Goal: Transaction & Acquisition: Purchase product/service

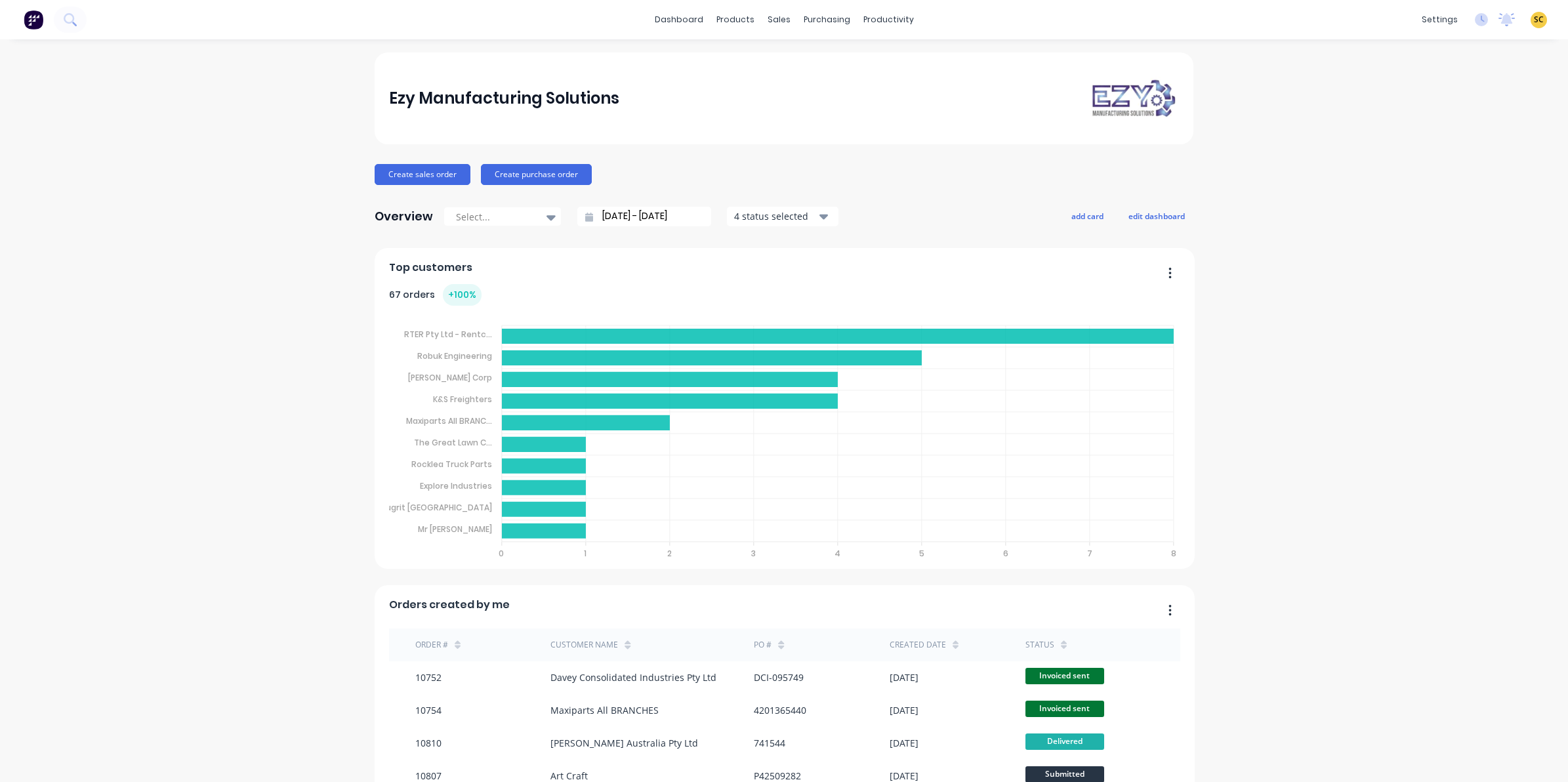
click at [37, 20] on img at bounding box center [33, 20] width 20 height 20
click at [835, 66] on div "Purchase Orders" at bounding box center [864, 63] width 70 height 12
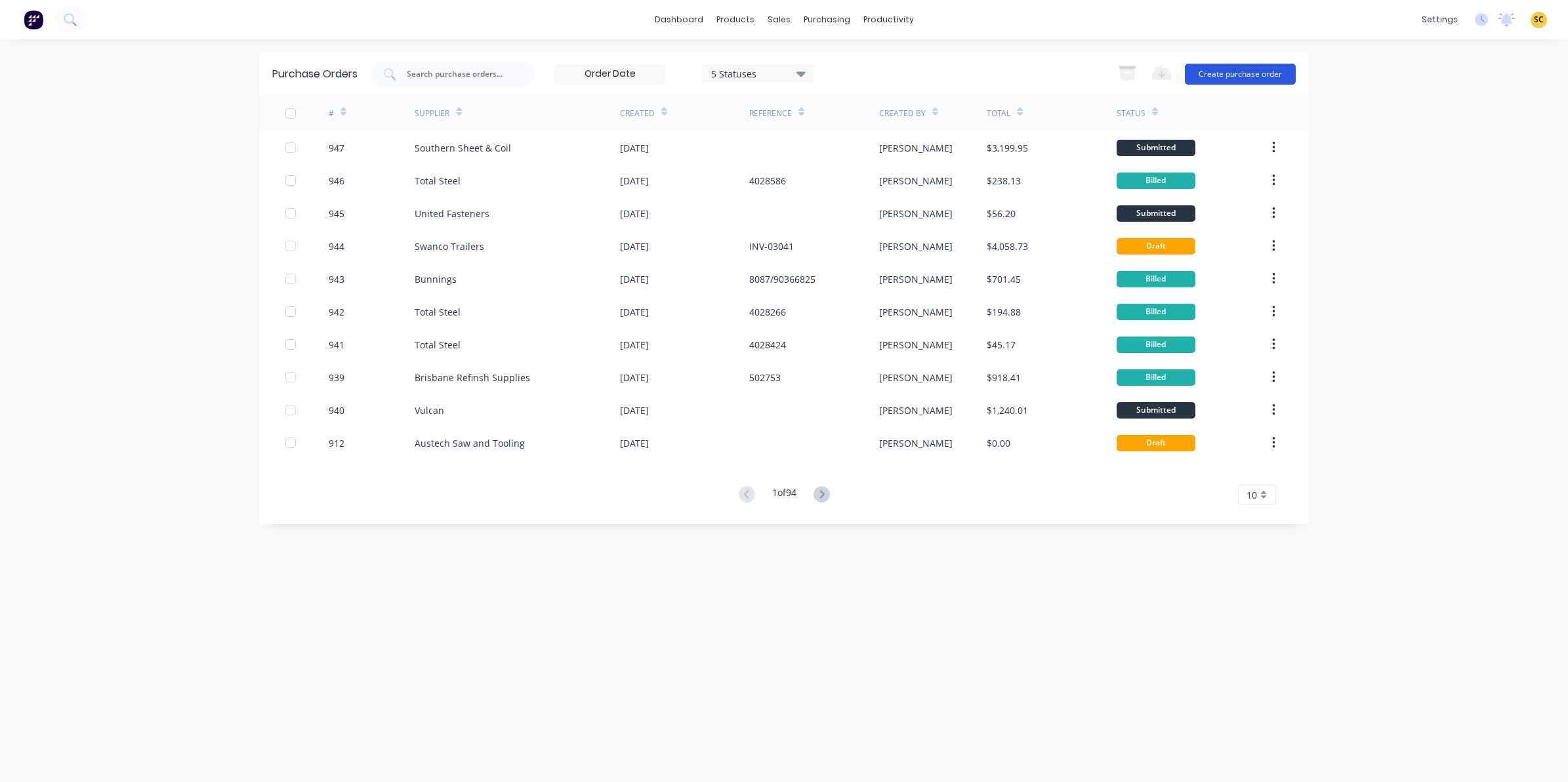
click at [1209, 77] on button "Create purchase order" at bounding box center [1240, 73] width 111 height 21
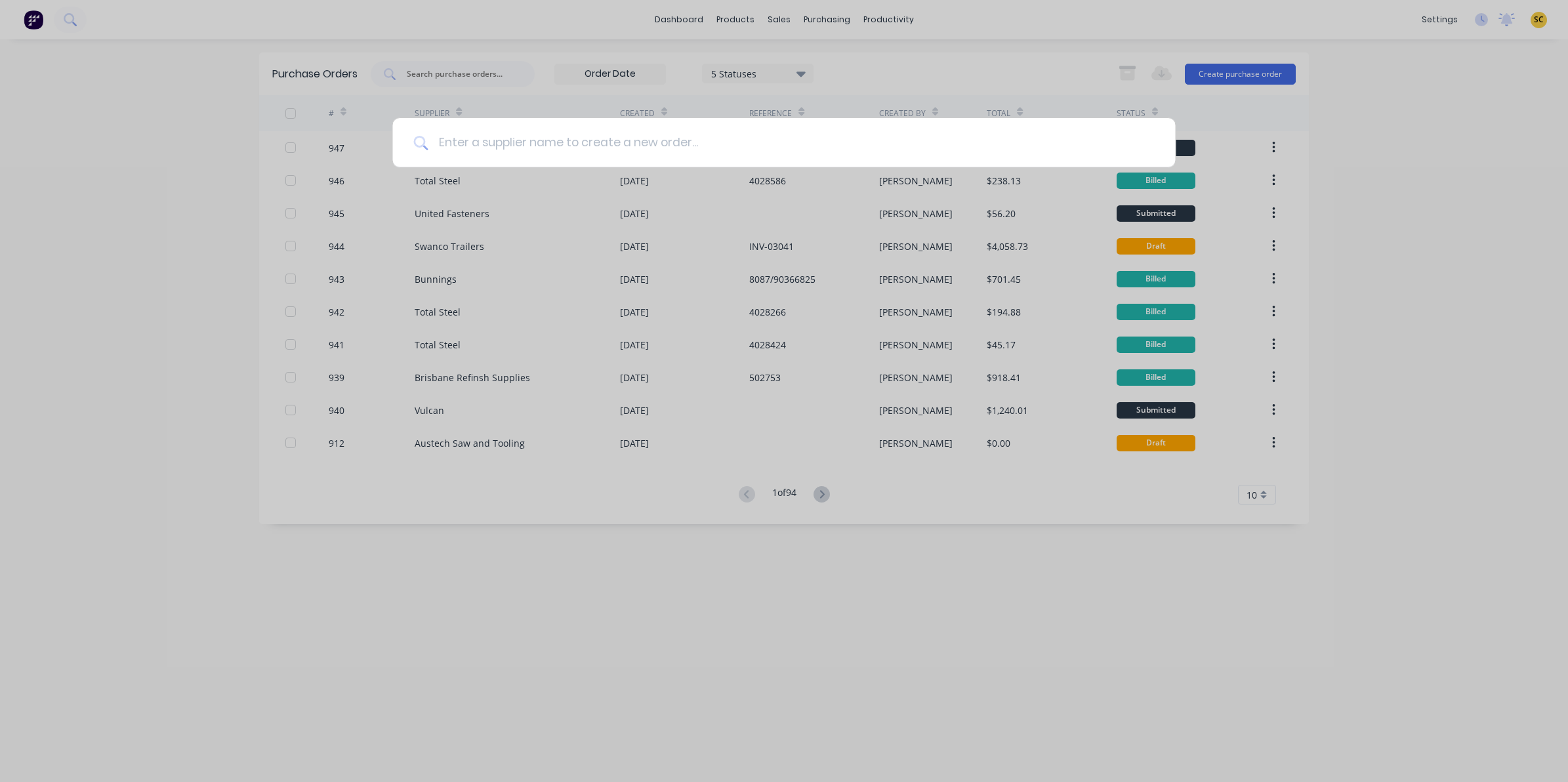
click at [497, 144] on input at bounding box center [790, 143] width 726 height 49
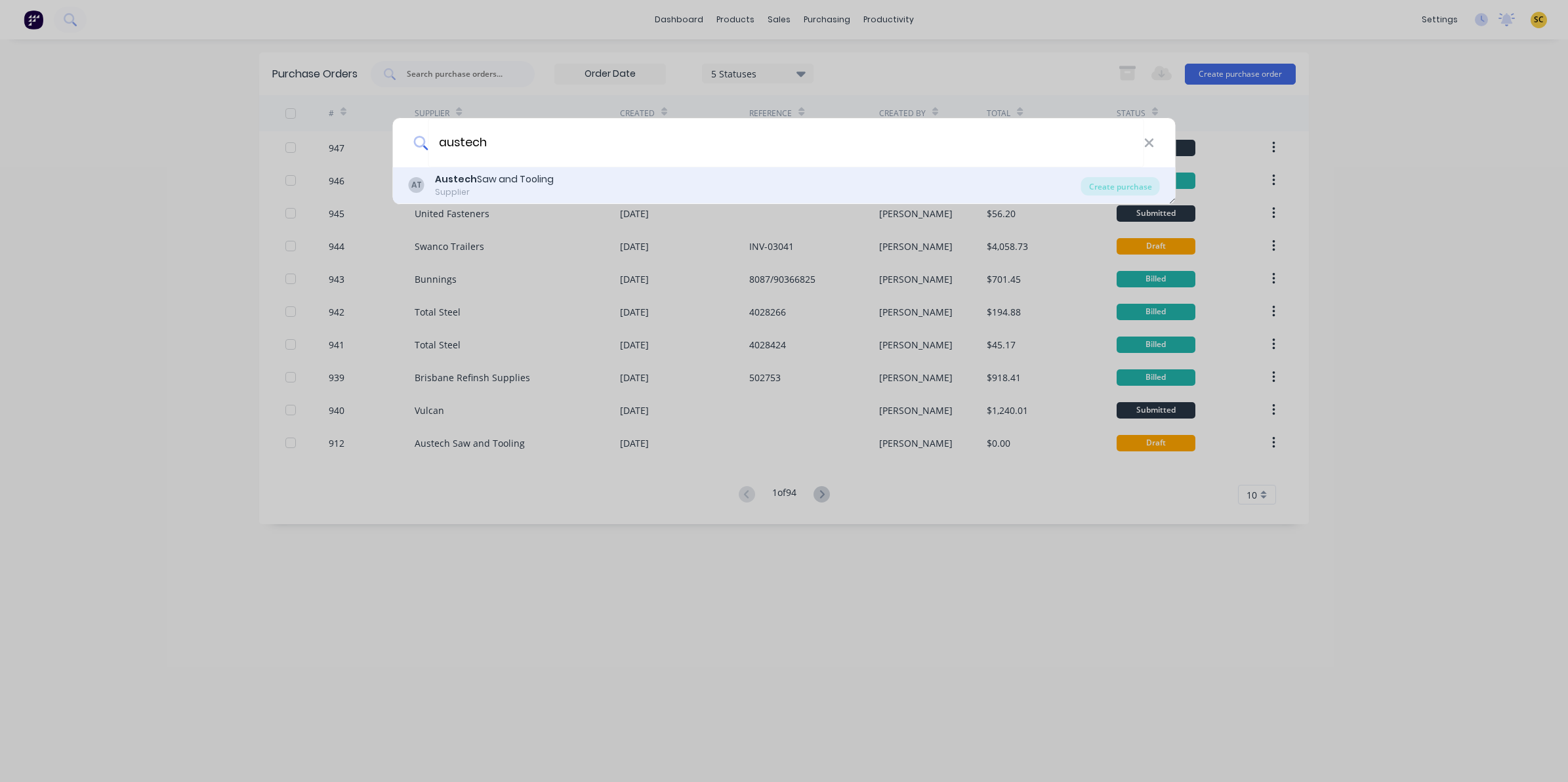
type input "austech"
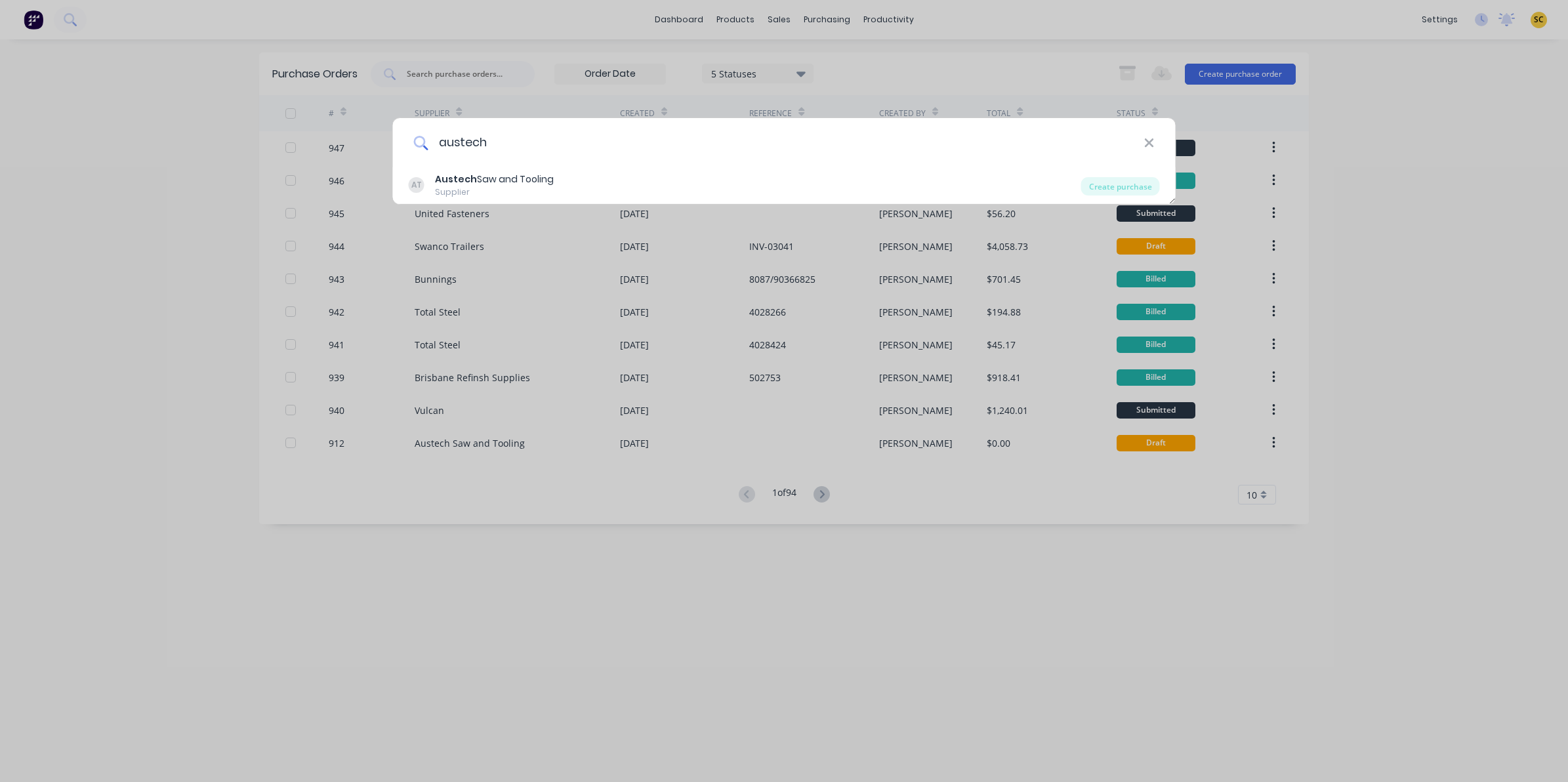
click at [903, 166] on div "austech AT Austech Saw and Tooling Supplier Create purchase" at bounding box center [784, 161] width 784 height 87
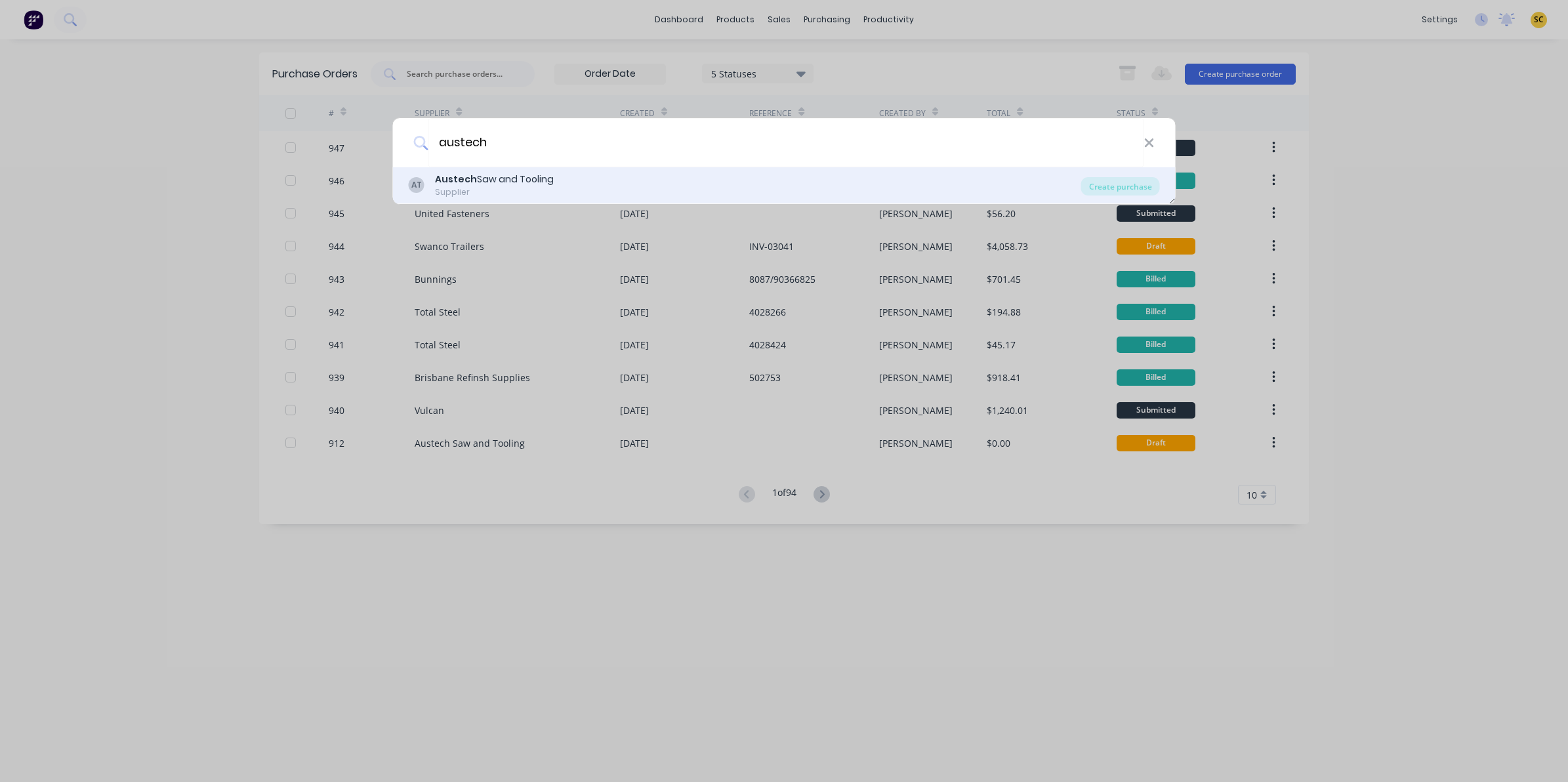
click at [907, 185] on div "AT Austech Saw and Tooling Supplier" at bounding box center [744, 185] width 672 height 26
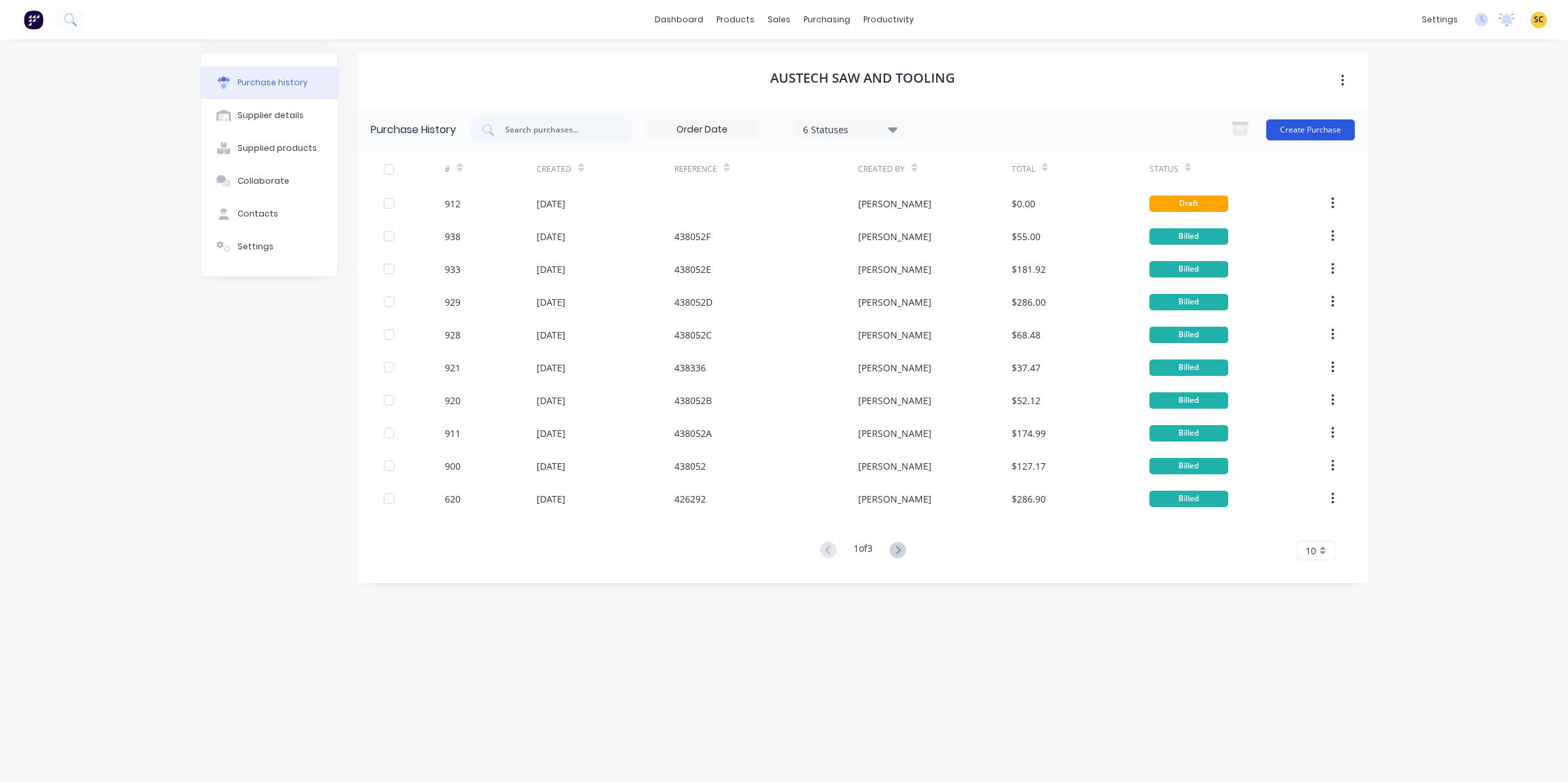
click at [1286, 135] on button "Create Purchase" at bounding box center [1310, 130] width 88 height 21
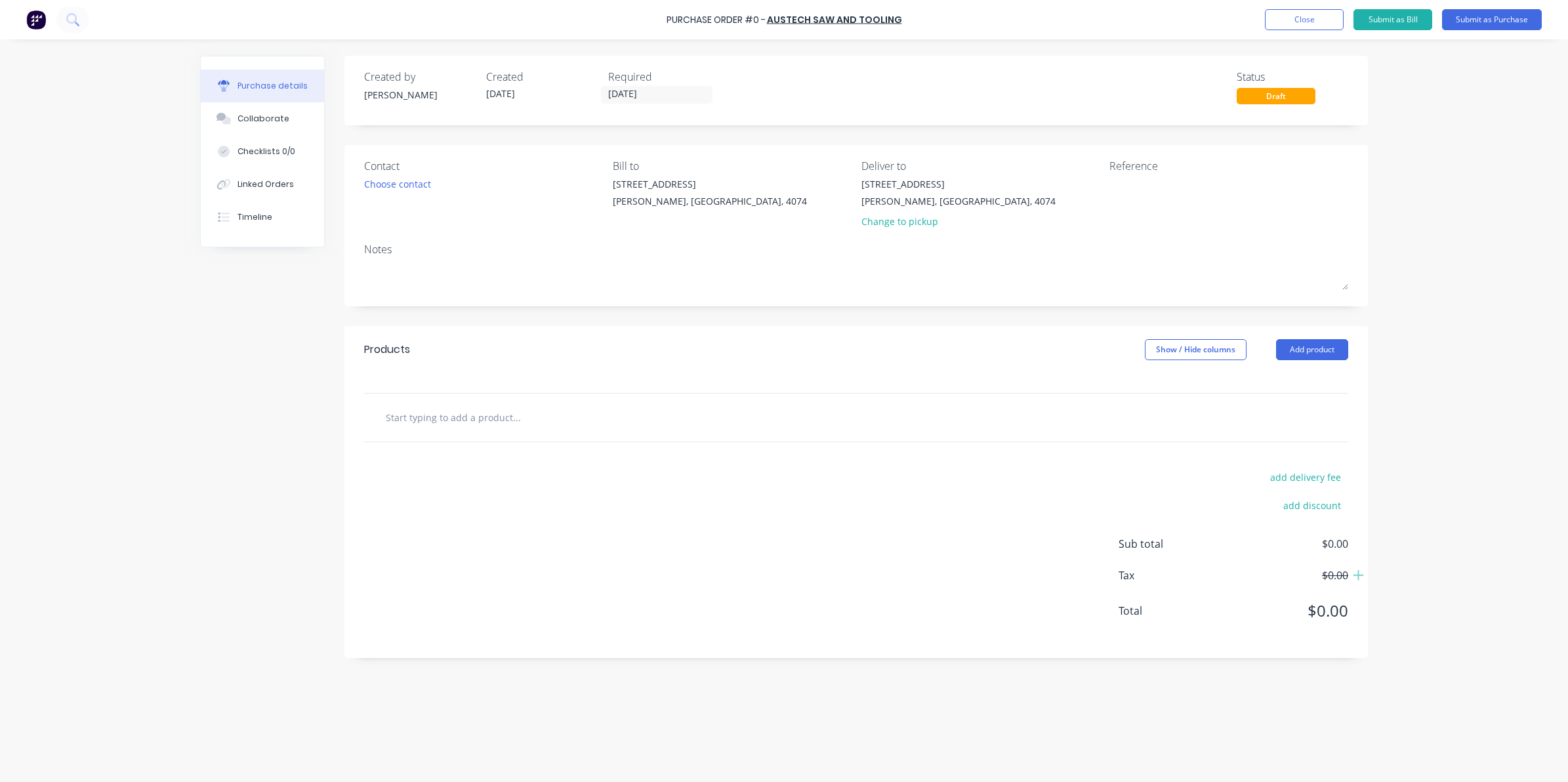
click at [396, 195] on div "Contact Choose contact" at bounding box center [483, 197] width 239 height 77
click at [383, 184] on div "Choose contact" at bounding box center [398, 184] width 67 height 14
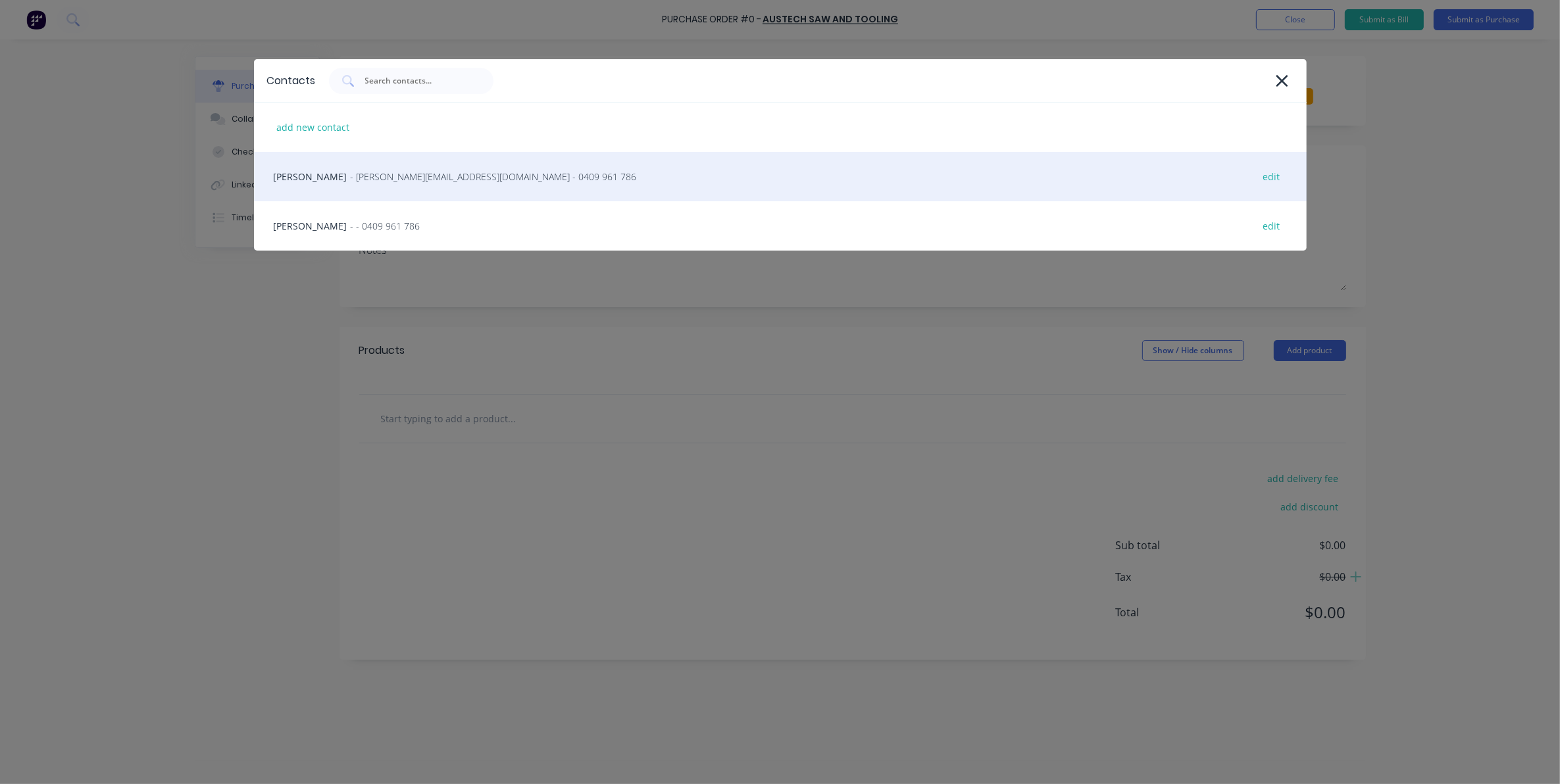
click at [351, 176] on span "- tony@austechsaw.com.au - 0409 961 786" at bounding box center [494, 176] width 286 height 14
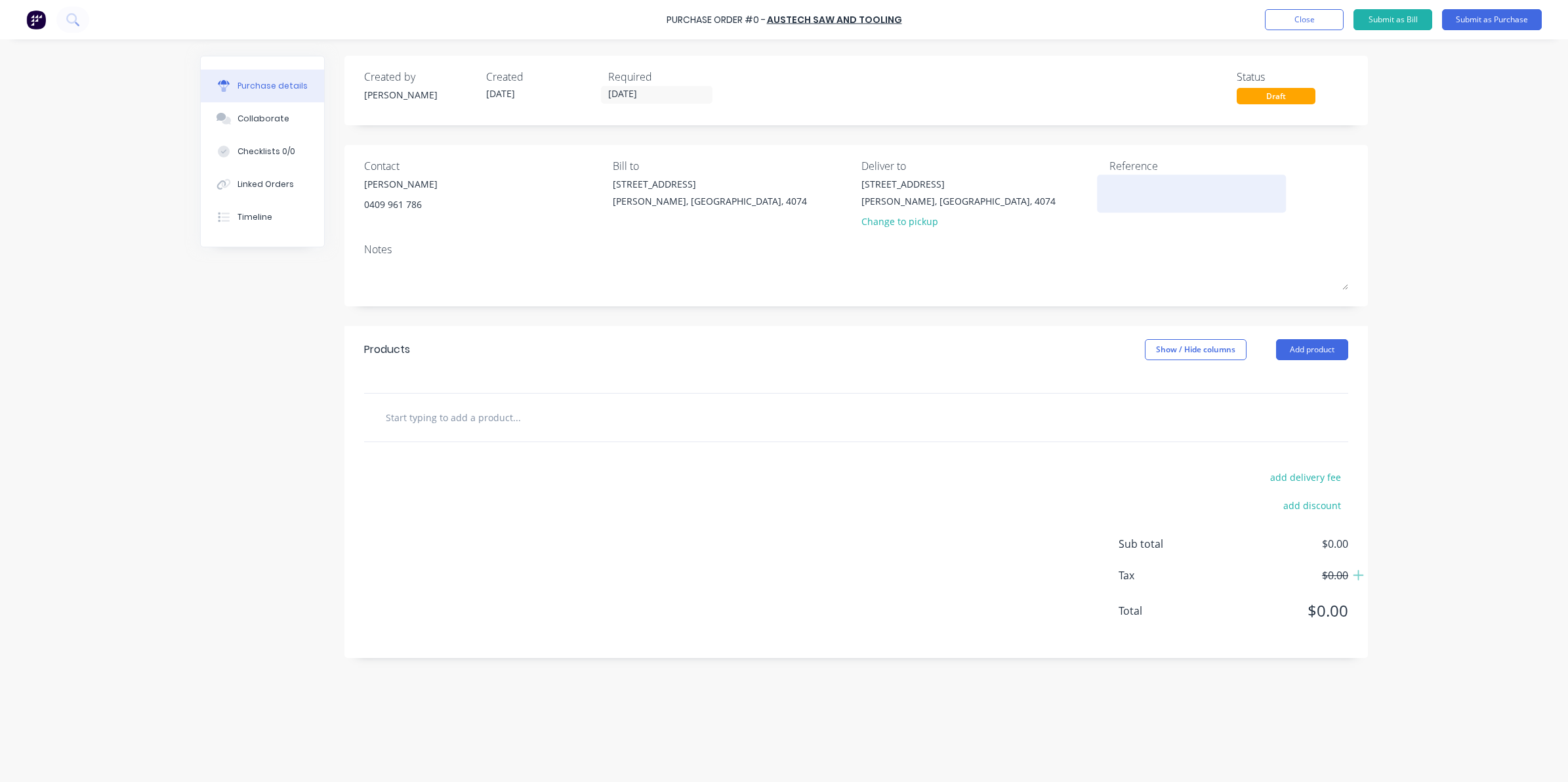
click at [1134, 198] on textarea at bounding box center [1191, 192] width 164 height 29
click at [461, 416] on input "text" at bounding box center [516, 417] width 262 height 26
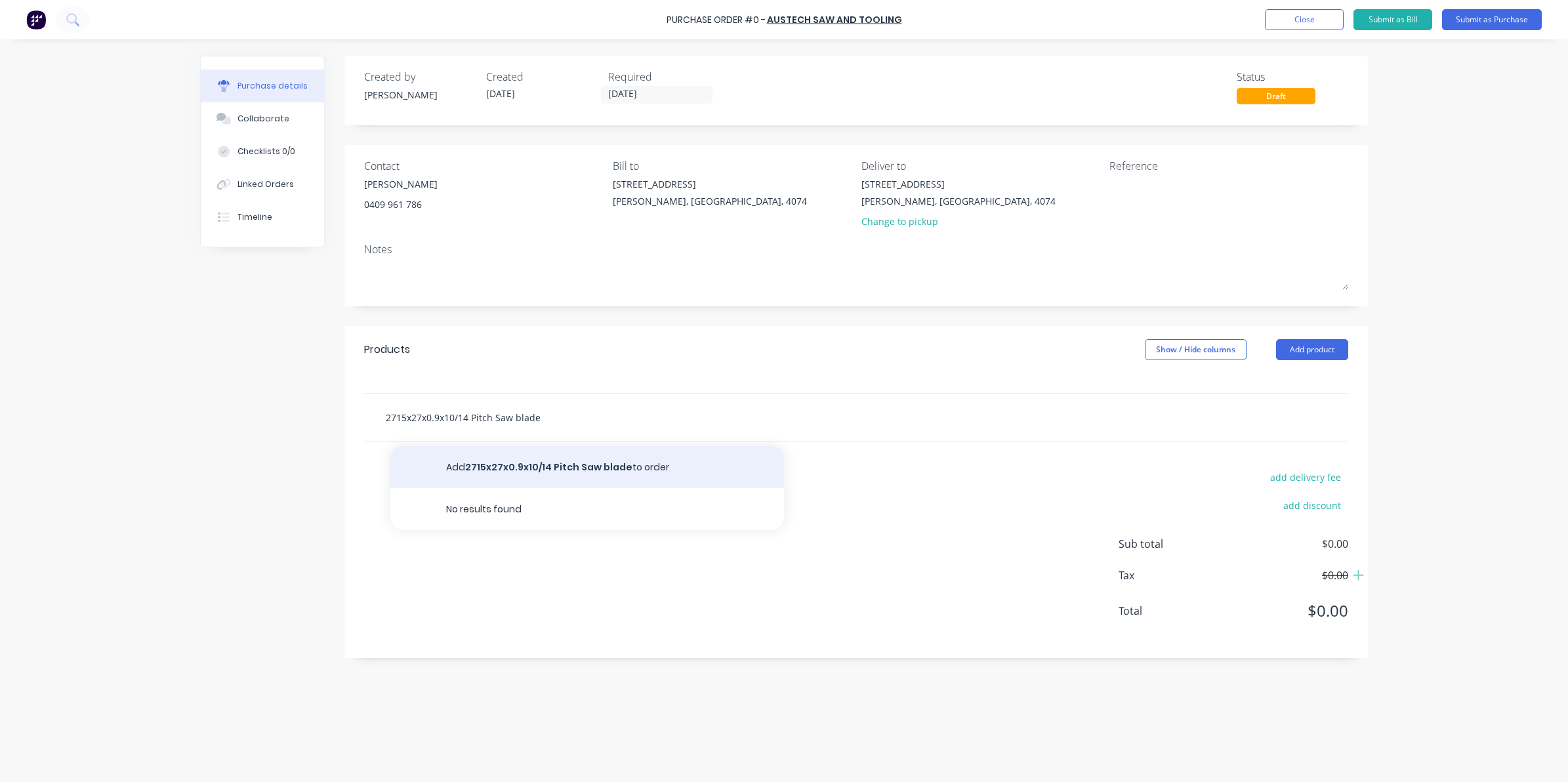
type input "2715x27x0.9x10/14 Pitch Saw blade"
click at [478, 470] on button "Add 2715x27x0.9x10/14 Pitch Saw blade to order" at bounding box center [587, 467] width 393 height 42
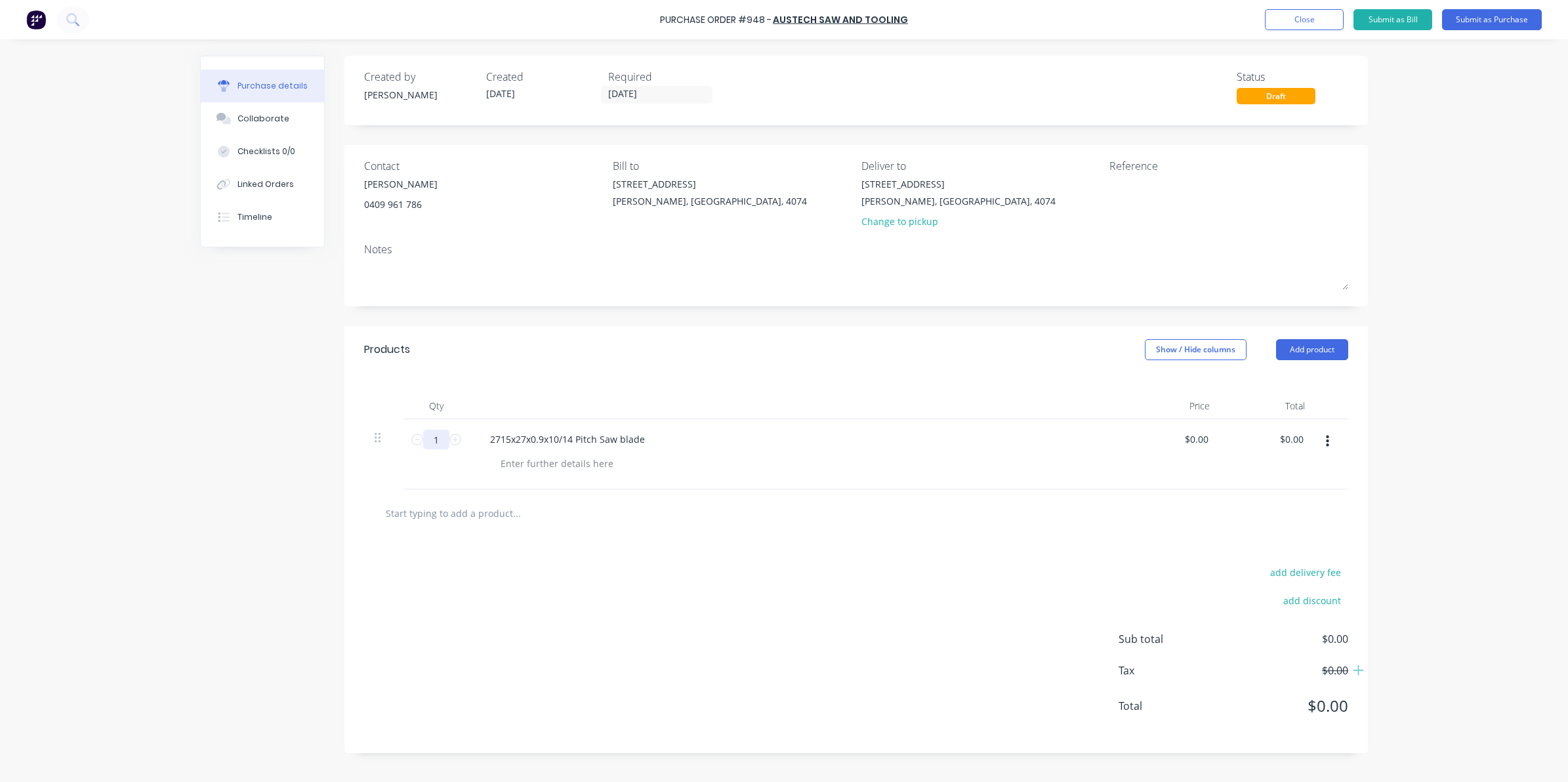
click at [440, 445] on input "1" at bounding box center [436, 440] width 26 height 20
click at [597, 438] on div "2715x27x0.9x10/14 Pitch Saw blade" at bounding box center [567, 439] width 176 height 19
click at [441, 444] on input "1" at bounding box center [436, 440] width 26 height 20
type input "5"
drag, startPoint x: 563, startPoint y: 673, endPoint x: 557, endPoint y: 670, distance: 6.7
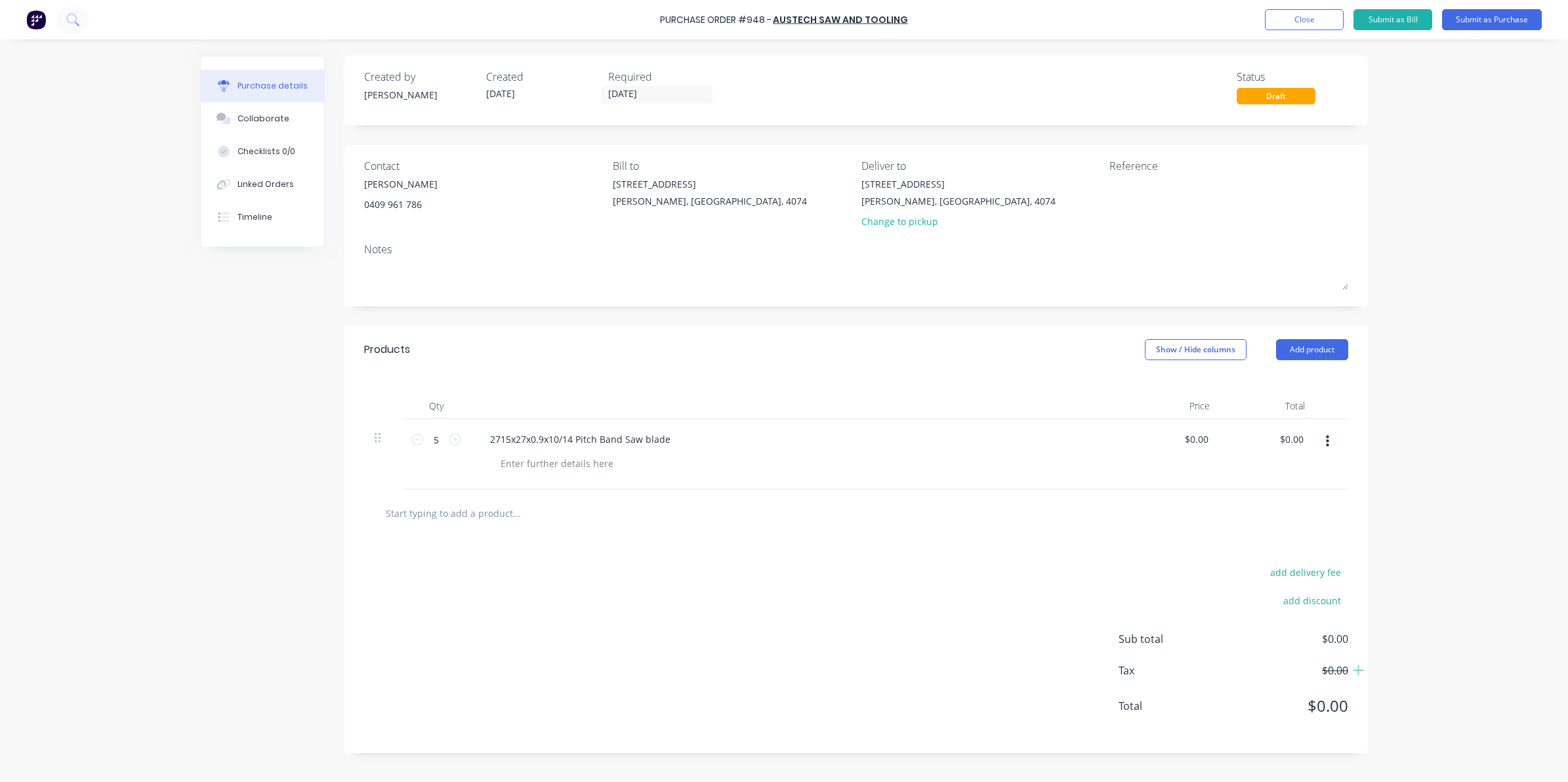
click at [558, 672] on div "add delivery fee add discount Sub total $0.00 Tax $0.00 Total $0.00" at bounding box center [856, 645] width 1023 height 216
click at [1470, 24] on button "Submit as Purchase" at bounding box center [1492, 19] width 100 height 21
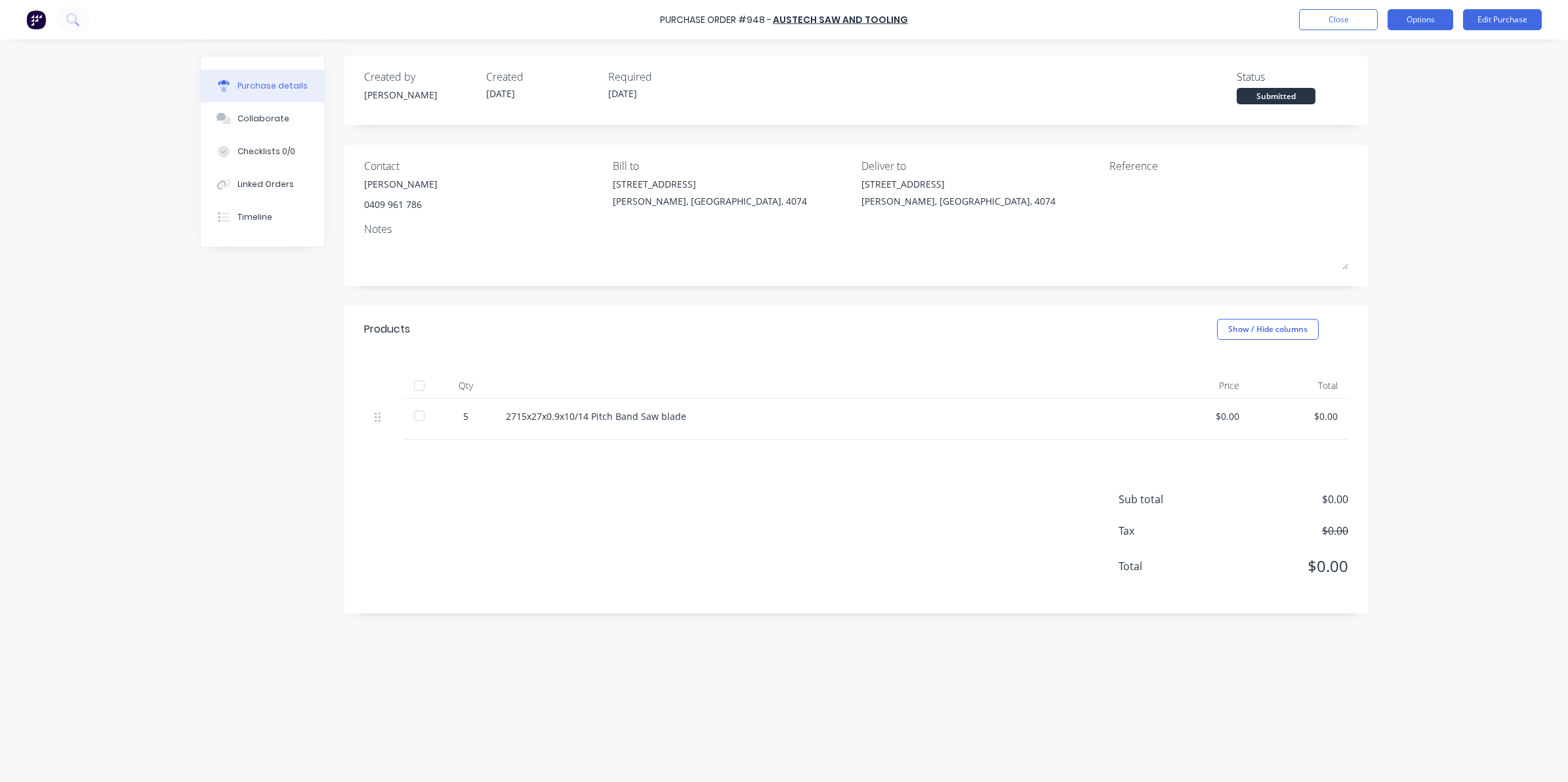
click at [1418, 13] on button "Options" at bounding box center [1420, 19] width 66 height 21
click at [1380, 49] on div "Print / Email" at bounding box center [1391, 53] width 101 height 19
click at [1371, 105] on div "Without pricing" at bounding box center [1391, 106] width 101 height 19
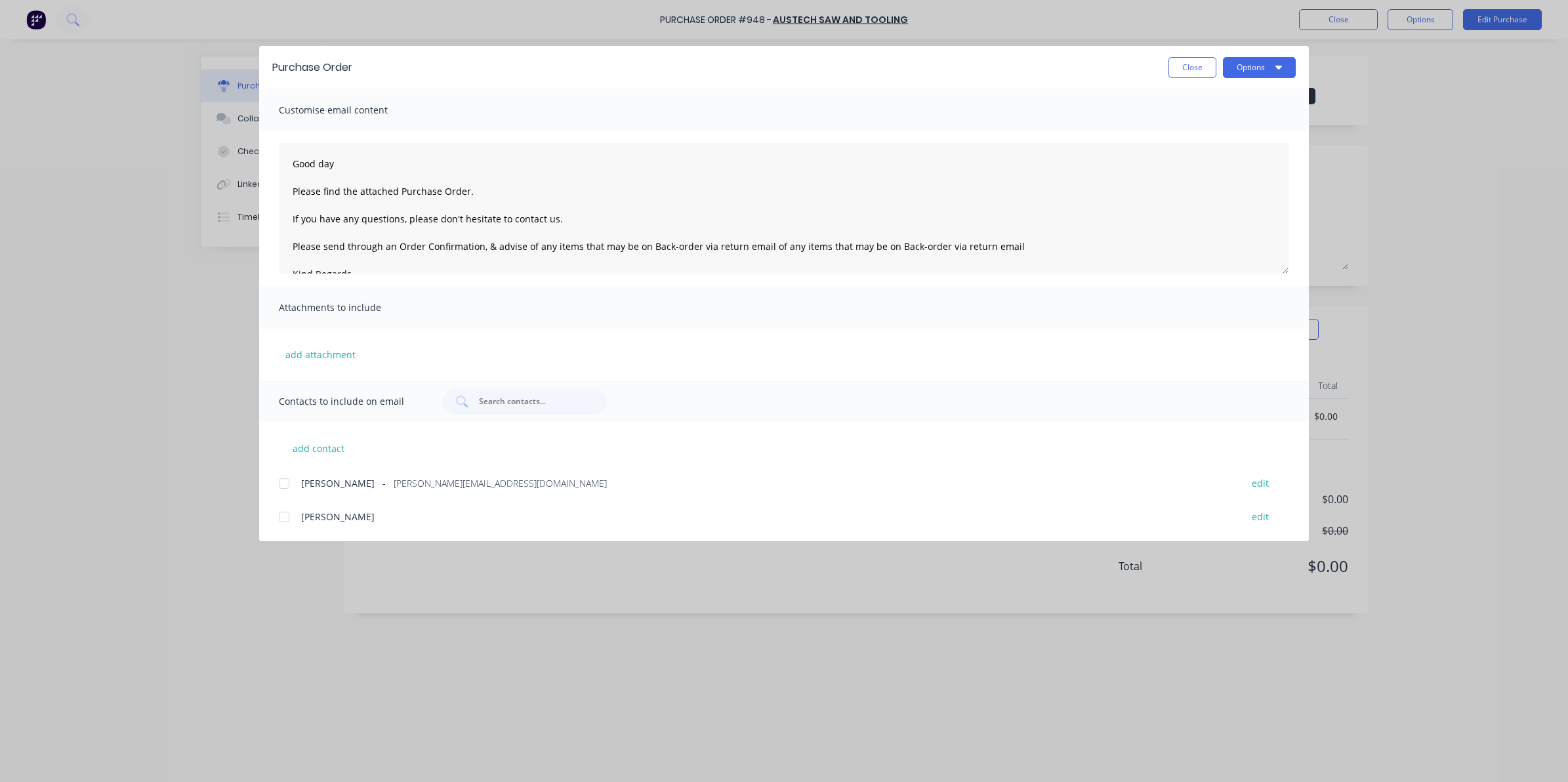
drag, startPoint x: 284, startPoint y: 490, endPoint x: 287, endPoint y: 481, distance: 9.5
click at [280, 489] on div at bounding box center [284, 483] width 26 height 26
click at [1290, 49] on div "Purchase Order Close Options" at bounding box center [784, 67] width 1050 height 43
click at [1282, 67] on button "Options" at bounding box center [1259, 67] width 73 height 21
click at [1214, 159] on div "Email" at bounding box center [1234, 153] width 101 height 19
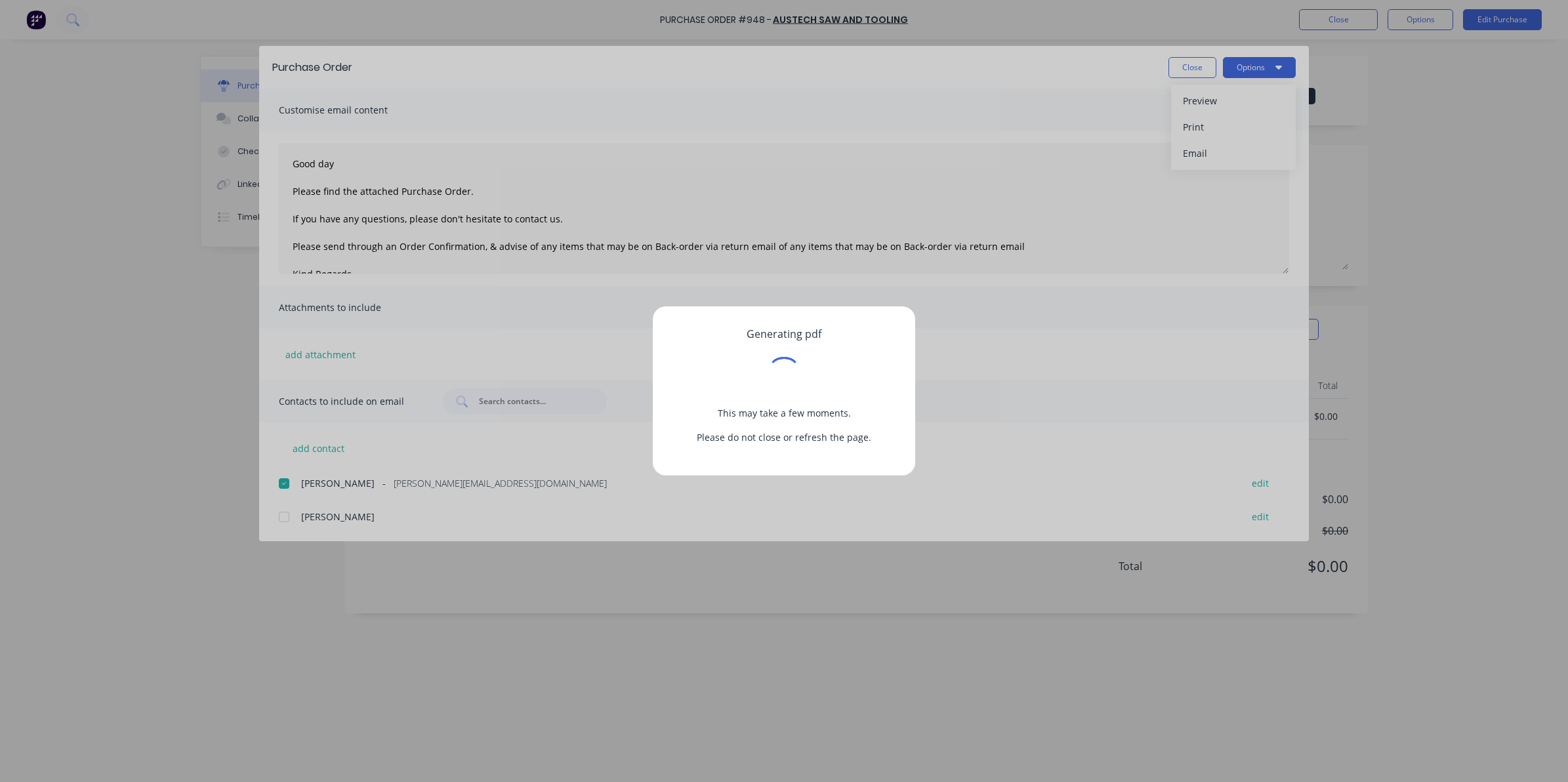
type textarea "Good day Please find the attached Purchase Order. If you have any questions, pl…"
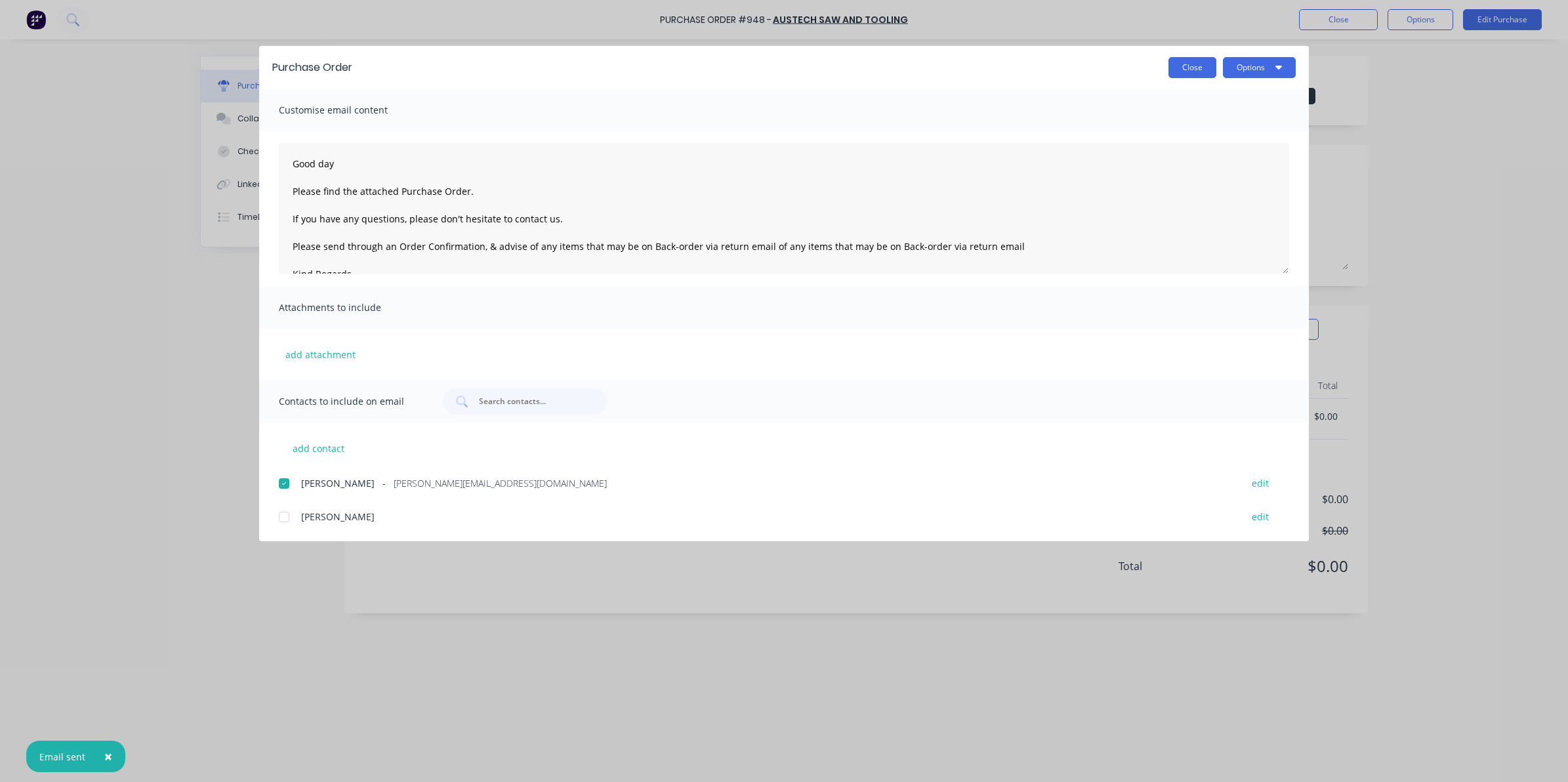
click at [1192, 66] on button "Close" at bounding box center [1192, 67] width 48 height 21
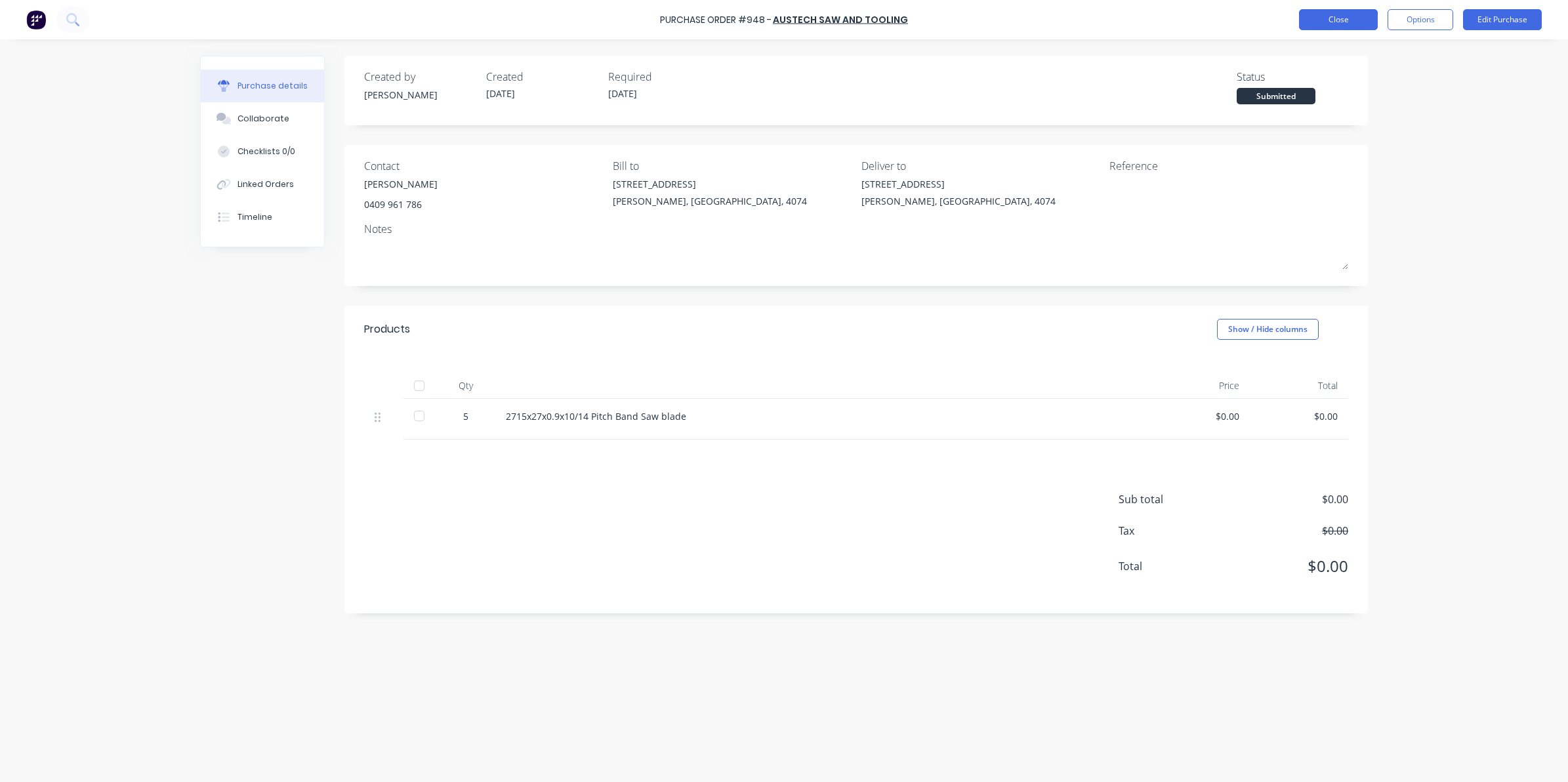
click at [1331, 16] on button "Close" at bounding box center [1338, 19] width 78 height 21
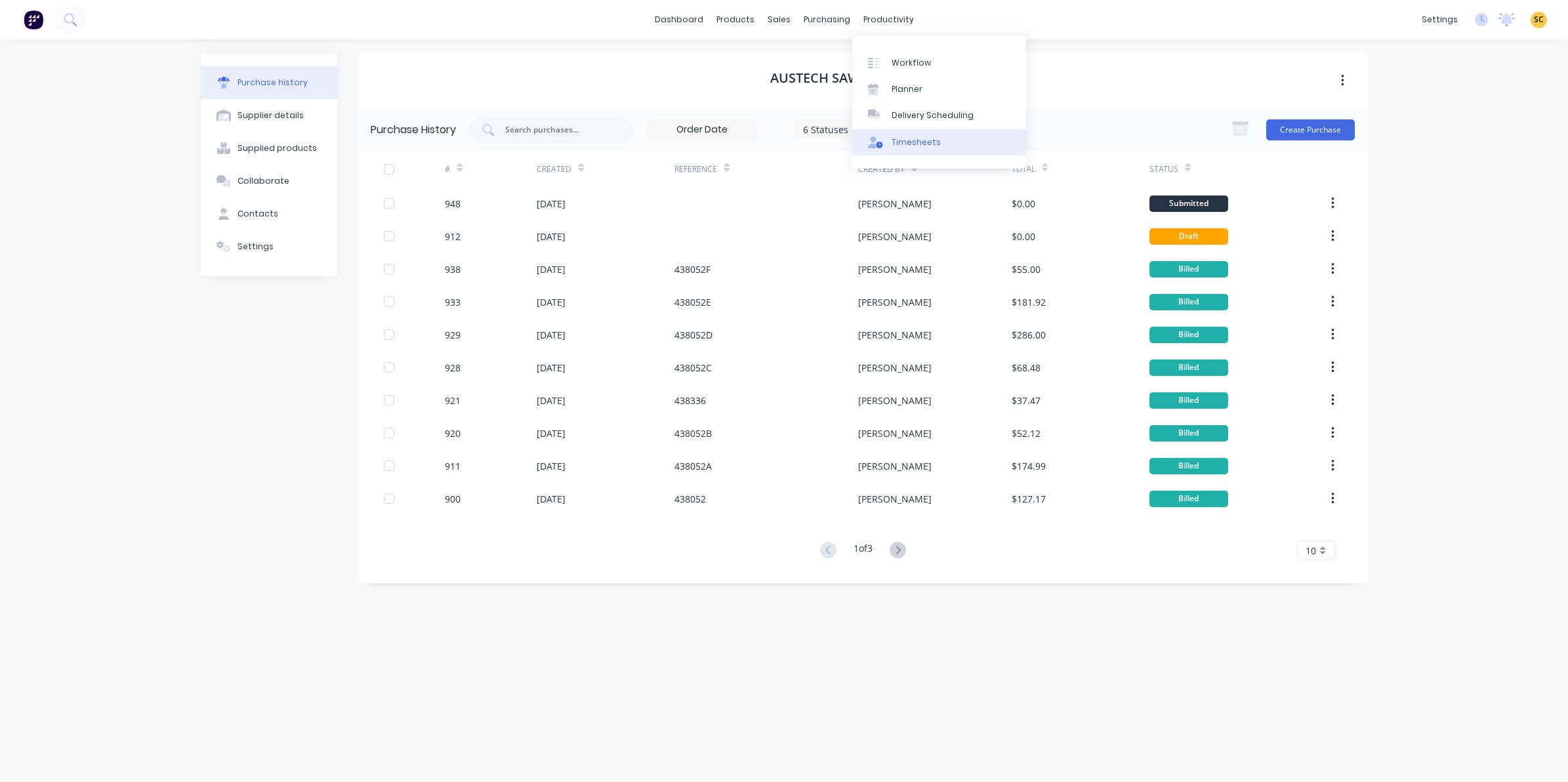
click at [923, 136] on div "Timesheets" at bounding box center [916, 142] width 49 height 12
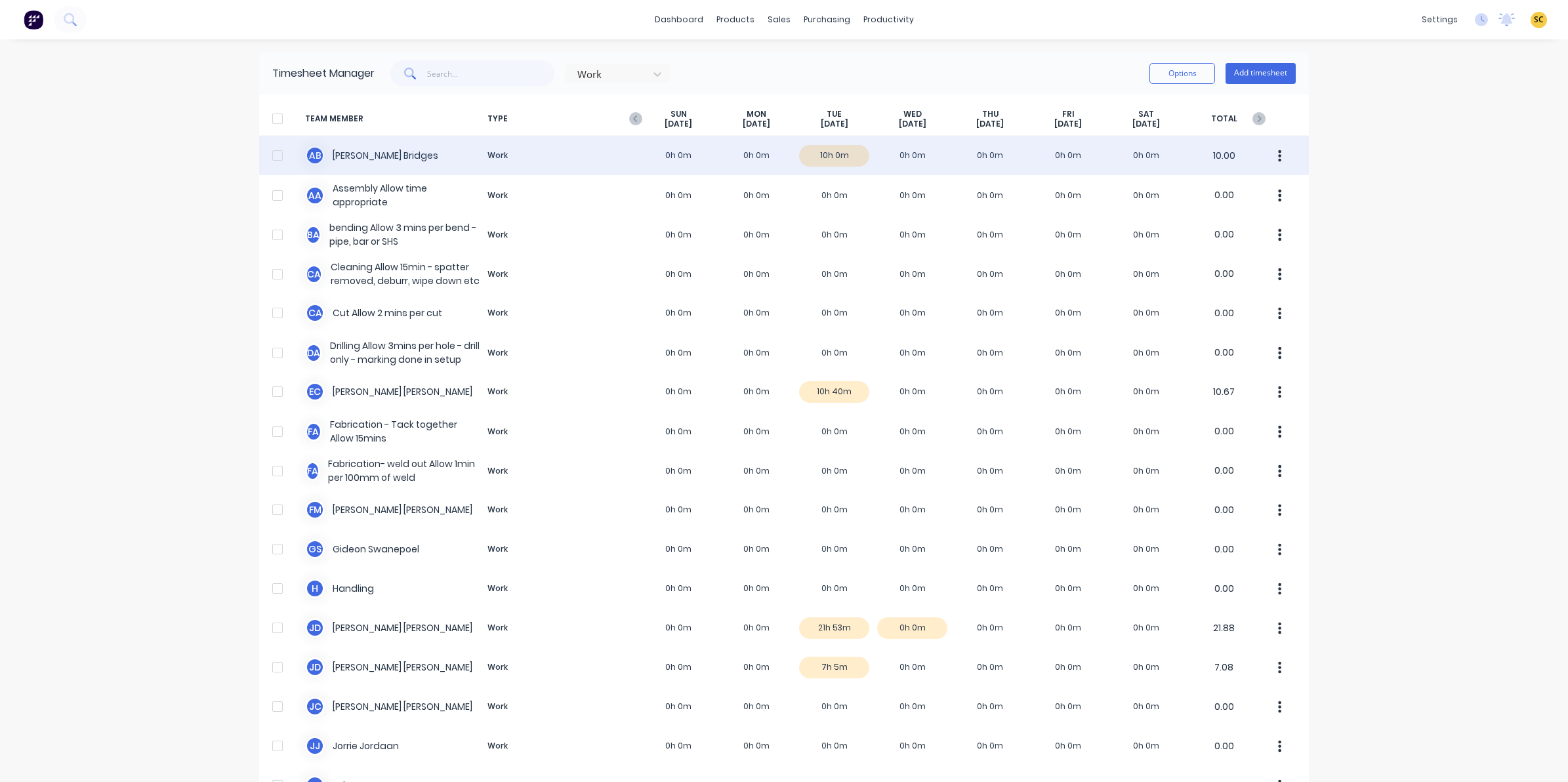
drag, startPoint x: 844, startPoint y: 154, endPoint x: 817, endPoint y: 158, distance: 27.3
click at [817, 158] on div "A B Ashley Bridges Work 0h 0m 0h 0m 10h 0m 0h 0m 0h 0m 0h 0m 0h 0m 10.00" at bounding box center [784, 155] width 1050 height 39
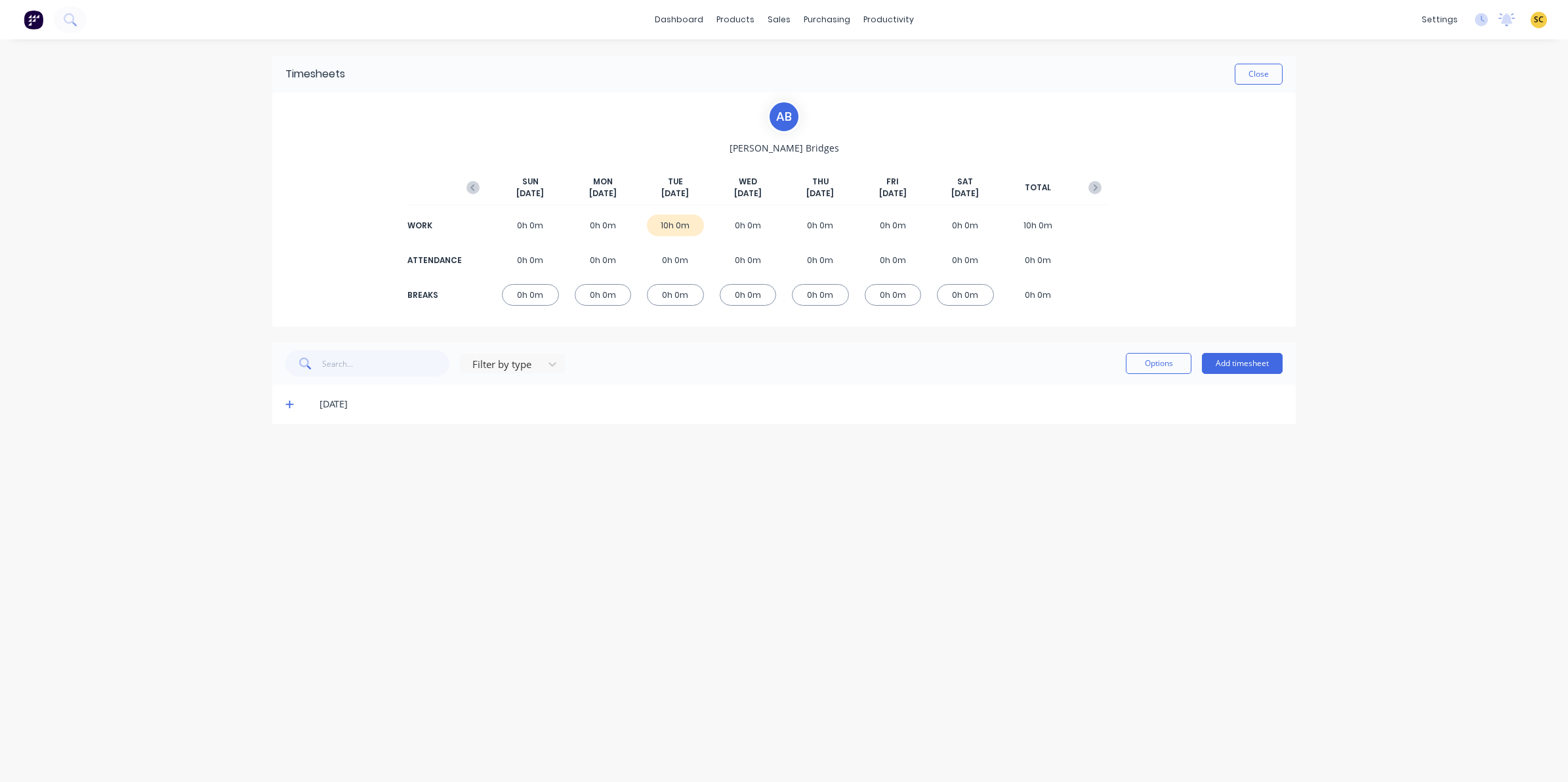
click at [289, 401] on icon at bounding box center [289, 404] width 8 height 8
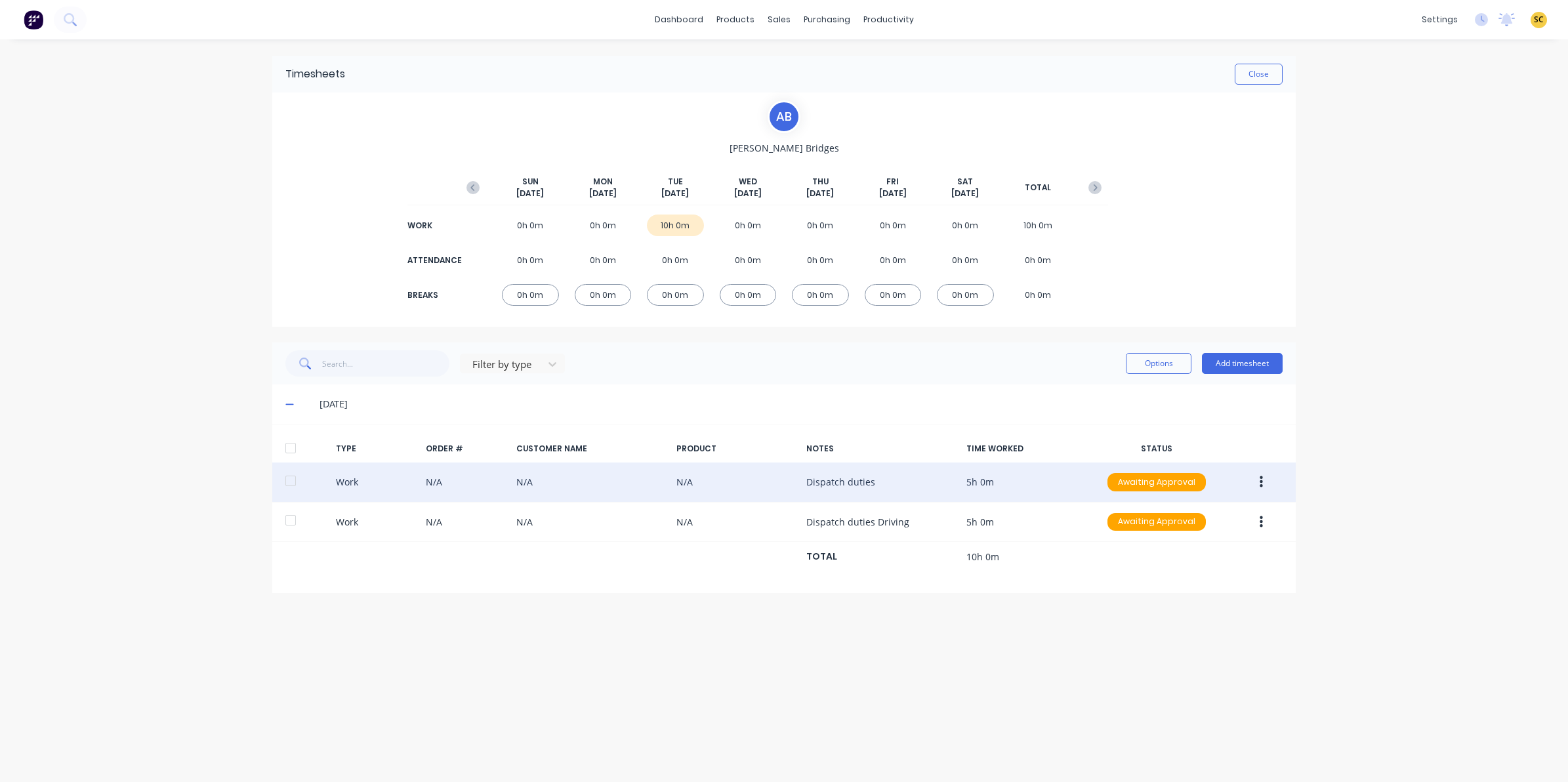
click at [1259, 481] on icon "button" at bounding box center [1261, 482] width 4 height 14
click at [1222, 435] on div "Edit" at bounding box center [1214, 433] width 101 height 19
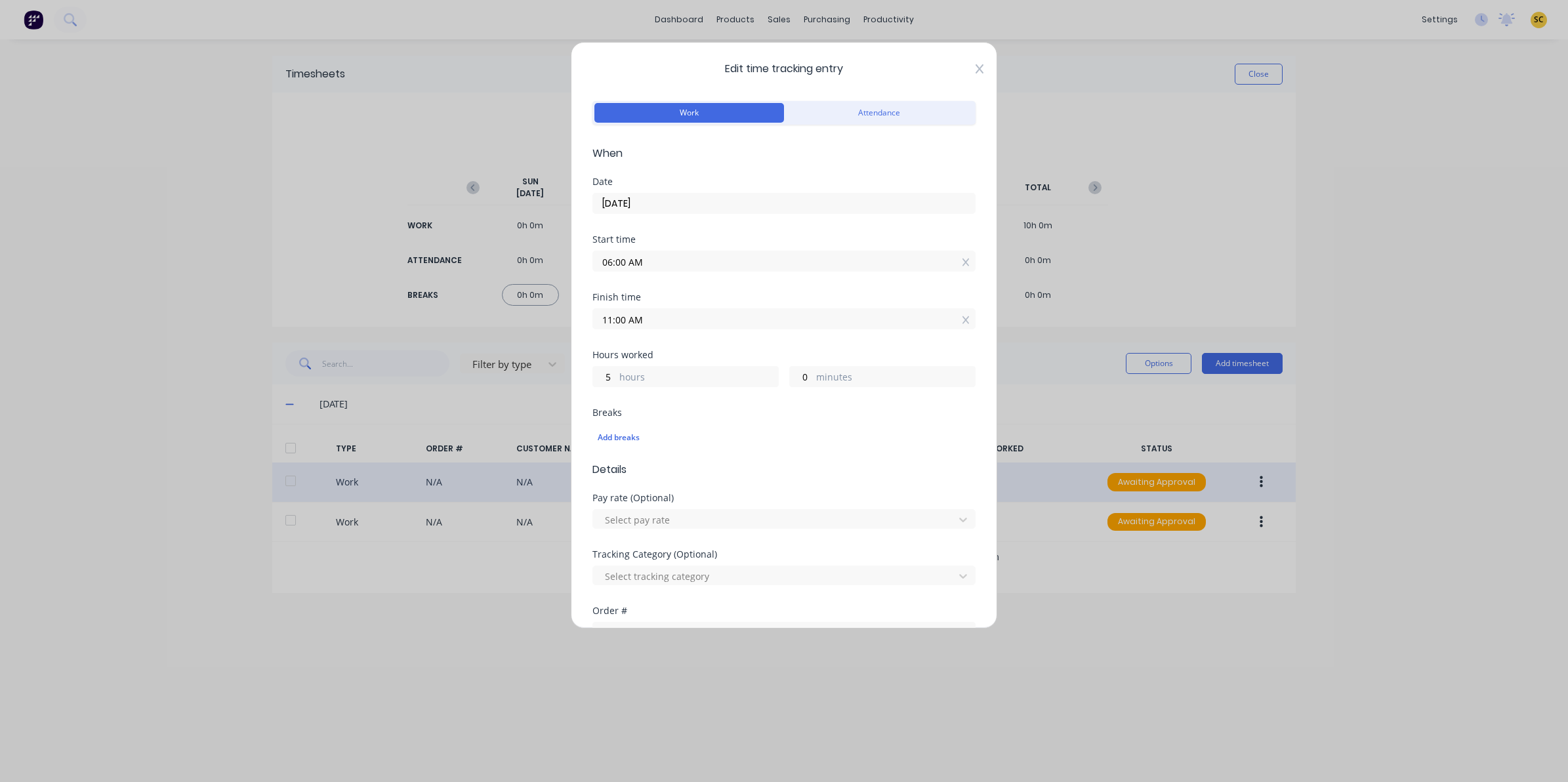
click at [976, 73] on icon at bounding box center [979, 68] width 8 height 11
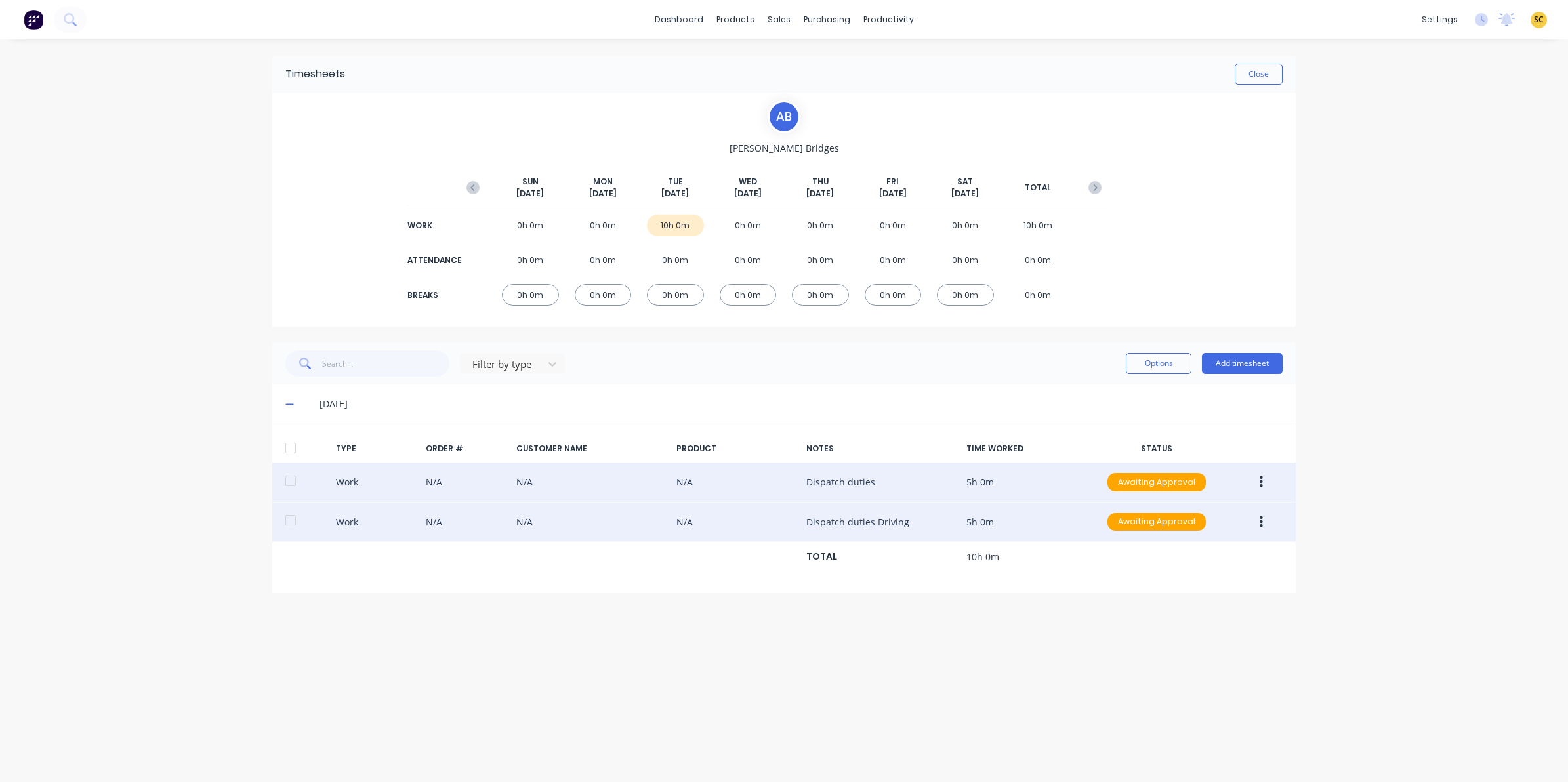
click at [1264, 525] on button "button" at bounding box center [1261, 522] width 31 height 24
click at [1185, 466] on div "Edit" at bounding box center [1214, 473] width 101 height 19
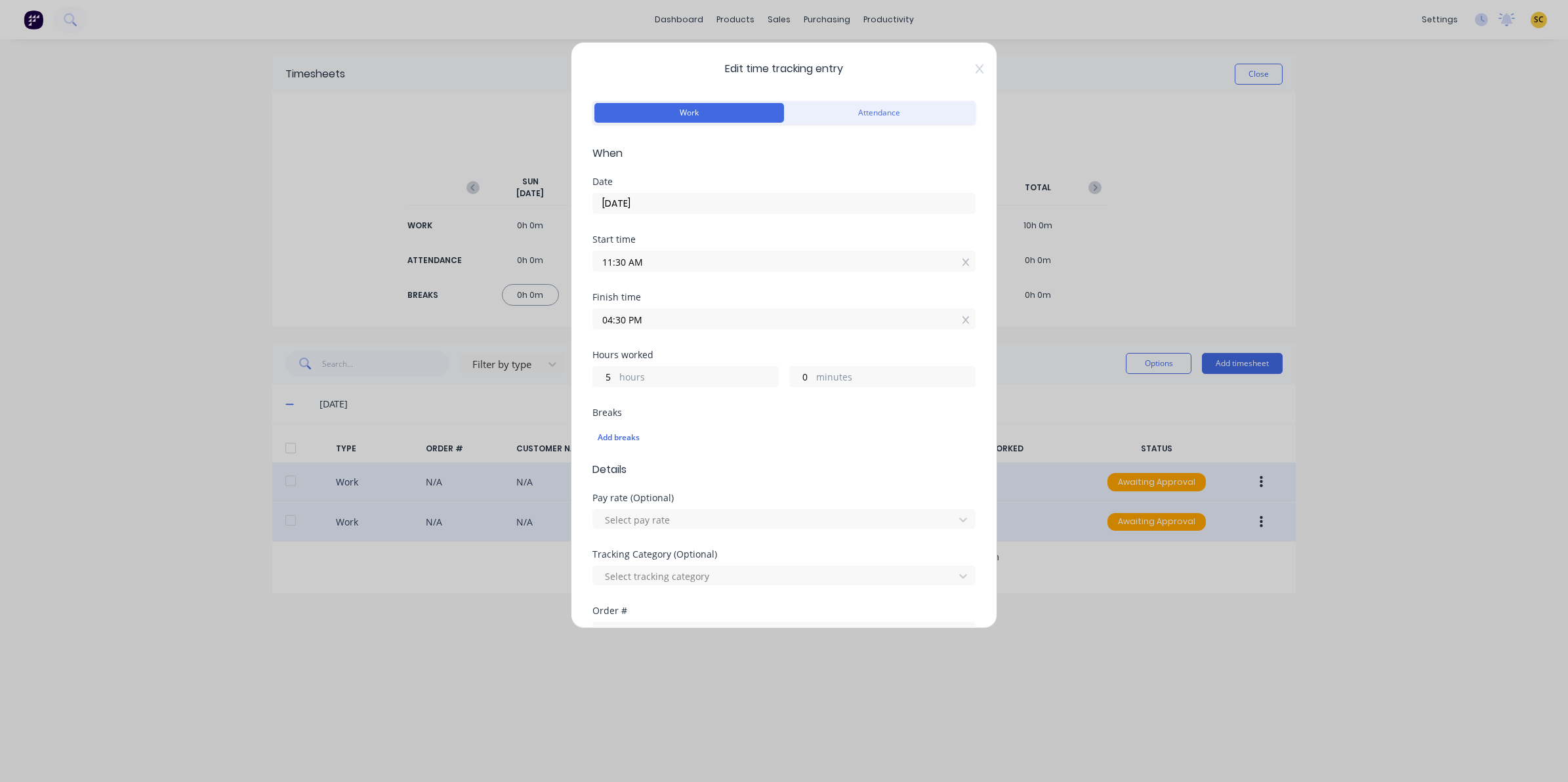
click at [976, 71] on icon at bounding box center [979, 68] width 8 height 11
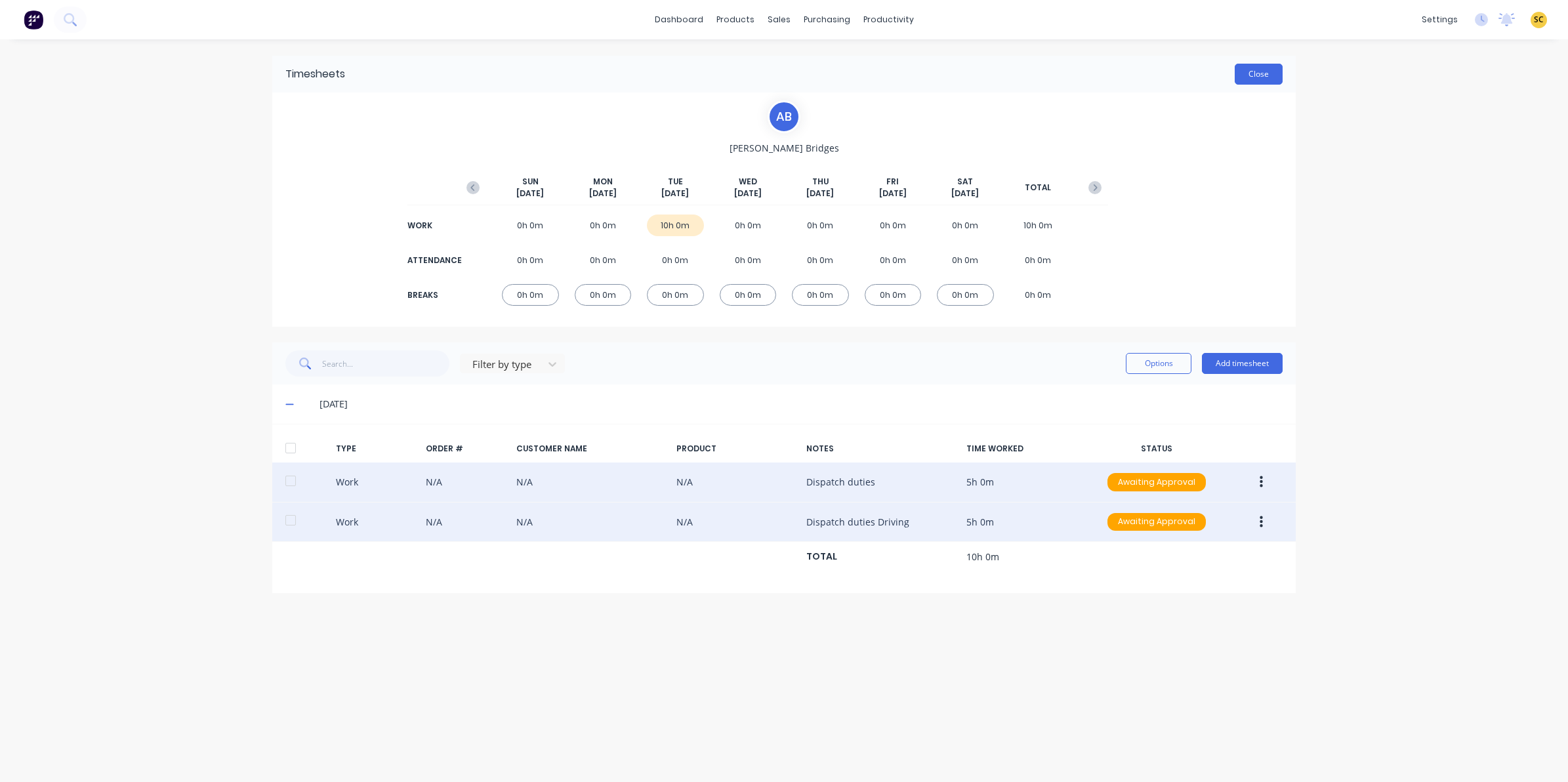
click at [1244, 66] on button "Close" at bounding box center [1258, 73] width 48 height 21
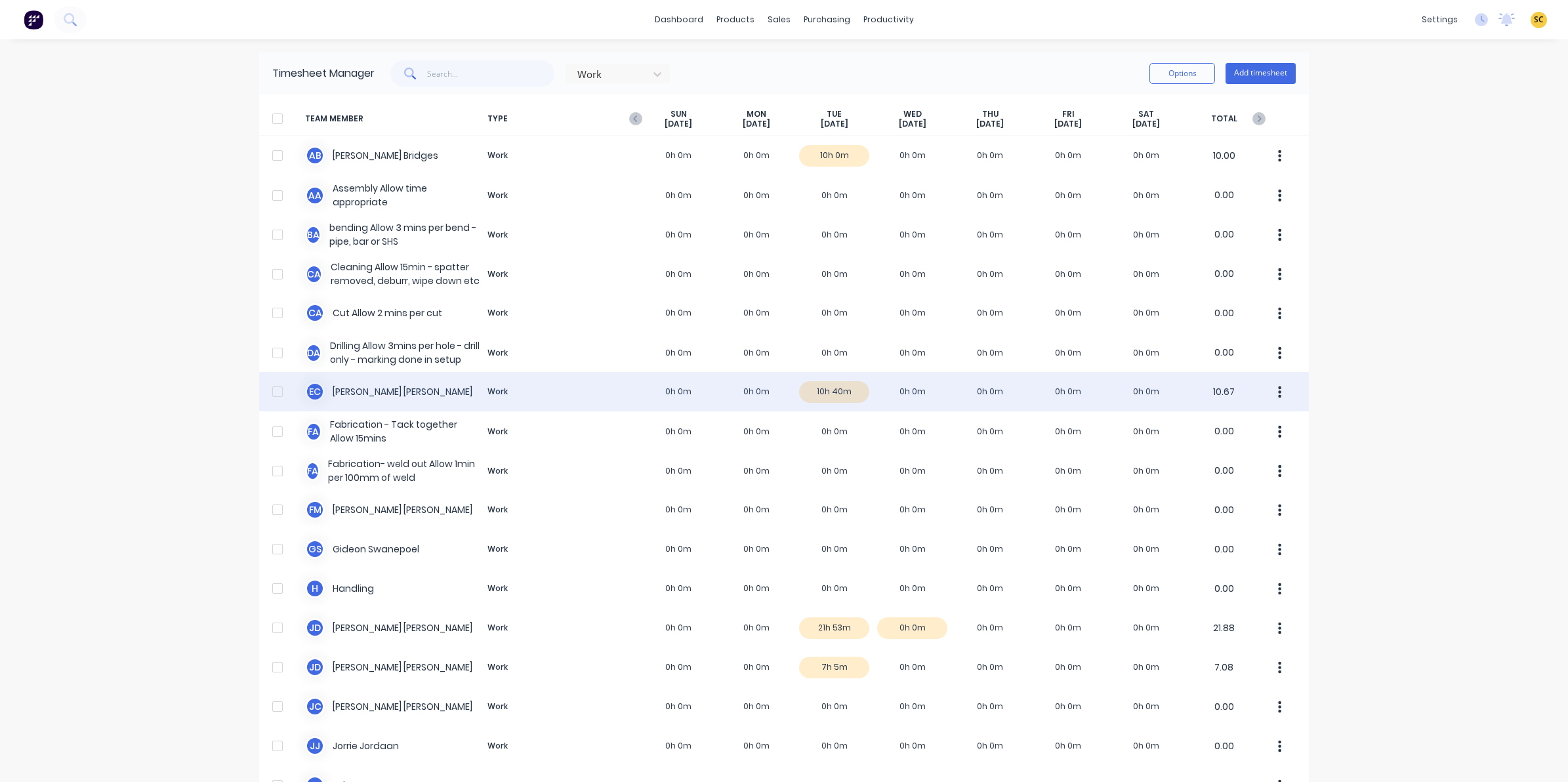
click at [820, 398] on div "E C Erik Coetzee Work 0h 0m 0h 0m 10h 40m 0h 0m 0h 0m 0h 0m 0h 0m 10.67" at bounding box center [784, 391] width 1050 height 39
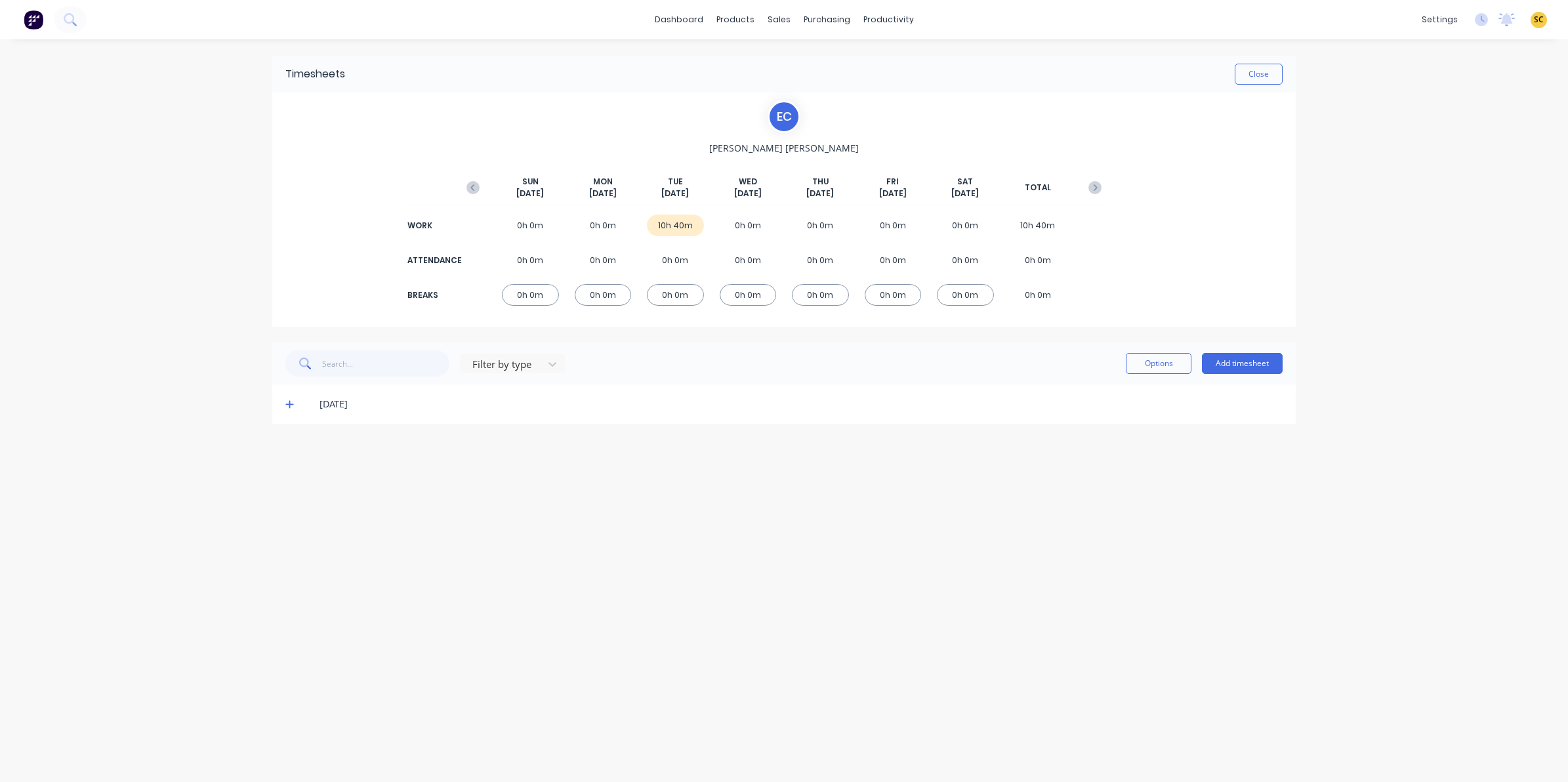
drag, startPoint x: 1100, startPoint y: 410, endPoint x: 1048, endPoint y: 416, distance: 52.3
click at [1100, 411] on div "07/10/25" at bounding box center [800, 404] width 963 height 14
click at [287, 401] on icon at bounding box center [289, 404] width 9 height 9
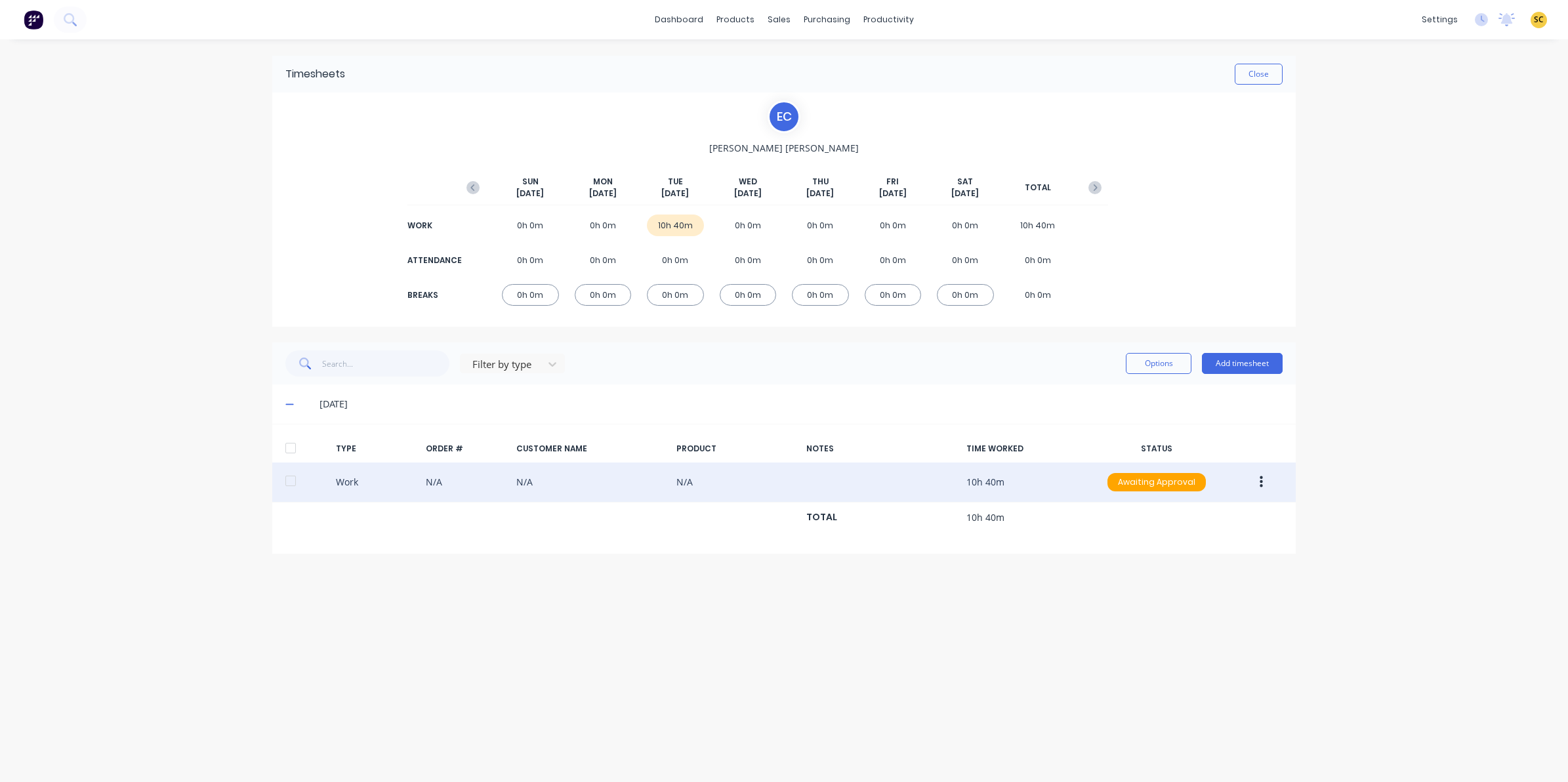
click at [1263, 474] on button "button" at bounding box center [1261, 482] width 31 height 24
click at [1201, 427] on div "Edit" at bounding box center [1214, 433] width 101 height 19
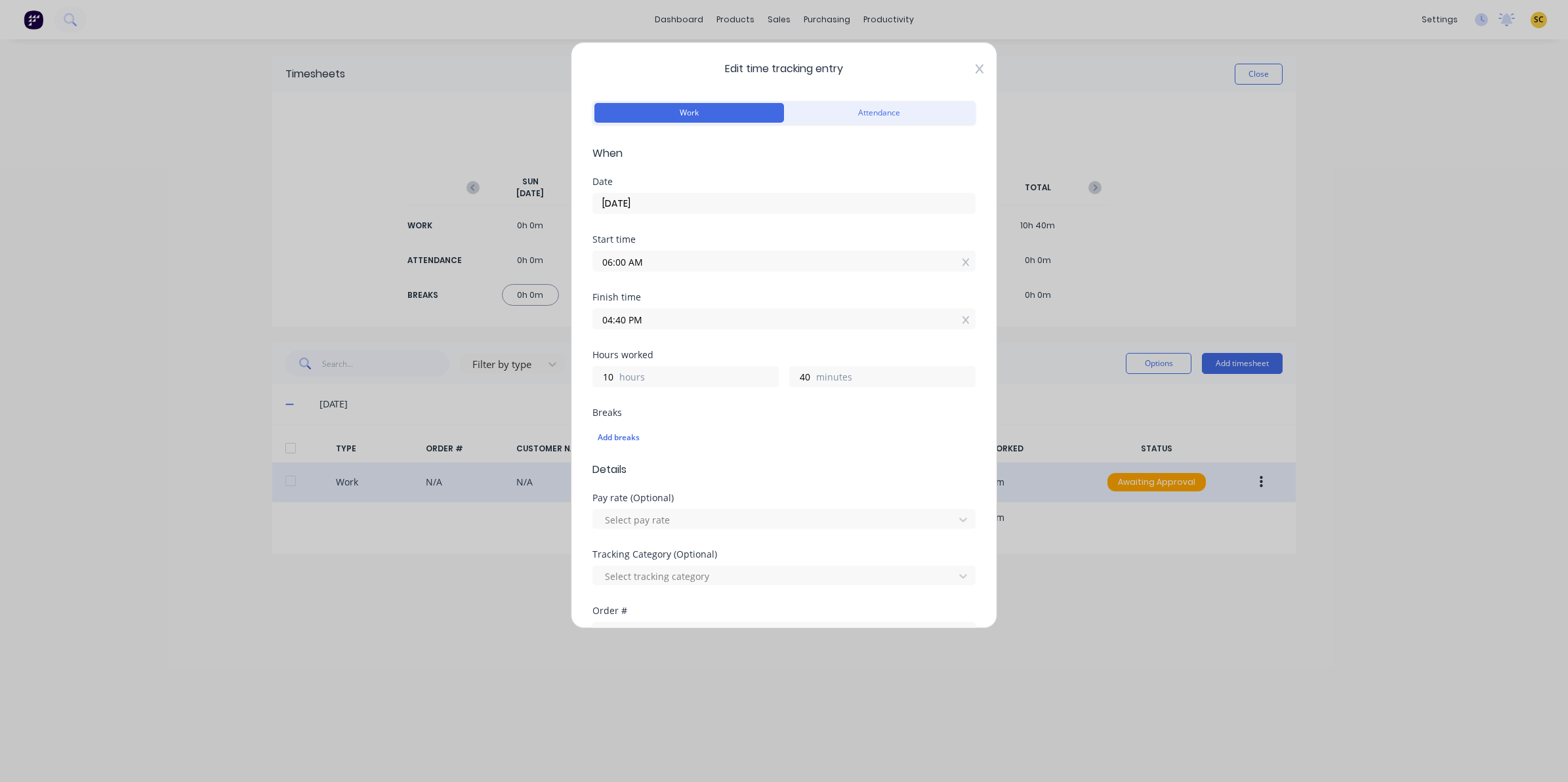
click at [976, 70] on icon at bounding box center [979, 68] width 8 height 11
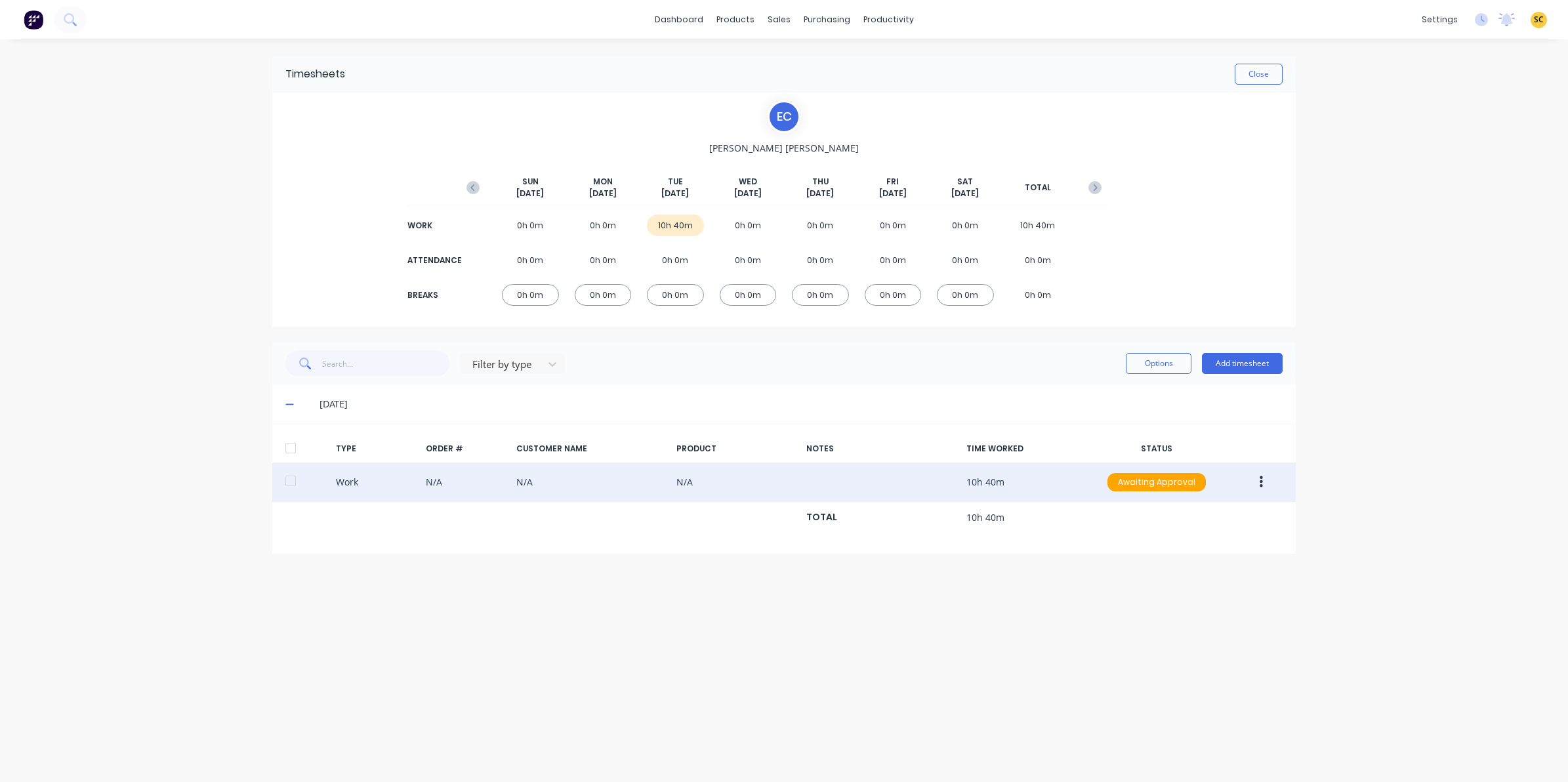
drag, startPoint x: 872, startPoint y: 208, endPoint x: 545, endPoint y: 664, distance: 561.1
click at [545, 664] on div "Timesheets Close E C Erik Coetzee SUN Oct 5th MON Oct 6th TUE Oct 7th WED Oct 8…" at bounding box center [784, 397] width 1050 height 716
click at [1259, 74] on button "Close" at bounding box center [1258, 73] width 48 height 21
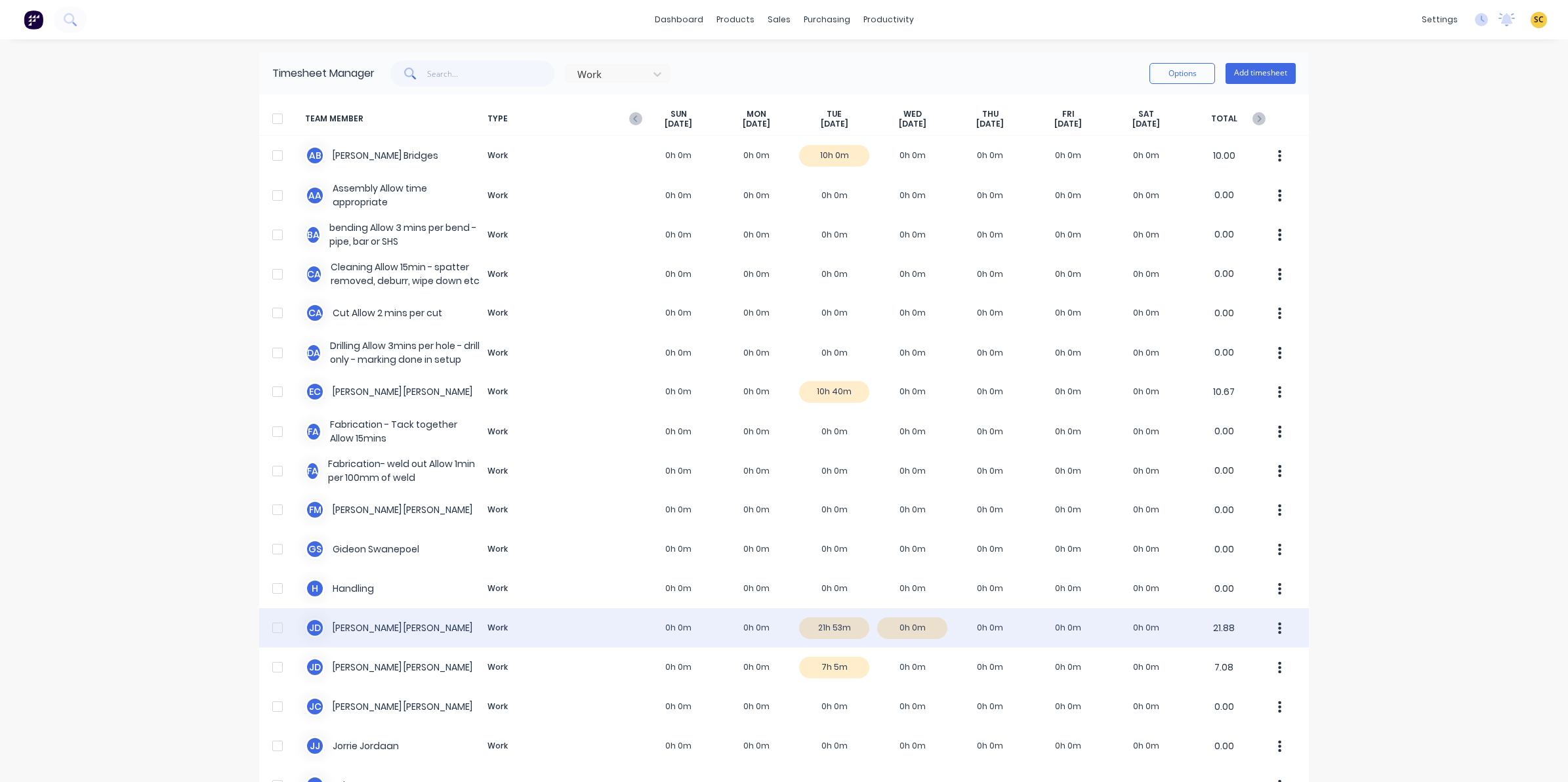
click at [832, 629] on div "J D Joel De Vries Work 0h 0m 0h 0m 21h 53m 0h 0m 0h 0m 0h 0m 0h 0m 21.88" at bounding box center [784, 627] width 1050 height 39
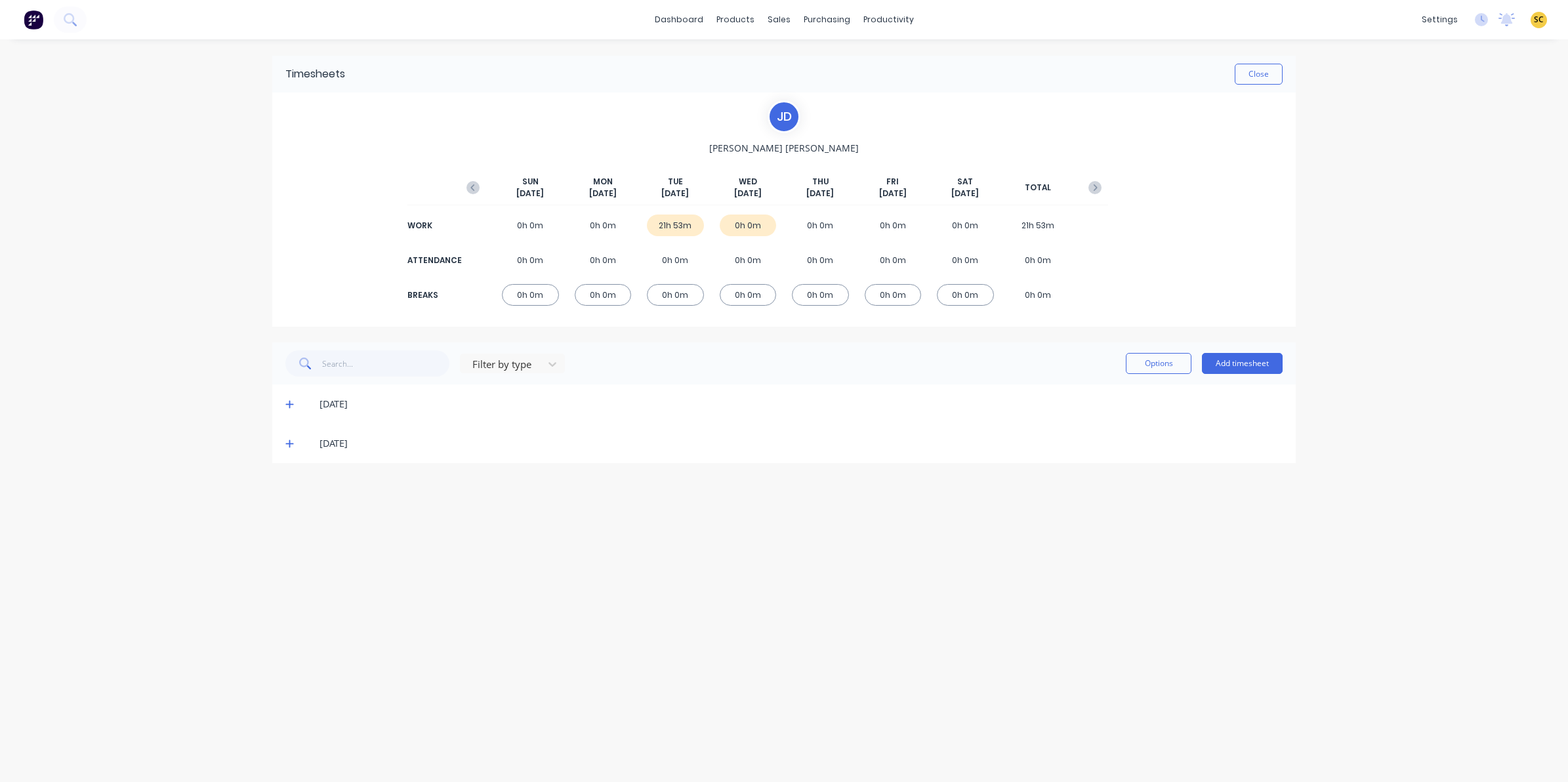
click at [290, 405] on icon at bounding box center [289, 404] width 9 height 9
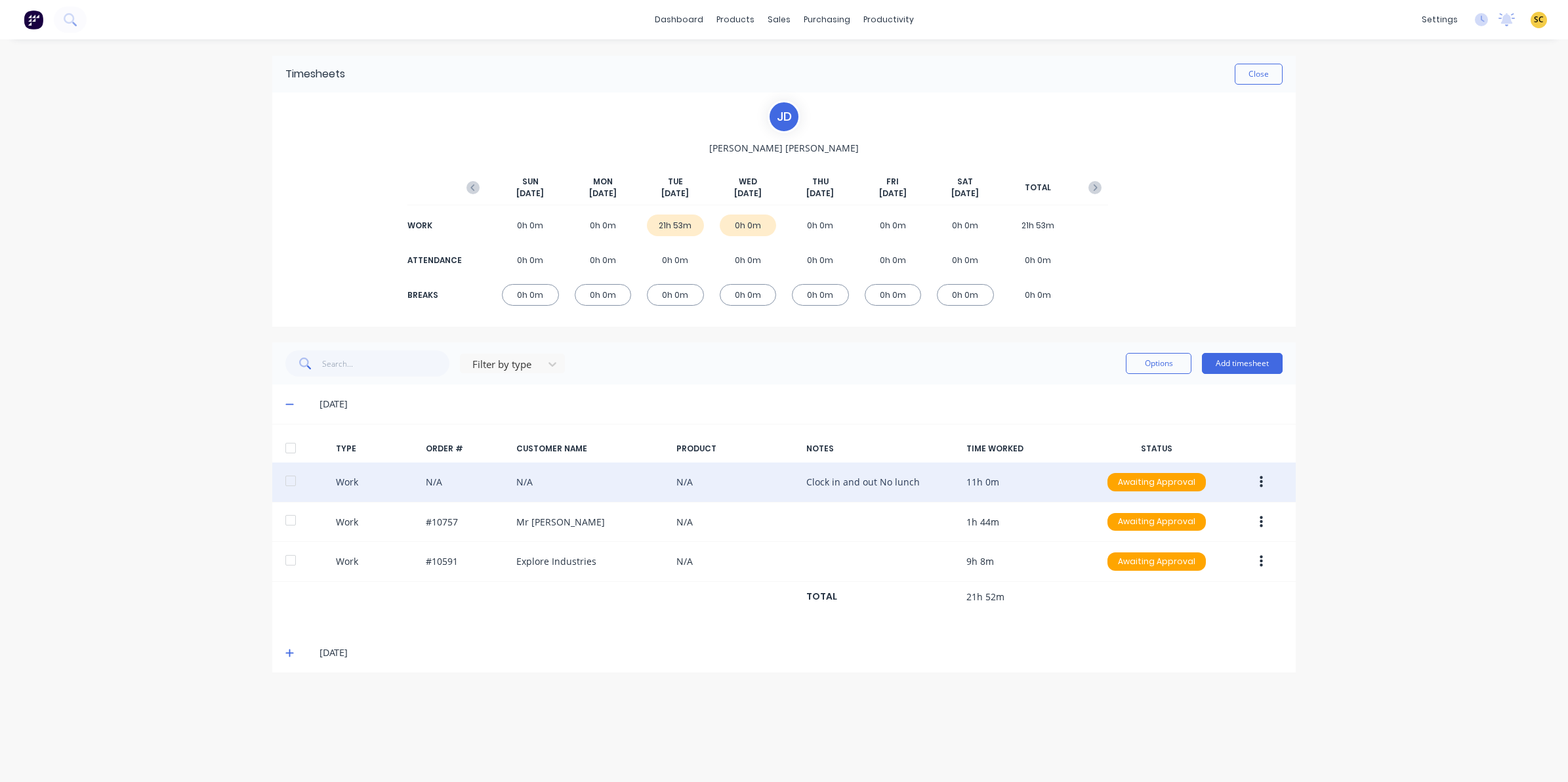
click at [1262, 478] on button "button" at bounding box center [1261, 482] width 31 height 24
click at [1195, 433] on div "Edit" at bounding box center [1214, 433] width 101 height 19
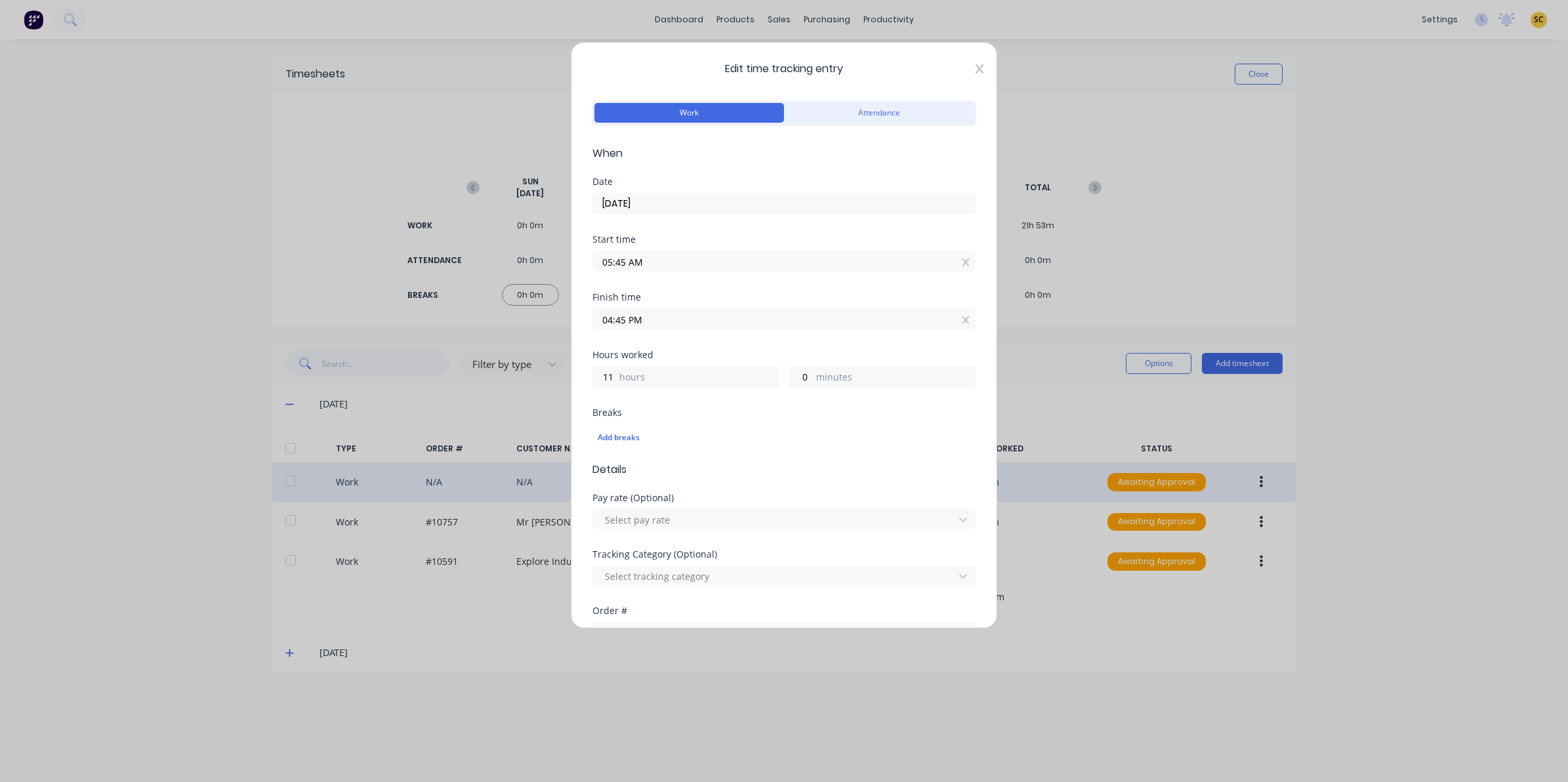
drag, startPoint x: 964, startPoint y: 70, endPoint x: 488, endPoint y: 182, distance: 489.0
click at [976, 71] on icon at bounding box center [979, 68] width 8 height 11
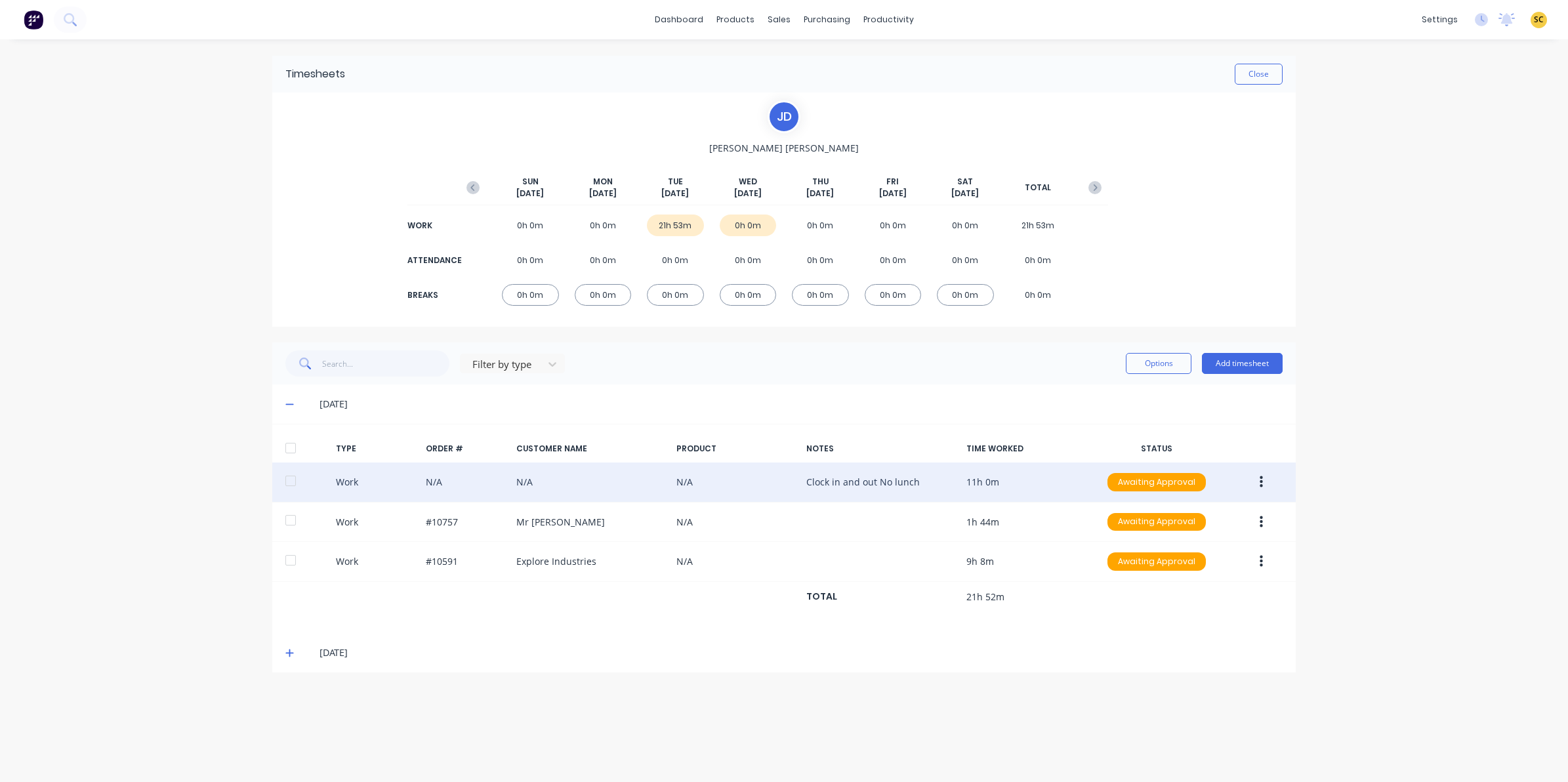
click at [1263, 474] on button "button" at bounding box center [1261, 482] width 31 height 24
click at [1202, 432] on div "Edit" at bounding box center [1214, 433] width 101 height 19
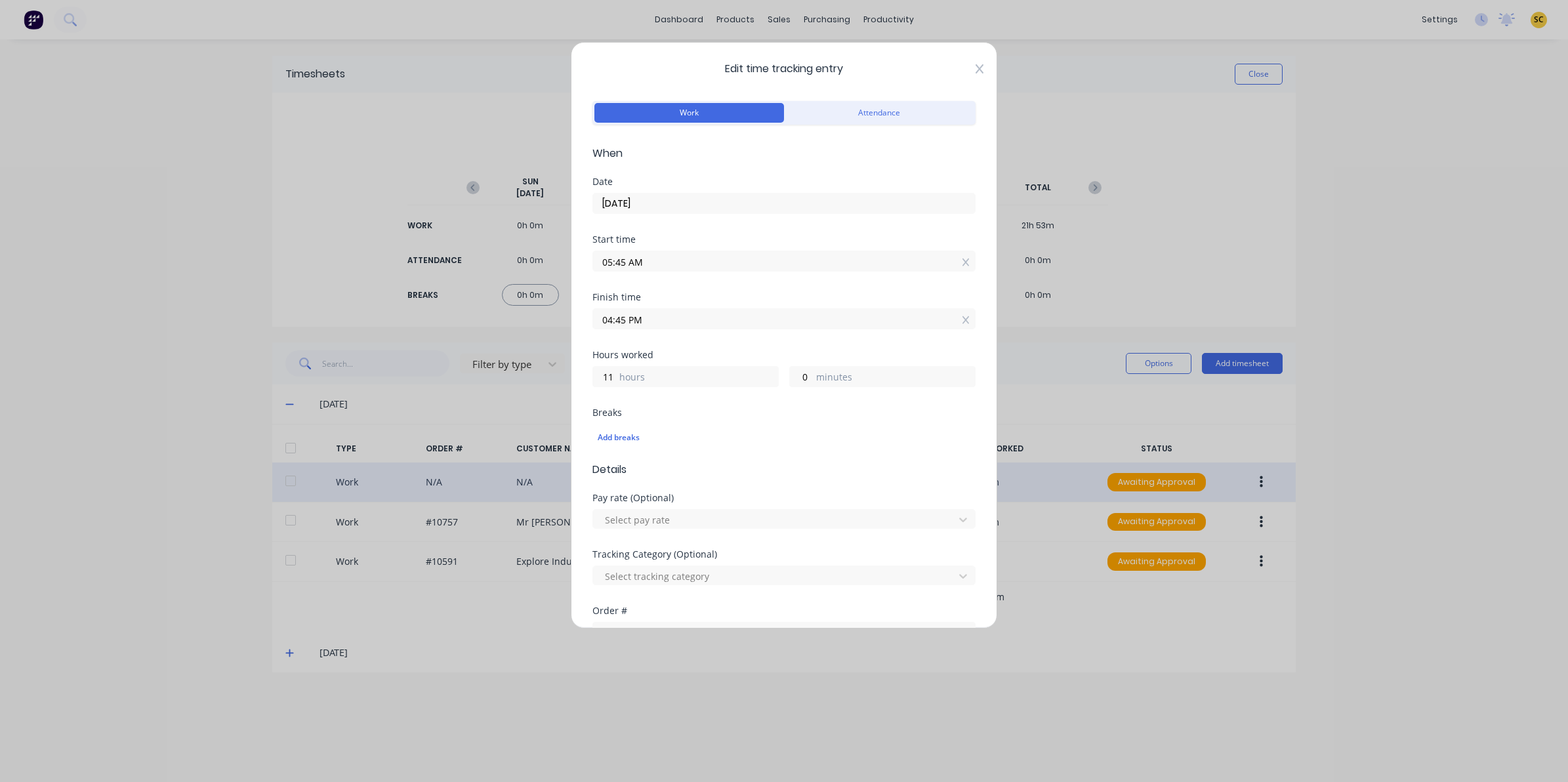
click at [976, 71] on icon at bounding box center [979, 68] width 8 height 9
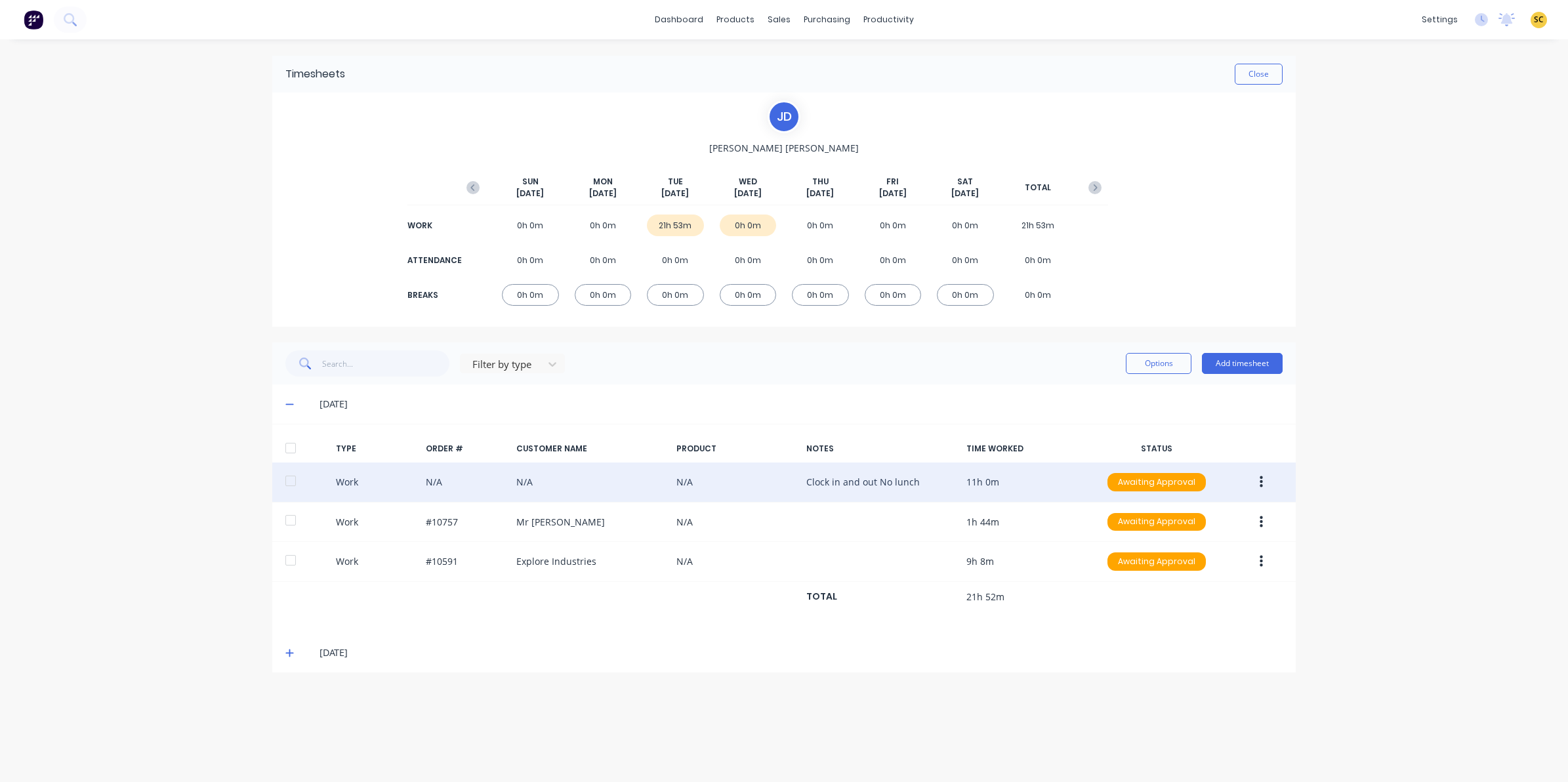
click at [1232, 70] on div "Close" at bounding box center [813, 73] width 937 height 21
click at [1244, 69] on button "Close" at bounding box center [1258, 73] width 48 height 21
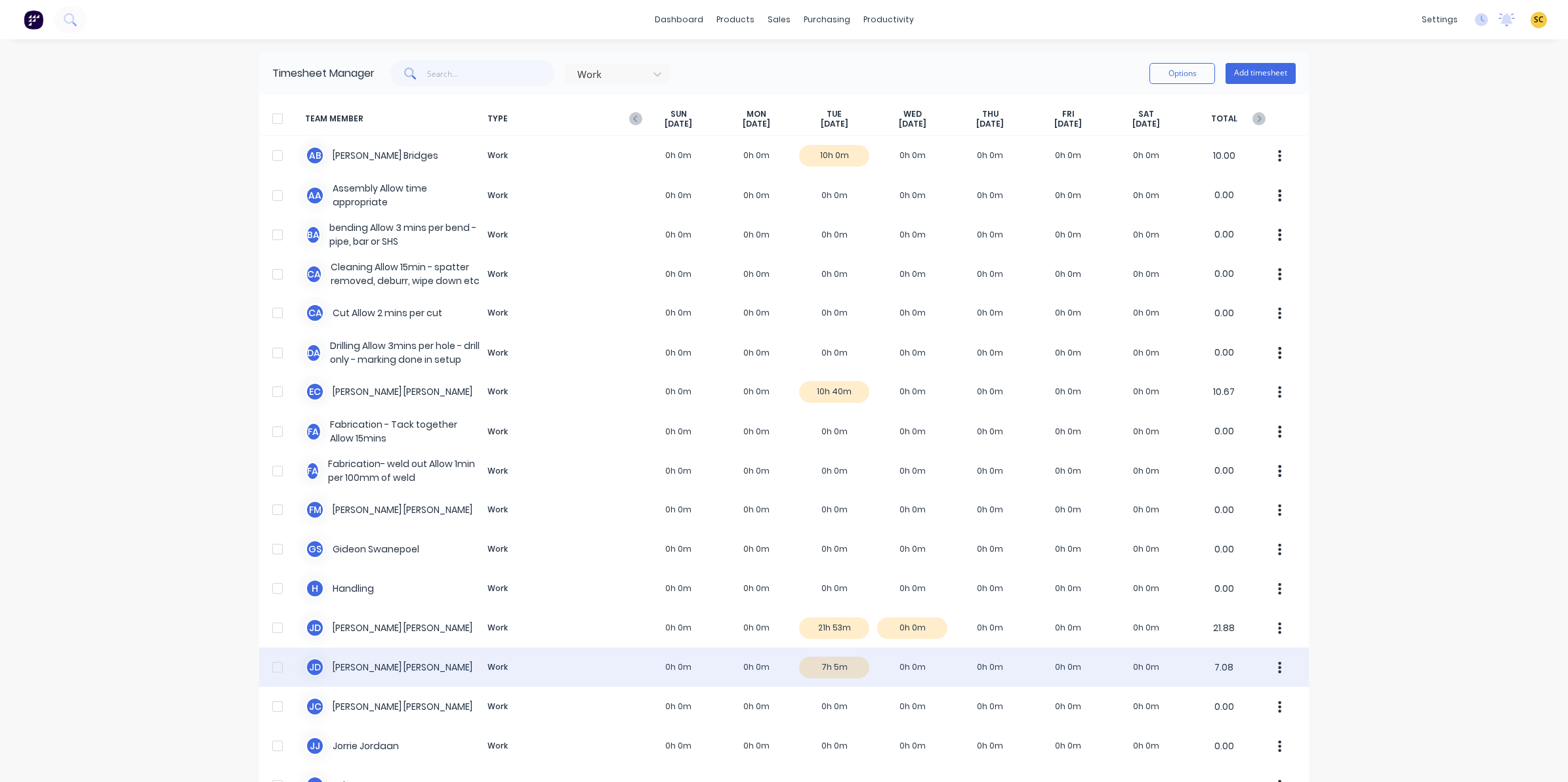
click at [824, 664] on div "J d Johan de Lange Work 0h 0m 0h 0m 7h 5m 0h 0m 0h 0m 0h 0m 0h 0m 7.08" at bounding box center [784, 667] width 1050 height 39
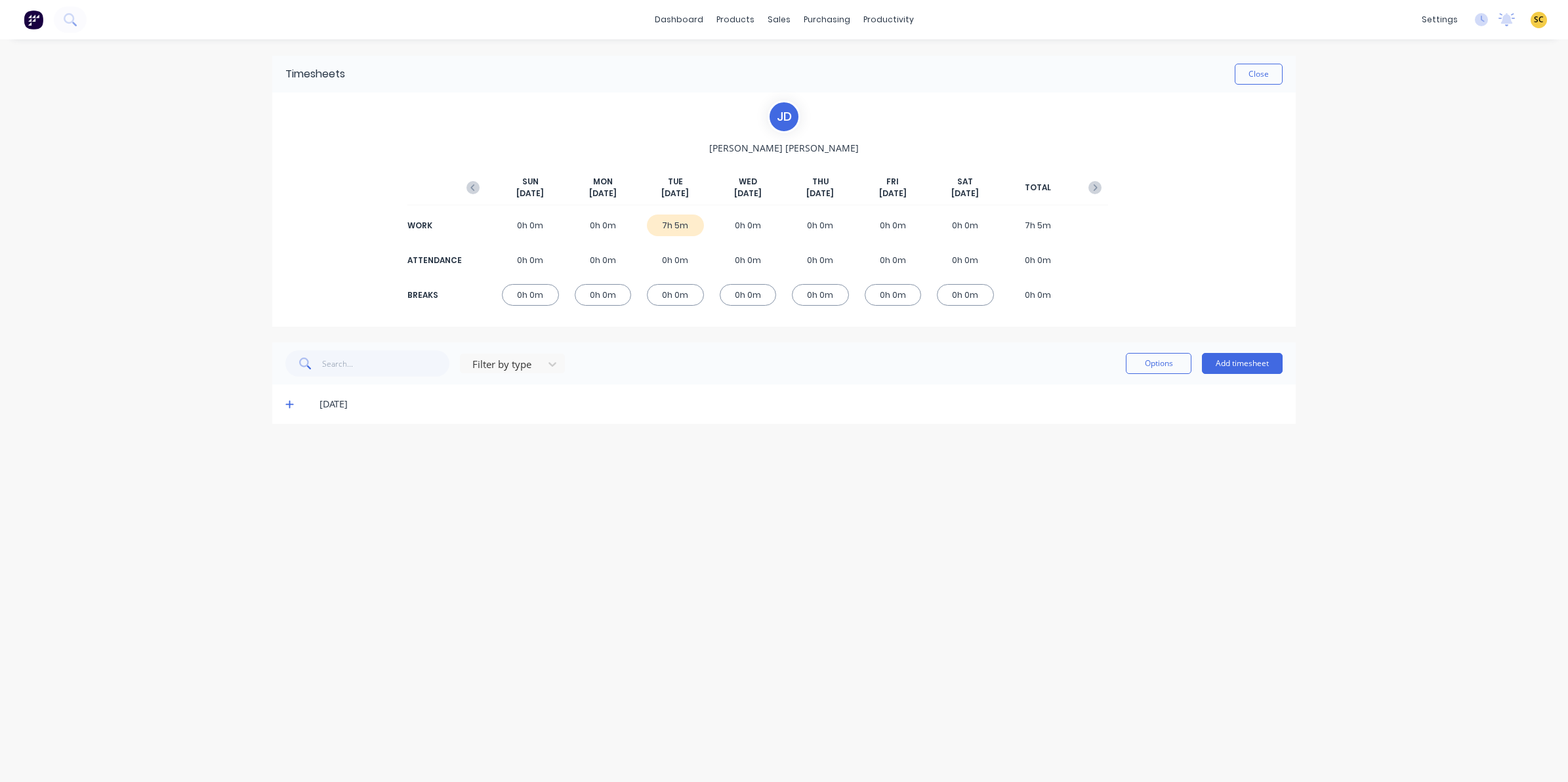
click at [291, 401] on icon at bounding box center [289, 404] width 9 height 9
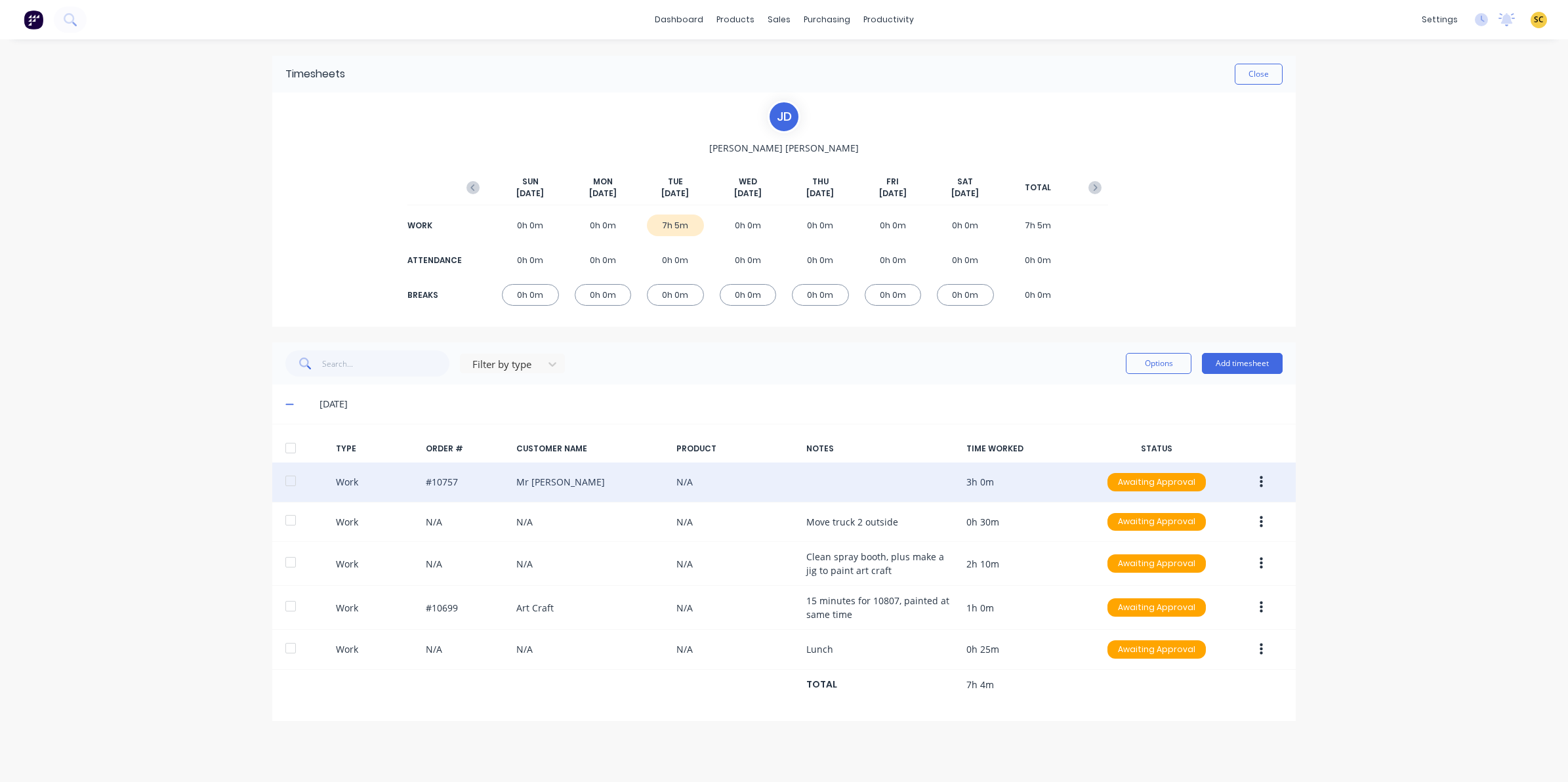
click at [1264, 486] on button "button" at bounding box center [1261, 482] width 31 height 24
click at [1217, 428] on div "Edit" at bounding box center [1214, 433] width 101 height 19
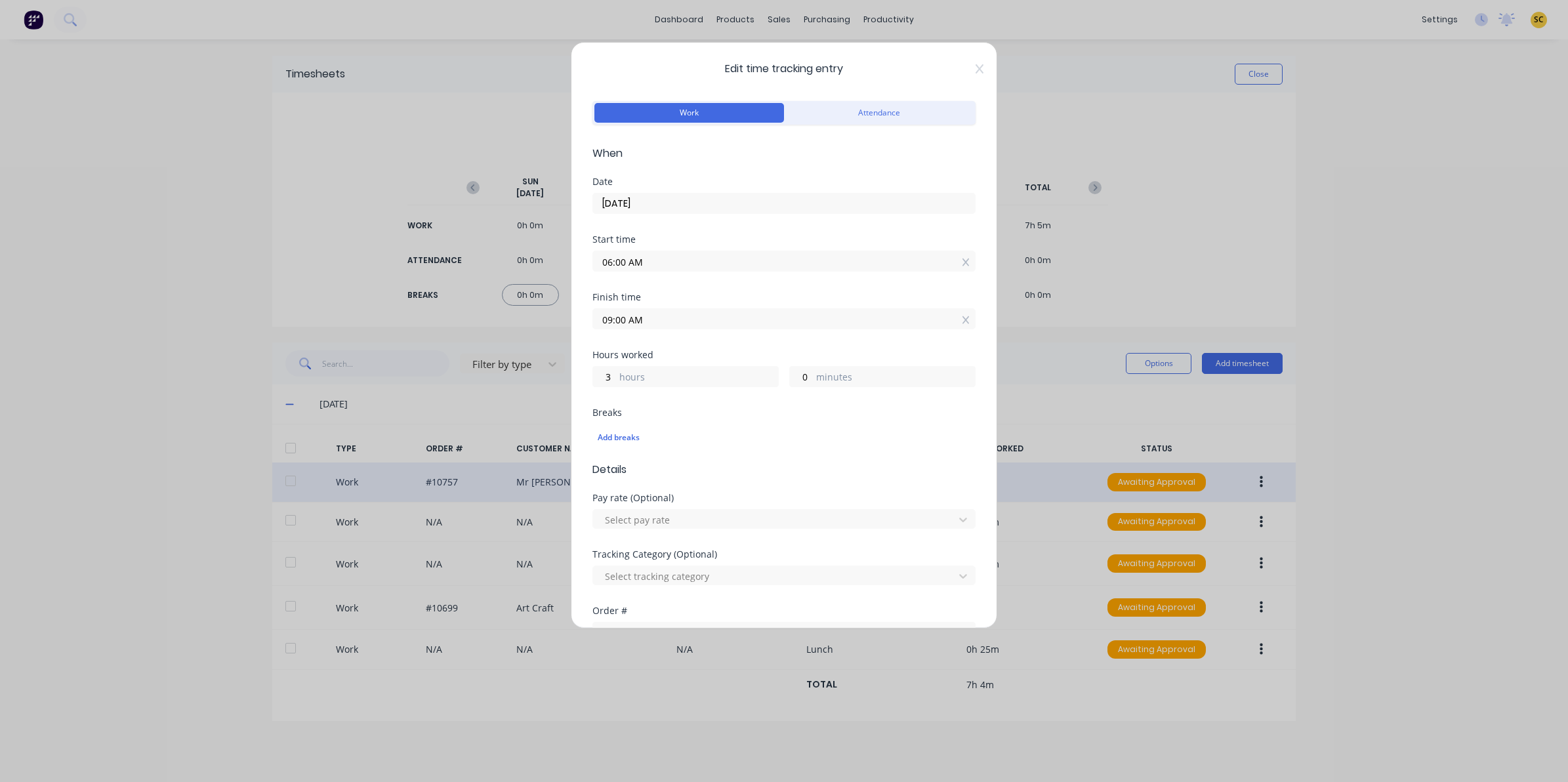
drag, startPoint x: 978, startPoint y: 74, endPoint x: 971, endPoint y: 71, distance: 7.6
click at [975, 73] on div "Edit time tracking entry Work Attendance When Date 07/10/2025 Start time 06:00 …" at bounding box center [784, 335] width 426 height 587
click at [976, 71] on icon at bounding box center [979, 68] width 8 height 11
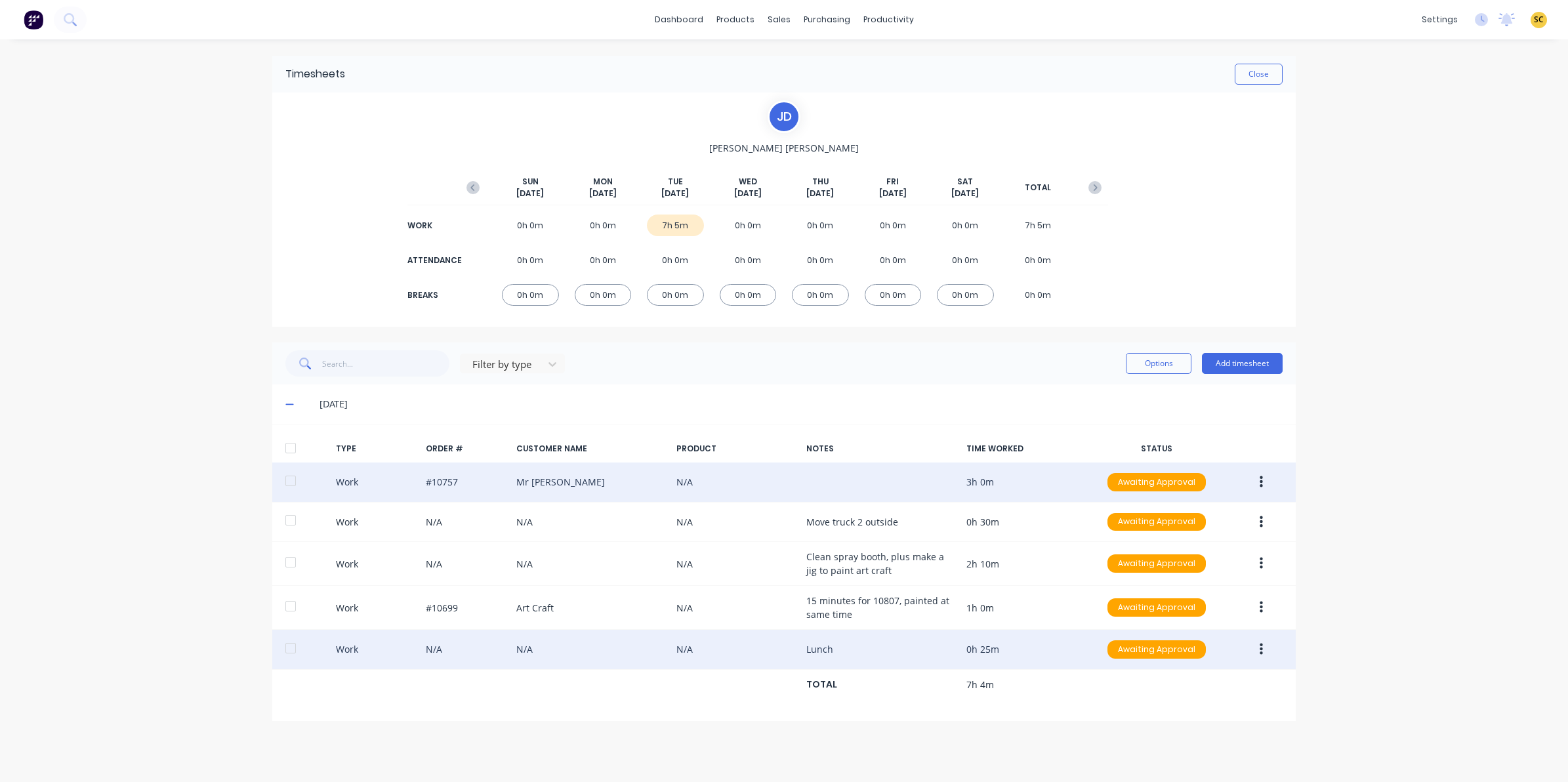
click at [1264, 650] on button "button" at bounding box center [1261, 649] width 31 height 24
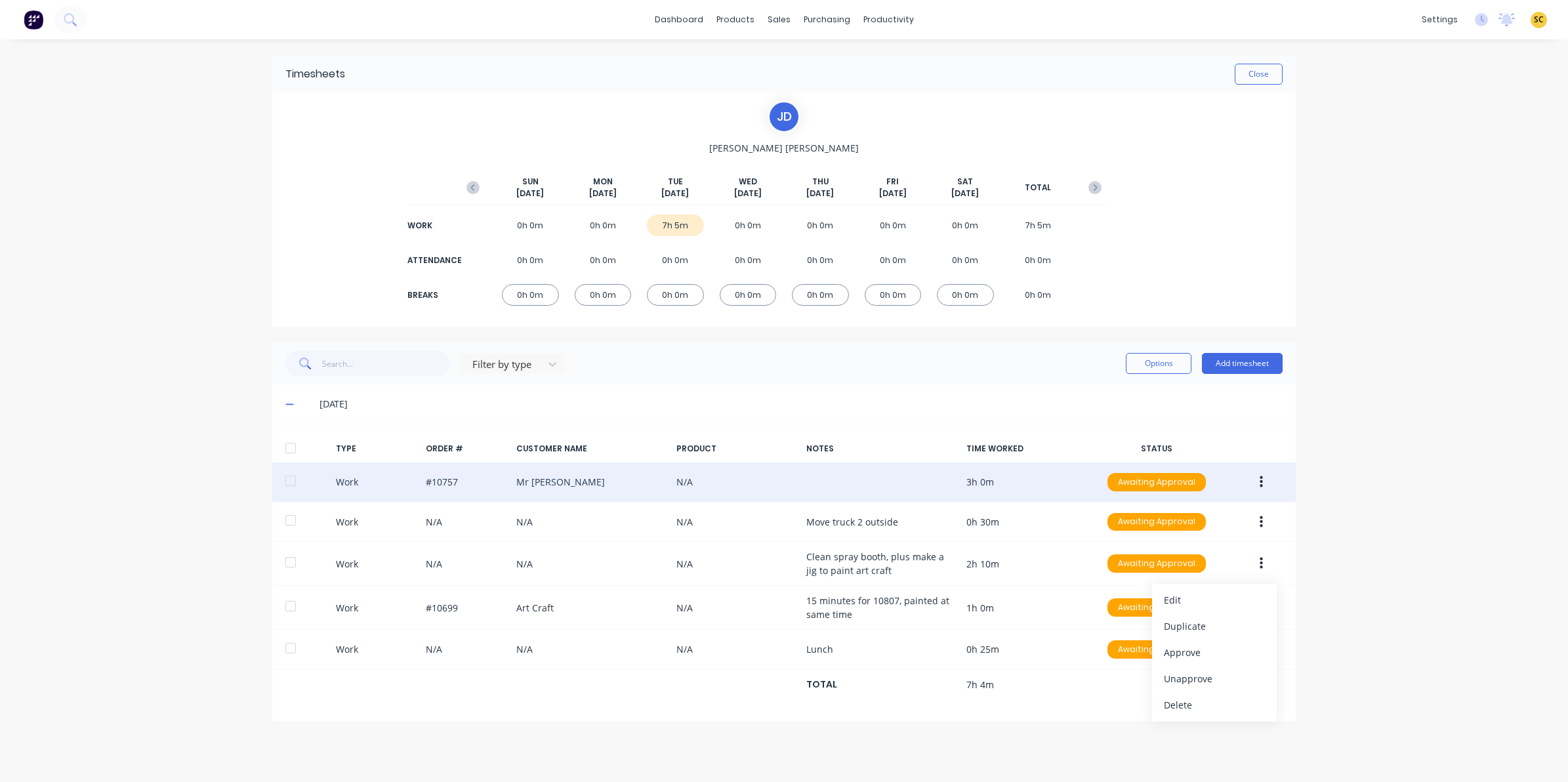
click at [1388, 523] on div "dashboard products sales purchasing productivity dashboard products Product Cat…" at bounding box center [784, 391] width 1568 height 782
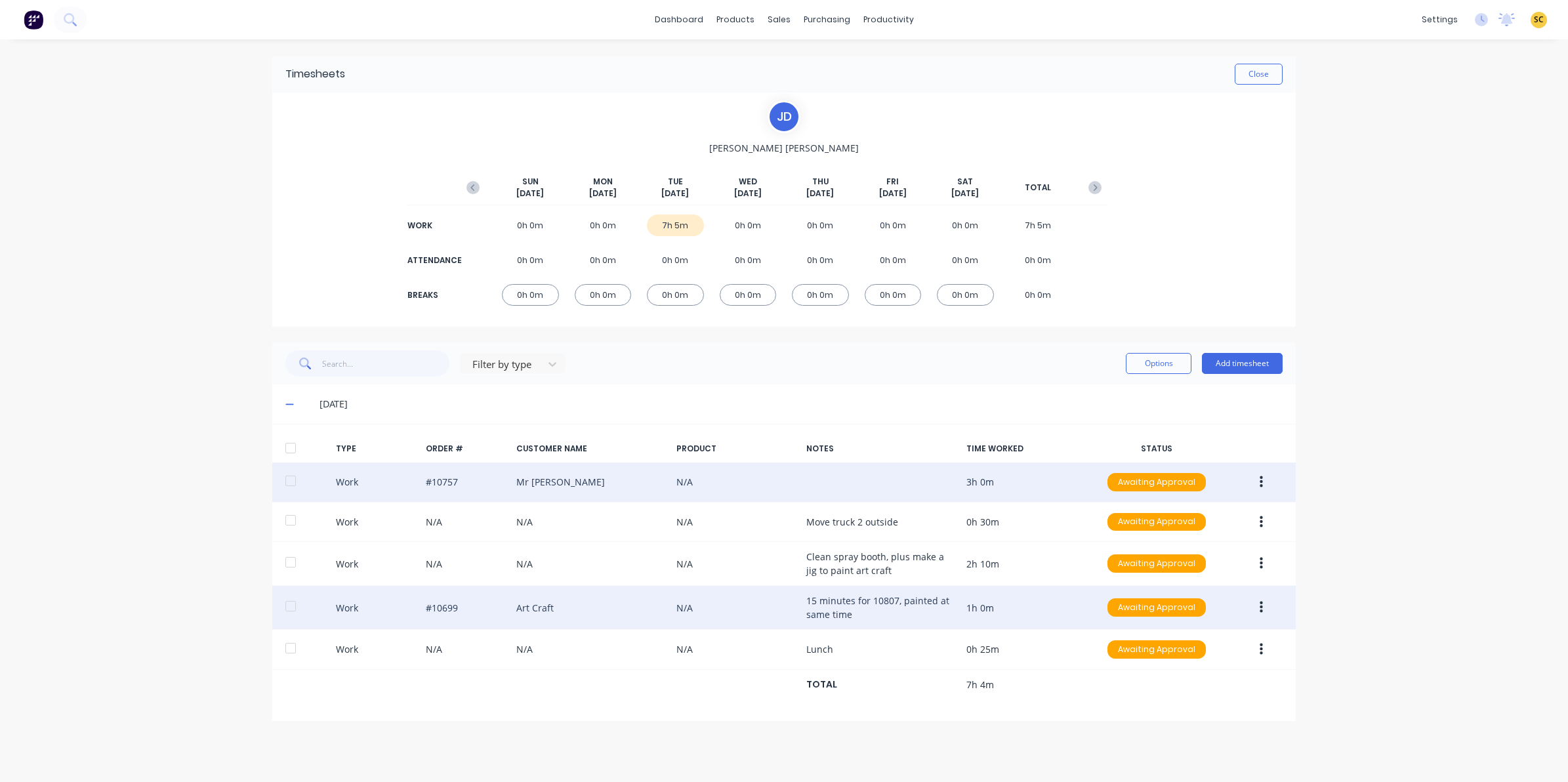
click at [1260, 607] on icon "button" at bounding box center [1261, 607] width 4 height 14
click at [1171, 558] on div "Edit" at bounding box center [1214, 558] width 101 height 19
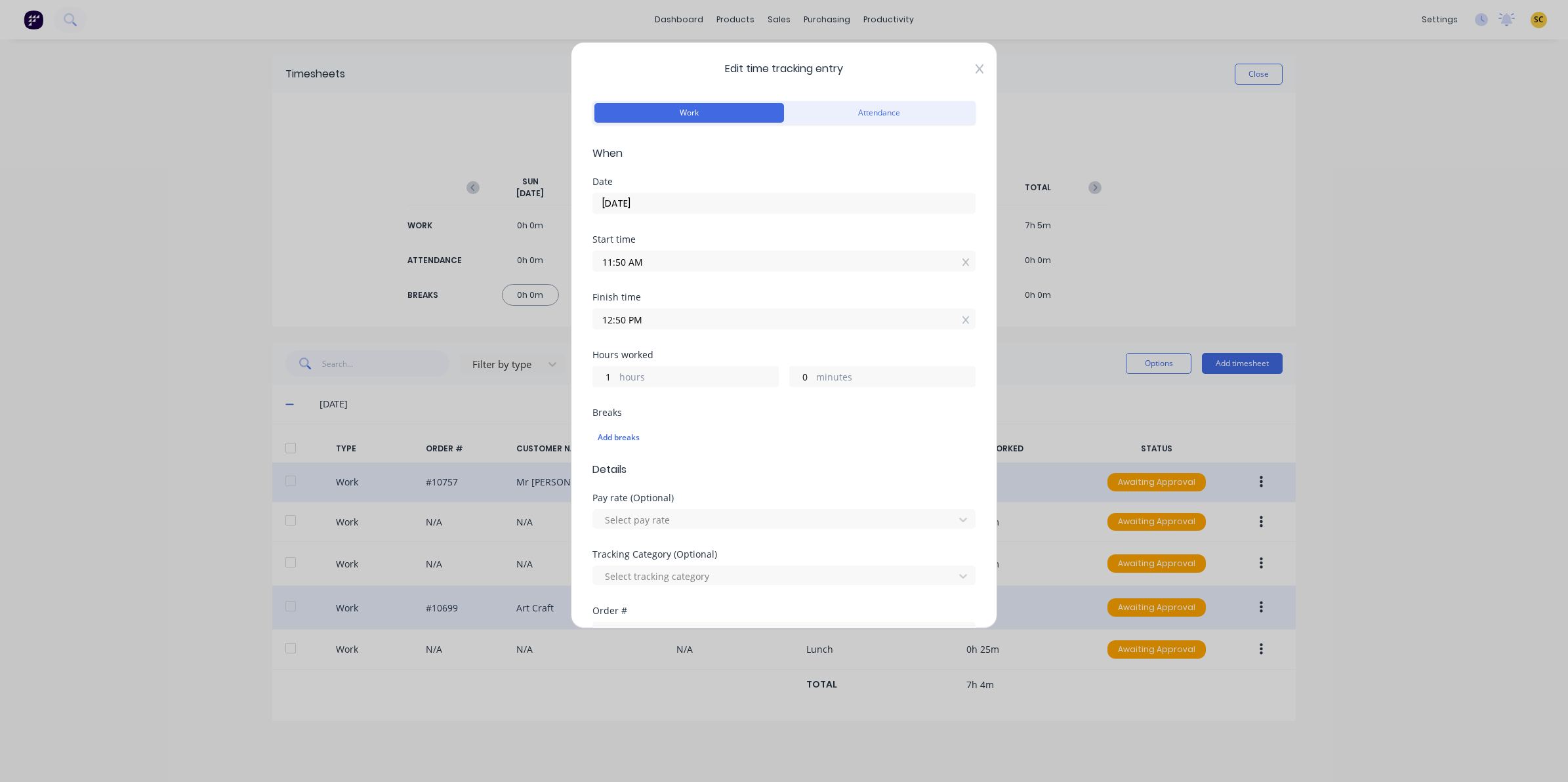
click at [976, 70] on icon at bounding box center [979, 68] width 8 height 11
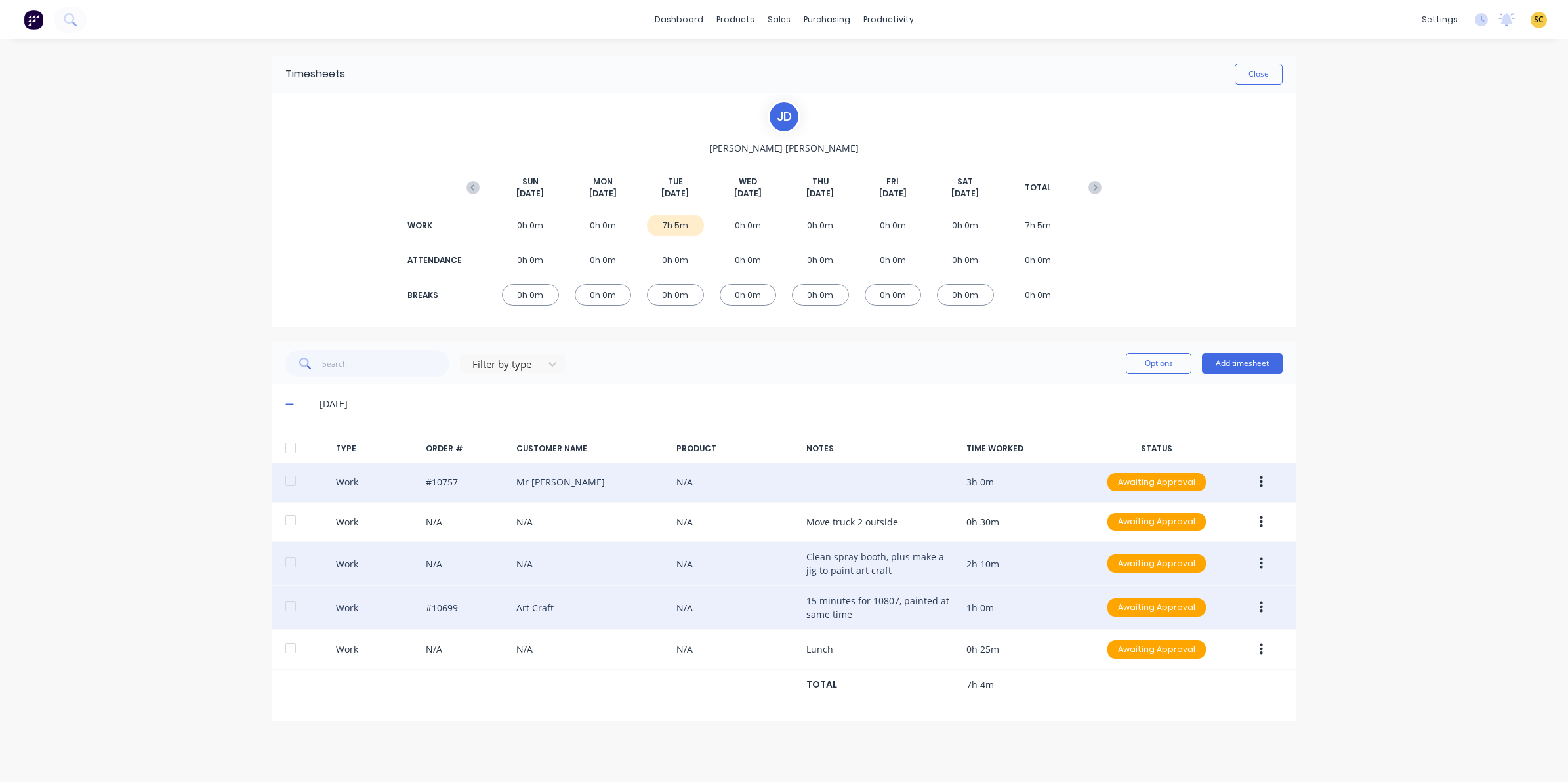
click at [1265, 563] on button "button" at bounding box center [1261, 563] width 31 height 24
click at [1216, 520] on div "Edit" at bounding box center [1214, 515] width 101 height 19
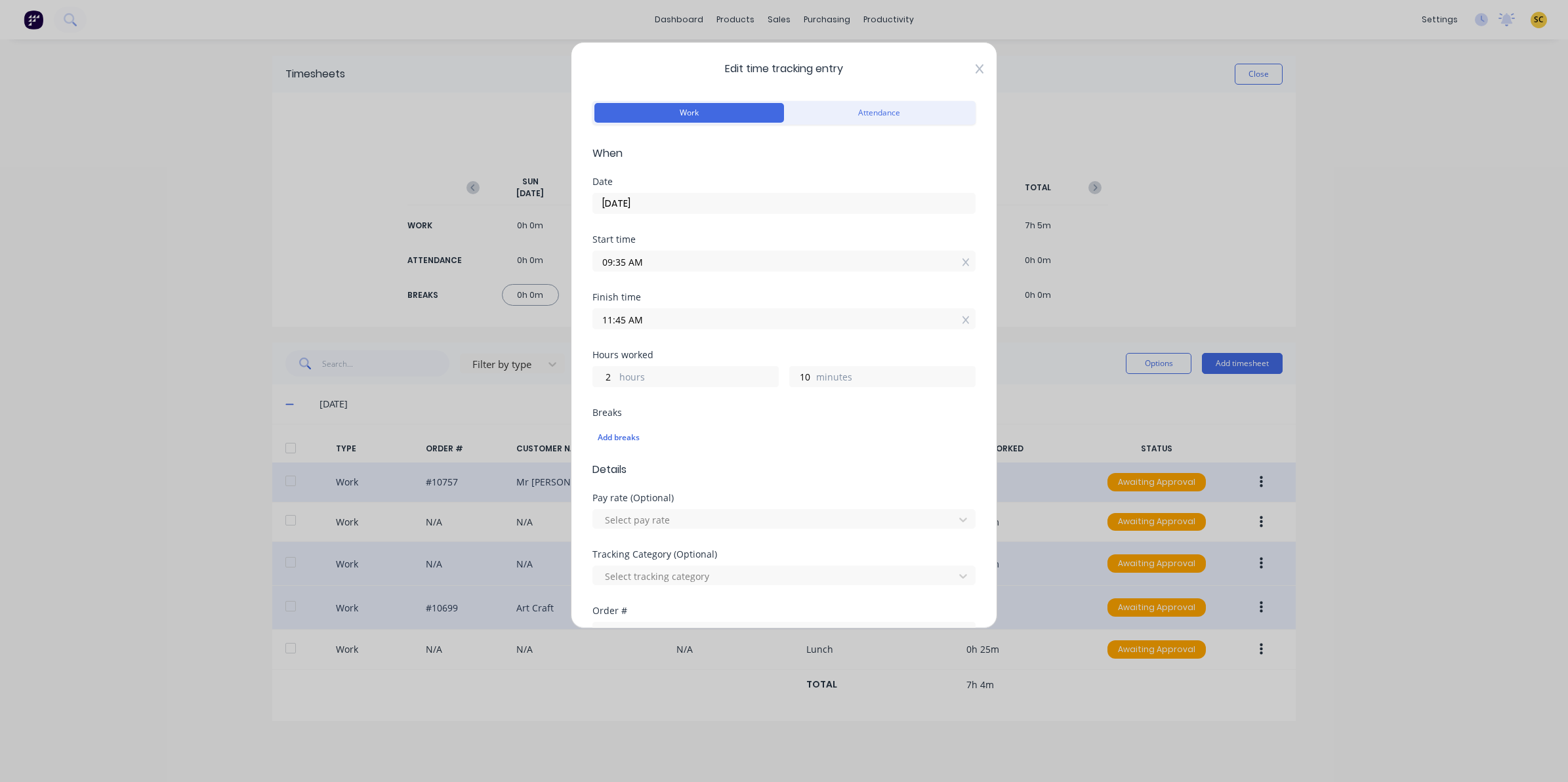
click at [976, 73] on icon at bounding box center [979, 68] width 8 height 11
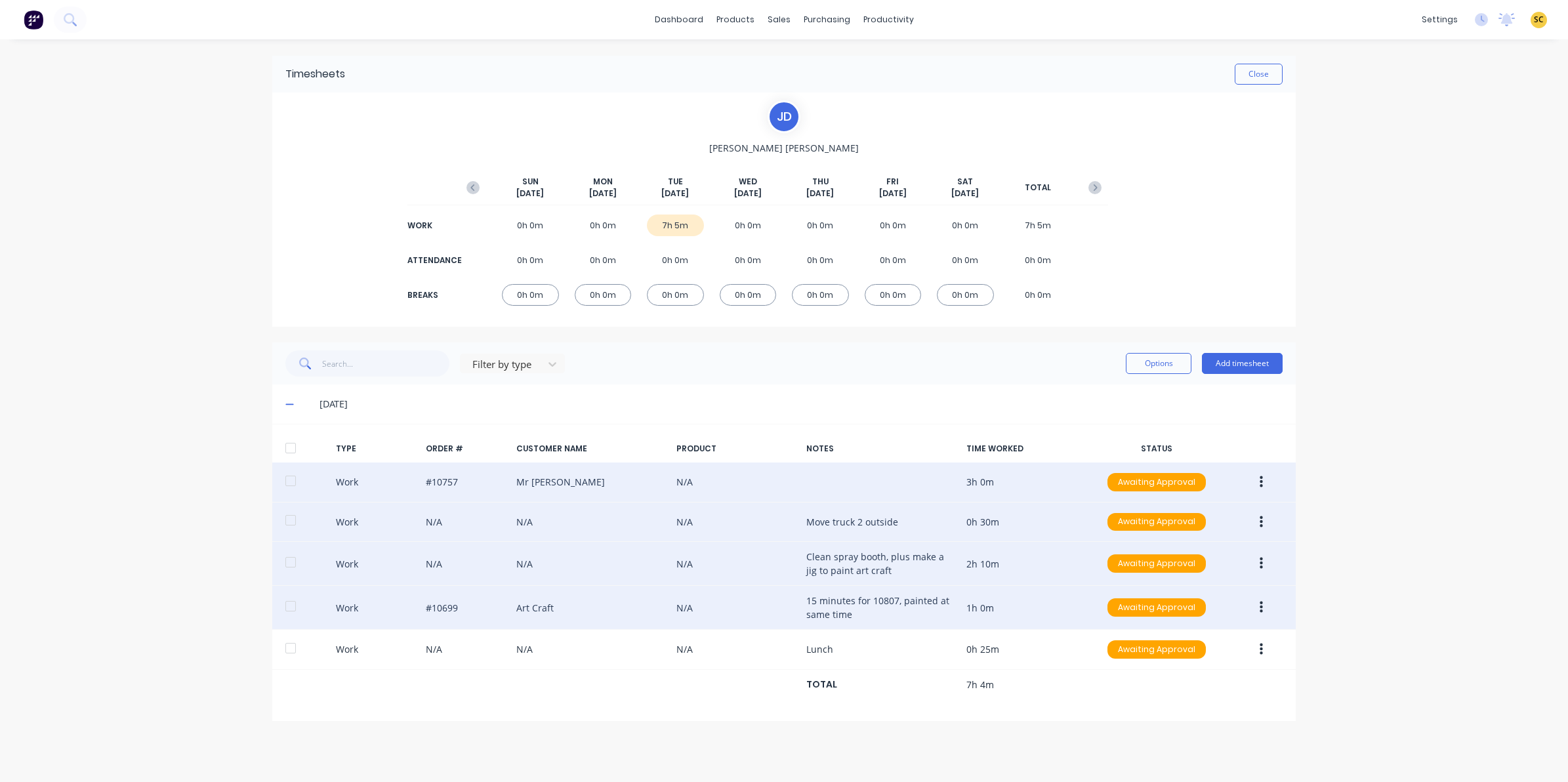
click at [1260, 519] on icon "button" at bounding box center [1261, 523] width 4 height 14
click at [1171, 466] on button "Edit" at bounding box center [1214, 472] width 125 height 26
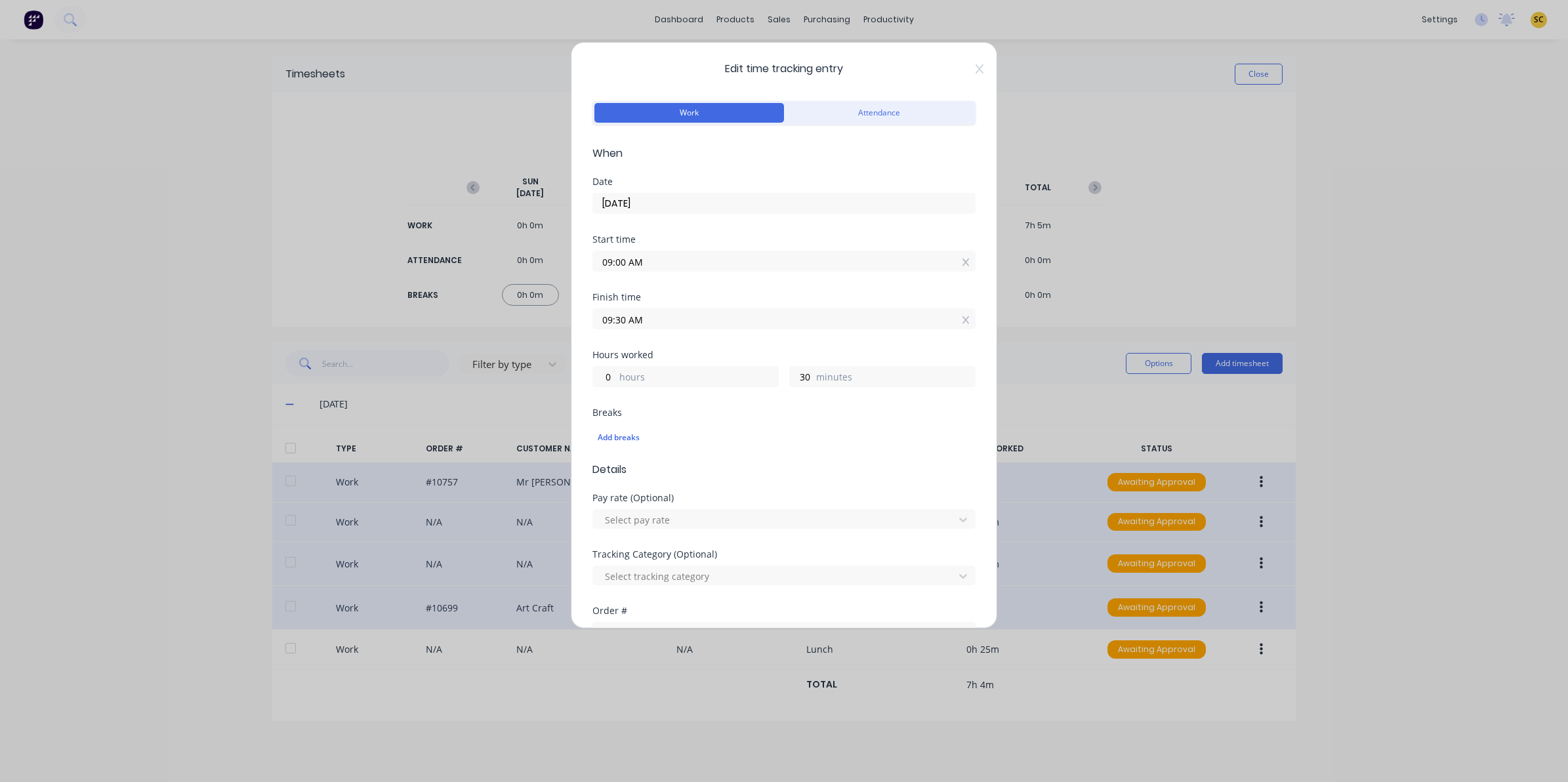
drag, startPoint x: 1171, startPoint y: 466, endPoint x: 1432, endPoint y: 115, distance: 437.4
click at [1432, 115] on div "Edit time tracking entry Work Attendance When Date 07/10/2025 Start time 09:00 …" at bounding box center [784, 391] width 1568 height 782
click at [961, 68] on span "Edit time tracking entry" at bounding box center [784, 69] width 383 height 16
click at [976, 71] on icon at bounding box center [979, 68] width 8 height 11
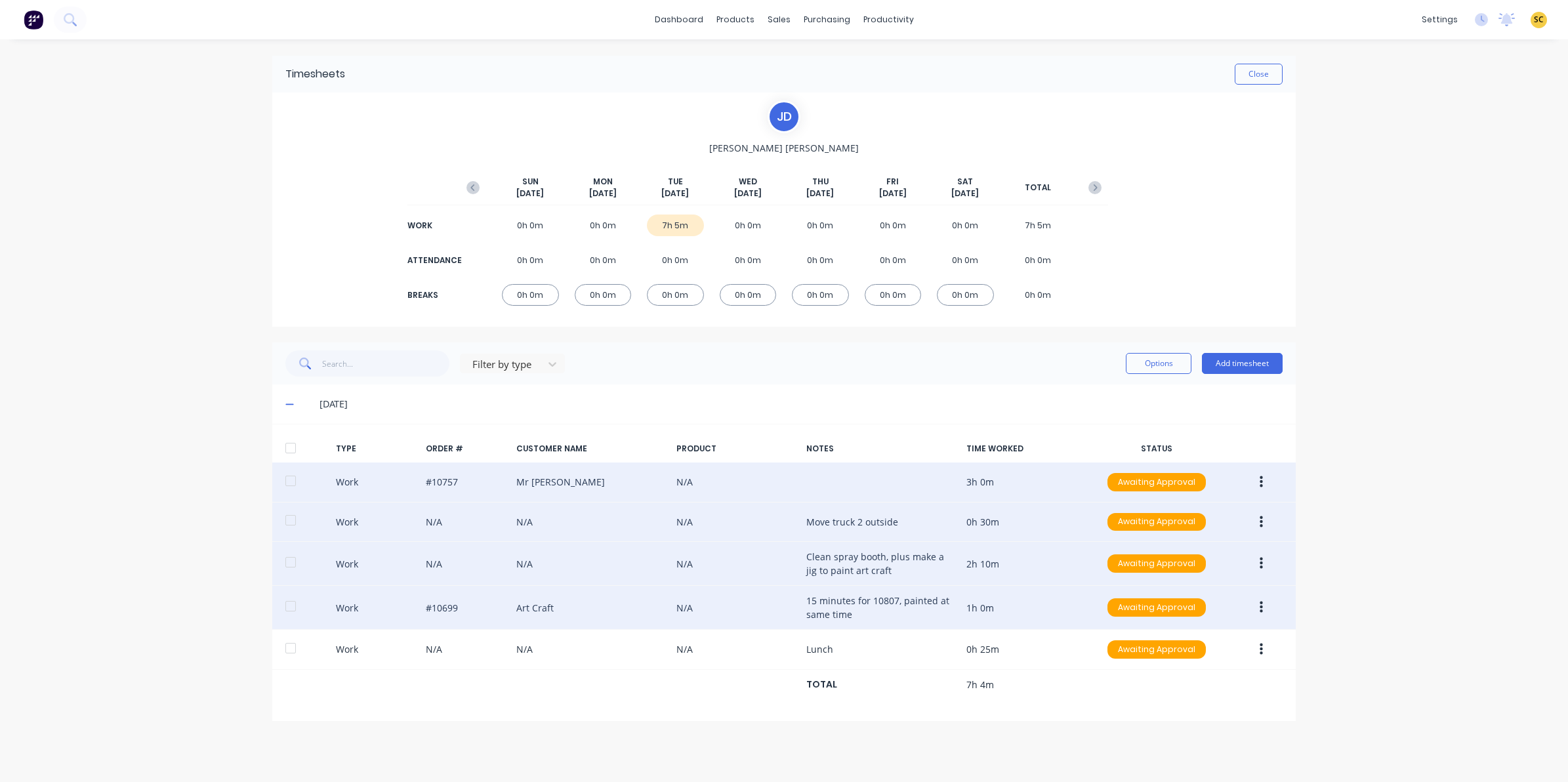
drag, startPoint x: 966, startPoint y: 71, endPoint x: 1500, endPoint y: 543, distance: 712.7
click at [1500, 543] on div "dashboard products sales purchasing productivity dashboard products Product Cat…" at bounding box center [784, 391] width 1568 height 782
click at [1267, 480] on button "button" at bounding box center [1261, 482] width 31 height 24
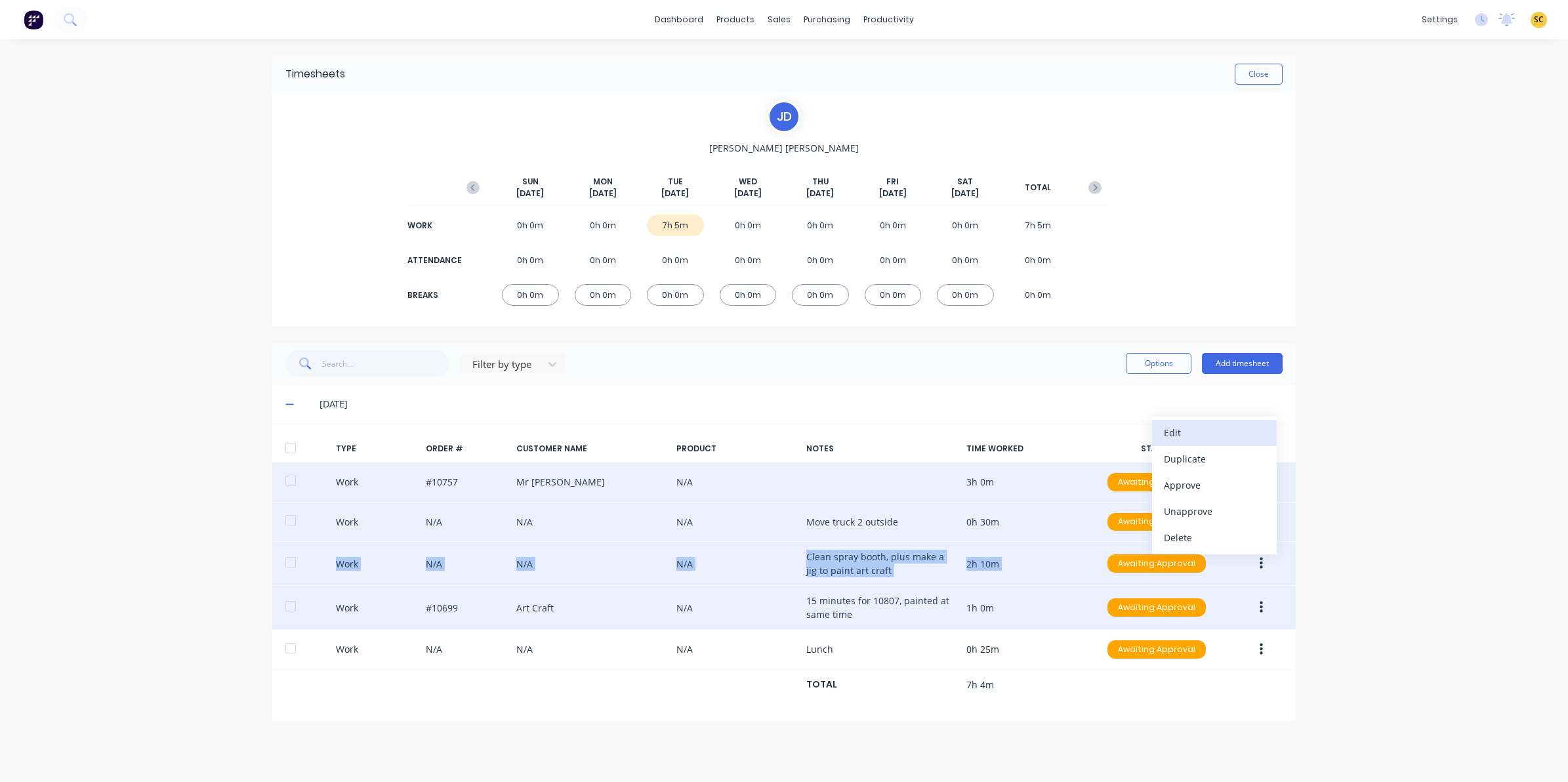
click at [1209, 437] on div "Edit" at bounding box center [1214, 433] width 101 height 19
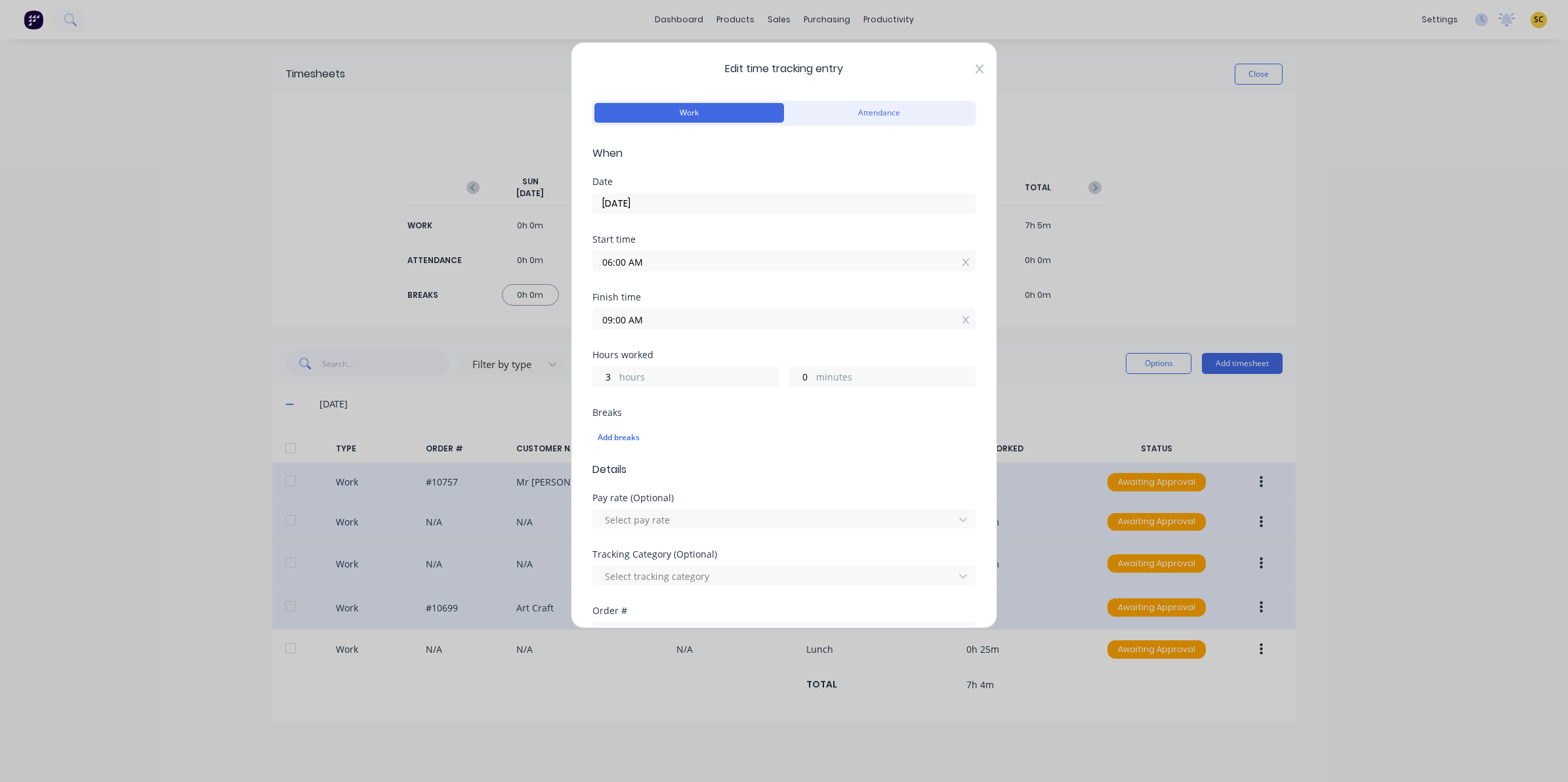
click at [976, 68] on icon at bounding box center [979, 68] width 8 height 11
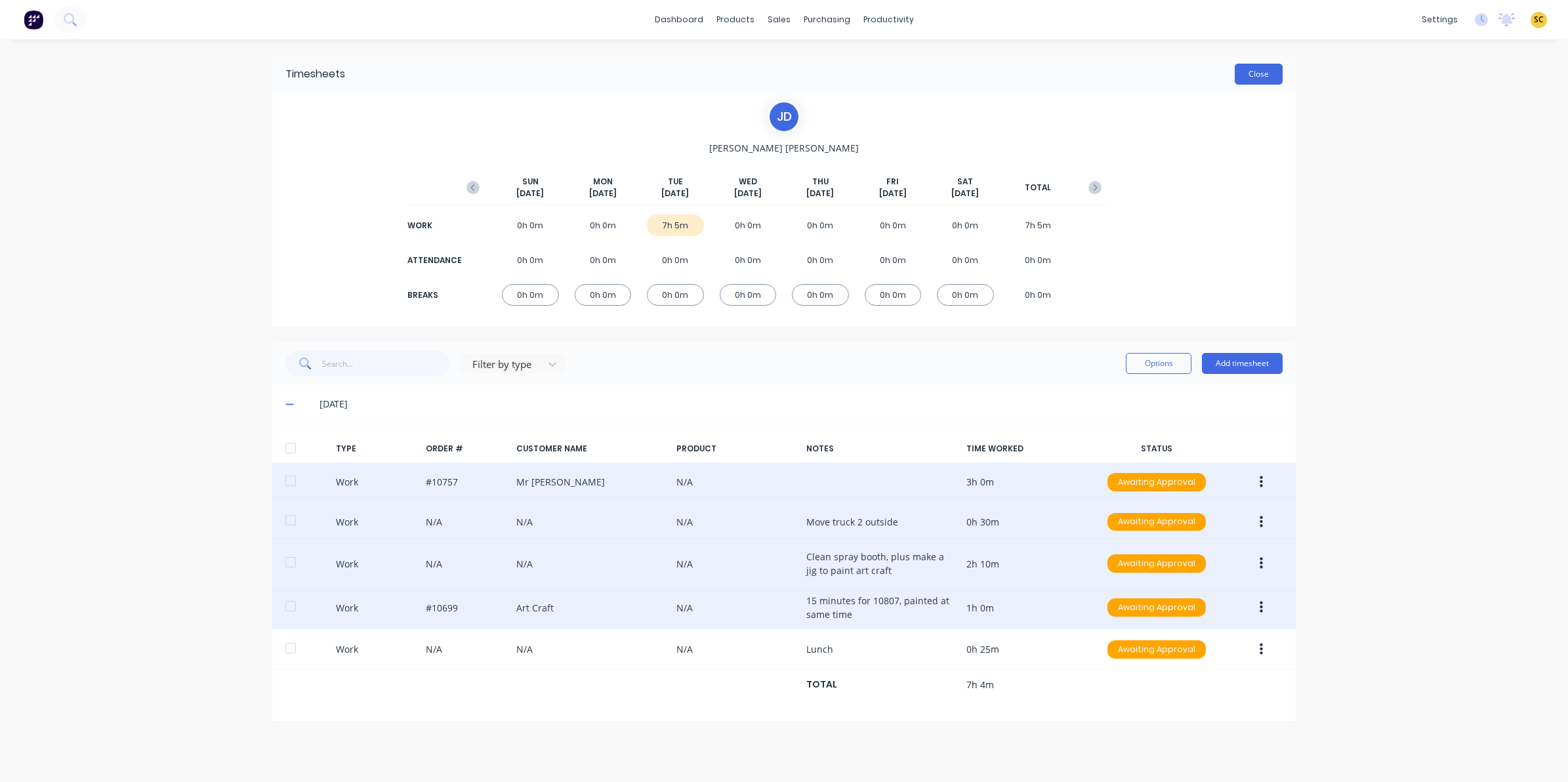
click at [1234, 78] on button "Close" at bounding box center [1258, 73] width 48 height 21
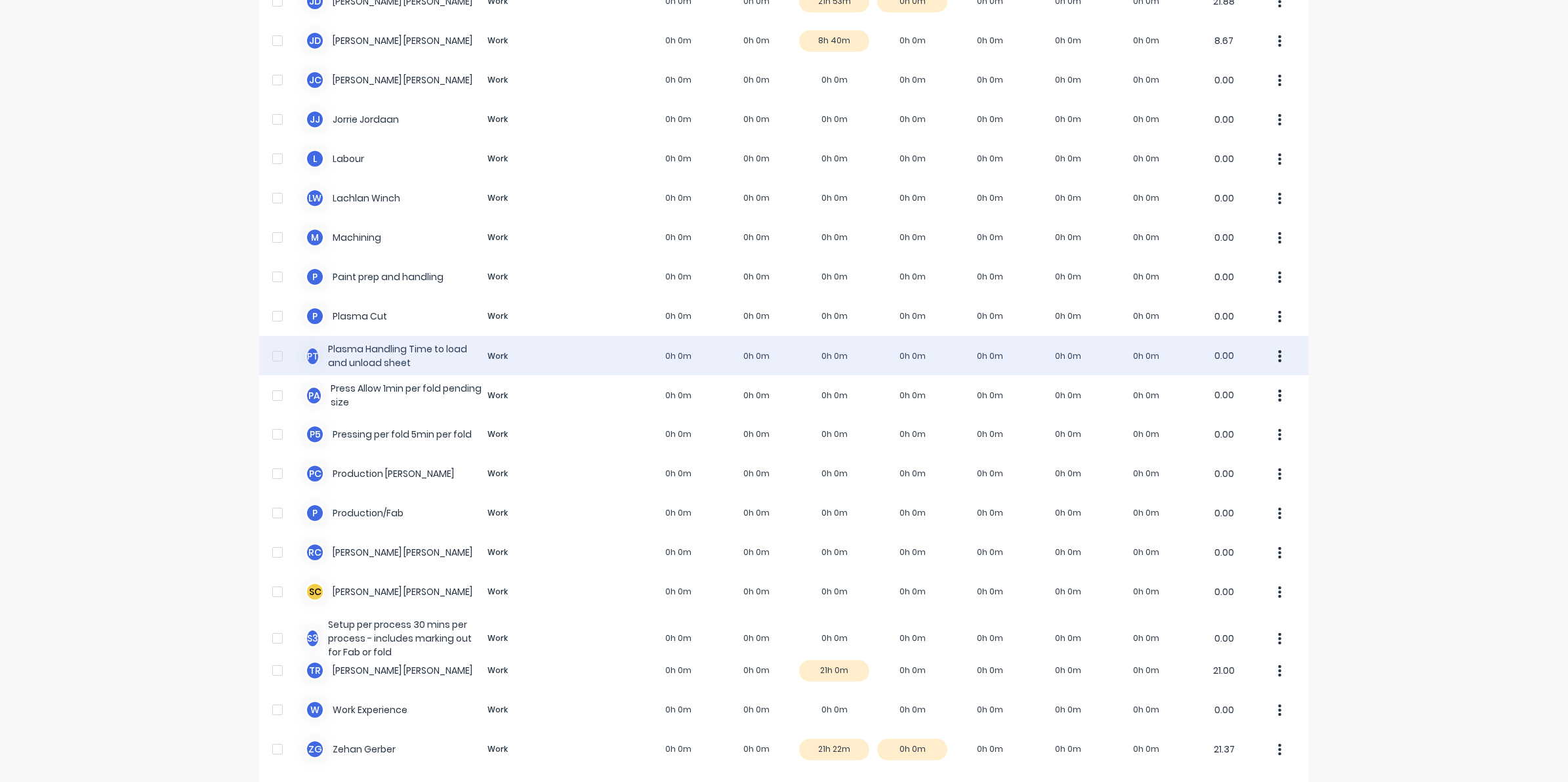
scroll to position [674, 0]
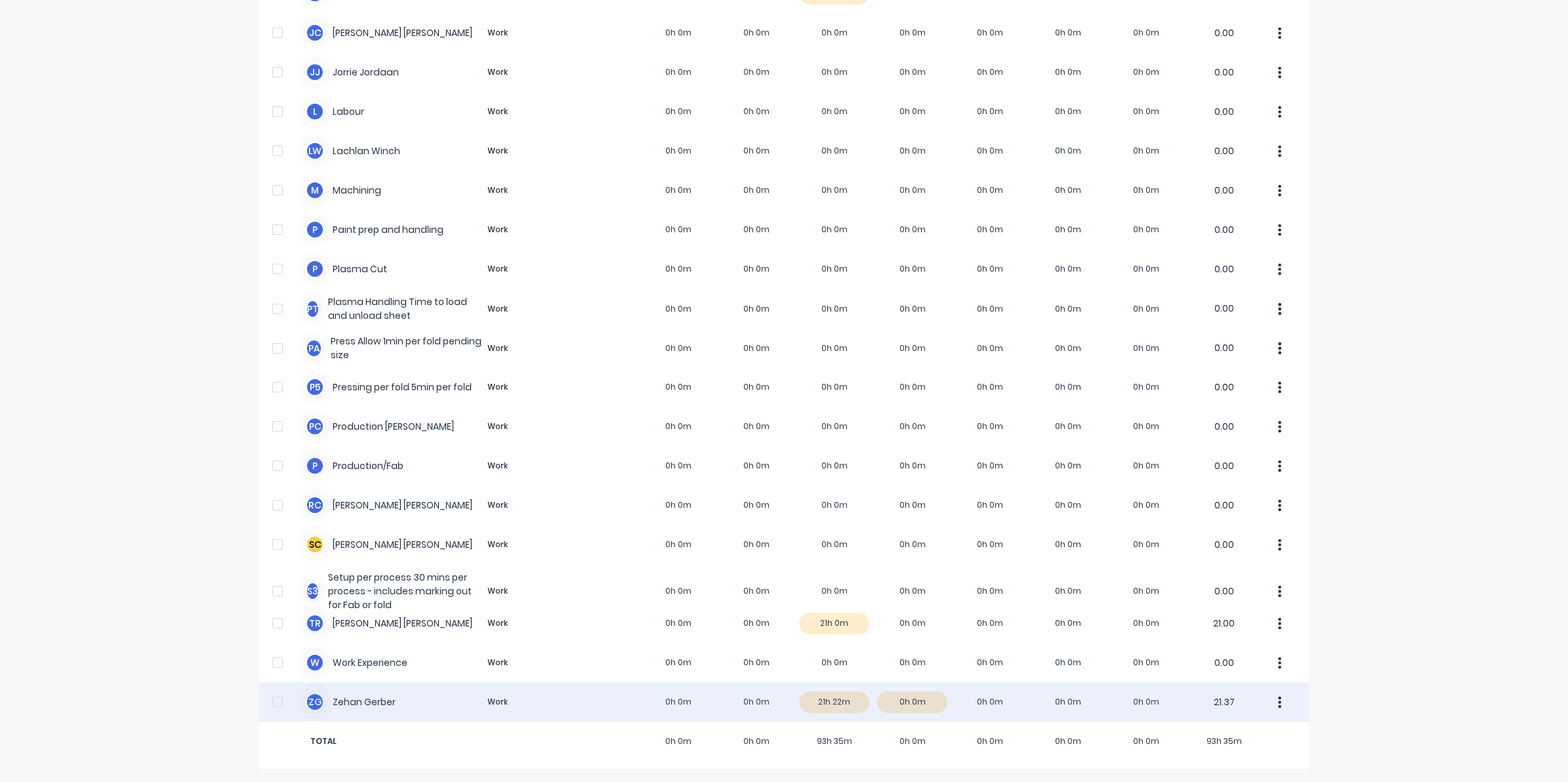
click at [820, 700] on div "Z G Zehan Gerber Work 0h 0m 0h 0m 21h 22m 0h 0m 0h 0m 0h 0m 0h 0m 21.37" at bounding box center [784, 701] width 1050 height 39
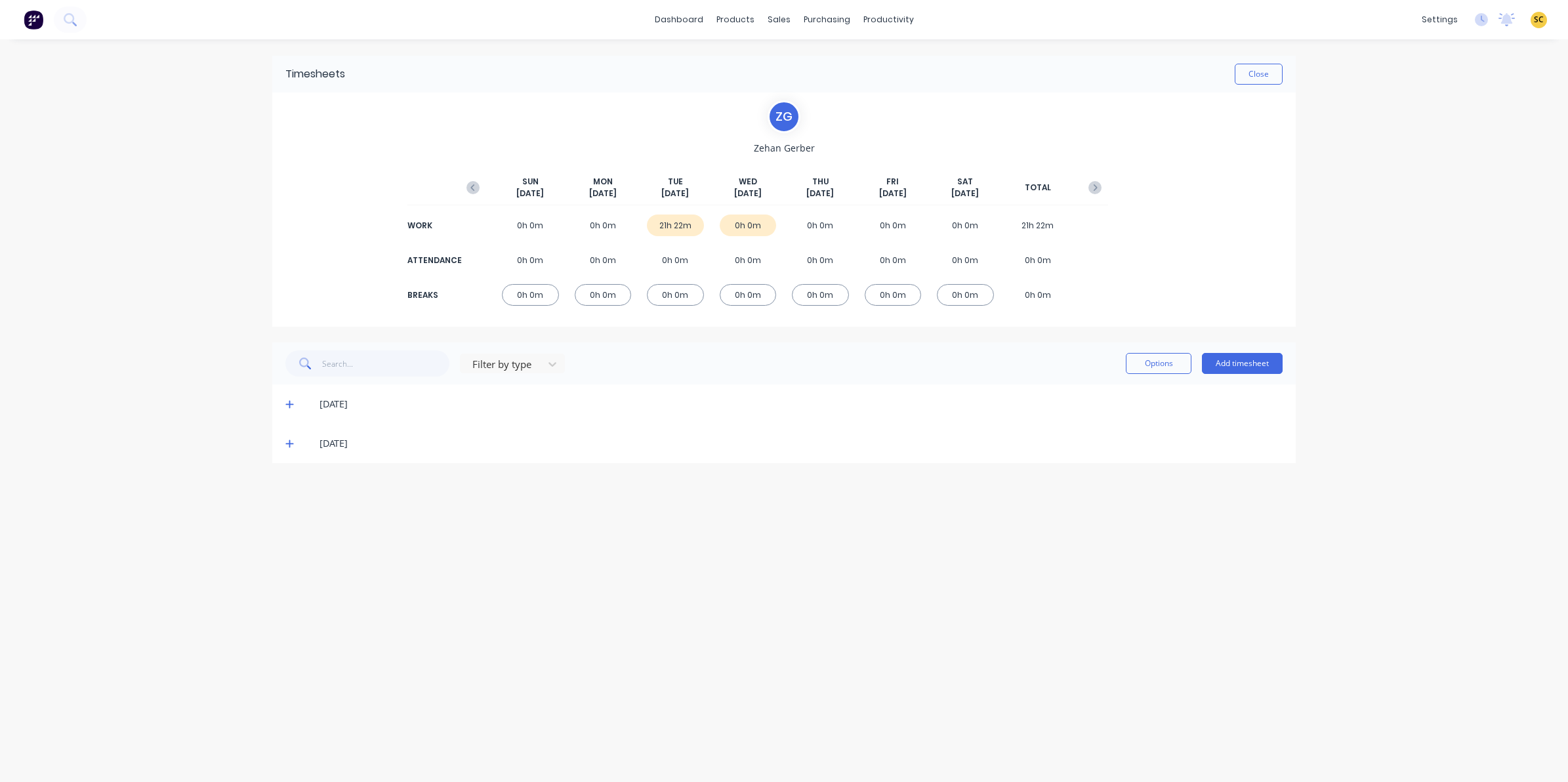
click at [287, 407] on icon at bounding box center [289, 404] width 9 height 9
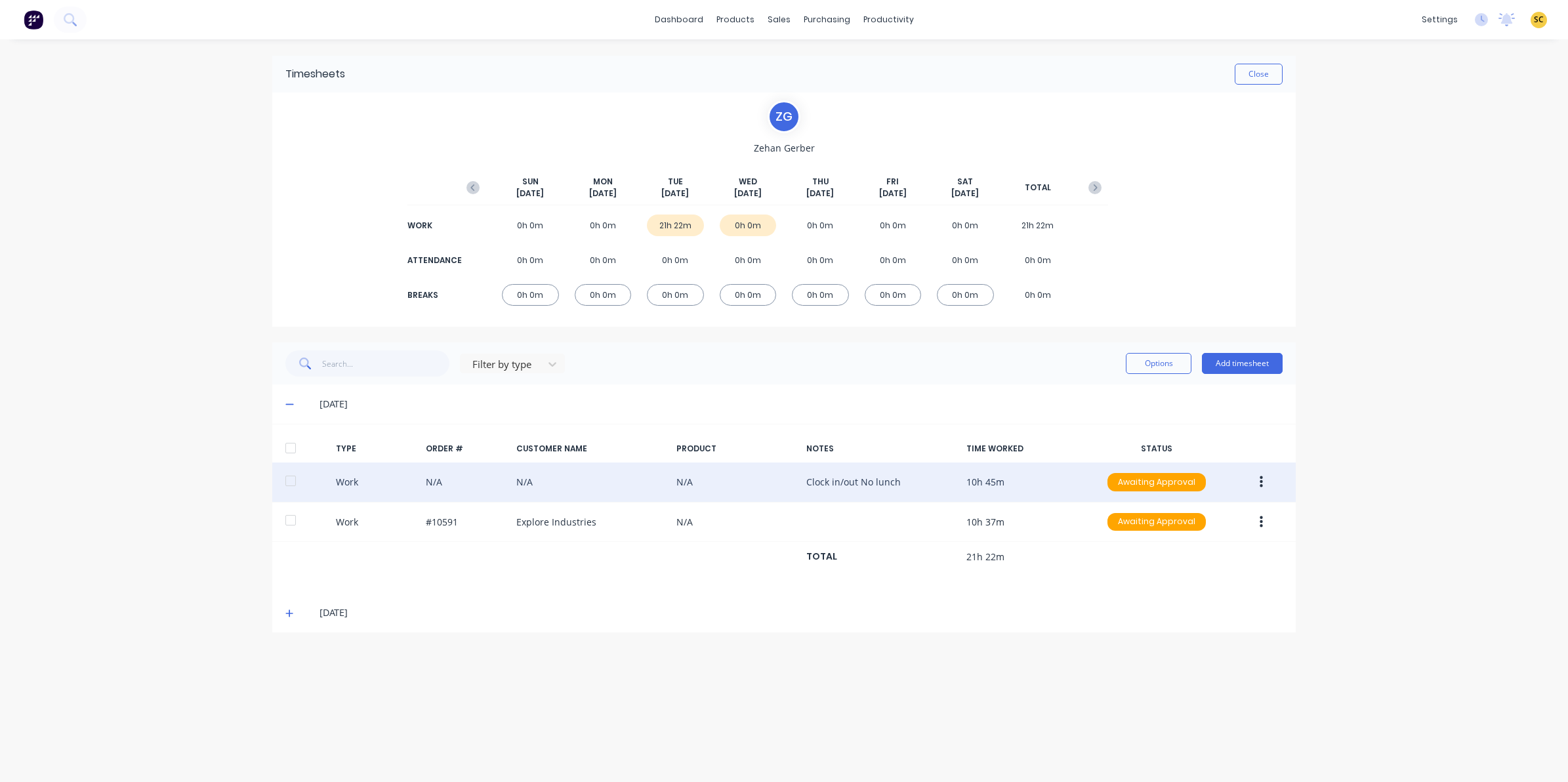
click at [1264, 477] on button "button" at bounding box center [1261, 482] width 31 height 24
click at [1227, 434] on div "Edit" at bounding box center [1214, 433] width 101 height 19
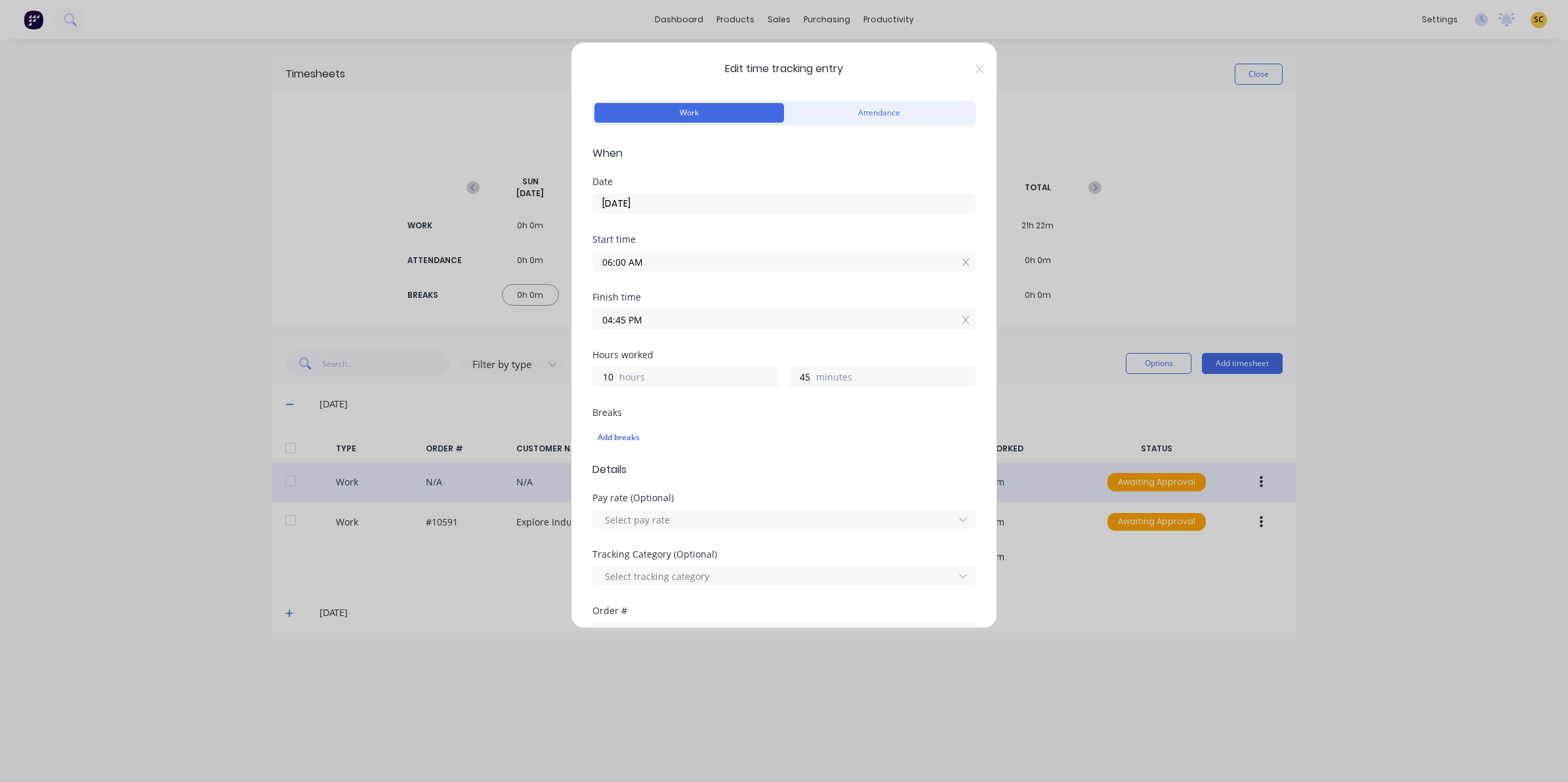
click at [971, 70] on div "Edit time tracking entry Work Attendance When Date 07/10/2025 Start time 06:00 …" at bounding box center [784, 335] width 426 height 587
click at [976, 66] on icon at bounding box center [979, 68] width 8 height 9
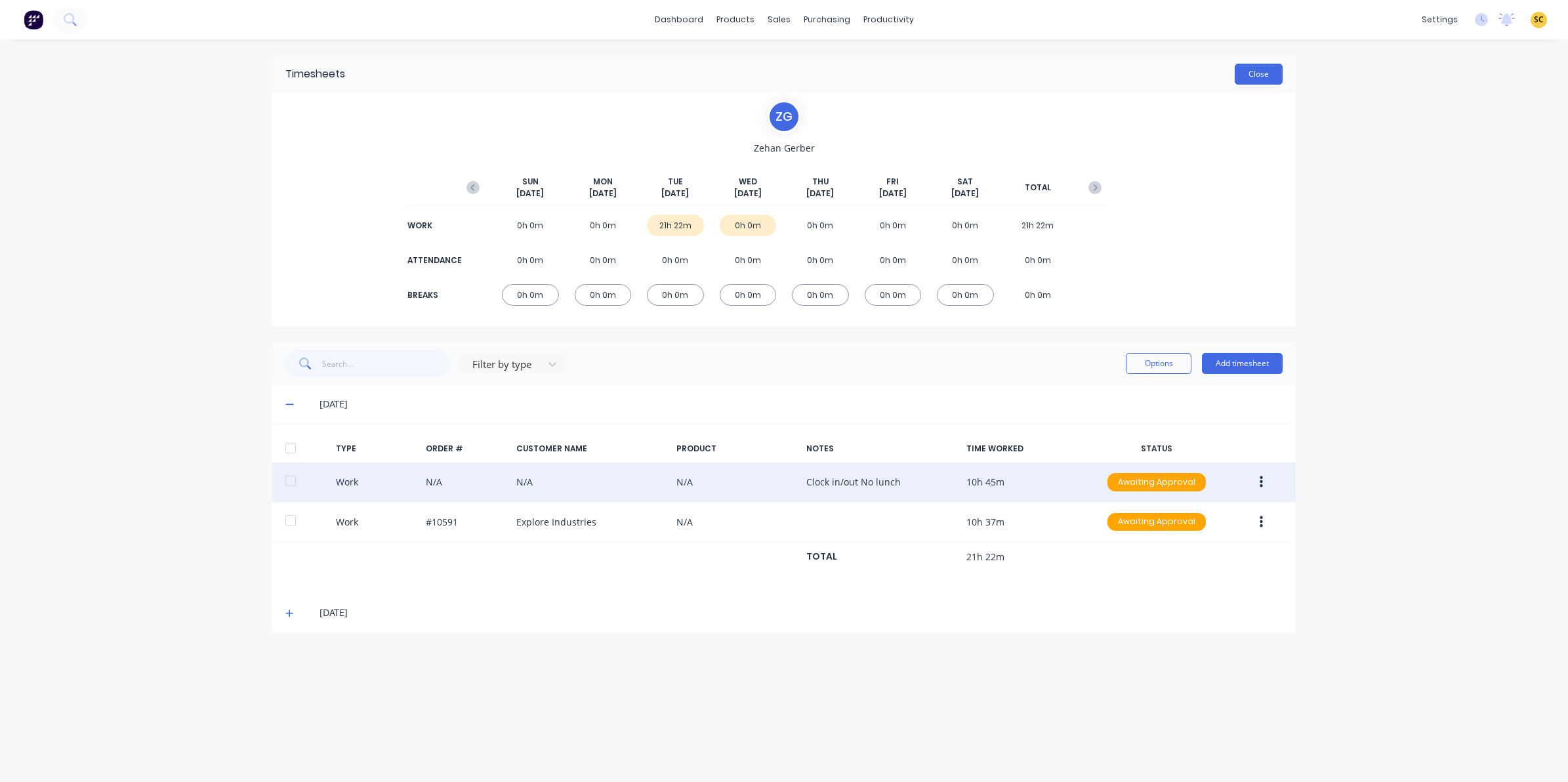
click at [1259, 76] on button "Close" at bounding box center [1258, 73] width 48 height 21
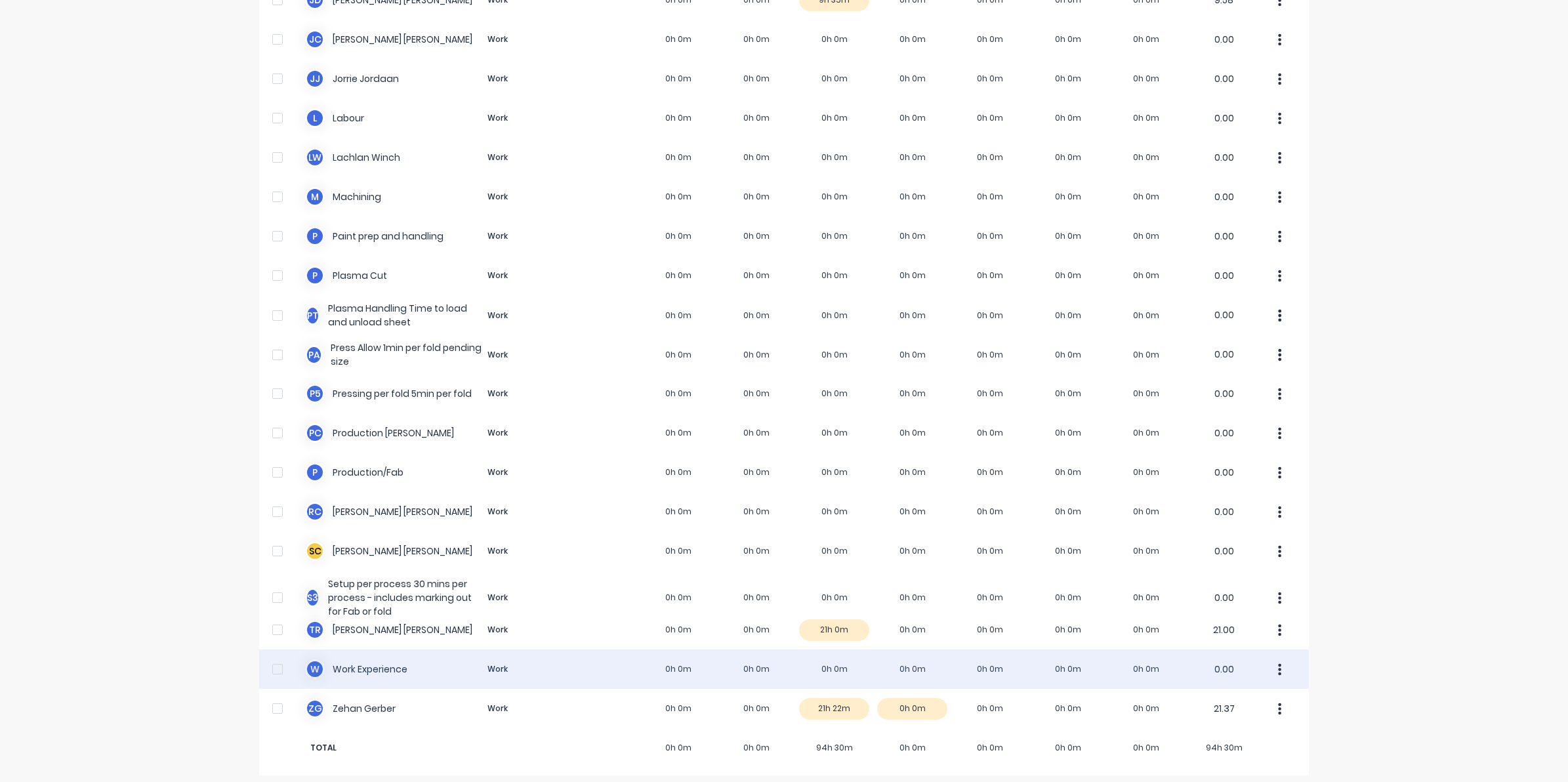
scroll to position [674, 0]
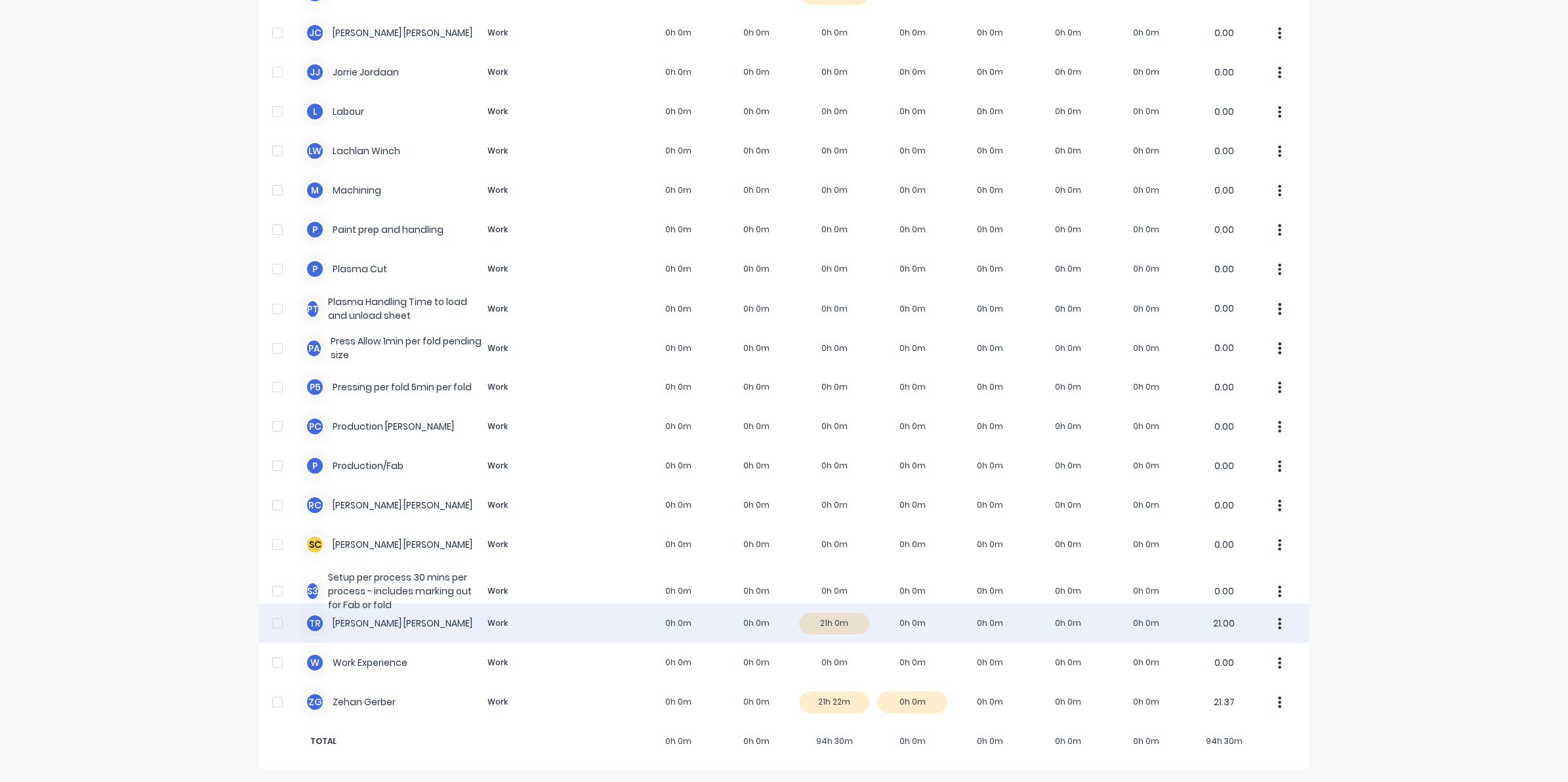
click at [827, 628] on div "T R Timothy Rademacher Work 0h 0m 0h 0m 21h 0m 0h 0m 0h 0m 0h 0m 0h 0m 21.00" at bounding box center [784, 623] width 1050 height 39
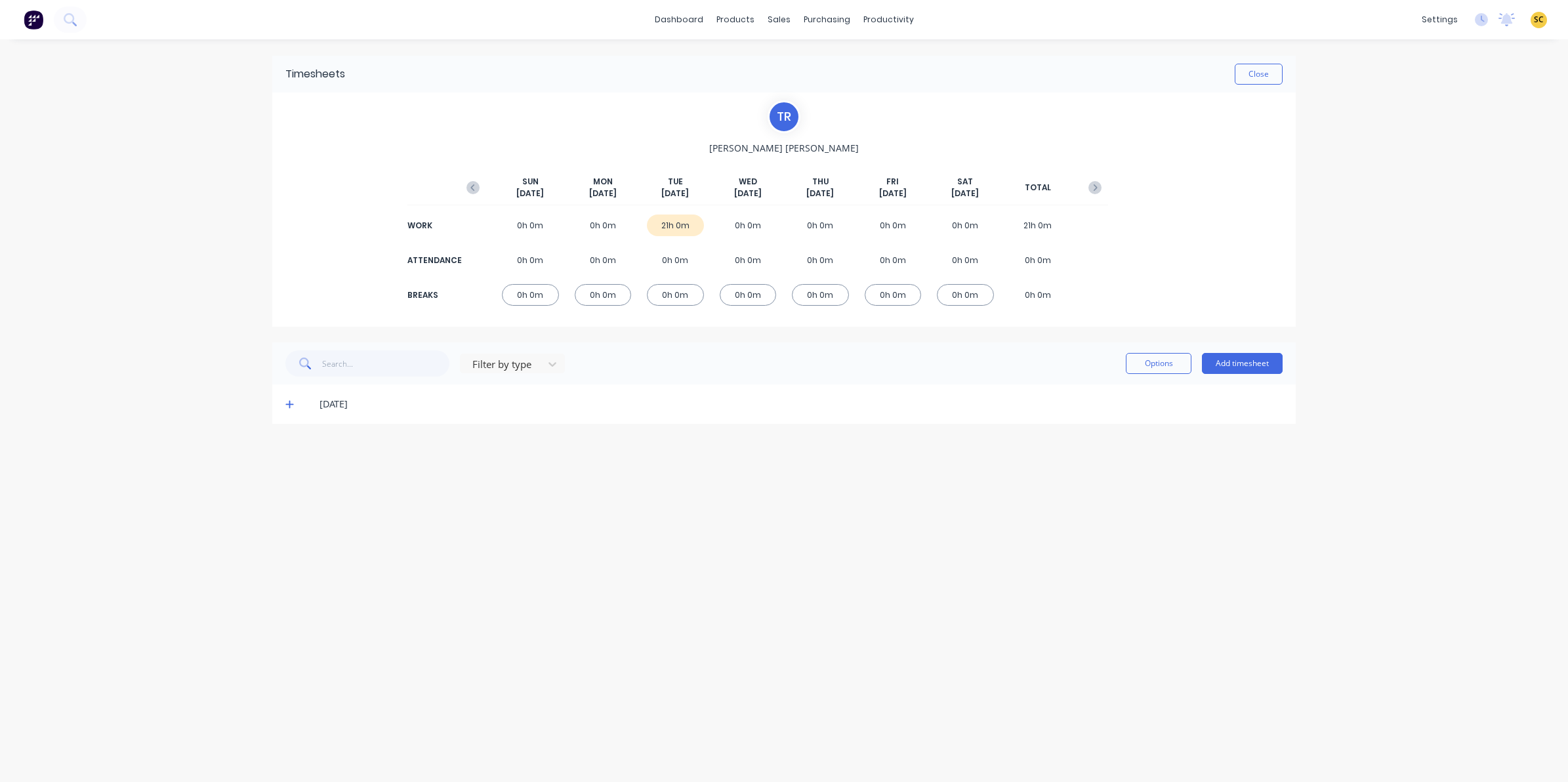
click at [289, 404] on icon at bounding box center [289, 404] width 8 height 8
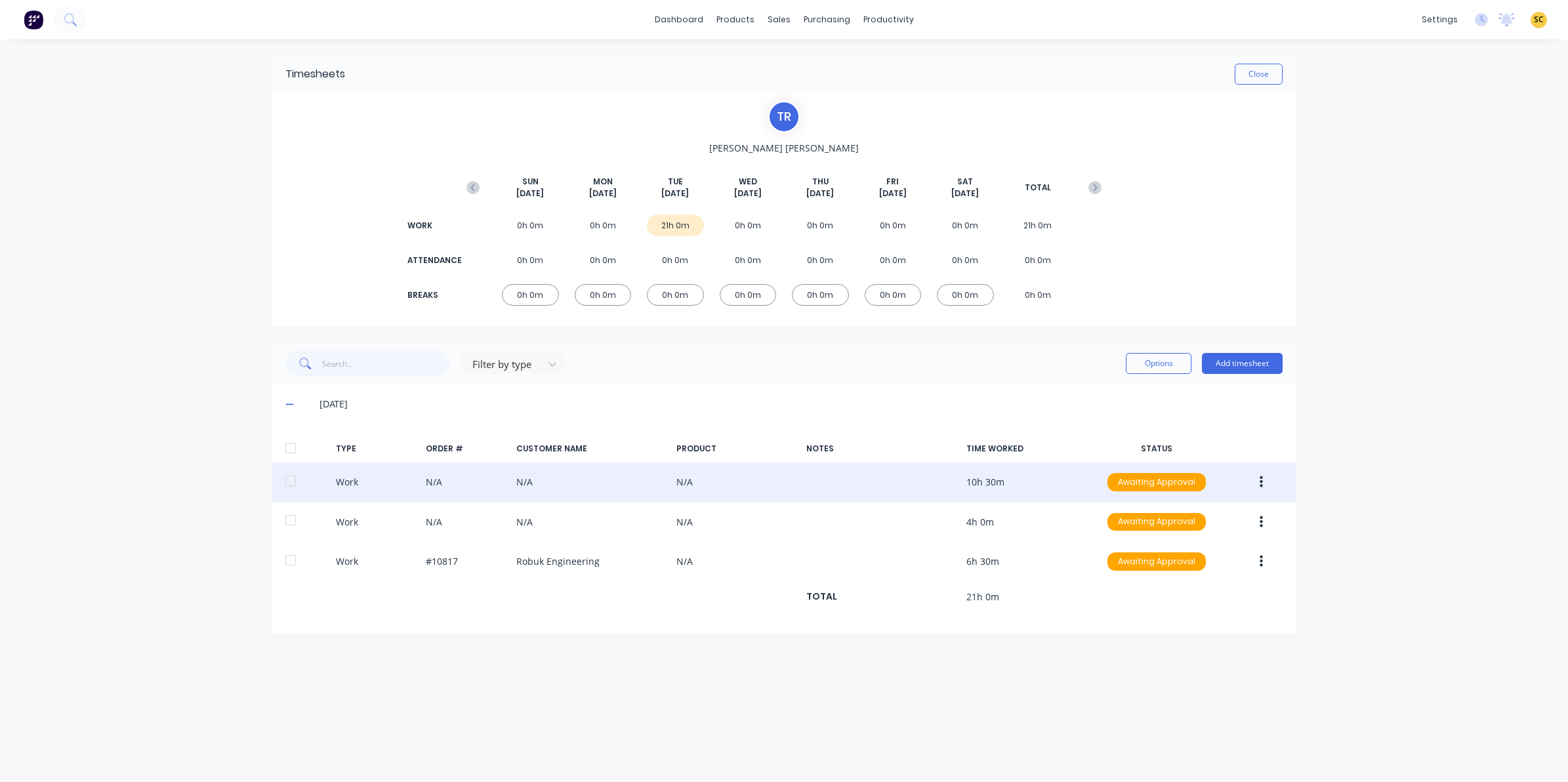
click at [1264, 480] on button "button" at bounding box center [1261, 482] width 31 height 24
click at [1192, 428] on div "Edit" at bounding box center [1214, 433] width 101 height 19
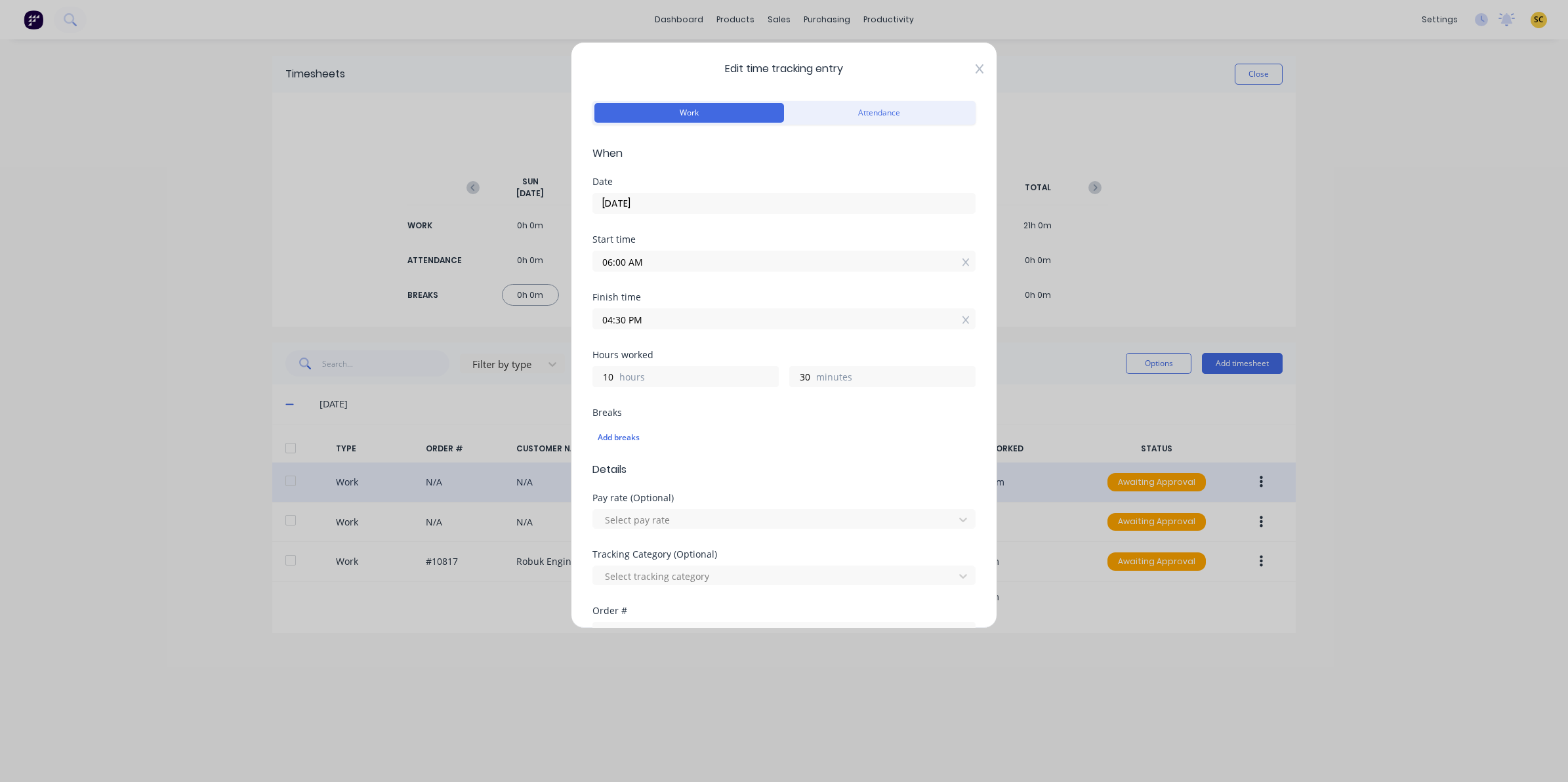
click at [976, 70] on icon at bounding box center [979, 68] width 8 height 9
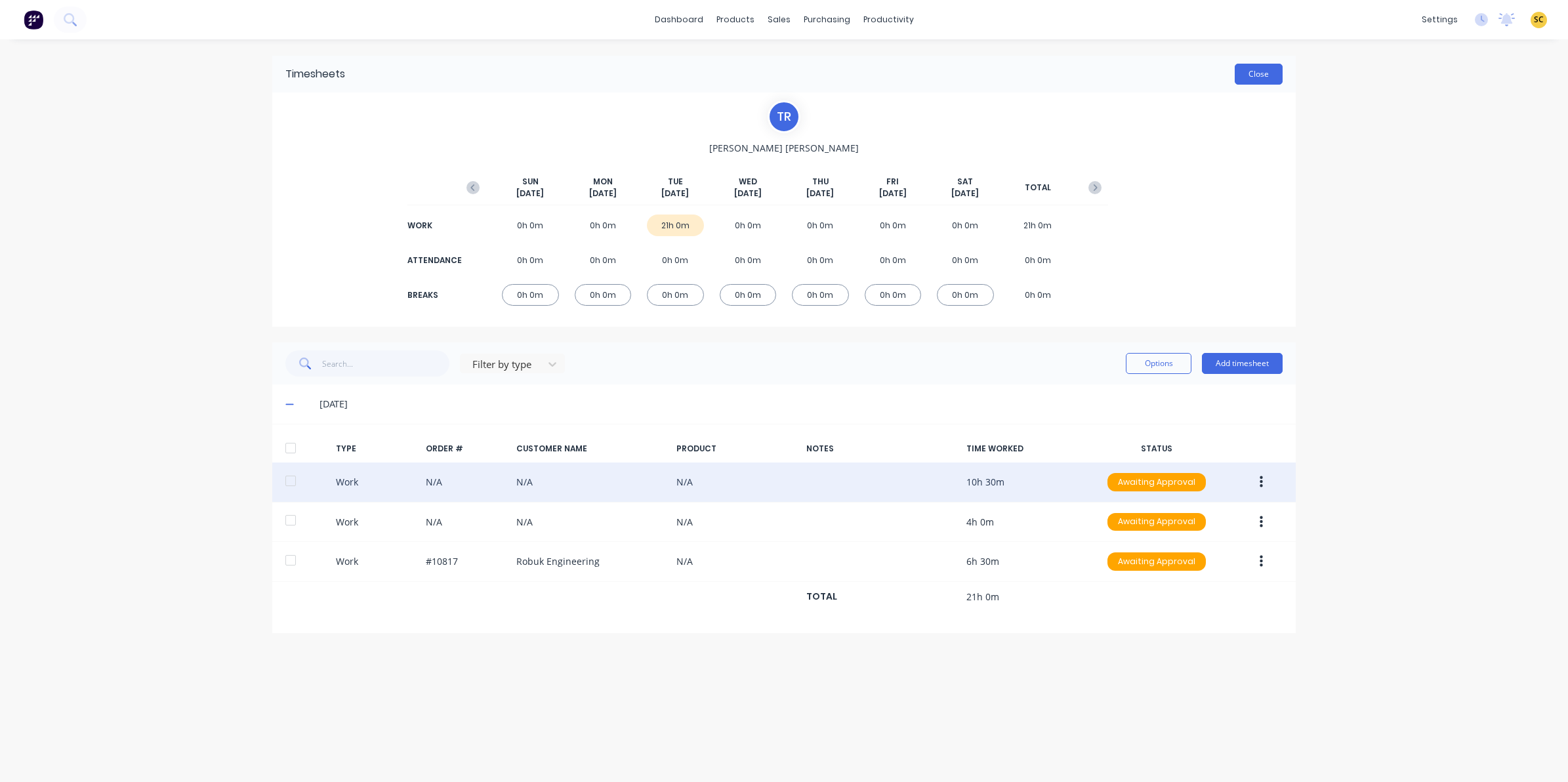
click at [1274, 78] on button "Close" at bounding box center [1258, 73] width 48 height 21
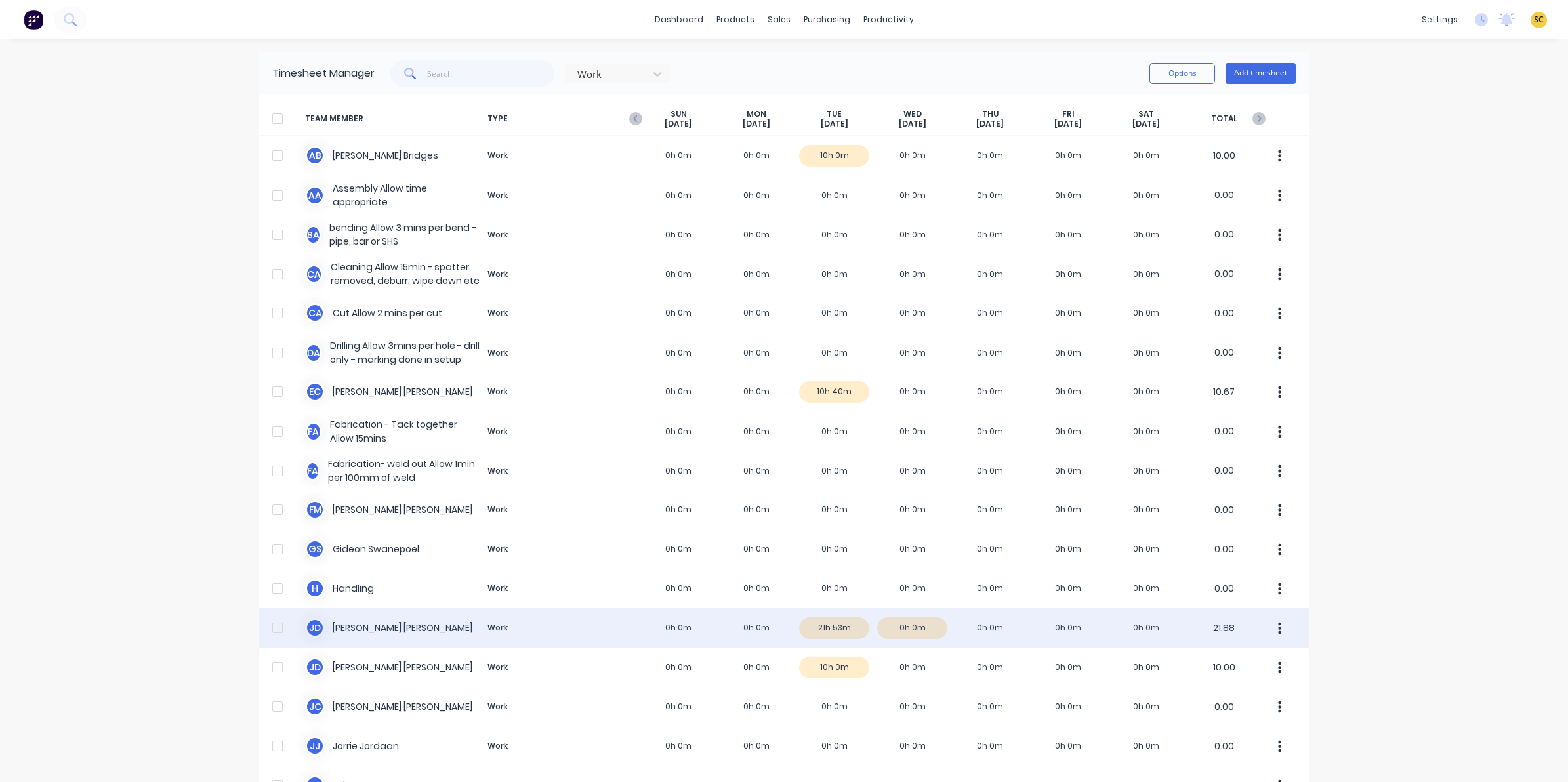
click at [825, 630] on div "J D Joel De Vries Work 0h 0m 0h 0m 21h 53m 0h 0m 0h 0m 0h 0m 0h 0m 21.88" at bounding box center [784, 627] width 1050 height 39
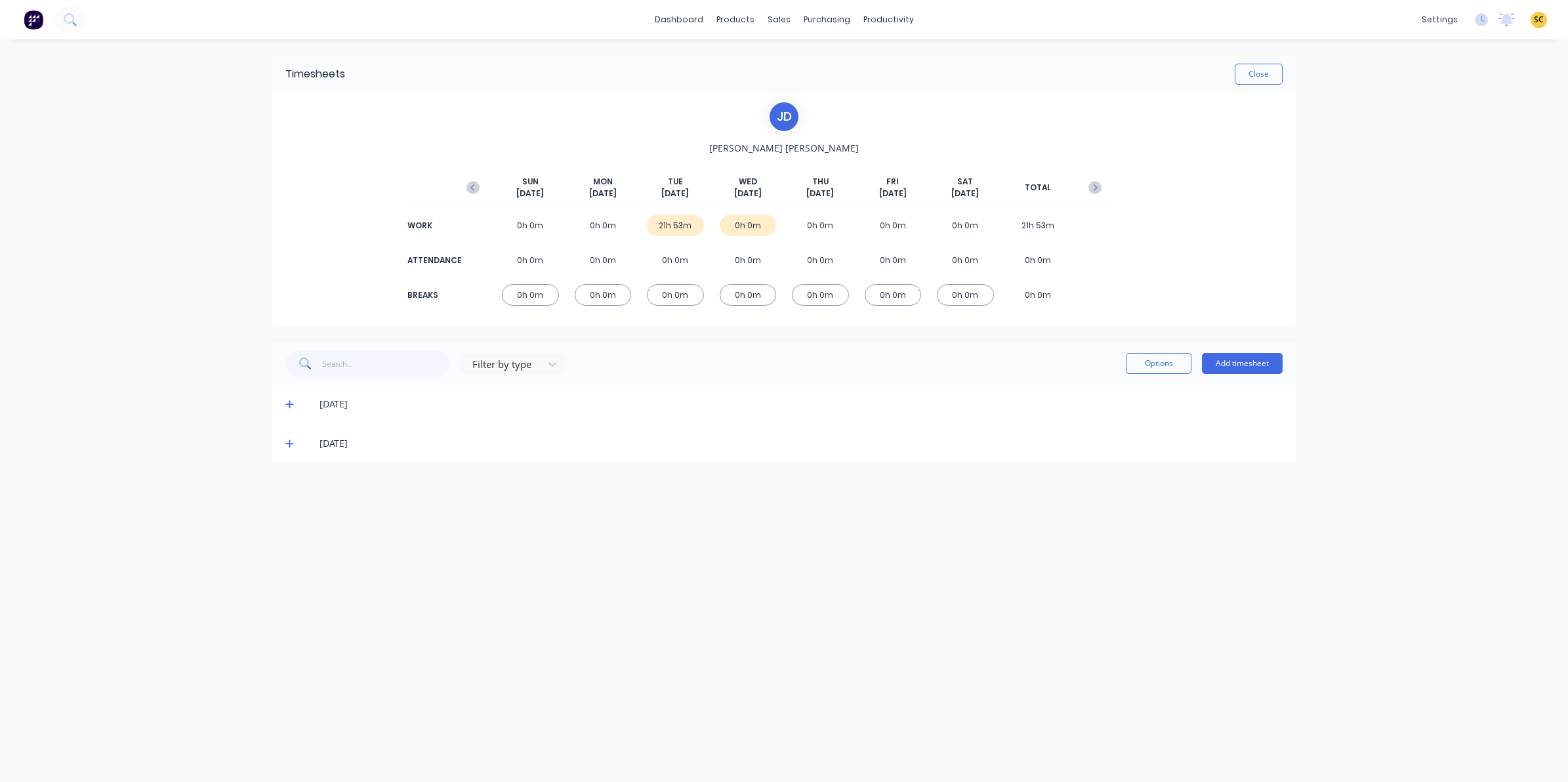
click at [292, 405] on icon at bounding box center [289, 404] width 9 height 9
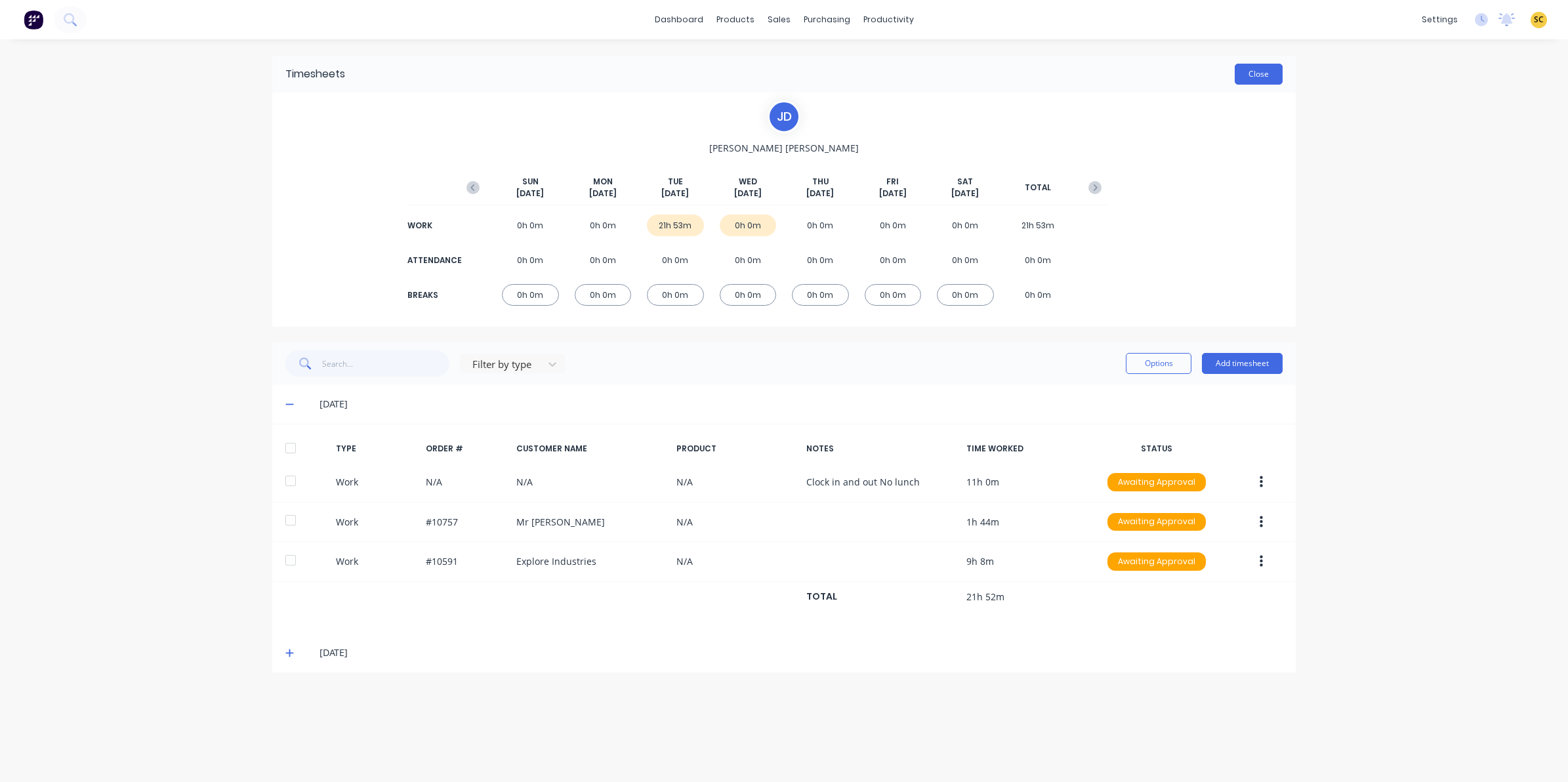
click at [1253, 70] on button "Close" at bounding box center [1258, 73] width 48 height 21
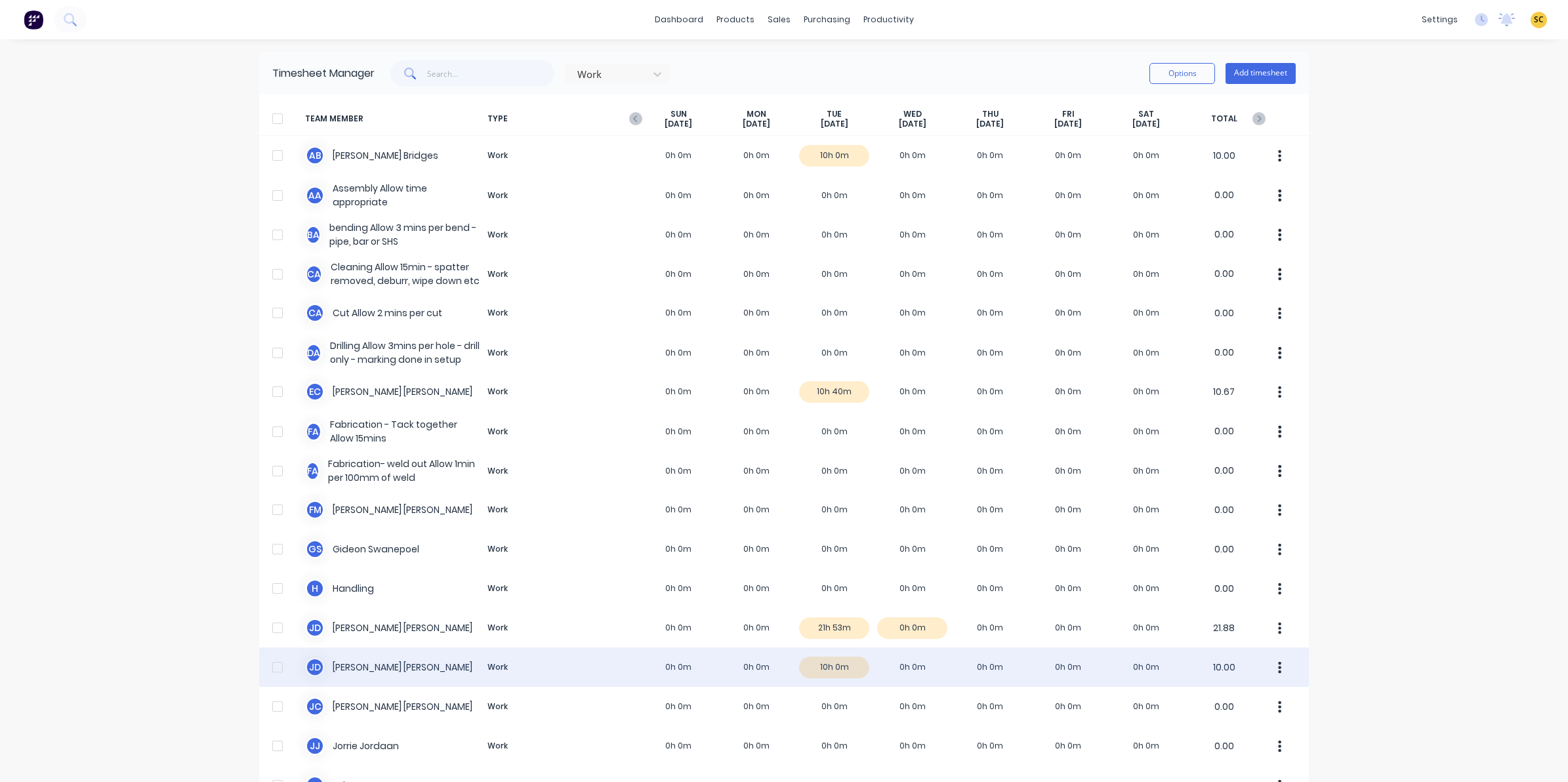
click at [820, 669] on div "J d Johan de Lange Work 0h 0m 0h 0m 10h 0m 0h 0m 0h 0m 0h 0m 0h 0m 10.00" at bounding box center [784, 667] width 1050 height 39
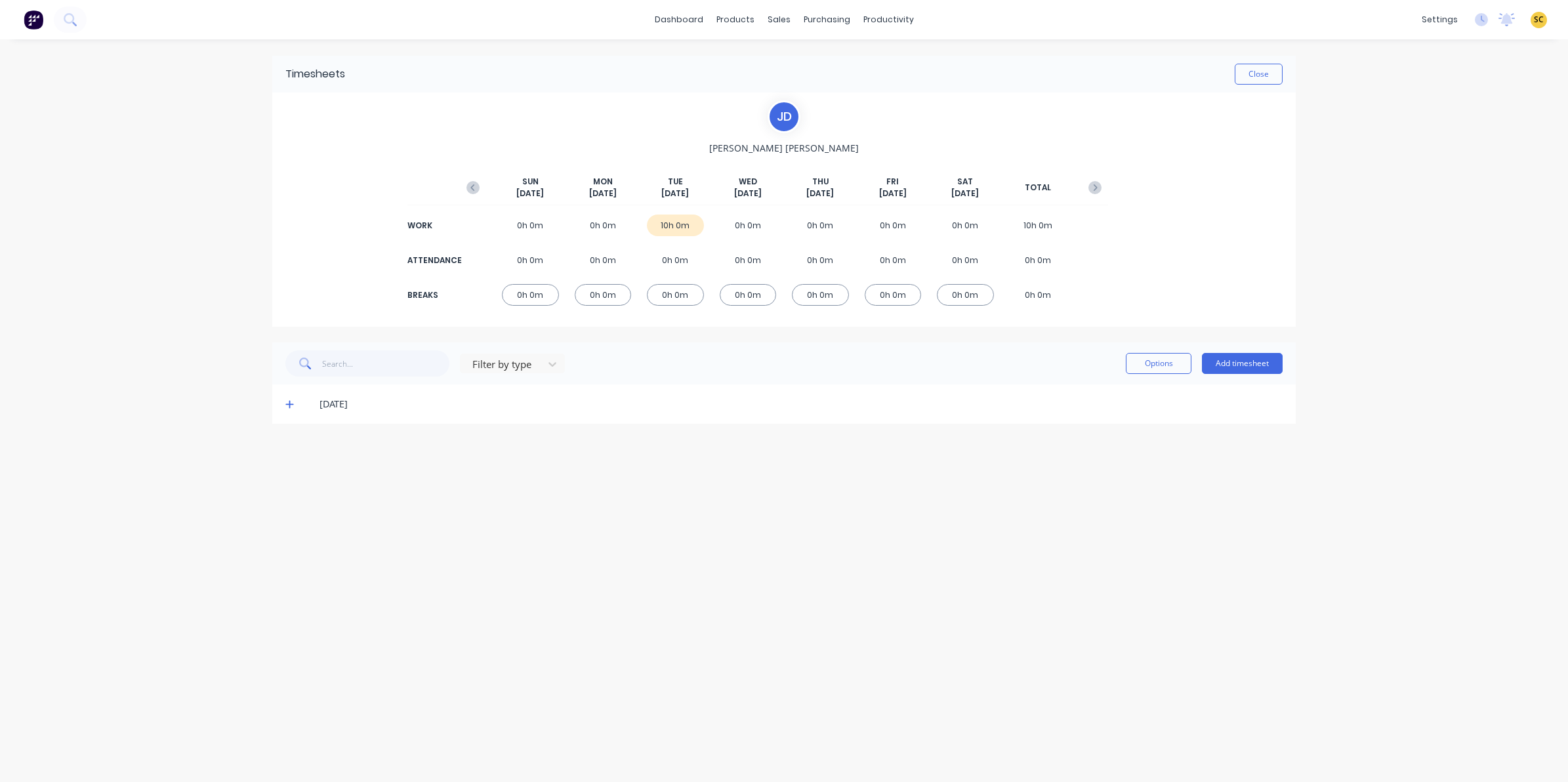
click at [287, 405] on icon at bounding box center [289, 404] width 9 height 9
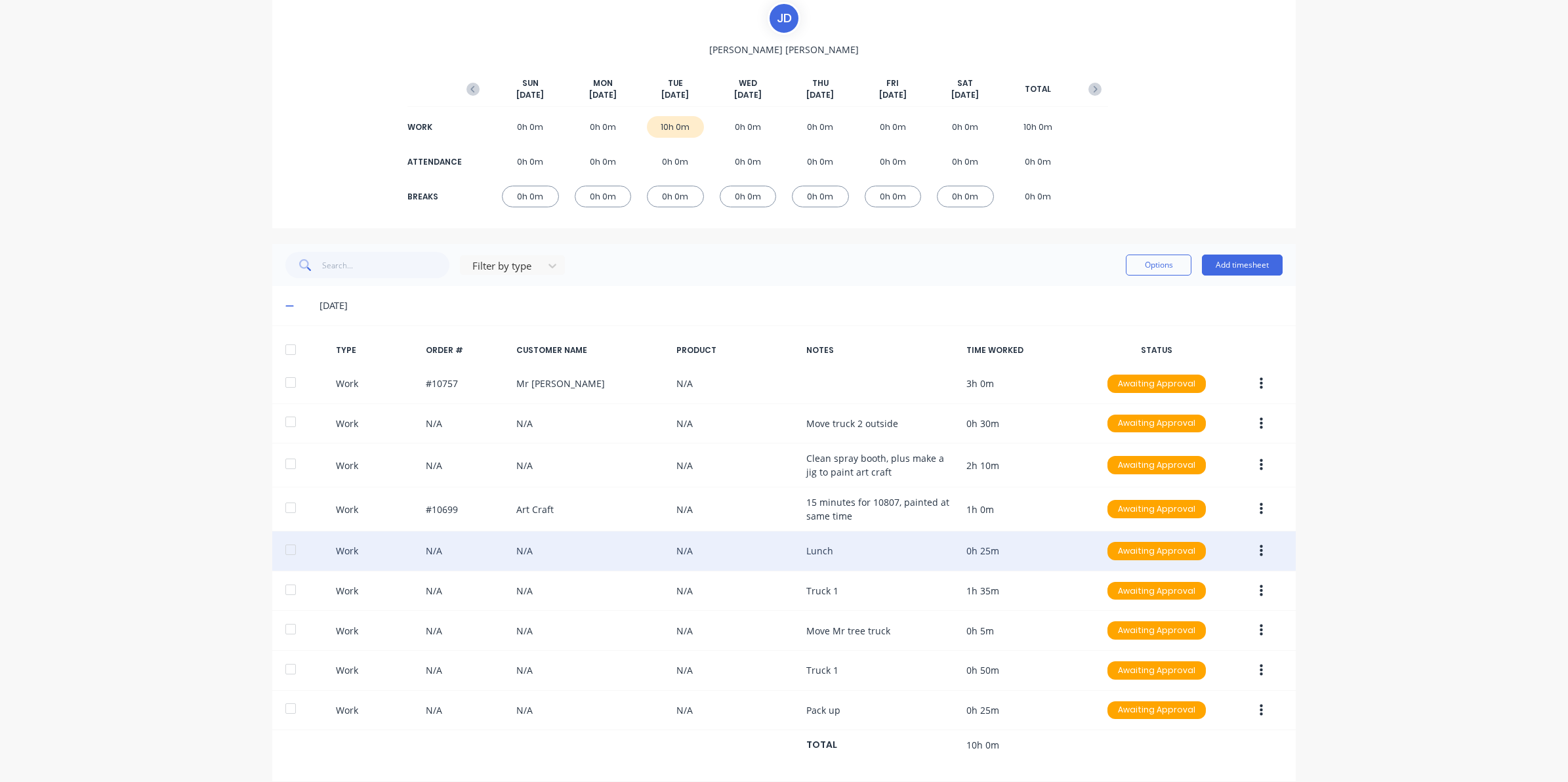
scroll to position [118, 0]
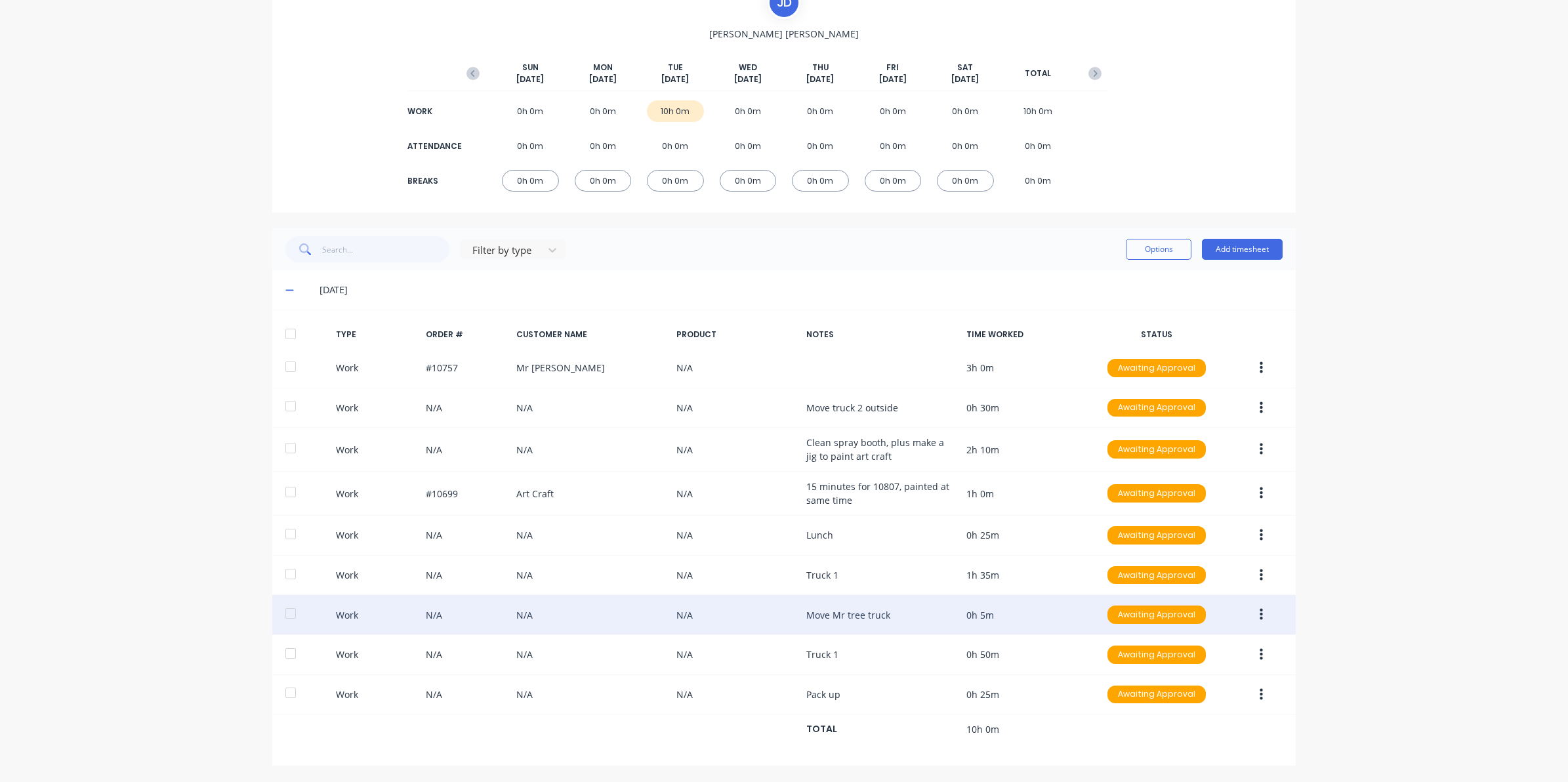
click at [1259, 611] on icon "button" at bounding box center [1261, 614] width 4 height 14
click at [1175, 557] on div "Edit" at bounding box center [1214, 566] width 101 height 19
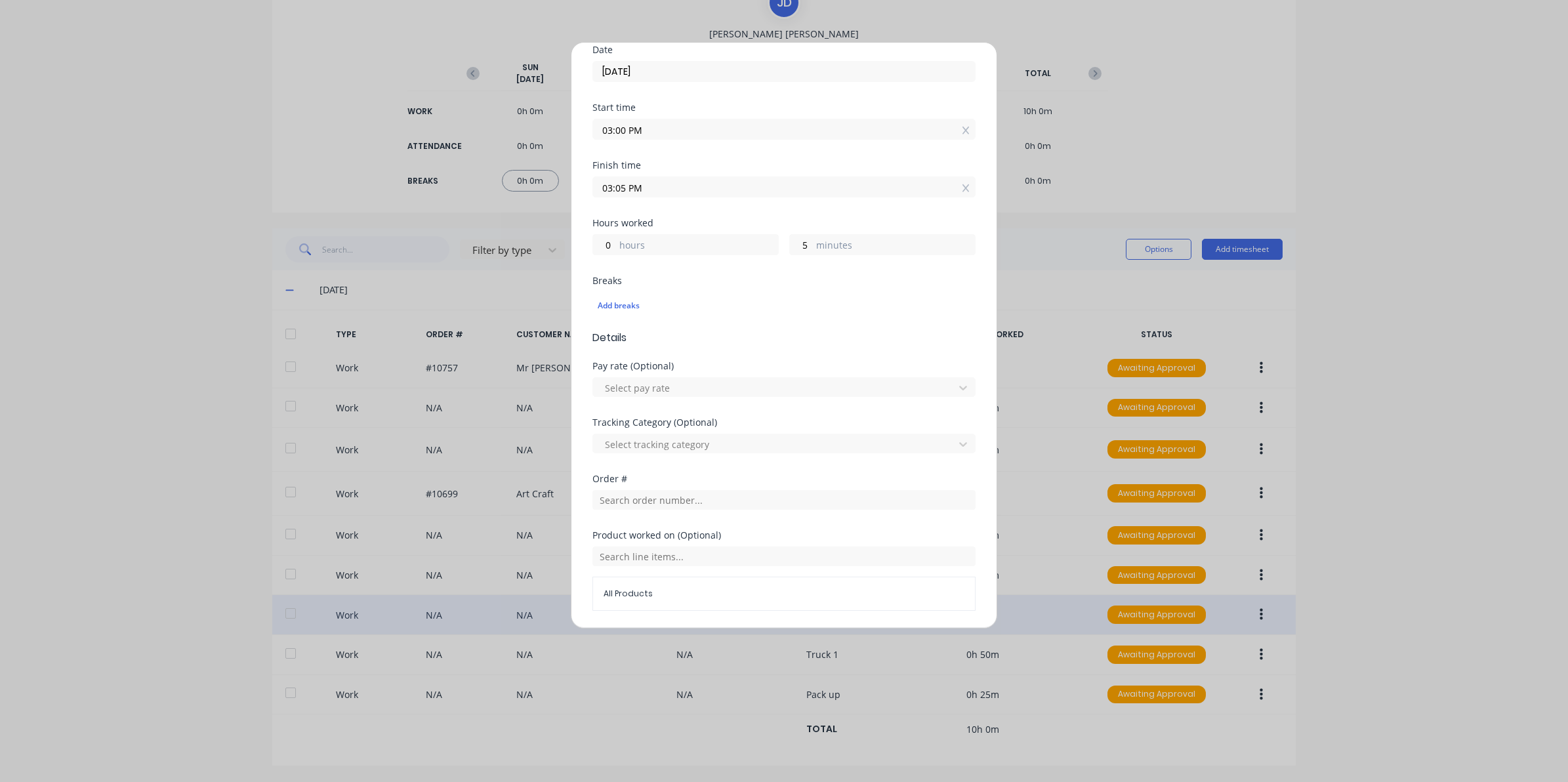
scroll to position [164, 0]
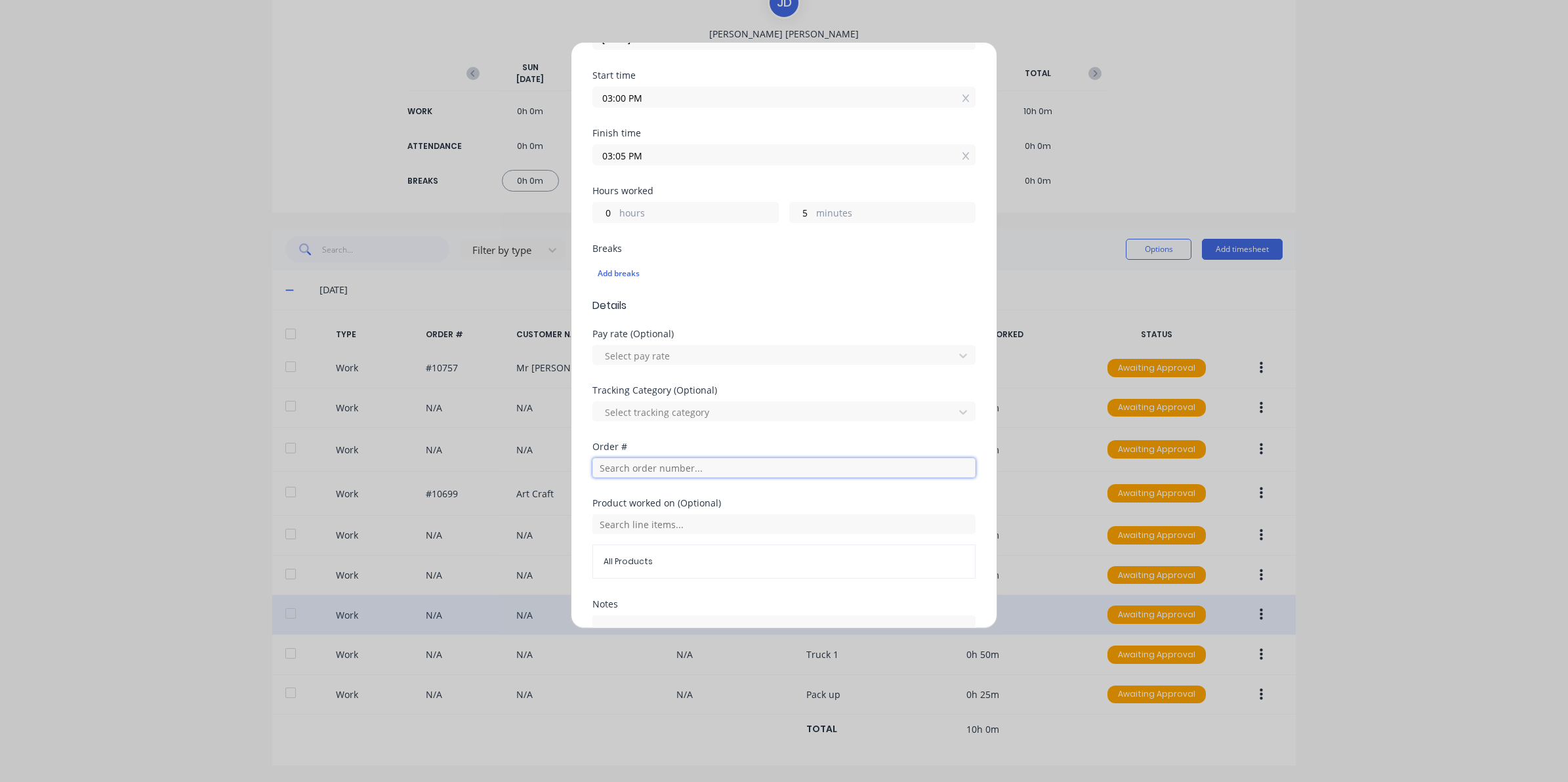
click at [628, 477] on input "text" at bounding box center [784, 468] width 383 height 20
type input "10757"
click at [715, 499] on span "Order # 10757" at bounding box center [784, 500] width 362 height 12
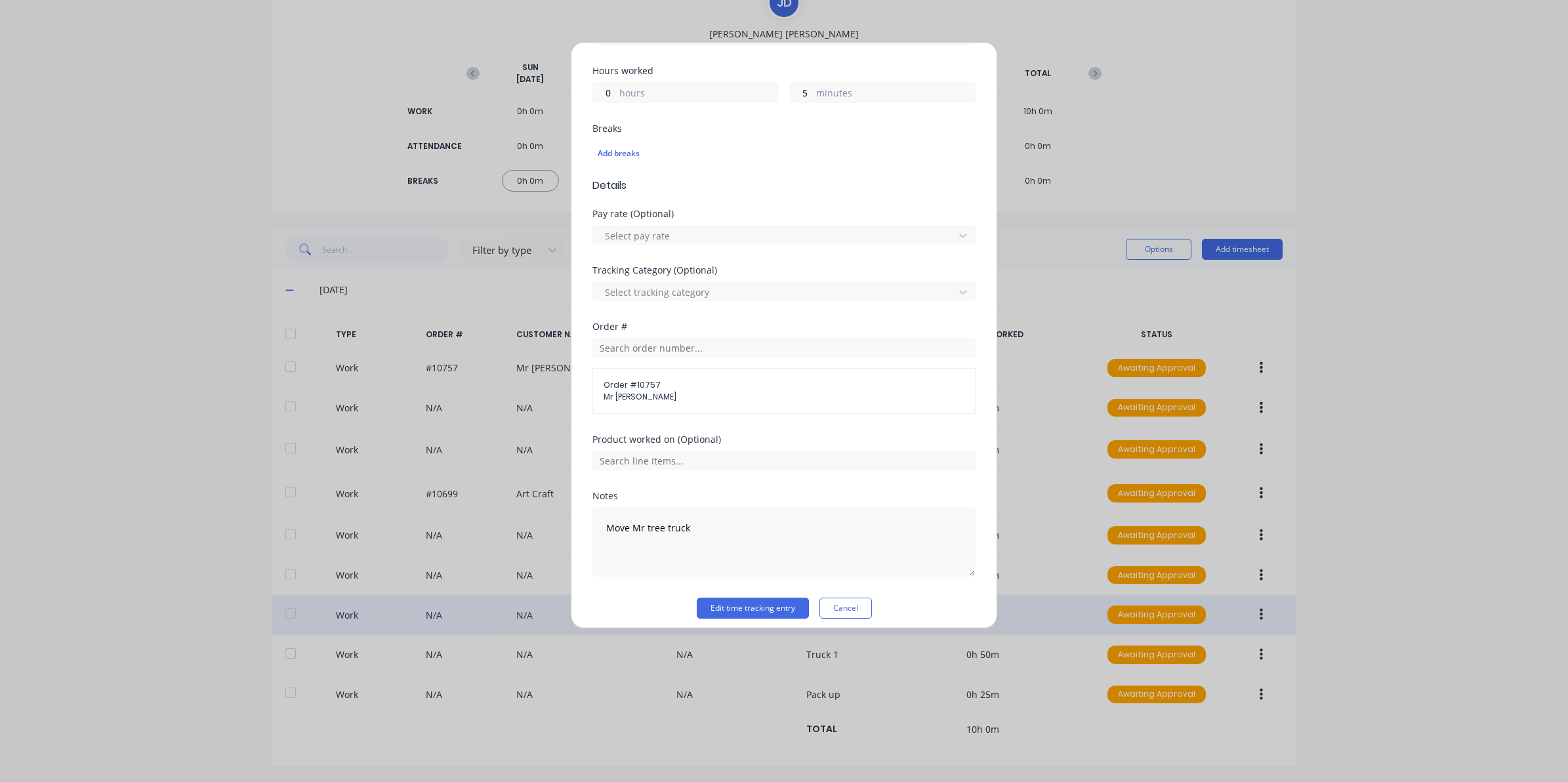
scroll to position [294, 0]
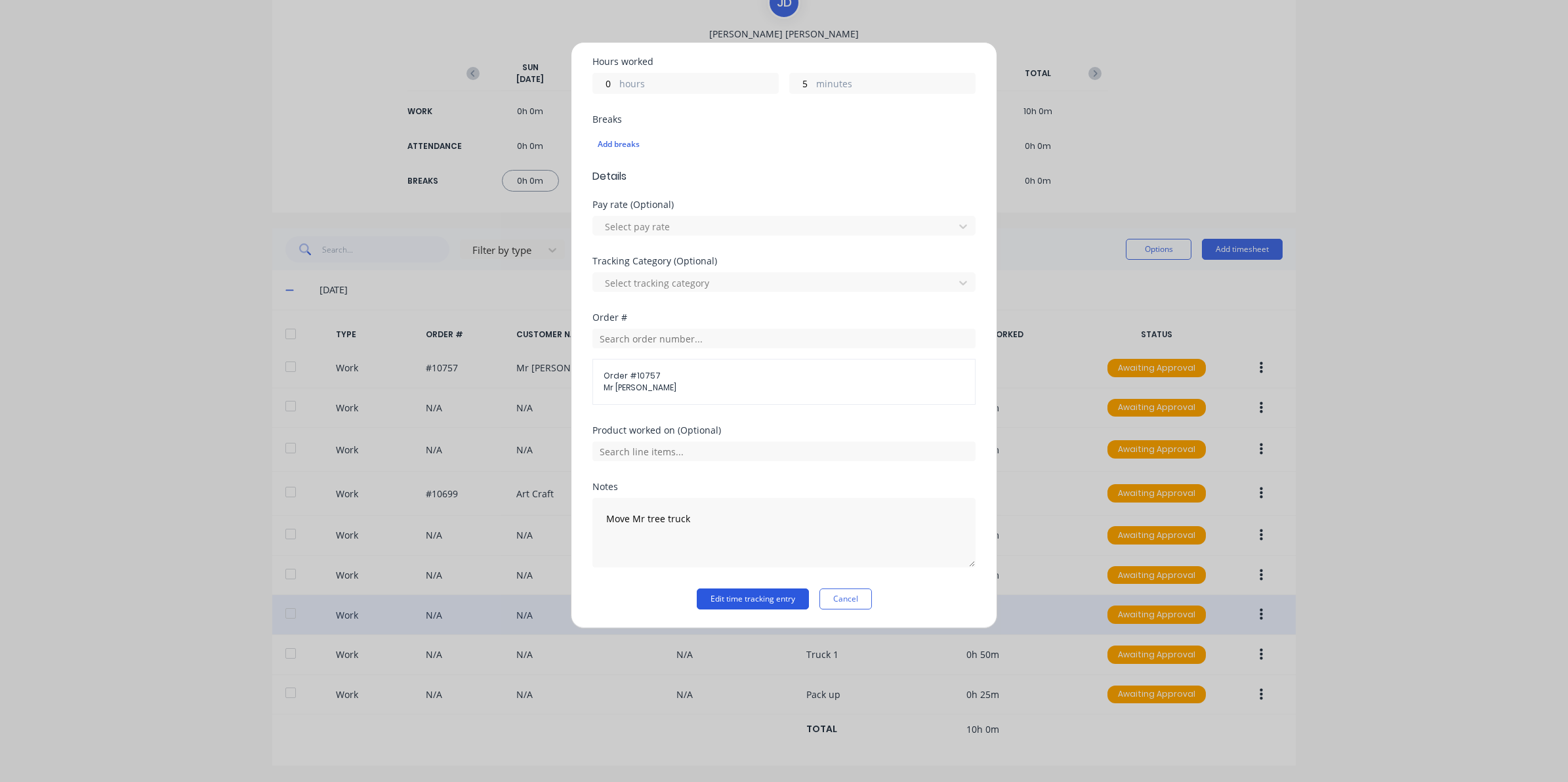
click at [739, 602] on button "Edit time tracking entry" at bounding box center [752, 599] width 112 height 21
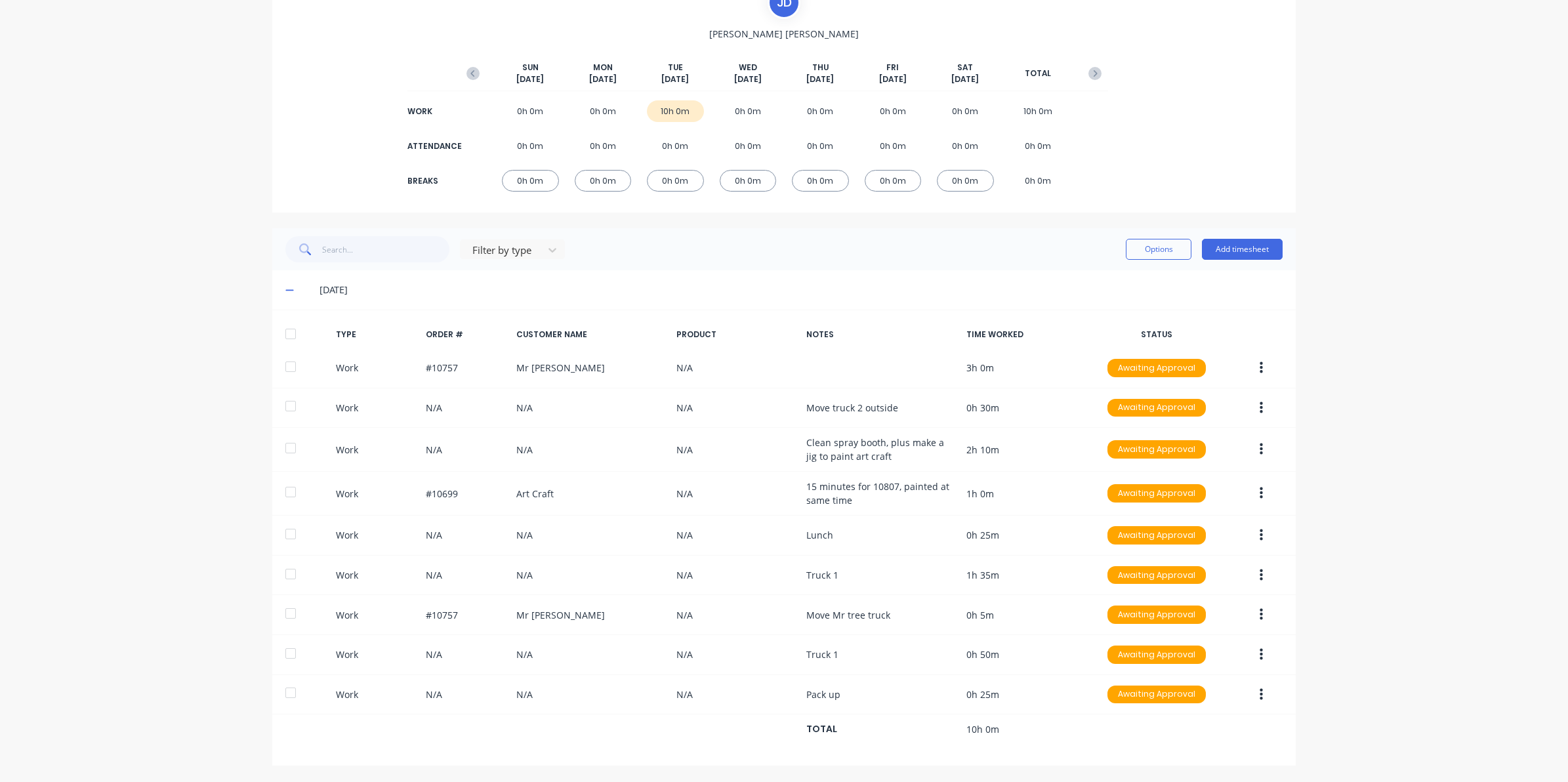
click at [277, 289] on div "07/10/25" at bounding box center [784, 289] width 1023 height 39
click at [285, 289] on icon at bounding box center [289, 289] width 9 height 9
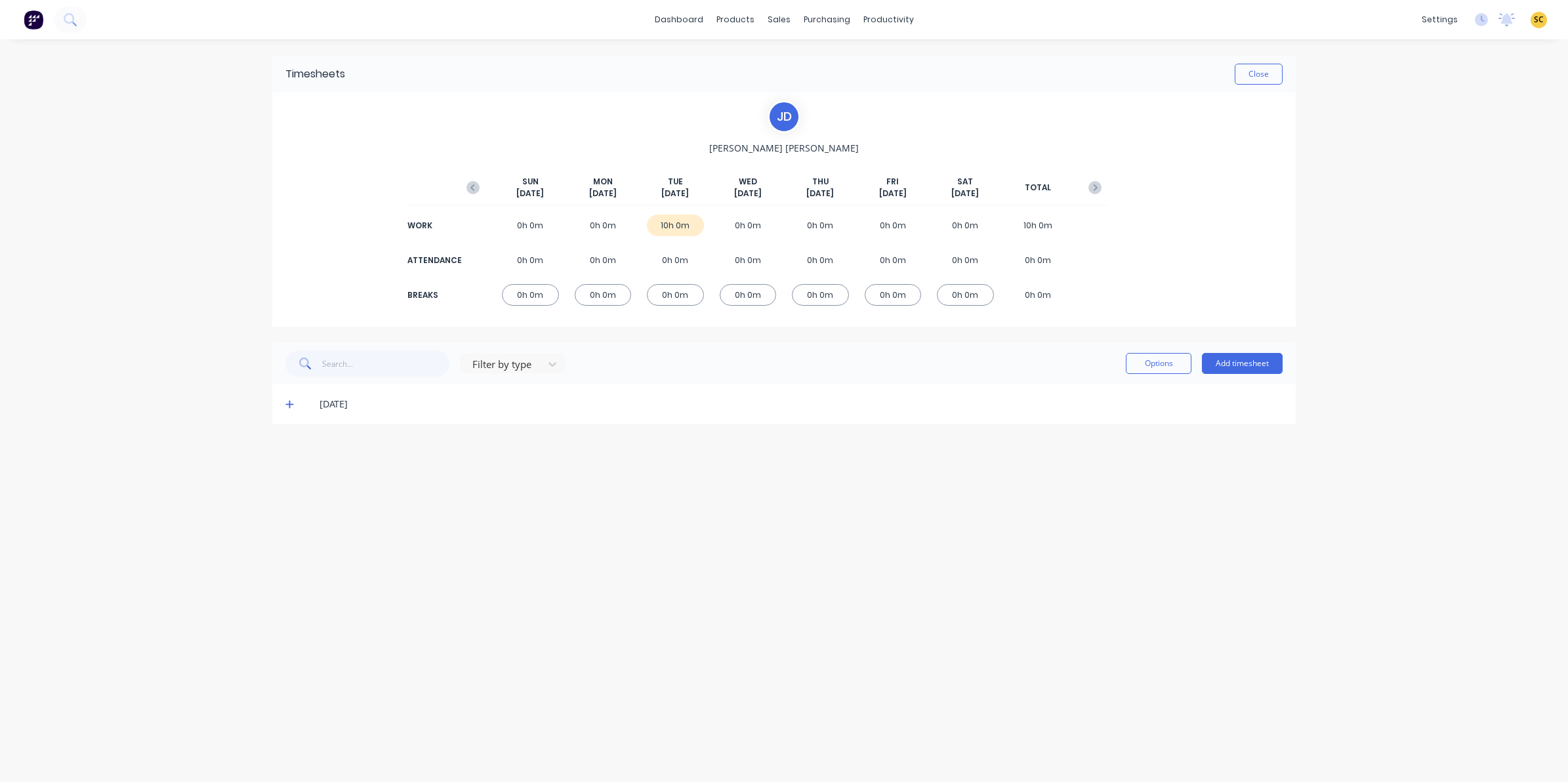
click at [290, 403] on icon at bounding box center [289, 404] width 9 height 9
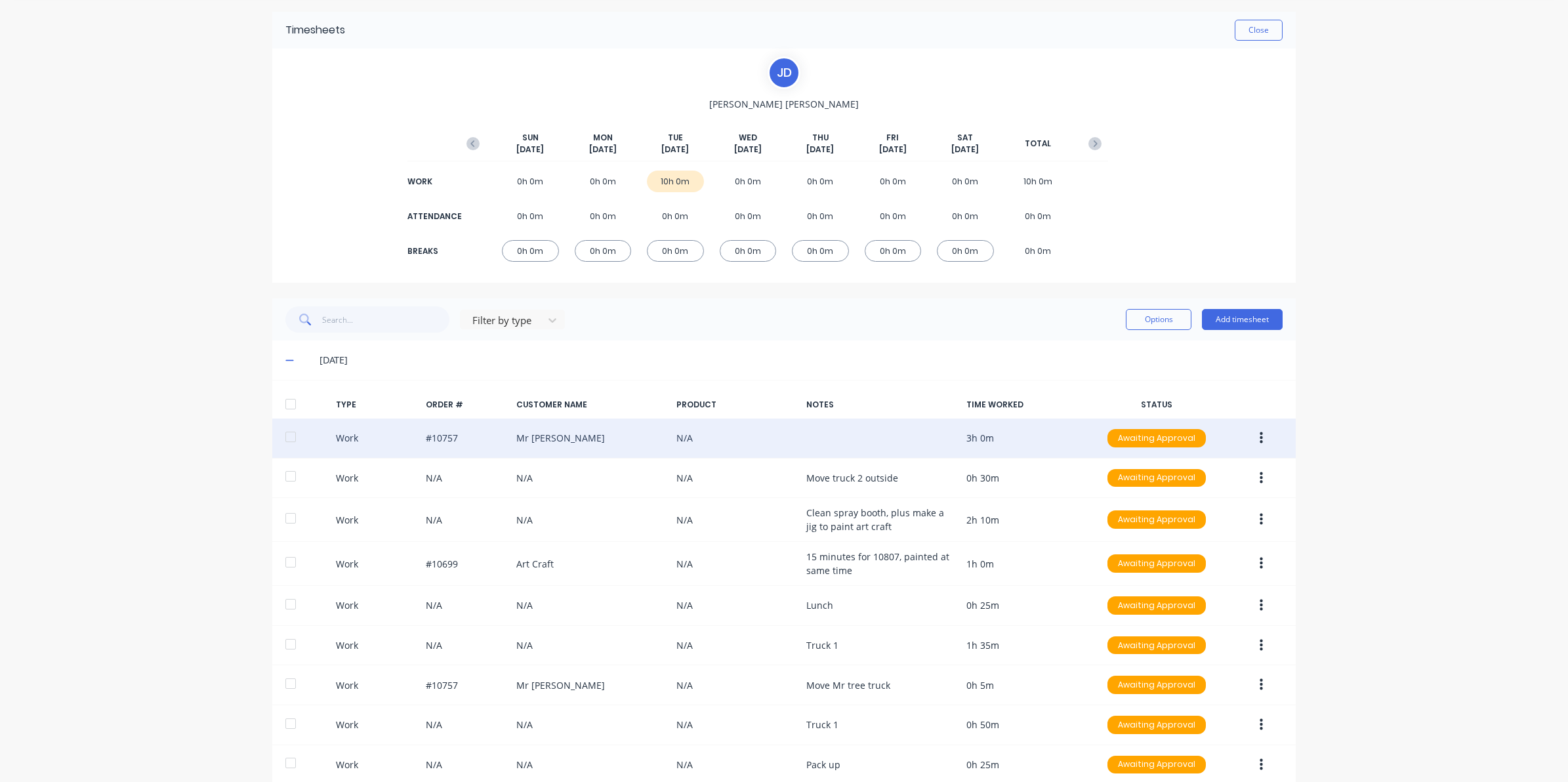
scroll to position [118, 0]
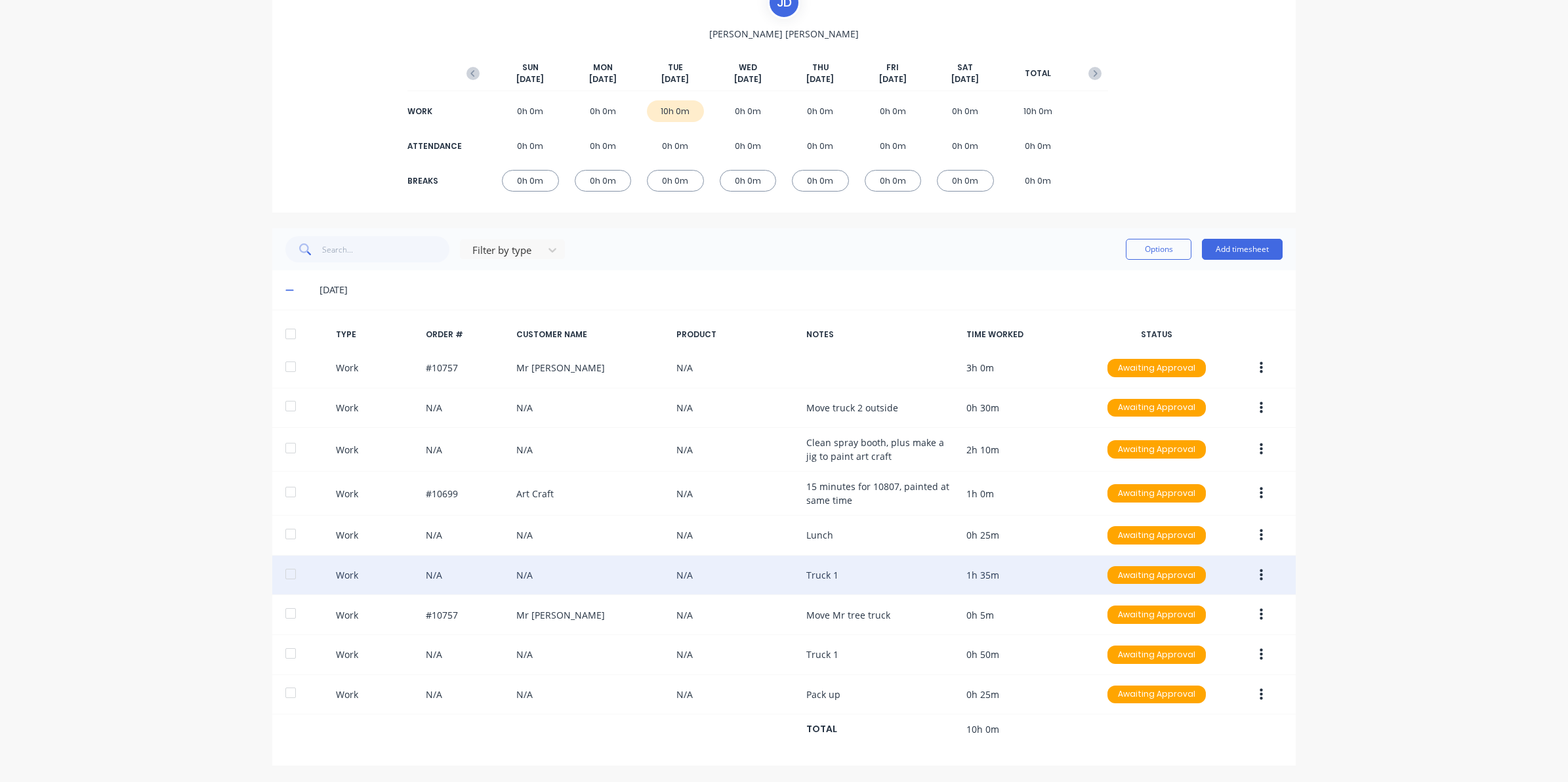
click at [1257, 581] on button "button" at bounding box center [1261, 575] width 31 height 24
click at [1189, 525] on div "Edit" at bounding box center [1214, 525] width 101 height 19
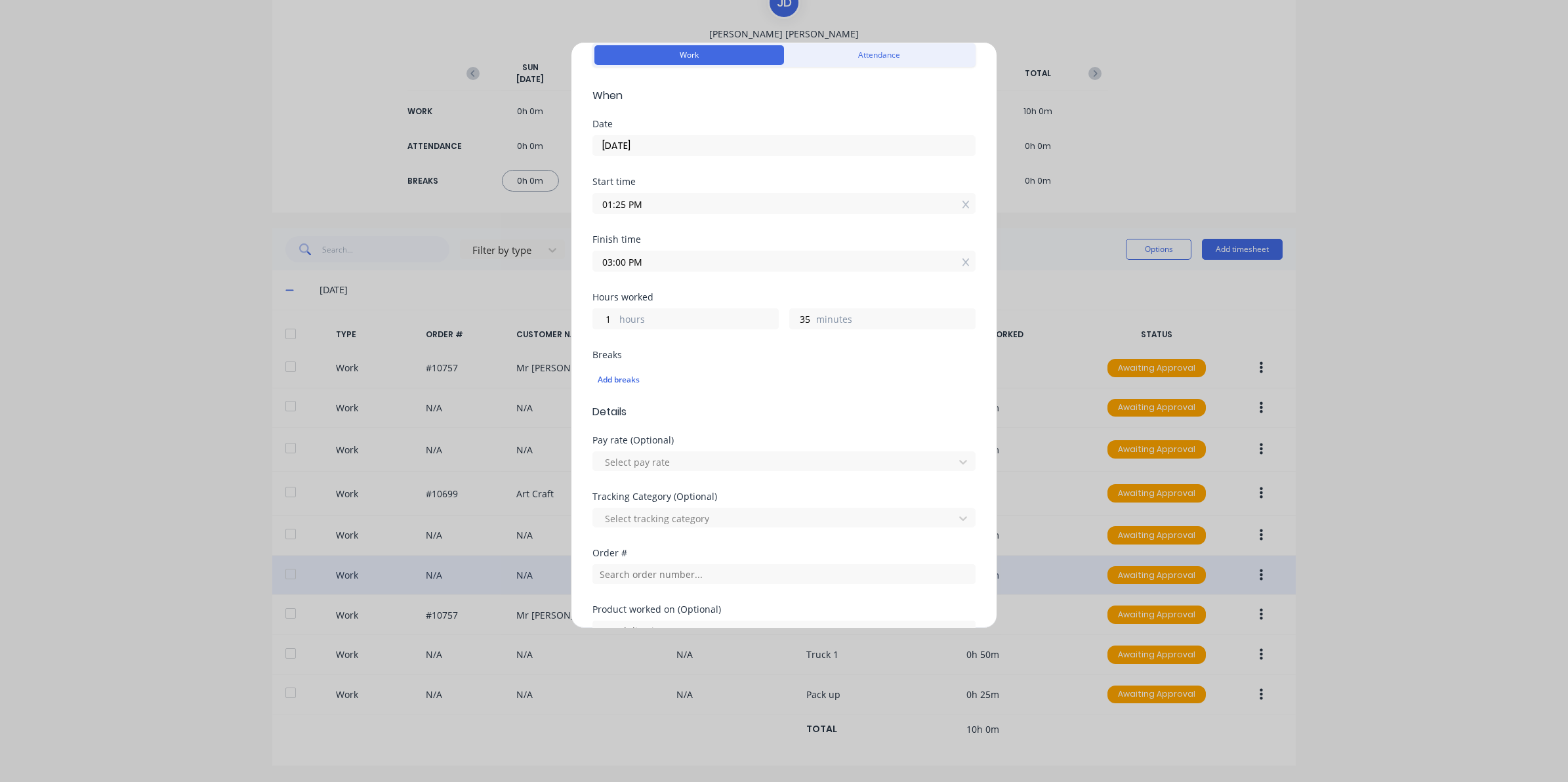
scroll to position [246, 0]
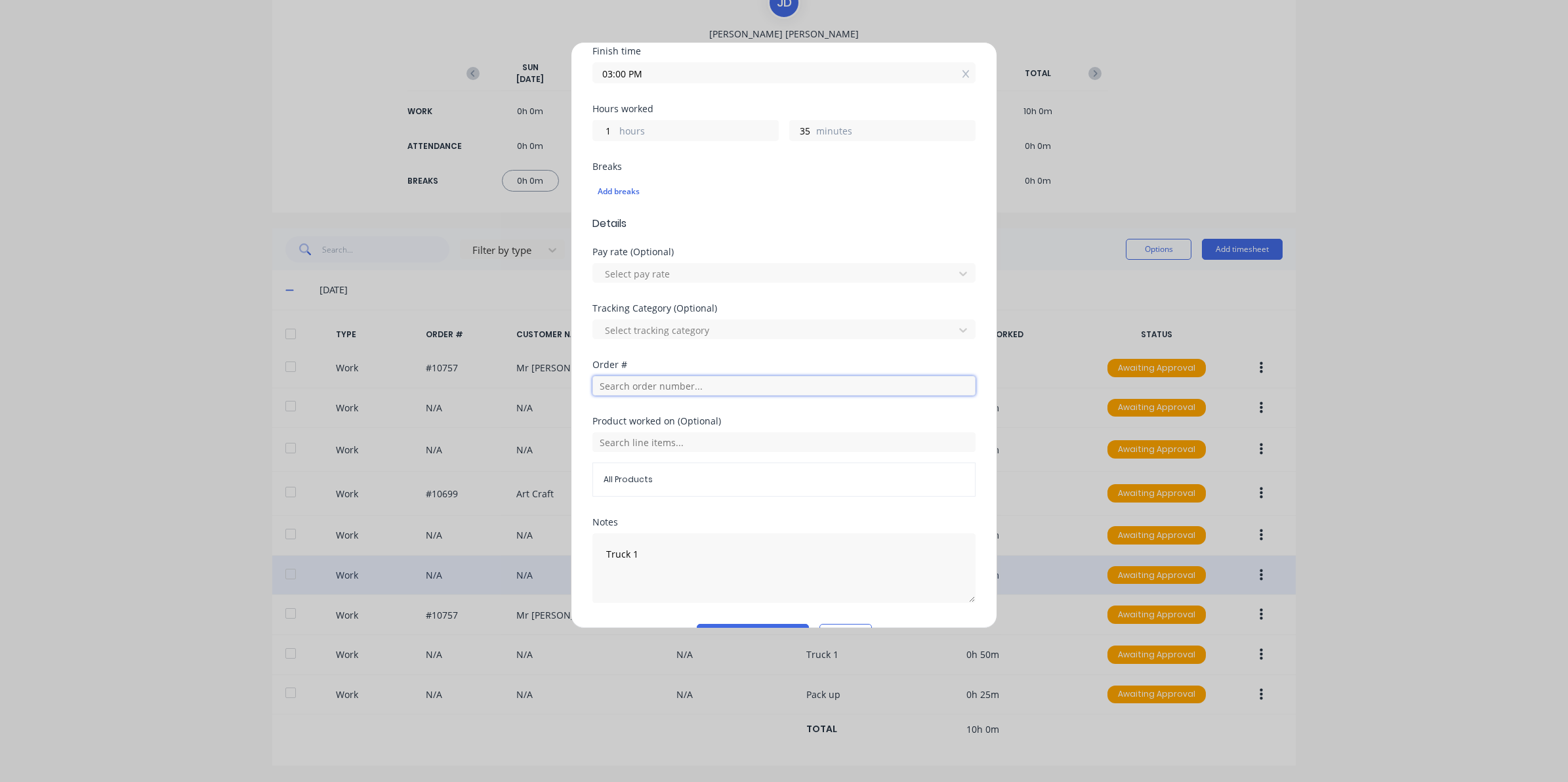
click at [623, 393] on input "text" at bounding box center [784, 386] width 383 height 20
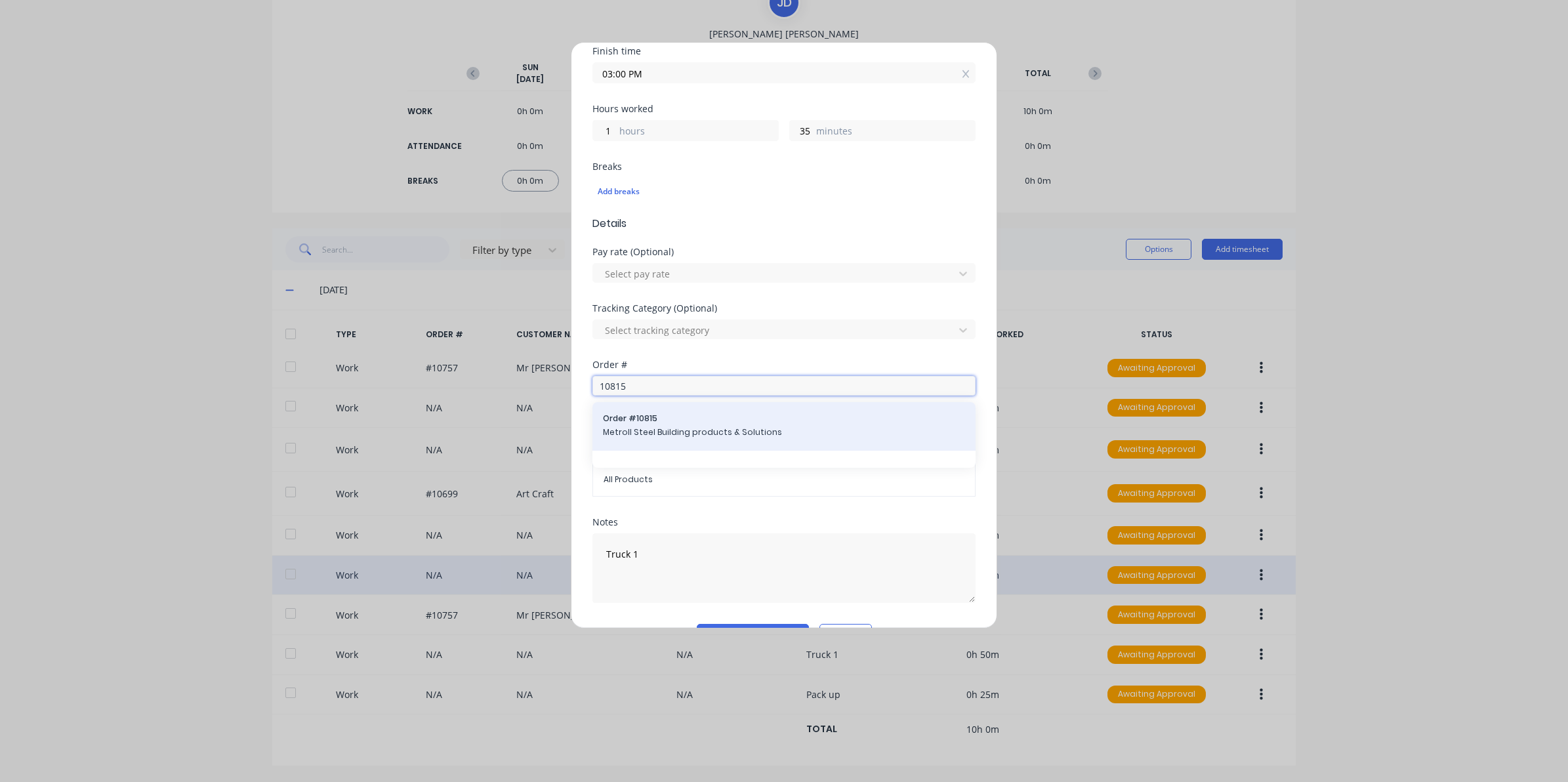
type input "10815"
click at [638, 430] on span "Metroll Steel Building products & Solutions" at bounding box center [784, 432] width 362 height 12
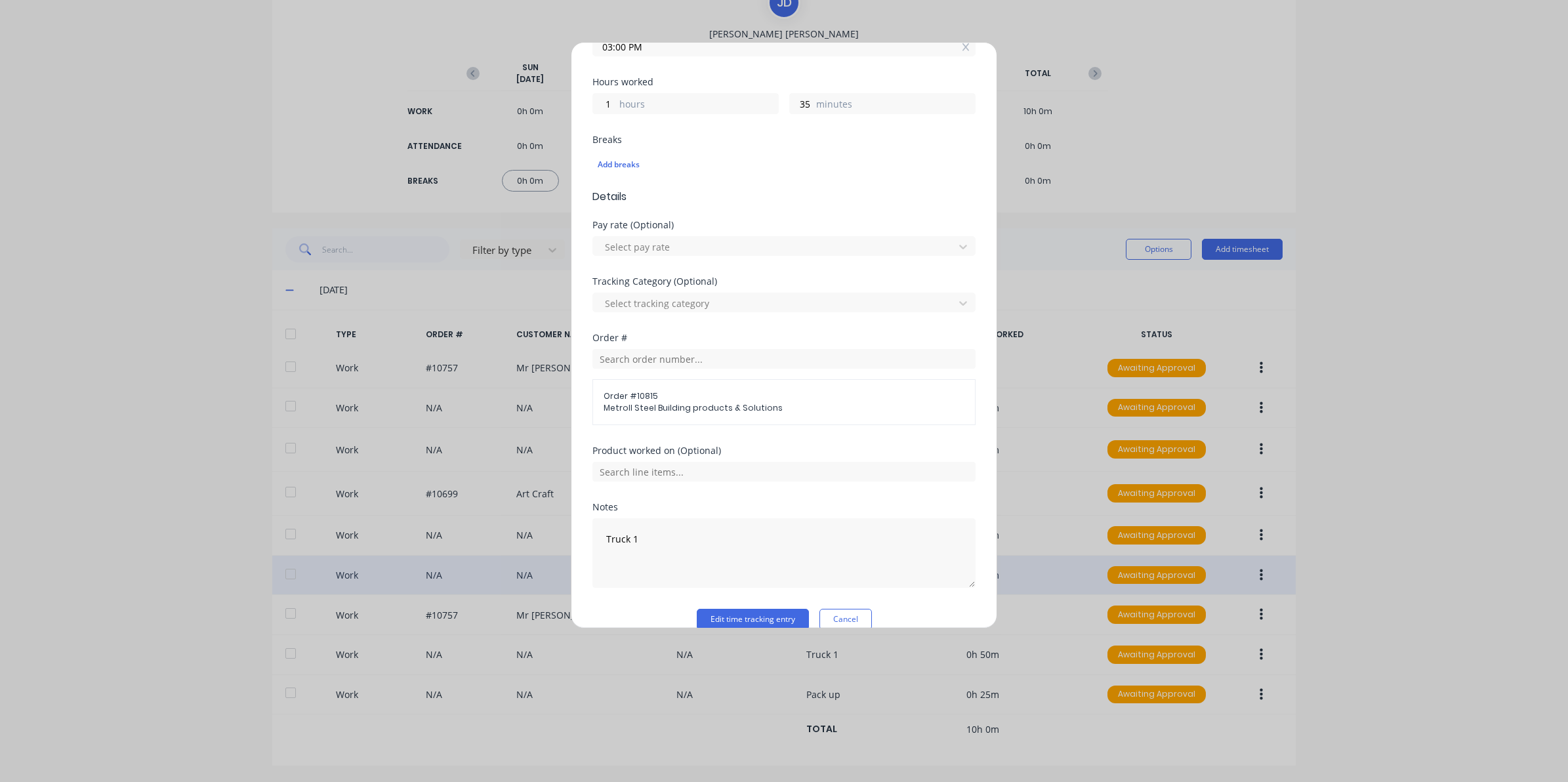
scroll to position [294, 0]
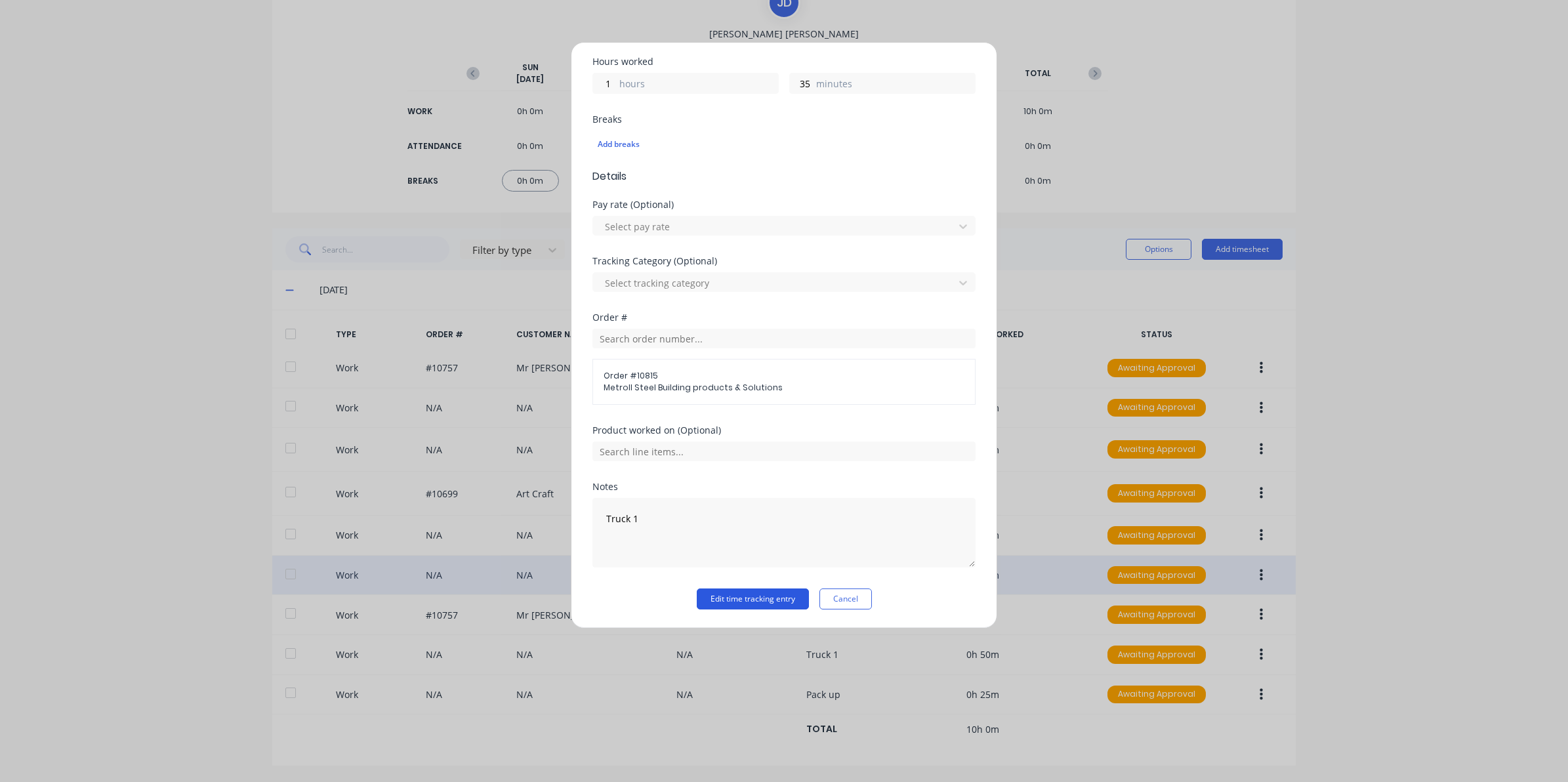
click at [722, 599] on button "Edit time tracking entry" at bounding box center [752, 599] width 112 height 21
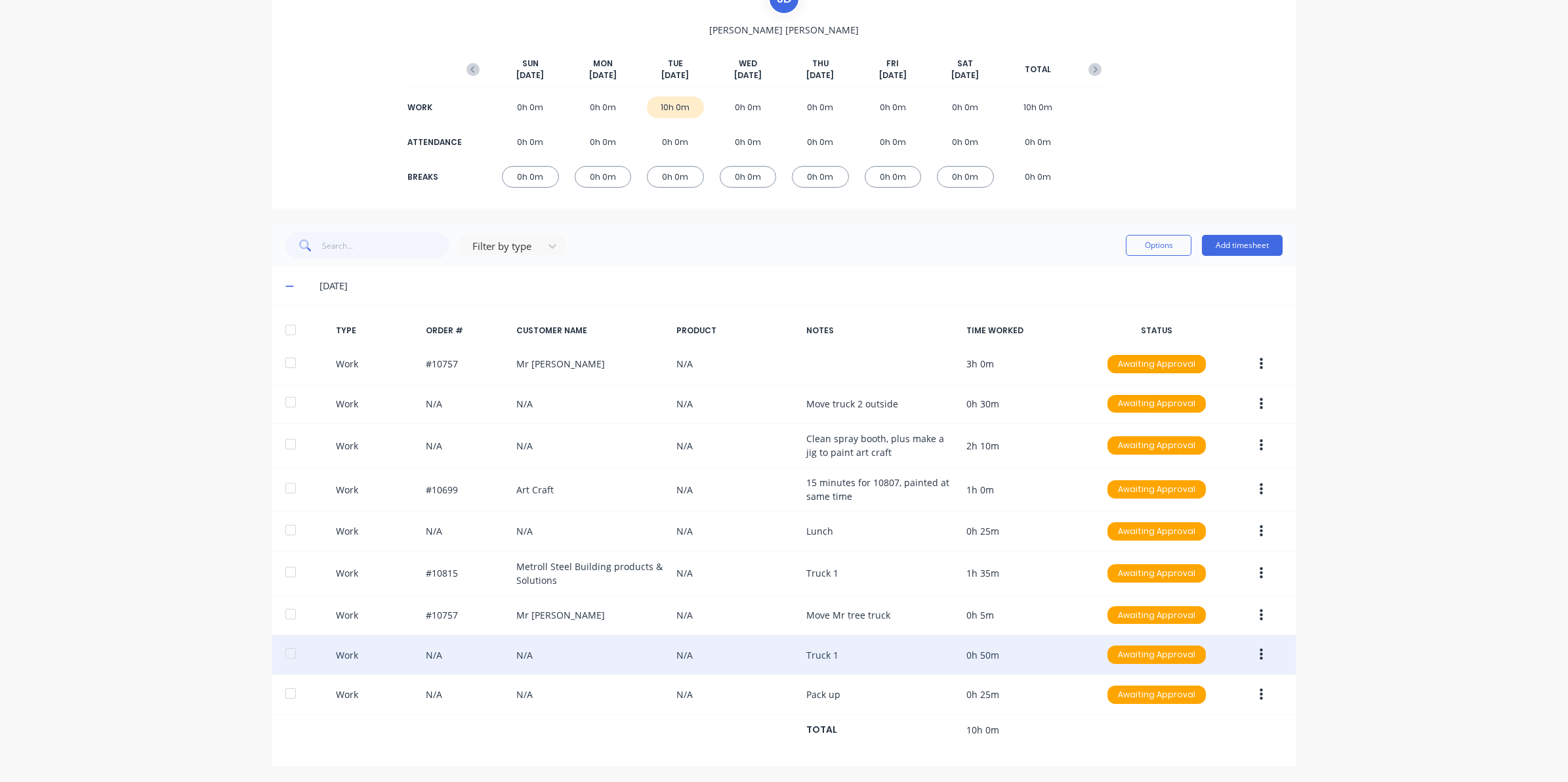
click at [1259, 654] on icon "button" at bounding box center [1261, 654] width 4 height 14
click at [1206, 597] on button "Edit" at bounding box center [1214, 605] width 125 height 26
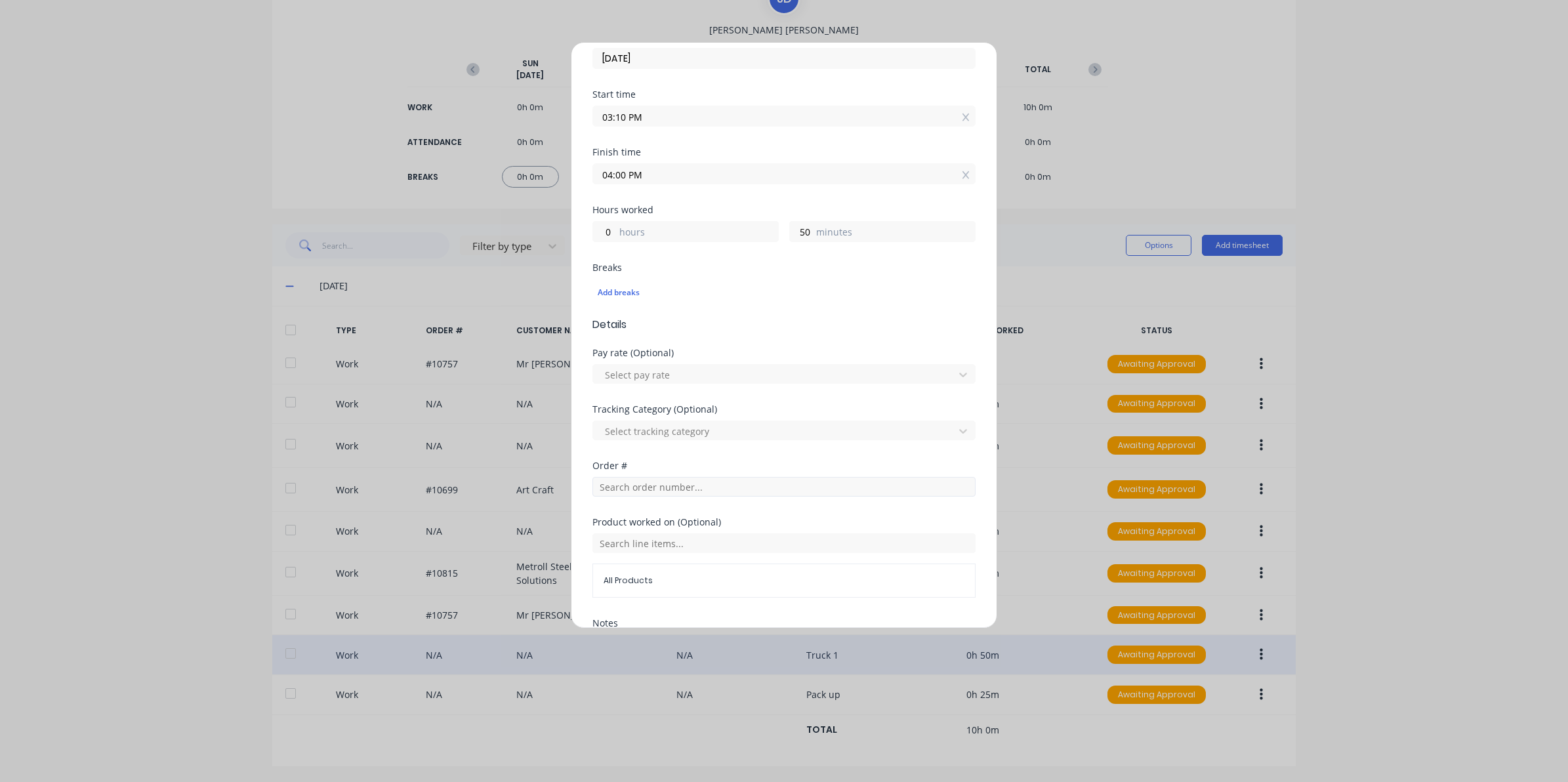
scroll to position [283, 0]
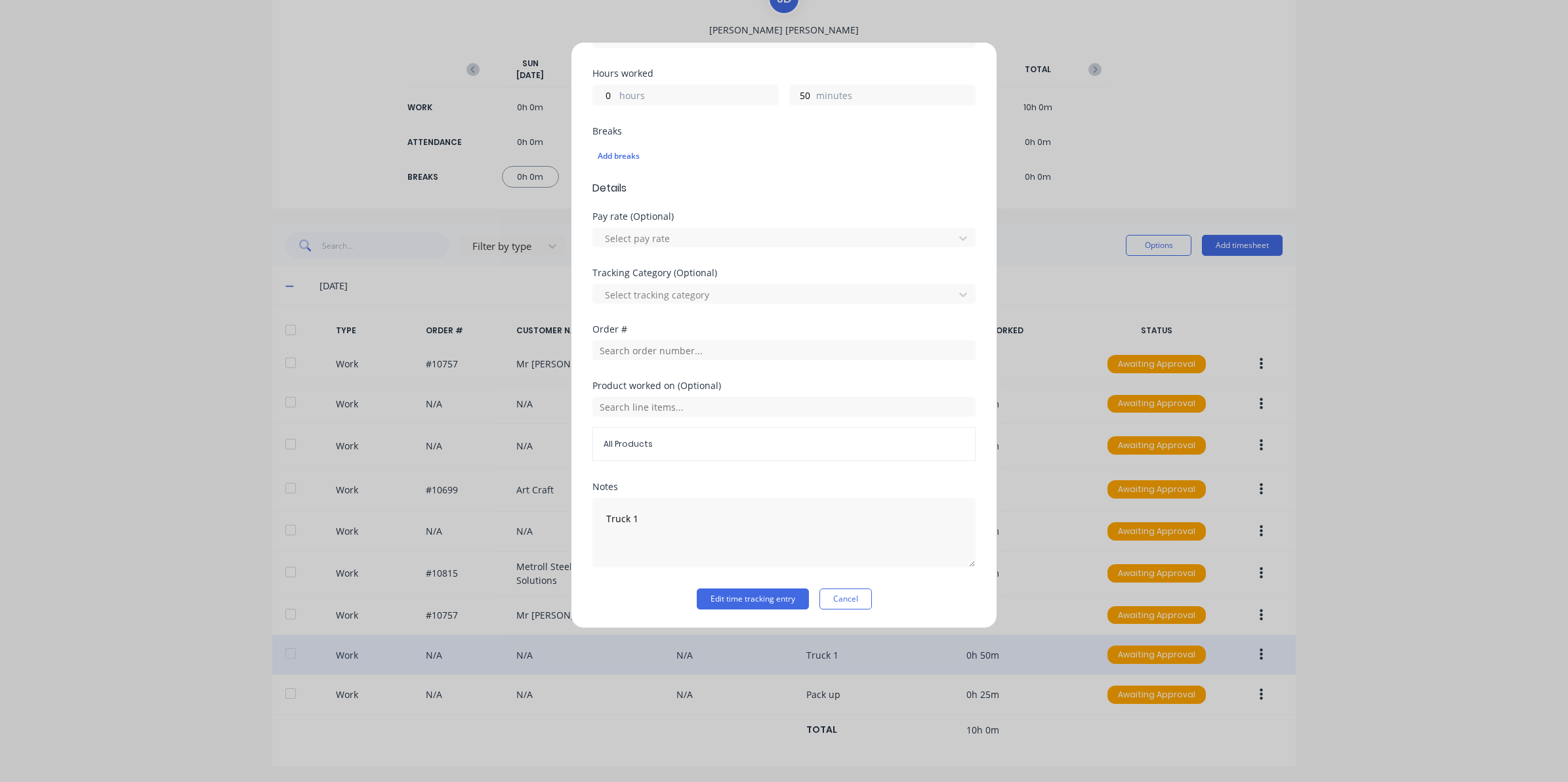
click at [643, 339] on div at bounding box center [784, 349] width 383 height 23
click at [657, 363] on div "Order #" at bounding box center [784, 353] width 383 height 56
click at [654, 353] on input "text" at bounding box center [784, 351] width 383 height 20
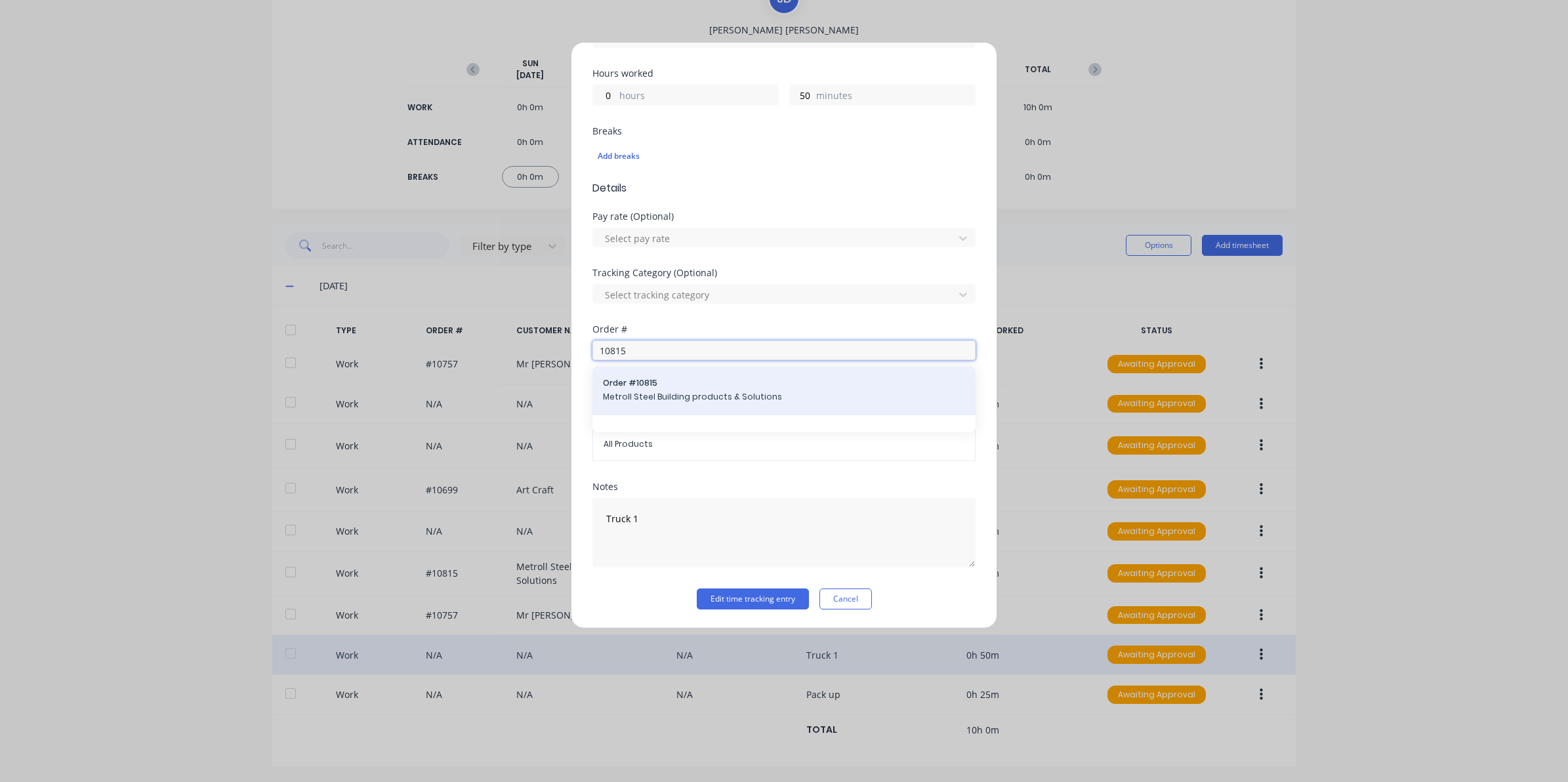
type input "10815"
click at [664, 386] on span "Order # 10815" at bounding box center [784, 383] width 362 height 12
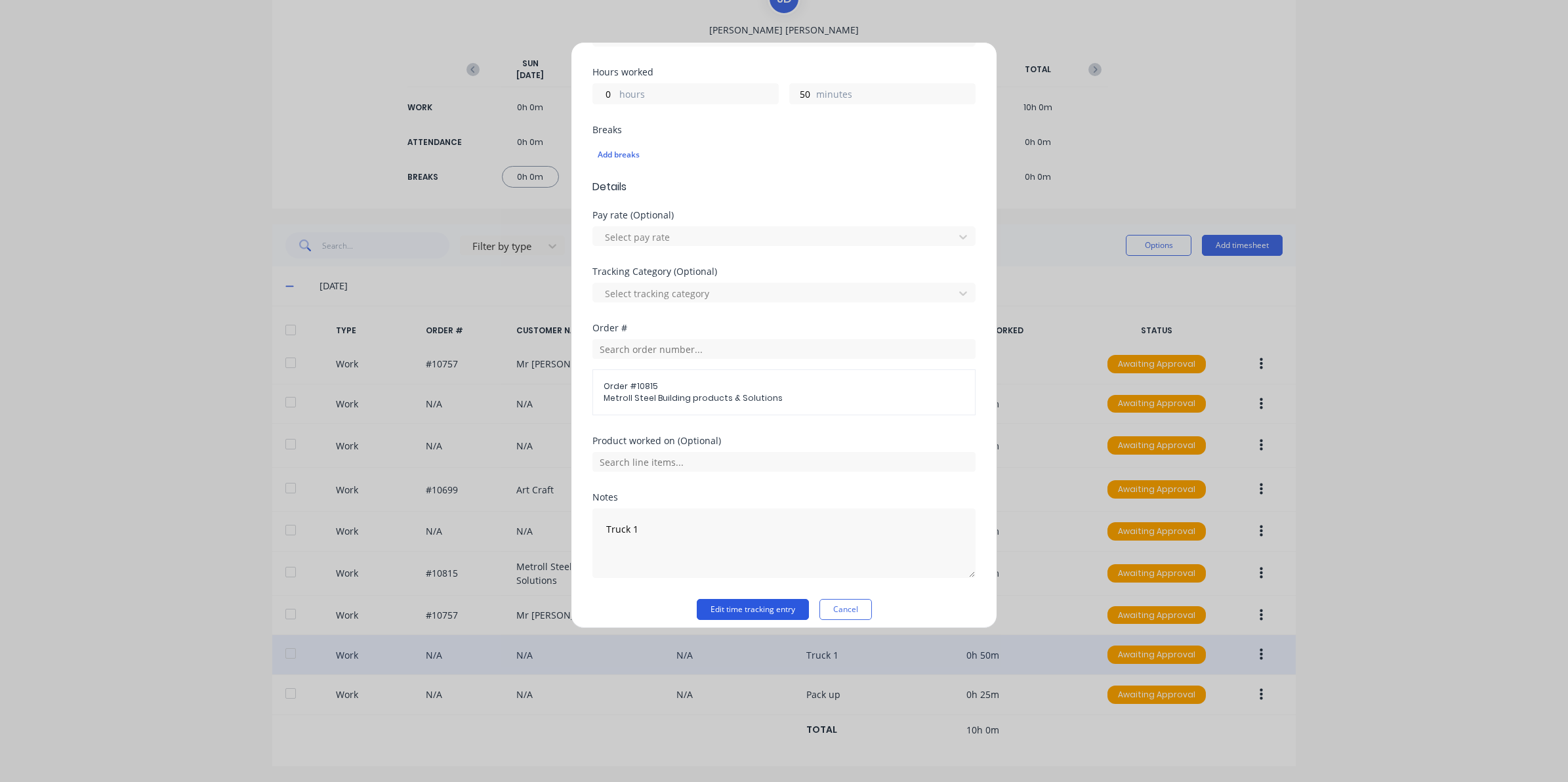
click at [733, 614] on button "Edit time tracking entry" at bounding box center [752, 609] width 112 height 21
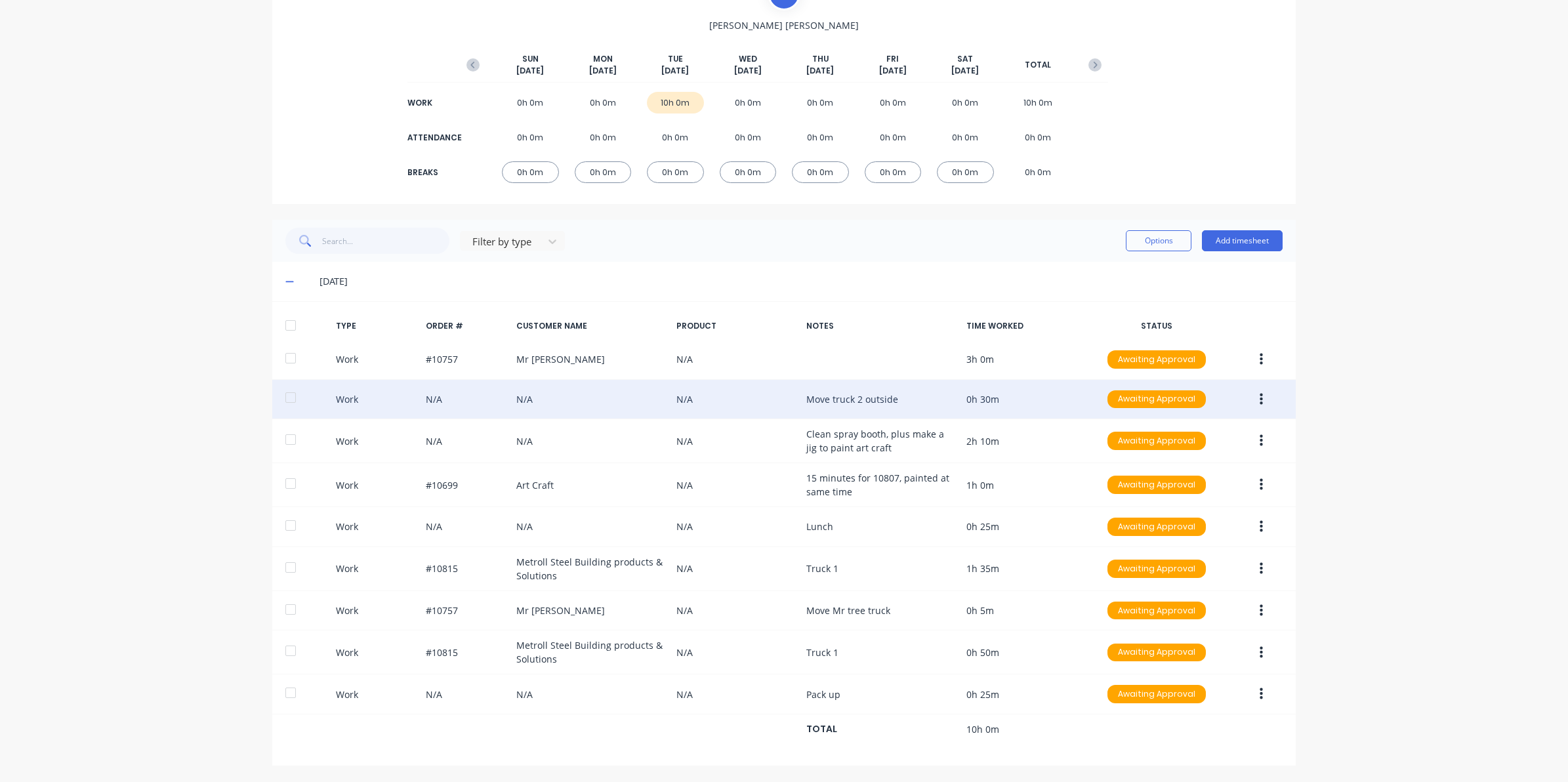
scroll to position [0, 0]
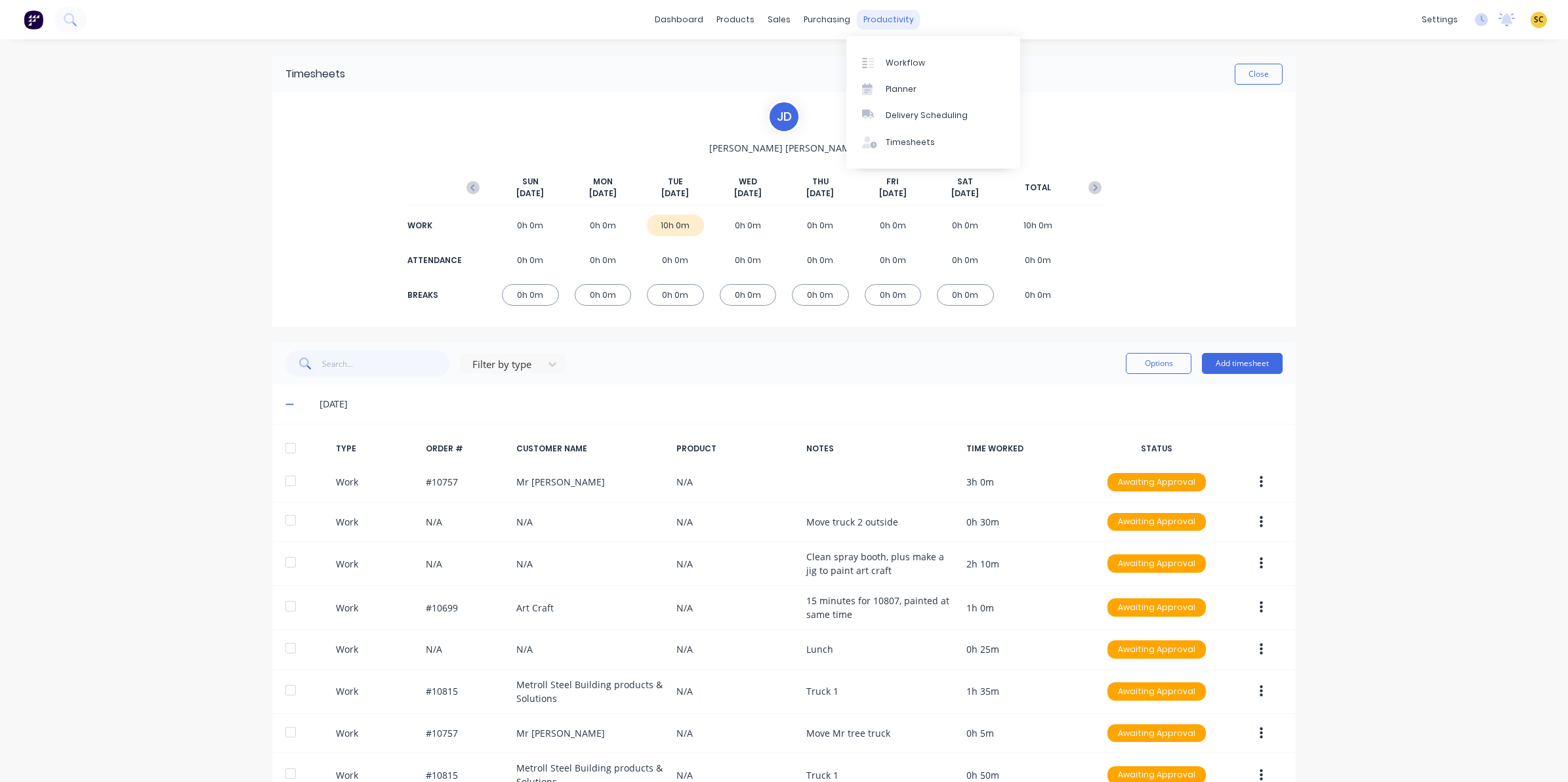
click at [870, 11] on div "productivity" at bounding box center [888, 20] width 63 height 20
click at [897, 66] on div "Workflow" at bounding box center [905, 63] width 39 height 12
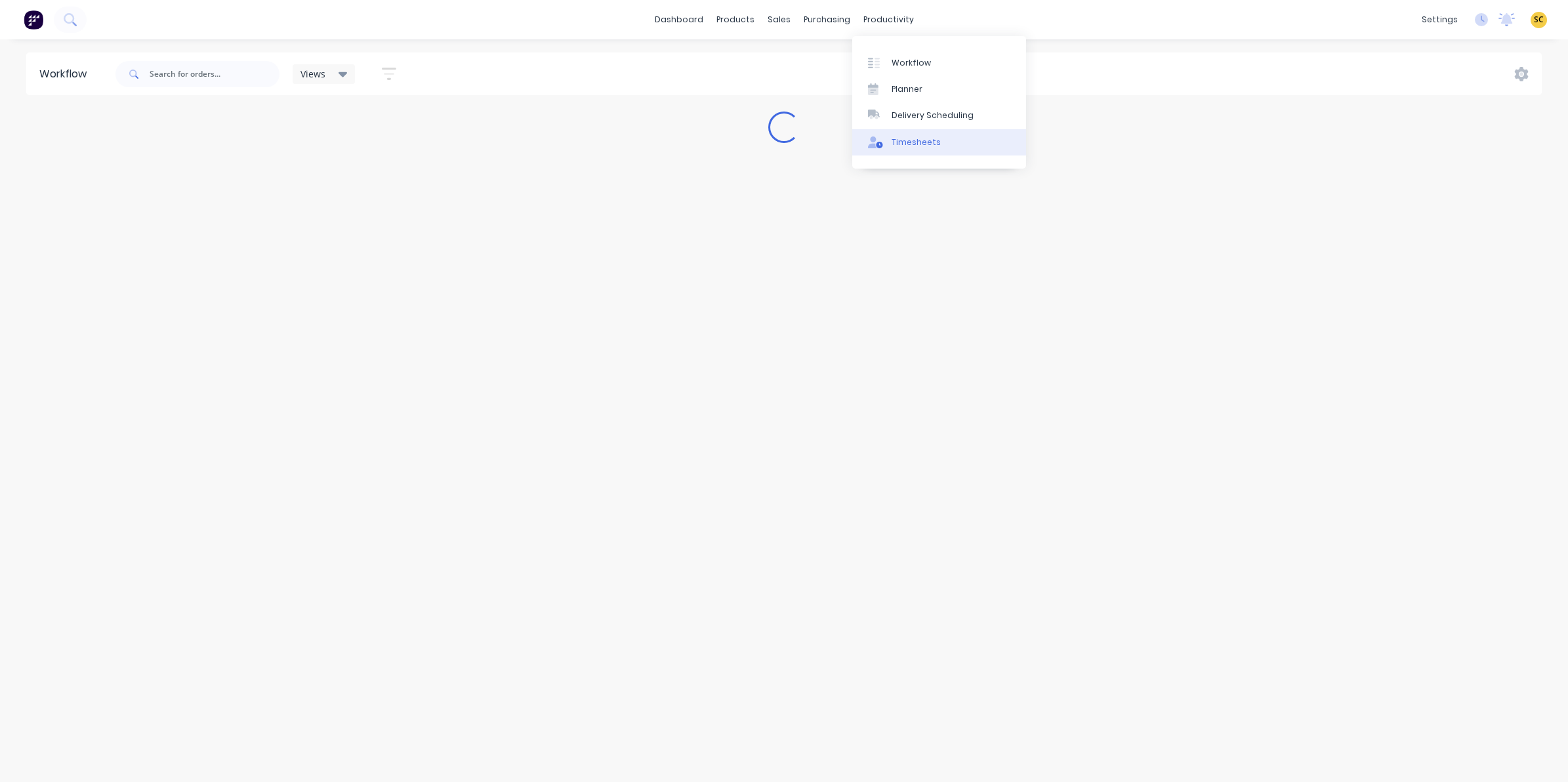
click at [884, 135] on link "Timesheets" at bounding box center [939, 142] width 174 height 26
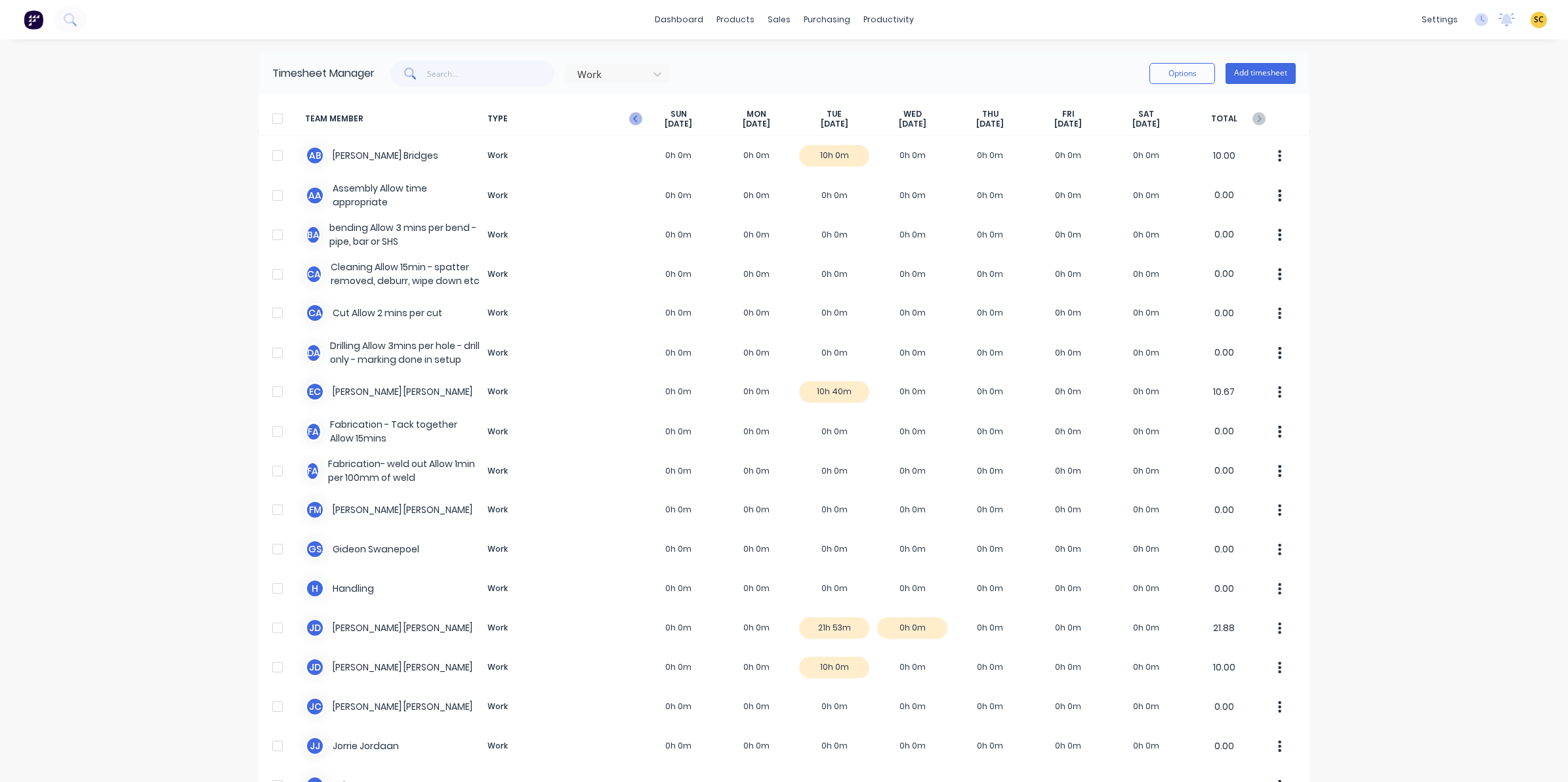
click at [634, 125] on icon "button" at bounding box center [636, 118] width 13 height 13
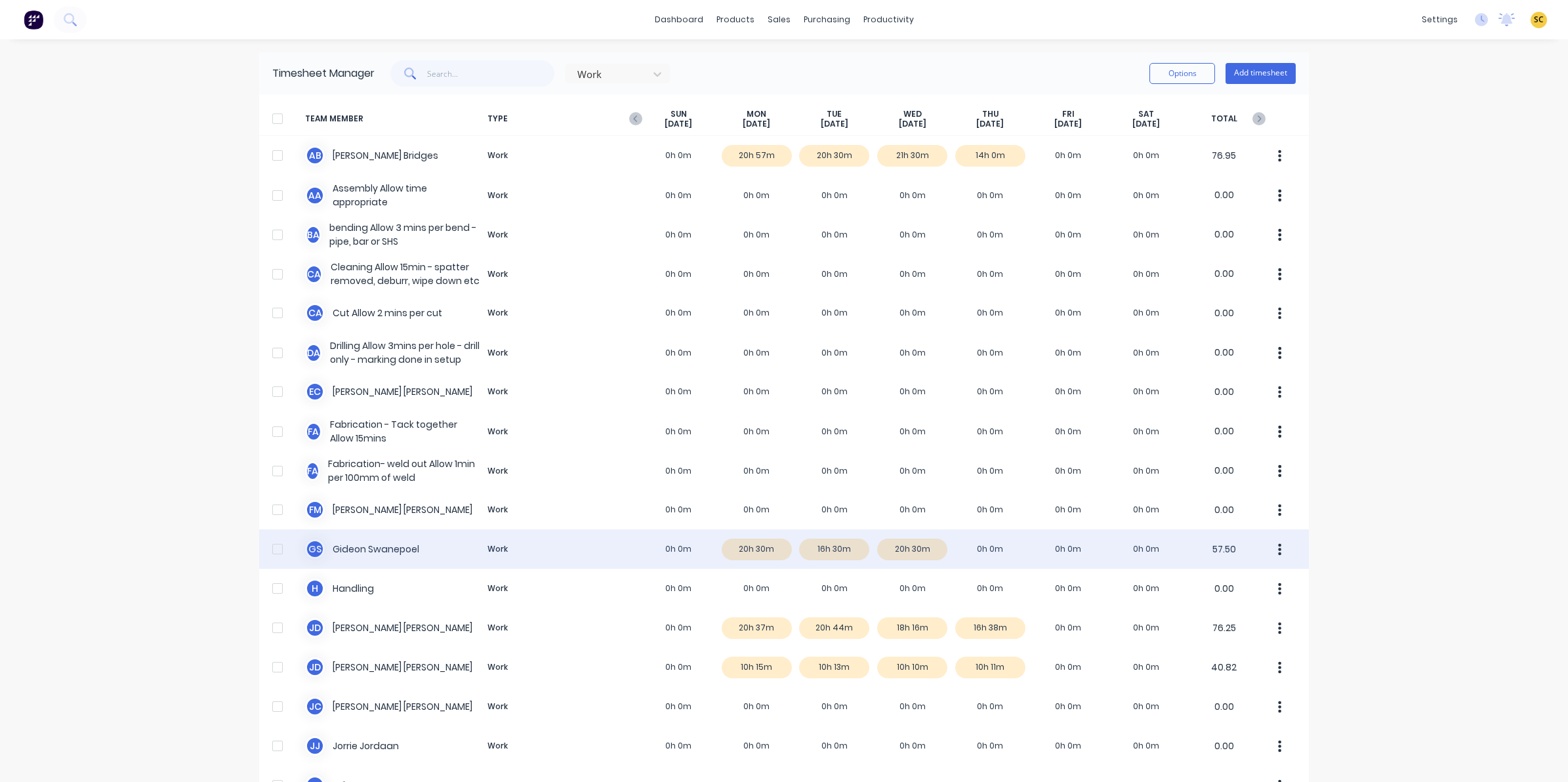
click at [978, 545] on div "G S Gideon Swanepoel Work 0h 0m 20h 30m 16h 30m 20h 30m 0h 0m 0h 0m 0h 0m 57.50" at bounding box center [784, 549] width 1050 height 39
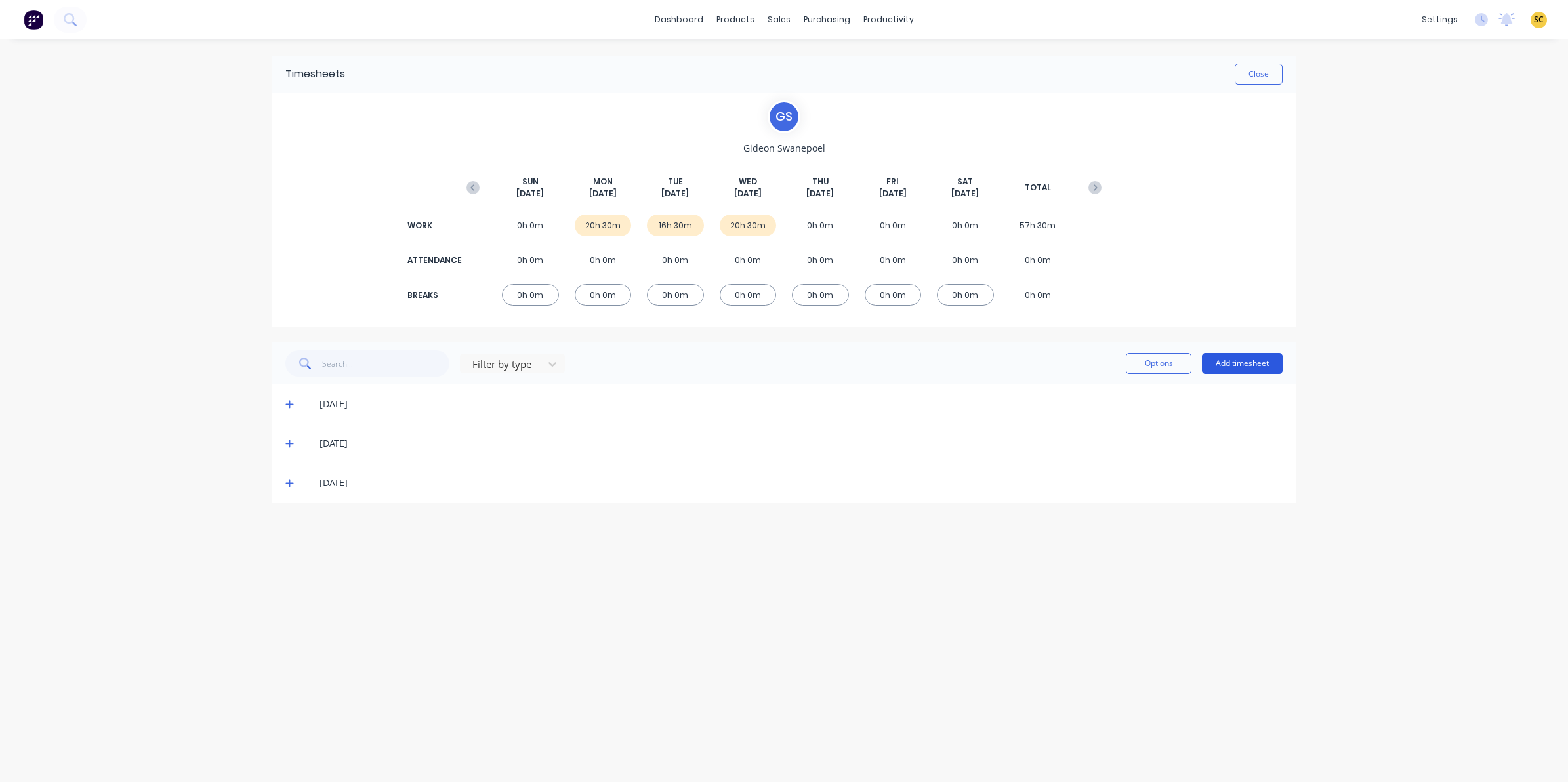
click at [1267, 361] on button "Add timesheet" at bounding box center [1242, 363] width 81 height 21
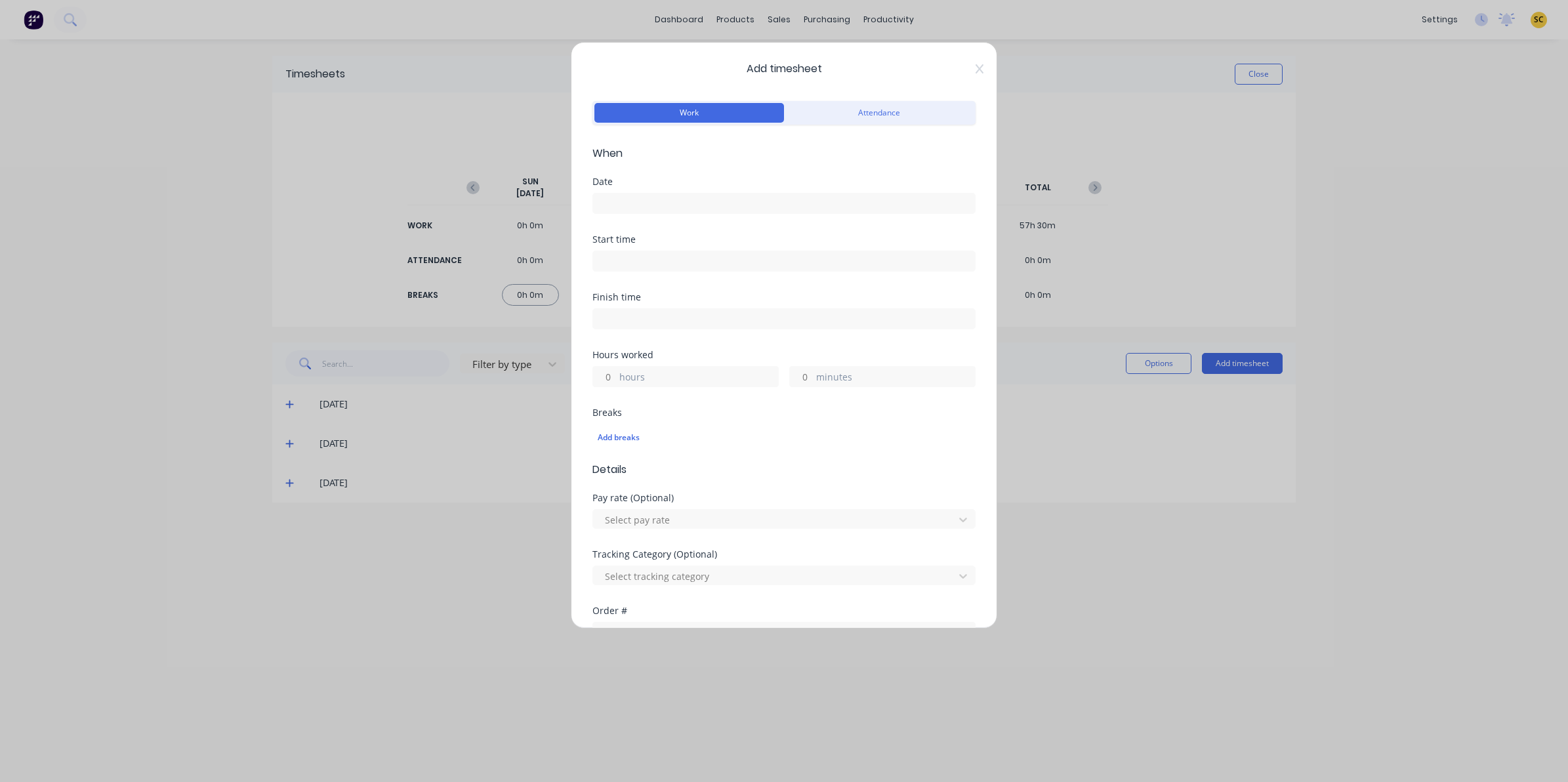
click at [596, 207] on input at bounding box center [784, 204] width 382 height 20
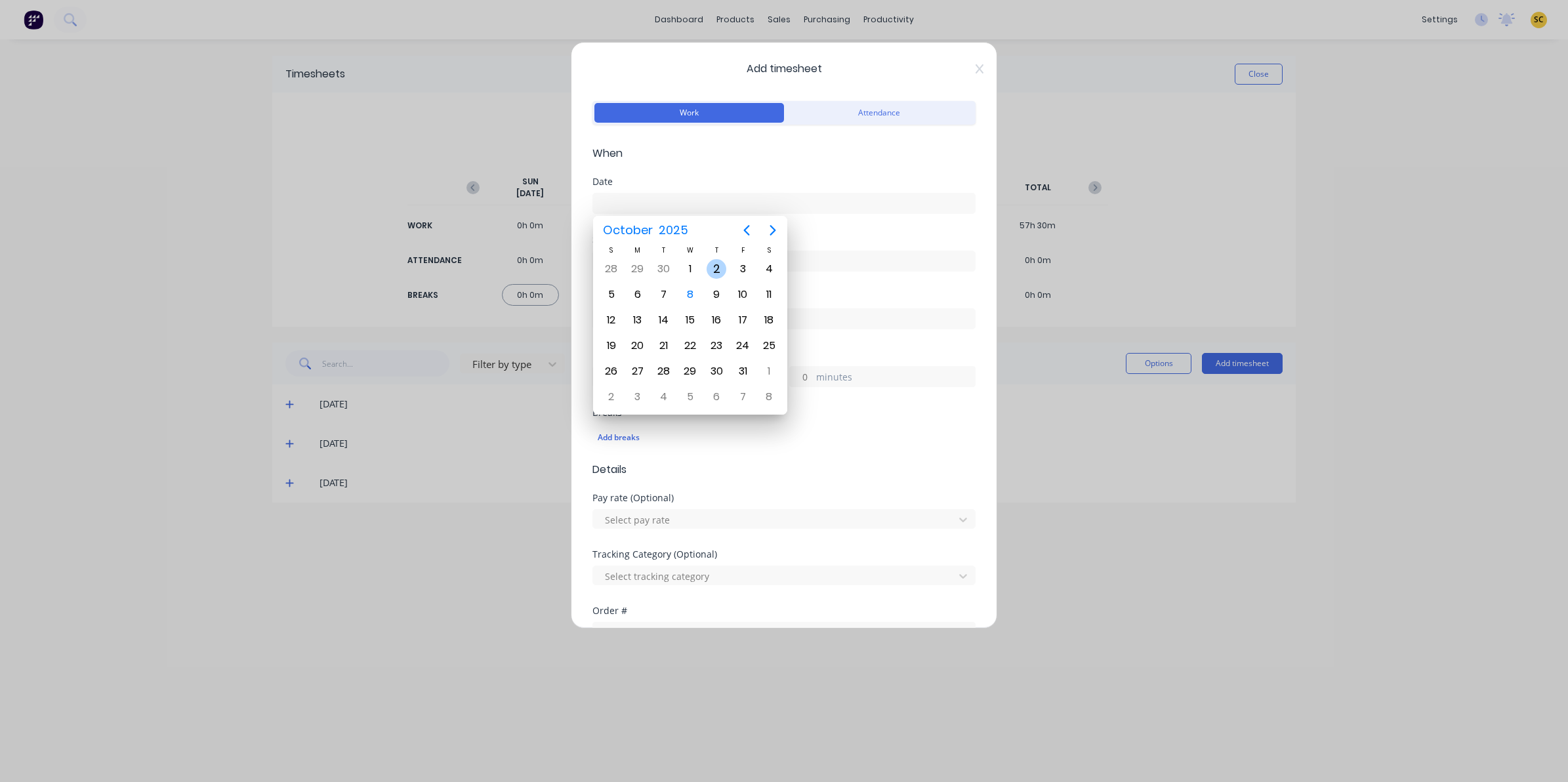
click at [723, 269] on div "2" at bounding box center [716, 269] width 20 height 20
type input "02/10/2025"
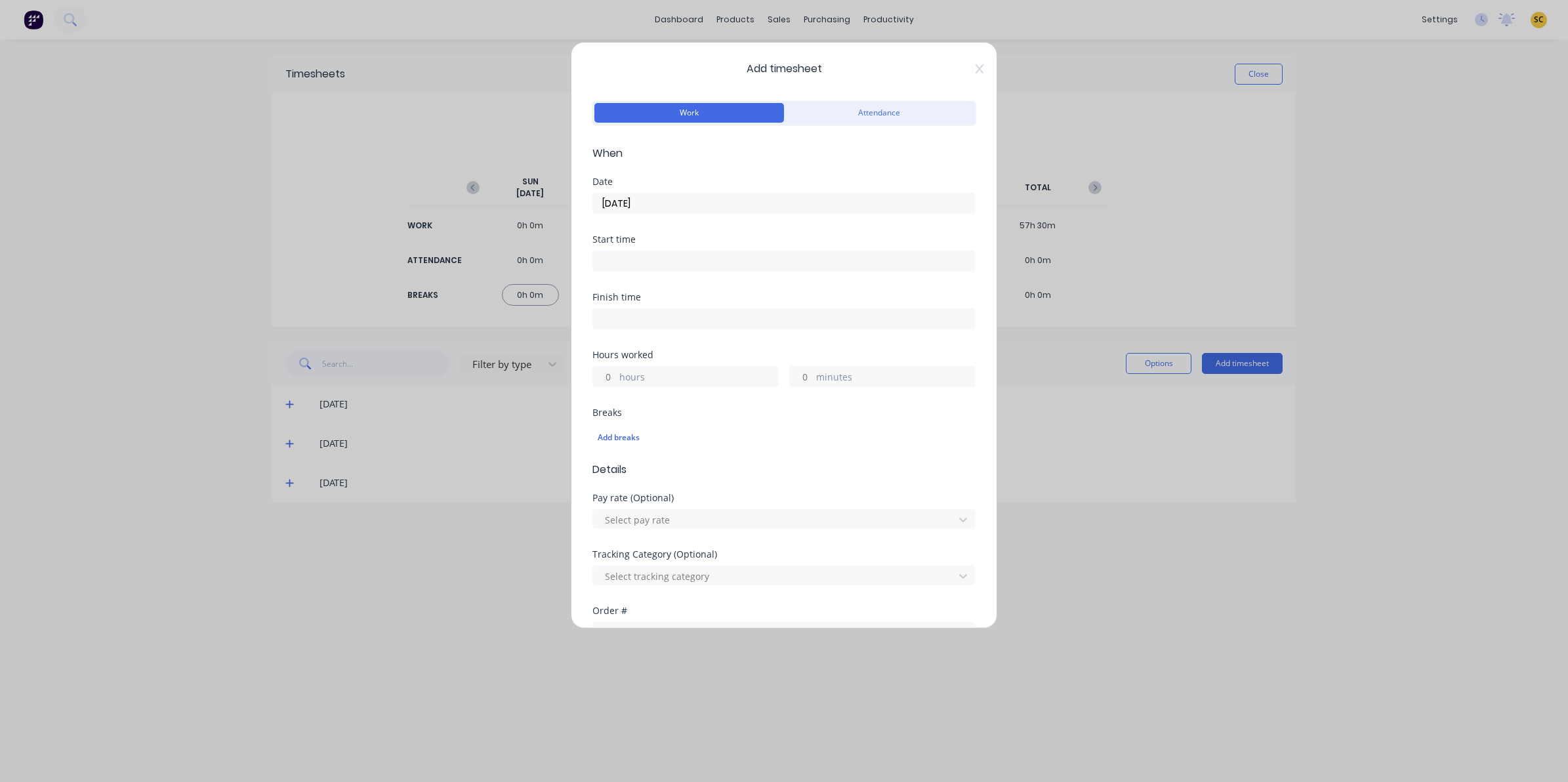
click at [668, 262] on input at bounding box center [784, 262] width 382 height 20
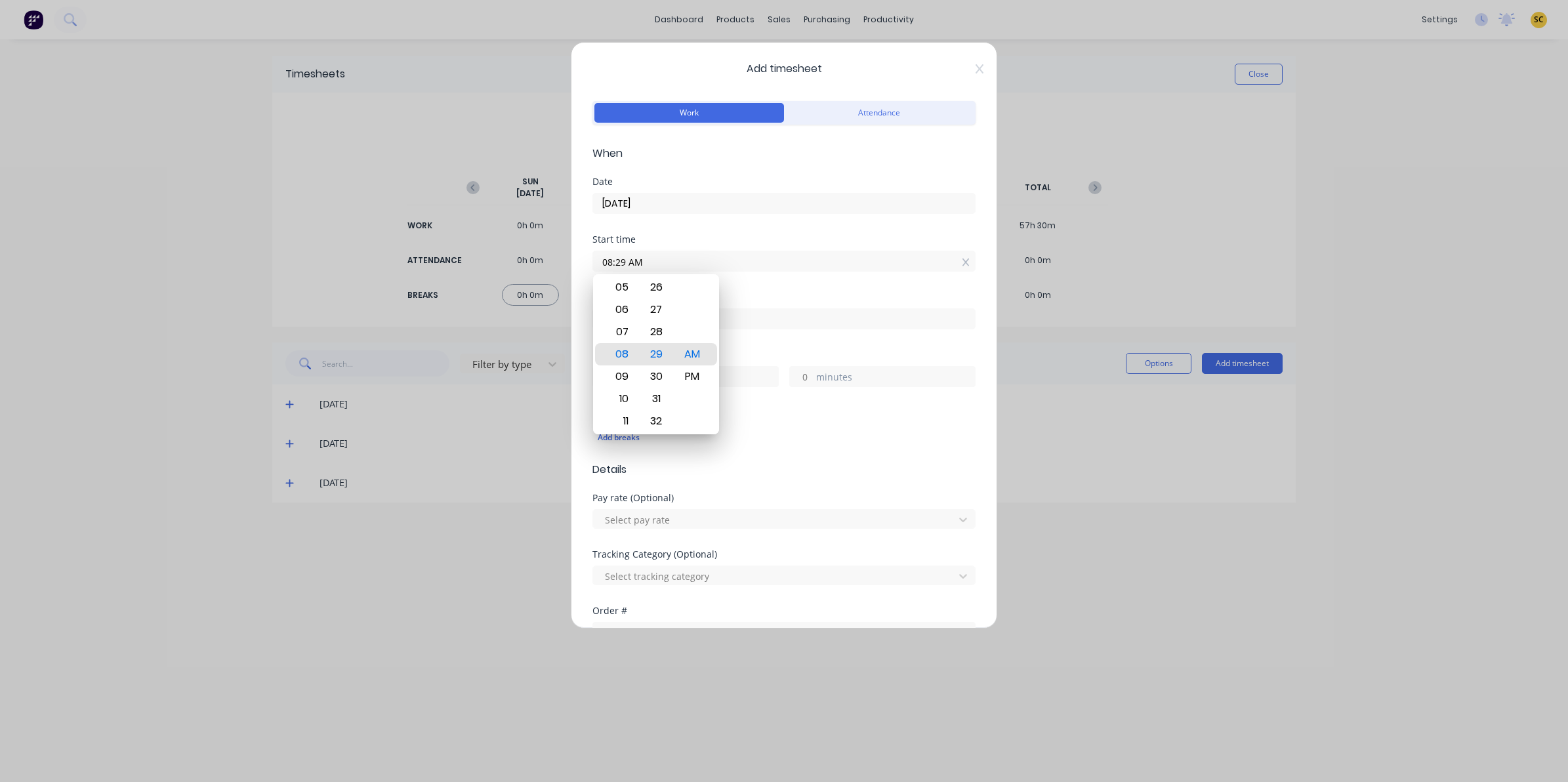
drag, startPoint x: 654, startPoint y: 262, endPoint x: 517, endPoint y: 277, distance: 137.8
click at [517, 277] on div "Add timesheet Work Attendance When Date 02/10/2025 Start time 08:29 AM Finish t…" at bounding box center [784, 391] width 1568 height 782
type input "06:00 AM"
click at [805, 319] on input at bounding box center [784, 319] width 382 height 20
type input "08:29 AM"
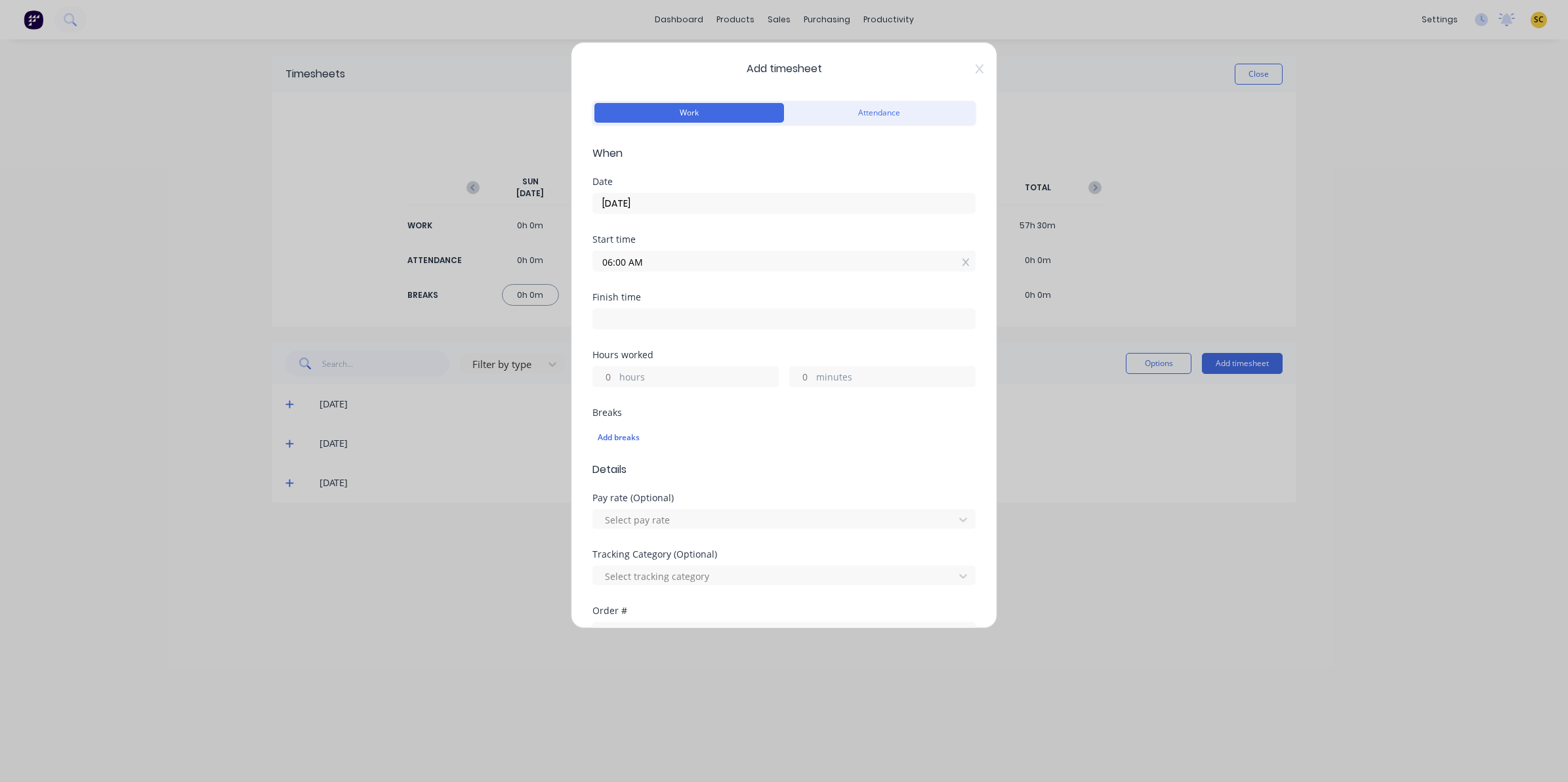
type input "2"
type input "29"
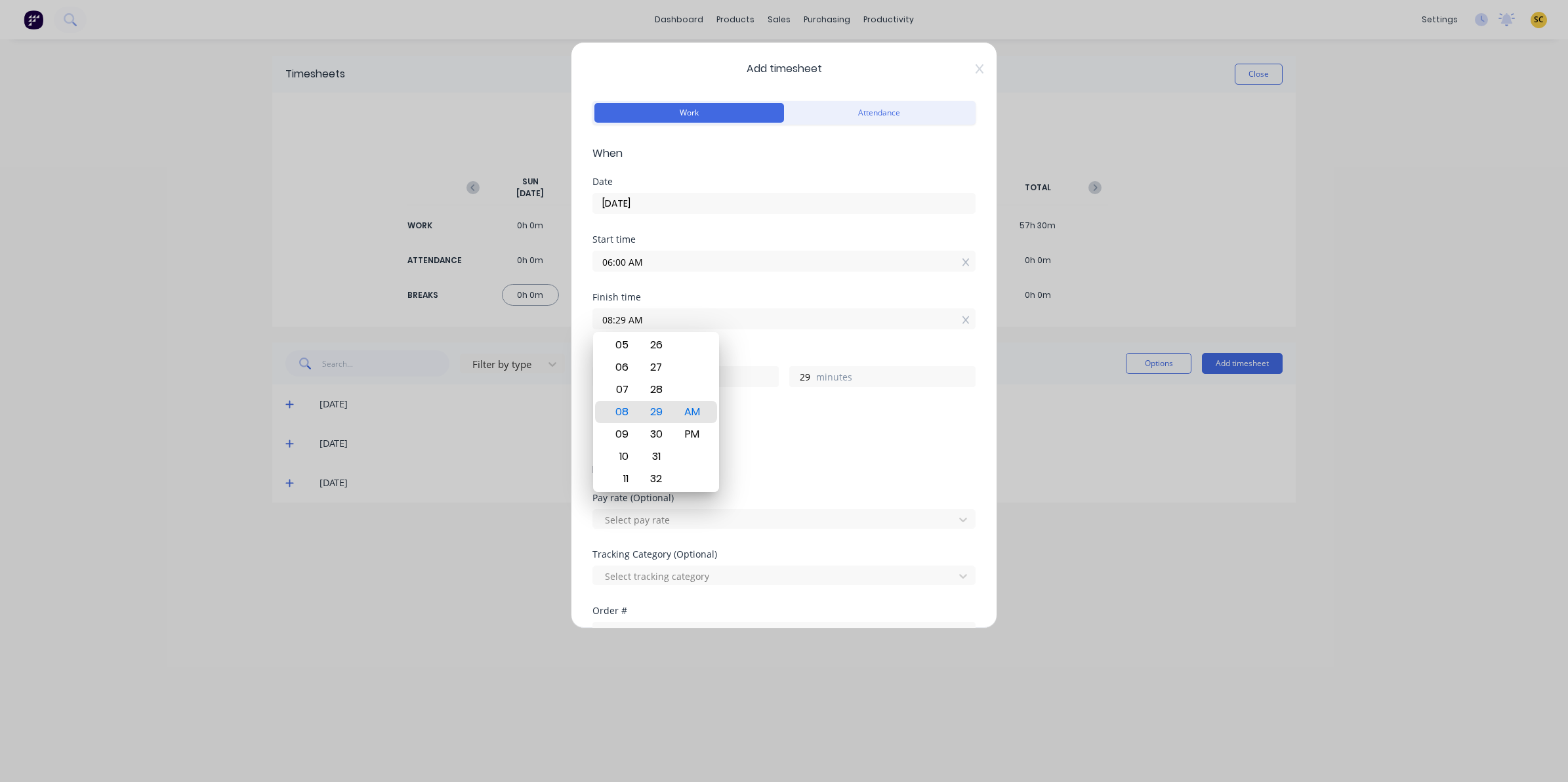
drag, startPoint x: 805, startPoint y: 319, endPoint x: 418, endPoint y: 318, distance: 387.0
click at [418, 318] on div "Add timesheet Work Attendance When Date 02/10/2025 Start time 06:00 AM Finish t…" at bounding box center [784, 391] width 1568 height 782
type input "03:15 PM"
type input "9"
type input "15"
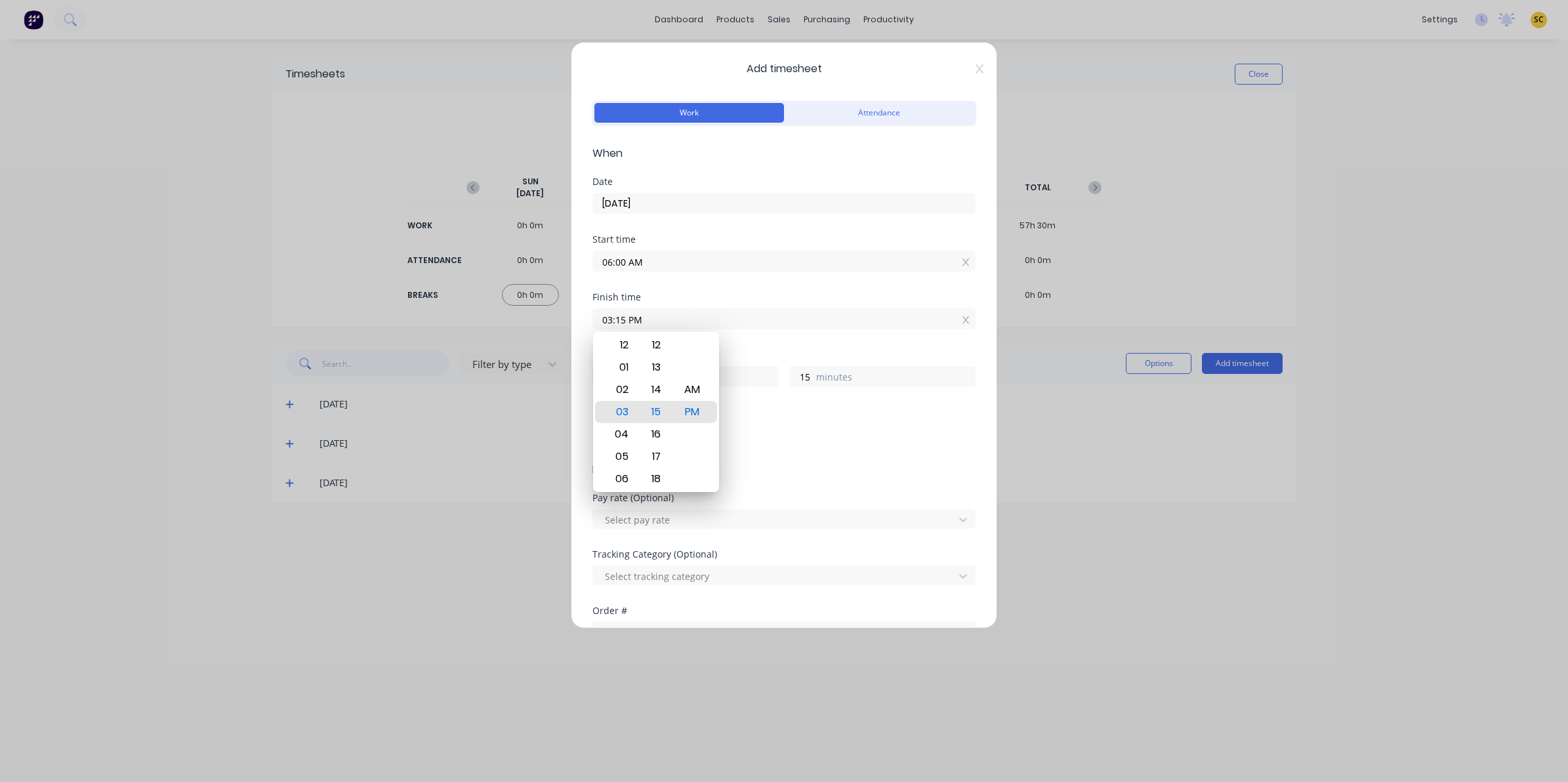
click at [1232, 483] on div "Add timesheet Work Attendance When Date 02/10/2025 Start time 06:00 AM Finish t…" at bounding box center [784, 391] width 1568 height 782
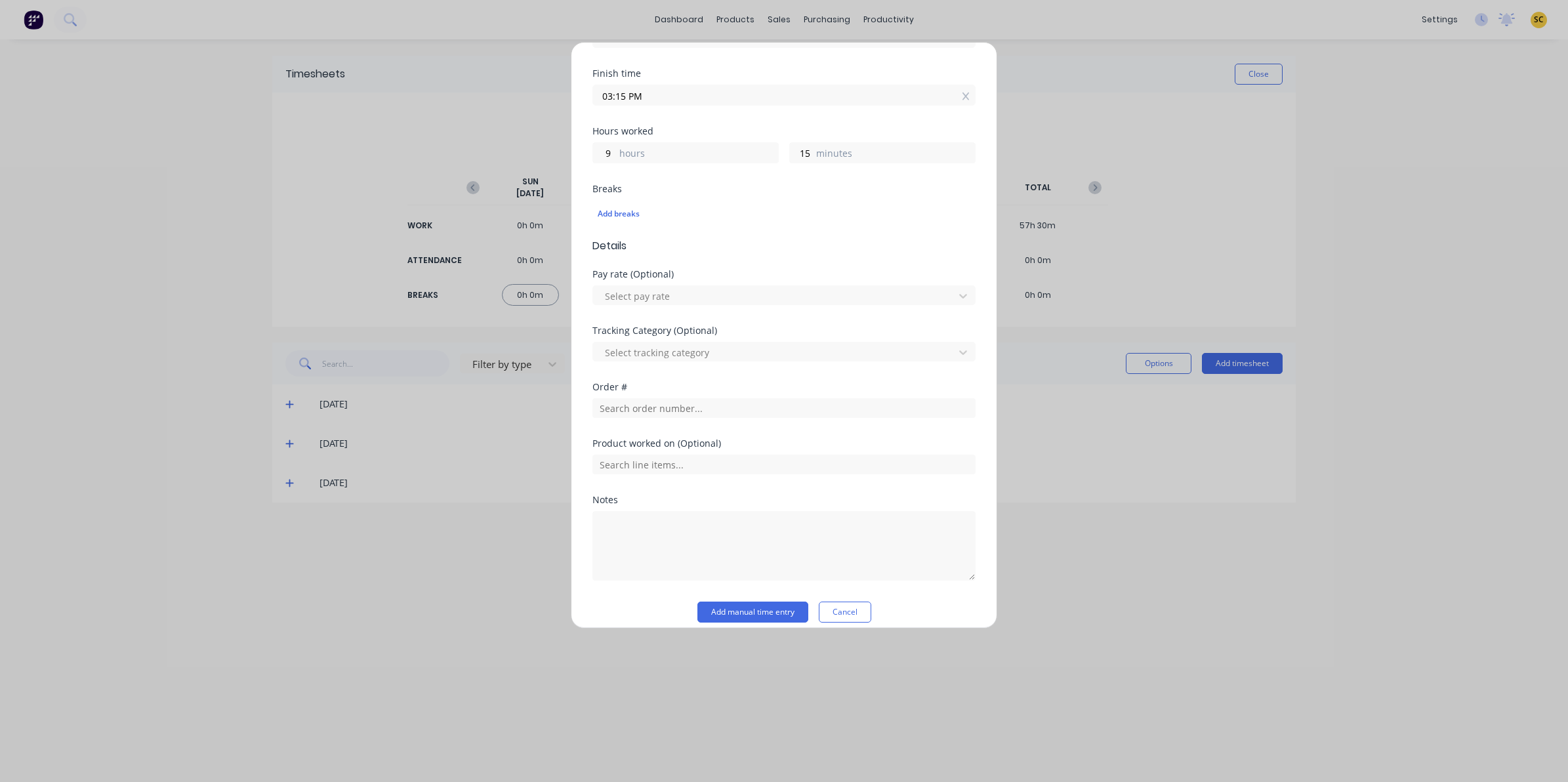
scroll to position [237, 0]
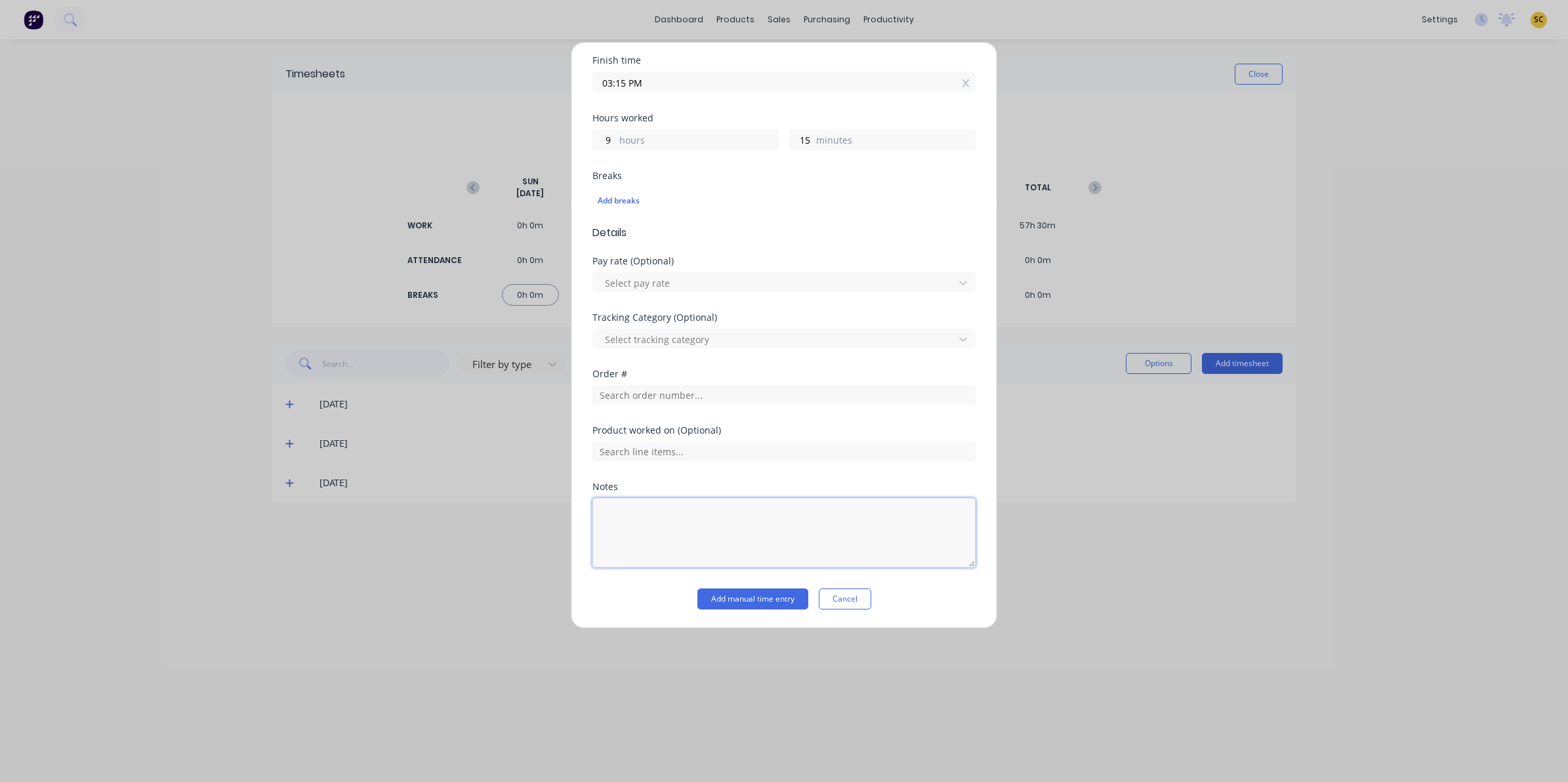
click at [644, 512] on textarea at bounding box center [784, 533] width 383 height 70
type textarea "c"
type textarea "clock in/out - 30 mins lunch"
click at [920, 591] on div "Add manual time entry Cancel" at bounding box center [784, 599] width 383 height 21
click at [755, 597] on button "Add manual time entry" at bounding box center [753, 599] width 111 height 21
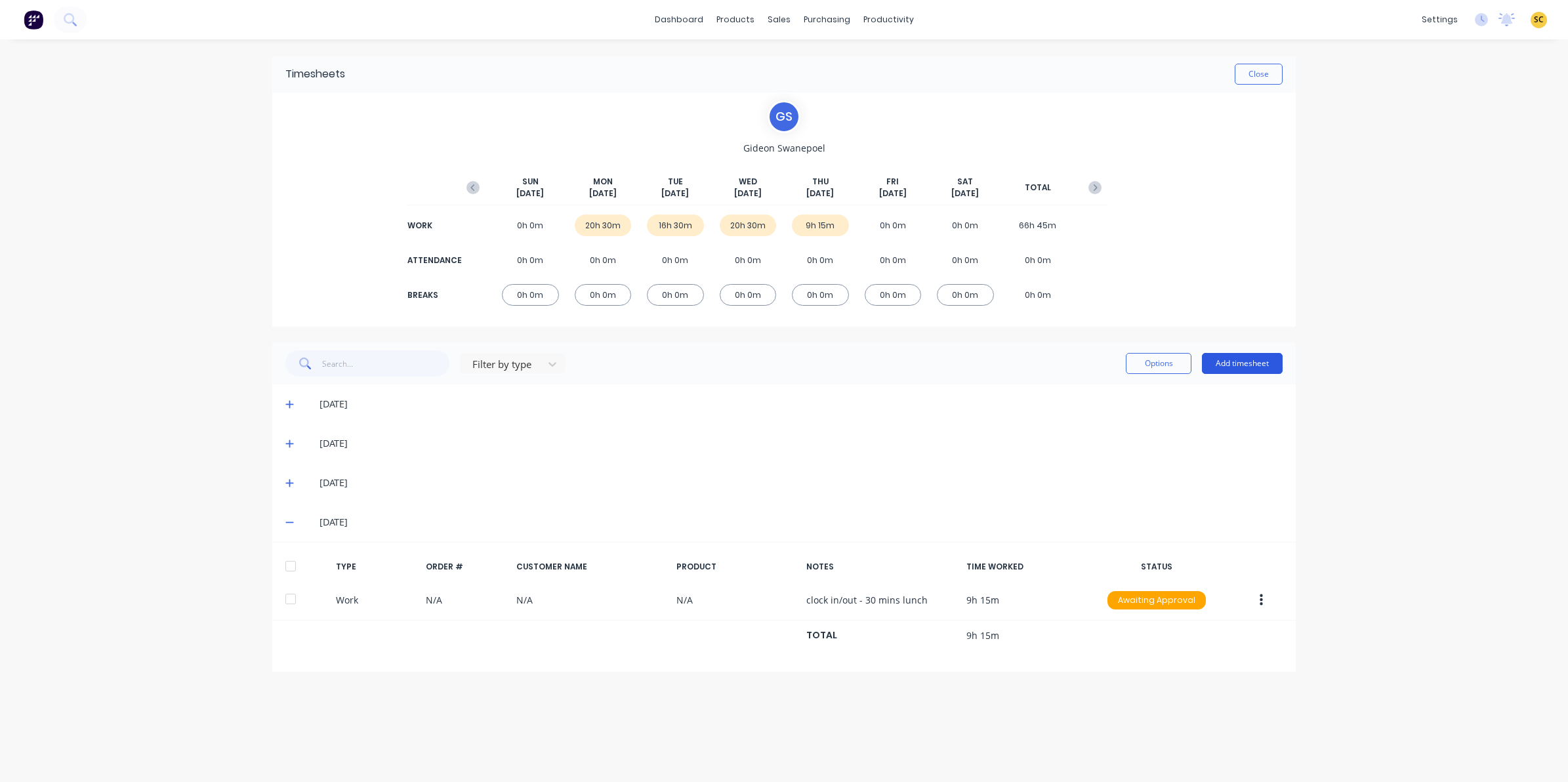
click at [1234, 365] on button "Add timesheet" at bounding box center [1242, 363] width 81 height 21
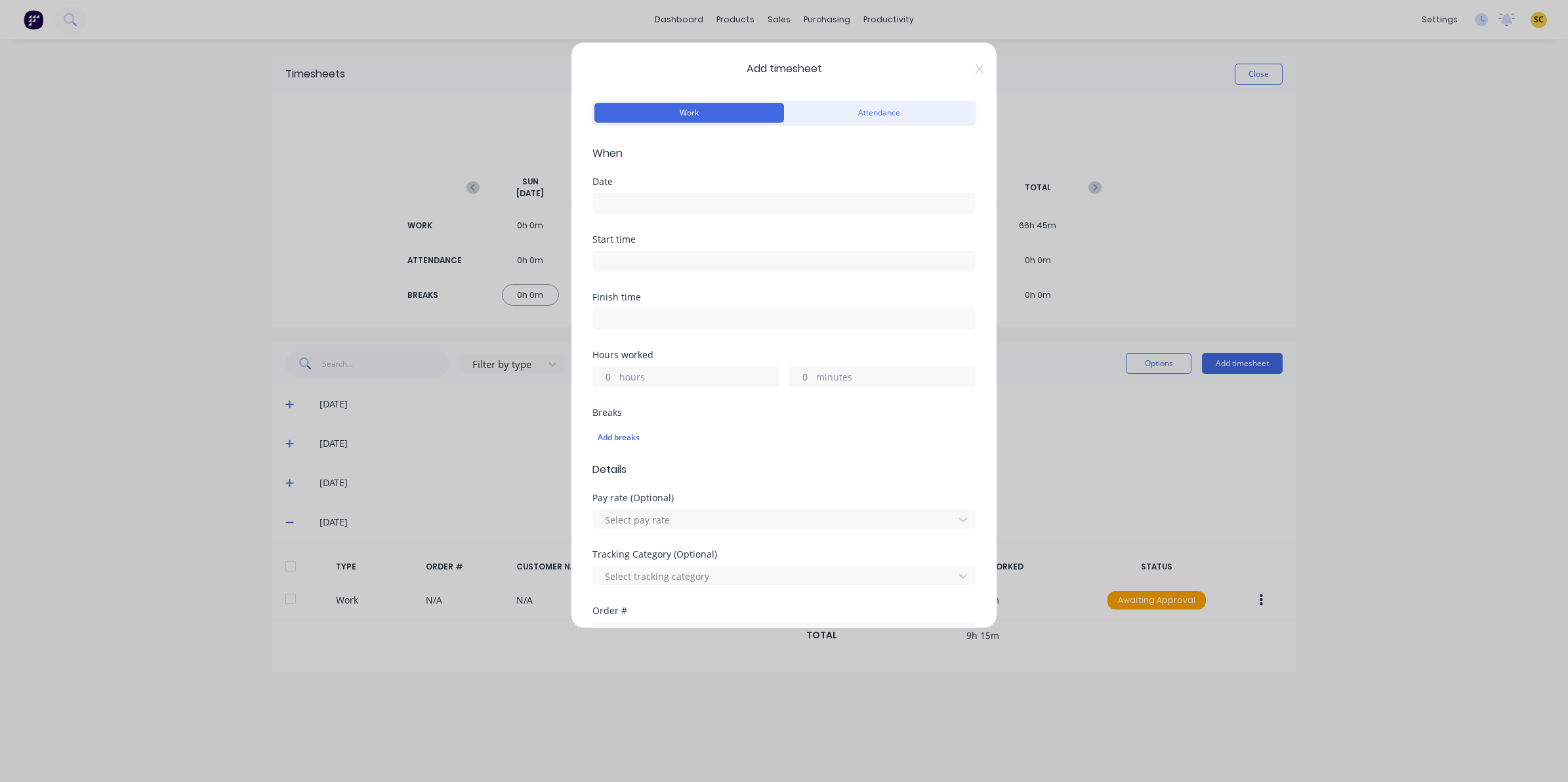
click at [640, 210] on input at bounding box center [784, 204] width 382 height 20
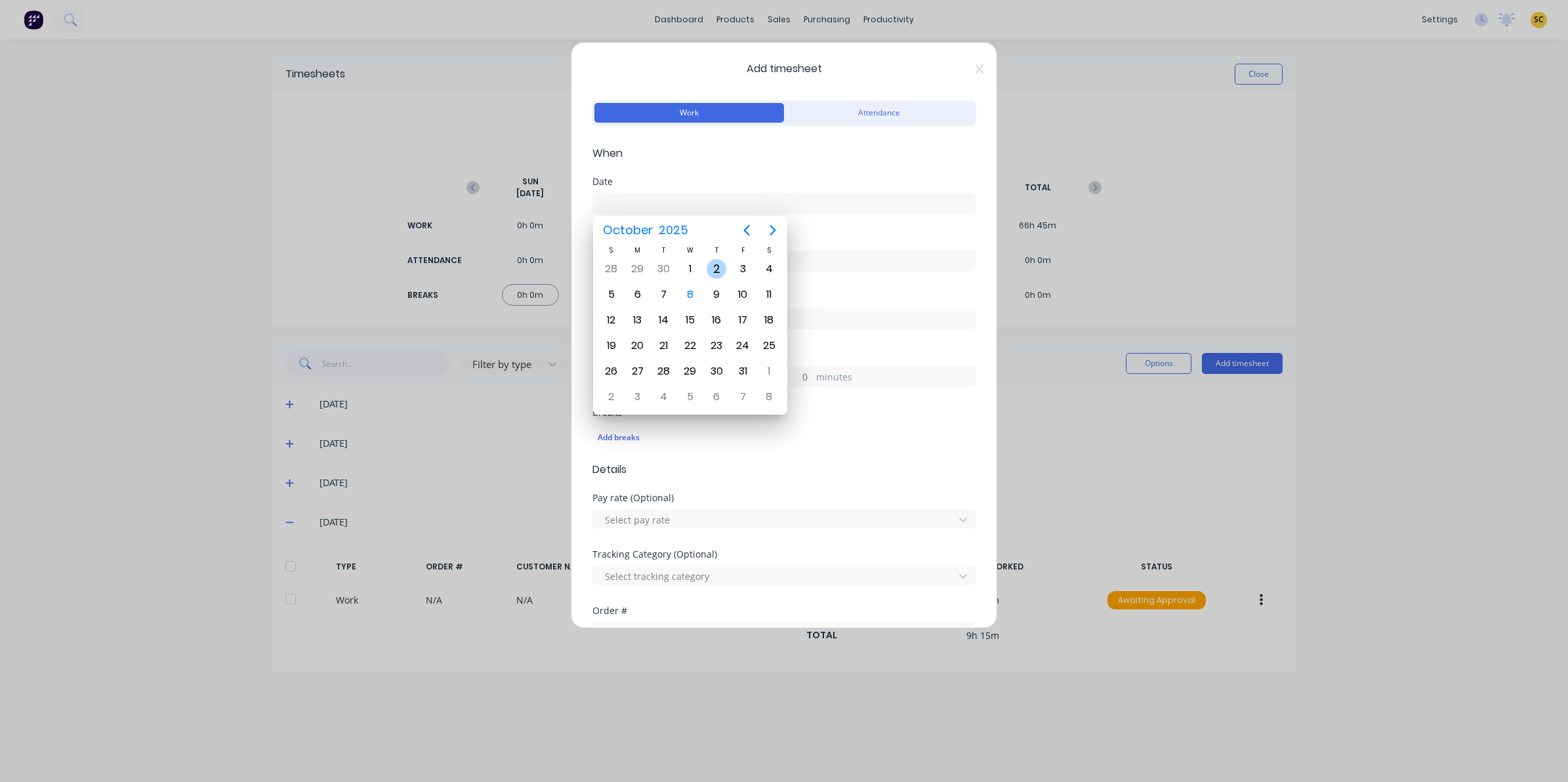
click at [709, 269] on div "2" at bounding box center [716, 269] width 20 height 20
type input "02/10/2025"
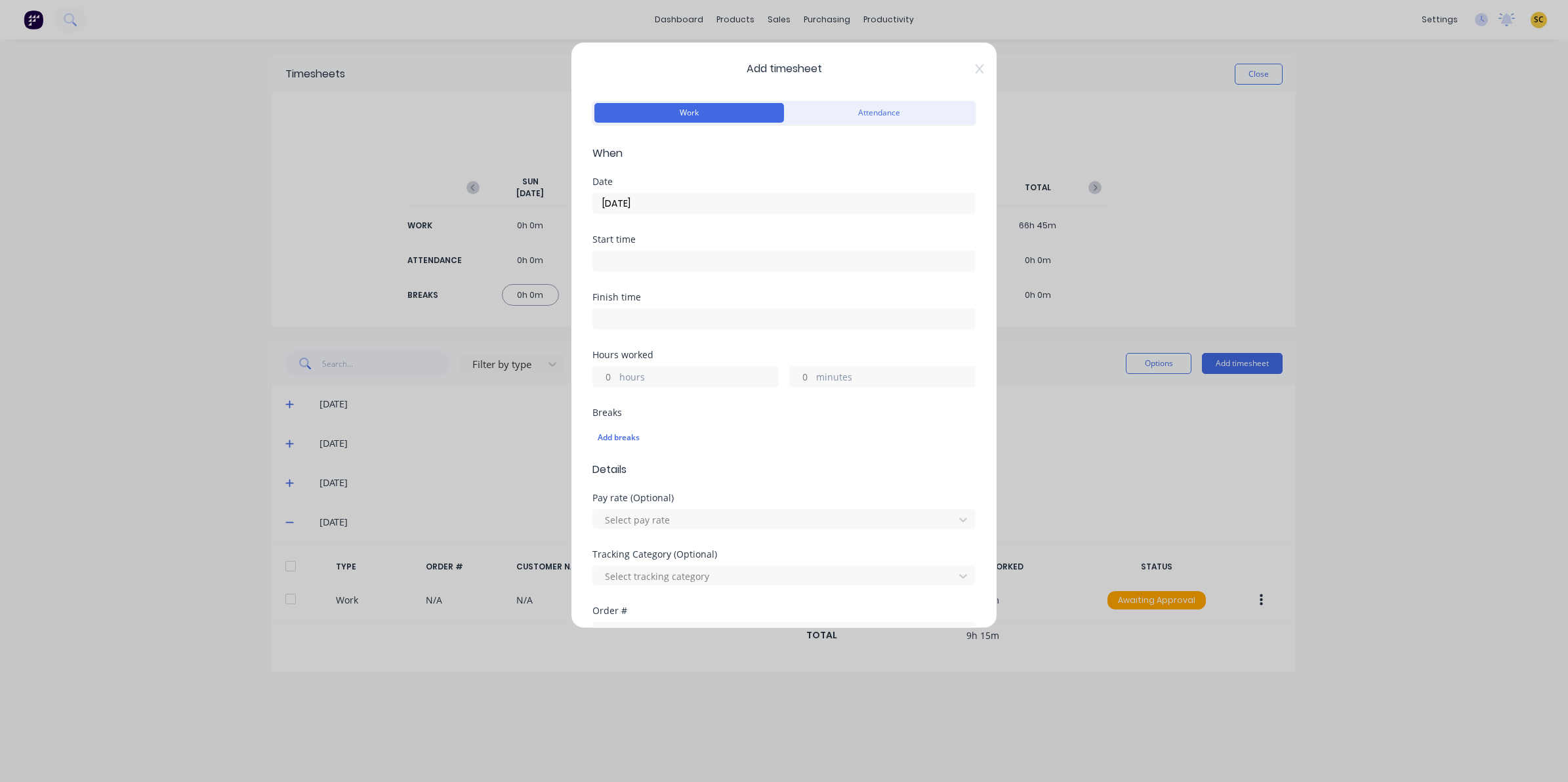
click at [700, 258] on input at bounding box center [784, 262] width 382 height 20
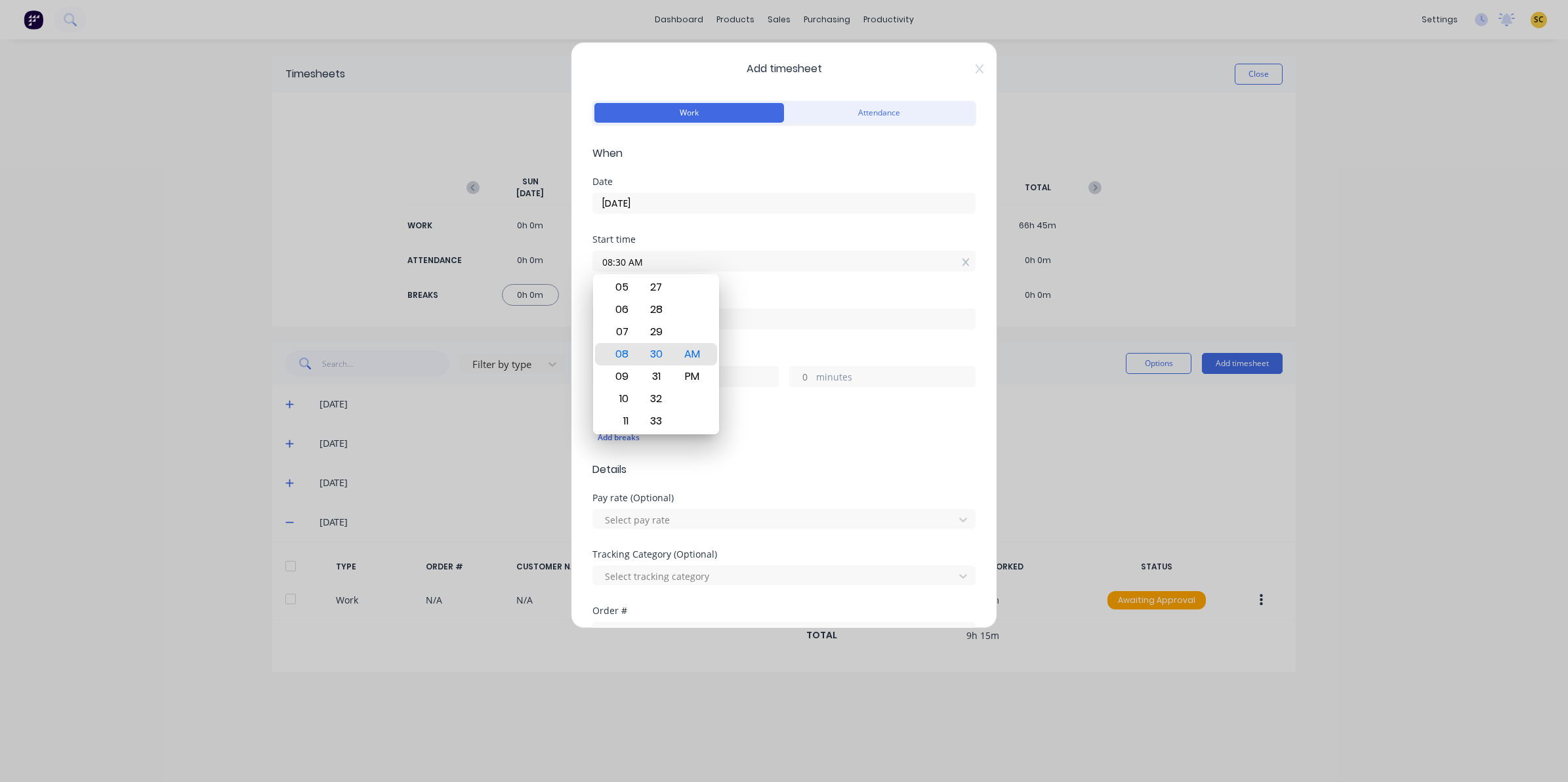
drag, startPoint x: 700, startPoint y: 258, endPoint x: 373, endPoint y: 295, distance: 329.1
click at [382, 293] on div "Add timesheet Work Attendance When Date 02/10/2025 Start time 08:30 AM Finish t…" at bounding box center [784, 391] width 1568 height 782
type input "06:00 AM"
click at [824, 328] on label at bounding box center [784, 319] width 383 height 21
click at [824, 328] on input at bounding box center [784, 319] width 382 height 20
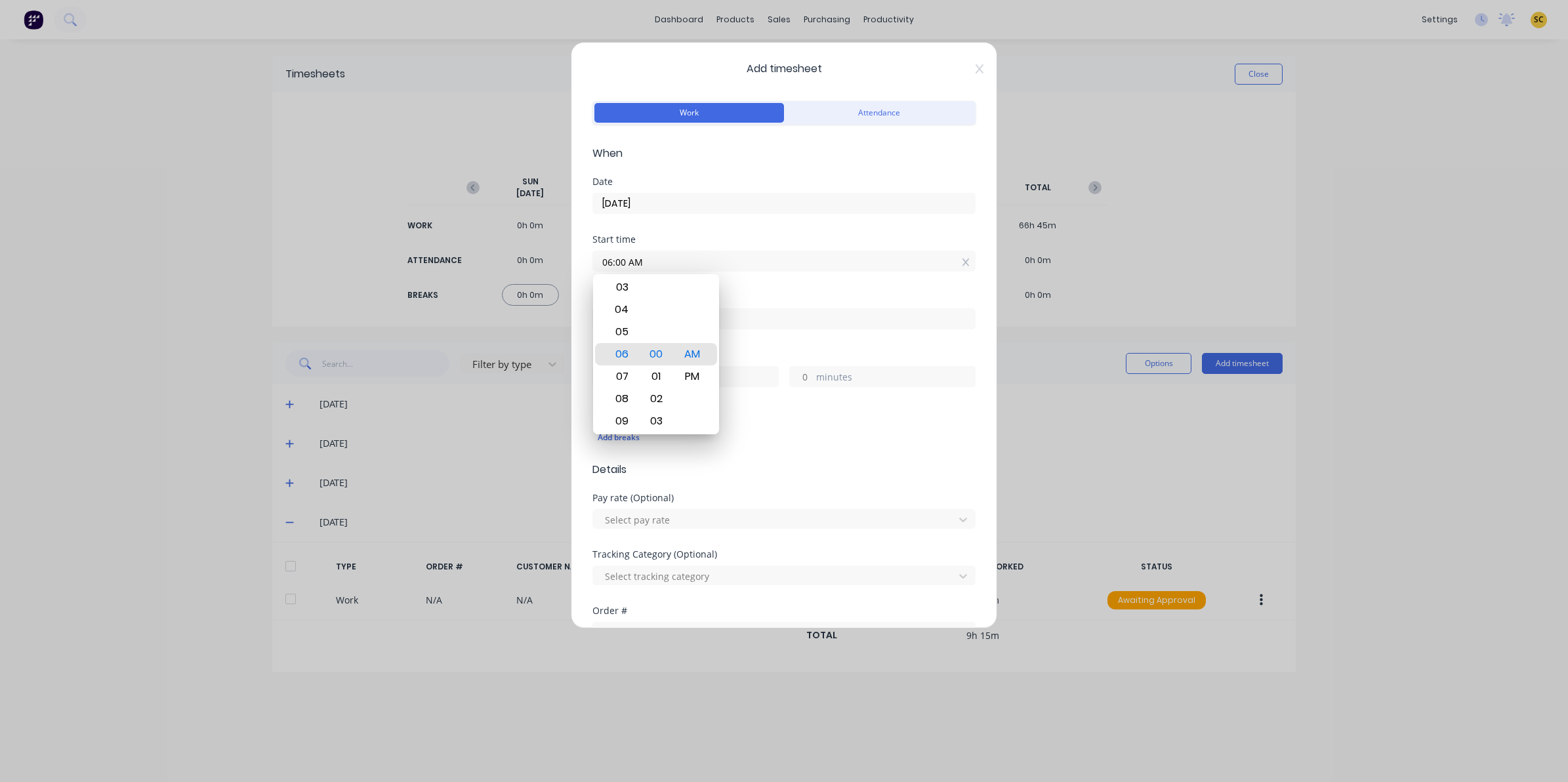
type input "08:30 AM"
type input "2"
type input "30"
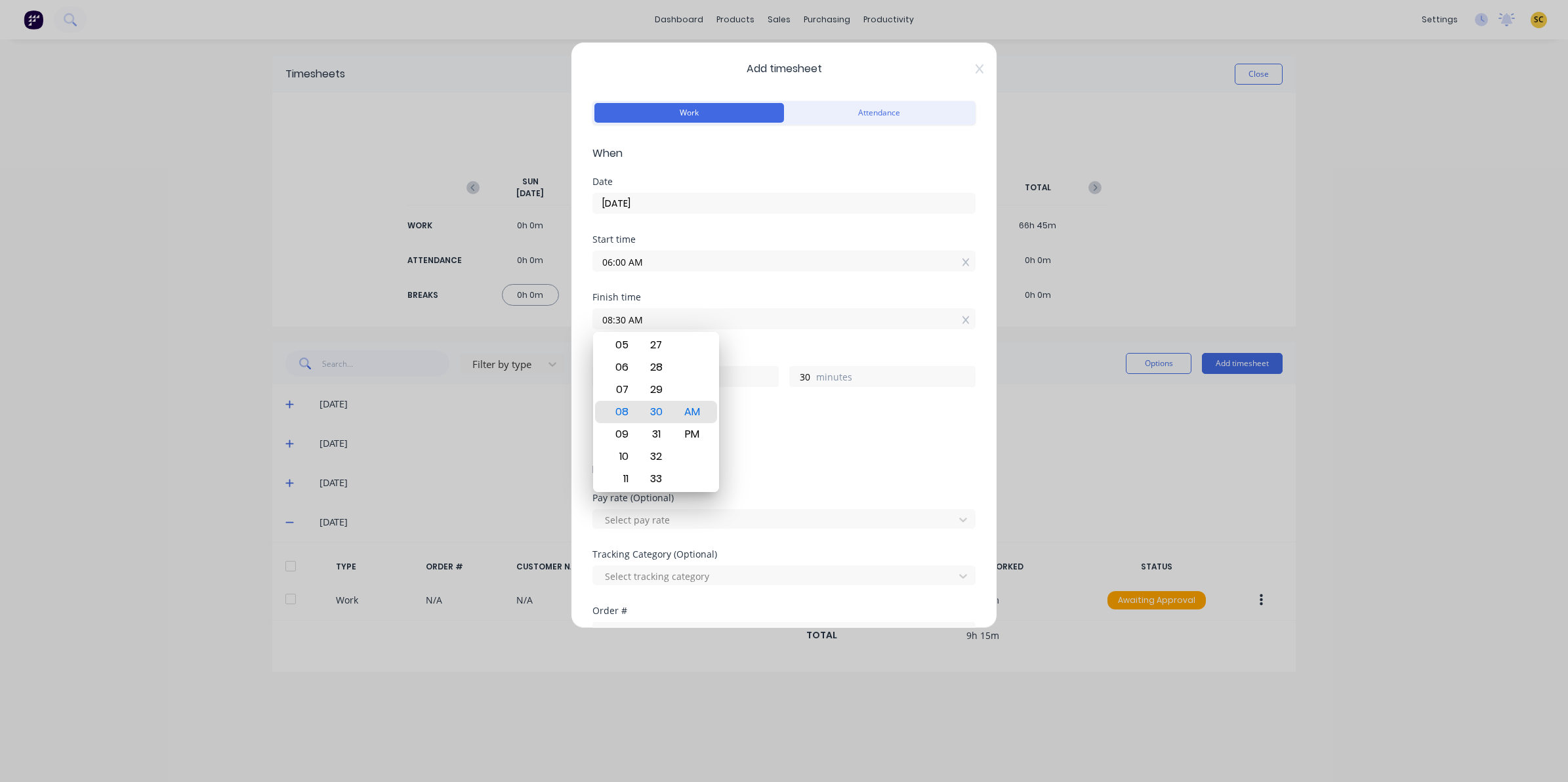
drag, startPoint x: 666, startPoint y: 324, endPoint x: 262, endPoint y: 322, distance: 404.0
click at [279, 322] on div "Add timesheet Work Attendance When Date 02/10/2025 Start time 06:00 AM Finish t…" at bounding box center [784, 391] width 1568 height 782
type input "02:00 AM"
type input "20"
type input "0"
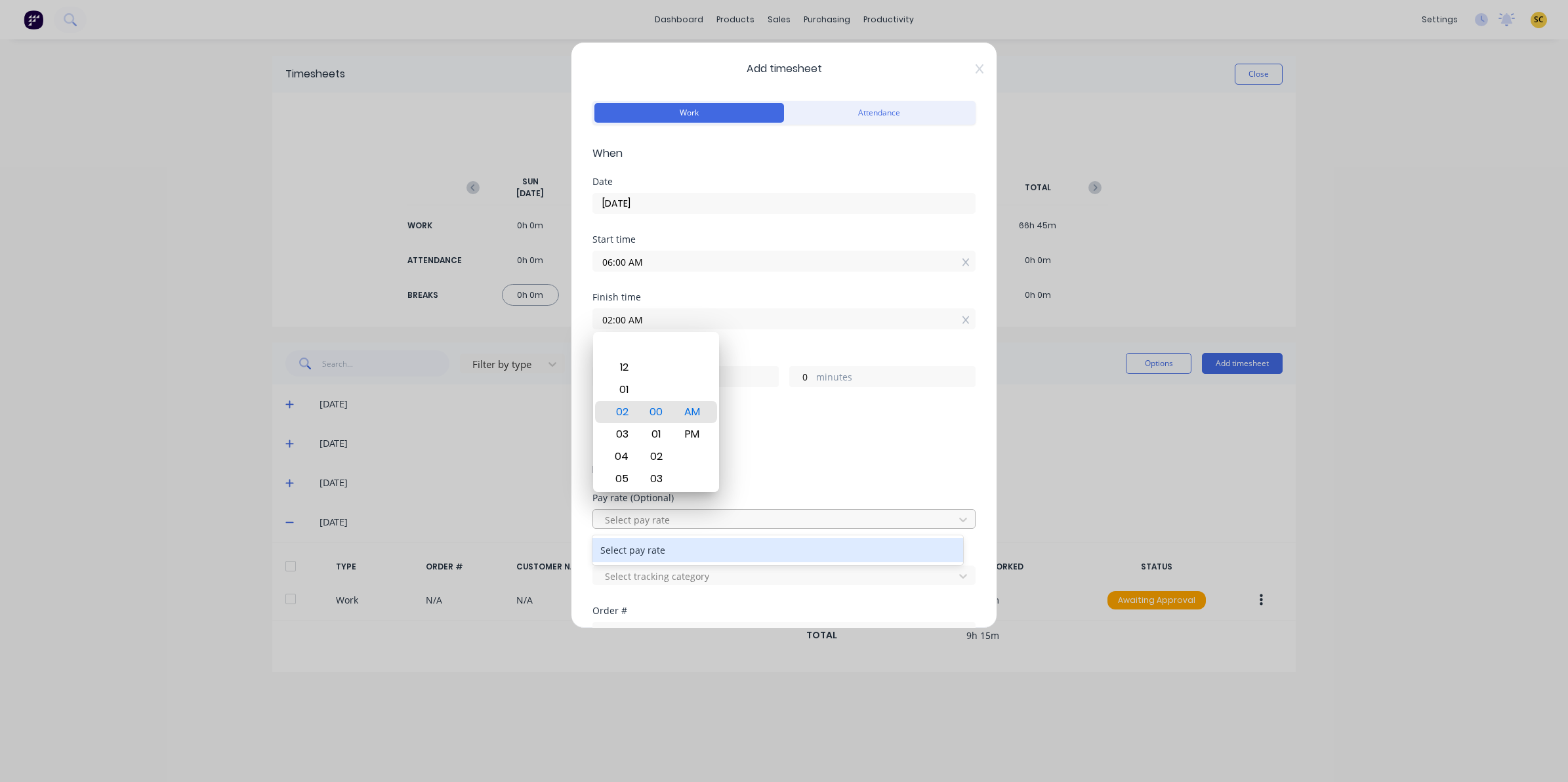
click at [913, 525] on div at bounding box center [775, 520] width 344 height 16
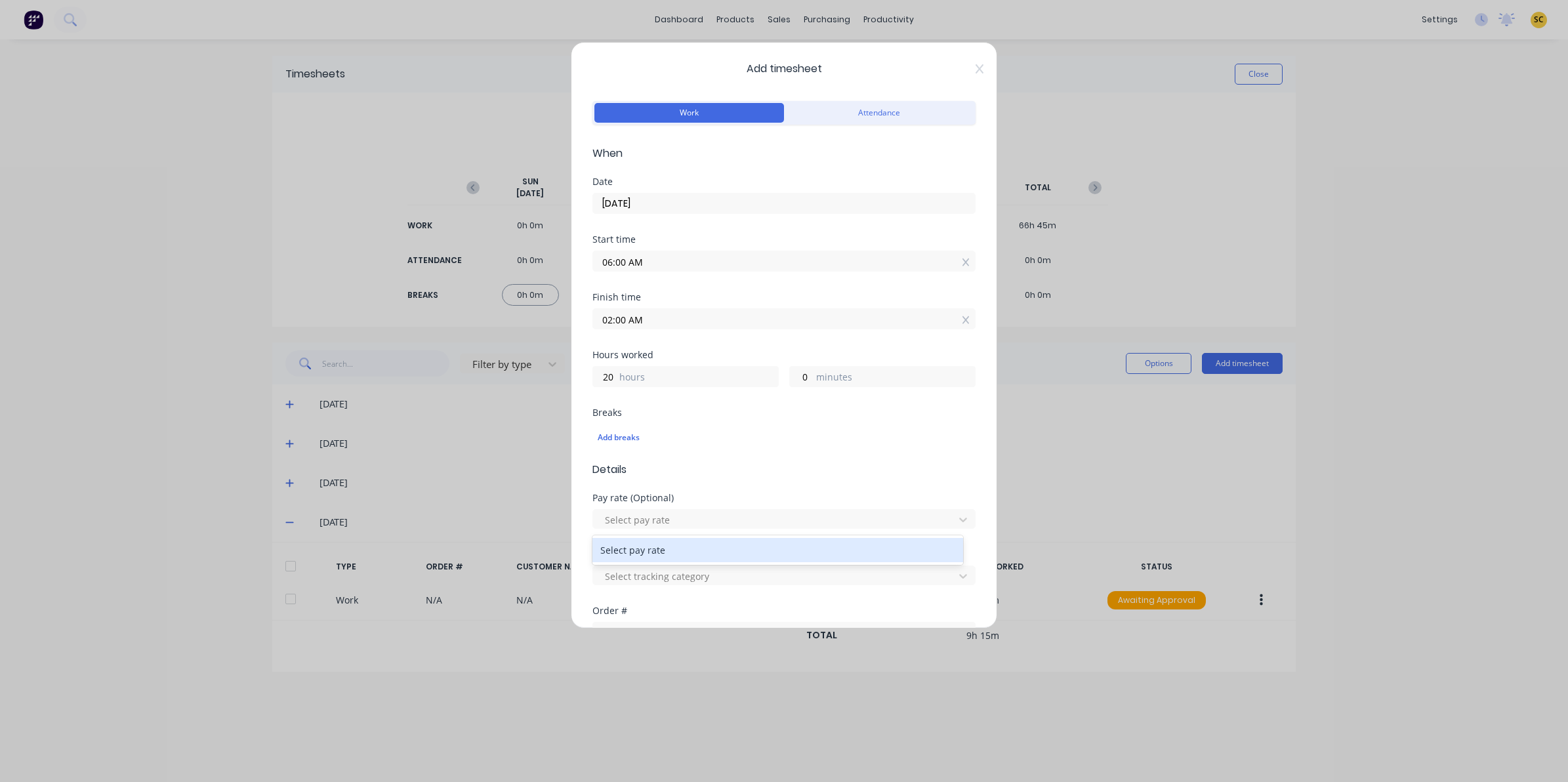
click at [658, 313] on input "02:00 AM" at bounding box center [784, 319] width 382 height 20
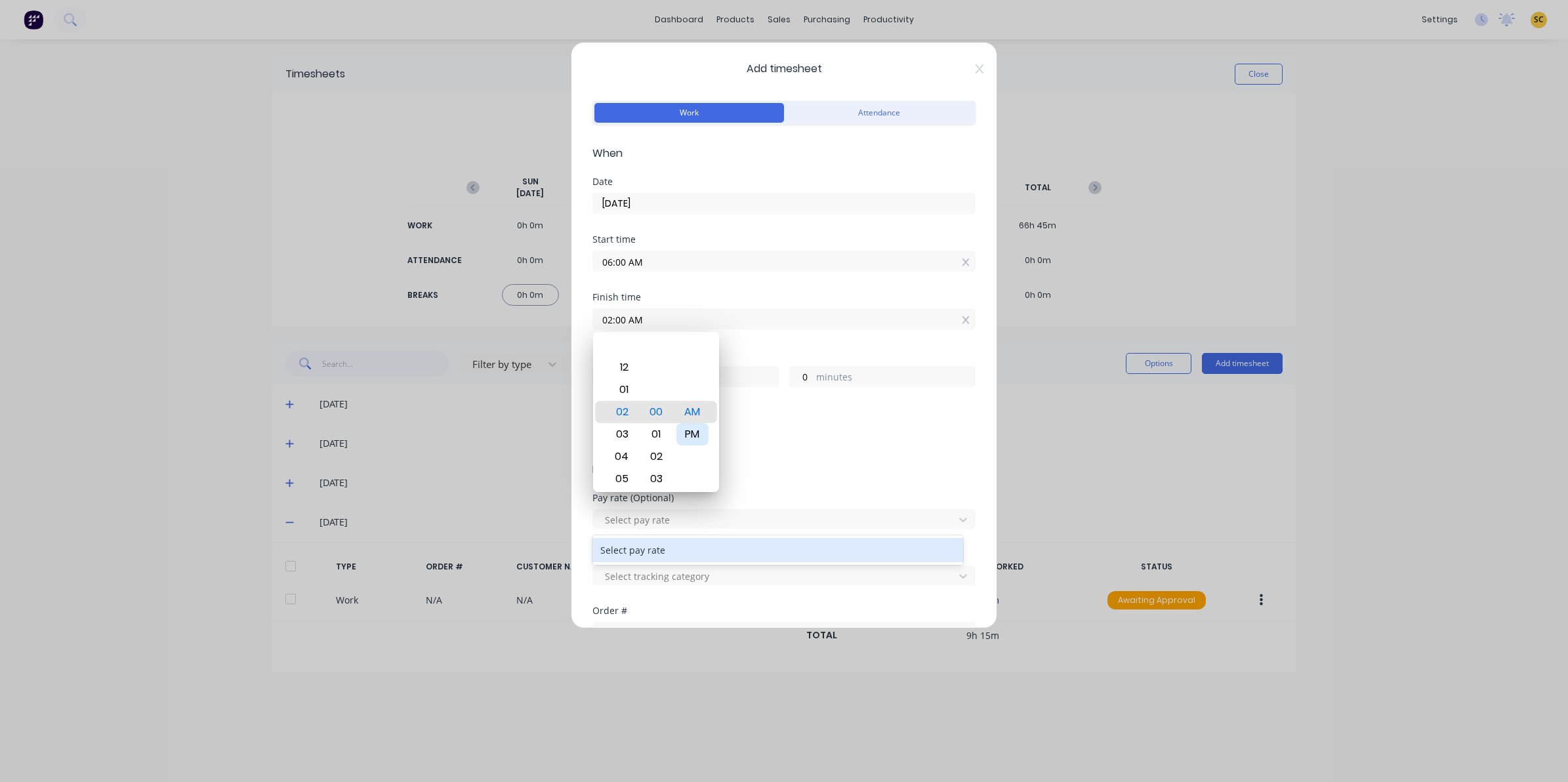
click at [694, 435] on div "PM" at bounding box center [692, 434] width 32 height 22
type input "02:00 PM"
type input "8"
drag, startPoint x: 775, startPoint y: 494, endPoint x: 769, endPoint y: 515, distance: 21.8
click at [775, 495] on div "Pay rate (Optional)" at bounding box center [784, 498] width 383 height 9
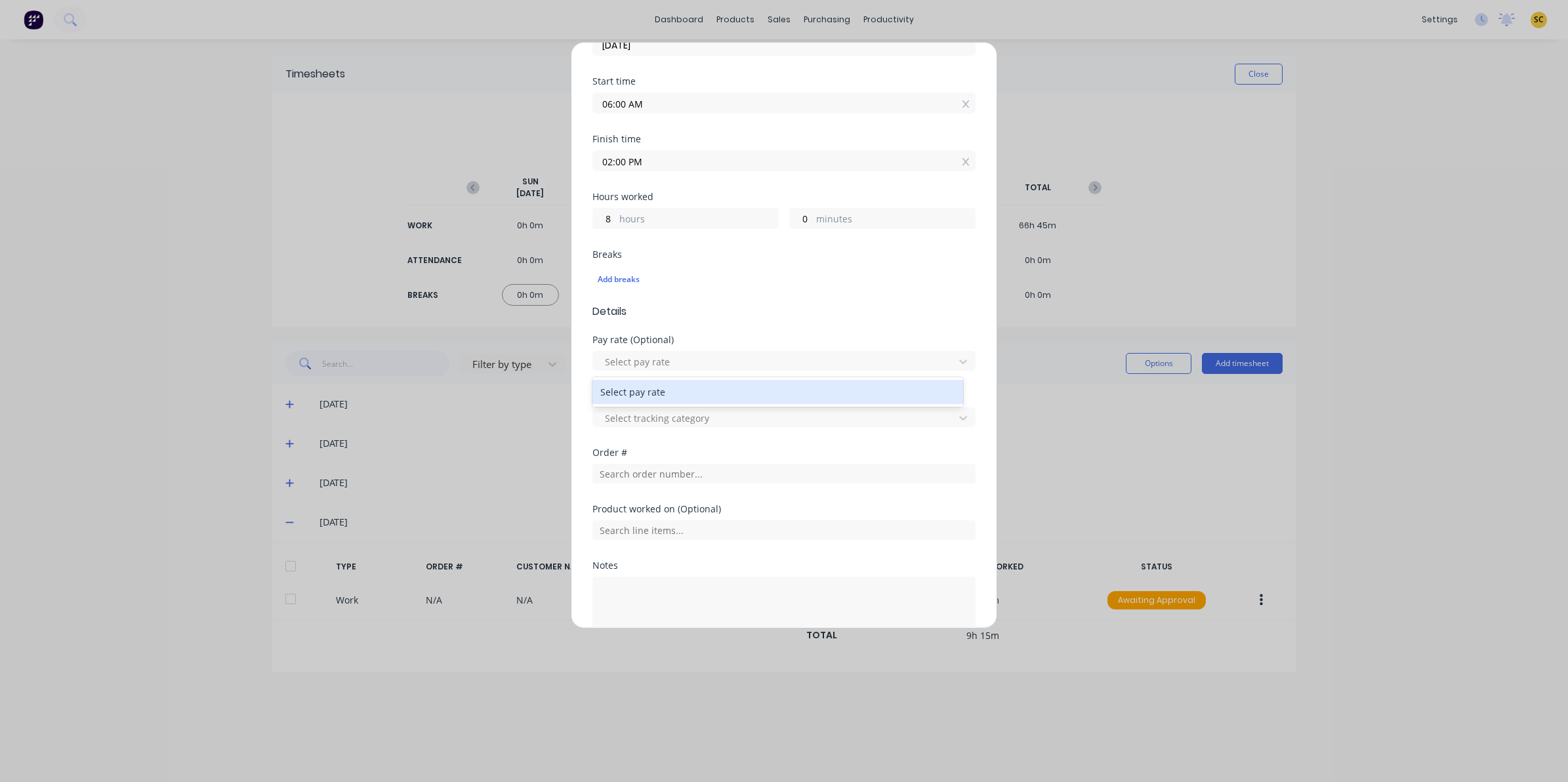
scroll to position [164, 0]
click at [621, 467] on input "text" at bounding box center [784, 468] width 383 height 20
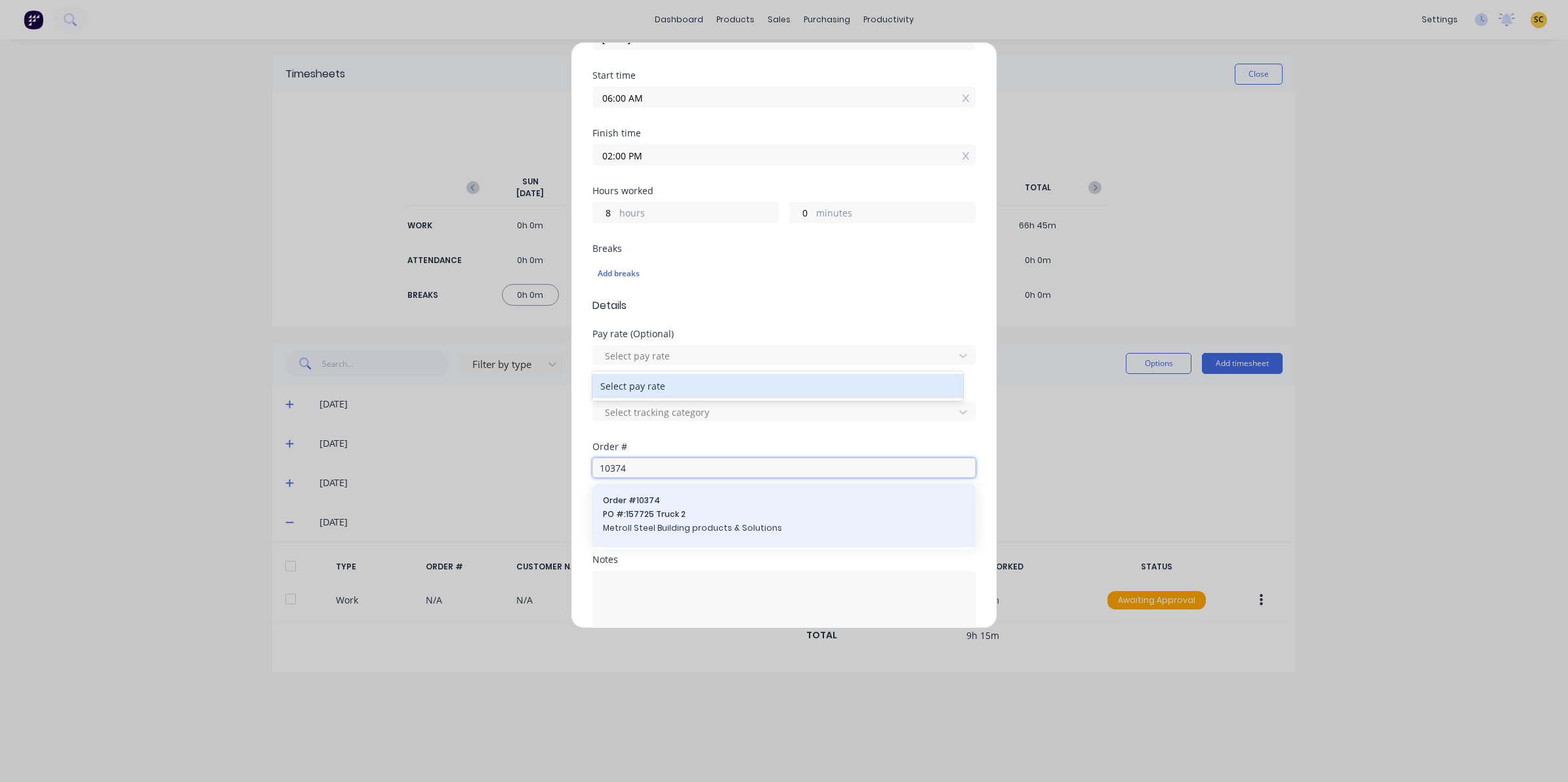
type input "10374"
click at [676, 534] on span "Metroll Steel Building products & Solutions" at bounding box center [784, 528] width 362 height 12
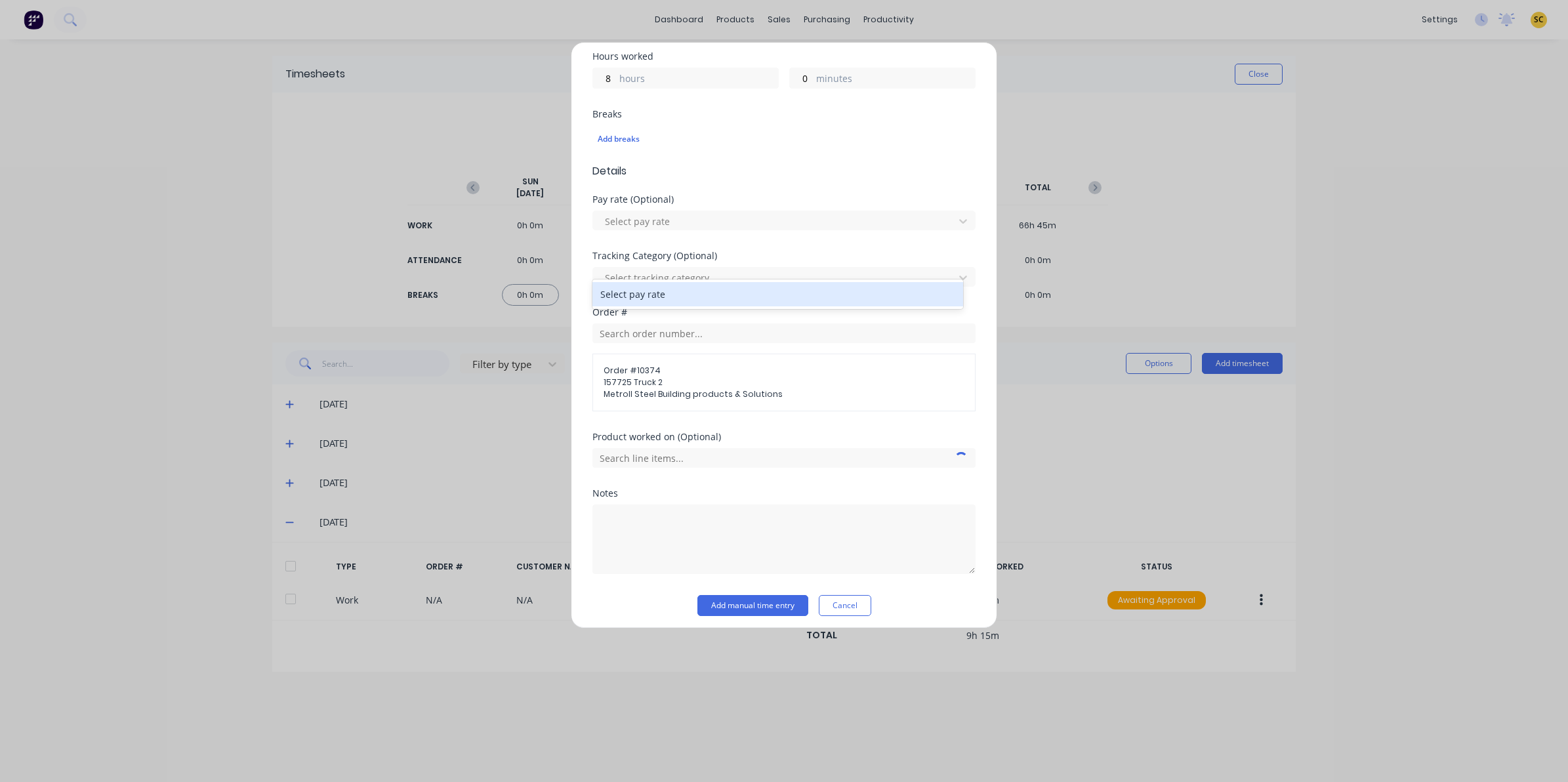
scroll to position [307, 0]
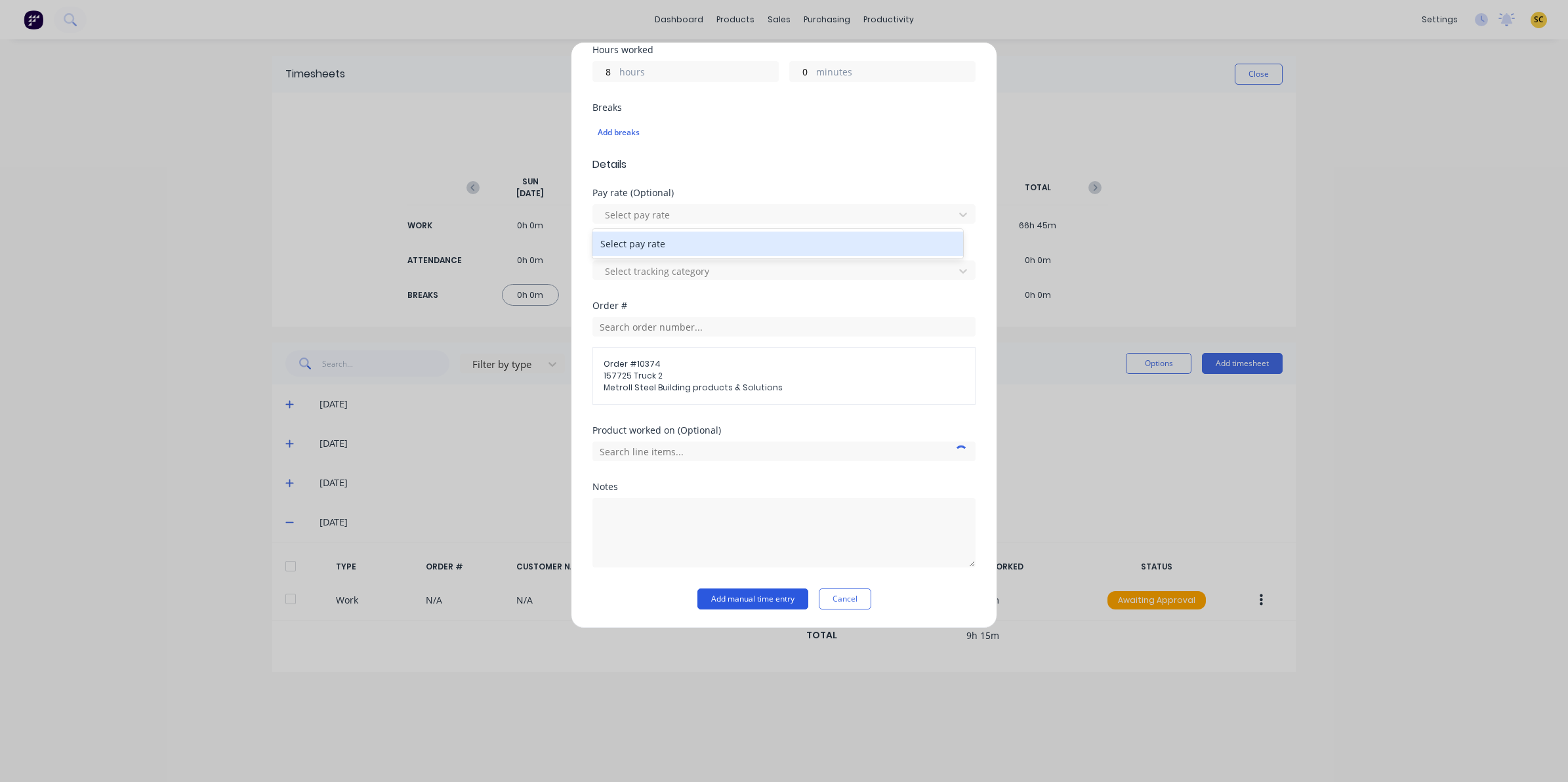
click at [722, 606] on button "Add manual time entry" at bounding box center [753, 599] width 111 height 21
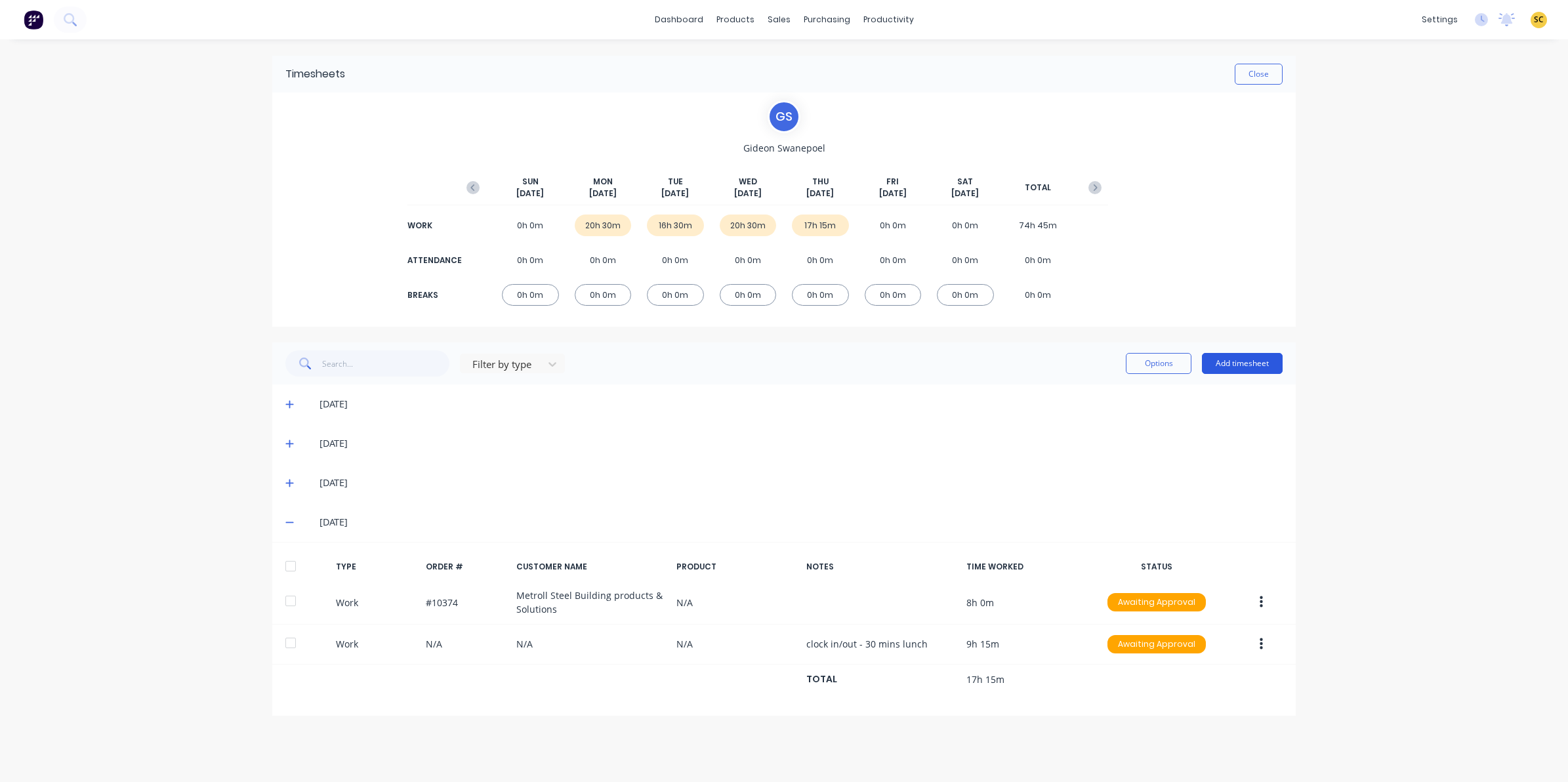
click at [1257, 359] on button "Add timesheet" at bounding box center [1242, 363] width 81 height 21
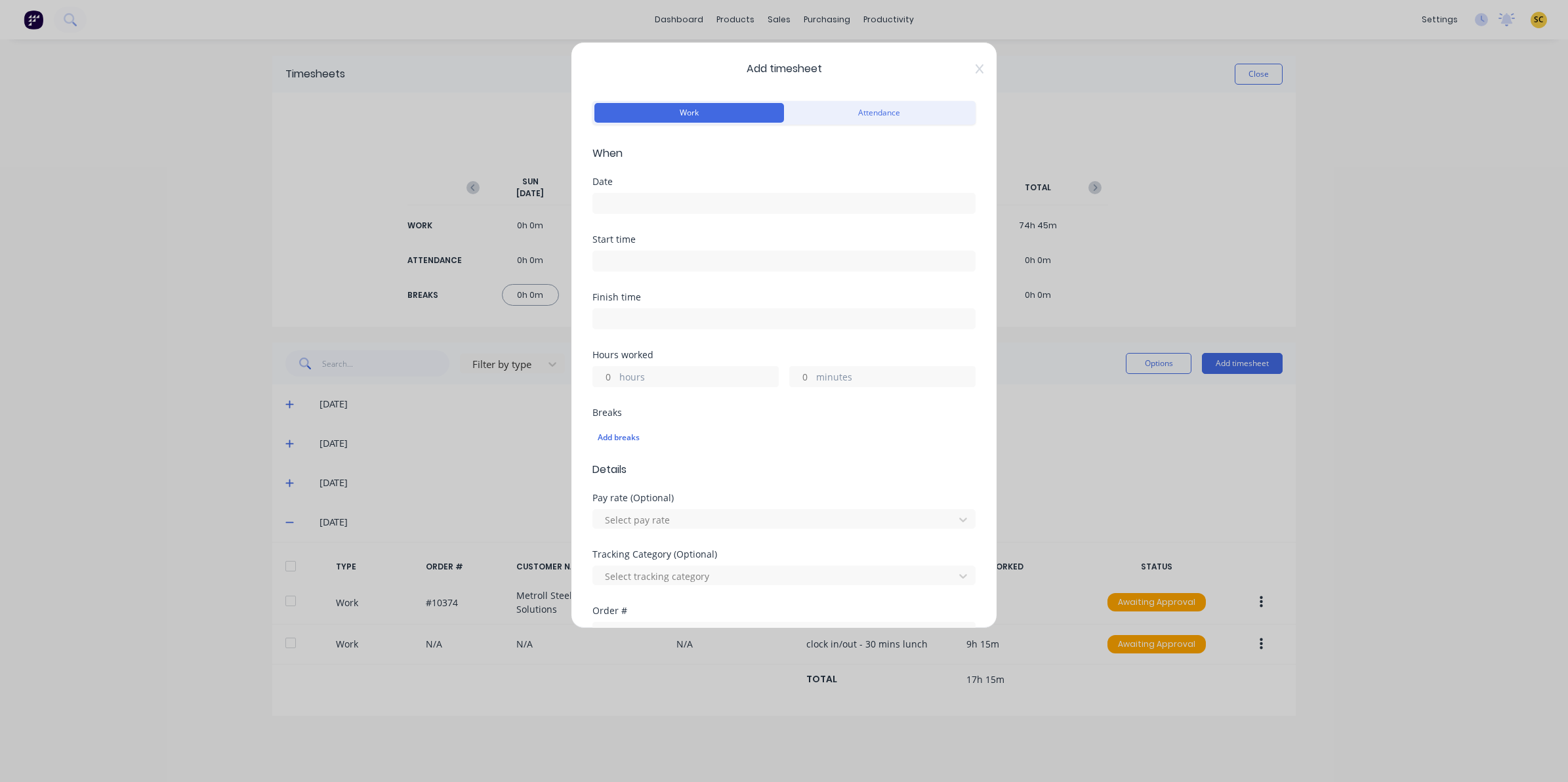
click at [723, 218] on div "Date" at bounding box center [784, 206] width 383 height 58
click at [643, 202] on input at bounding box center [784, 204] width 382 height 20
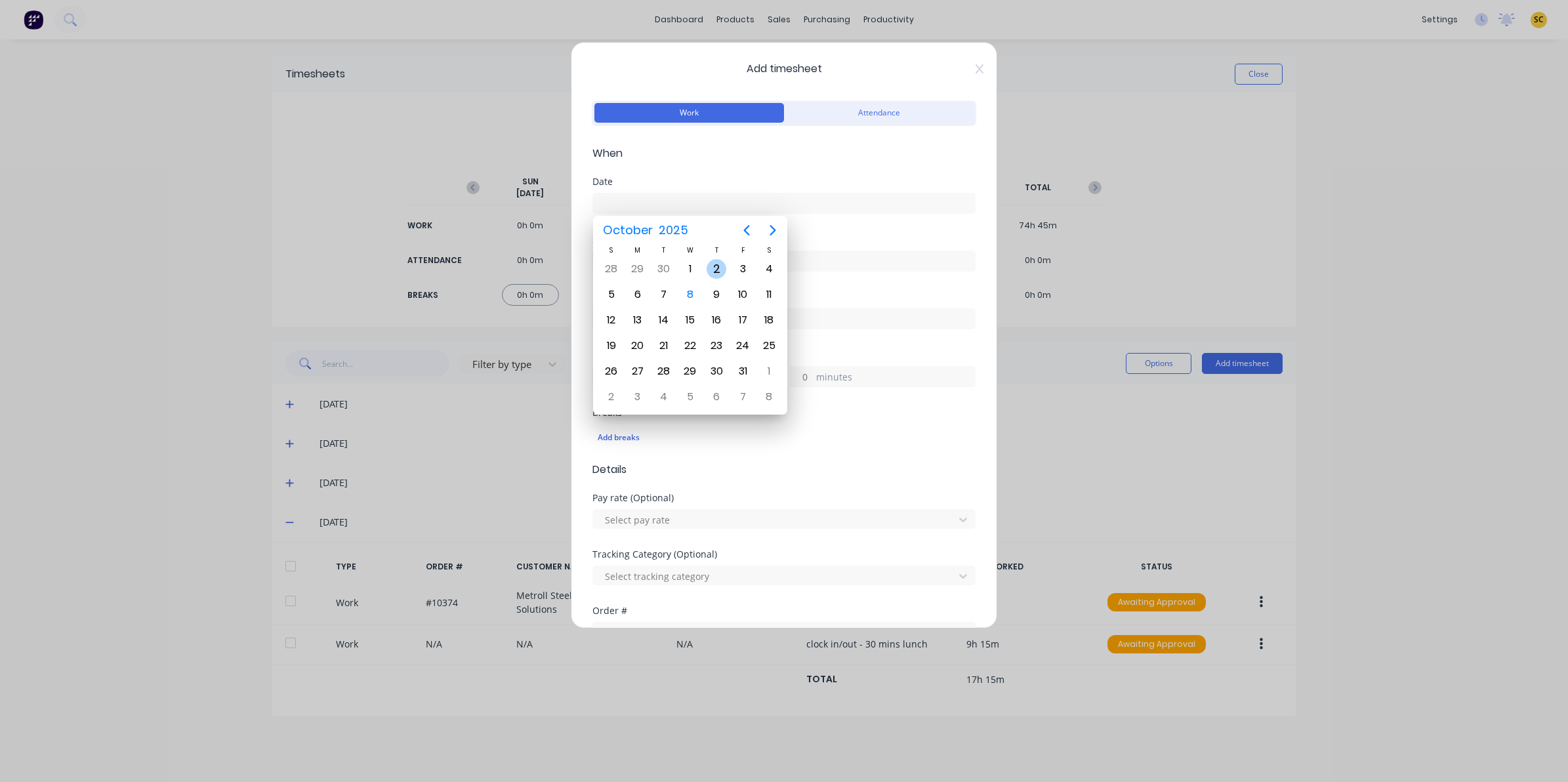
click at [727, 274] on div "2" at bounding box center [716, 269] width 26 height 25
type input "02/10/2025"
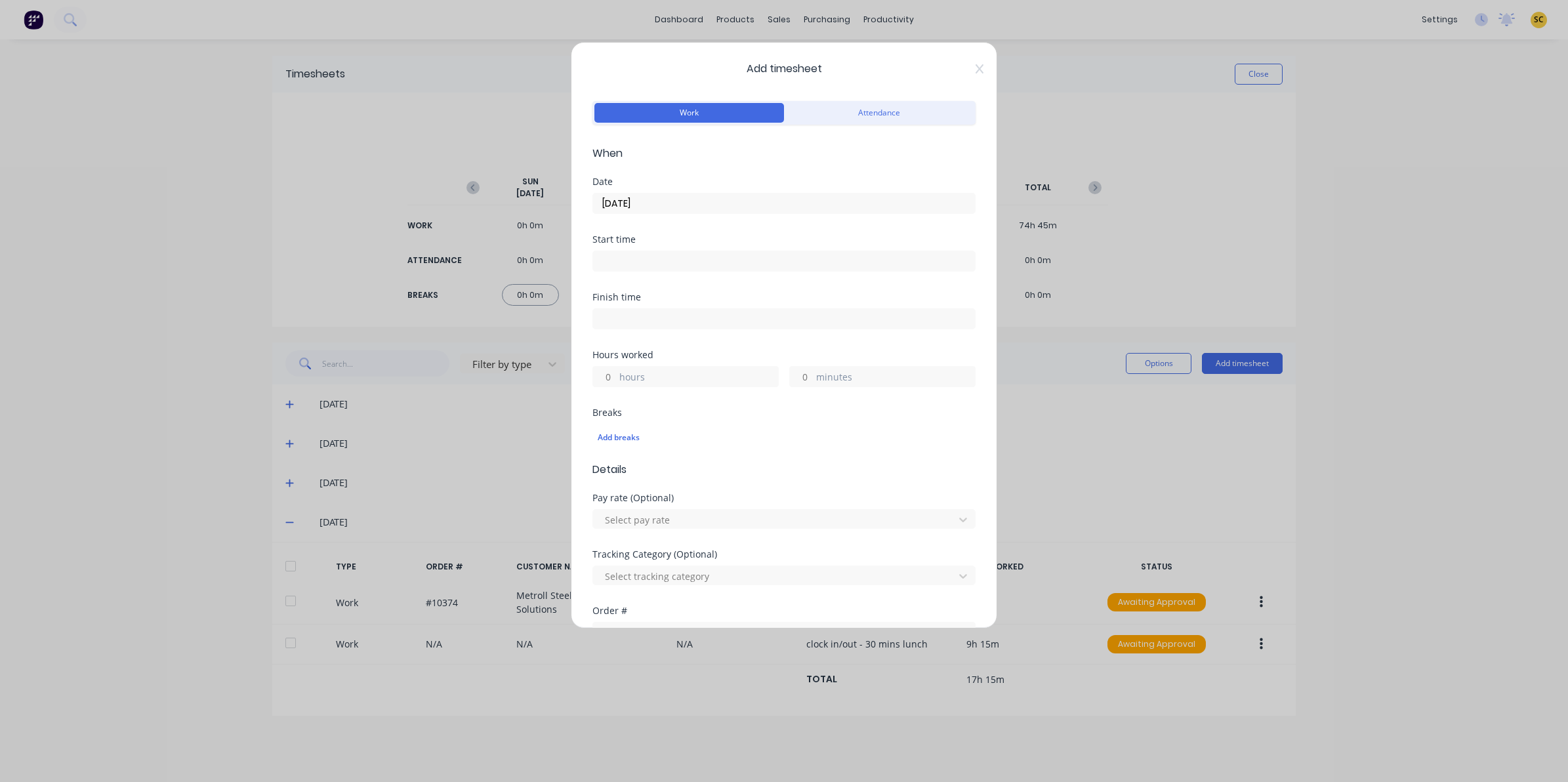
click at [663, 254] on input at bounding box center [784, 262] width 382 height 20
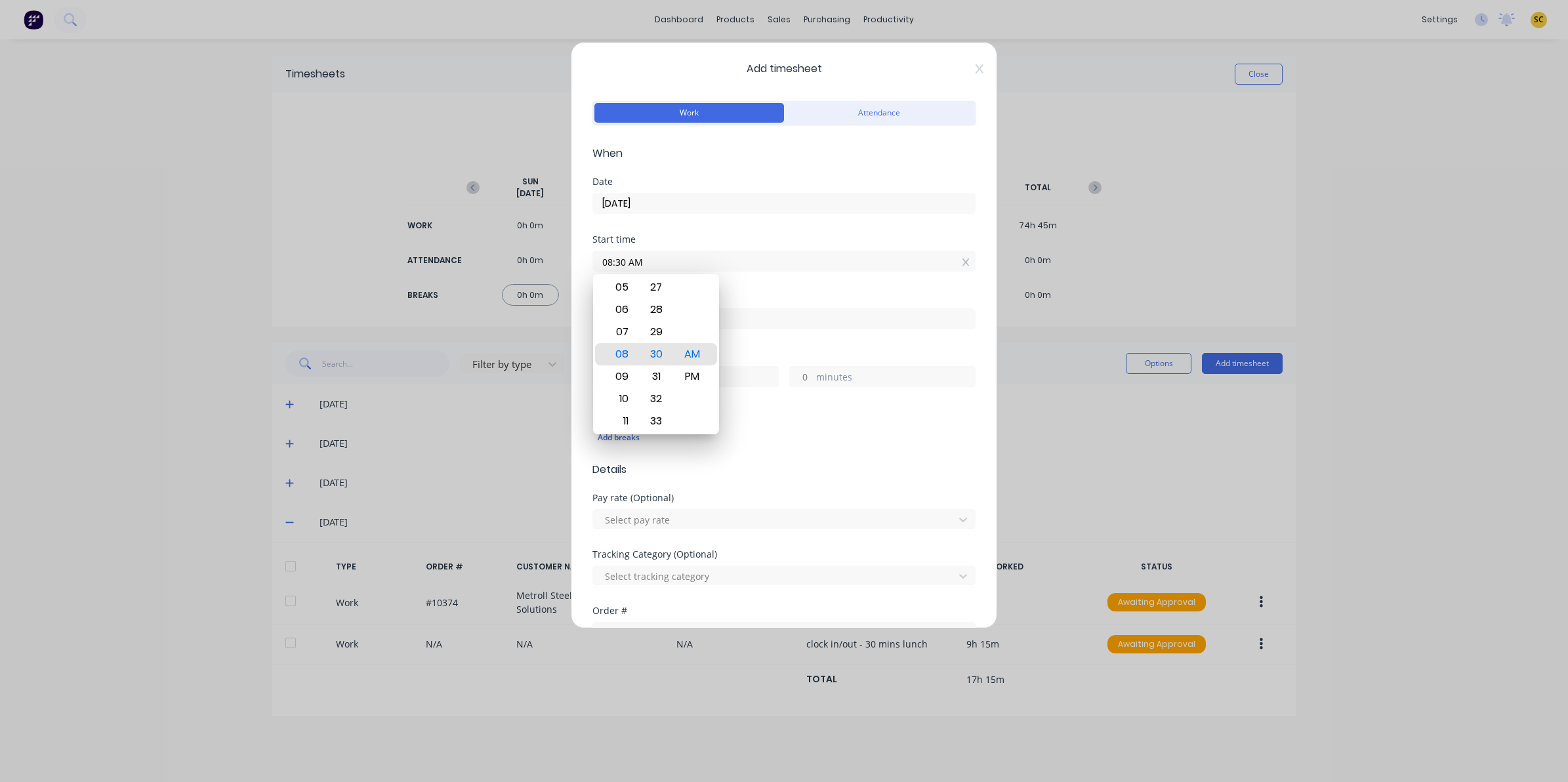
drag, startPoint x: 666, startPoint y: 259, endPoint x: 526, endPoint y: 262, distance: 140.0
click at [526, 262] on div "Add timesheet Work Attendance When Date 02/10/2025 Start time 08:30 AM Finish t…" at bounding box center [784, 391] width 1568 height 782
click at [693, 376] on div "PM" at bounding box center [692, 376] width 32 height 22
type input "02:30 PM"
click at [753, 314] on input at bounding box center [784, 319] width 382 height 20
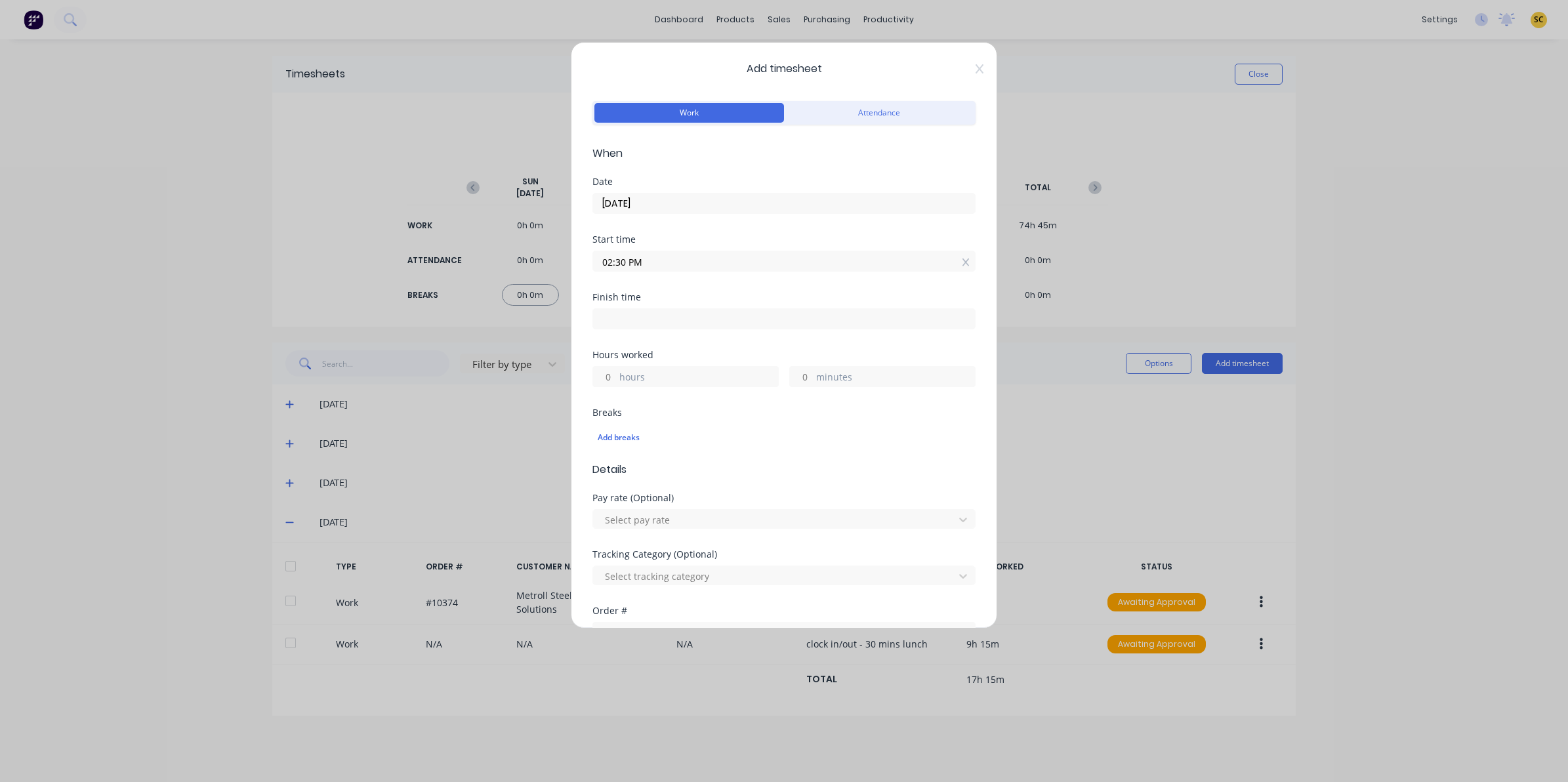
type input "08:31 AM"
type input "18"
type input "1"
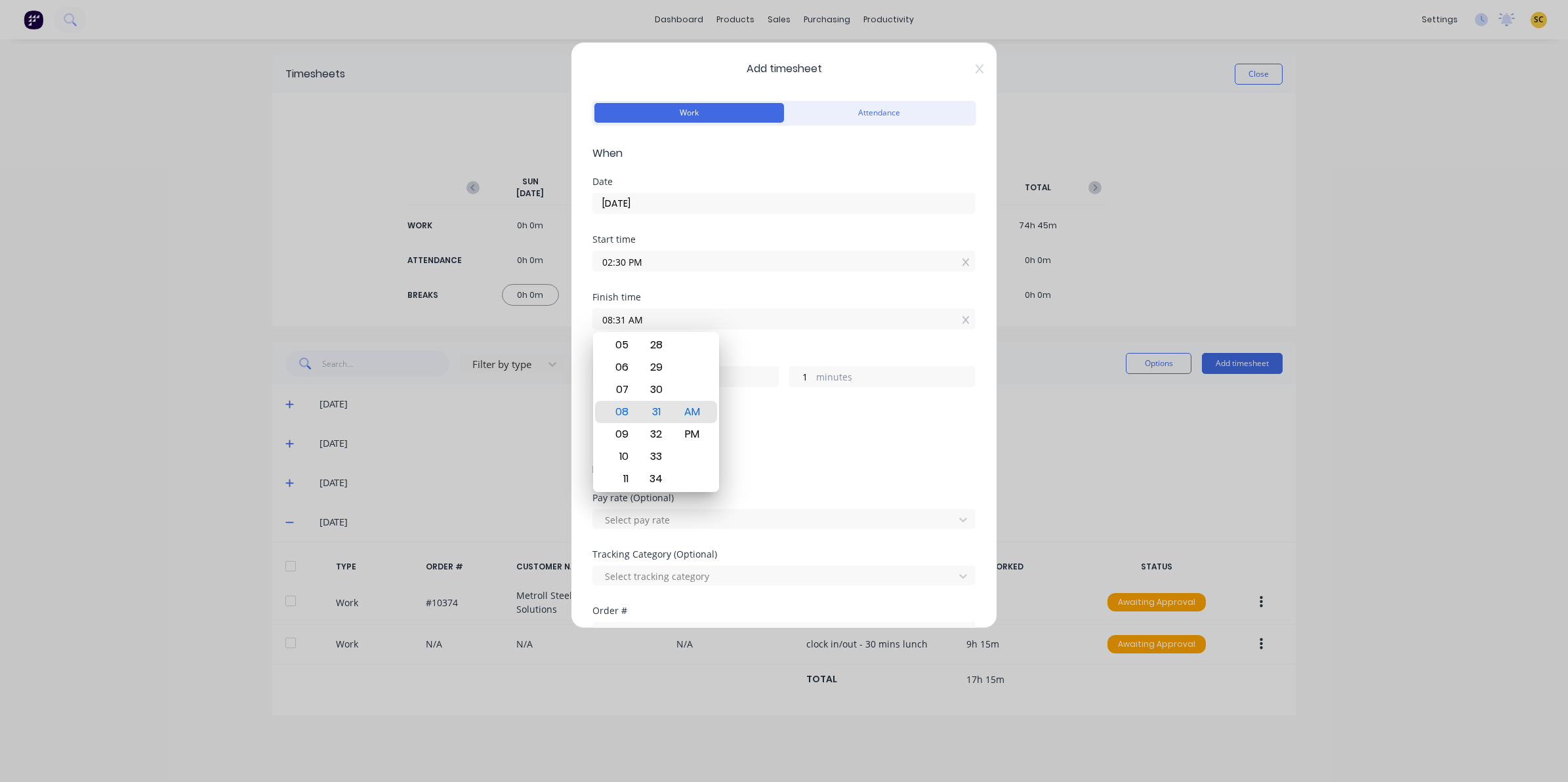
drag, startPoint x: 755, startPoint y: 320, endPoint x: 497, endPoint y: 319, distance: 258.0
click at [503, 322] on div "Add timesheet Work Attendance When Date 02/10/2025 Start time 02:30 PM Finish t…" at bounding box center [784, 391] width 1568 height 782
type input "05:15 AM"
type input "14"
type input "45"
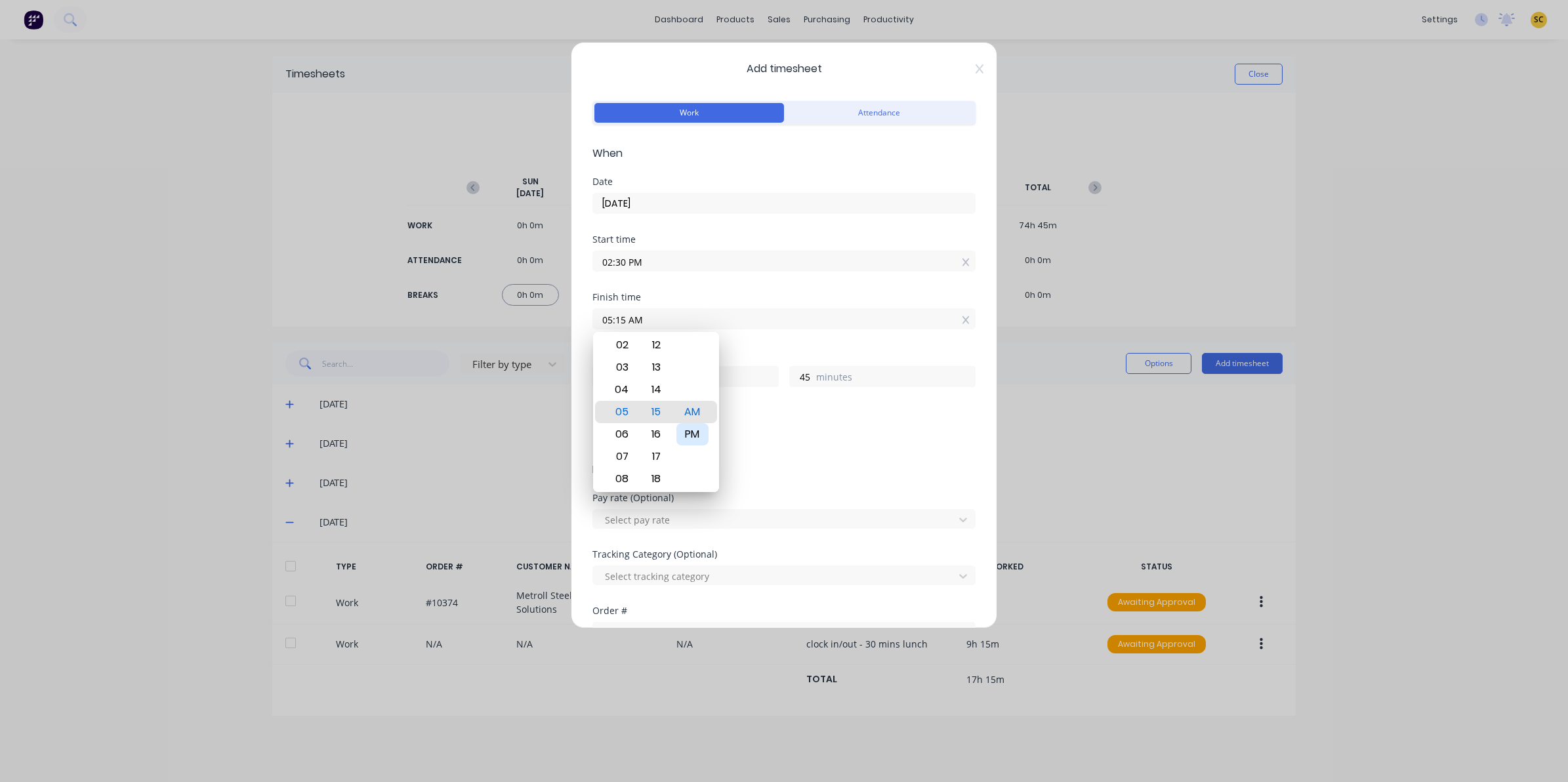
click at [693, 441] on div "PM" at bounding box center [692, 434] width 32 height 22
type input "05:15 PM"
type input "2"
click at [779, 532] on div "Pay rate (Optional) Select pay rate" at bounding box center [784, 521] width 383 height 56
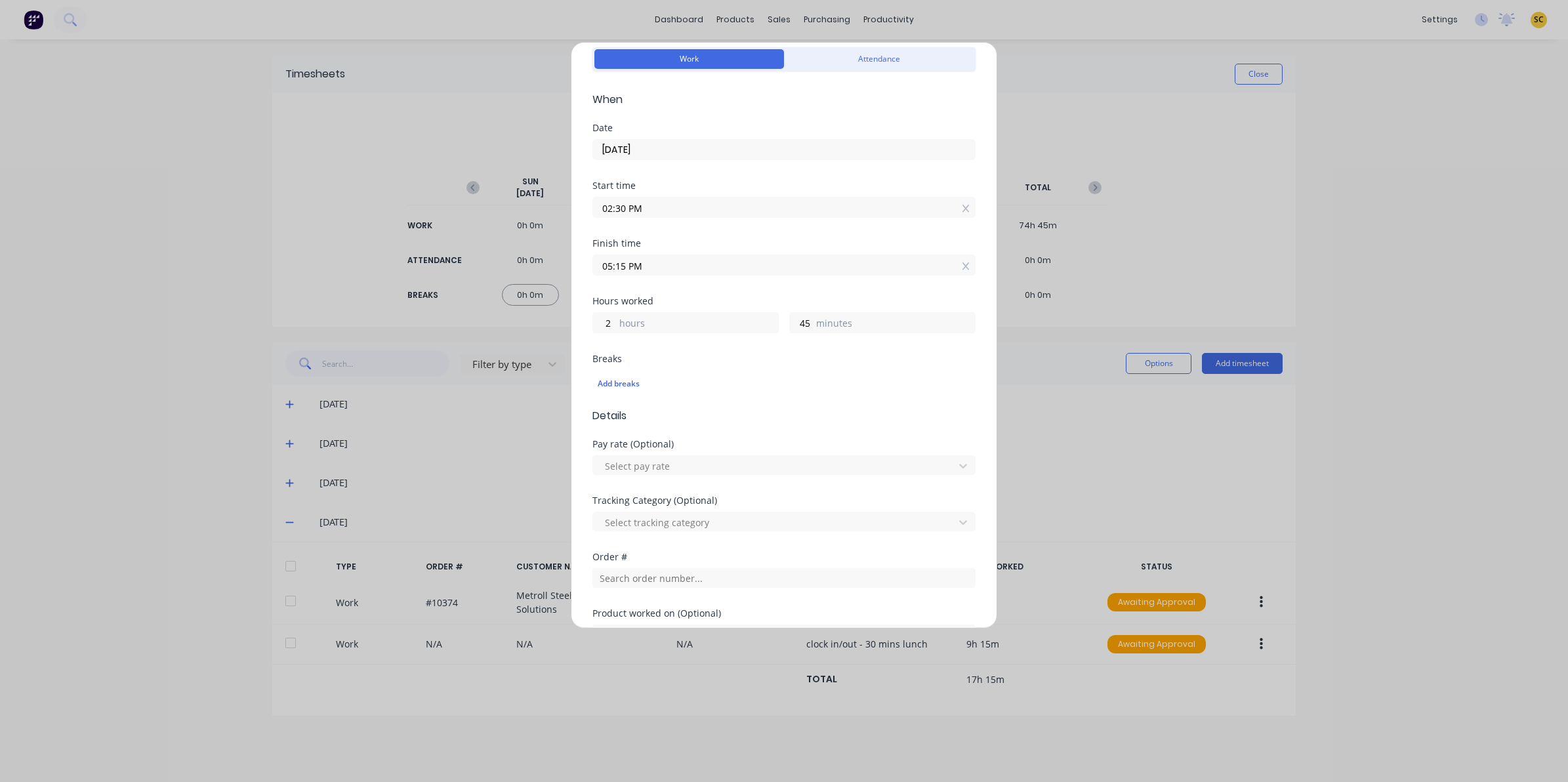
scroll to position [82, 0]
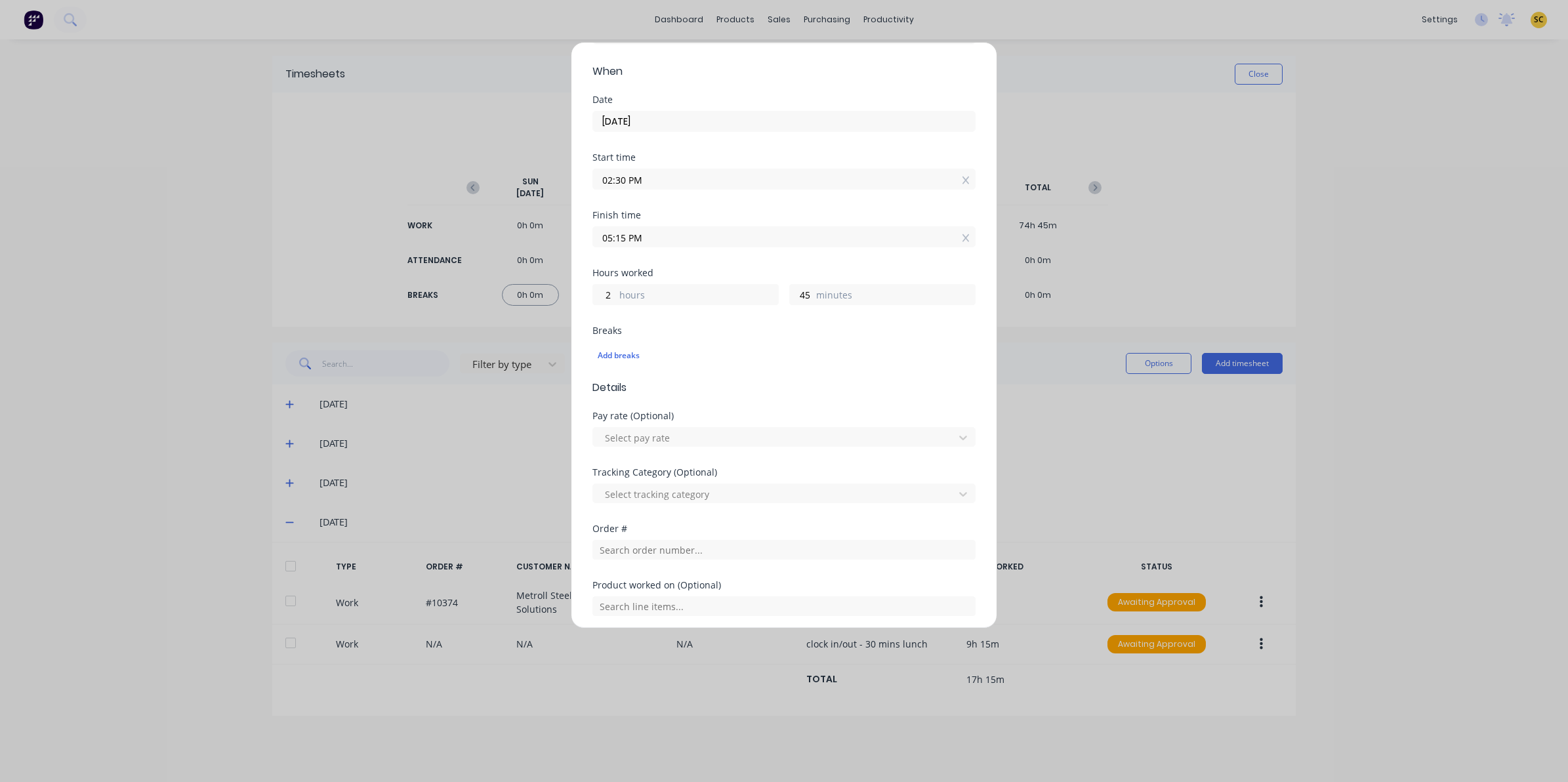
click at [680, 234] on input "05:15 PM" at bounding box center [784, 237] width 382 height 20
click at [699, 519] on div "Tracking Category (Optional) Select tracking category" at bounding box center [784, 495] width 383 height 56
click at [609, 232] on input "05:15 PM" at bounding box center [784, 237] width 382 height 20
click at [629, 277] on div "03" at bounding box center [620, 285] width 32 height 22
type input "03:15 PM"
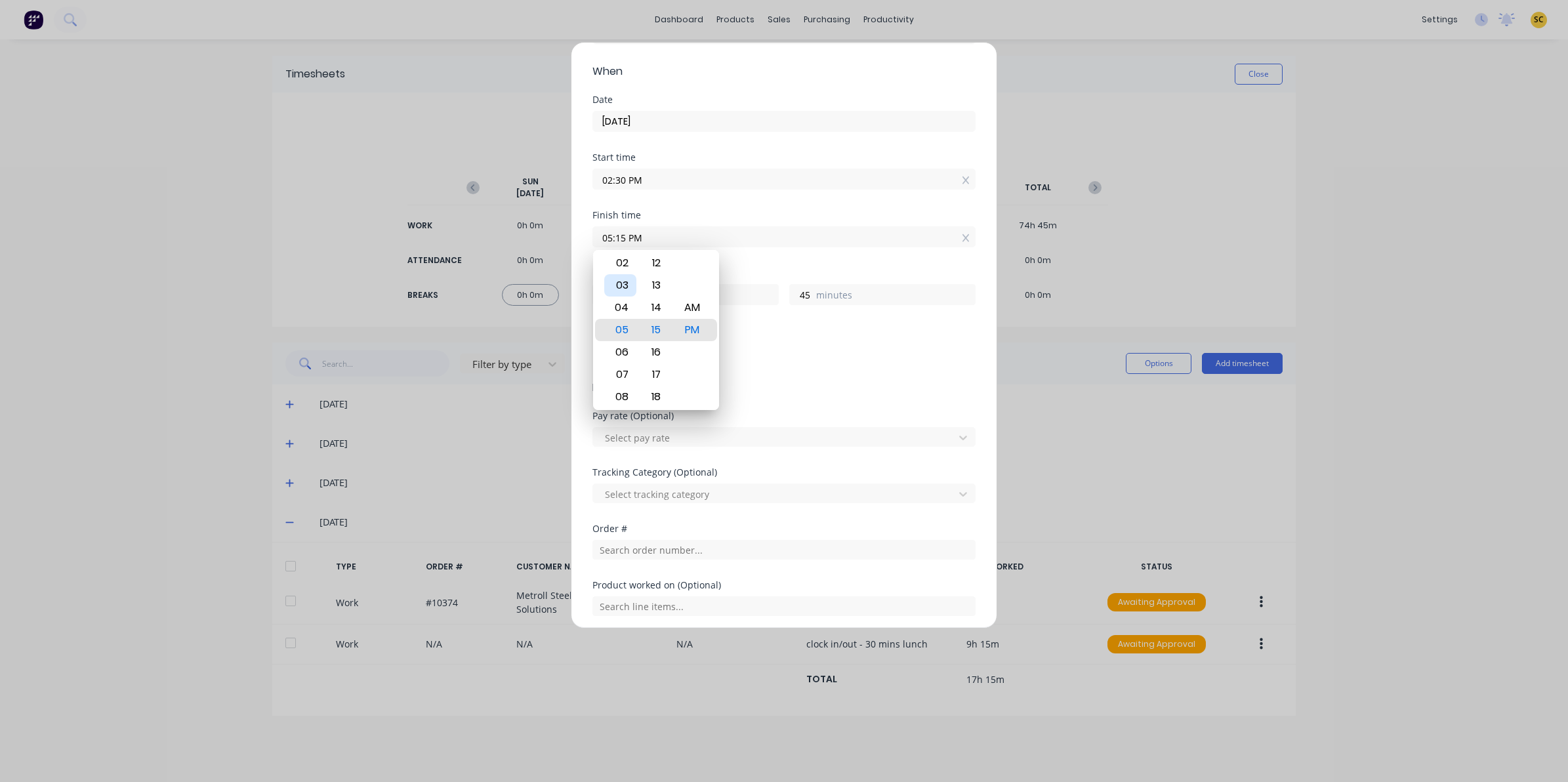
type input "0"
click at [661, 546] on input "text" at bounding box center [784, 550] width 383 height 20
click at [661, 547] on input "text" at bounding box center [784, 550] width 383 height 20
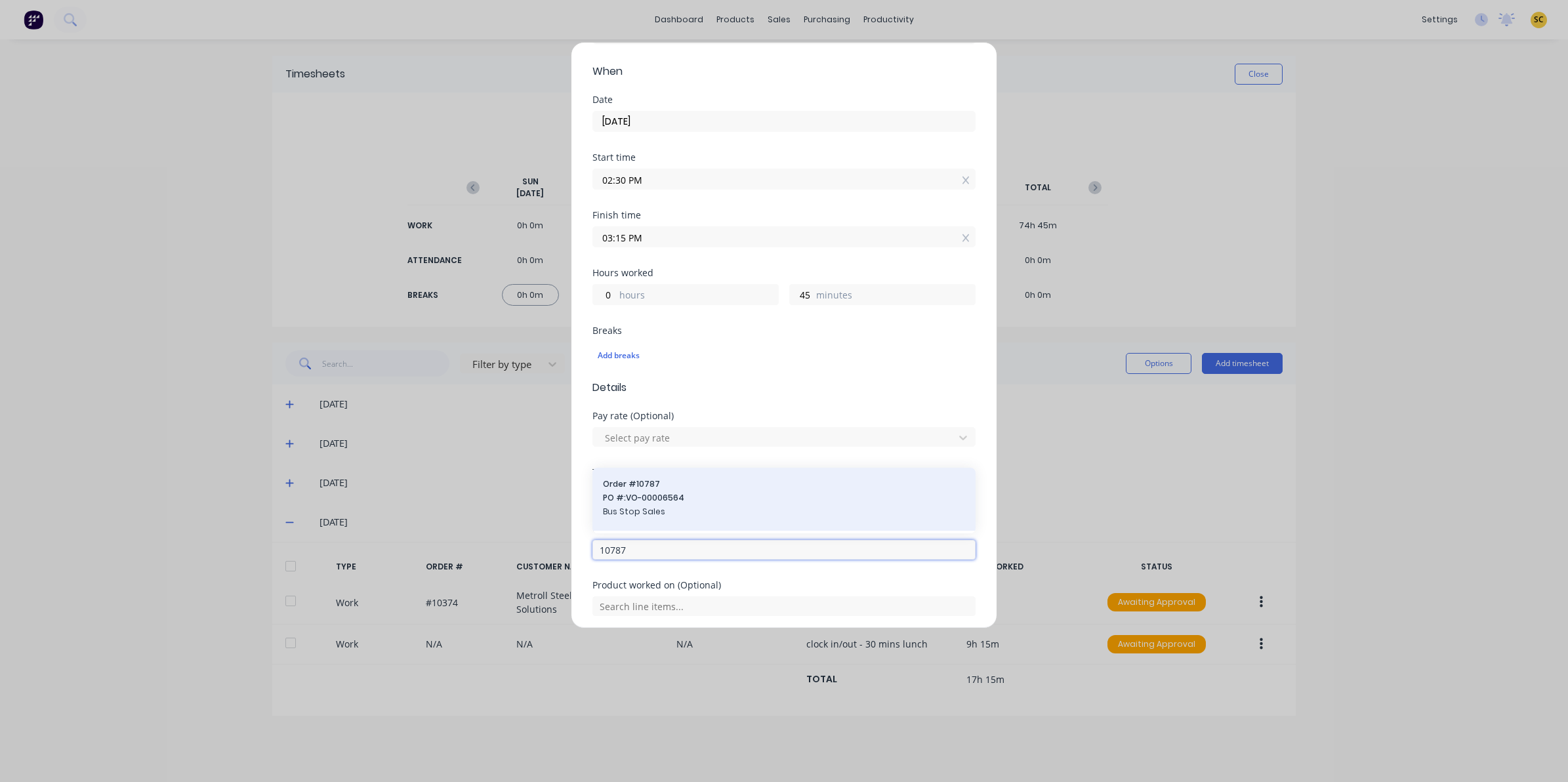
type input "10787"
click at [629, 509] on span "Bus Stop Sales" at bounding box center [784, 512] width 362 height 12
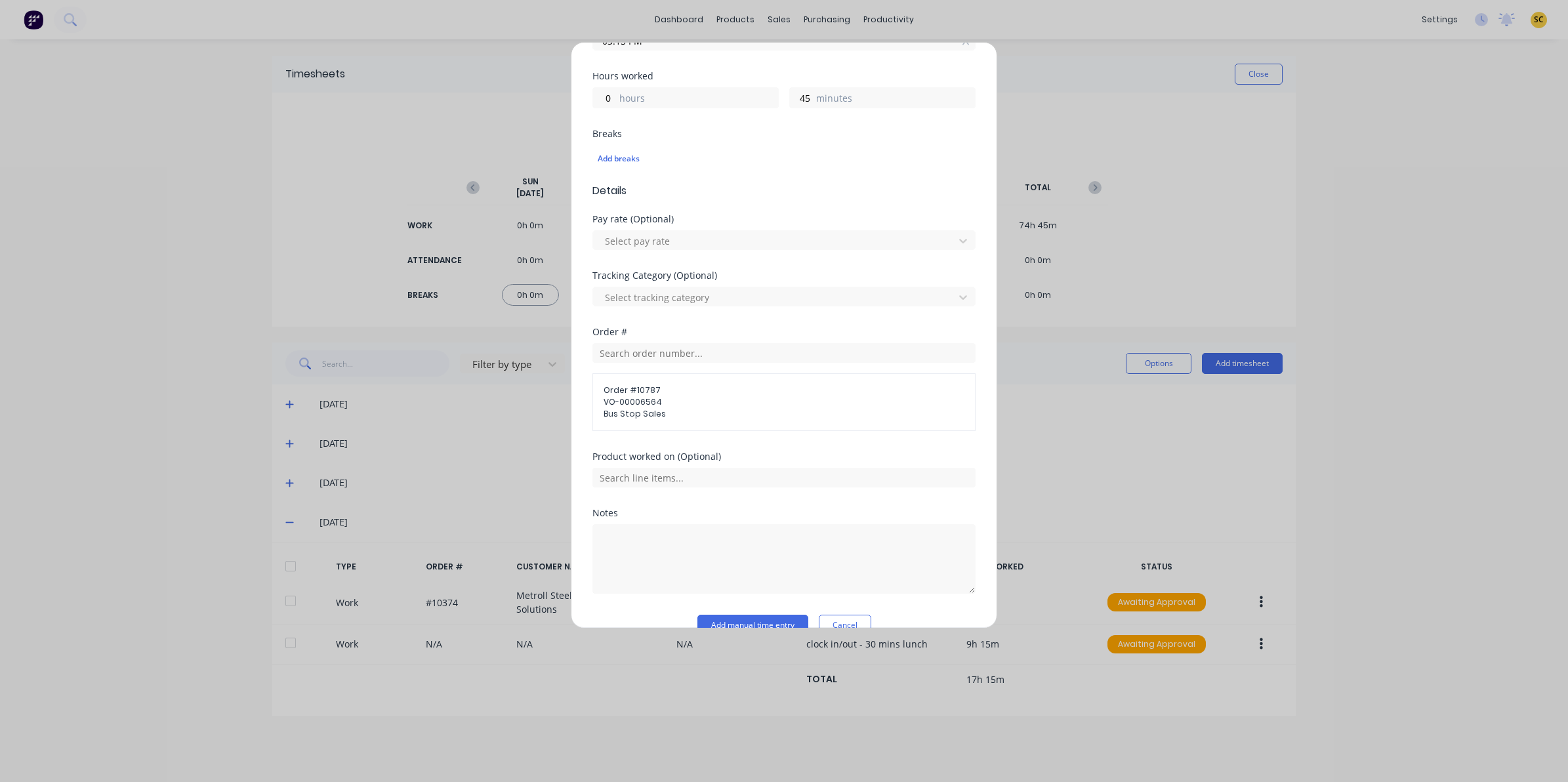
scroll to position [307, 0]
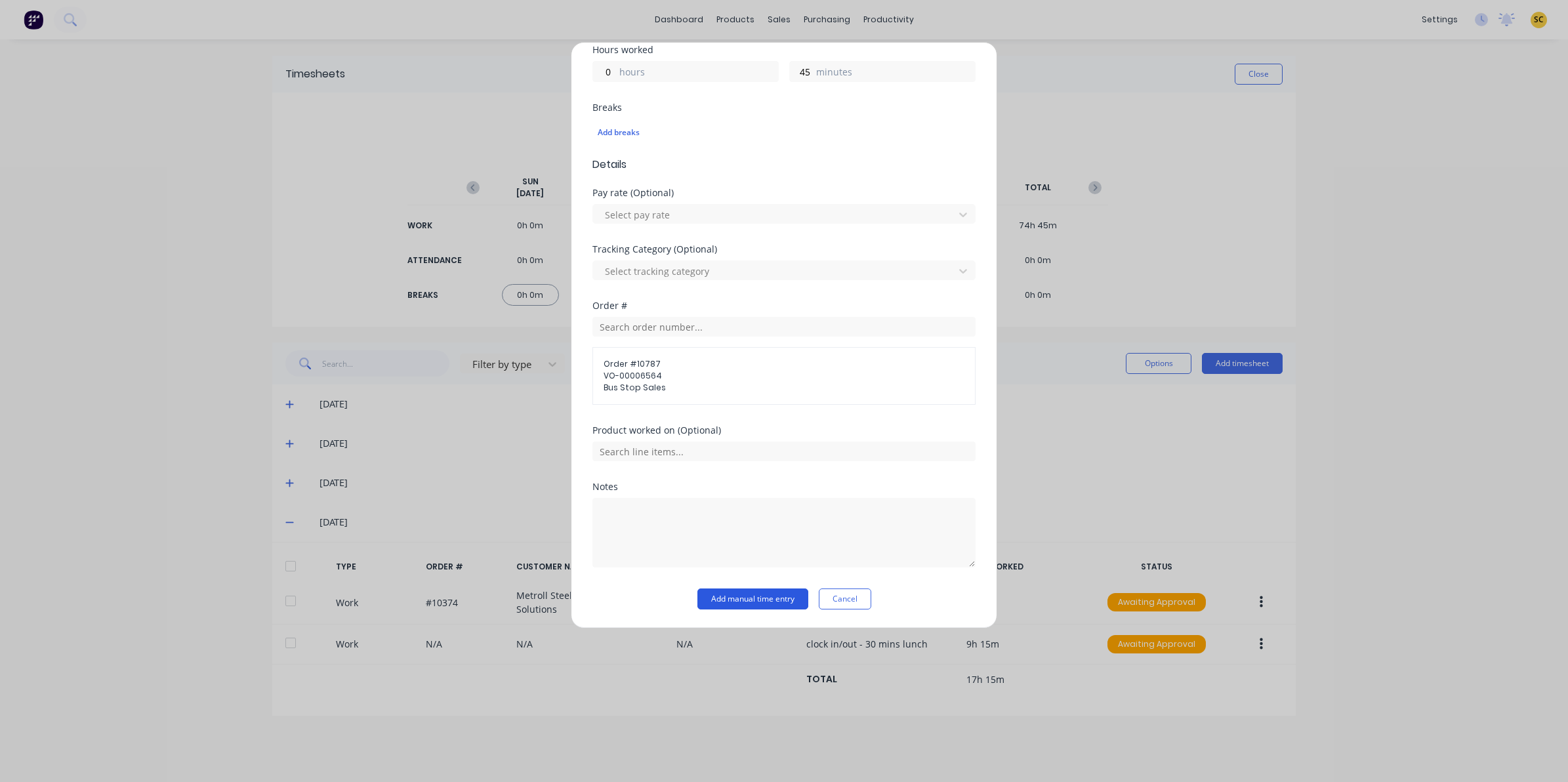
click at [723, 595] on button "Add manual time entry" at bounding box center [753, 599] width 111 height 21
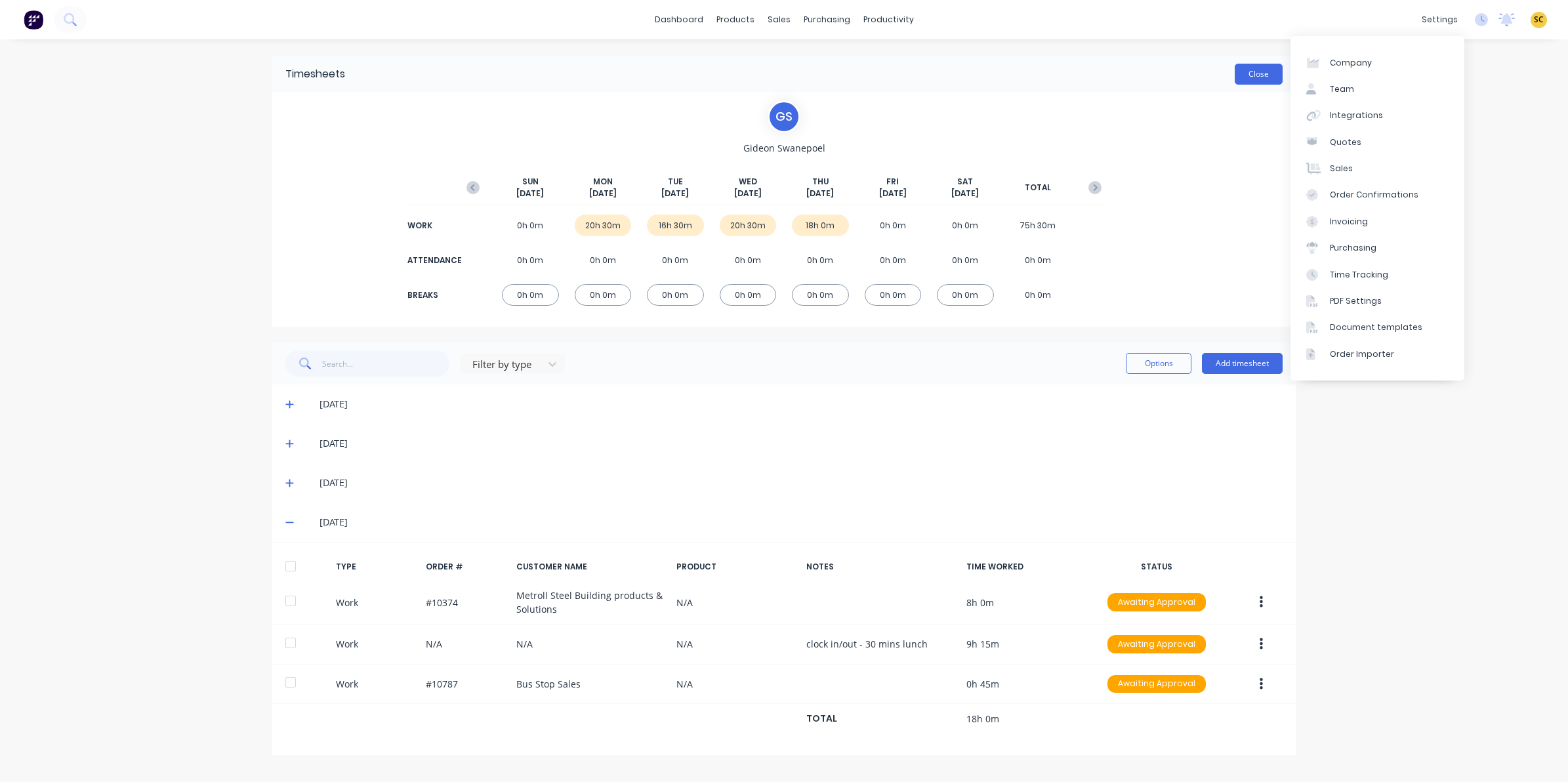
click at [1244, 77] on button "Close" at bounding box center [1258, 73] width 48 height 21
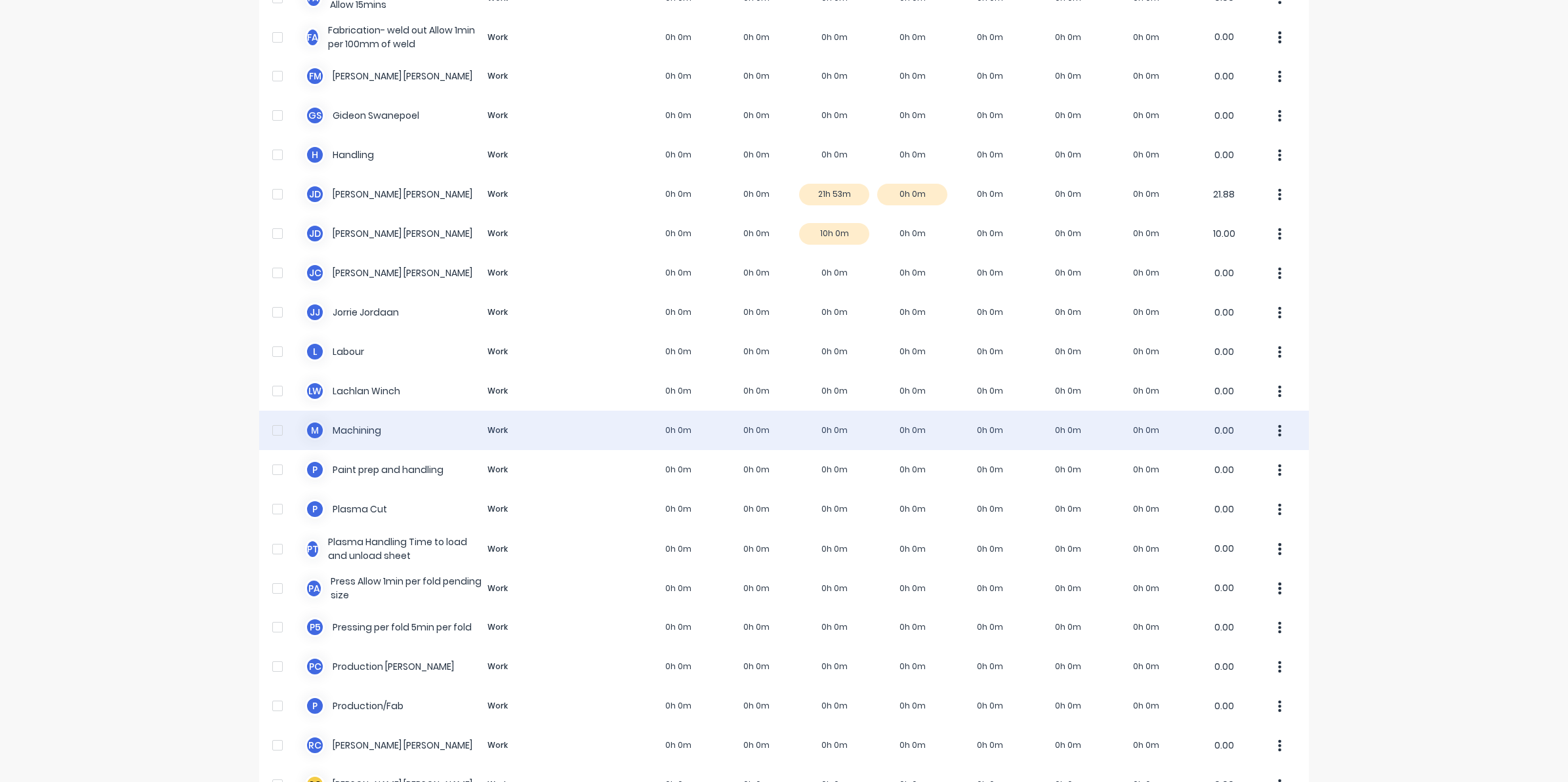
scroll to position [410, 0]
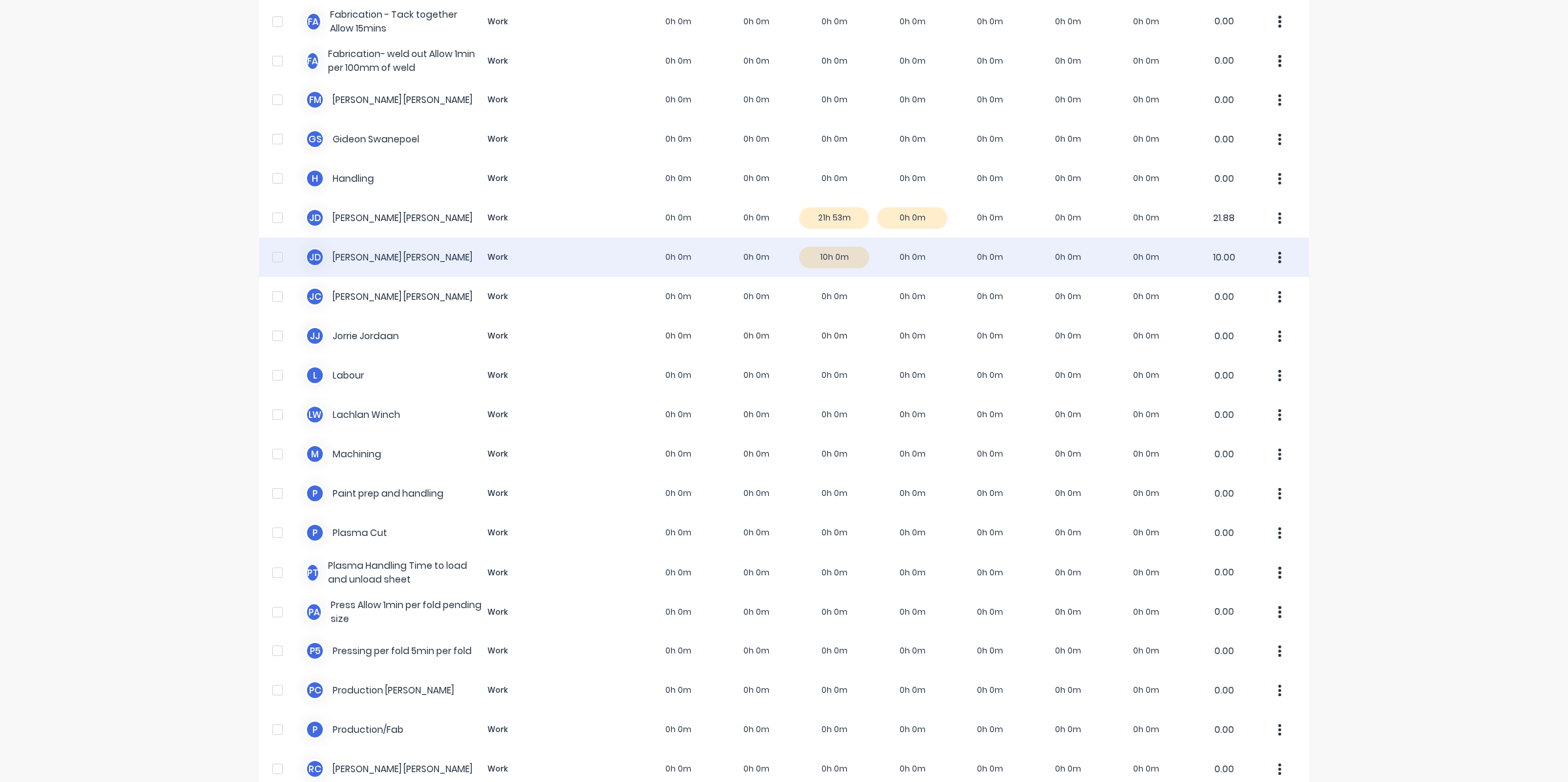
click at [845, 259] on div "J d Johan de Lange Work 0h 0m 0h 0m 10h 0m 0h 0m 0h 0m 0h 0m 0h 0m 10.00" at bounding box center [784, 257] width 1050 height 39
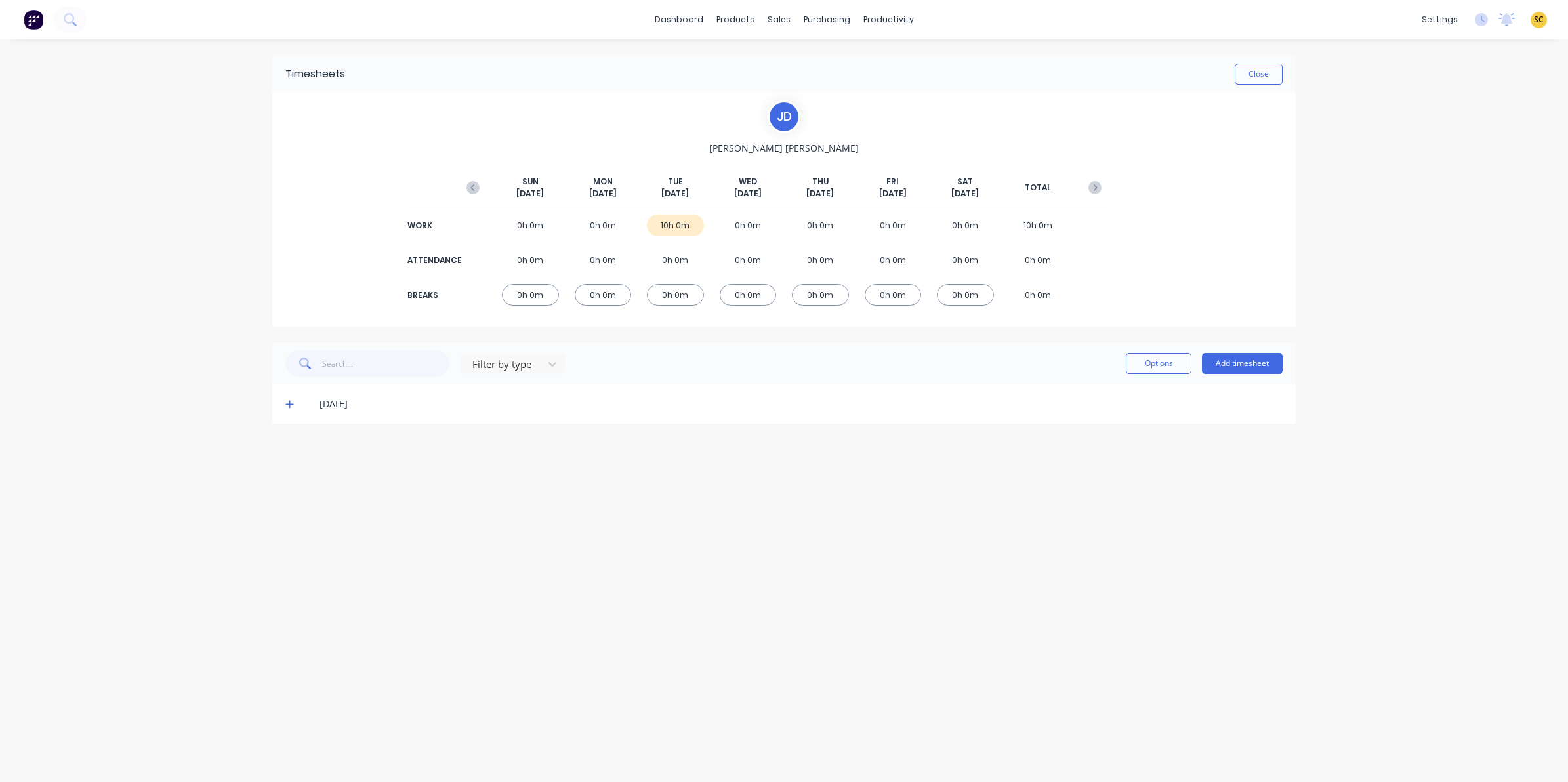
click at [289, 403] on icon at bounding box center [289, 404] width 8 height 8
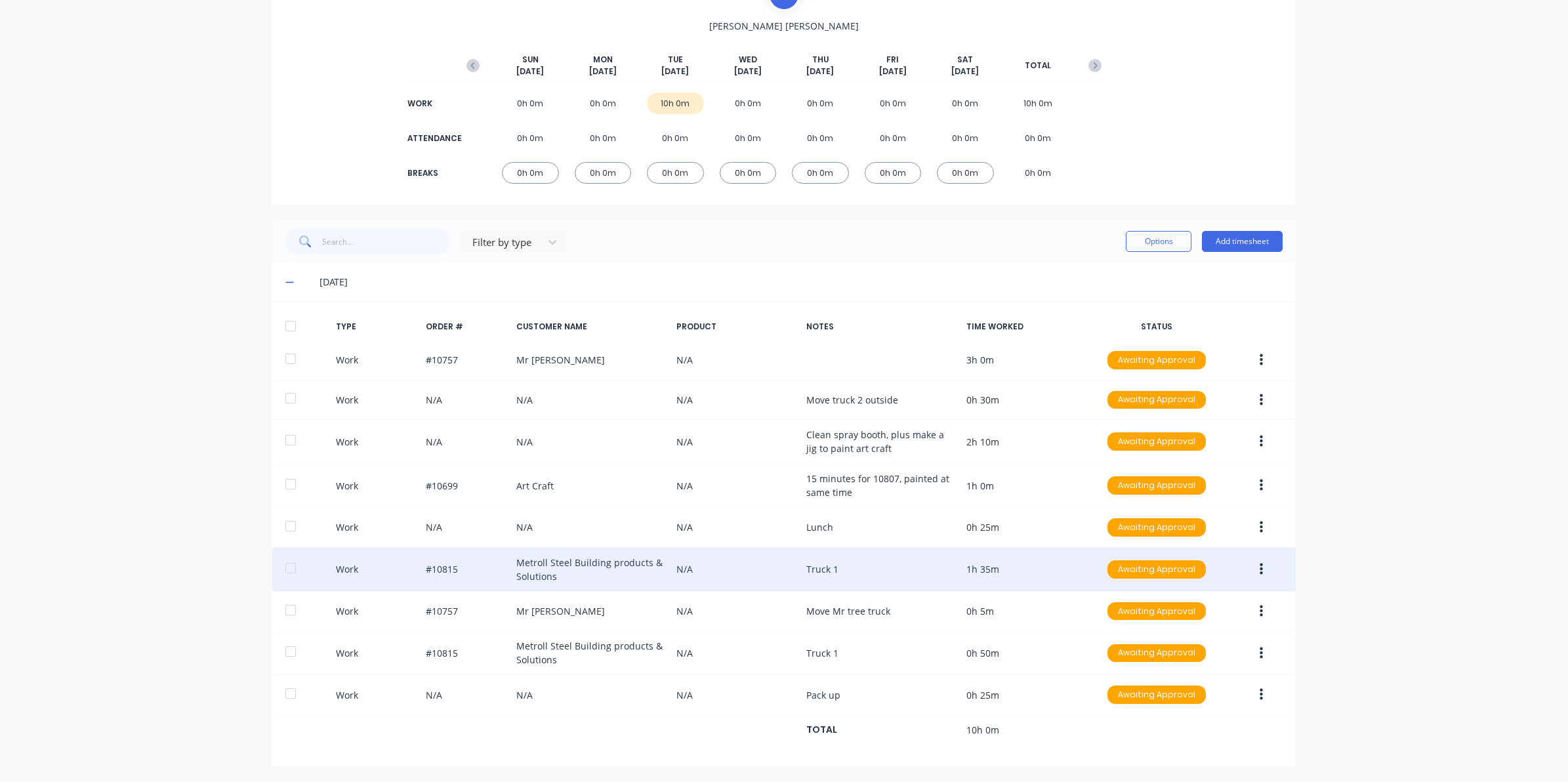
scroll to position [125, 0]
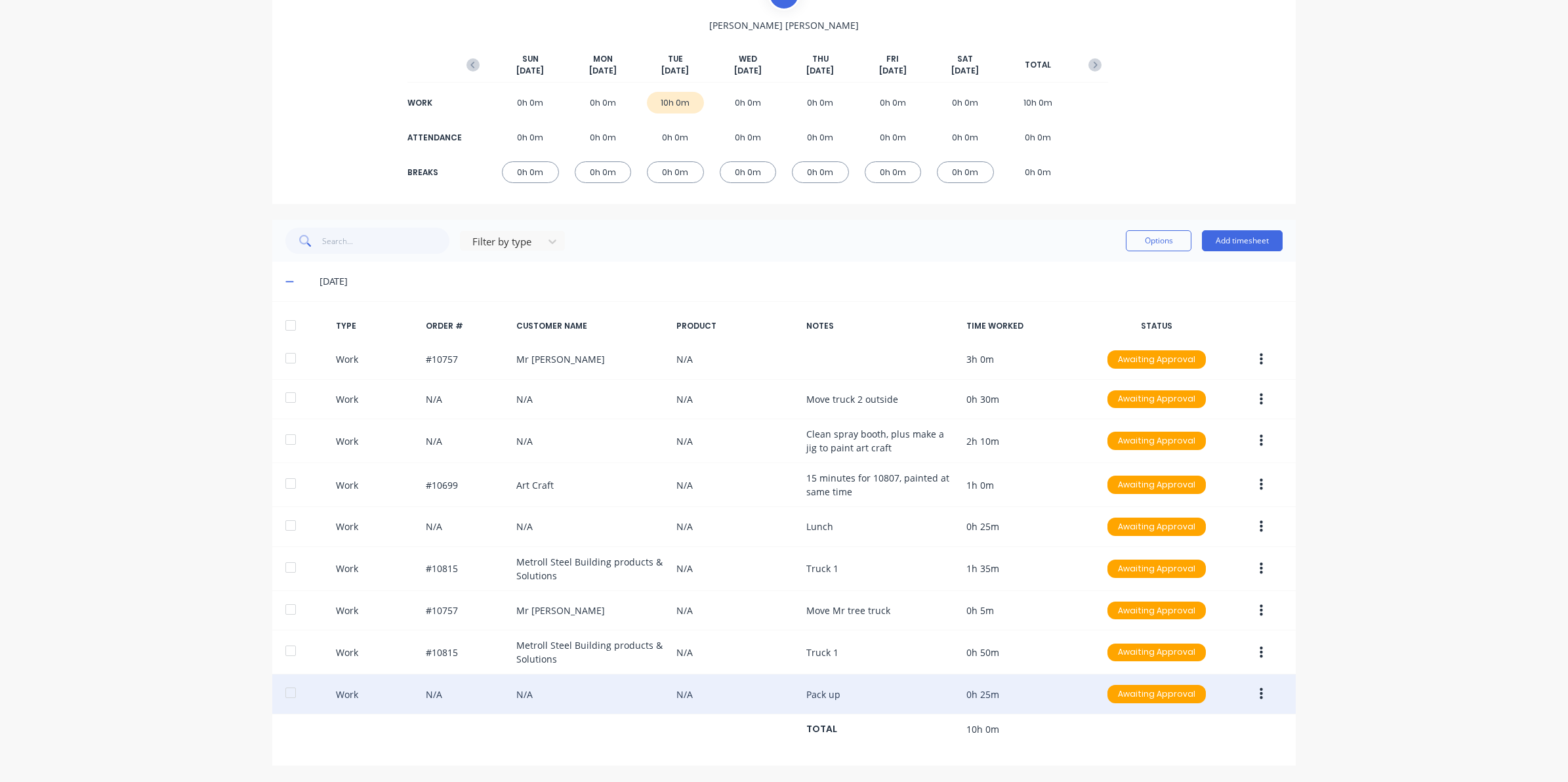
click at [1252, 683] on button "button" at bounding box center [1261, 694] width 31 height 24
click at [1182, 643] on div "Edit" at bounding box center [1214, 645] width 101 height 19
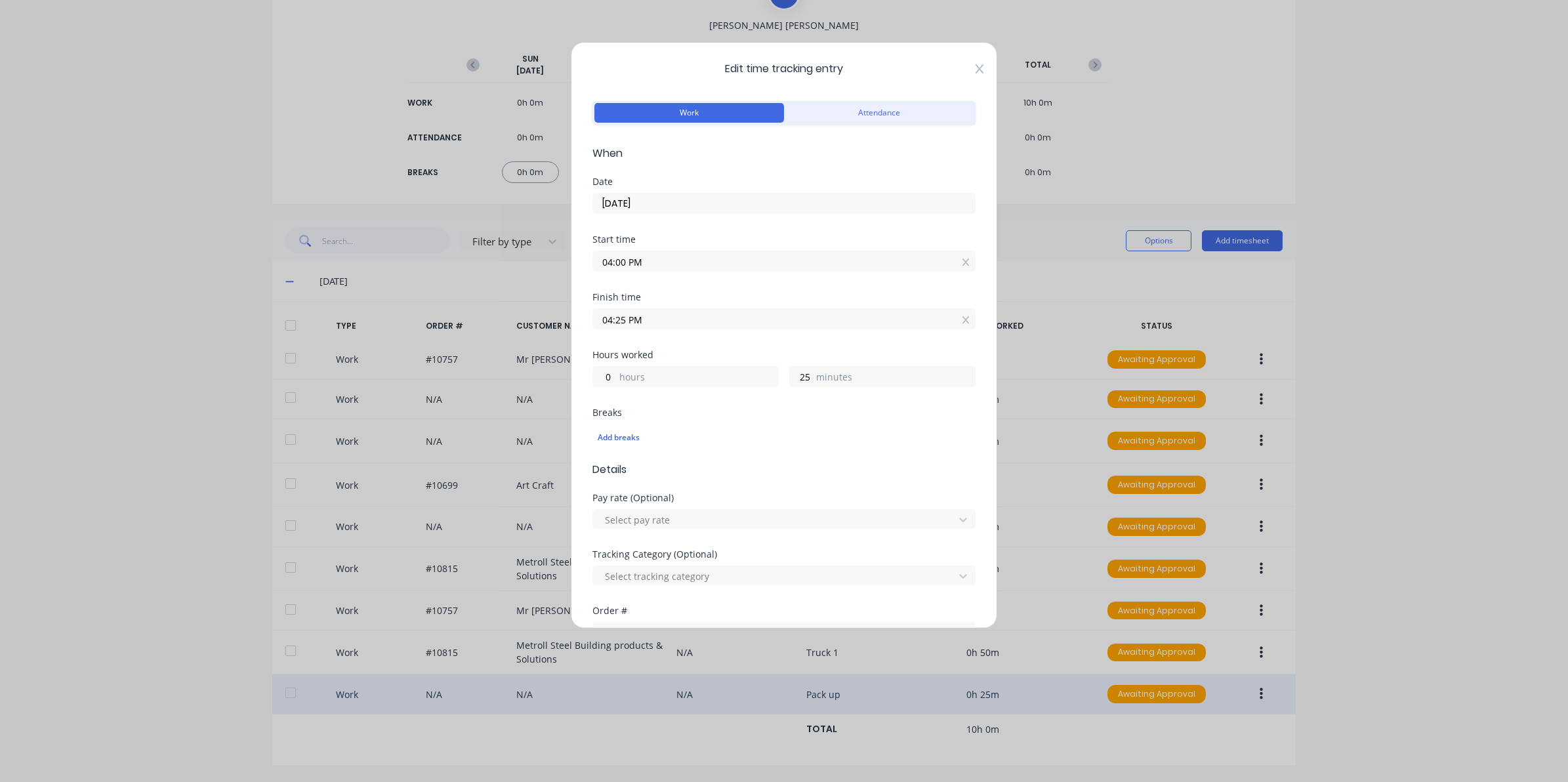
click at [976, 72] on icon at bounding box center [979, 68] width 8 height 11
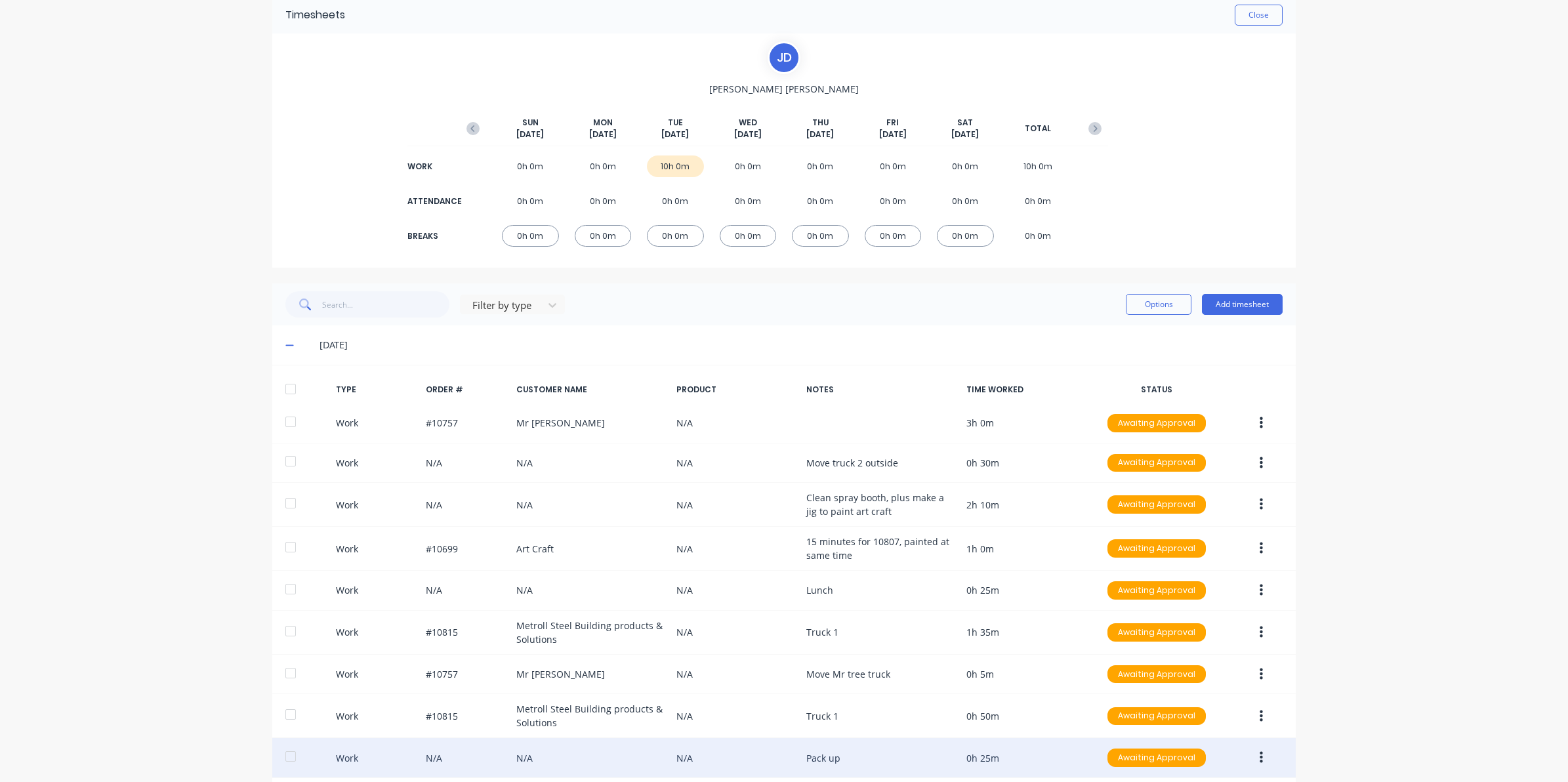
scroll to position [0, 0]
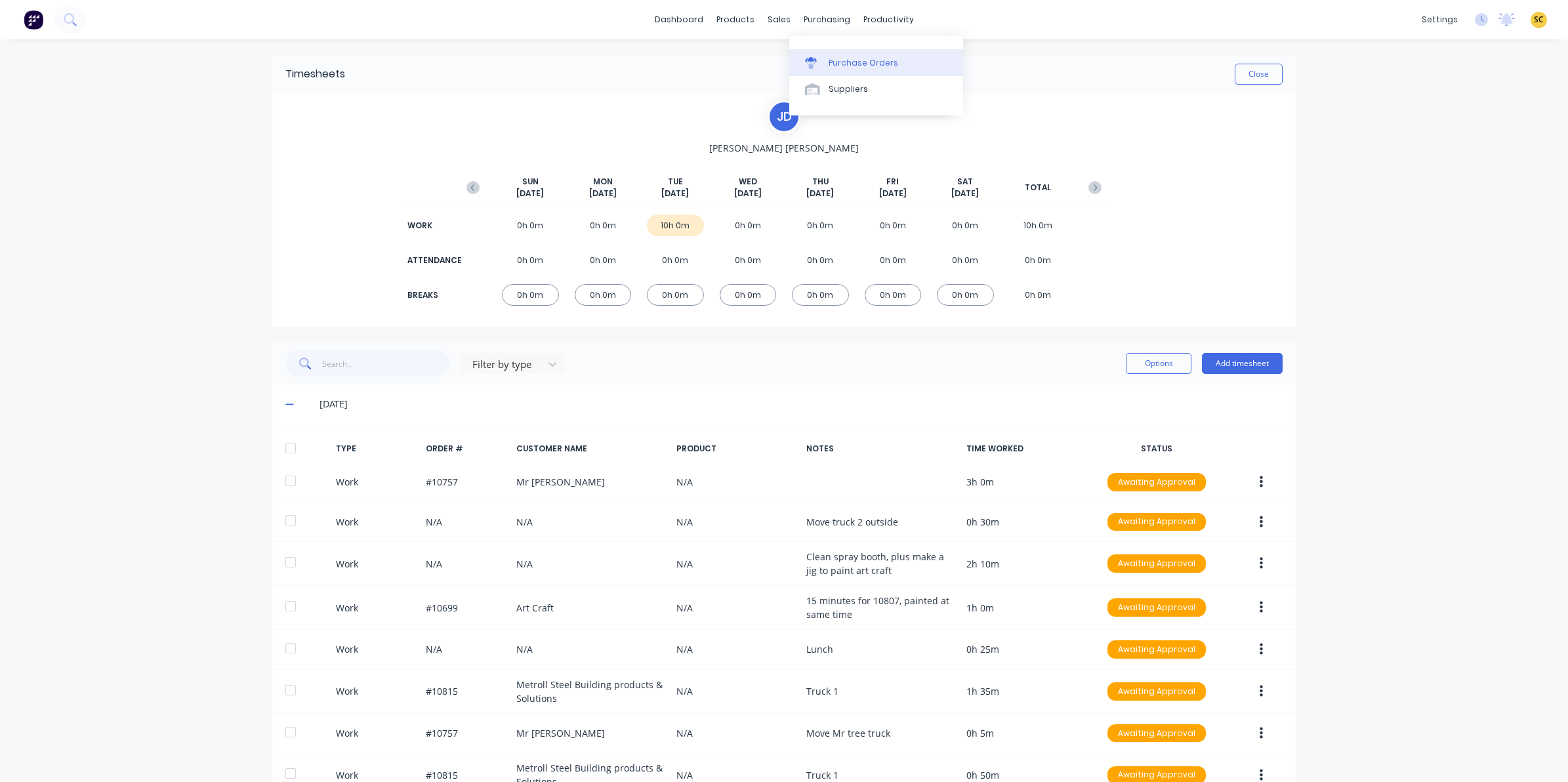
click at [829, 62] on div "Purchase Orders" at bounding box center [864, 63] width 70 height 12
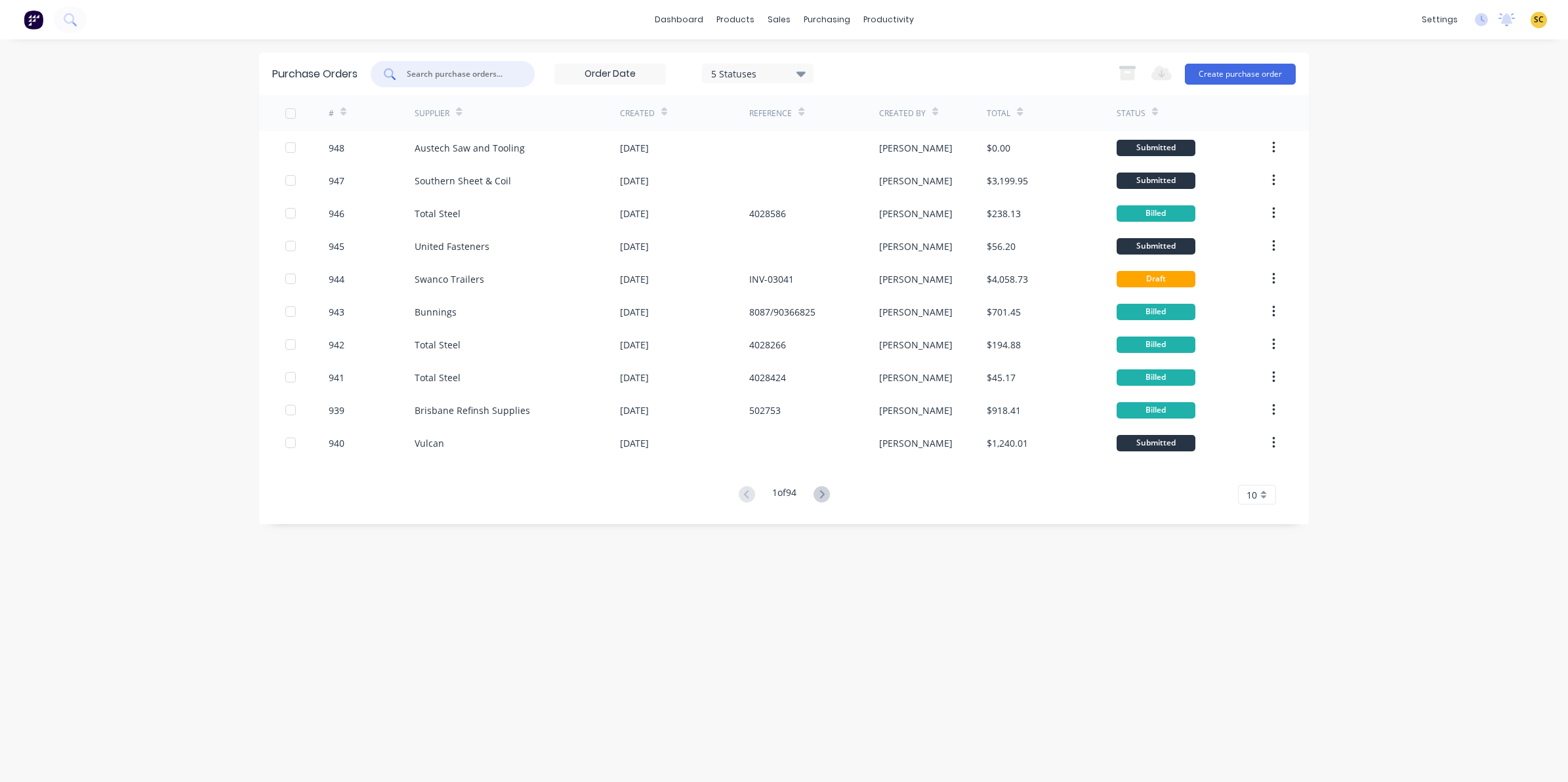
click at [483, 71] on input "text" at bounding box center [460, 74] width 109 height 13
type input "bunnings"
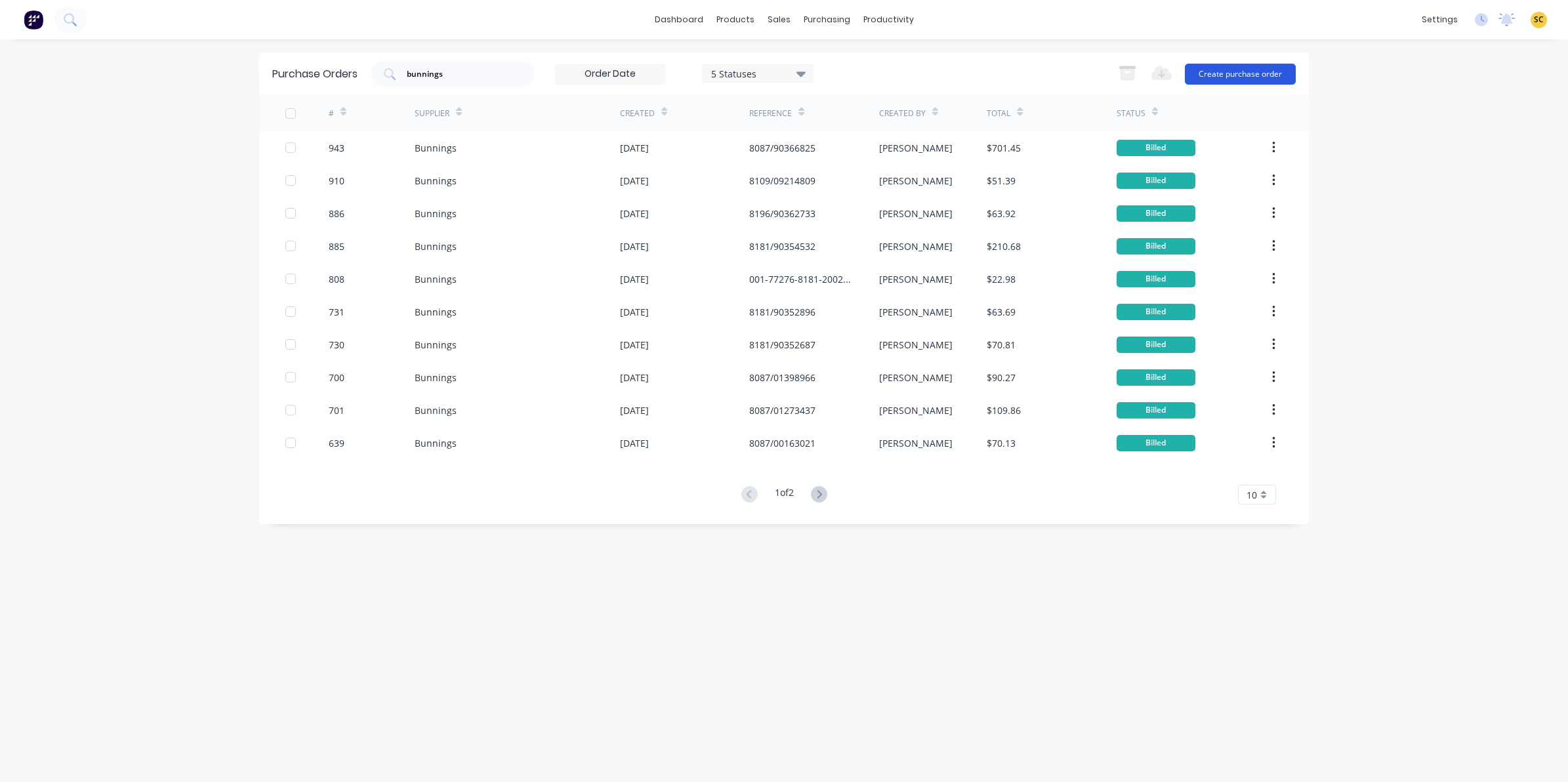
click at [1237, 73] on button "Create purchase order" at bounding box center [1240, 73] width 111 height 21
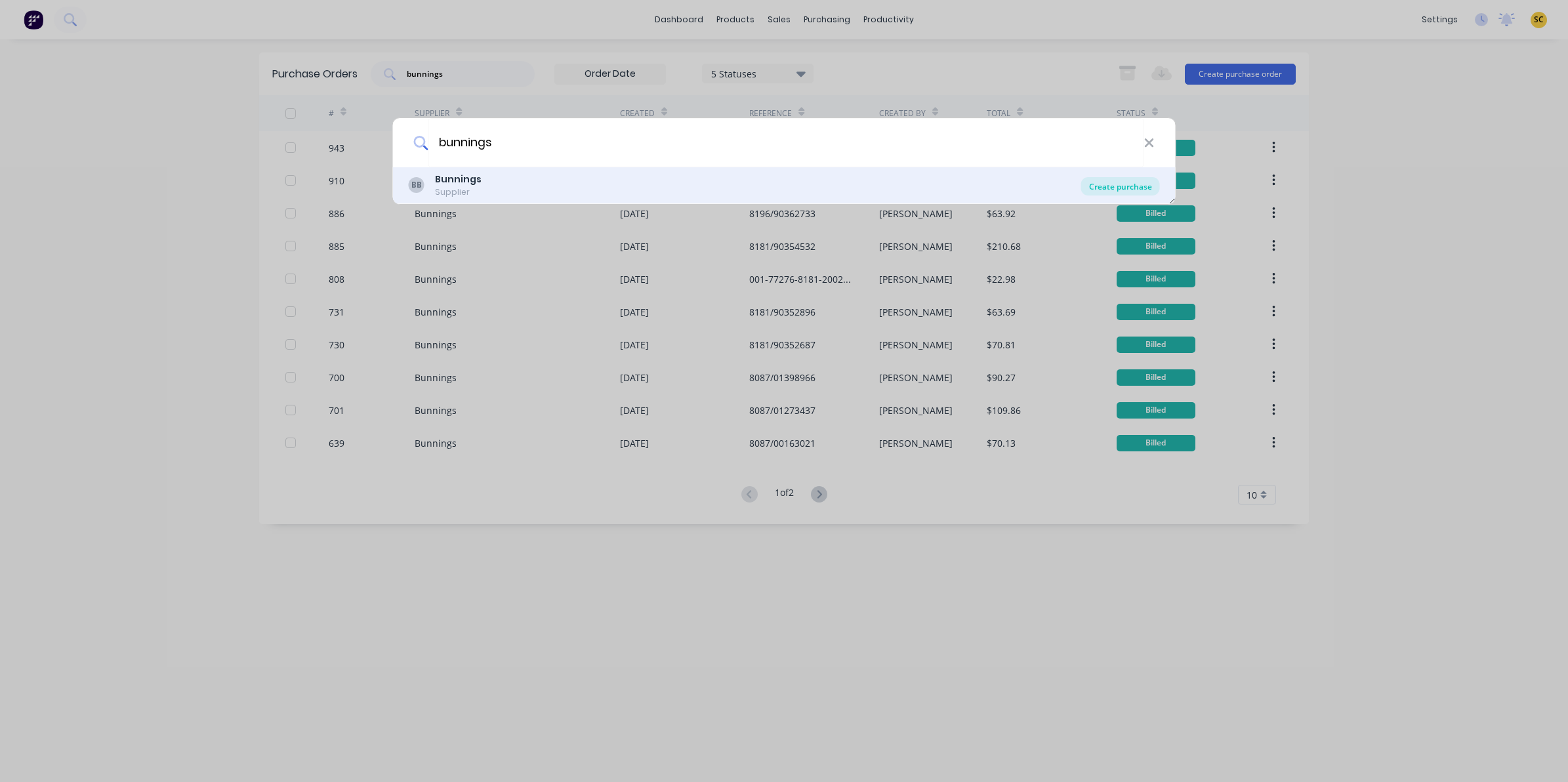
type input "bunnings"
click at [1099, 182] on div "Create purchase" at bounding box center [1120, 187] width 78 height 19
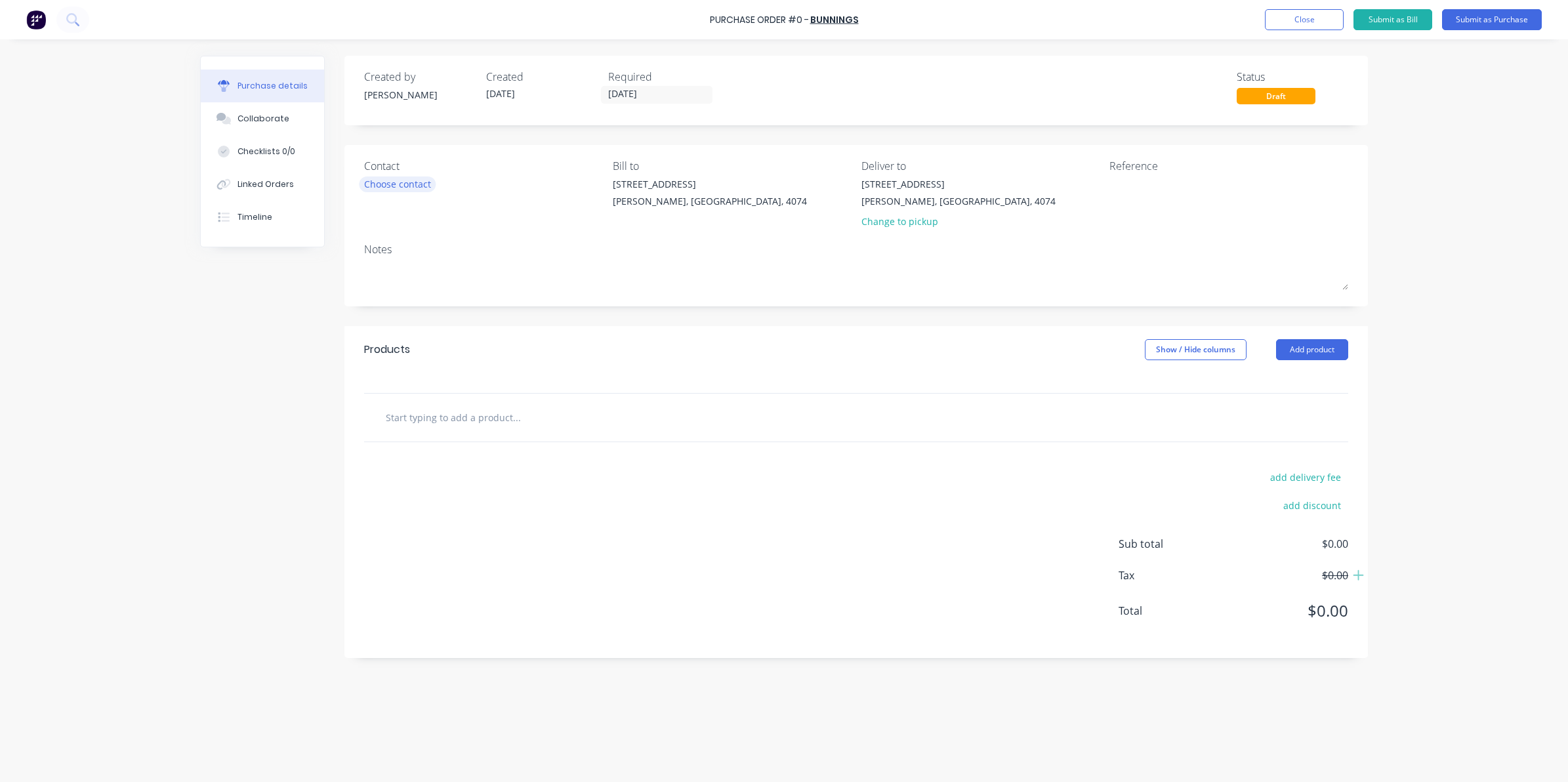
click at [395, 178] on div "Choose contact" at bounding box center [398, 184] width 67 height 14
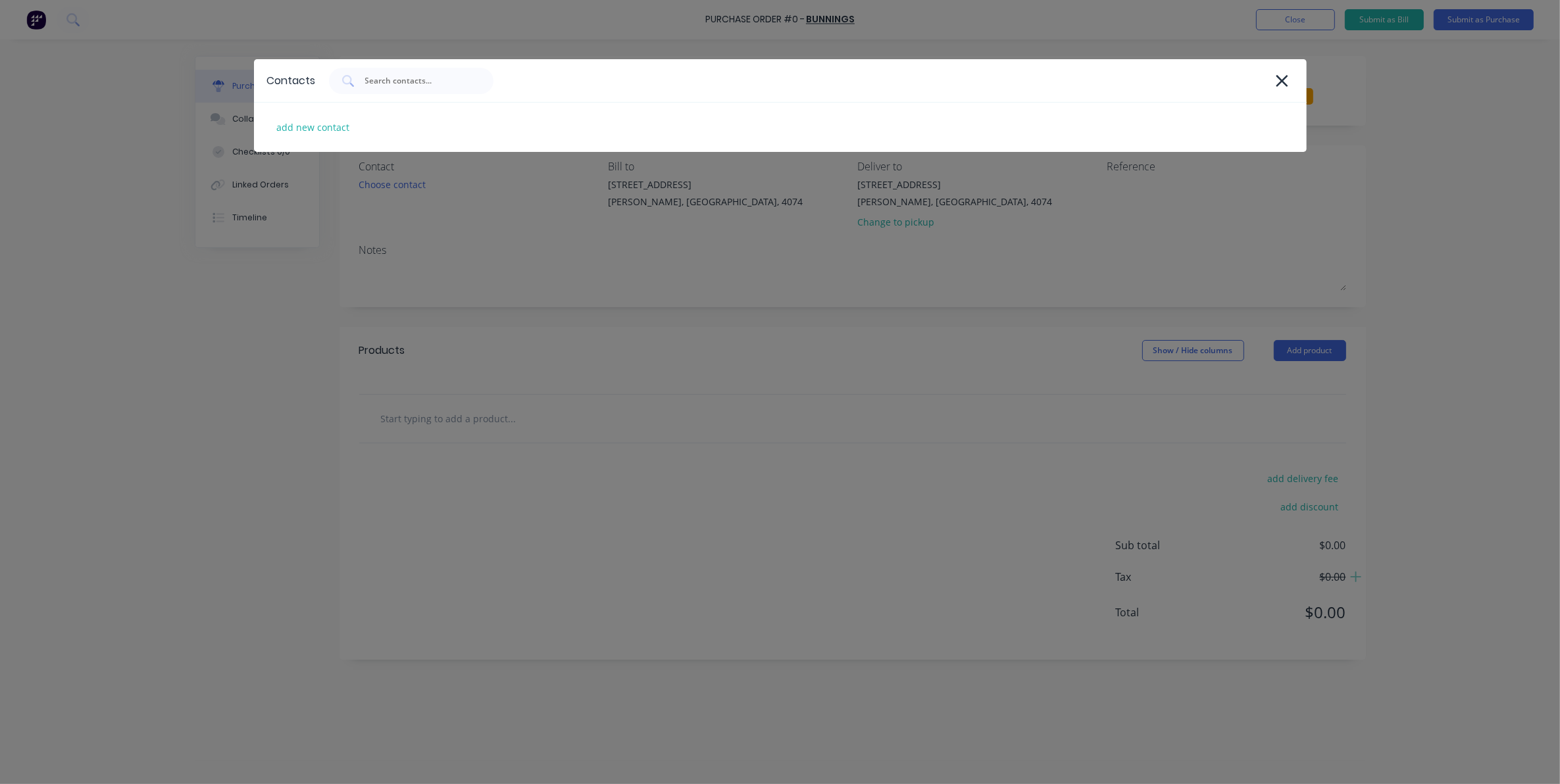
click at [277, 275] on div "Contacts add new contact" at bounding box center [780, 392] width 1560 height 784
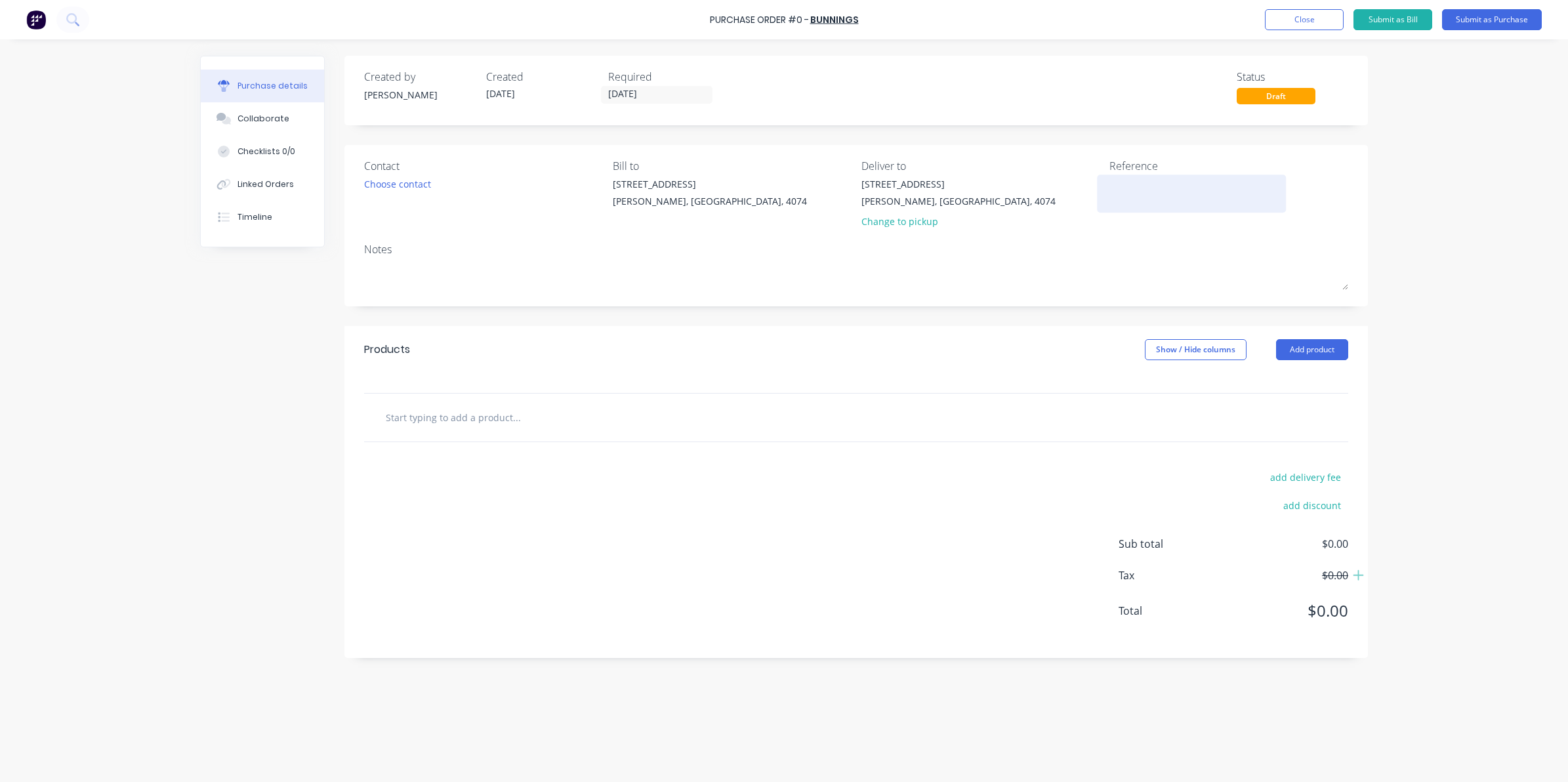
click at [1146, 178] on textarea at bounding box center [1191, 192] width 164 height 29
type textarea "8109/09429580"
type textarea "x"
type textarea "8109/09429580"
click at [490, 421] on input "text" at bounding box center [516, 417] width 262 height 26
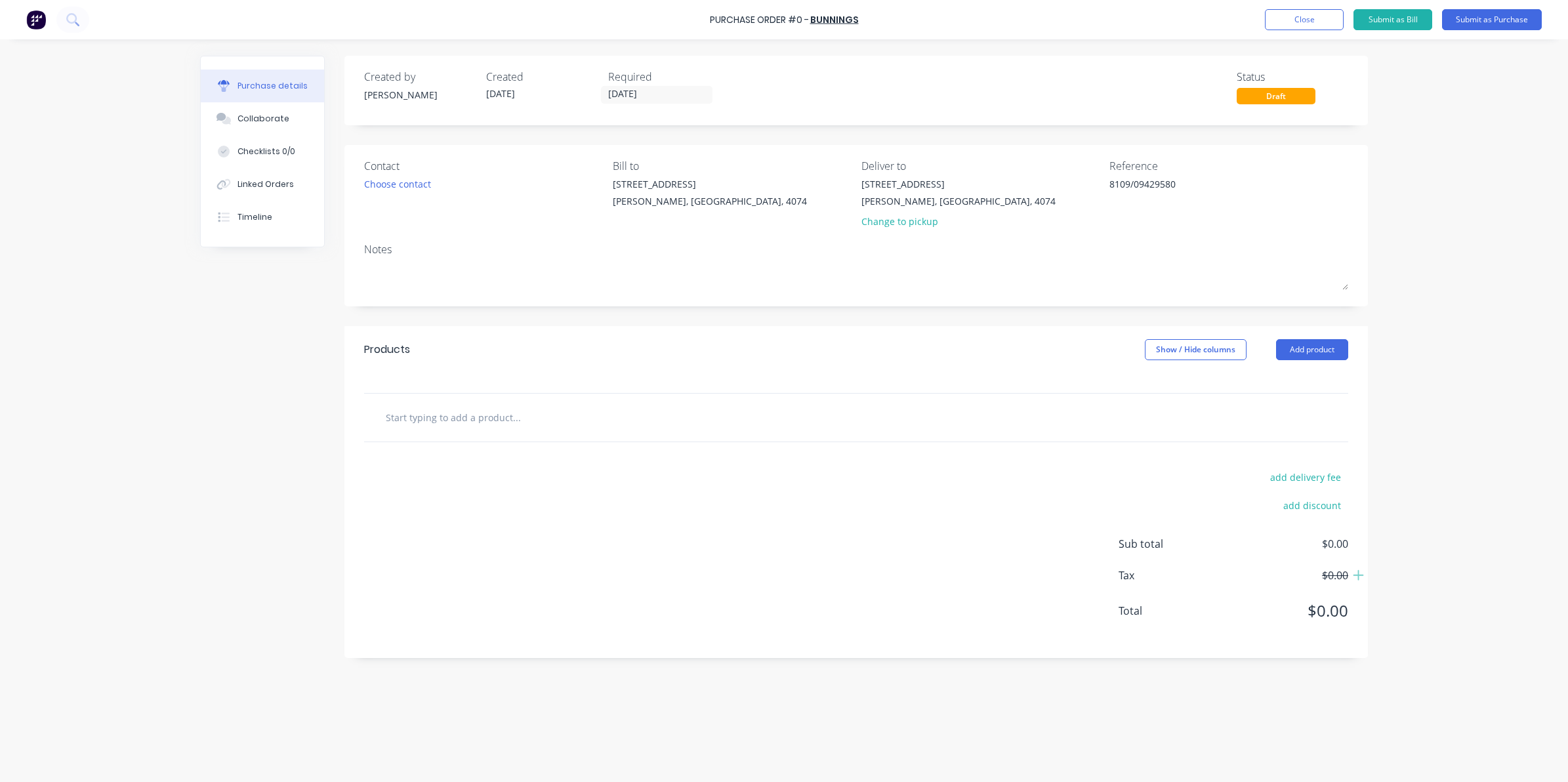
click at [401, 408] on input "text" at bounding box center [516, 417] width 262 height 26
click at [402, 411] on input "text" at bounding box center [516, 417] width 262 height 26
click at [458, 411] on input "text" at bounding box center [516, 417] width 262 height 26
type textarea "x"
type input "1"
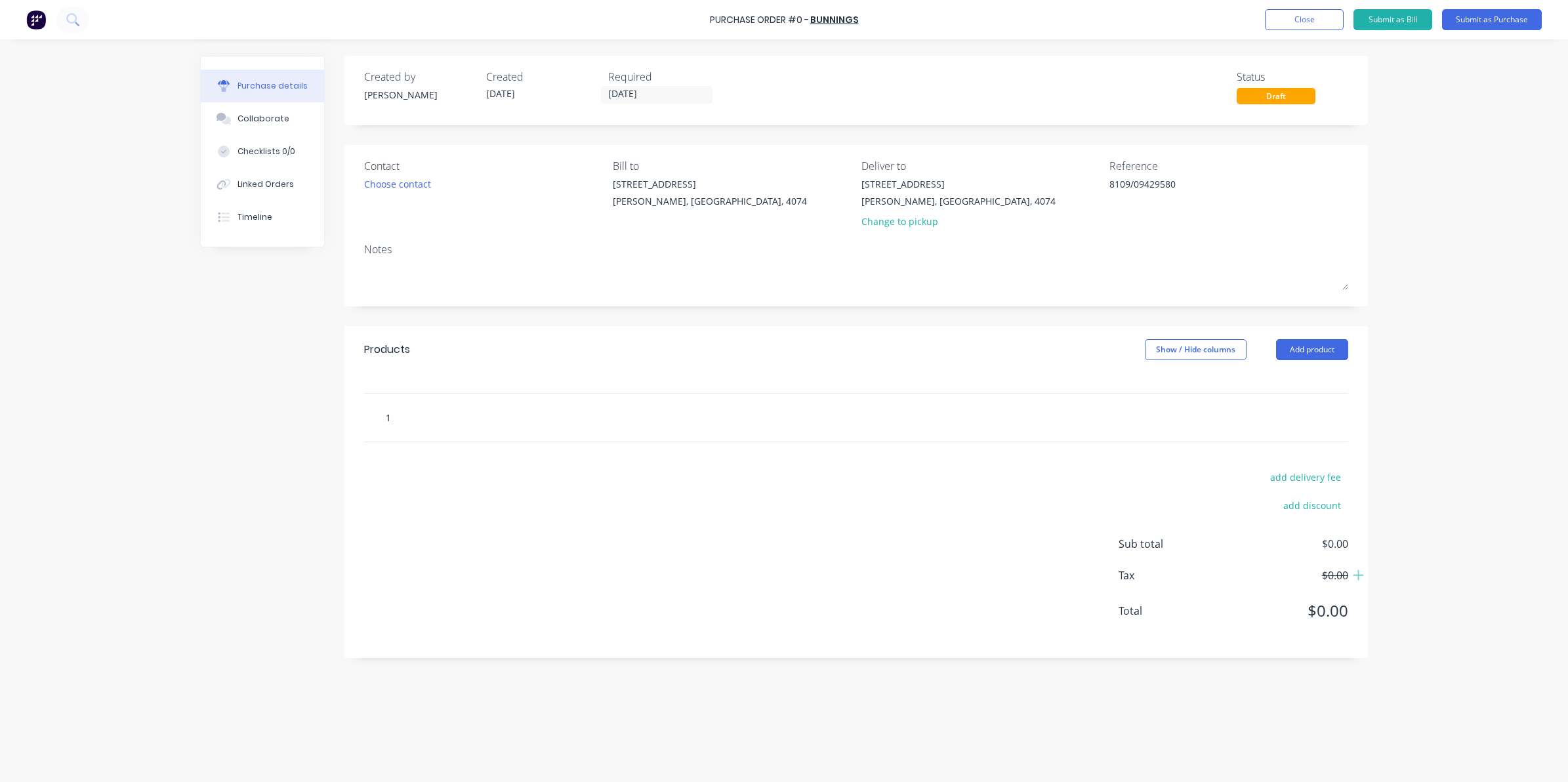
type textarea "x"
type input "16"
type textarea "x"
type input "16x"
type textarea "x"
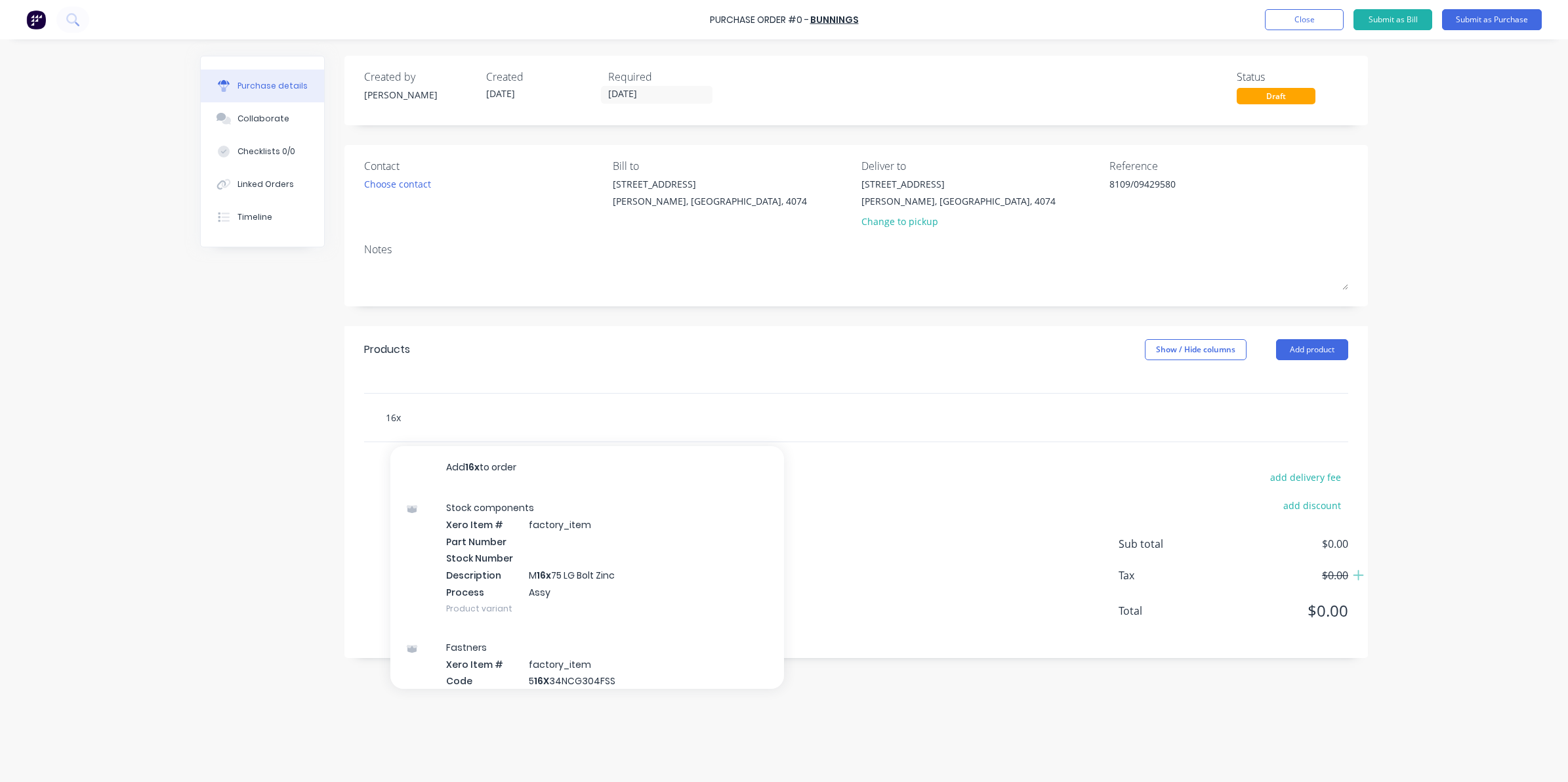
type input "16x3"
type textarea "x"
type input "16x38"
type textarea "x"
type input "16x38."
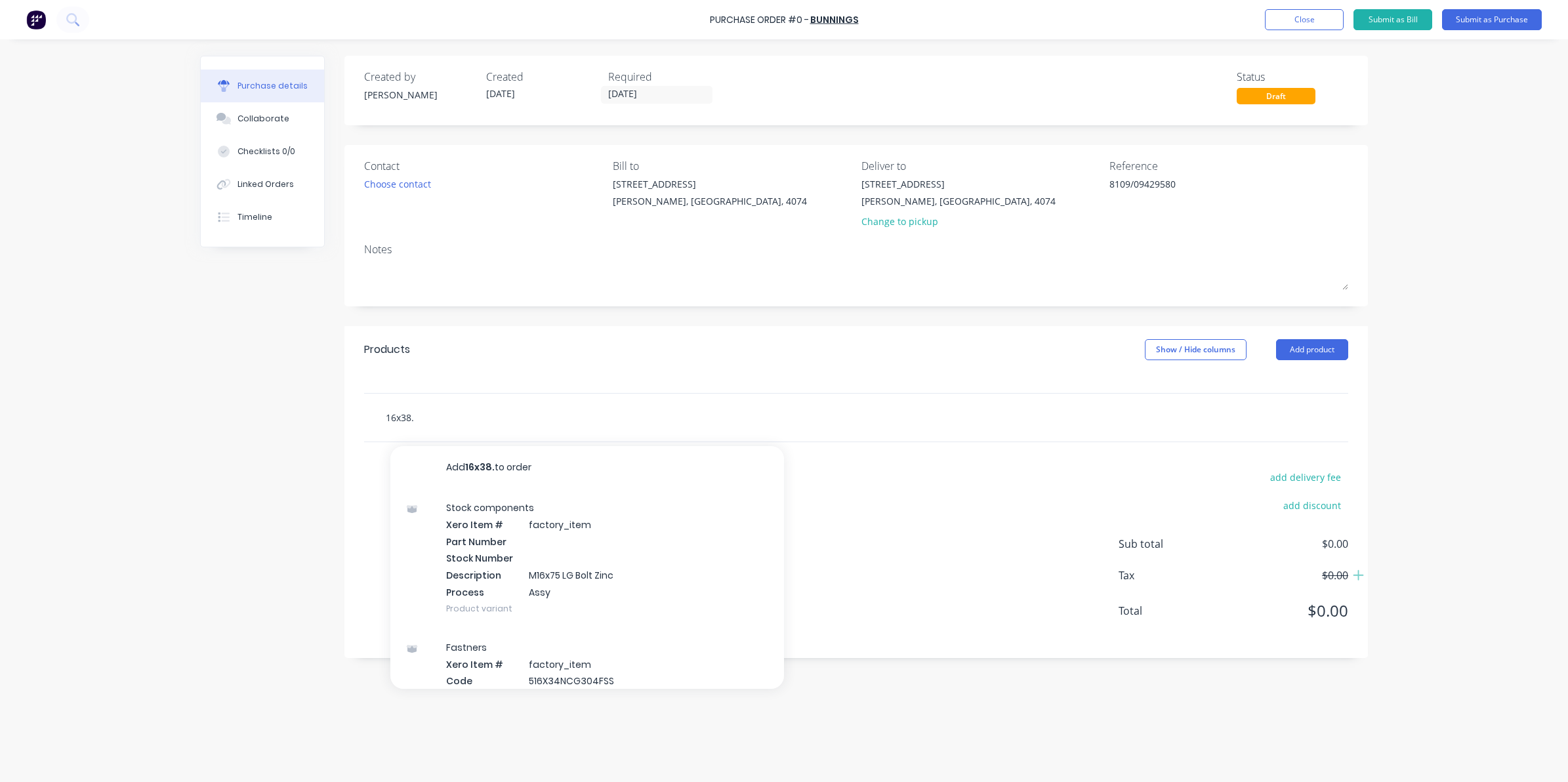
type textarea "x"
type input "16x38.1"
type textarea "x"
type input "16x38.1x"
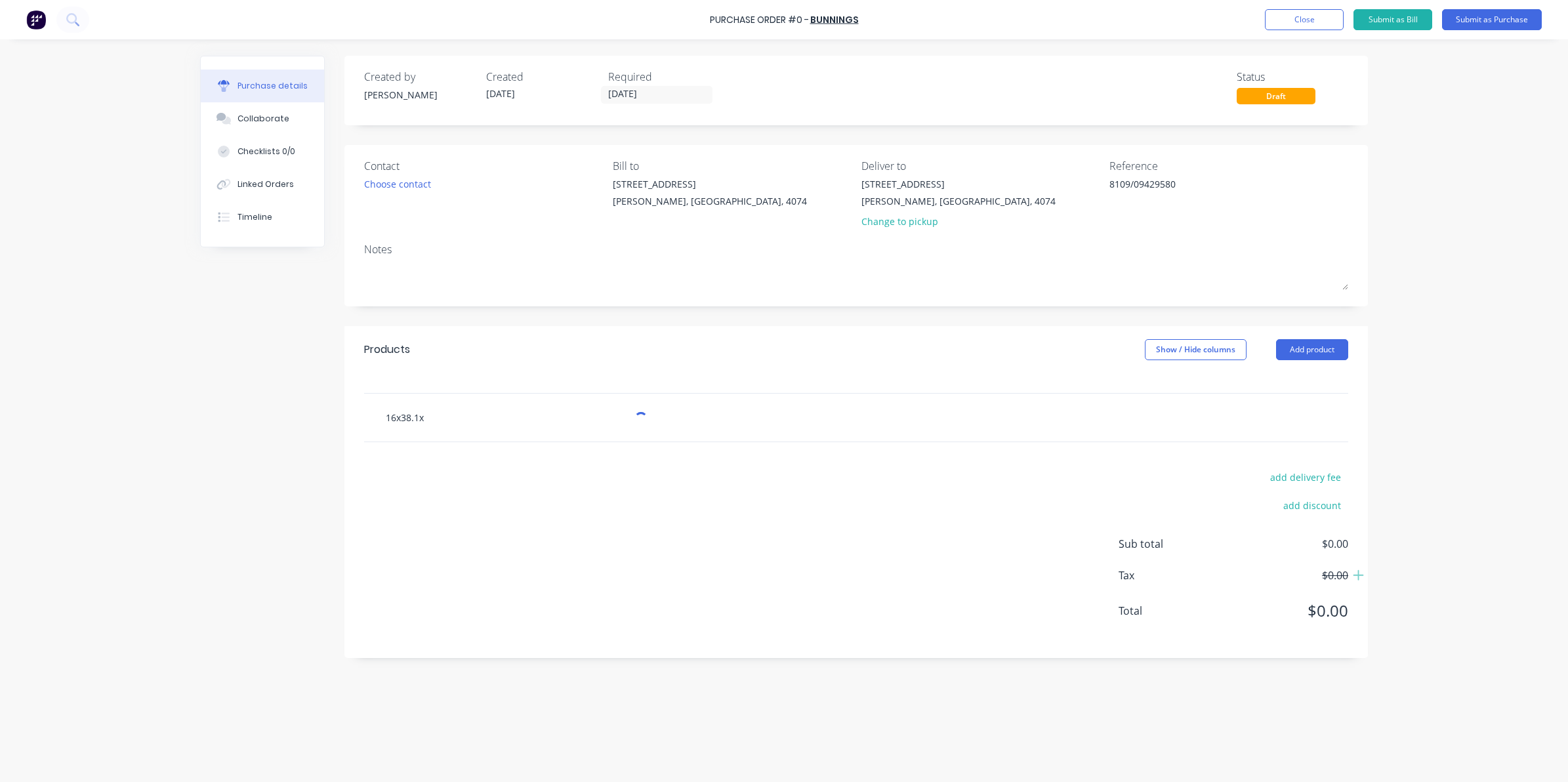
type textarea "x"
type input "16x38.1x1"
type textarea "x"
type input "16x38.1x1m"
type textarea "x"
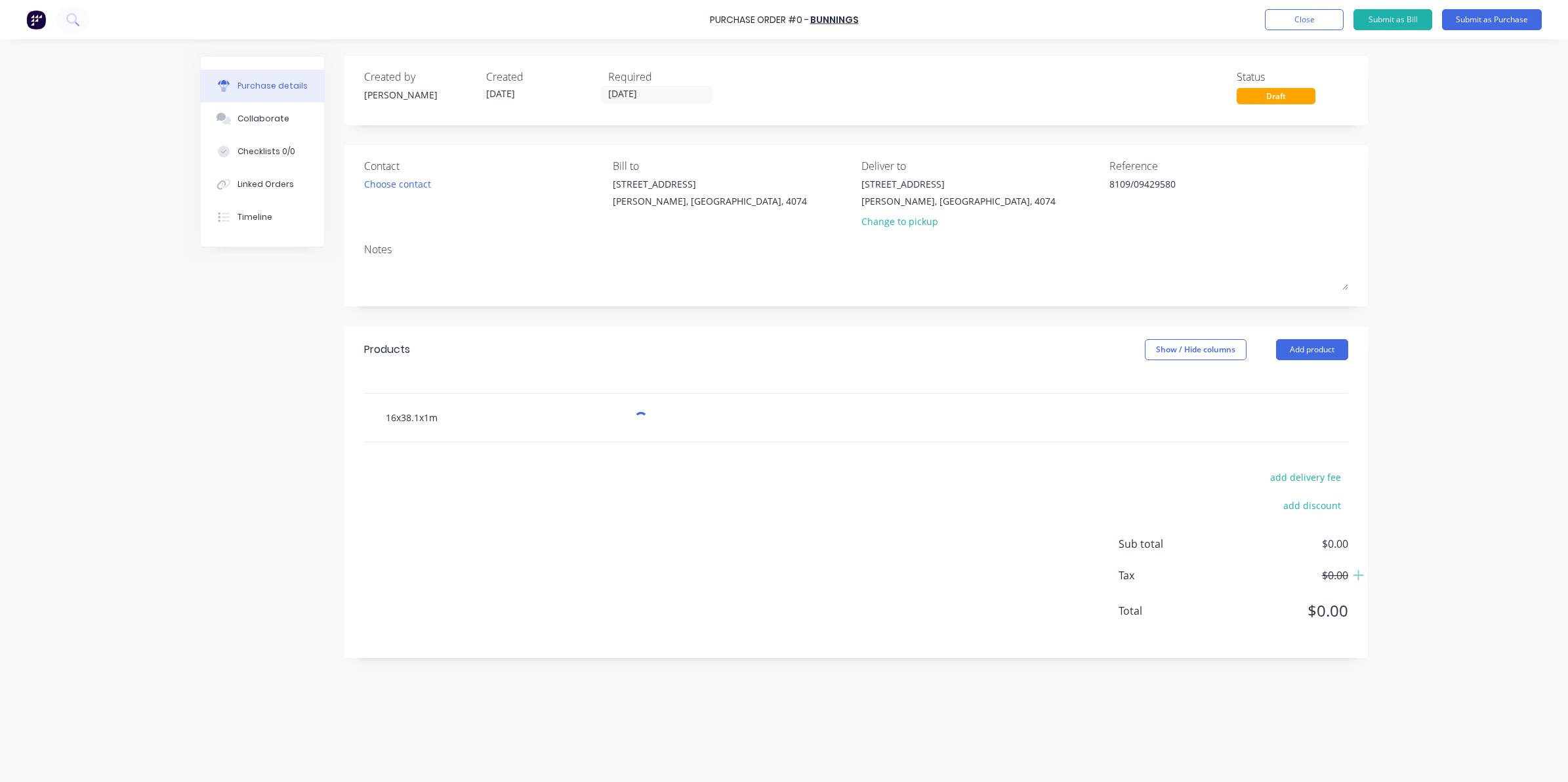
type input "16x38.1x1mm"
type textarea "x"
type input "16x38.1x1mm"
type textarea "x"
type input "16x38.1x1mm s"
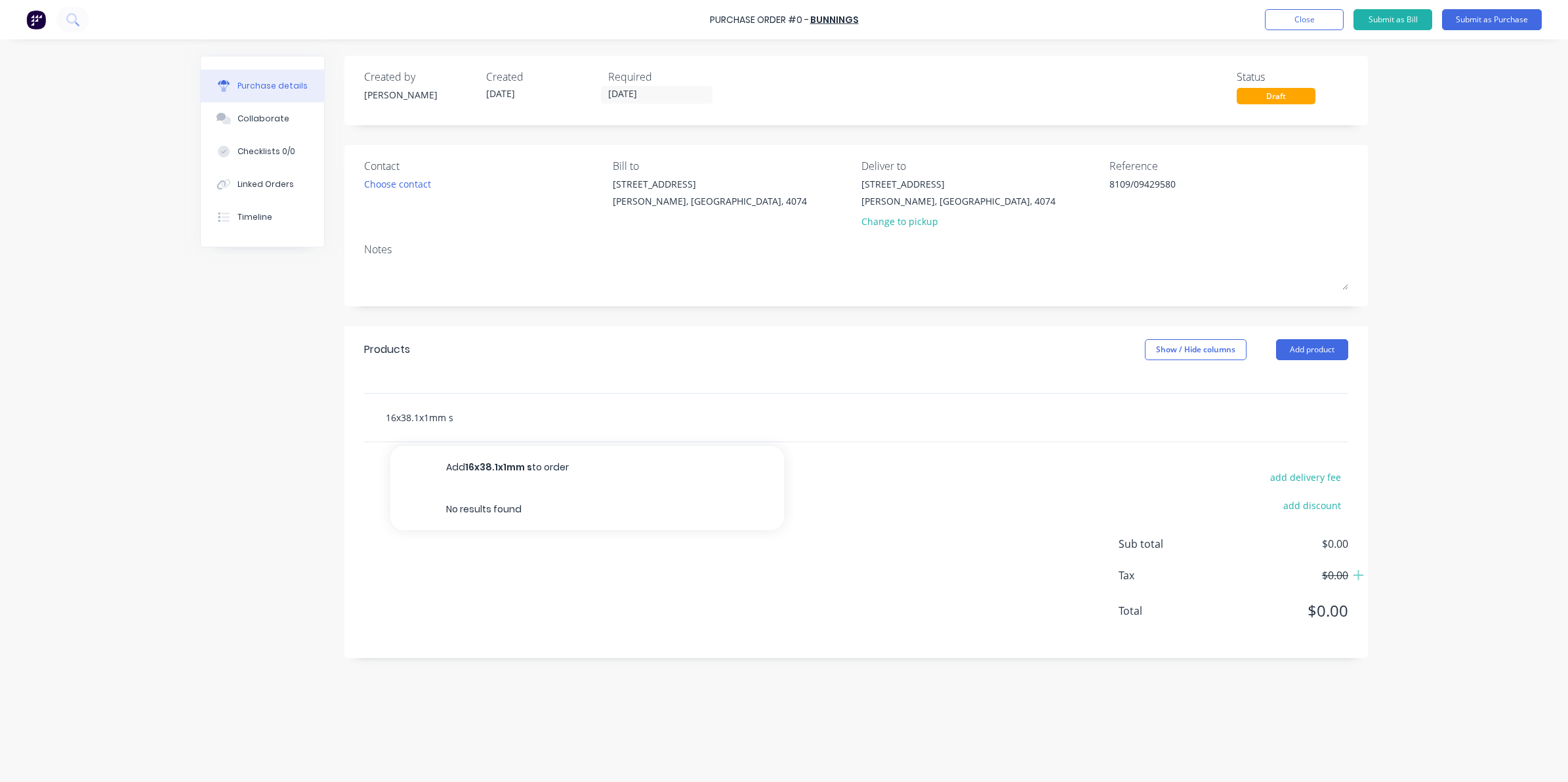
type textarea "x"
type input "16x38.1x1mm sp"
type textarea "x"
type input "16x38.1x1mm spr"
type textarea "x"
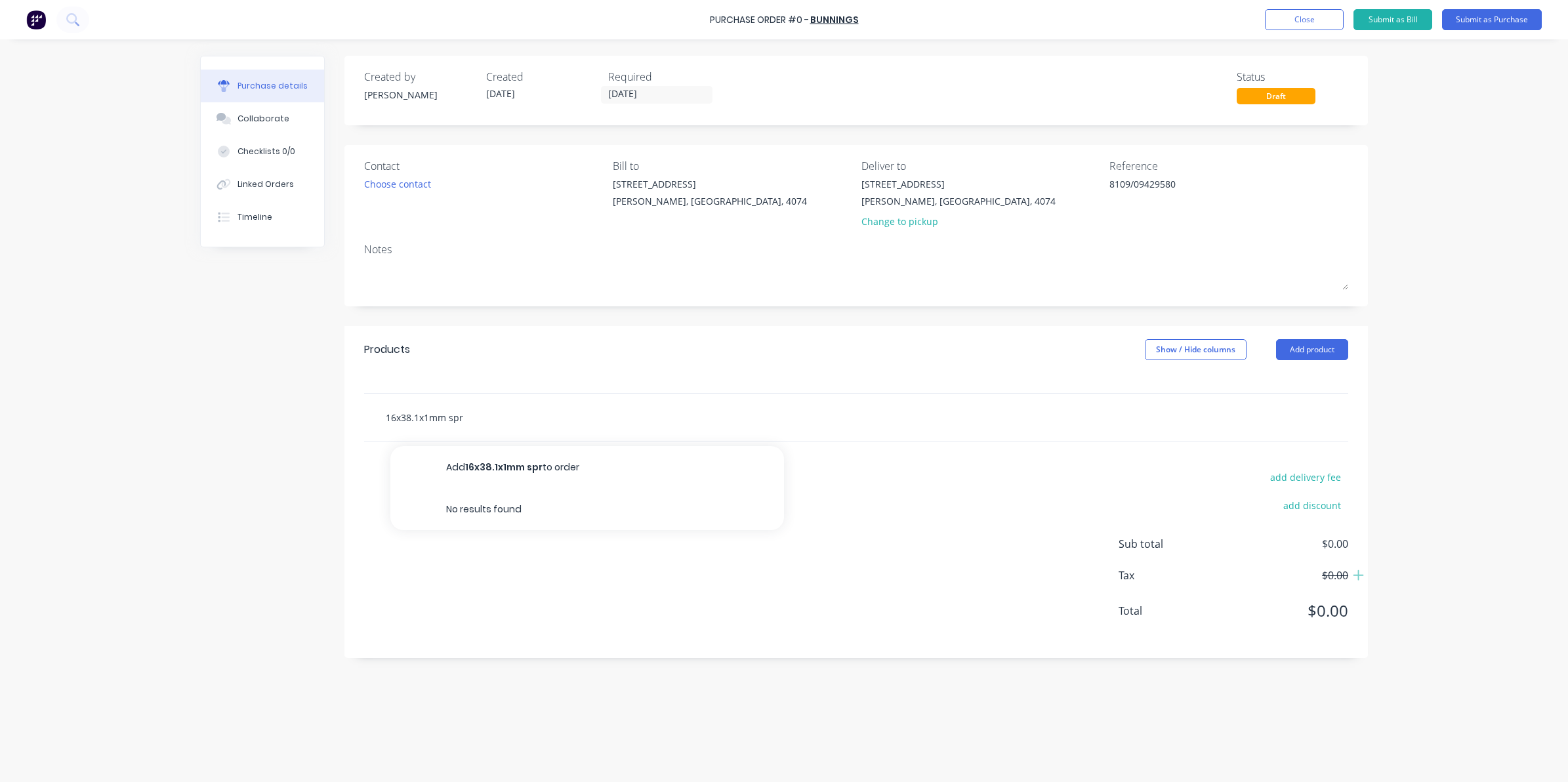
type input "16x38.1x1mm spri"
type textarea "x"
type input "16x38.1x1mm sprin"
type textarea "x"
type input "16x38.1x1mm spring"
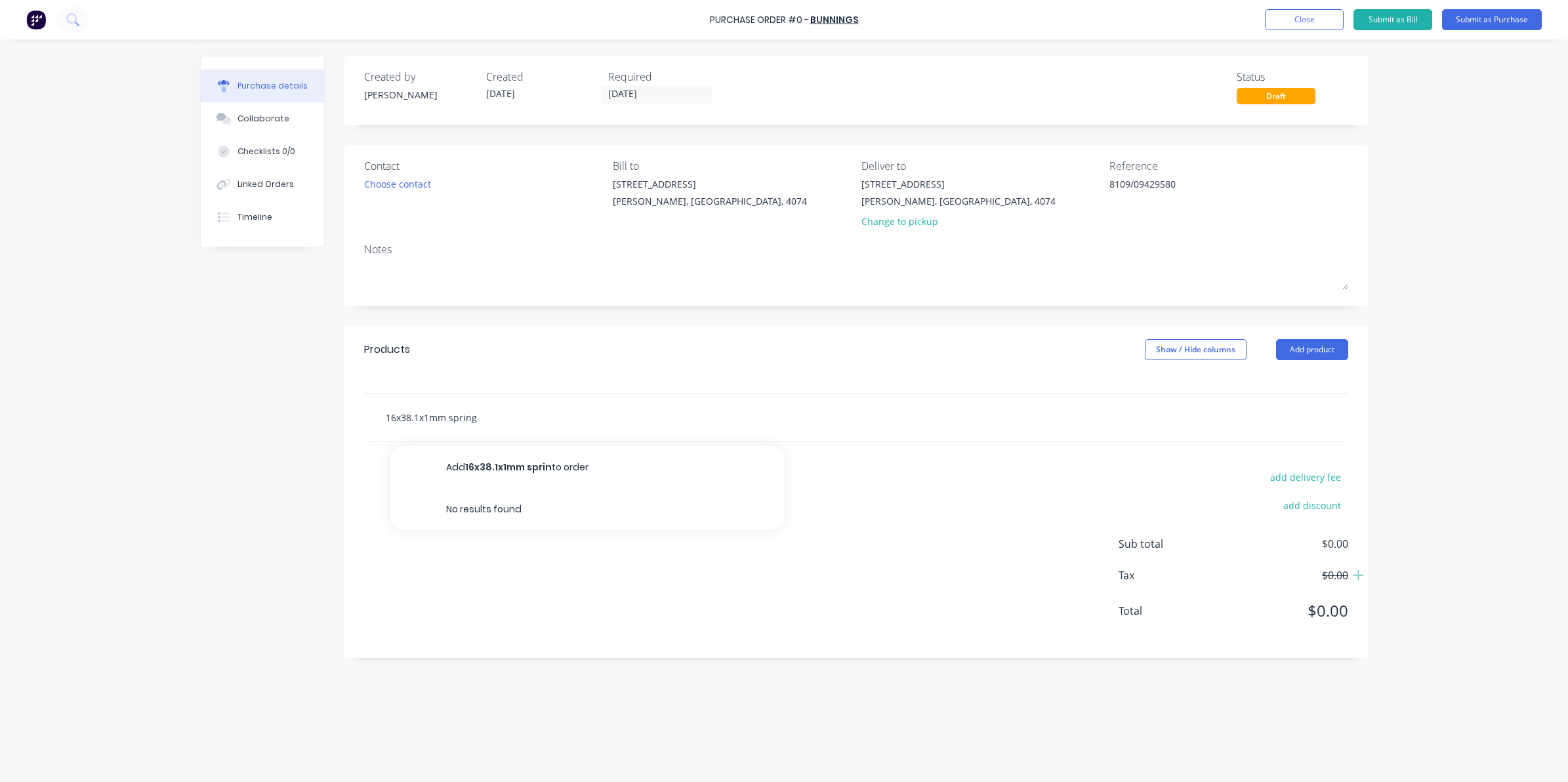
type textarea "x"
type input "16x38.1x1mm spring"
type textarea "x"
type input "16x38.1x1mm spring c"
type textarea "x"
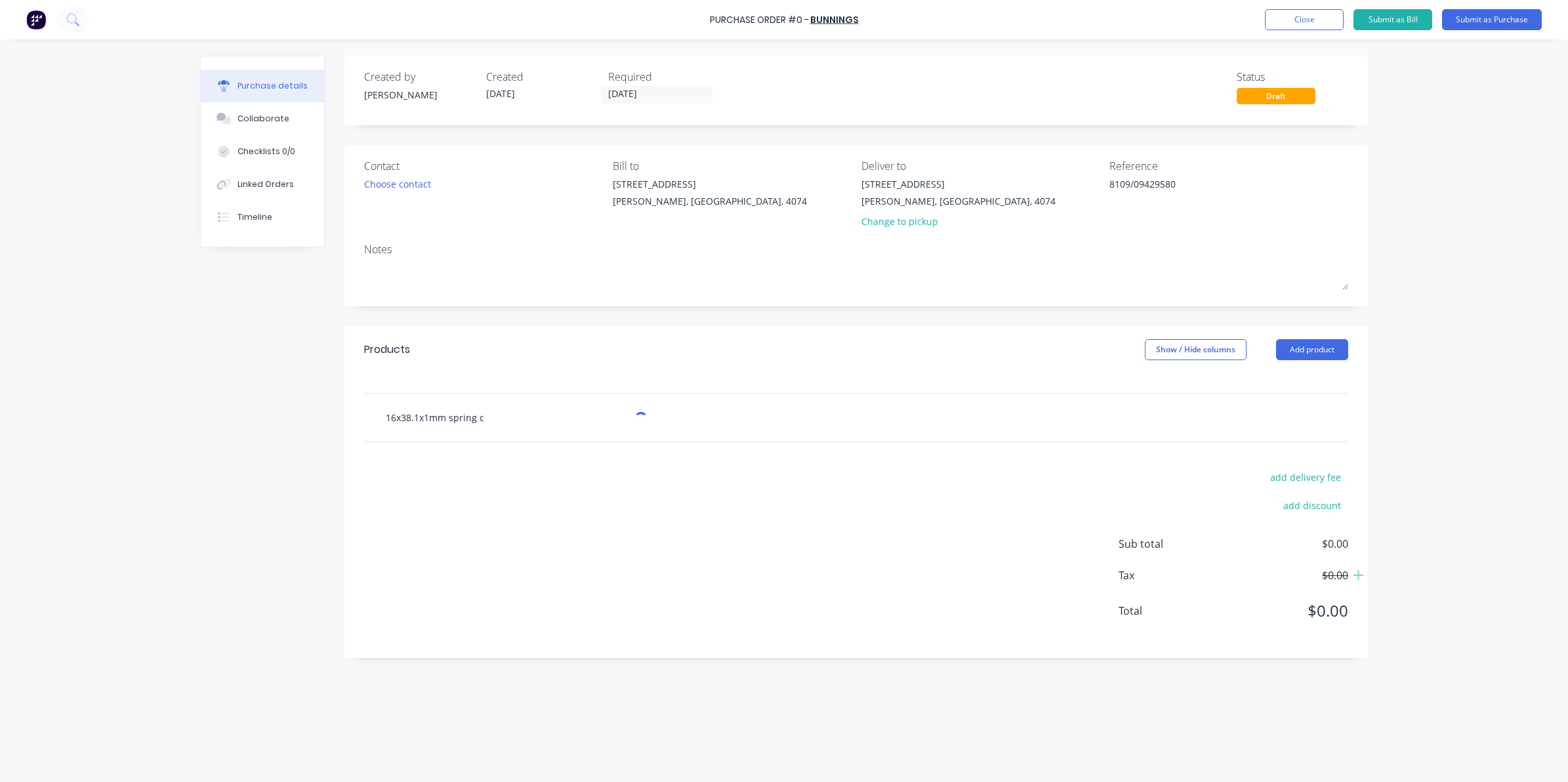
type input "16x38.1x1mm spring co"
type textarea "x"
type input "16x38.1x1mm spring com"
type textarea "x"
type input "16x38.1x1mm spring comp"
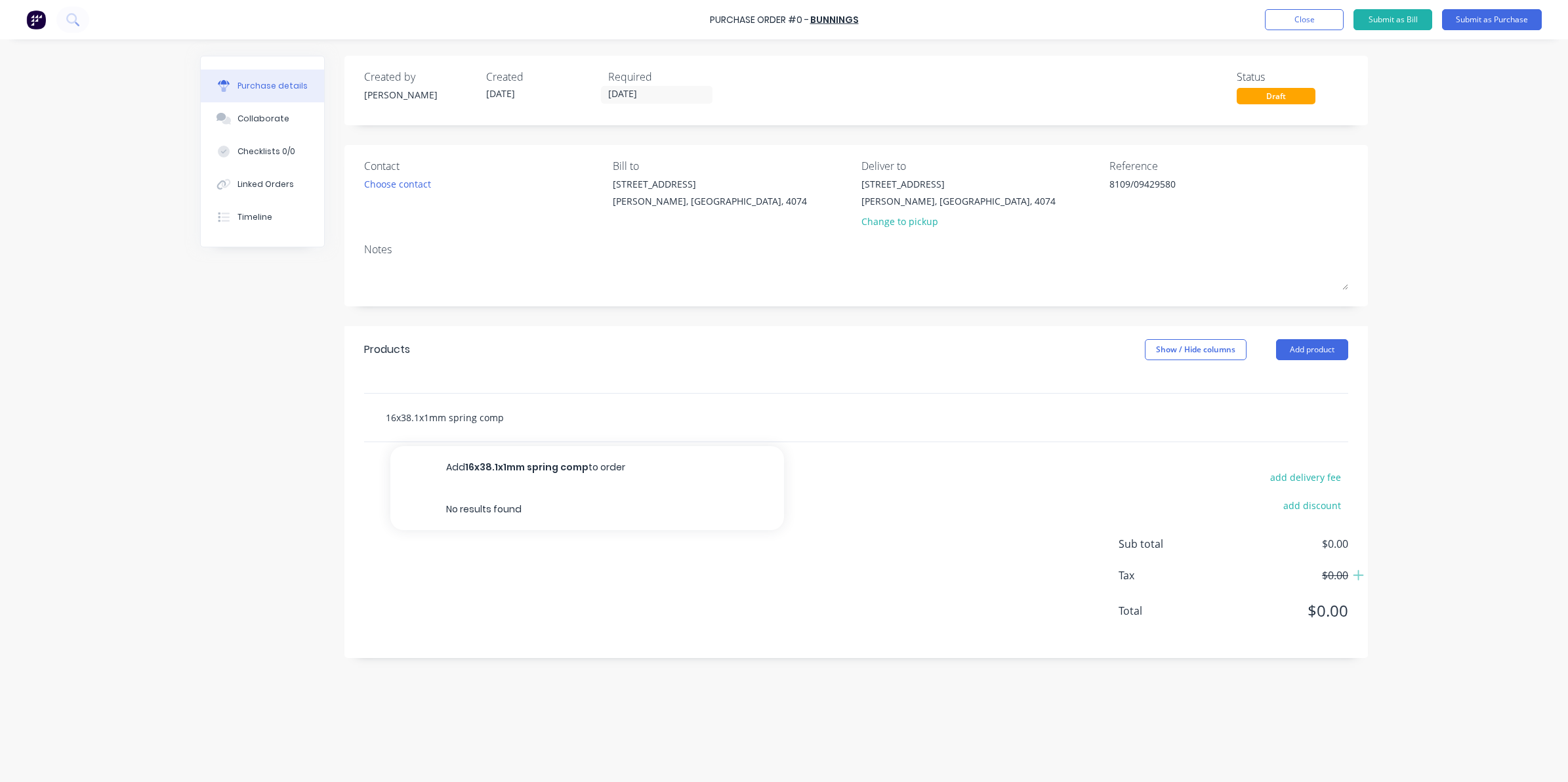
type textarea "x"
type input "16x38.1x1mm spring compr"
type textarea "x"
type input "16x38.1x1mm spring compre"
type textarea "x"
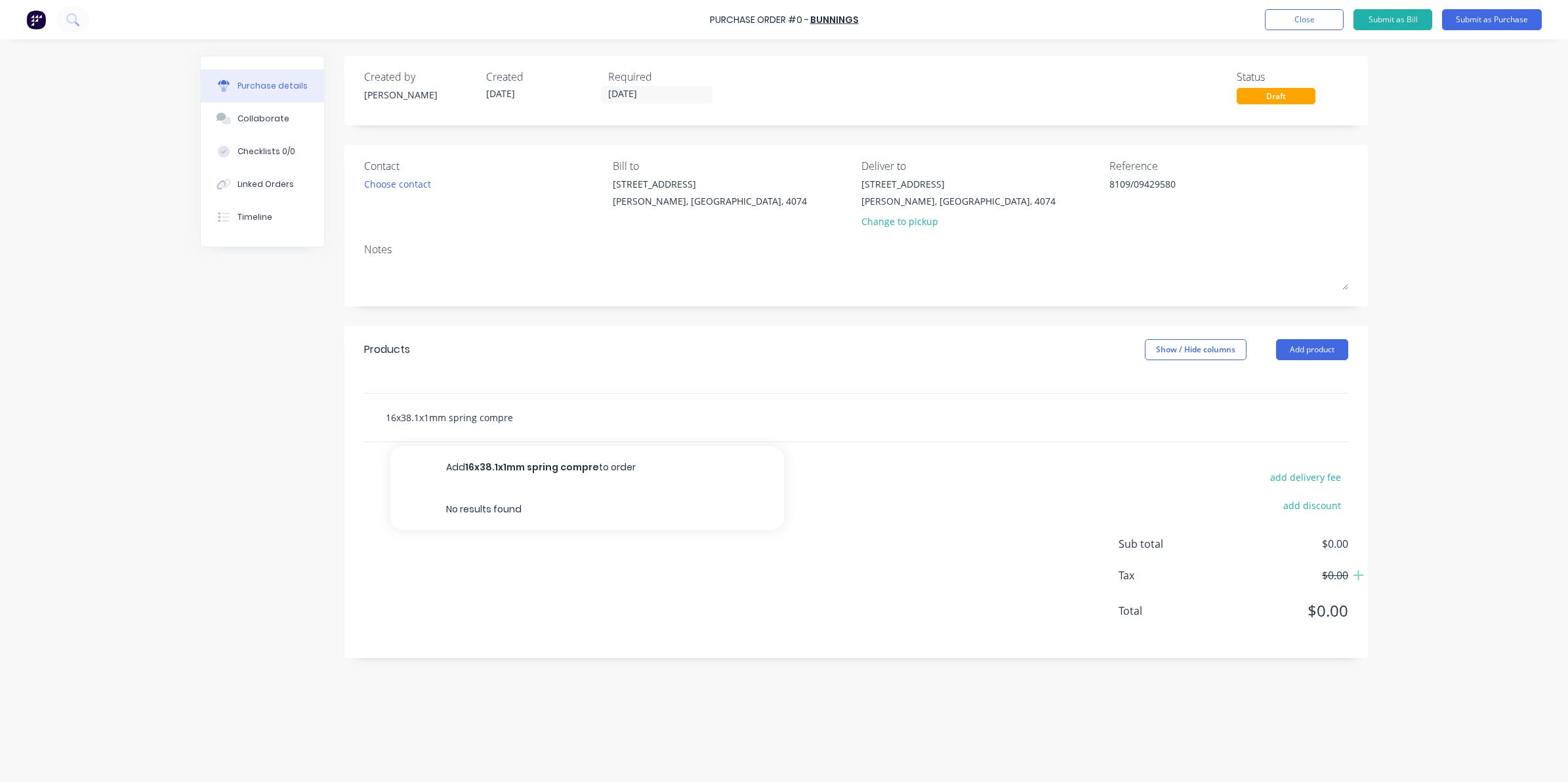
type input "16x38.1x1mm spring compres"
type textarea "x"
type input "16x38.1x1mm spring compress"
type textarea "x"
type input "16x38.1x1mm spring compressi"
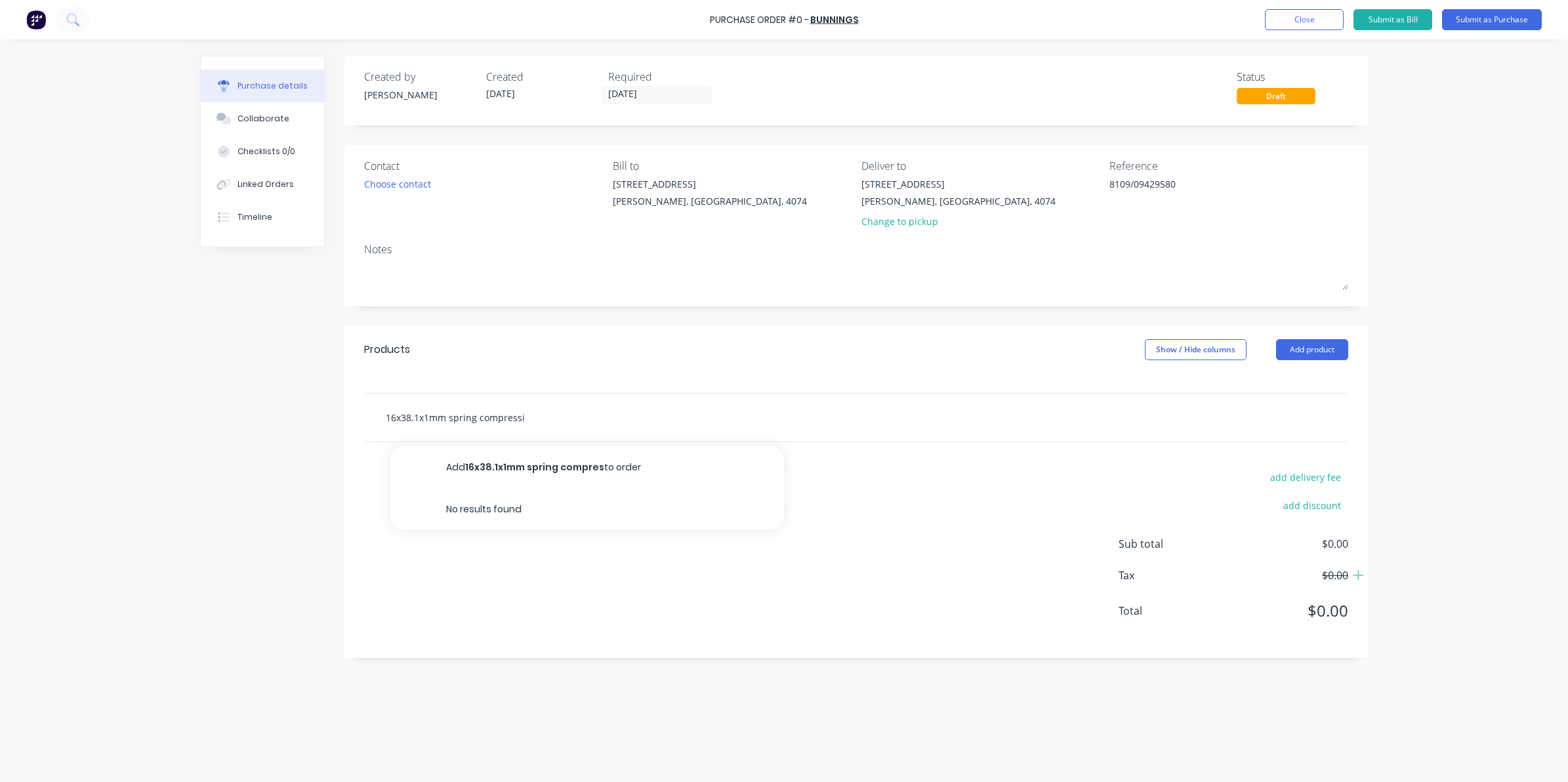
type textarea "x"
type input "16x38.1x1mm spring compressio"
type textarea "x"
type input "16x38.1x1mm spring compression"
type textarea "x"
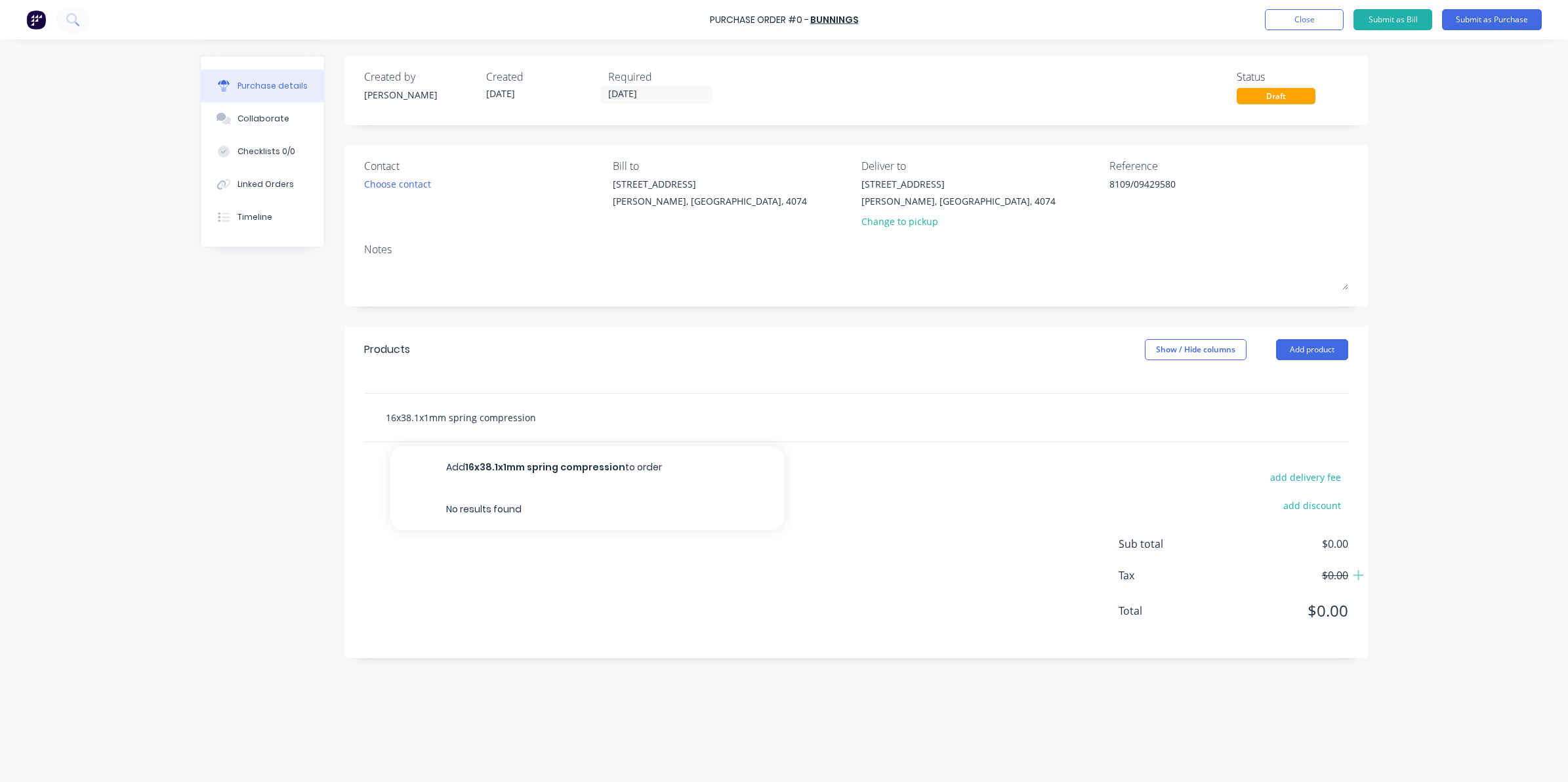
type input "16x38.1x1mm spring compression"
type textarea "x"
type input "16x38.1x1mm spring compression c"
type textarea "x"
type input "16x38.1x1mm spring compression ce"
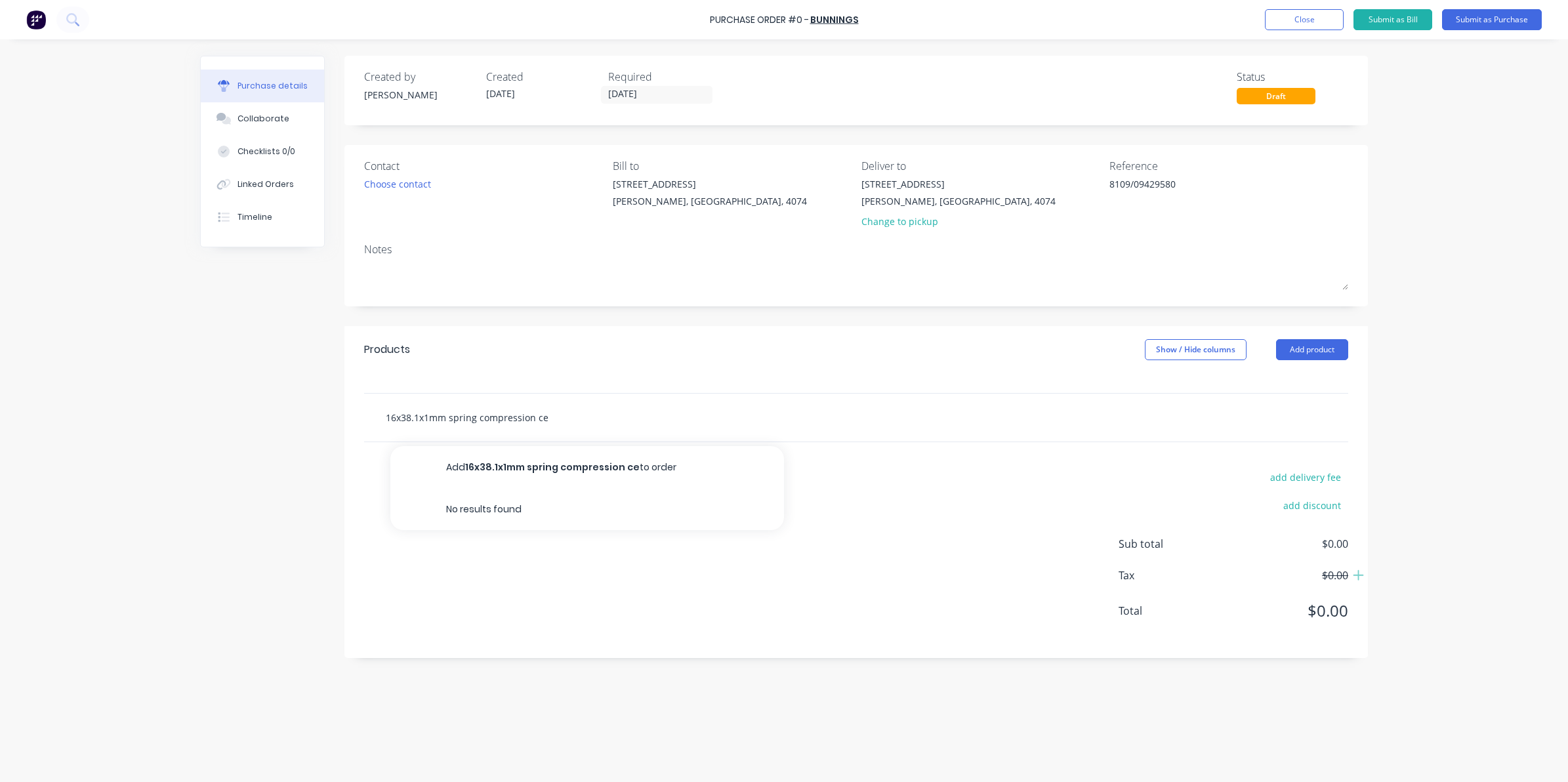
type textarea "x"
type input "16x38.1x1mm spring compression cen"
type textarea "x"
type input "16x38.1x1mm spring compression cent"
type textarea "x"
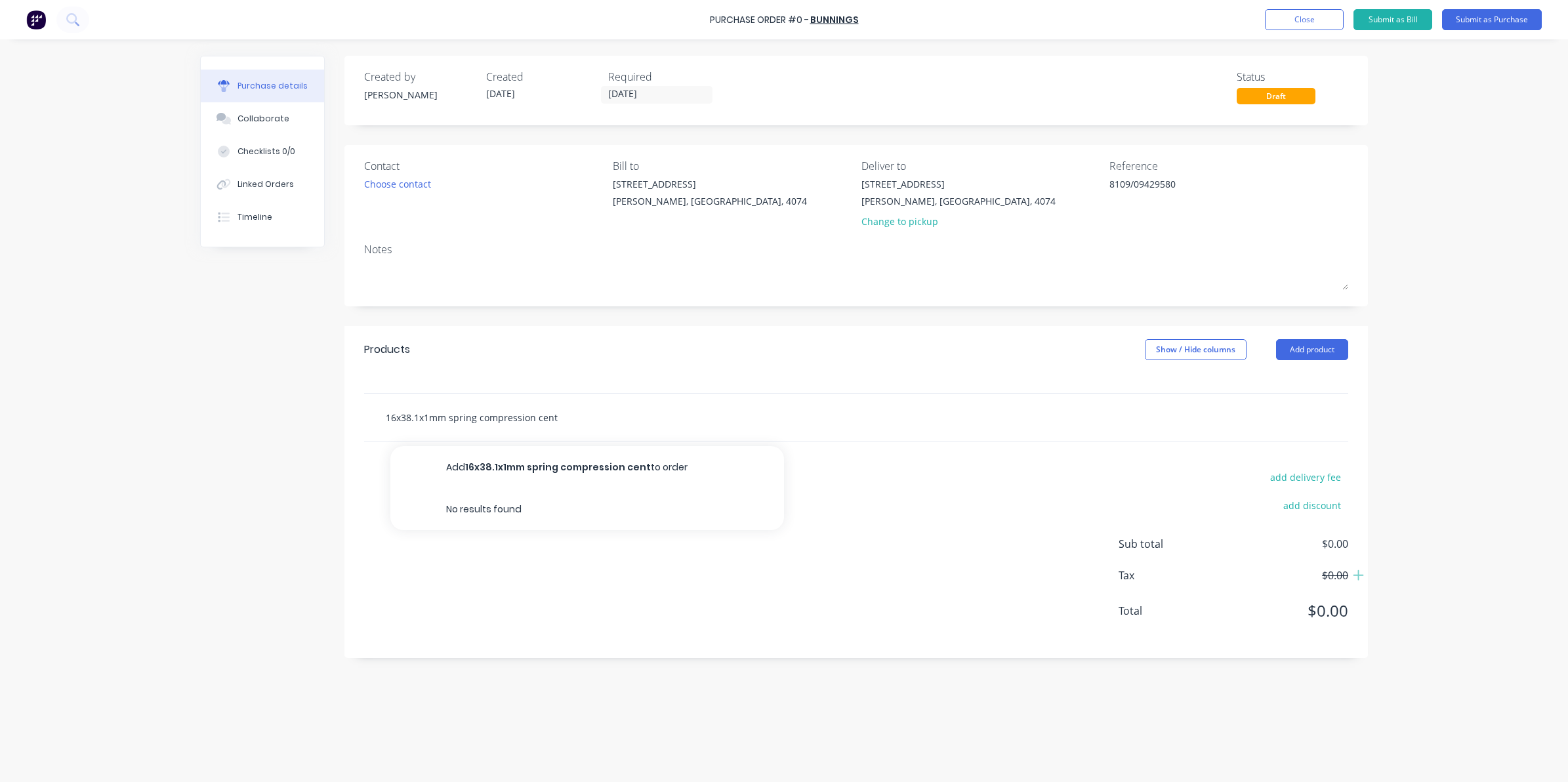
type input "16x38.1x1mm spring compression centu"
type textarea "x"
type input "16x38.1x1mm spring compression centur"
type textarea "x"
type input "16x38.1x1mm spring compression century"
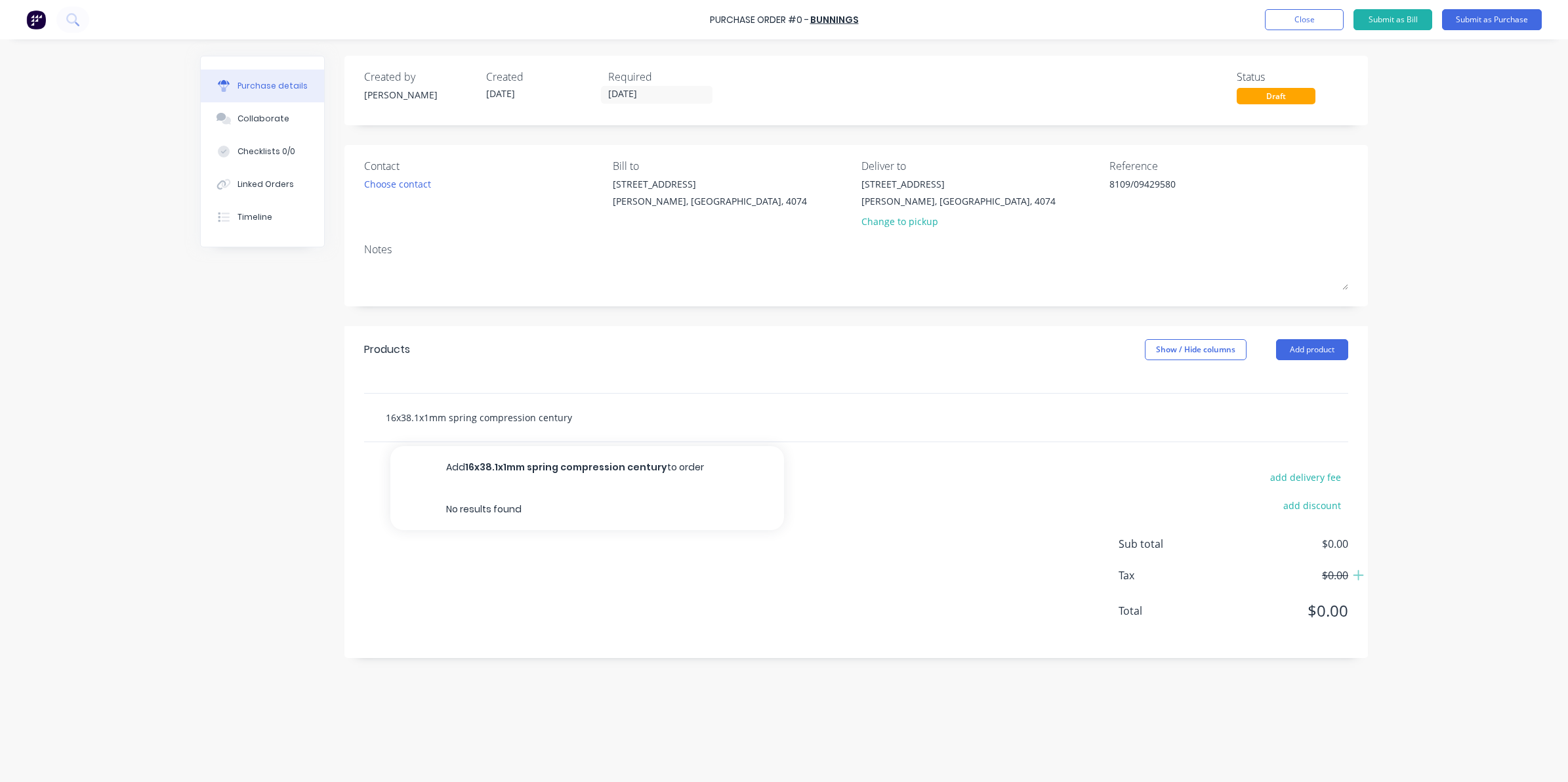
type textarea "x"
type input "16x38.1x1mm spring compression century"
type textarea "x"
type input "16x38.1x1mm spring compression century 2"
type textarea "x"
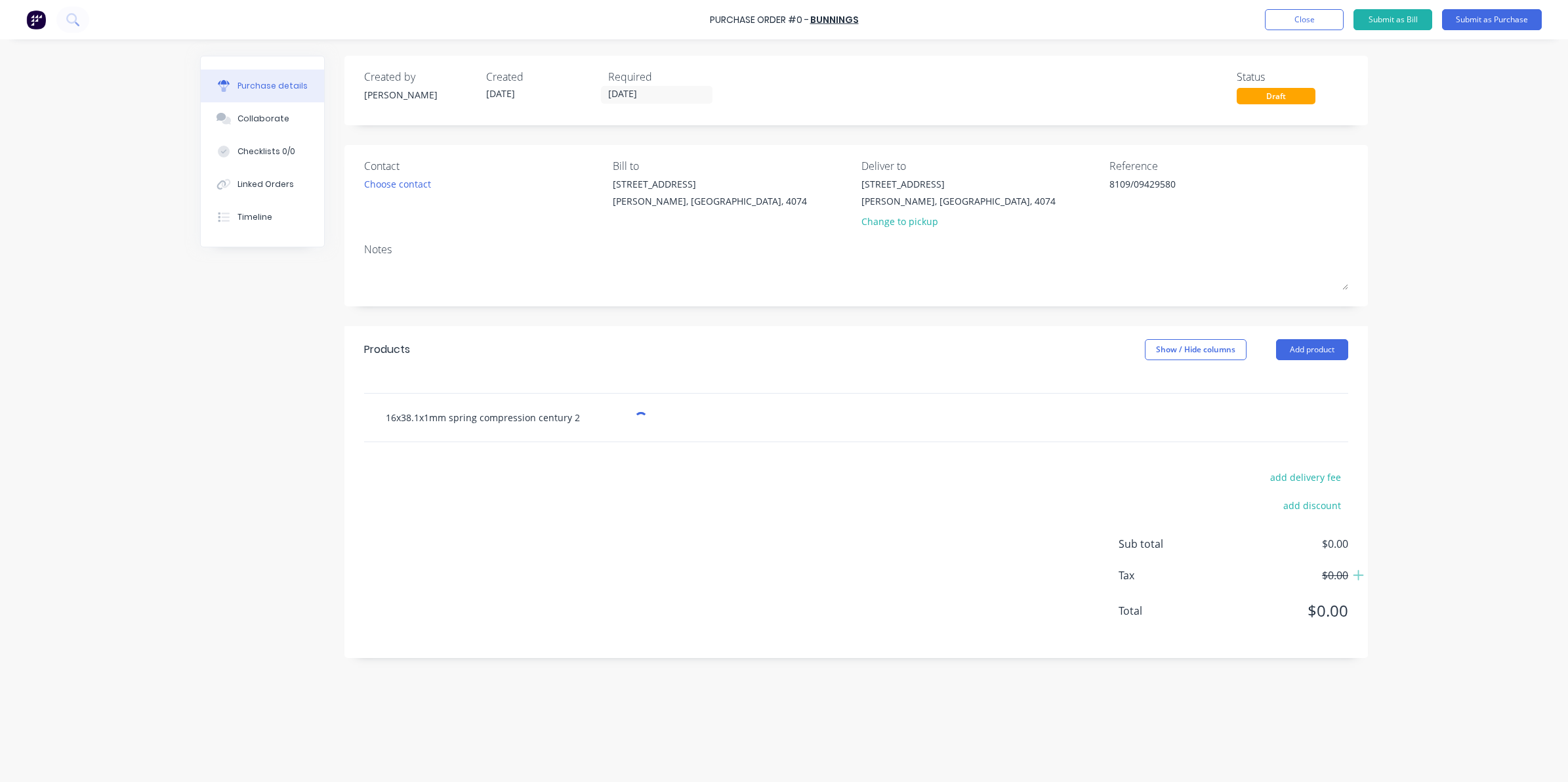
type input "16x38.1x1mm spring compression century 2"
type textarea "x"
type input "16x38.1x1mm spring compression century 2 p"
type textarea "x"
type input "16x38.1x1mm spring compression century 2 pk"
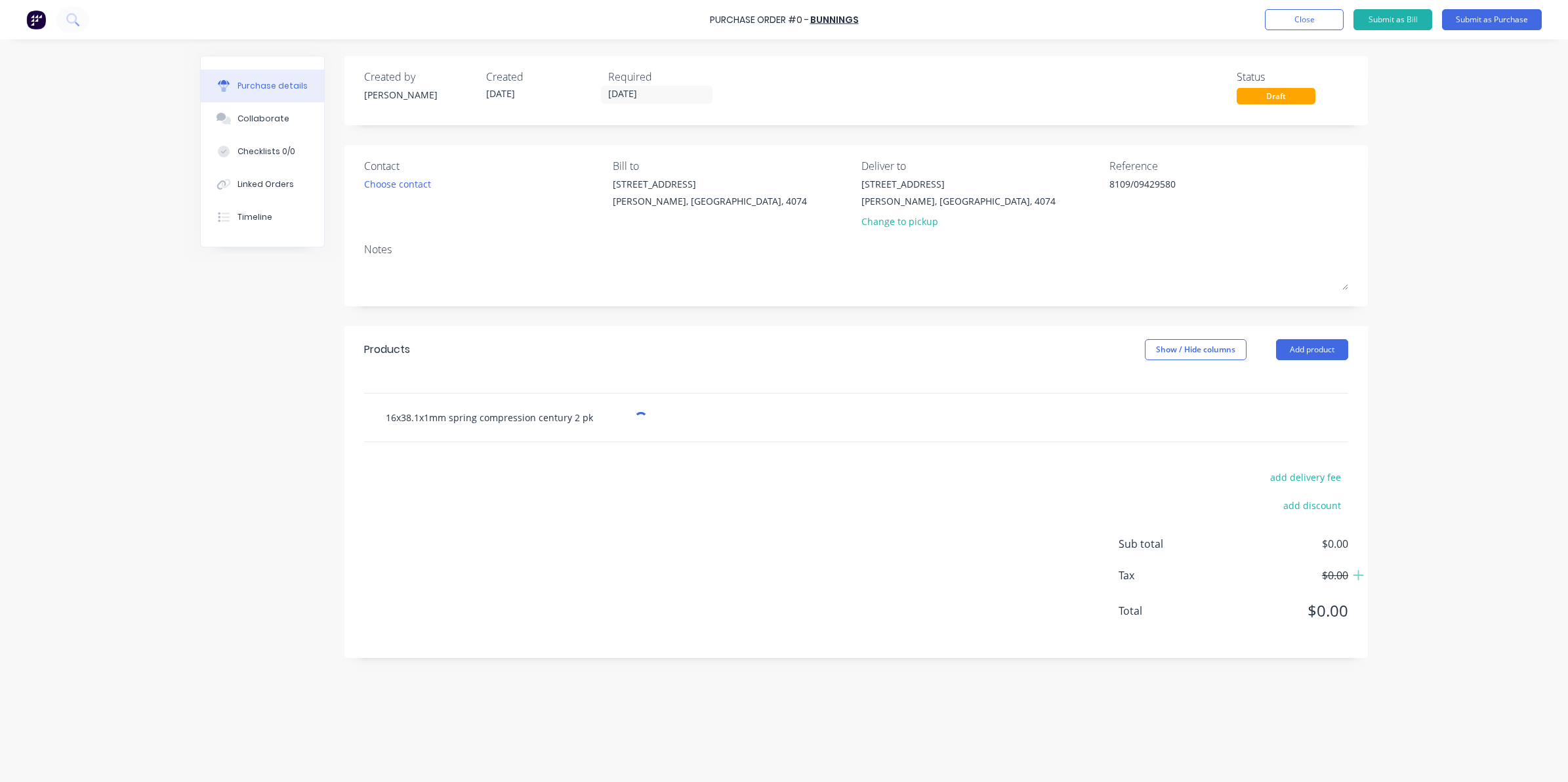
type textarea "x"
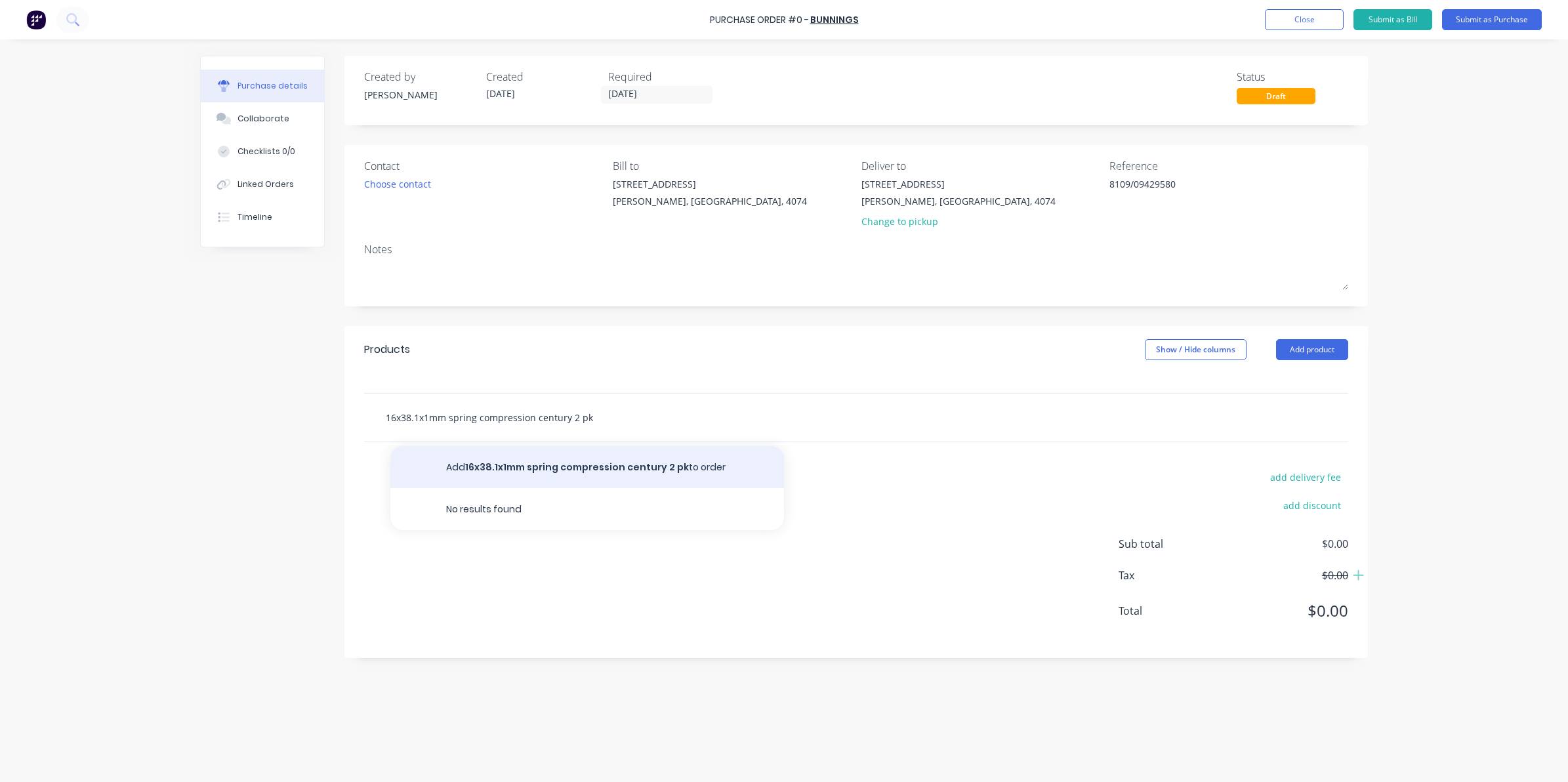
type input "16x38.1x1mm spring compression century 2 pk"
click at [507, 459] on button "Add 16x38.1x1mm spring compression century 2 pk to order" at bounding box center [587, 467] width 393 height 42
type textarea "x"
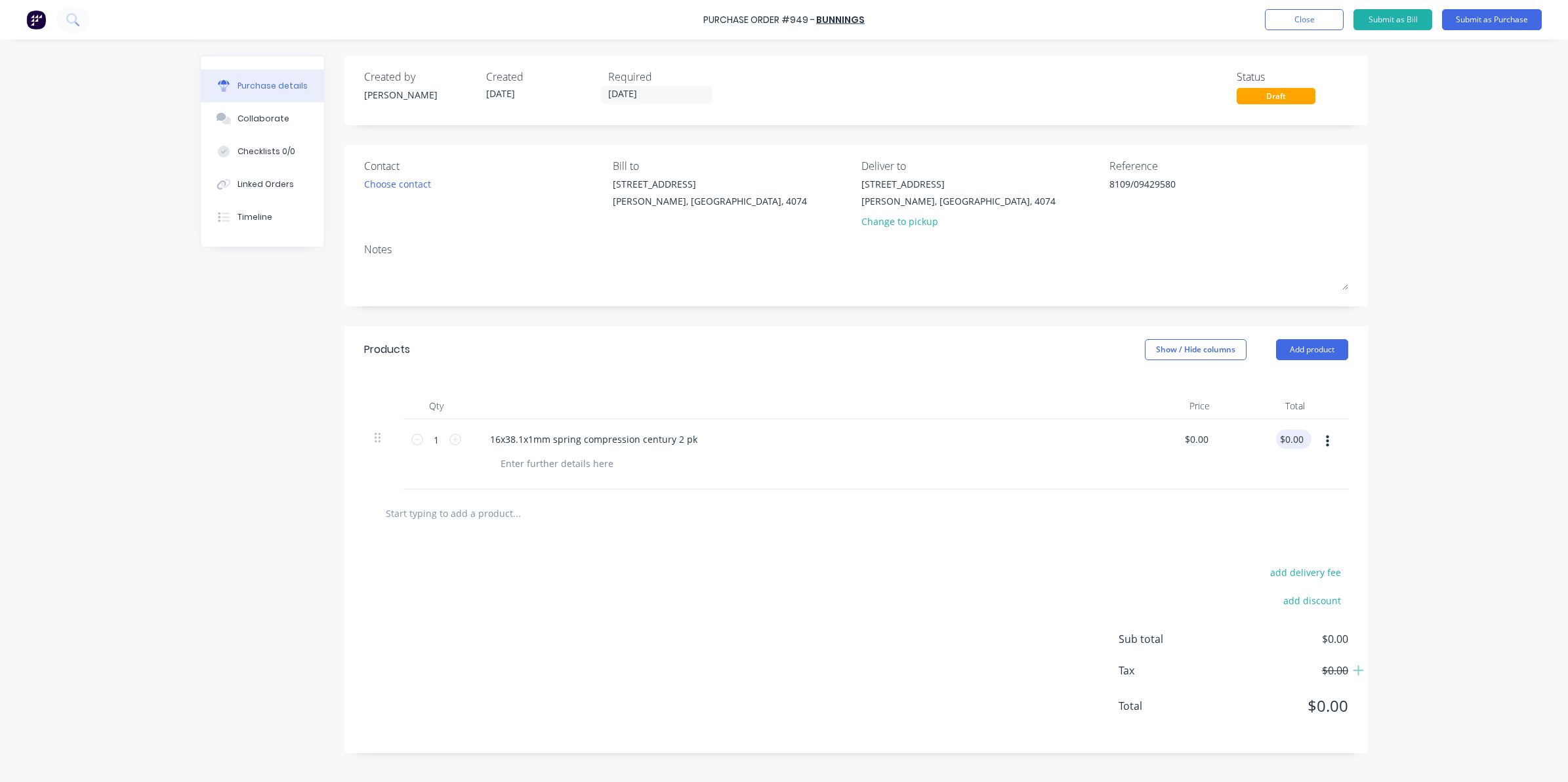
type textarea "x"
type input "0.00"
click at [1282, 441] on input "0.00" at bounding box center [1291, 439] width 30 height 19
type textarea "x"
type input "0.00"
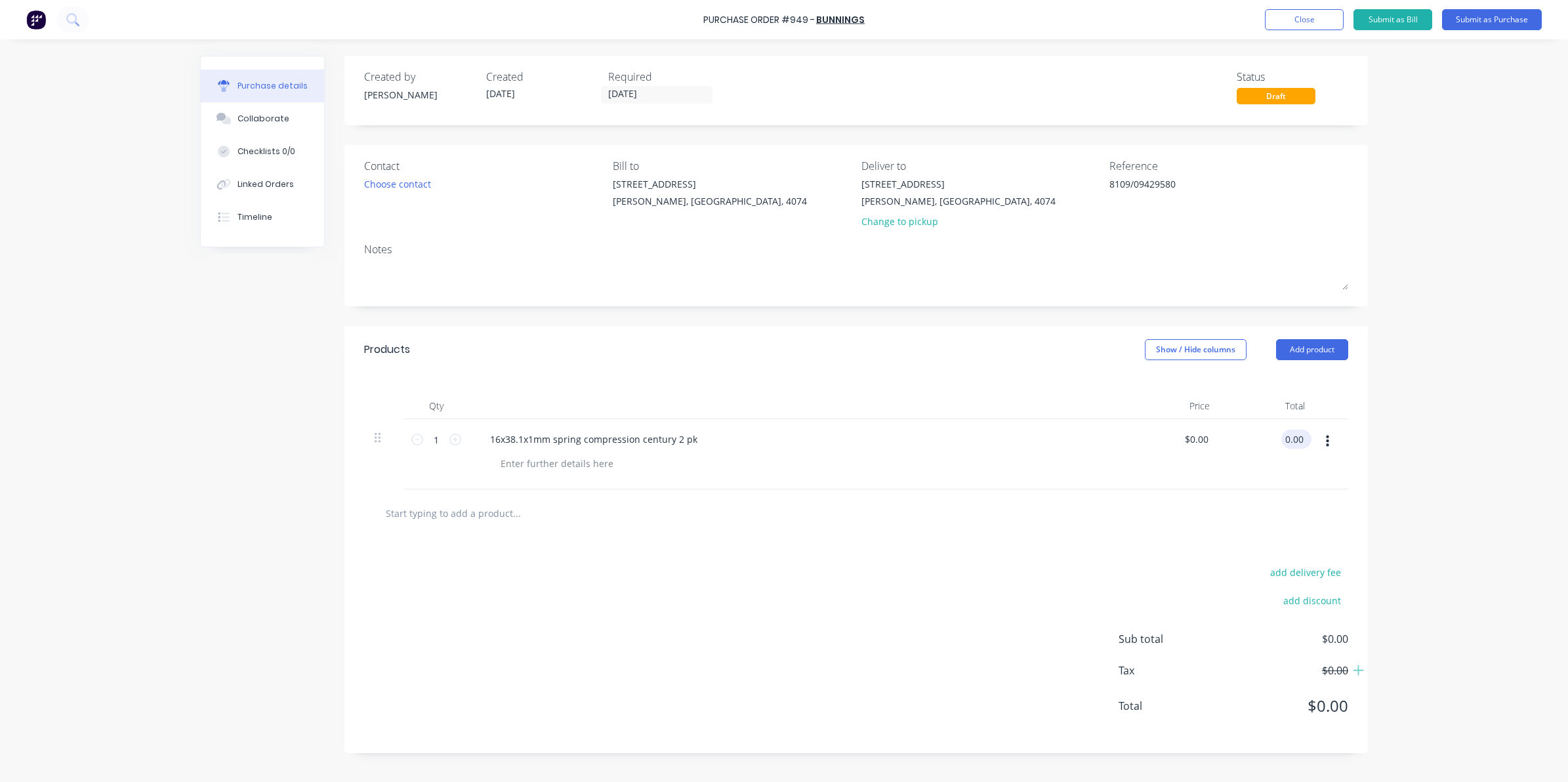
click at [1281, 441] on div "0.00 0.00" at bounding box center [1267, 454] width 95 height 70
type textarea "x"
type input "$0.00"
click at [432, 441] on input "1" at bounding box center [436, 440] width 26 height 20
type textarea "x"
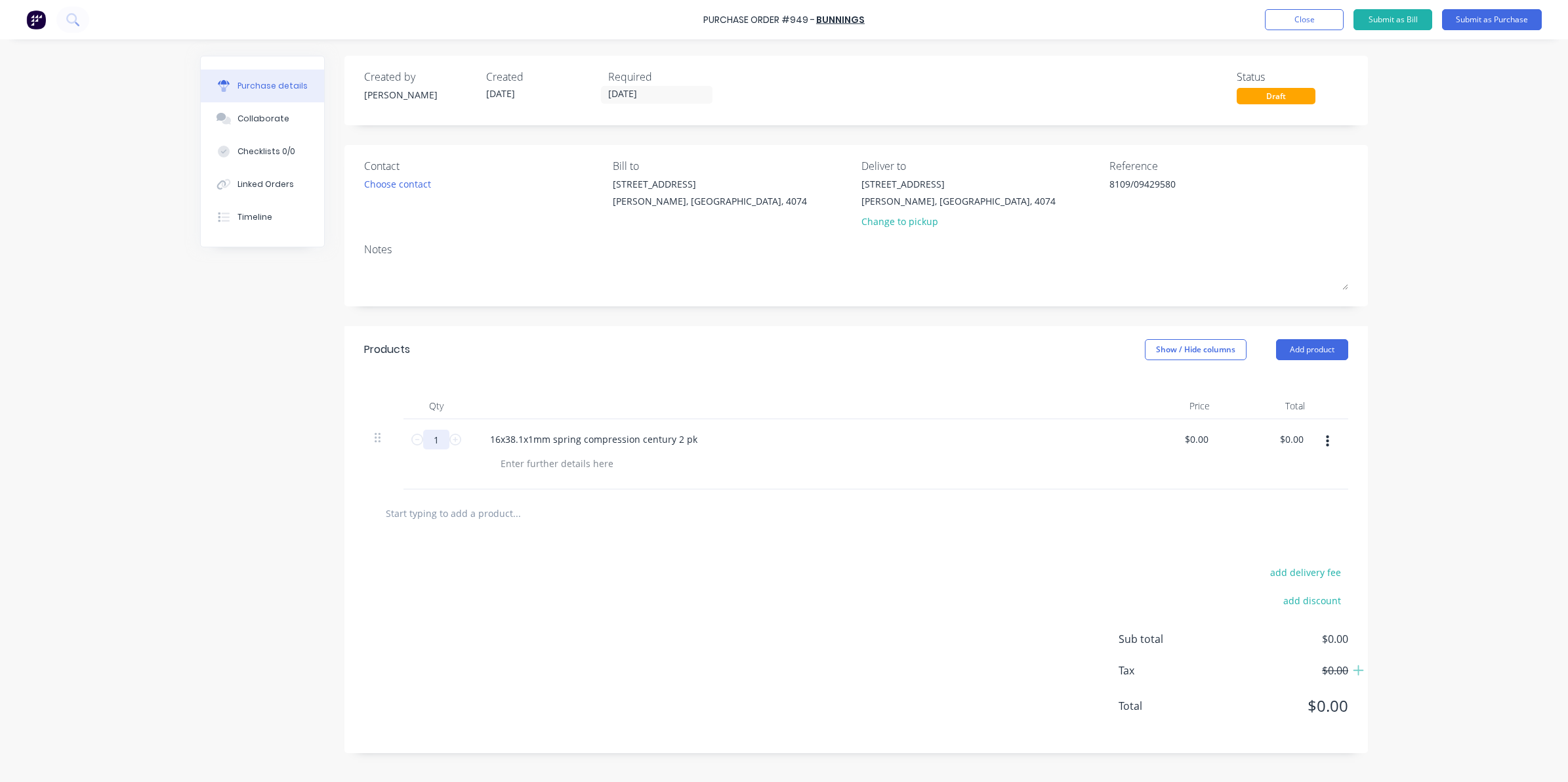
type input "2"
type textarea "x"
type input "2"
type textarea "x"
type input "0.00"
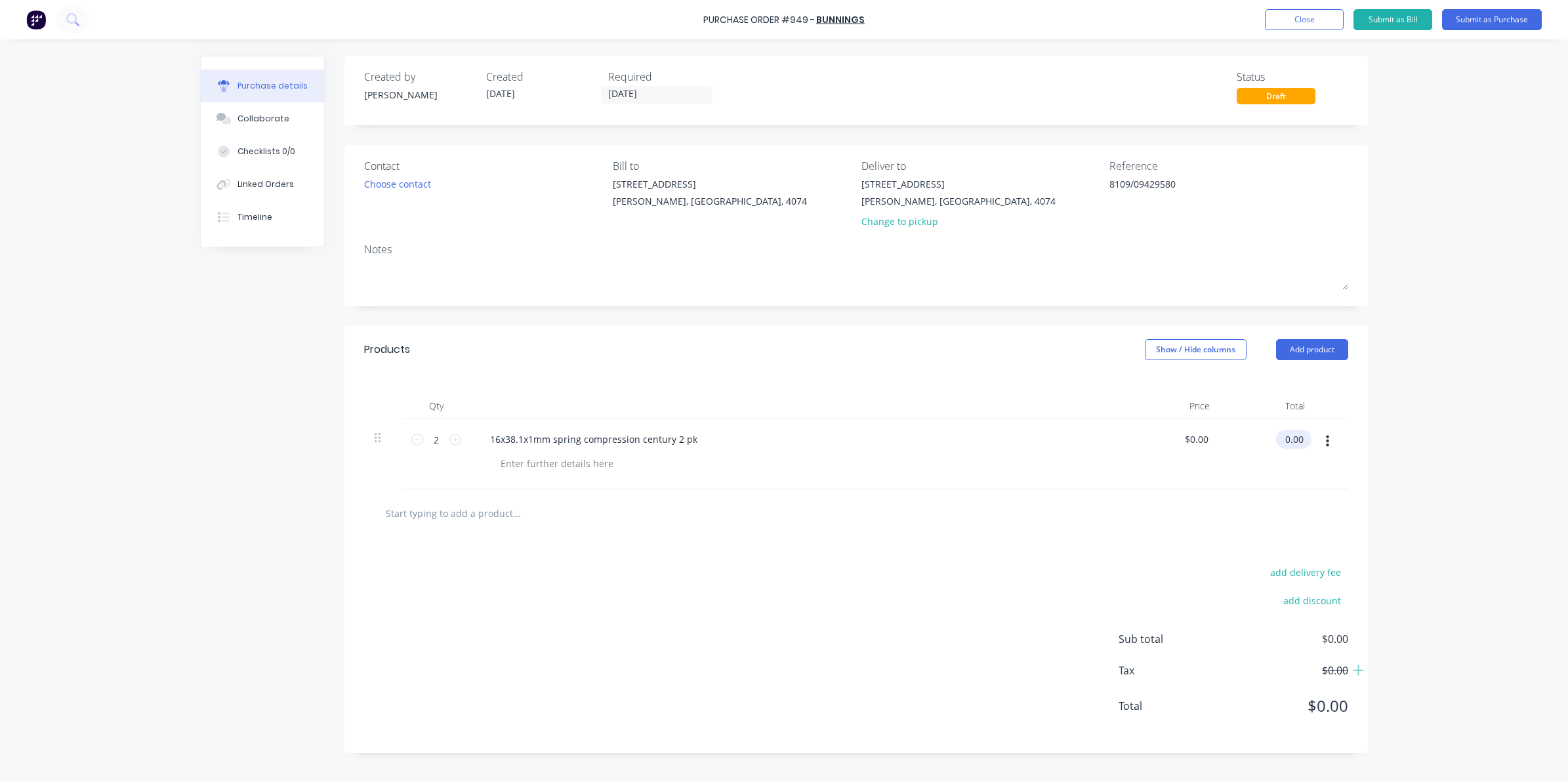
click at [1281, 433] on div "0.00 $0.00" at bounding box center [1291, 439] width 30 height 19
type textarea "x"
drag, startPoint x: 1283, startPoint y: 436, endPoint x: 1365, endPoint y: 436, distance: 82.0
click at [1365, 436] on div "Qty Price Total 2 2 16x38.1x1mm spring compression century 2 pk $0.00 $0.00 0.0…" at bounding box center [856, 431] width 1023 height 116
type input "25"
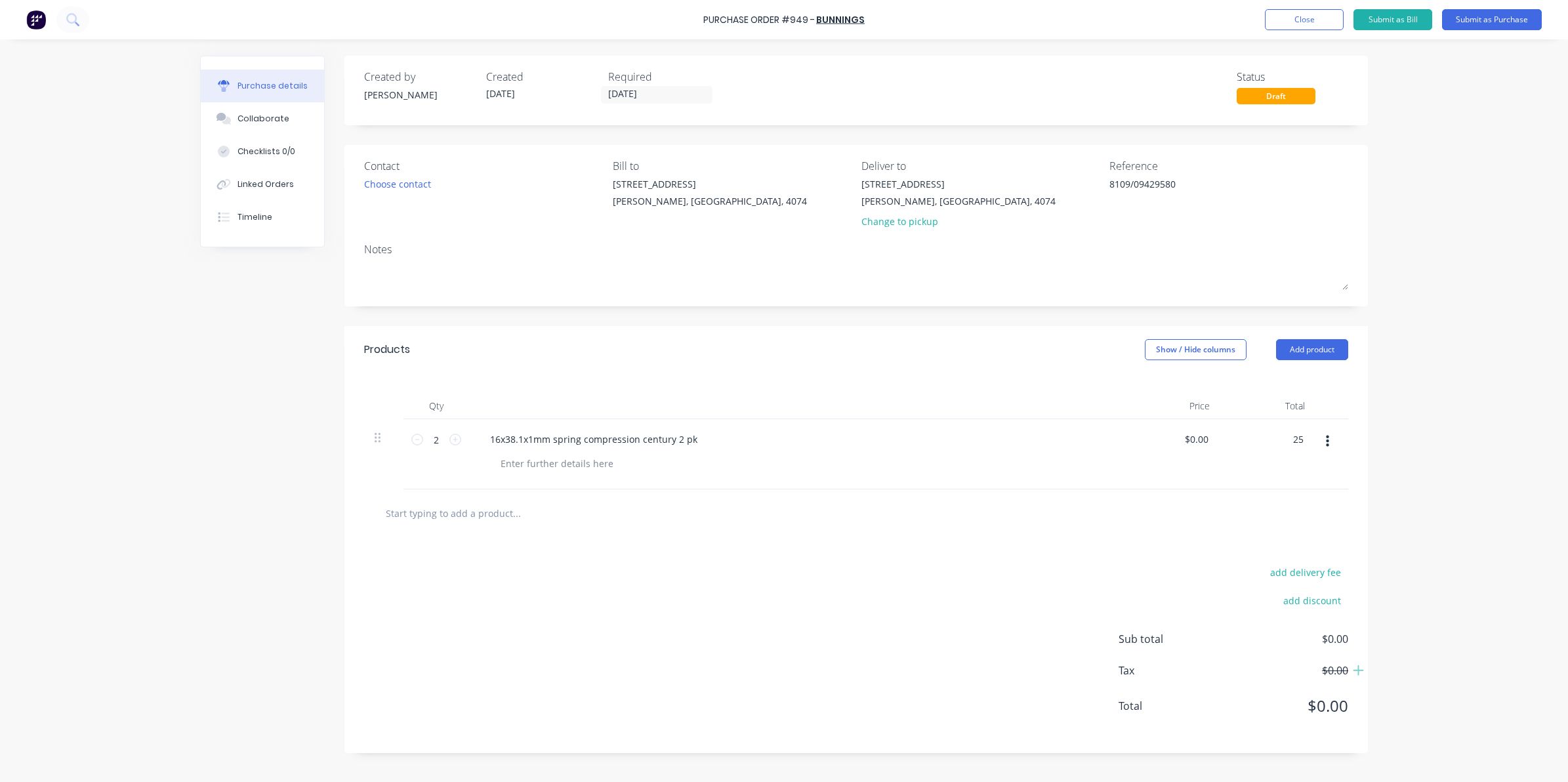
type textarea "x"
type input "$12.50"
type input "$25.00"
click at [1424, 470] on div "Purchase Order #949 - Bunnings Add product Close Submit as Bill Submit as Purch…" at bounding box center [784, 391] width 1568 height 782
type textarea "x"
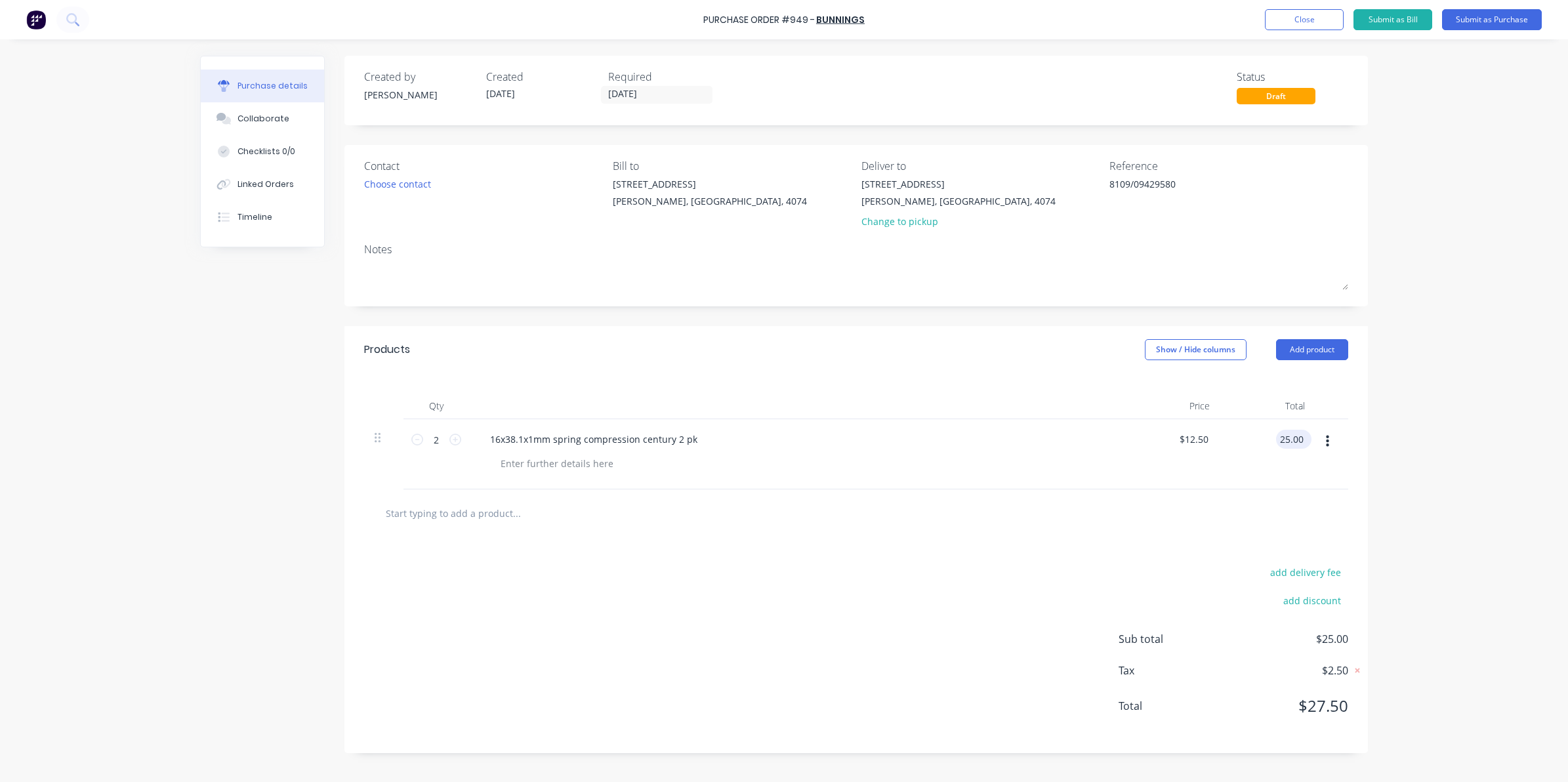
click at [1296, 434] on input "25.00" at bounding box center [1291, 439] width 30 height 19
type input "25.012"
type textarea "x"
click at [1287, 440] on input "25.012" at bounding box center [1289, 439] width 36 height 19
type input "25.12"
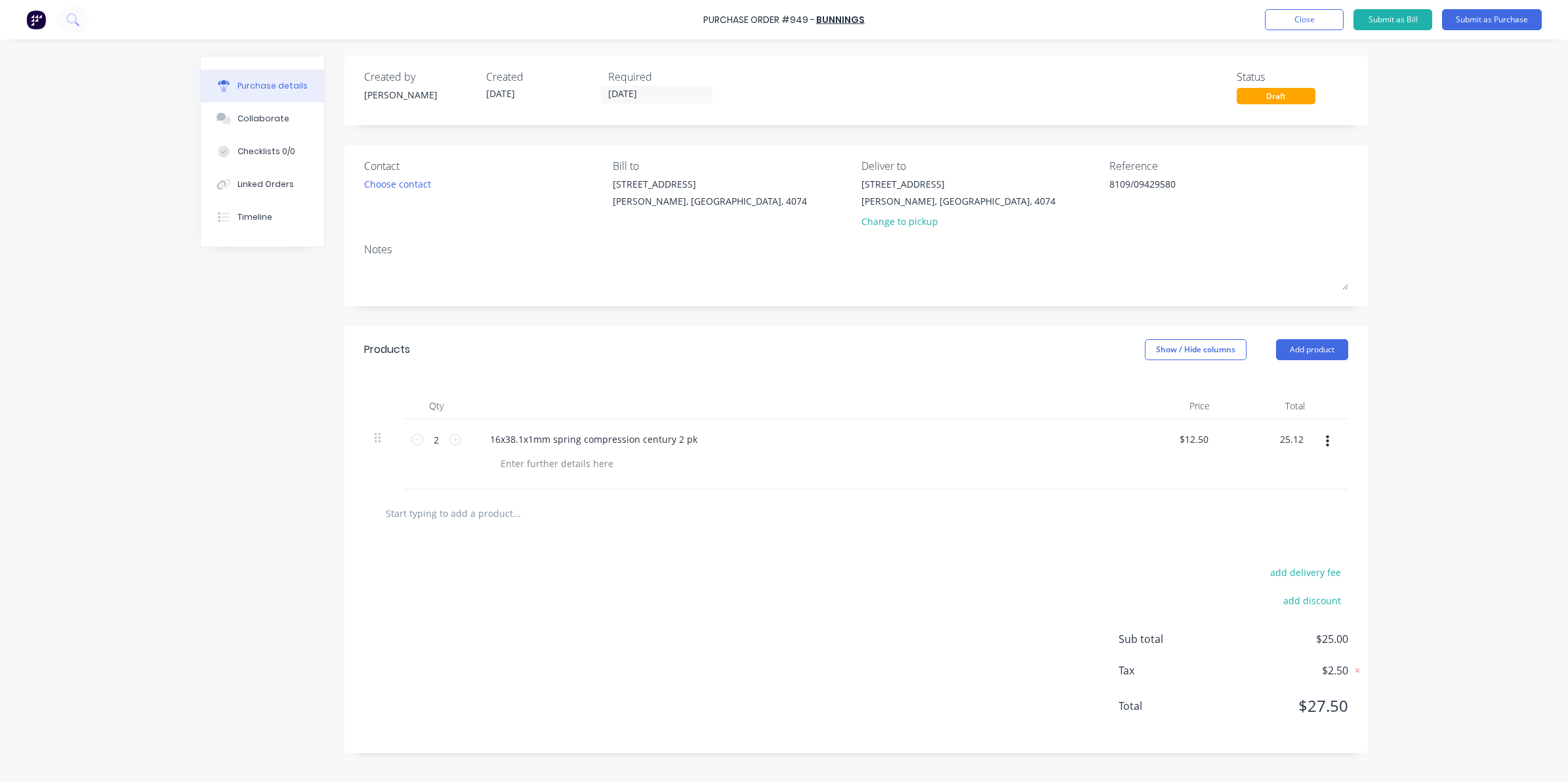
type textarea "x"
type input "$12.56"
type input "$25.12"
click at [1394, 438] on div "Purchase Order #949 - Bunnings Add product Close Submit as Bill Submit as Purch…" at bounding box center [784, 391] width 1568 height 782
type textarea "x"
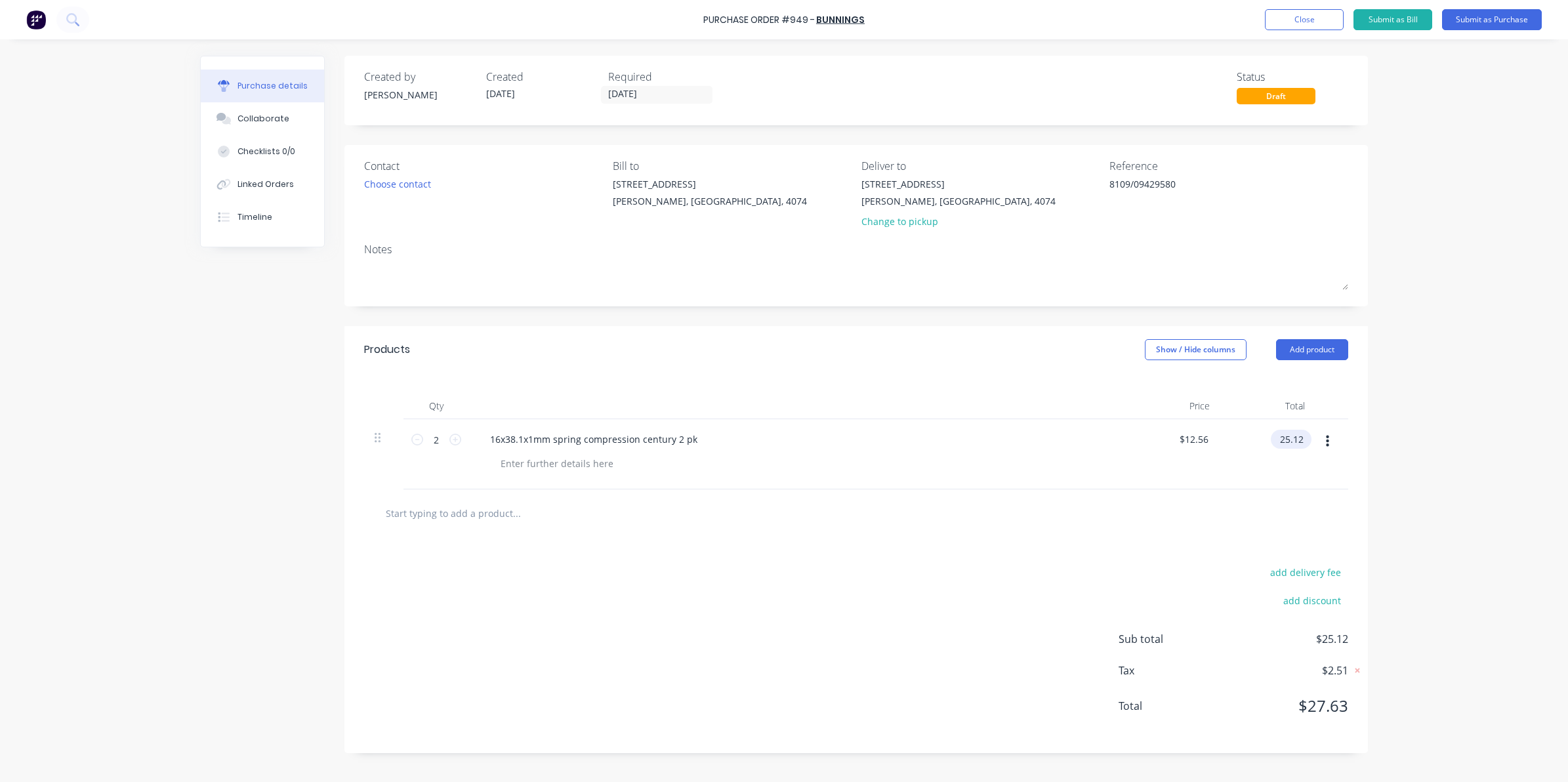
click at [1296, 434] on input "25.12" at bounding box center [1289, 439] width 36 height 19
type input "25.22"
type textarea "x"
type input "$12.61"
type input "$25.22"
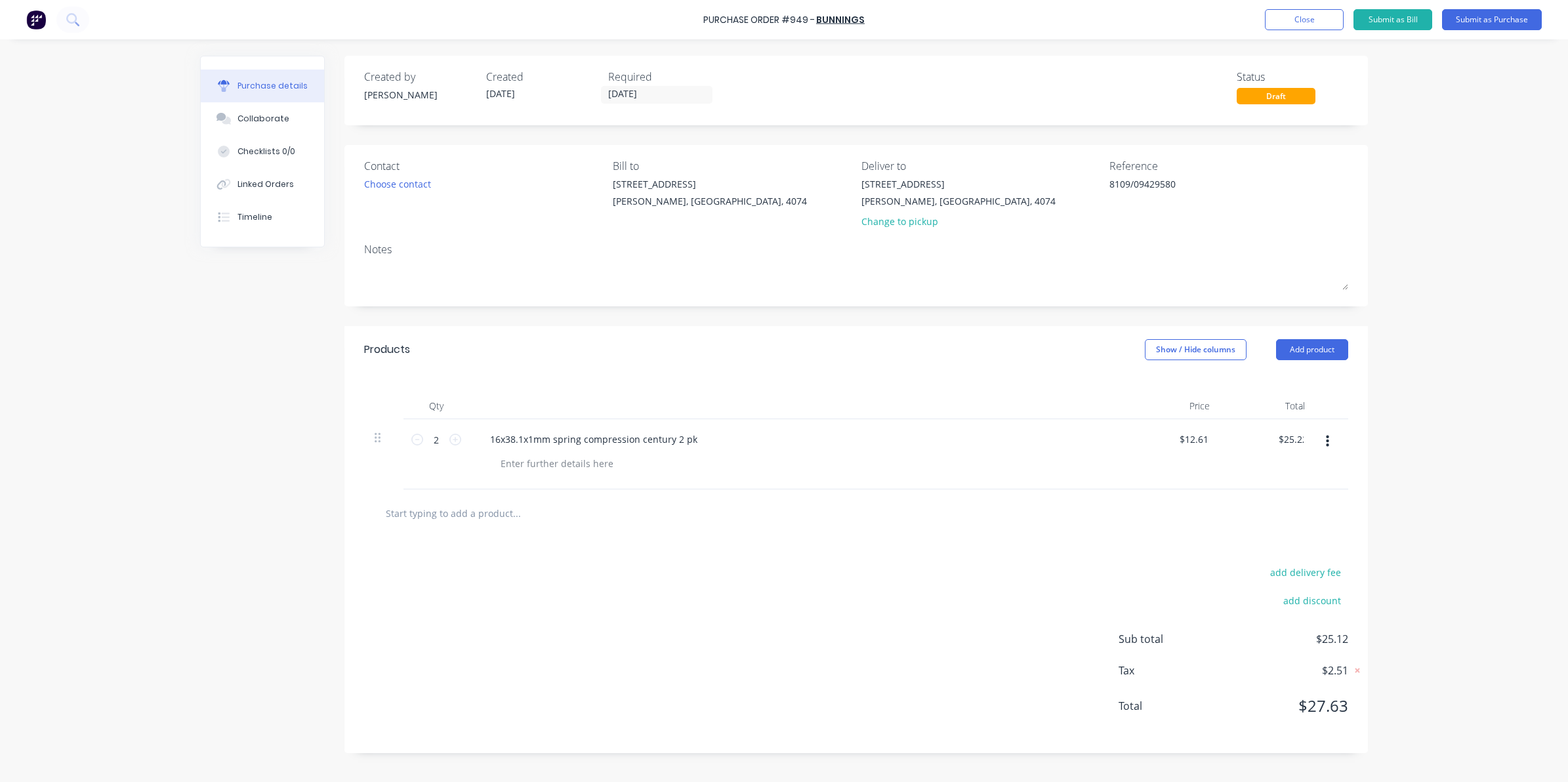
click at [1470, 480] on div "Purchase Order #949 - Bunnings Add product Close Submit as Bill Submit as Purch…" at bounding box center [784, 391] width 1568 height 782
type textarea "x"
click at [1300, 434] on input "25.22" at bounding box center [1291, 439] width 30 height 19
type input "25.24"
type textarea "x"
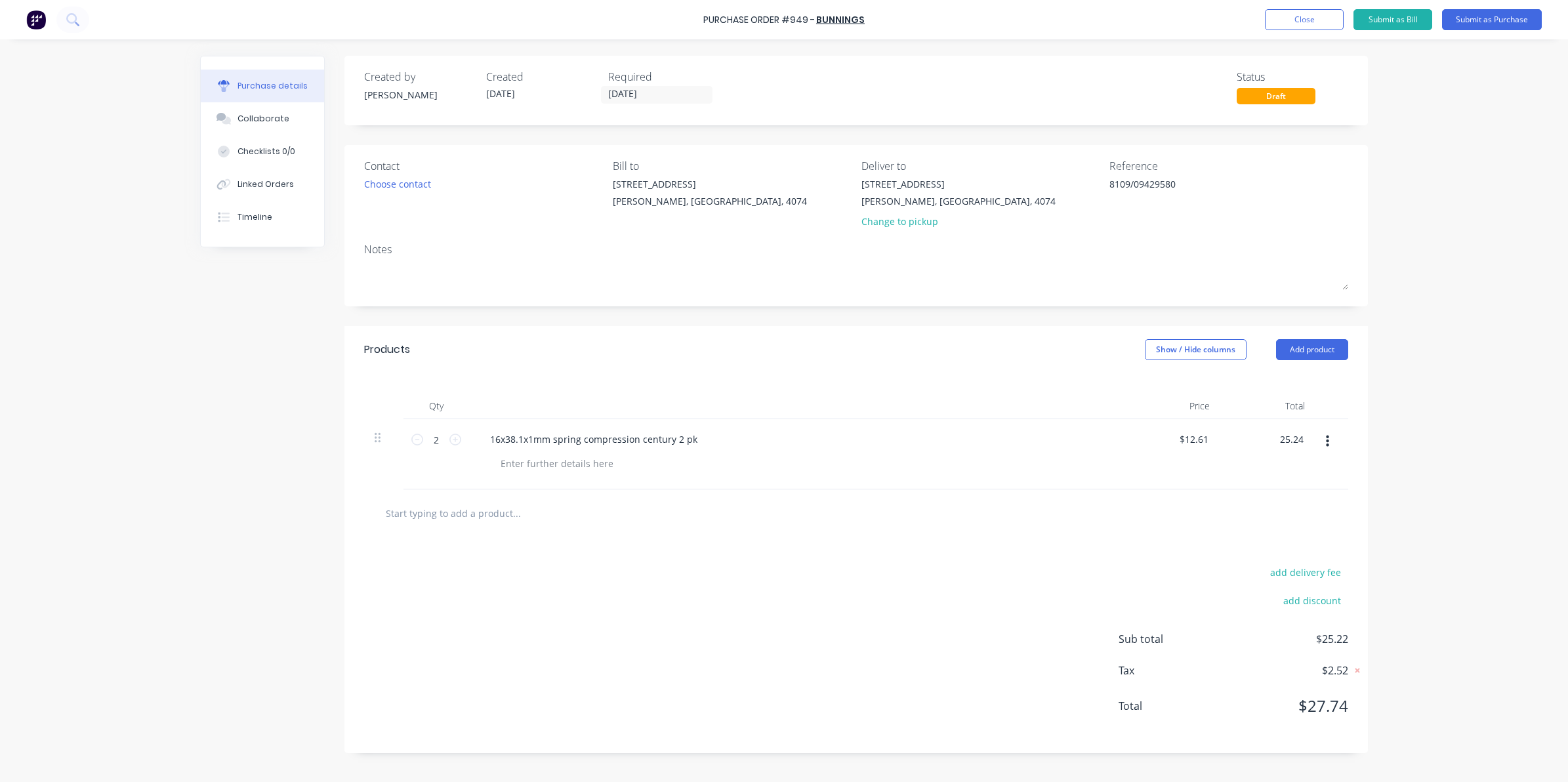
type input "$12.62"
type input "$25.24"
click at [1401, 435] on div "Purchase Order #949 - Bunnings Add product Close Submit as Bill Submit as Purch…" at bounding box center [784, 391] width 1568 height 782
click at [1499, 26] on button "Submit as Purchase" at bounding box center [1492, 19] width 100 height 21
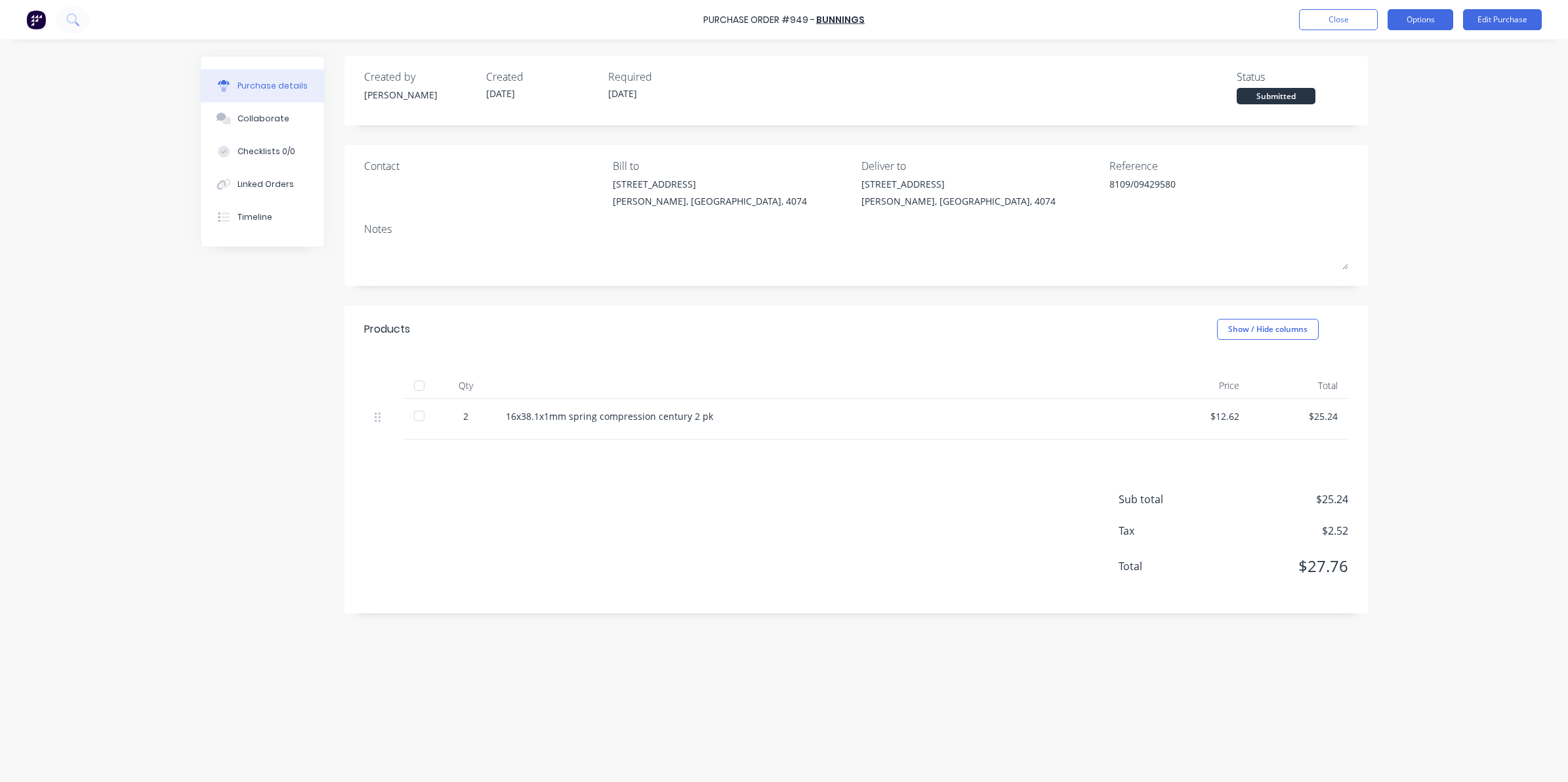
click at [1424, 19] on button "Options" at bounding box center [1420, 19] width 66 height 21
click at [1363, 83] on div "Convert to Bill" at bounding box center [1391, 79] width 101 height 19
type textarea "x"
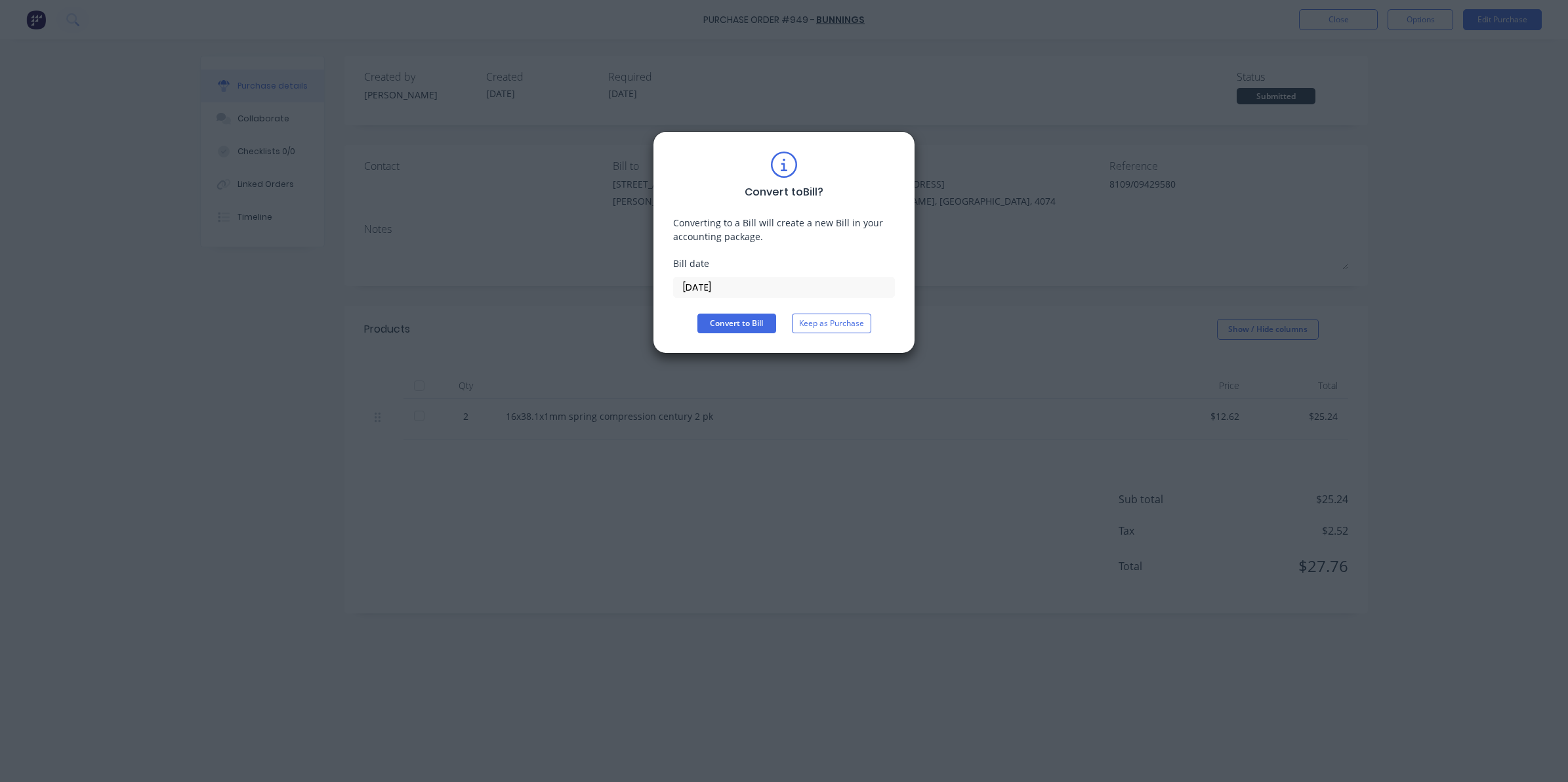
click at [778, 284] on input "08/10/25" at bounding box center [783, 287] width 220 height 20
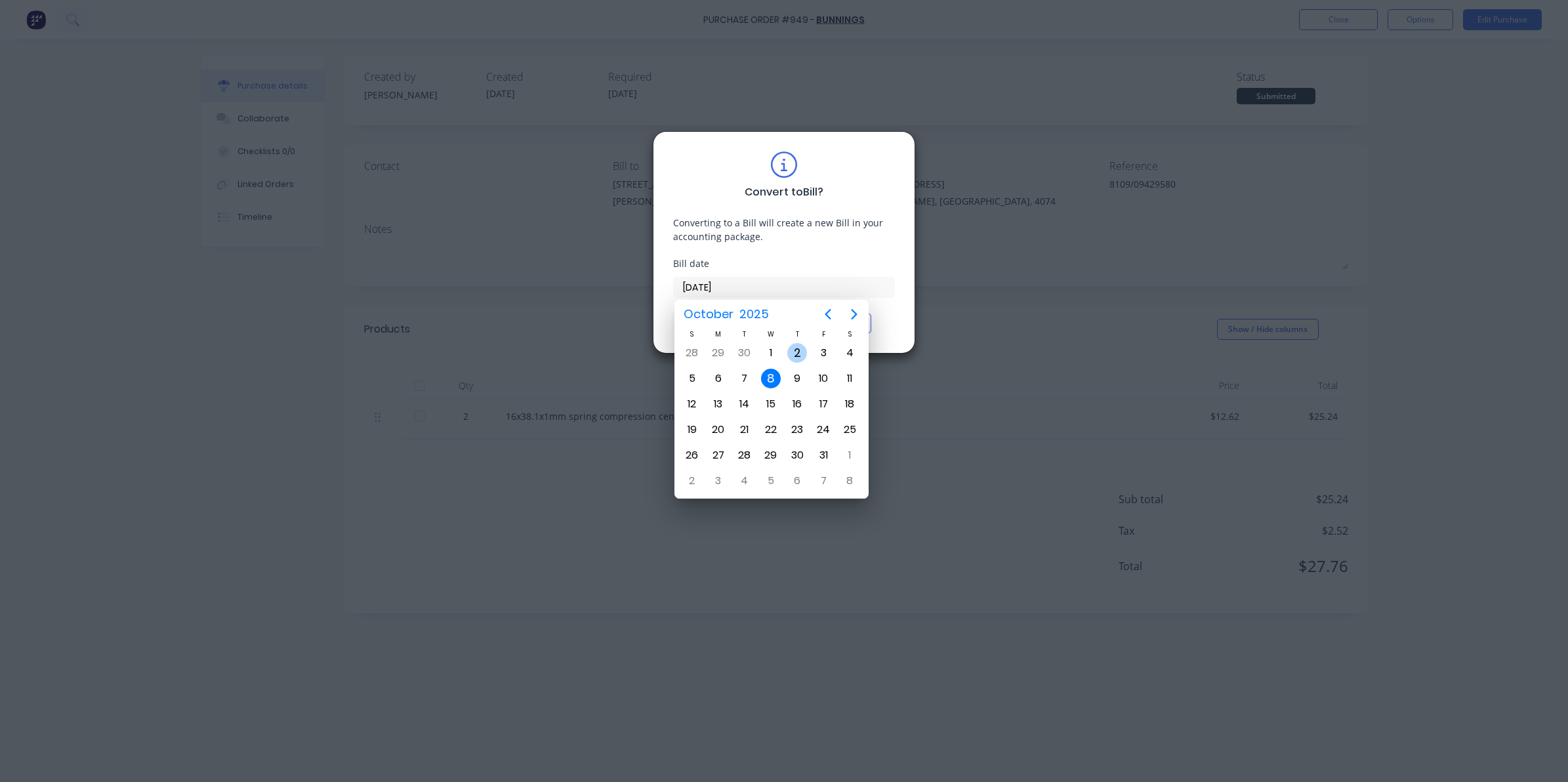
click at [802, 349] on div "2" at bounding box center [798, 353] width 20 height 20
type input "02/10/25"
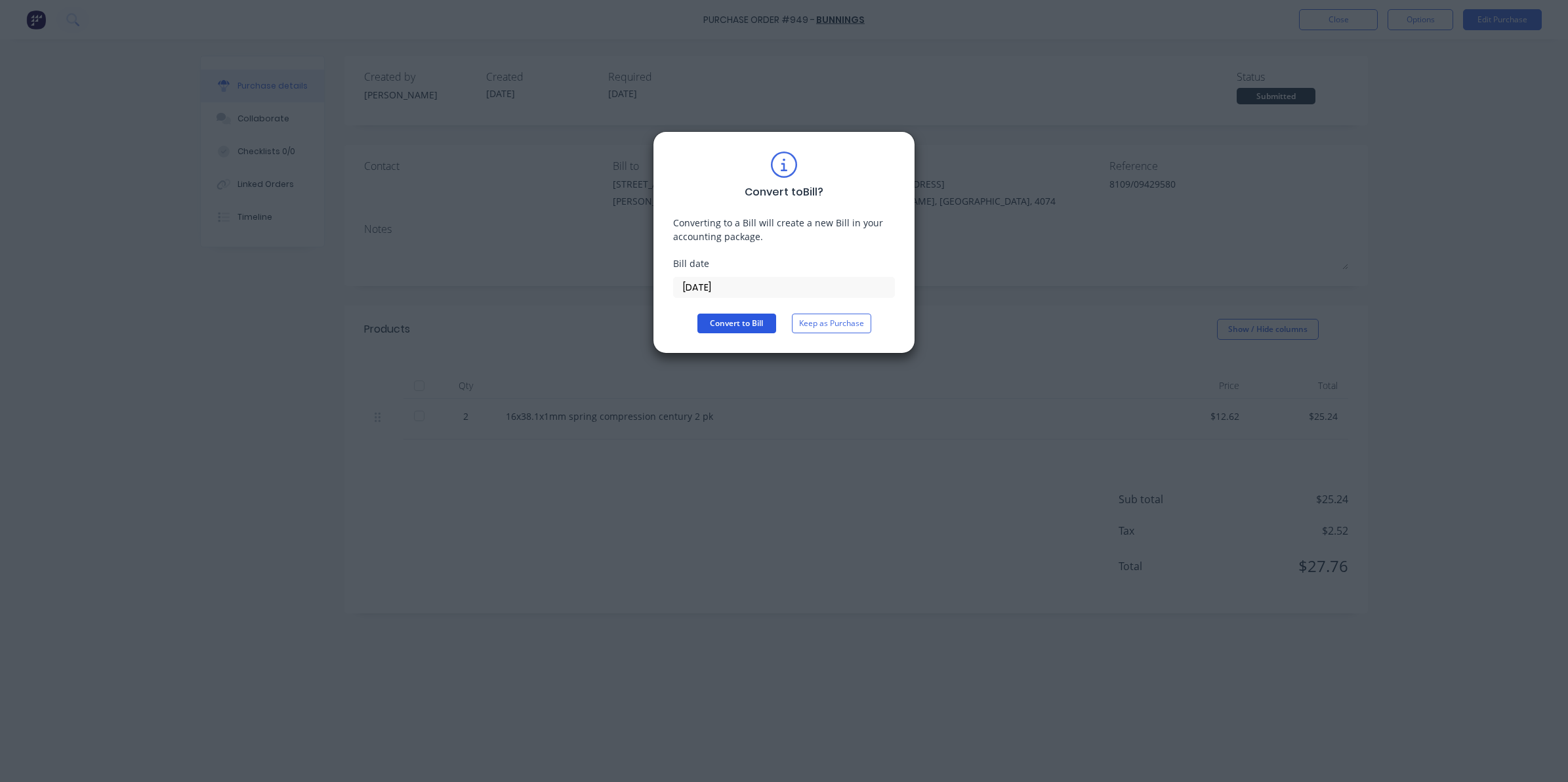
click at [726, 323] on button "Convert to Bill" at bounding box center [736, 324] width 78 height 20
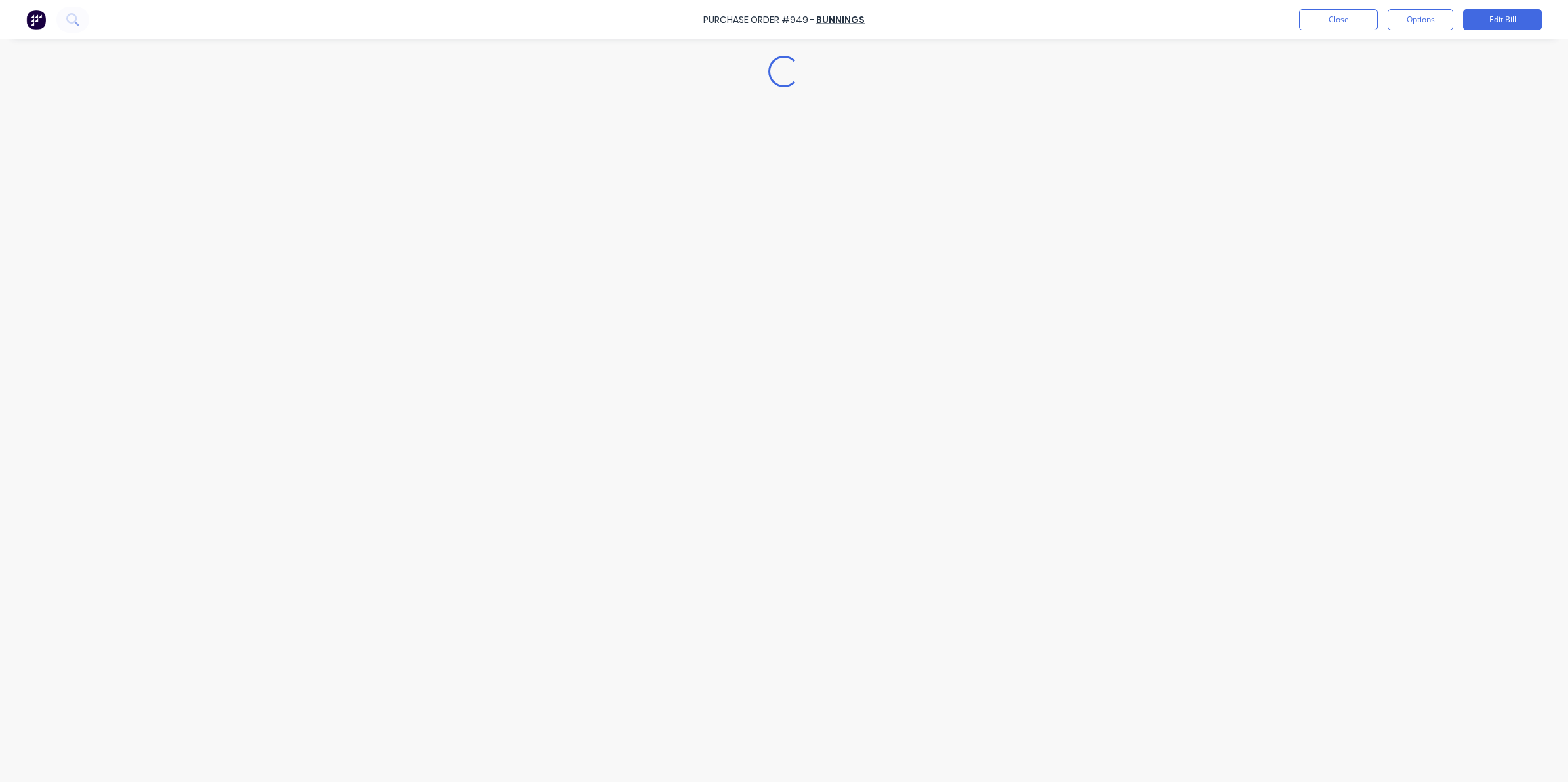
type textarea "x"
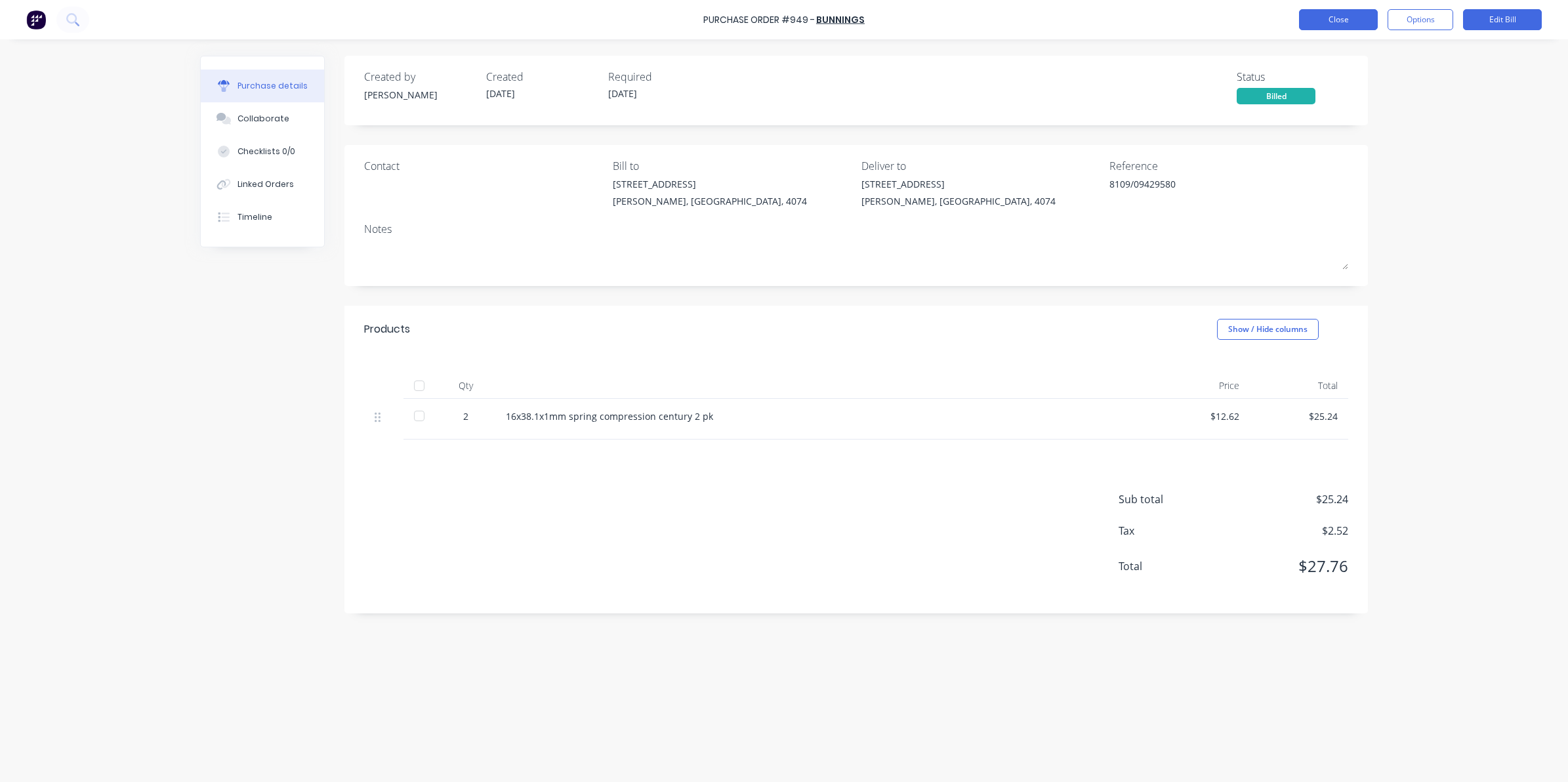
click at [1358, 15] on button "Close" at bounding box center [1338, 19] width 78 height 21
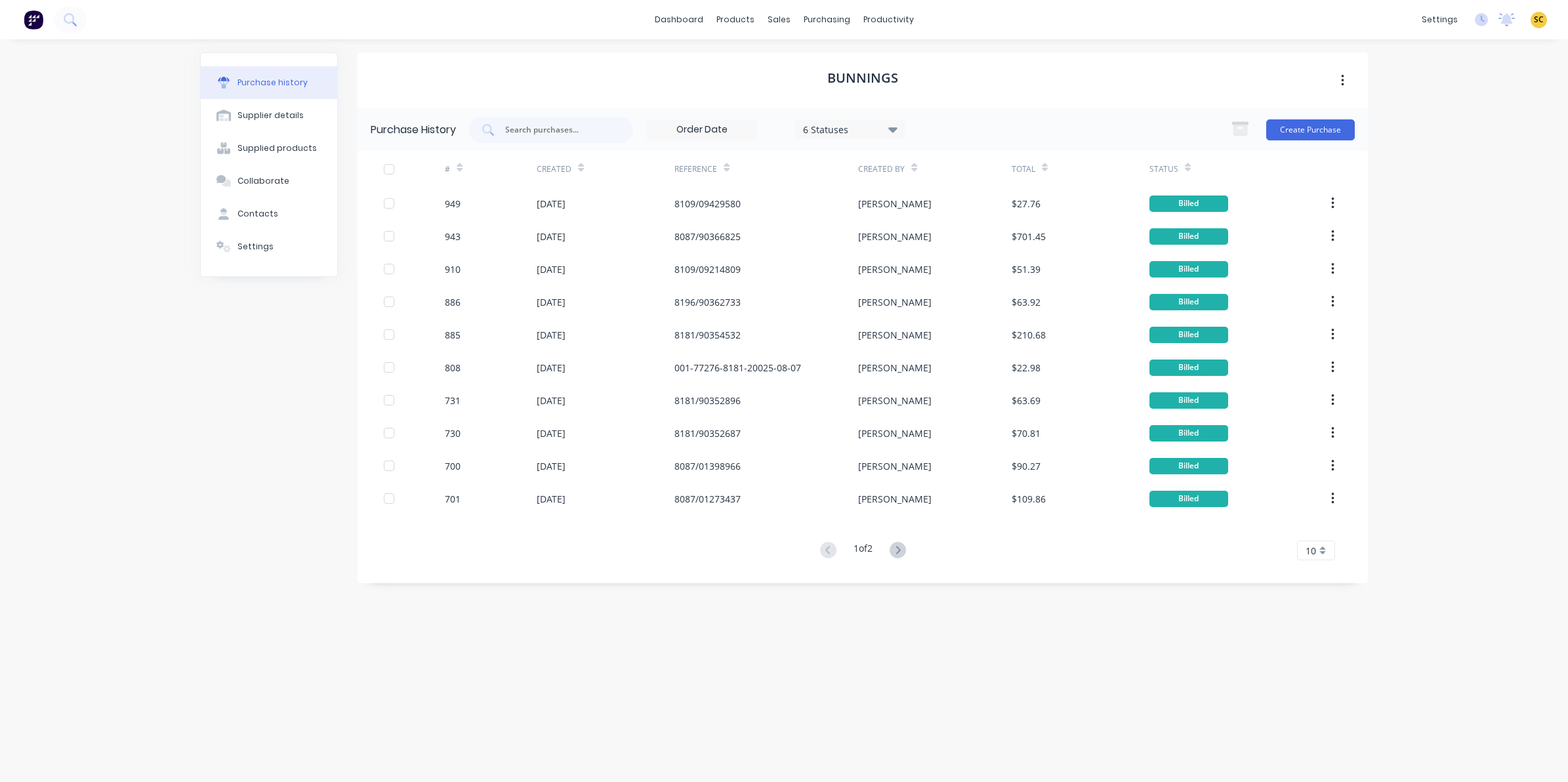
drag, startPoint x: 368, startPoint y: 621, endPoint x: 377, endPoint y: 781, distance: 160.3
click at [63, 16] on icon at bounding box center [69, 19] width 12 height 12
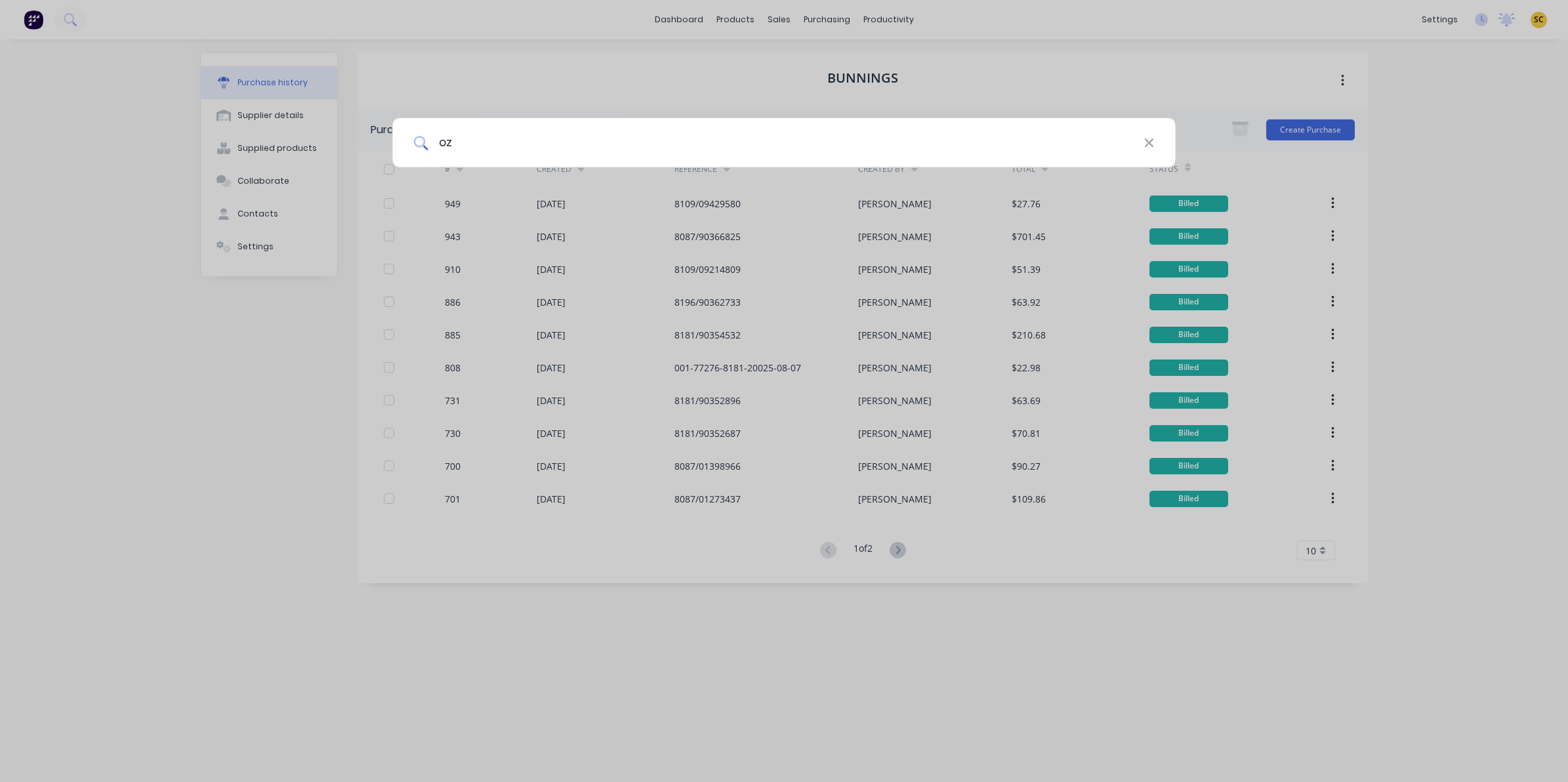
type input "oz"
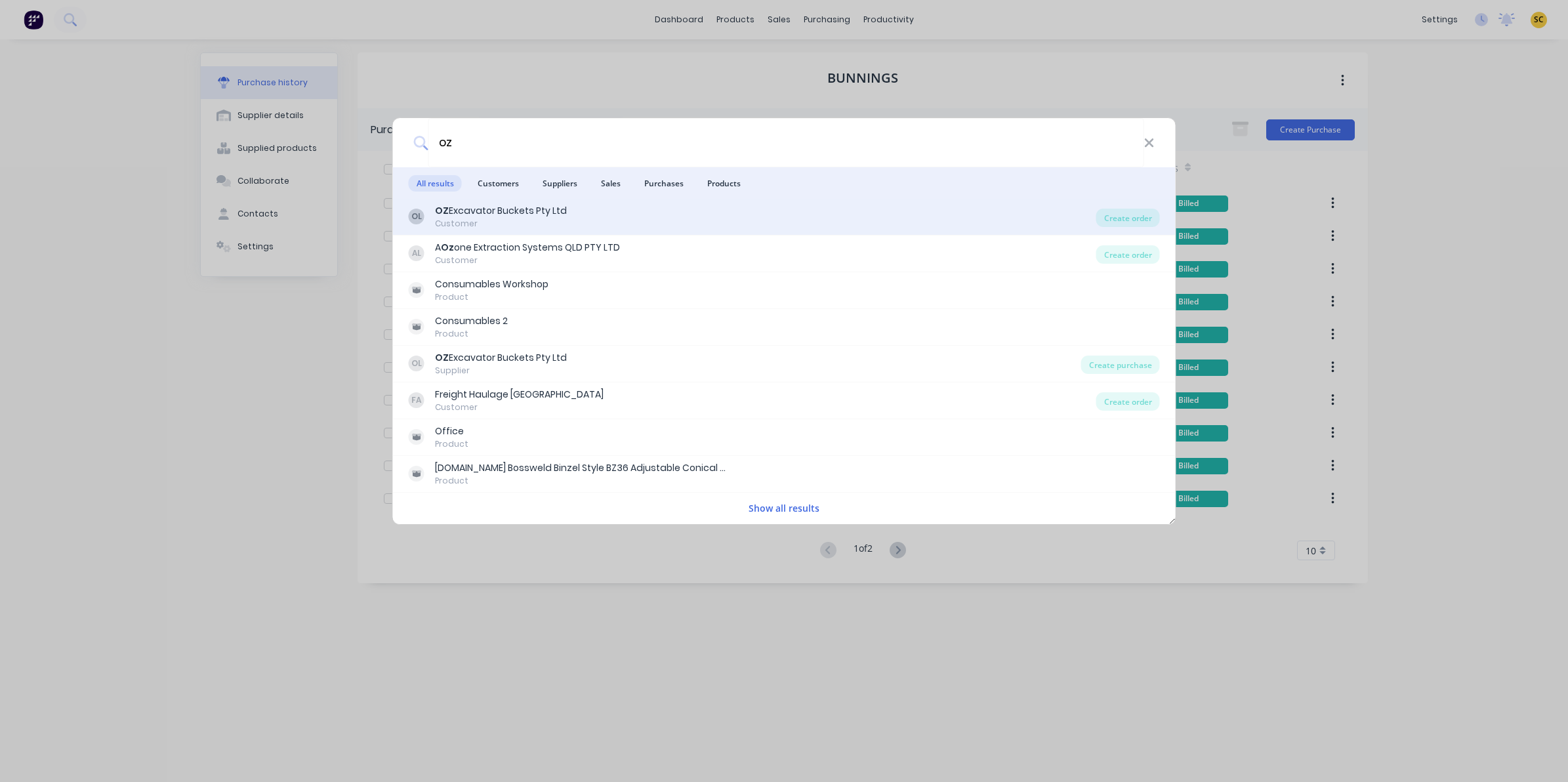
click at [547, 215] on div "OZ Excavator Buckets Pty Ltd" at bounding box center [500, 210] width 132 height 14
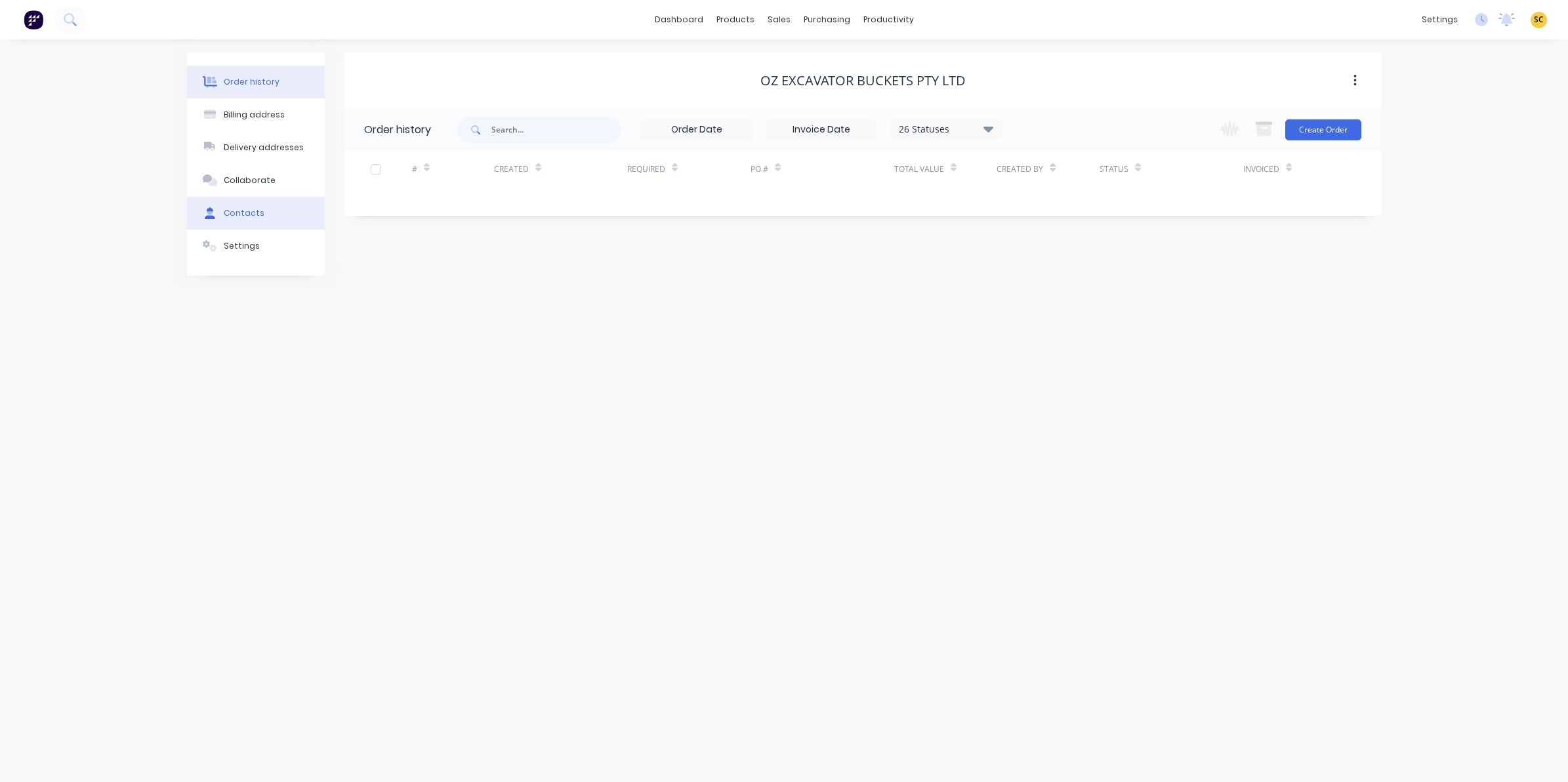
click at [248, 219] on div "Contacts" at bounding box center [244, 213] width 41 height 12
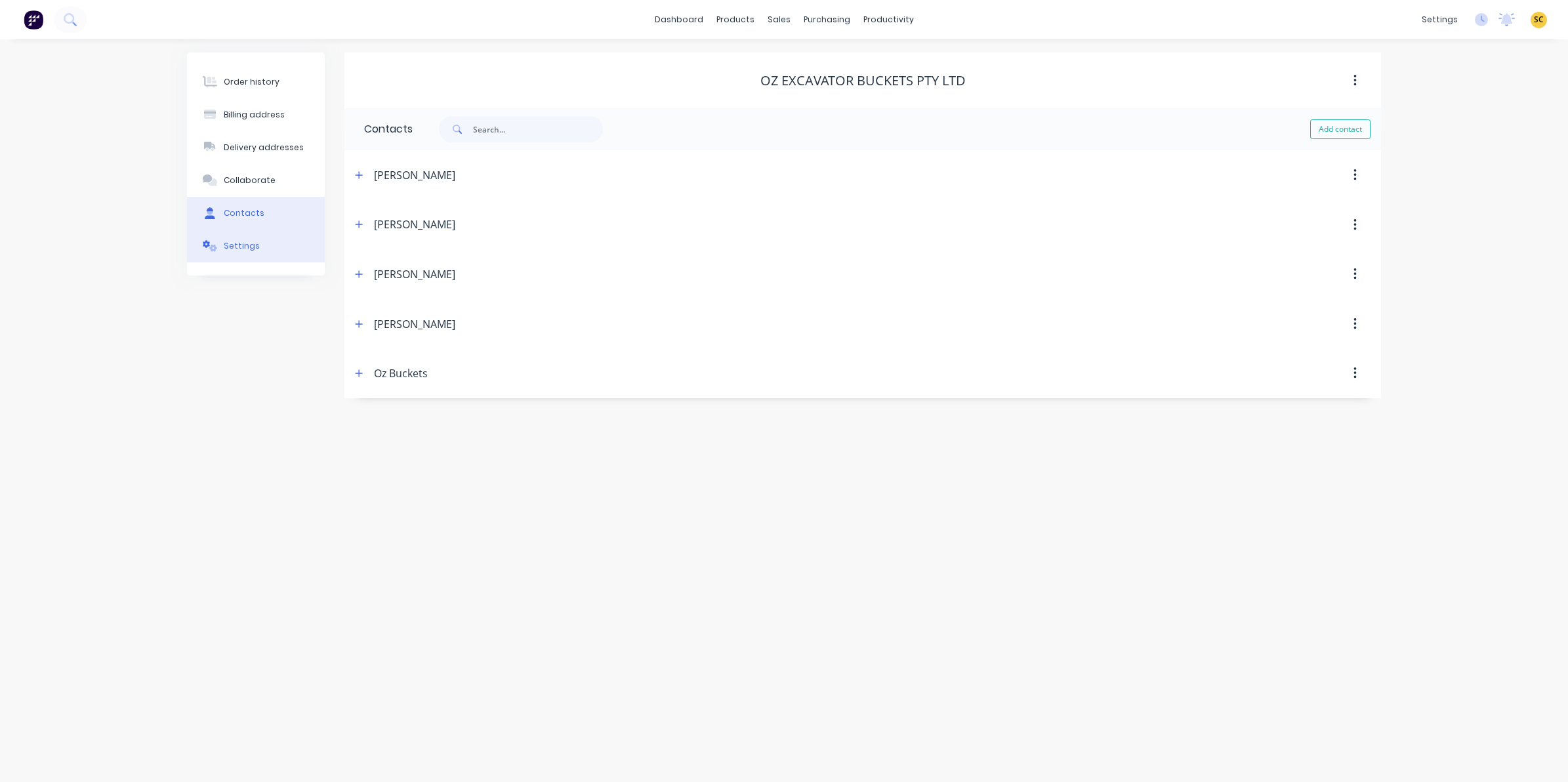
click at [259, 235] on button "Settings" at bounding box center [255, 246] width 138 height 33
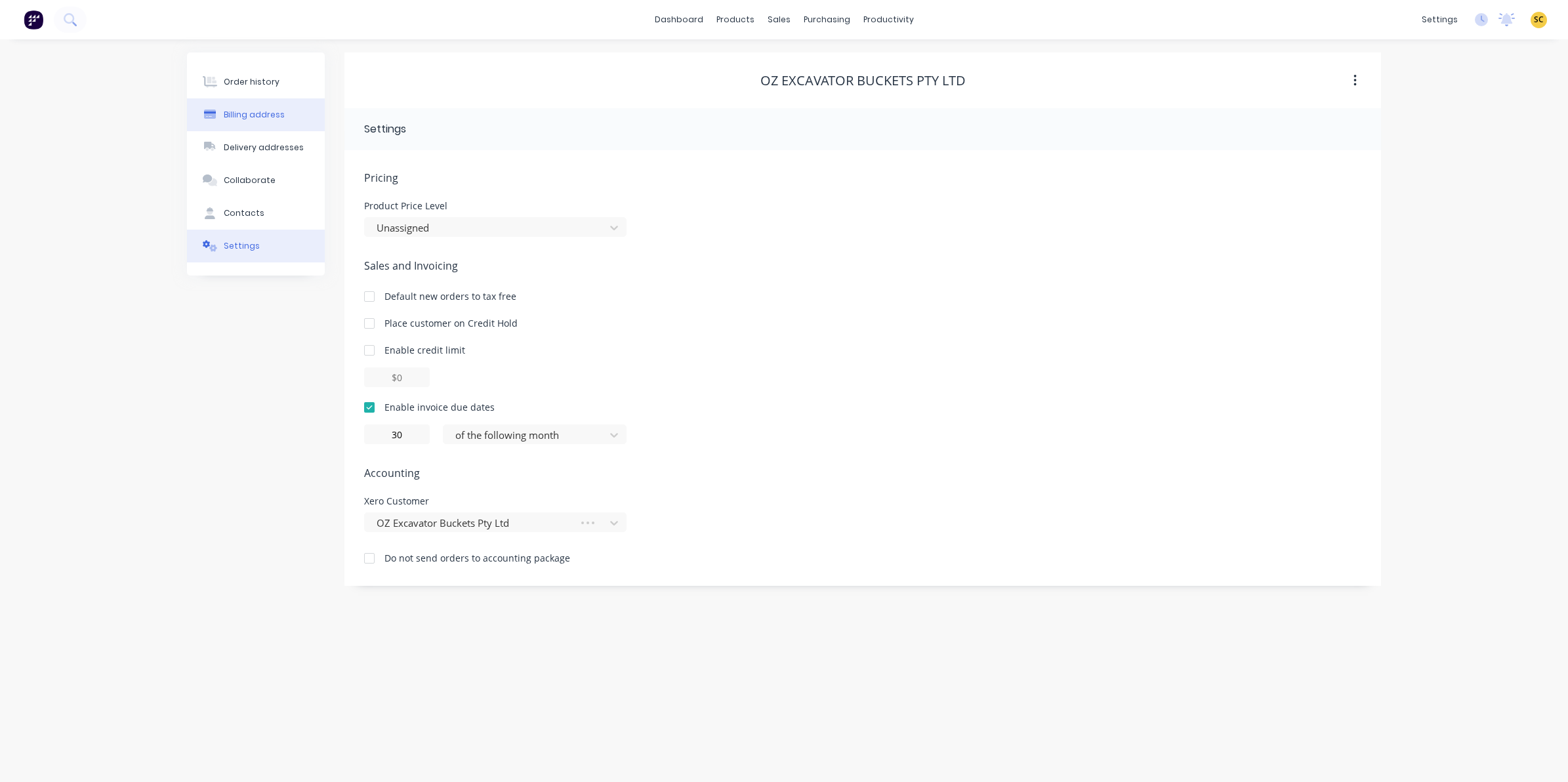
click at [235, 120] on div "Billing address" at bounding box center [254, 115] width 61 height 12
select select "AU"
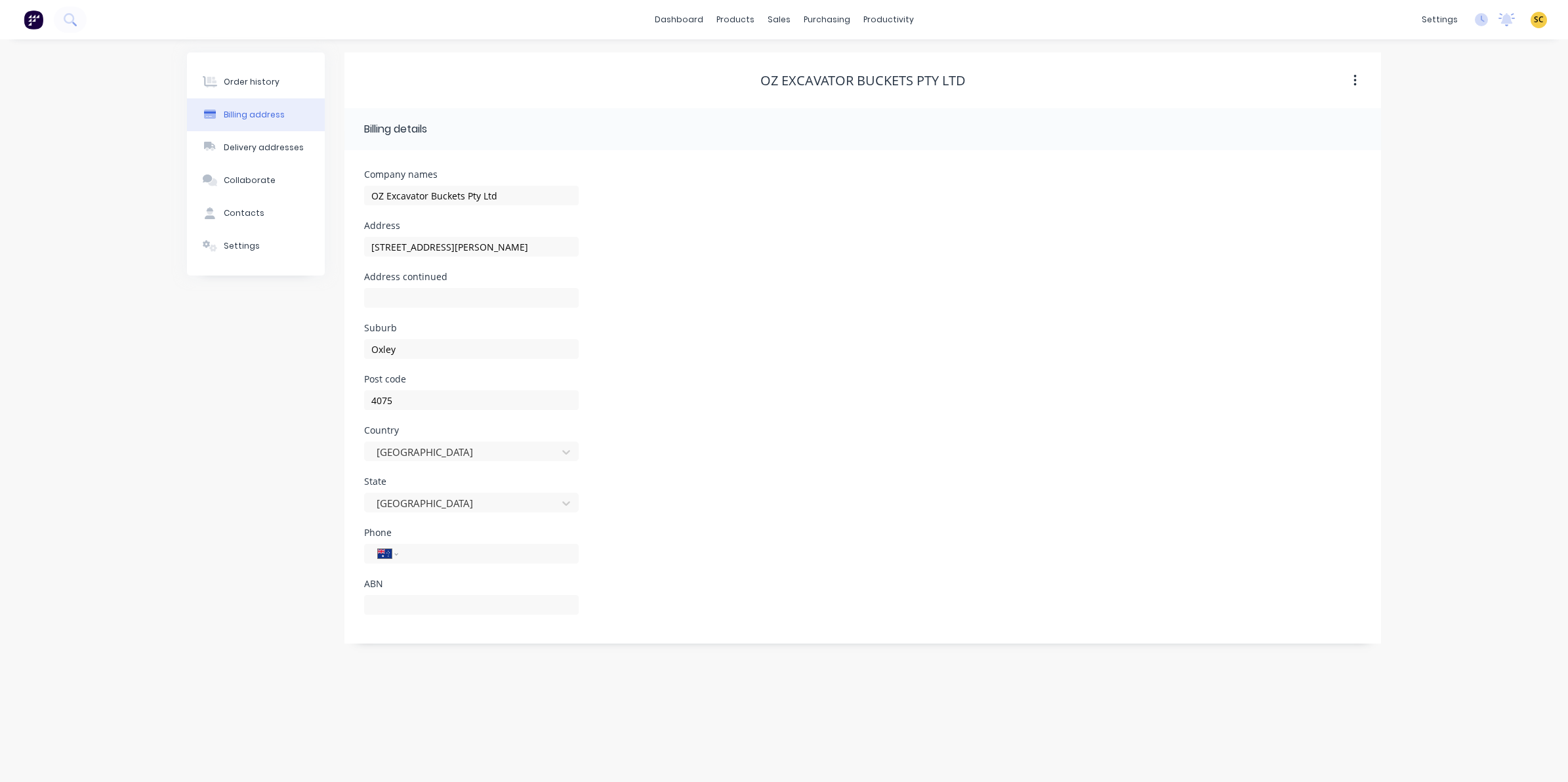
click at [46, 21] on button at bounding box center [33, 19] width 28 height 26
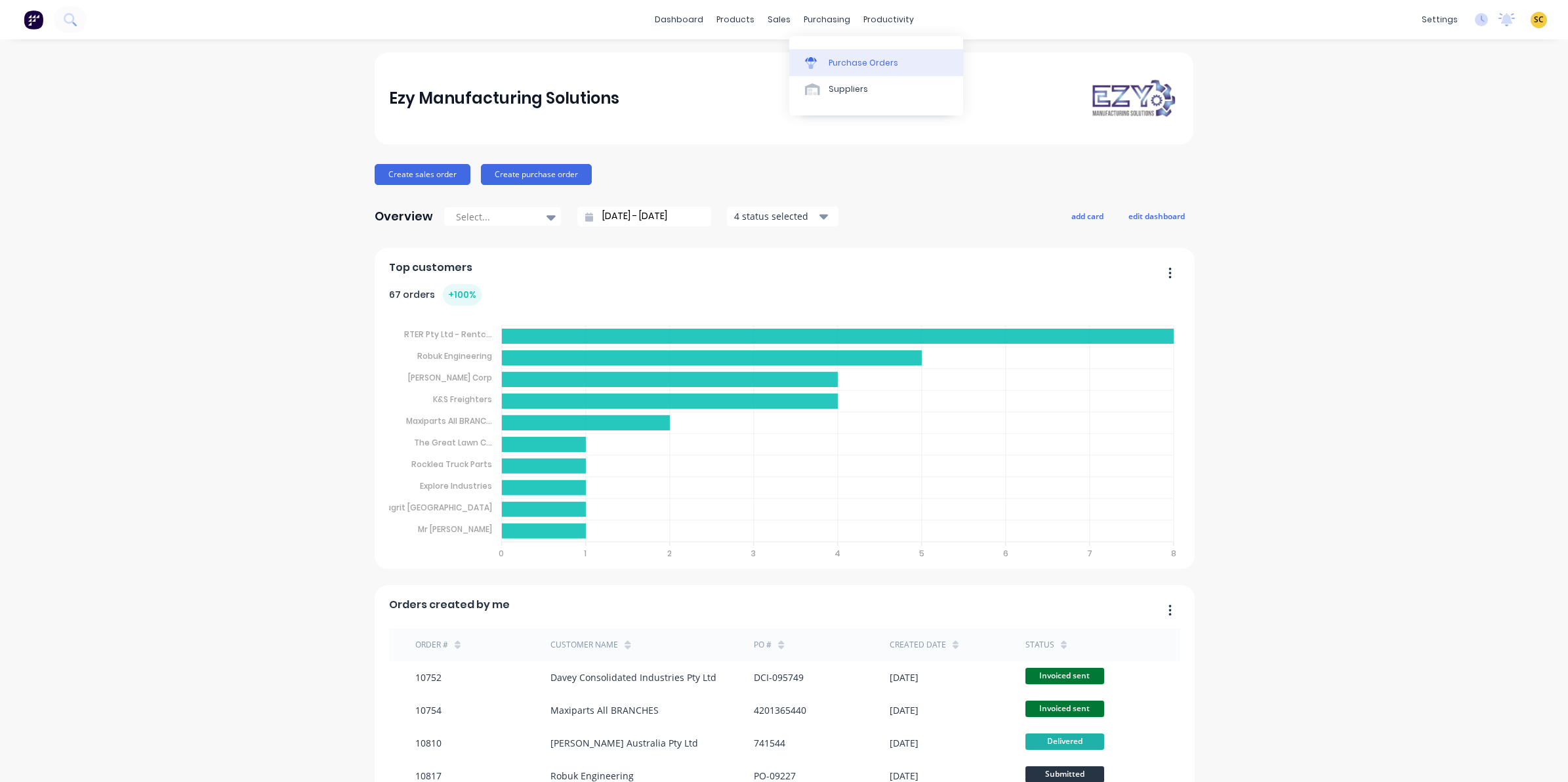
click at [831, 61] on div "Purchase Orders" at bounding box center [864, 63] width 70 height 12
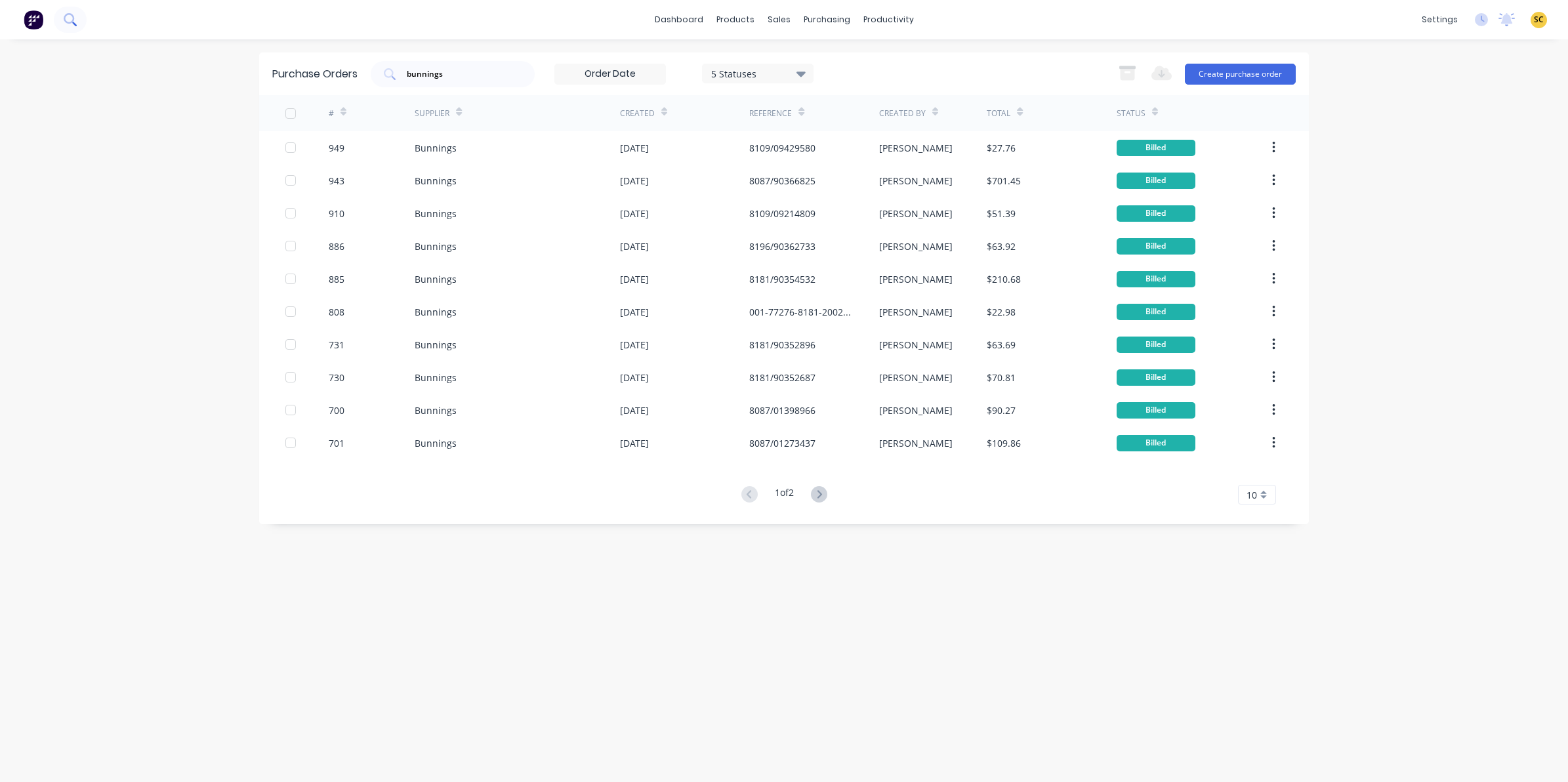
click at [64, 20] on icon at bounding box center [68, 18] width 11 height 11
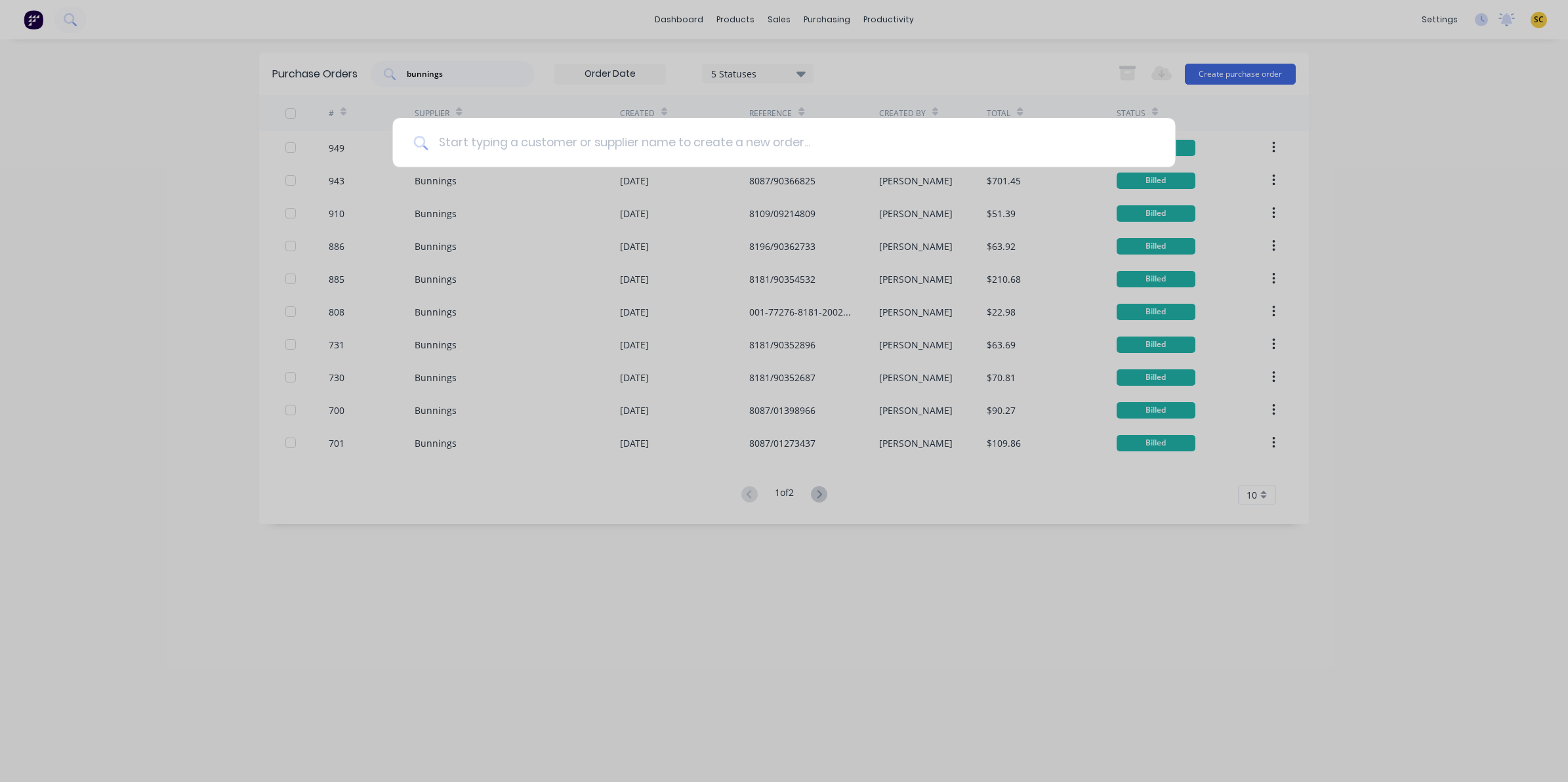
click at [644, 118] on input at bounding box center [790, 143] width 726 height 49
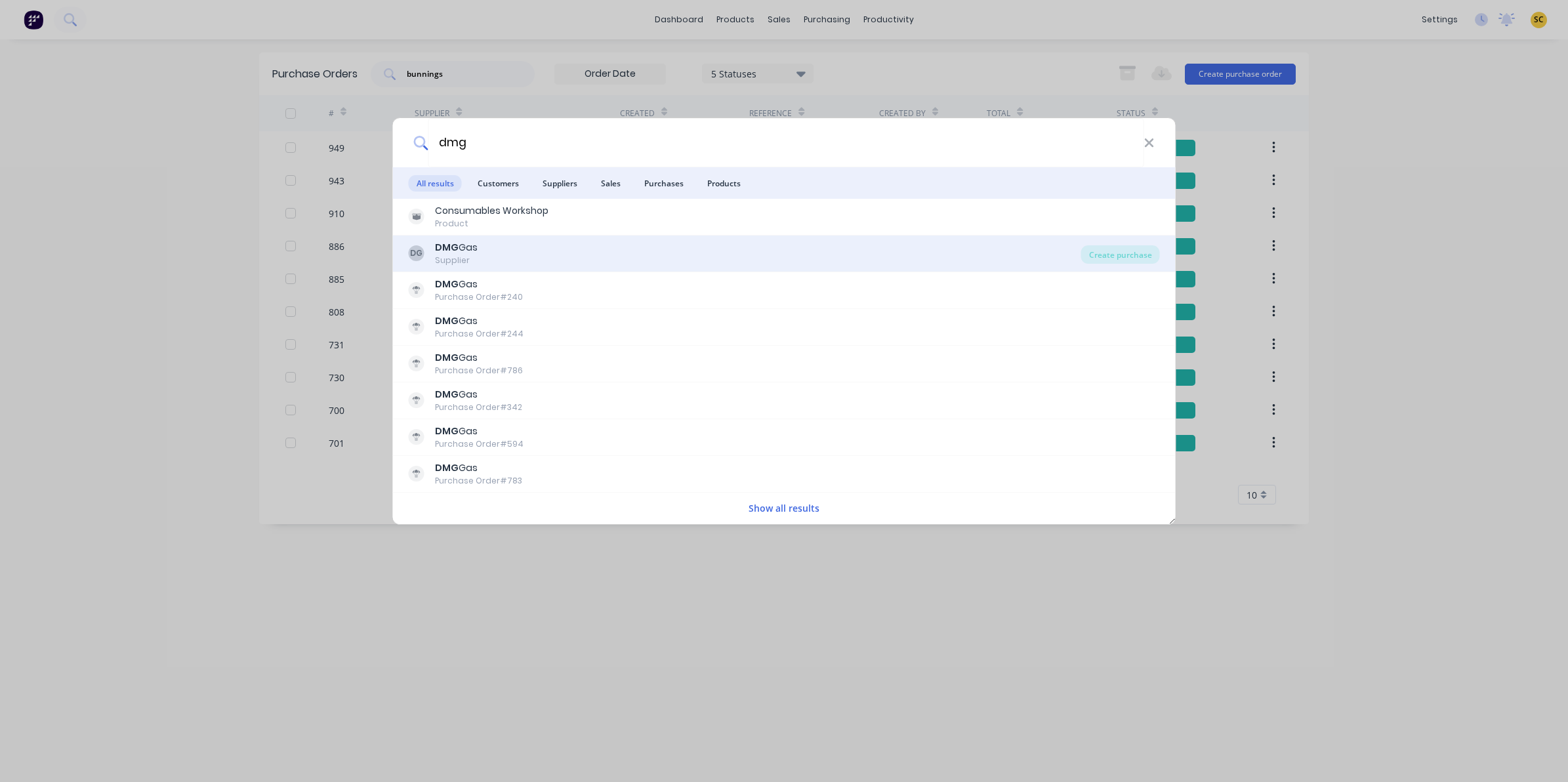
type input "dmg"
click at [532, 254] on div "DG DMG Gas Supplier" at bounding box center [744, 254] width 672 height 26
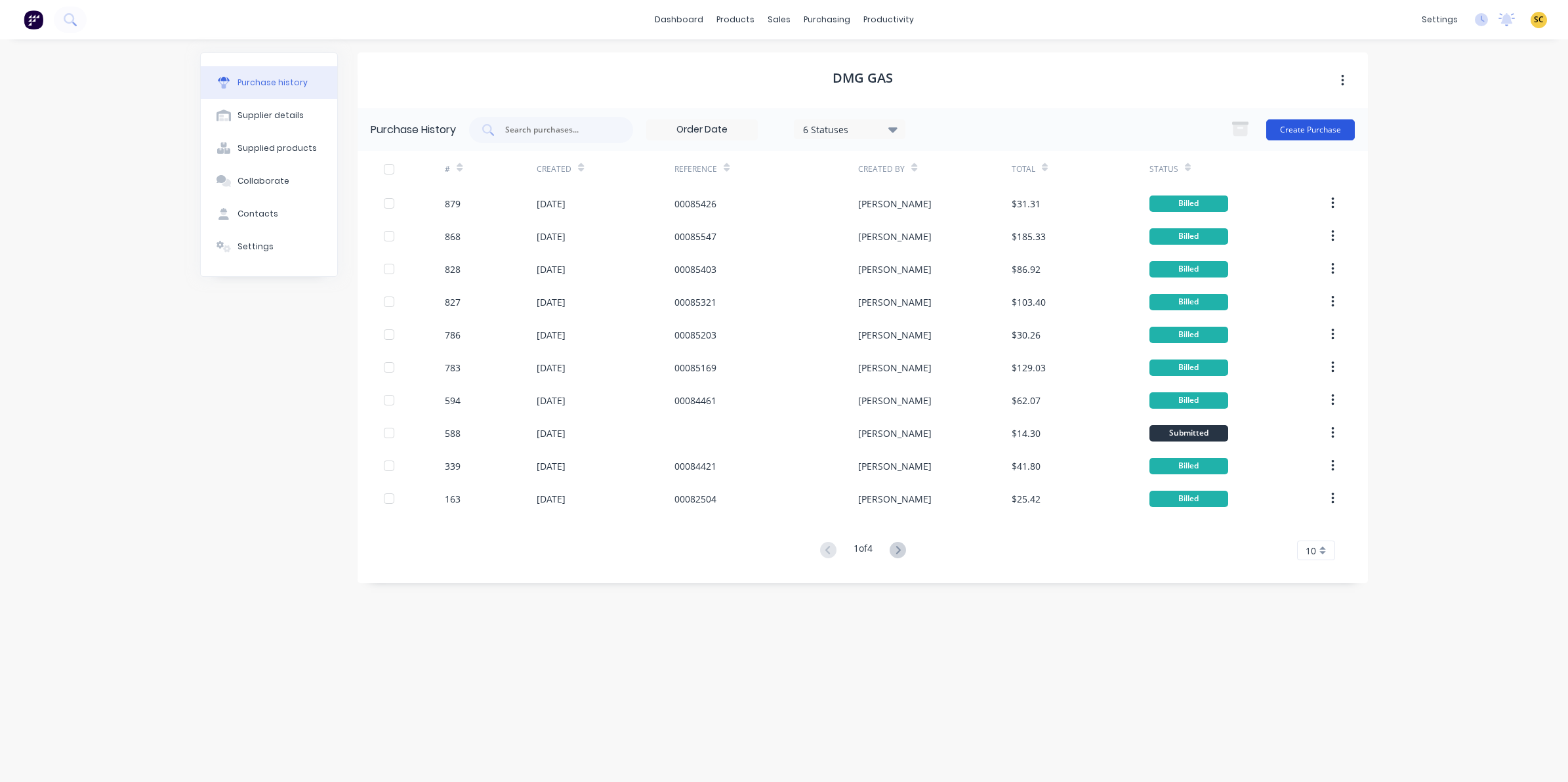
click at [1324, 132] on button "Create Purchase" at bounding box center [1310, 130] width 88 height 21
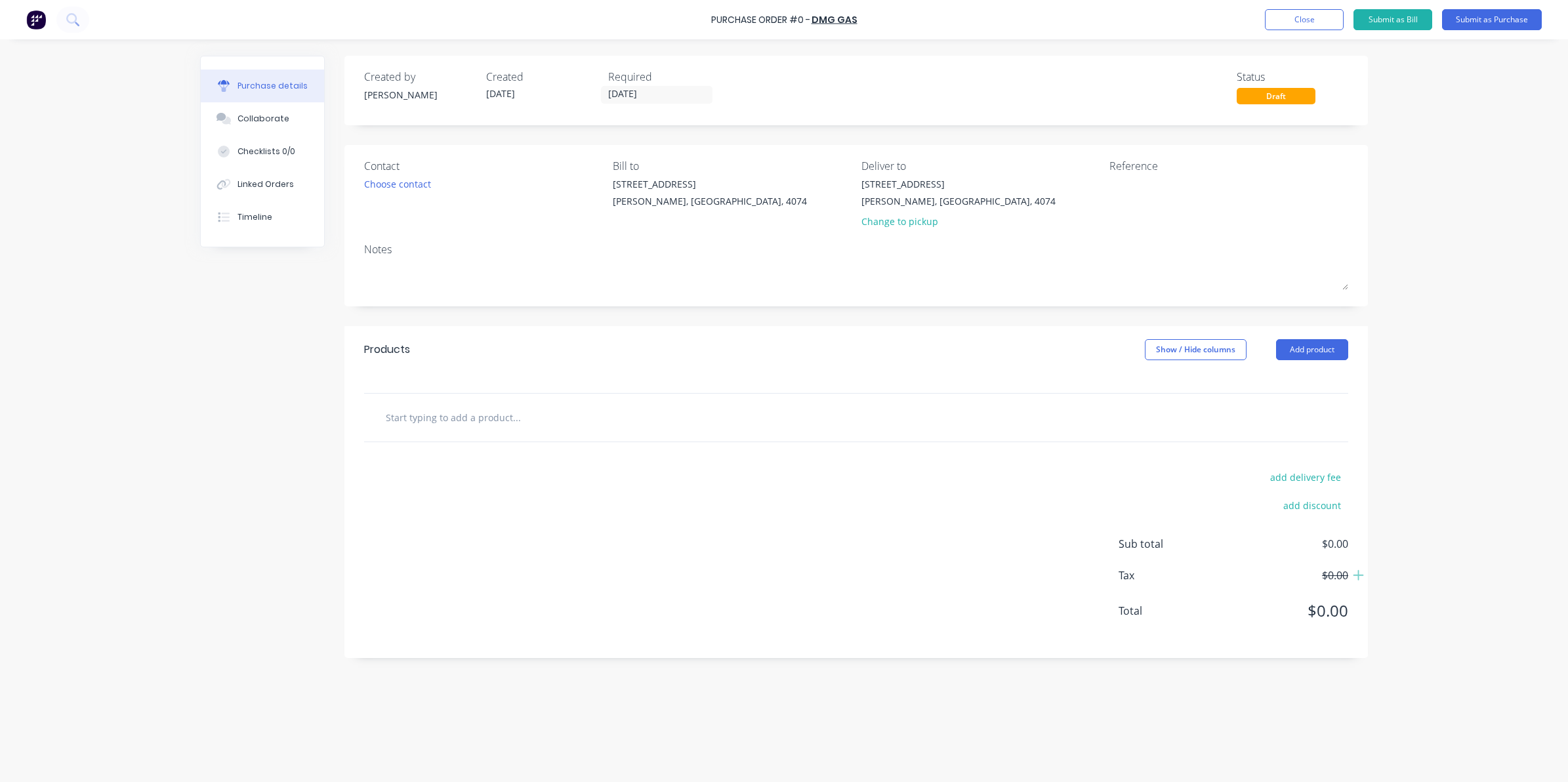
click at [469, 431] on input "text" at bounding box center [516, 417] width 262 height 26
click at [466, 423] on input "text" at bounding box center [516, 417] width 262 height 26
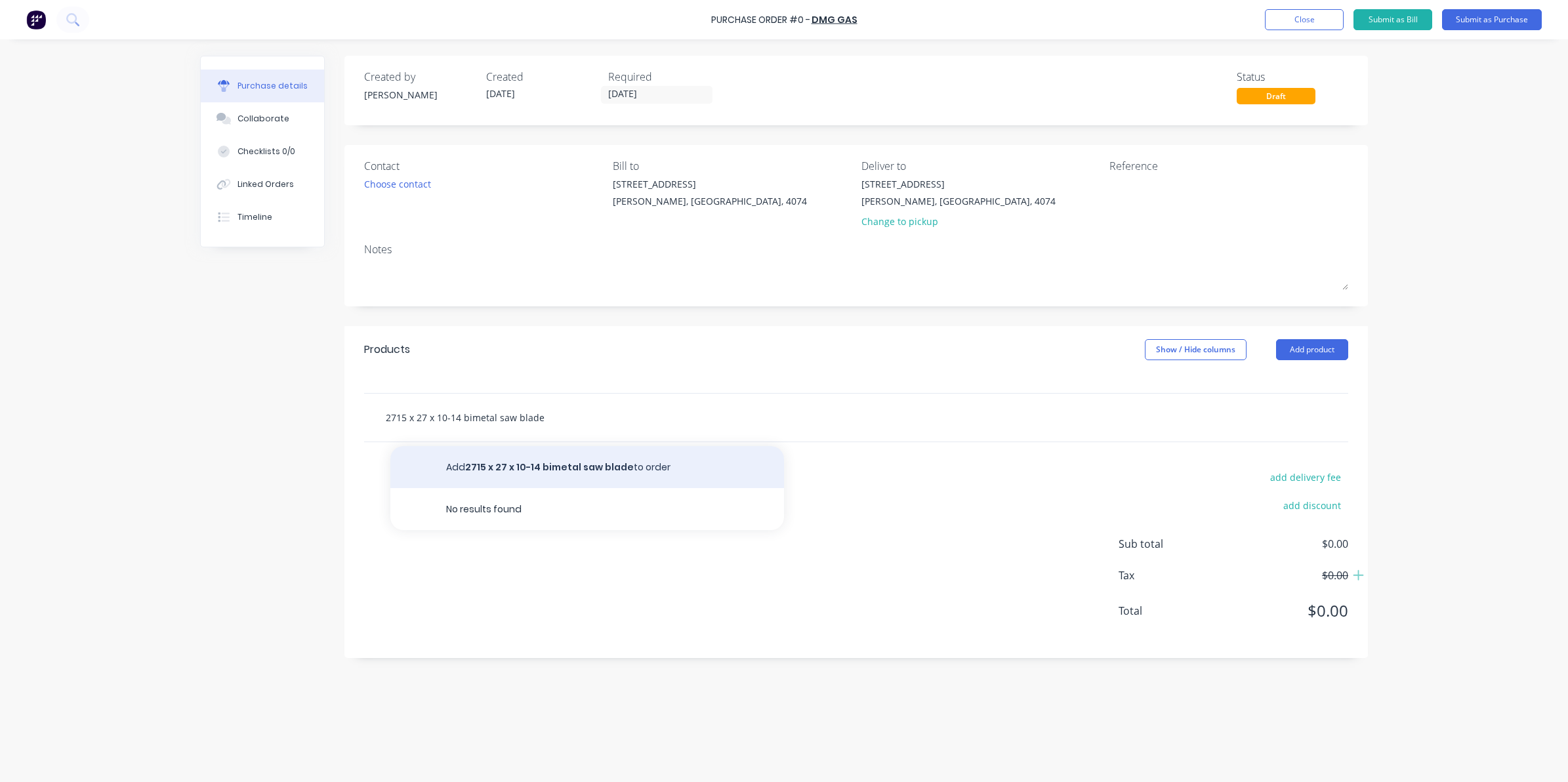
type input "2715 x 27 x 10-14 bimetal saw blade"
click at [510, 463] on button "Add 2715 x 27 x 10-14 bimetal saw blade to order" at bounding box center [587, 467] width 393 height 42
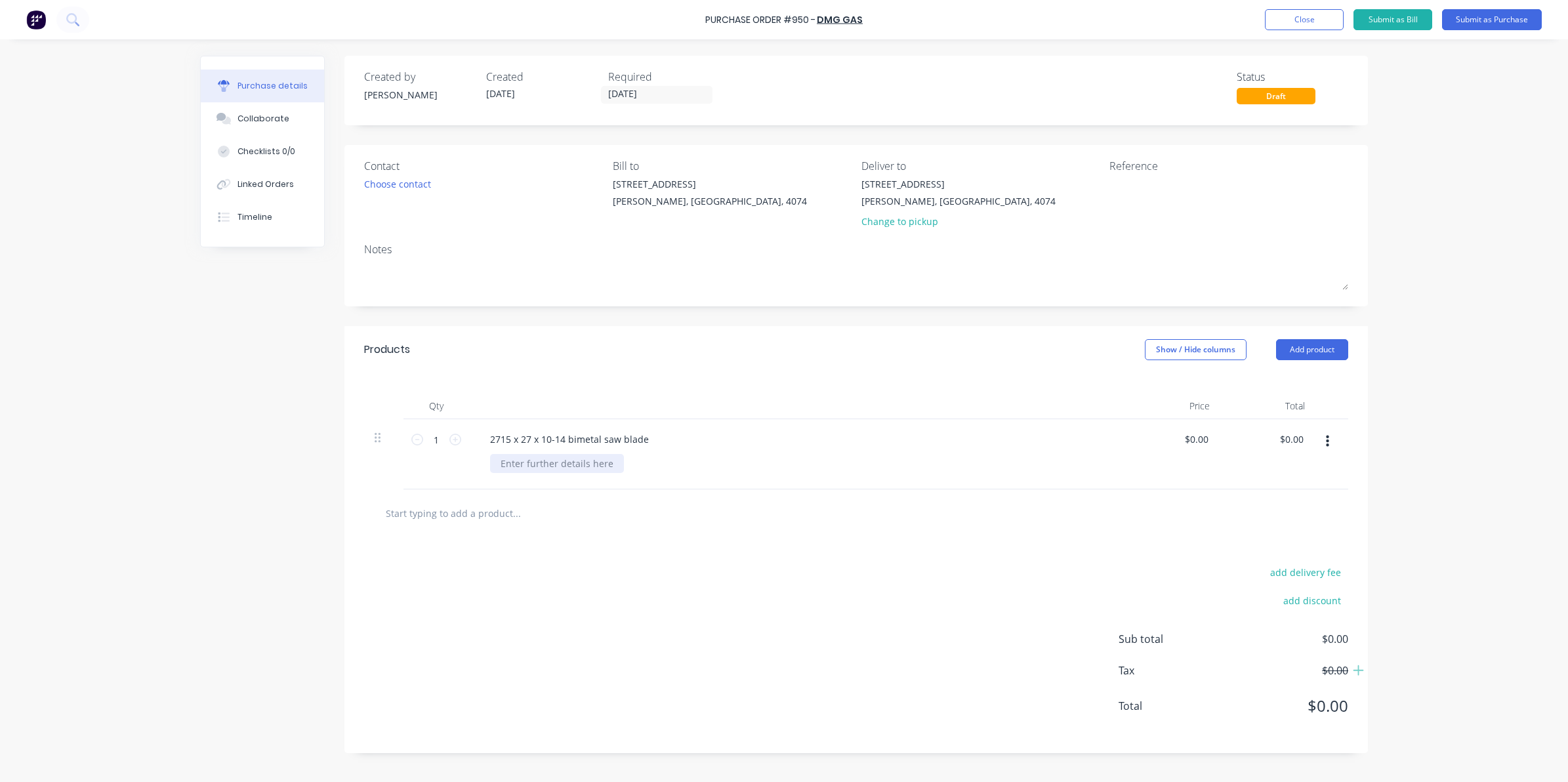
click at [510, 463] on div at bounding box center [557, 463] width 134 height 19
click at [661, 617] on div "add delivery fee add discount Sub total $0.00 Tax $0.00 Total $0.00" at bounding box center [856, 645] width 1023 height 216
click at [1195, 443] on input "0.00" at bounding box center [1198, 439] width 25 height 19
click at [1209, 438] on div "$0.00 0.00" at bounding box center [1201, 439] width 30 height 19
drag, startPoint x: 1208, startPoint y: 438, endPoint x: 1155, endPoint y: 438, distance: 53.0
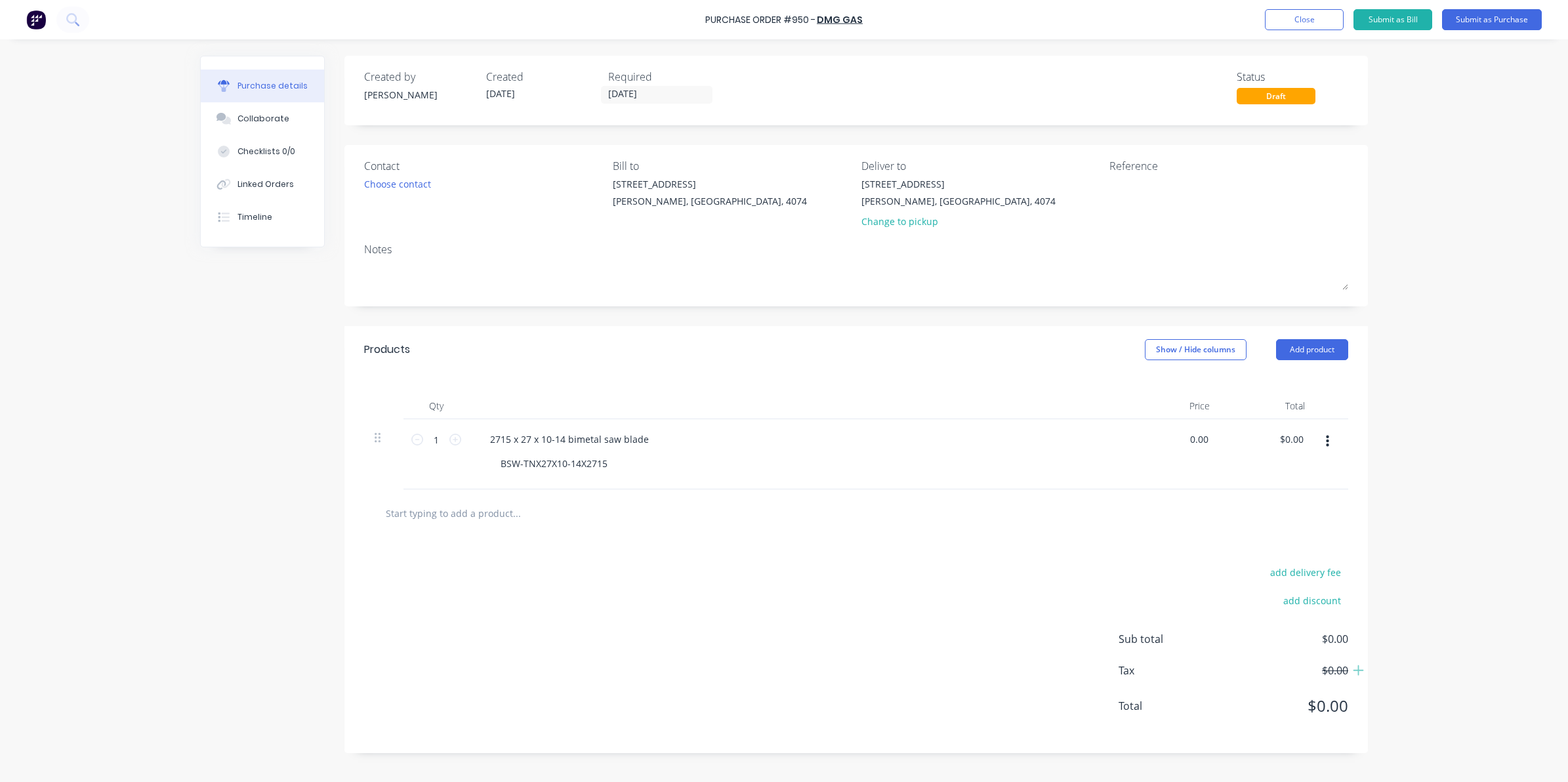
click at [1155, 438] on div "0.00 0.00" at bounding box center [1172, 454] width 95 height 70
type input "$260.28"
drag, startPoint x: 876, startPoint y: 659, endPoint x: 870, endPoint y: 645, distance: 15.2
click at [875, 659] on div "add delivery fee add discount Sub total $0.00 Tax $0.00 Total $0.00" at bounding box center [856, 645] width 1023 height 216
drag, startPoint x: 1304, startPoint y: 440, endPoint x: 1192, endPoint y: 440, distance: 112.0
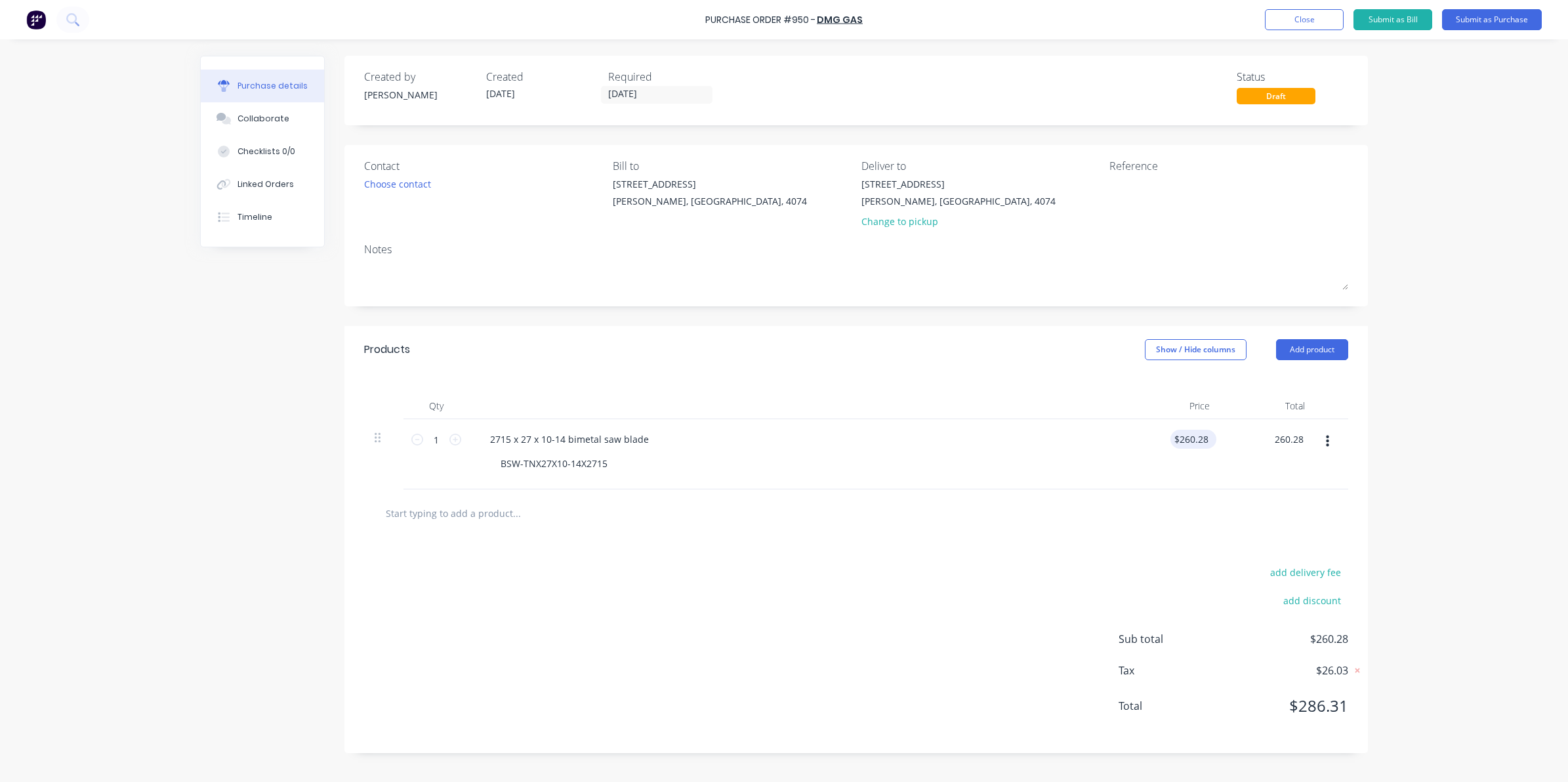
click at [1192, 440] on div "1 1 2715 x 27 x 10-14 bimetal saw blade BSW-TNX27X10-14X2715 $260.28 $260.28 26…" at bounding box center [856, 454] width 984 height 70
type input "$260.28"
click at [441, 437] on input "1" at bounding box center [436, 440] width 26 height 20
type input "3"
type input "$780.84"
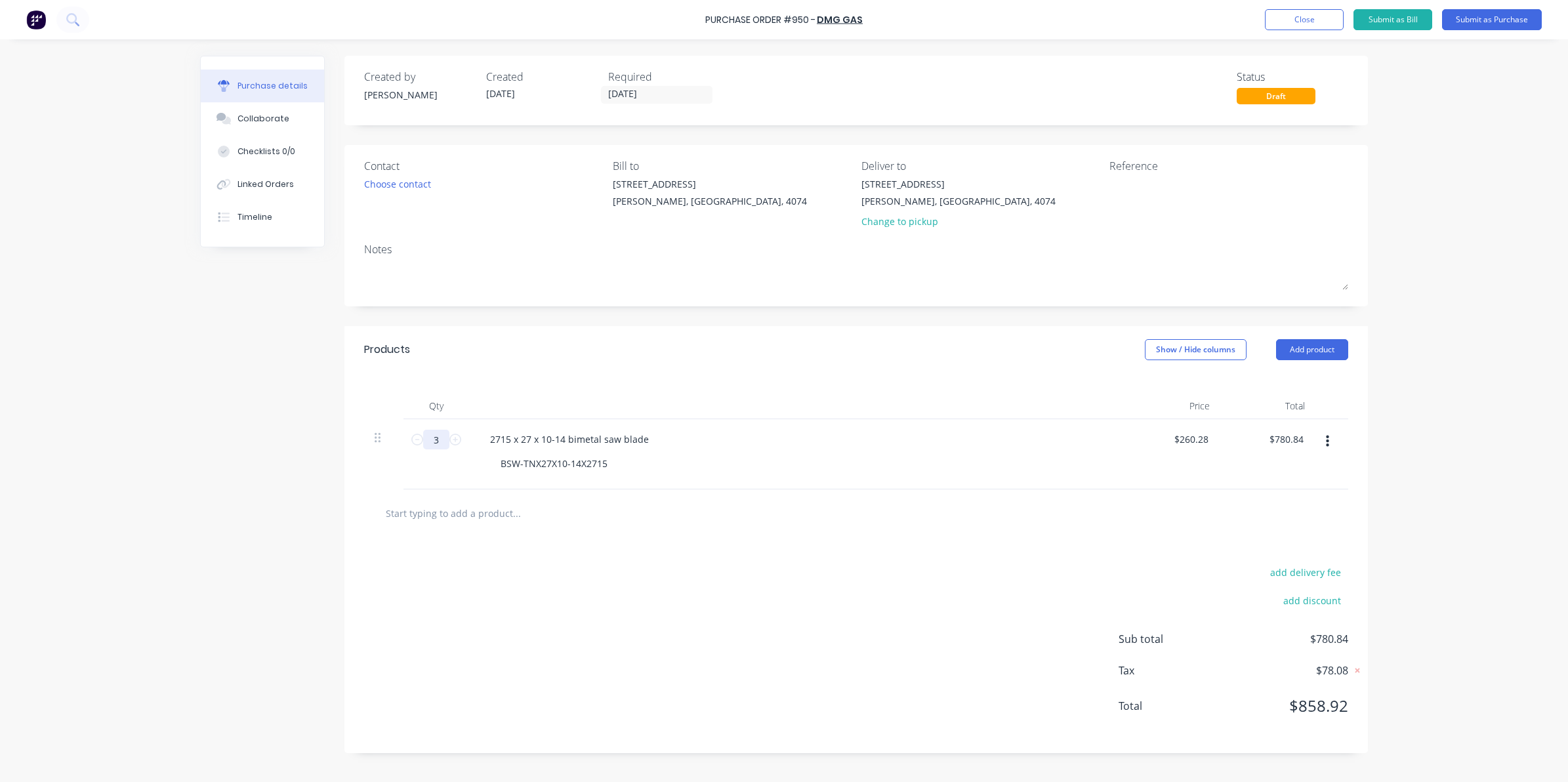
type input "3"
click at [530, 612] on div "add delivery fee add discount Sub total $780.84 Tax $78.08 Total $858.92" at bounding box center [856, 645] width 1023 height 216
drag, startPoint x: 1299, startPoint y: 432, endPoint x: 1199, endPoint y: 433, distance: 100.0
click at [1201, 432] on div "3 3 2715 x 27 x 10-14 bimetal saw blade BSW-TNX27X10-14X2715 $260.28 $260.28 78…" at bounding box center [856, 454] width 984 height 70
type input "4"
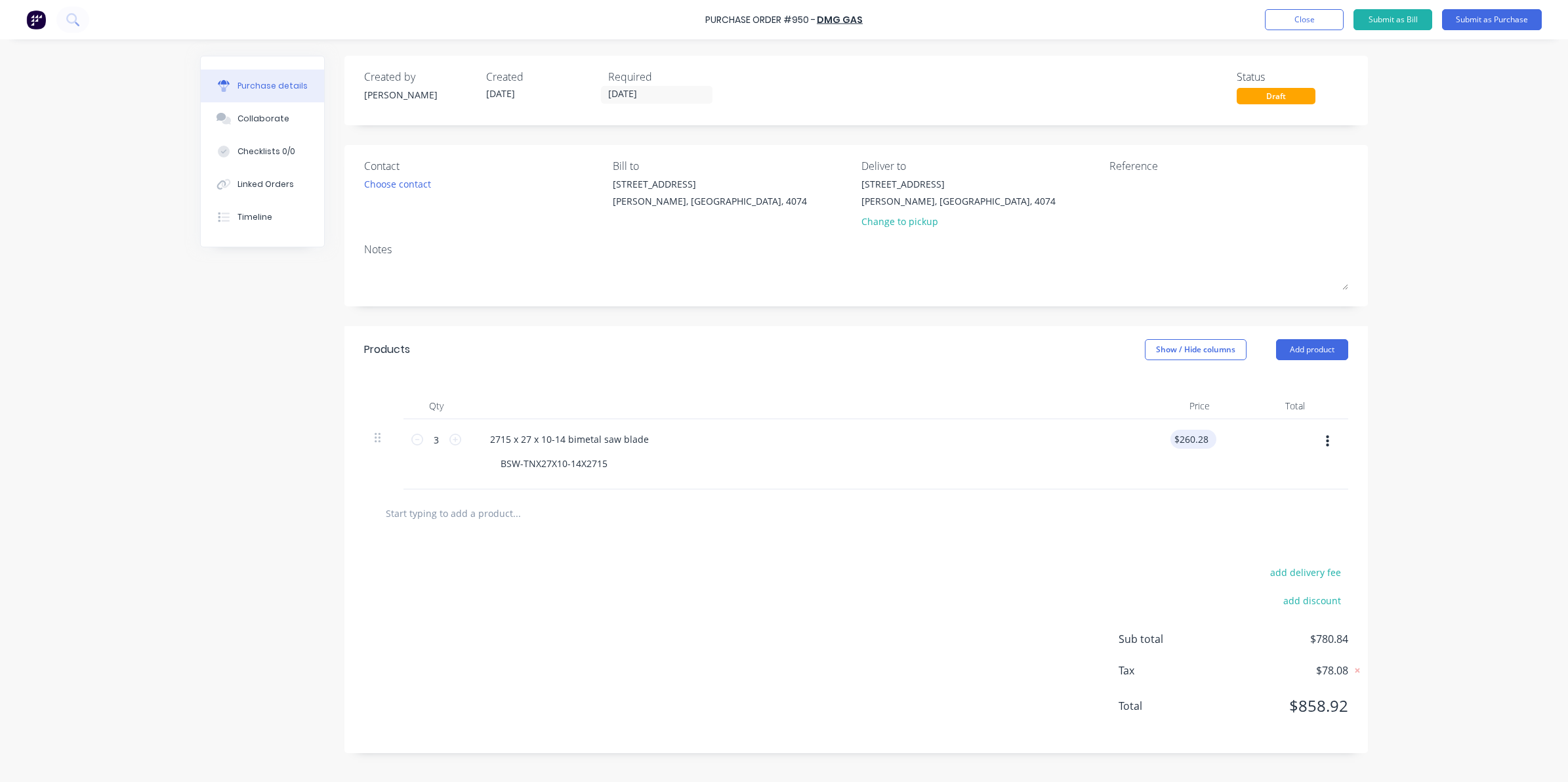
paste input "260.28"
type input "260.28"
type input "$86.76"
type input "$260.28"
click at [1567, 592] on html "Purchase Order #950 - DMG Gas Add product Close Submit as Bill Submit as Purcha…" at bounding box center [784, 391] width 1568 height 782
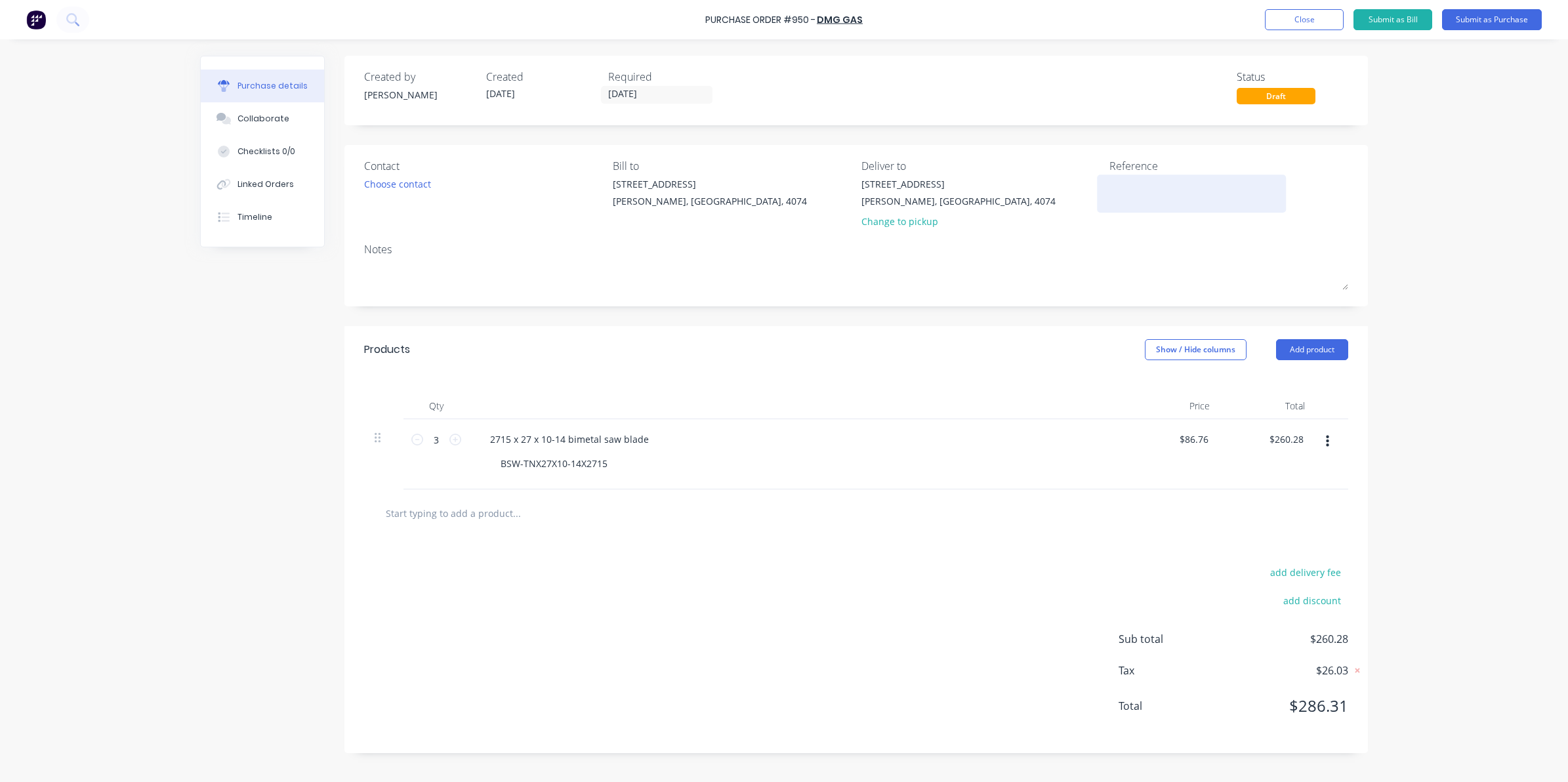
click at [1137, 192] on textarea at bounding box center [1191, 192] width 164 height 29
type textarea "00086127"
type textarea "x"
type textarea "00086127"
click at [951, 569] on div "add delivery fee add discount Sub total $260.28 Tax $26.03 Total $286.31" at bounding box center [856, 645] width 1023 height 216
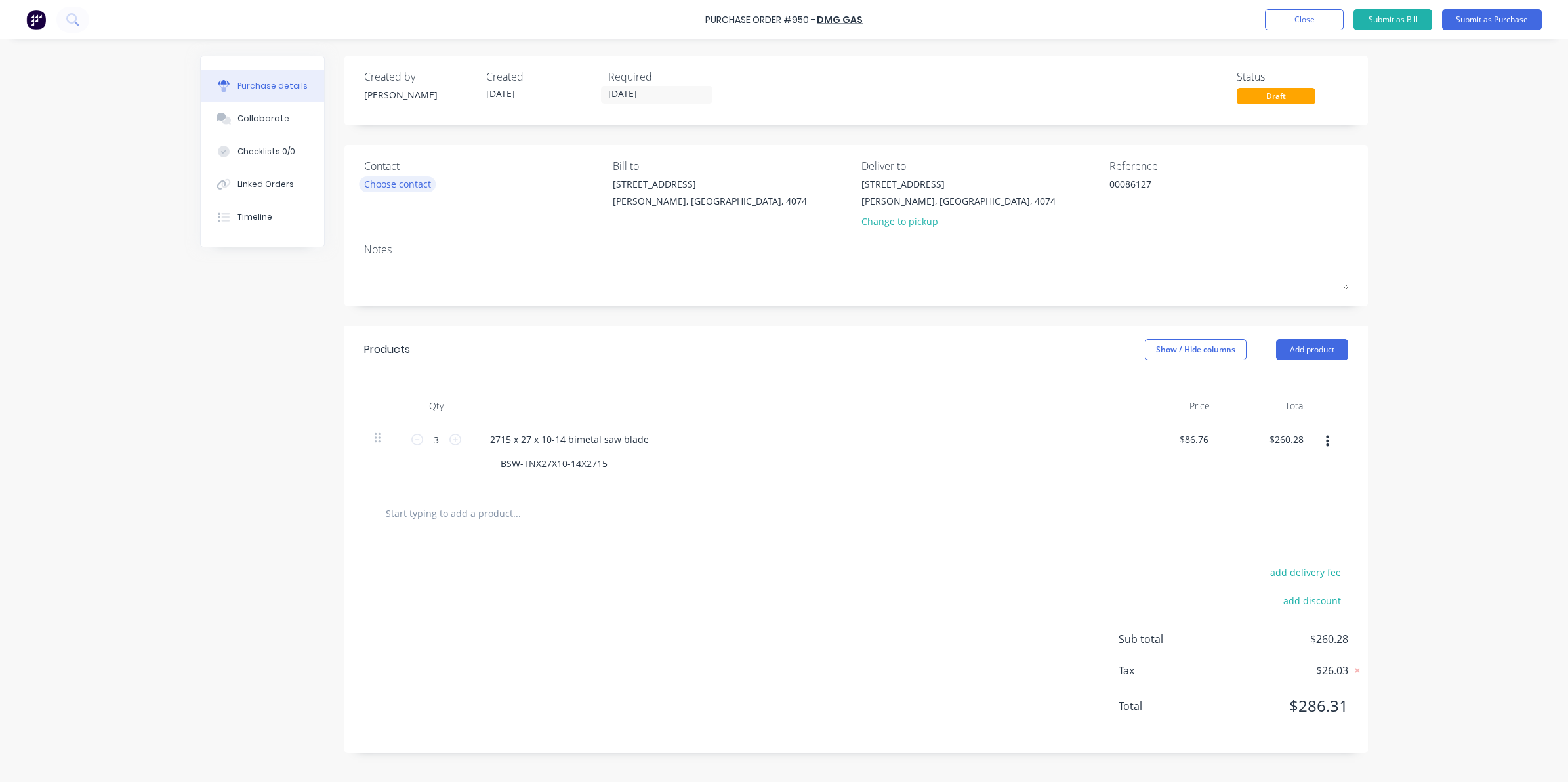
click at [410, 190] on div "Choose contact" at bounding box center [398, 184] width 67 height 14
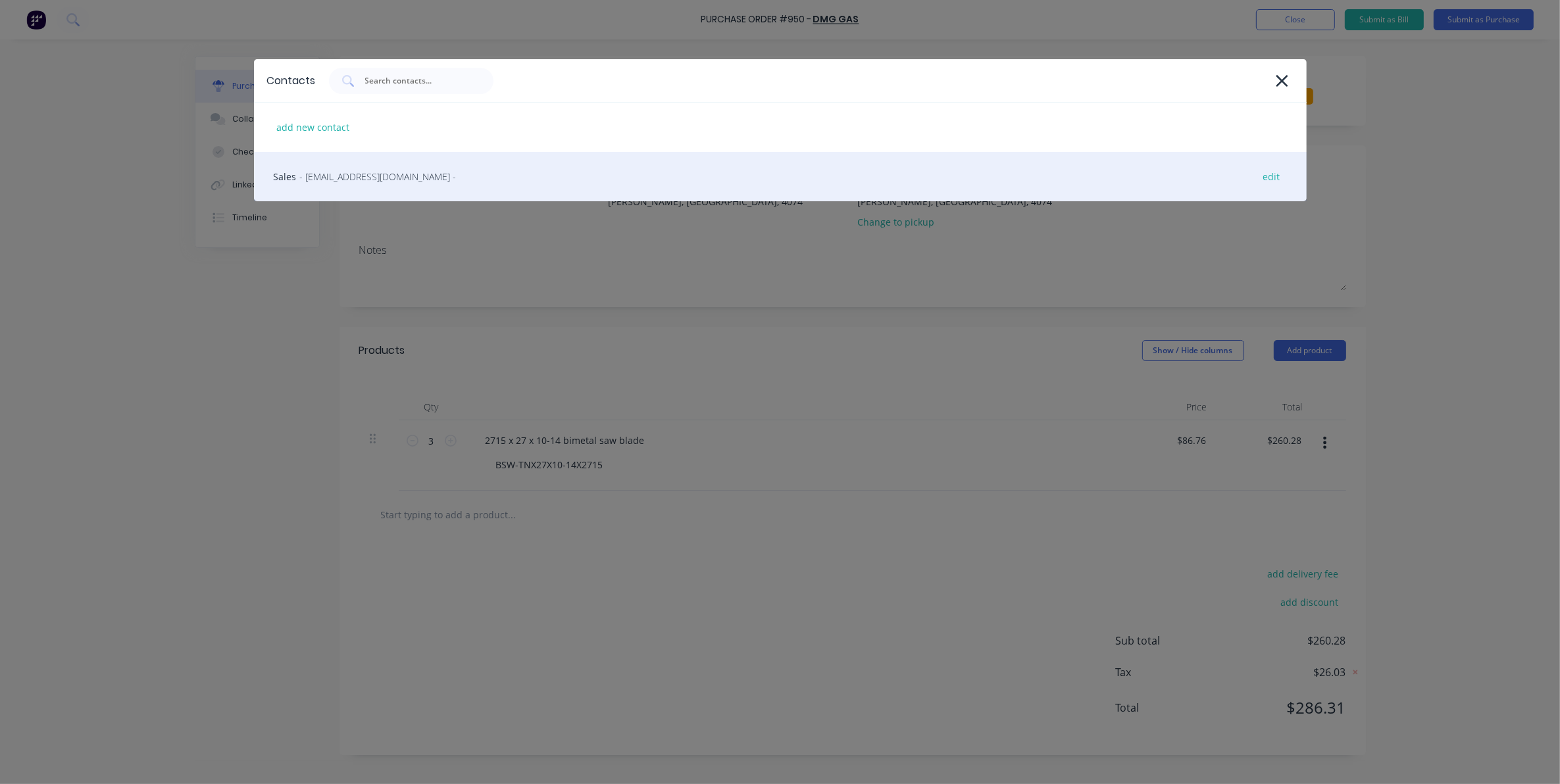
click at [382, 179] on span "- sales@dmggas.com.au -" at bounding box center [378, 176] width 157 height 14
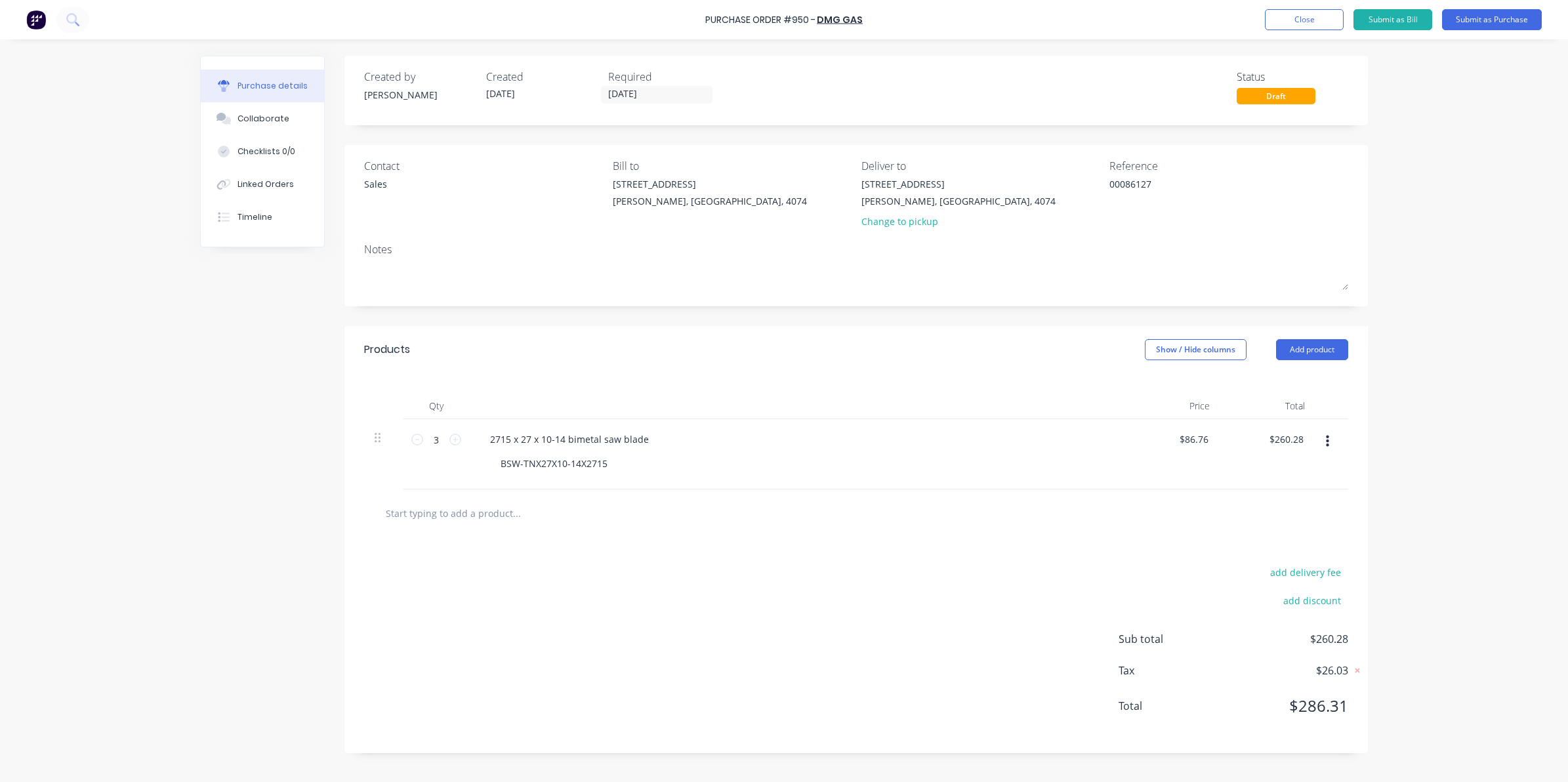
click at [231, 391] on div "Created by Sarah Created 08/10/25 Required 08/10/25 Status Draft Contact Sales …" at bounding box center [784, 407] width 1167 height 704
click at [1476, 25] on button "Submit as Purchase" at bounding box center [1492, 19] width 100 height 21
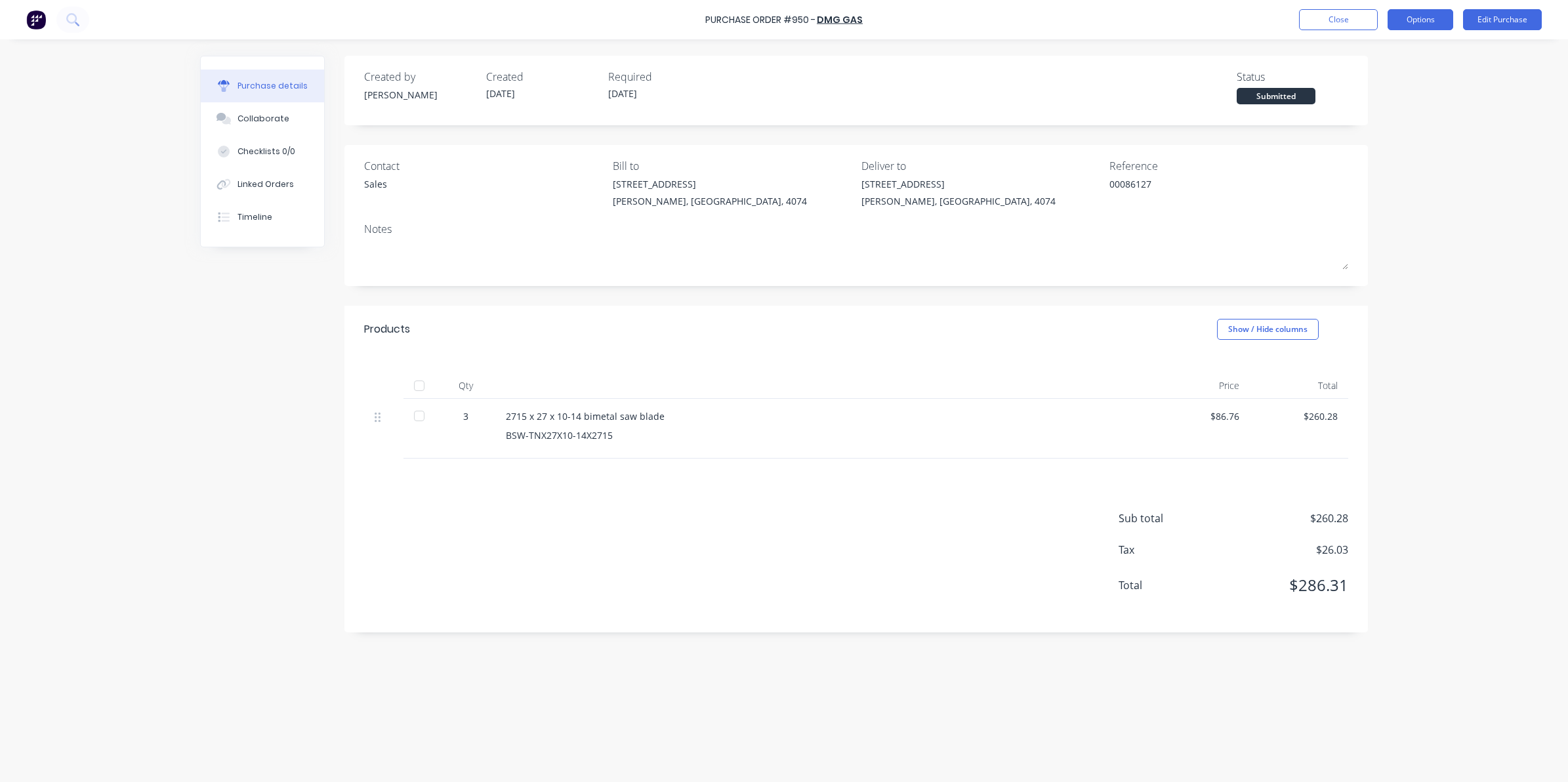
click at [1422, 24] on button "Options" at bounding box center [1420, 19] width 66 height 21
click at [1379, 77] on div "Convert to Bill" at bounding box center [1391, 79] width 101 height 19
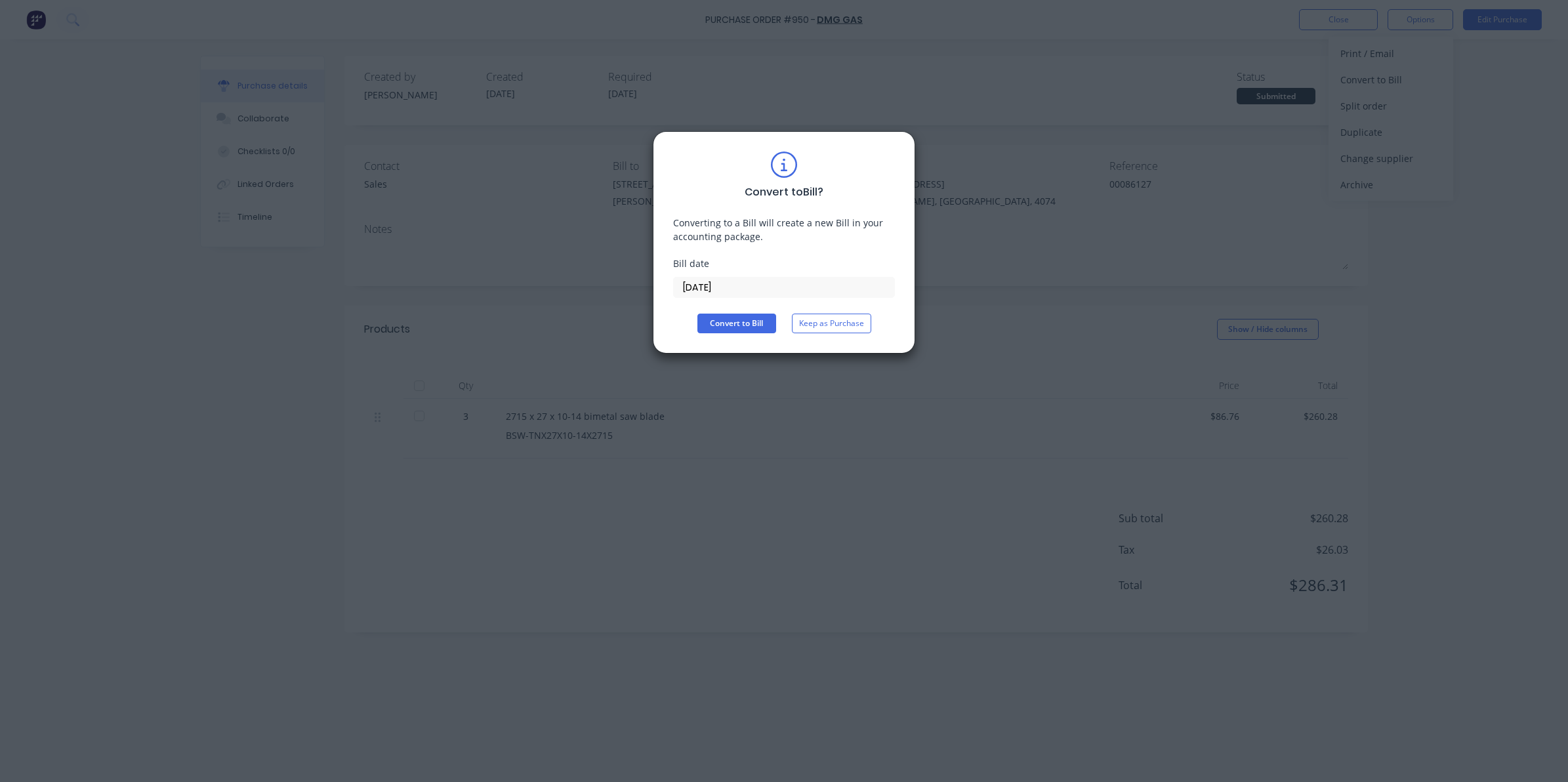
click at [805, 292] on input "08/10/25" at bounding box center [783, 287] width 220 height 20
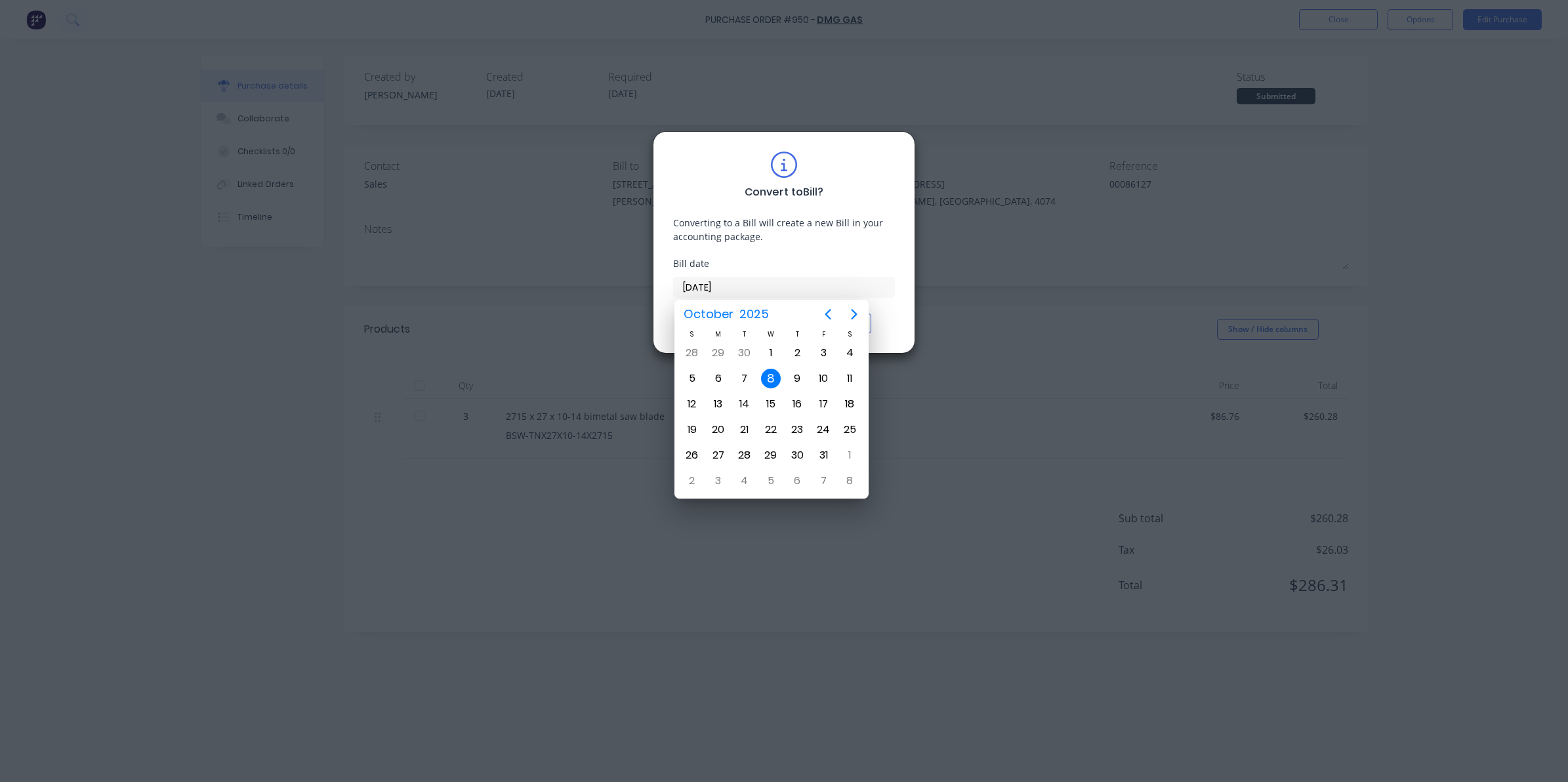
click at [768, 384] on div "8" at bounding box center [771, 379] width 20 height 20
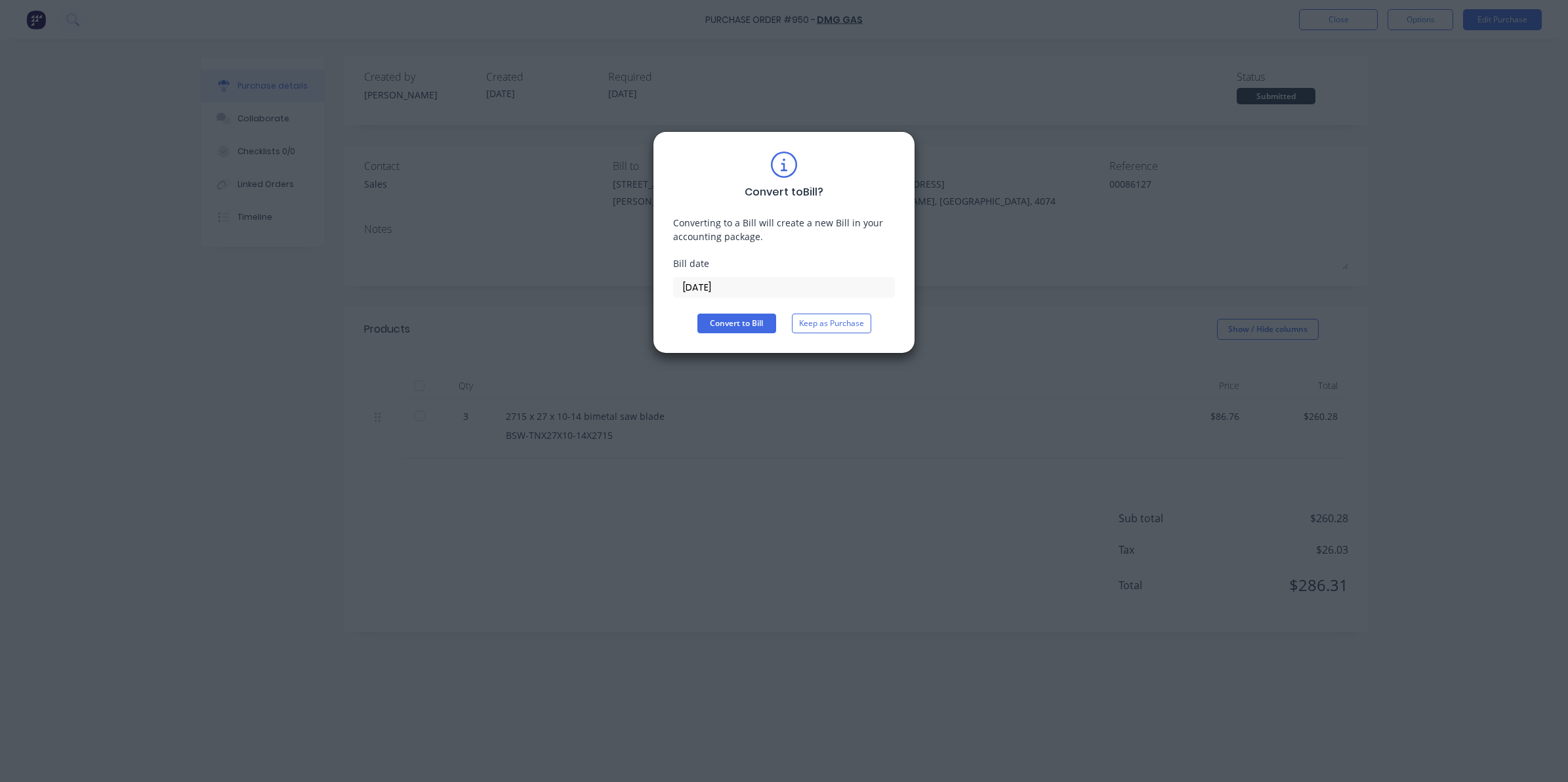
click at [728, 335] on div "Convert to Bill ? Converting to a Bill will create a new Bill in your accountin…" at bounding box center [784, 242] width 262 height 222
click at [723, 328] on button "Convert to Bill" at bounding box center [736, 324] width 78 height 20
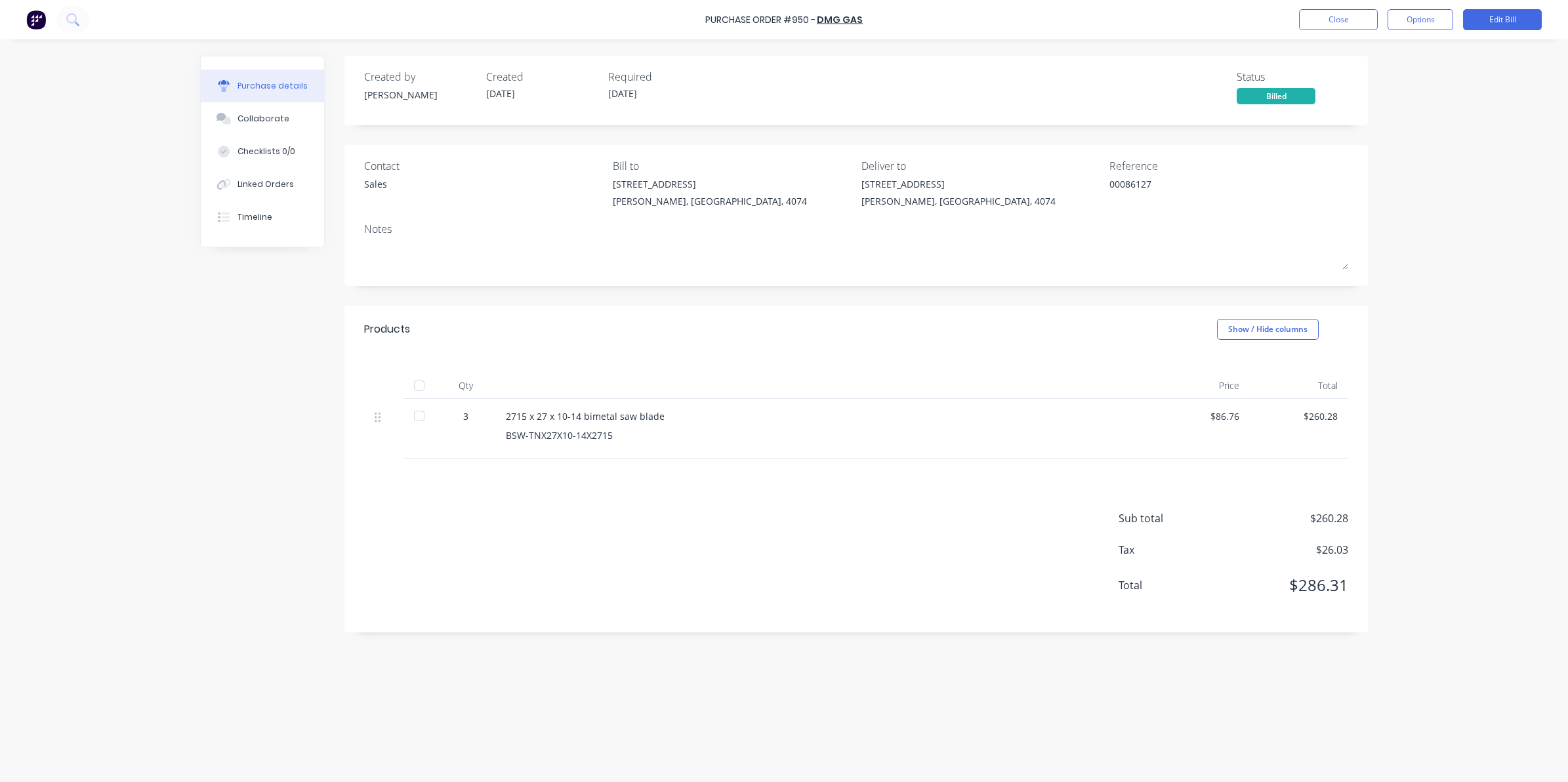
click at [421, 421] on div at bounding box center [419, 416] width 26 height 26
type textarea "x"
click at [1350, 11] on button "Close" at bounding box center [1338, 19] width 78 height 21
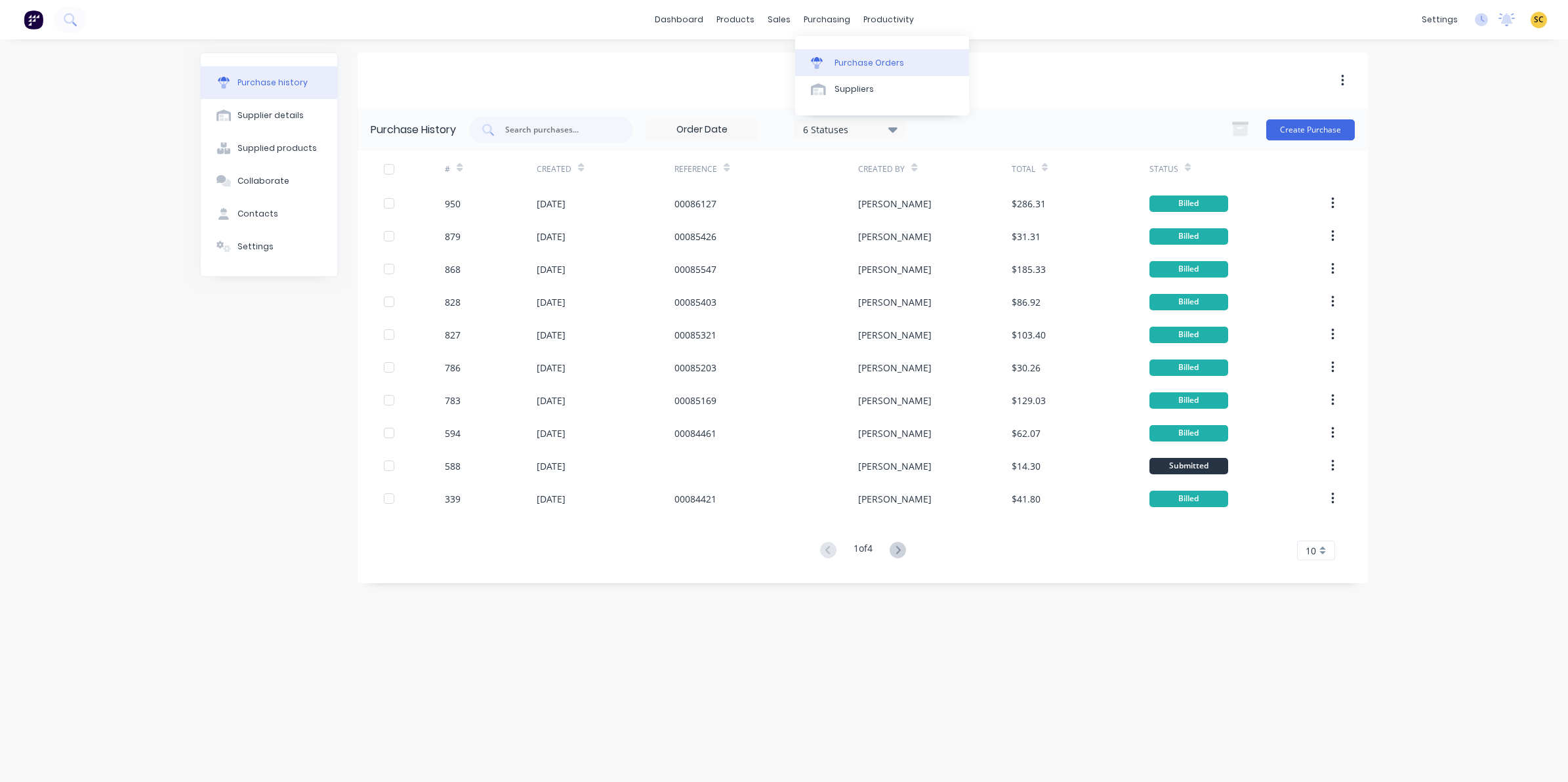
click at [845, 61] on div "Purchase Orders" at bounding box center [870, 63] width 70 height 12
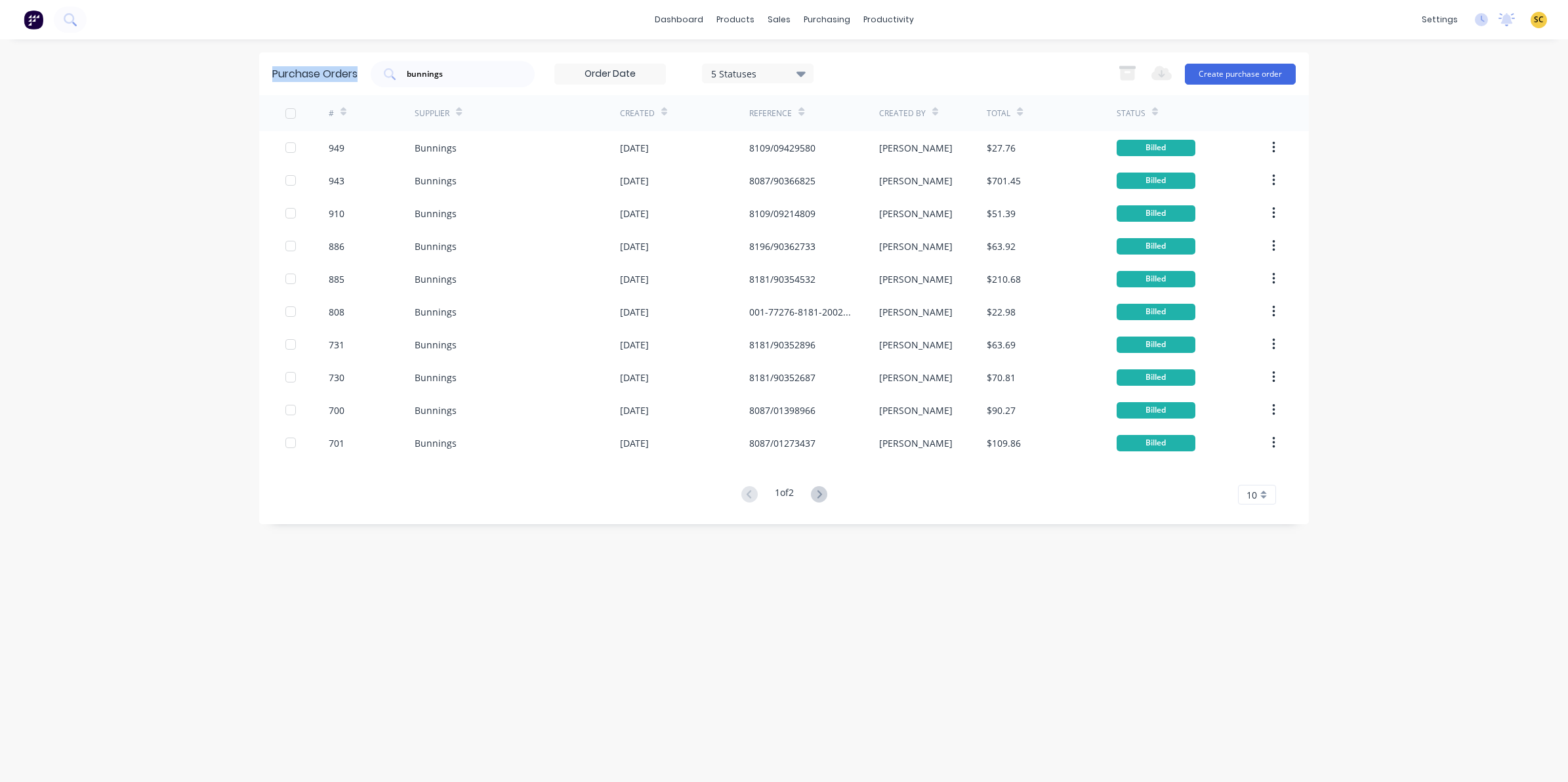
drag, startPoint x: 532, startPoint y: 80, endPoint x: 222, endPoint y: 93, distance: 310.3
click at [222, 93] on div "dashboard products sales purchasing productivity dashboard products Product Cat…" at bounding box center [784, 391] width 1568 height 782
click at [453, 73] on input "bunnings" at bounding box center [460, 74] width 109 height 13
drag, startPoint x: 461, startPoint y: 70, endPoint x: 316, endPoint y: 77, distance: 145.2
click at [316, 77] on div "Purchase Orders bunnings 5 Statuses 5 Statuses Export to Excel (XLSX) Create pu…" at bounding box center [784, 74] width 1050 height 43
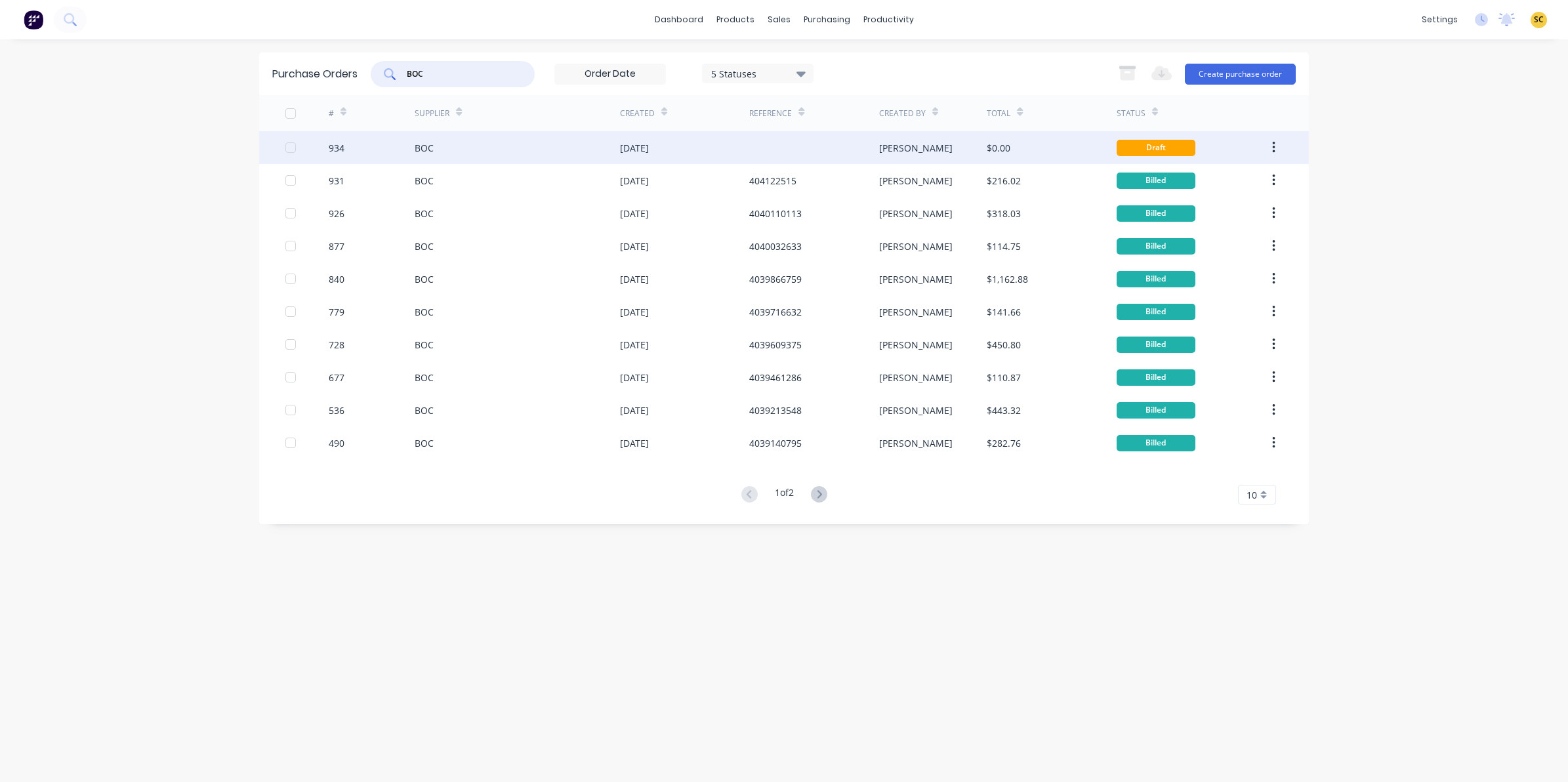
type input "BOC"
click at [512, 153] on div "BOC" at bounding box center [517, 148] width 205 height 33
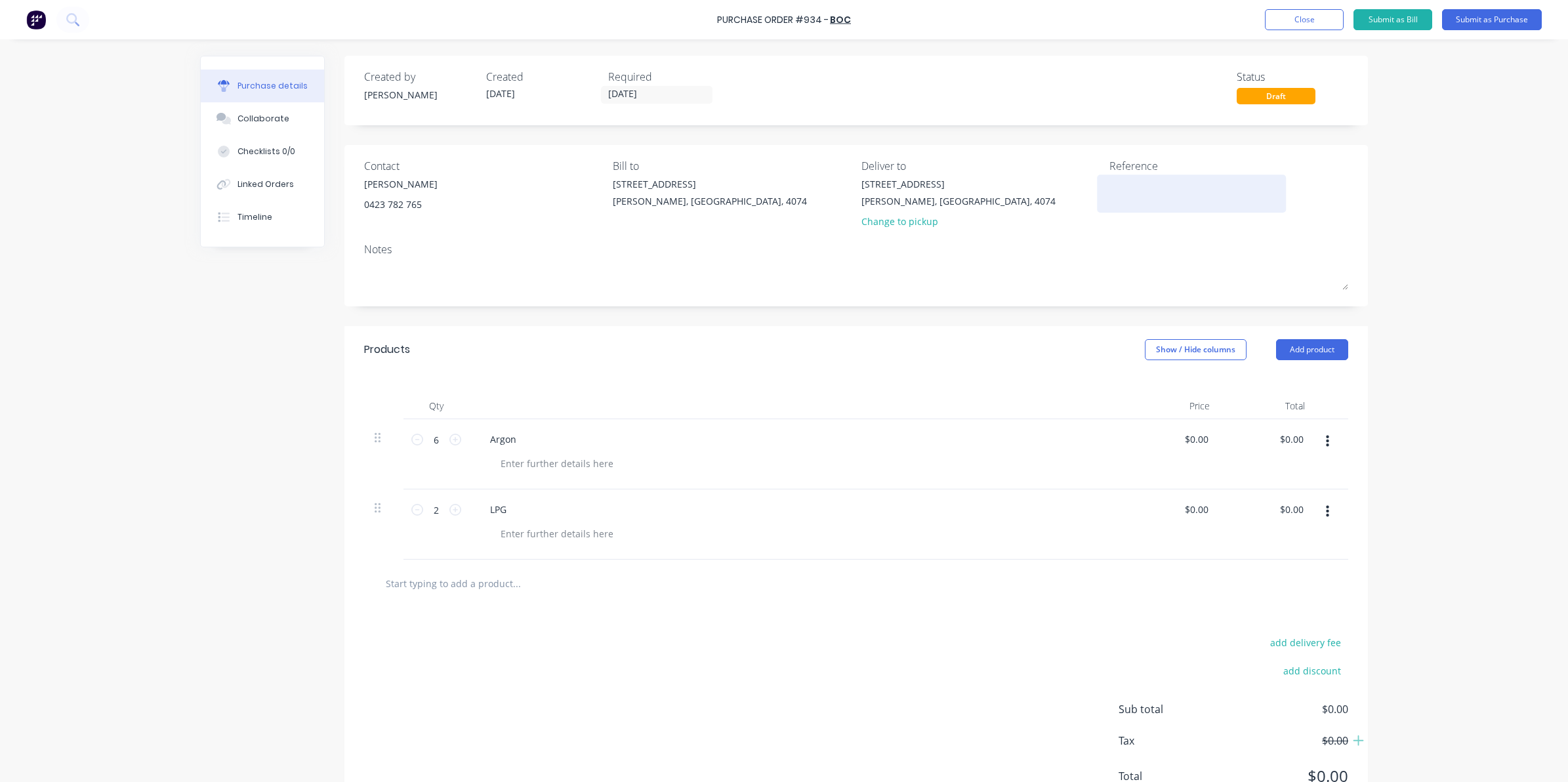
click at [1109, 185] on div at bounding box center [1191, 194] width 164 height 33
click at [1127, 188] on textarea at bounding box center [1191, 192] width 164 height 29
drag, startPoint x: 842, startPoint y: 737, endPoint x: 832, endPoint y: 730, distance: 12.2
click at [840, 737] on div "add delivery fee add discount Sub total $0.00 Tax $0.00 Total $0.00" at bounding box center [856, 715] width 1023 height 216
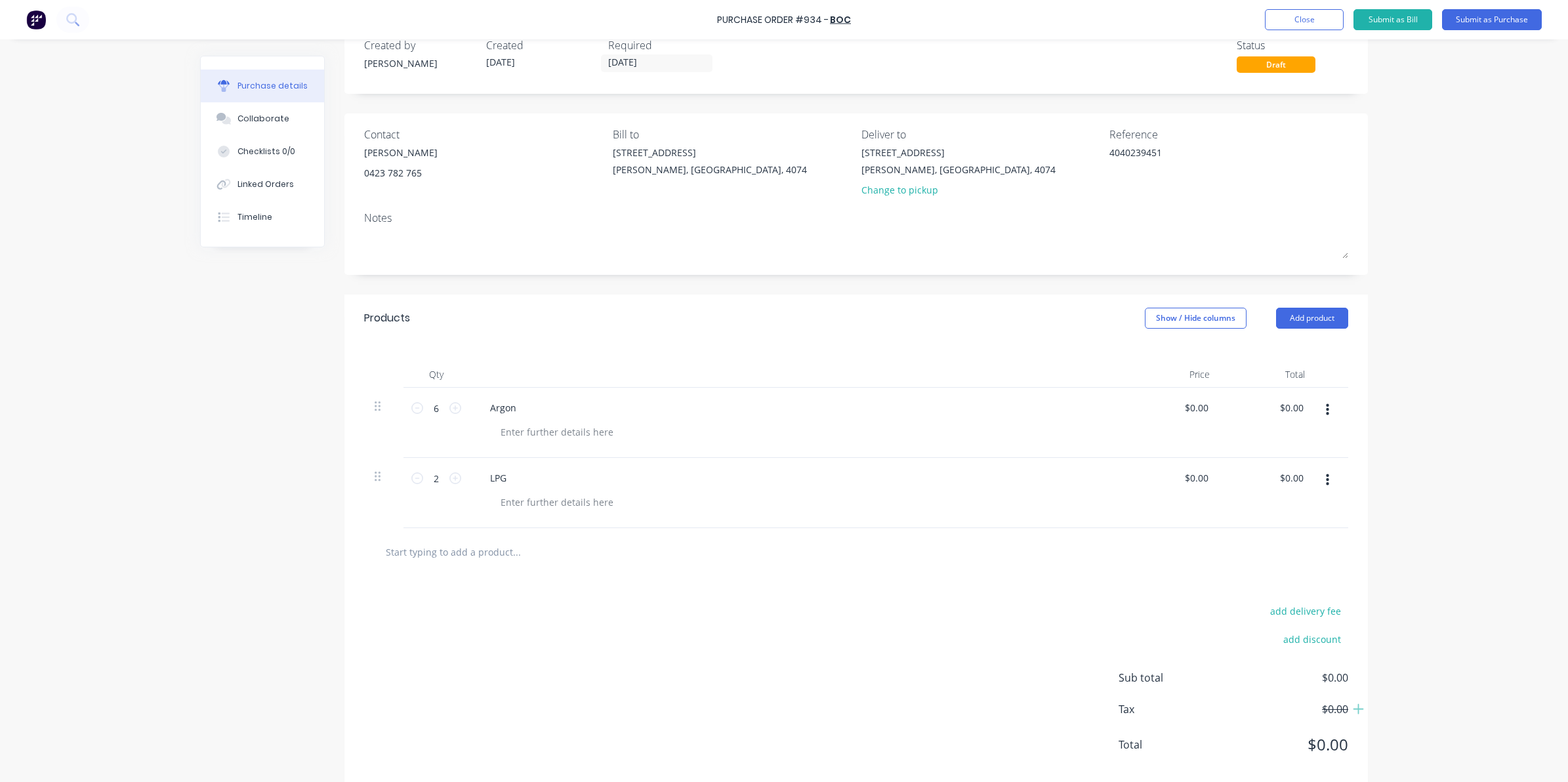
scroll to position [56, 0]
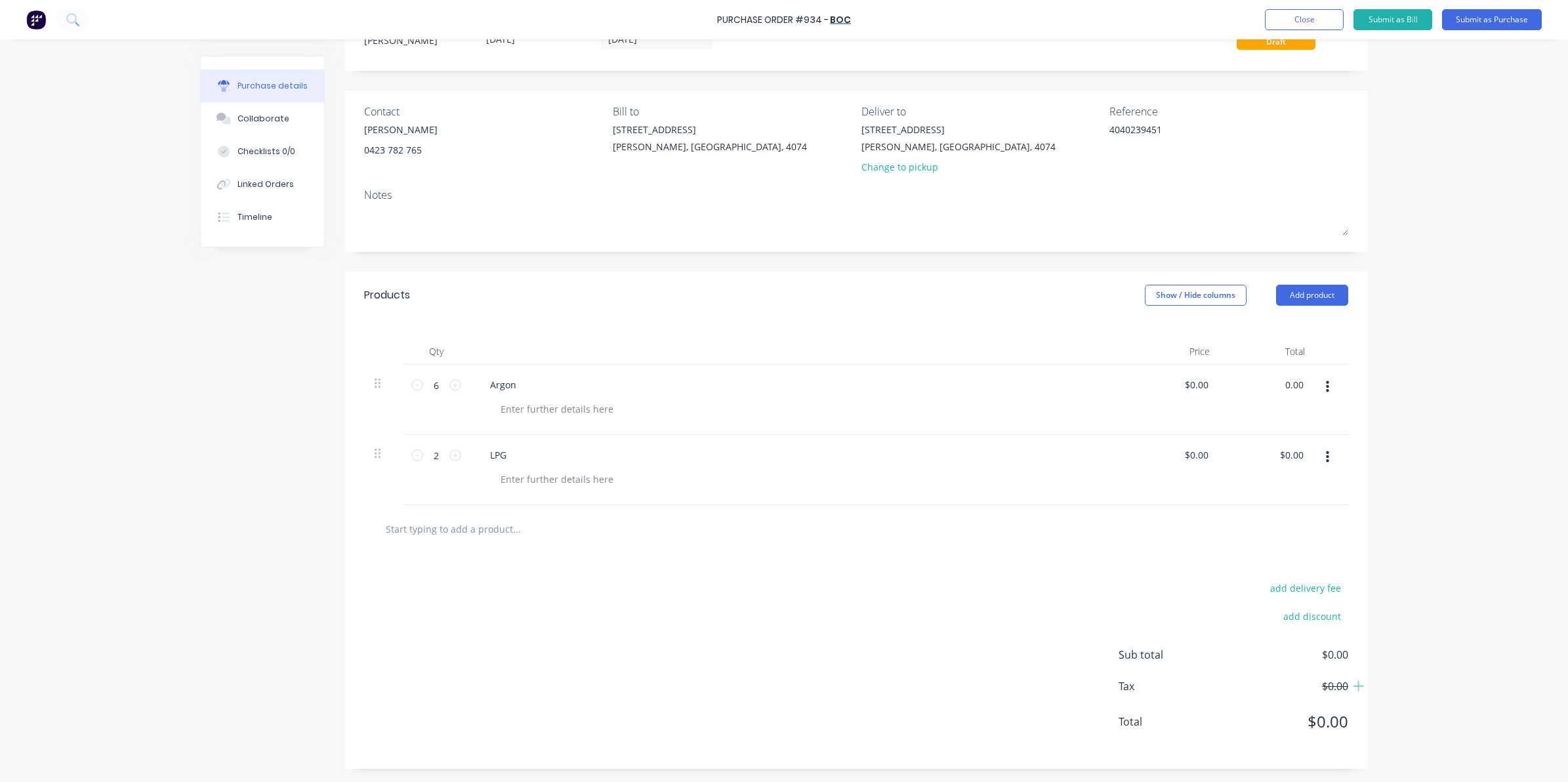
drag, startPoint x: 1276, startPoint y: 384, endPoint x: 1304, endPoint y: 381, distance: 28.2
click at [1304, 381] on div "6 6 Argon $0.00 $0.00 0.00 0.00" at bounding box center [856, 400] width 984 height 70
click at [1271, 453] on div "0.00 0.00" at bounding box center [1267, 470] width 95 height 70
click at [1282, 453] on input "0.00" at bounding box center [1294, 455] width 25 height 19
drag, startPoint x: 1279, startPoint y: 453, endPoint x: 1292, endPoint y: 453, distance: 13.0
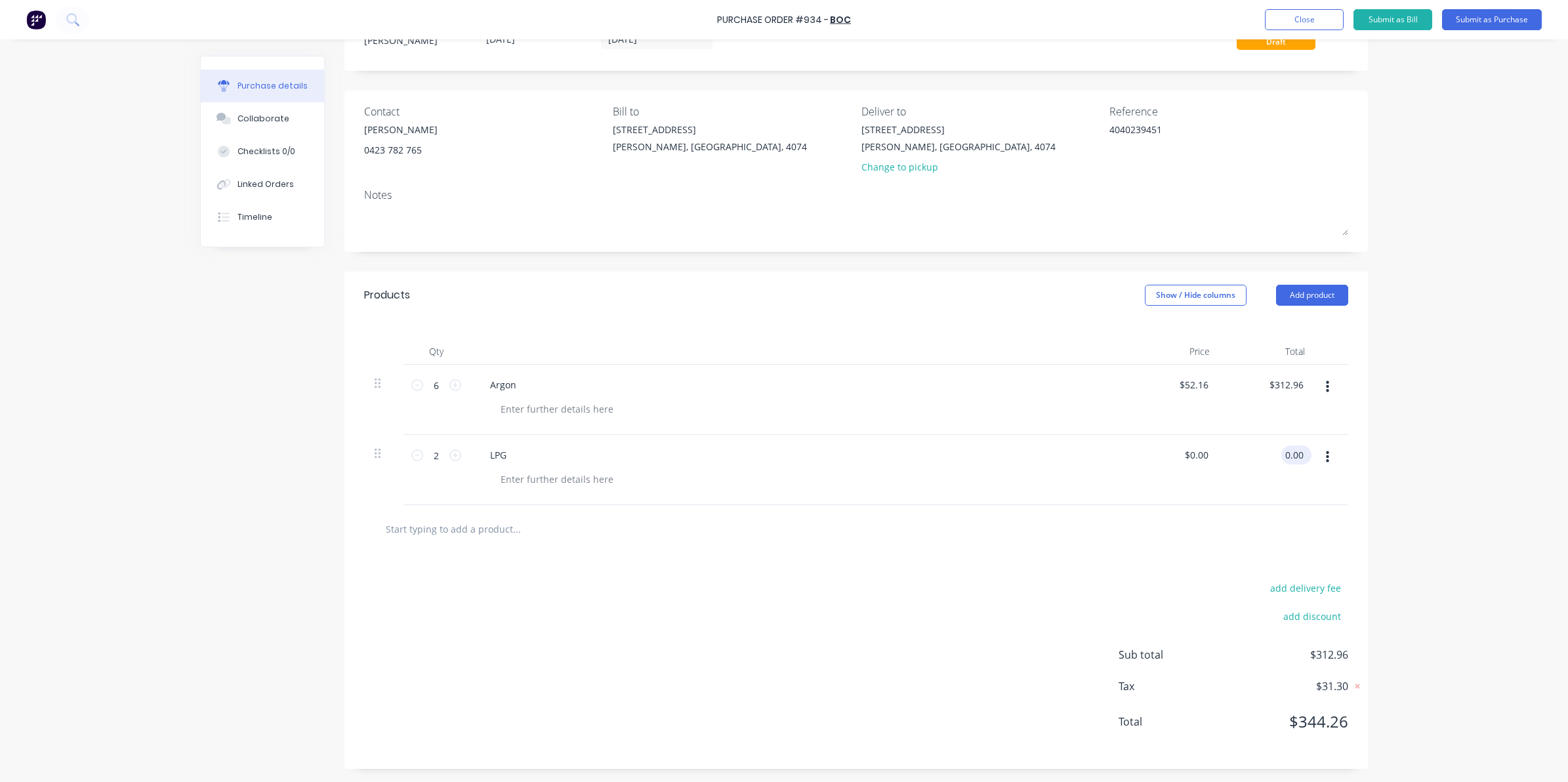
click at [1292, 453] on input "0.00" at bounding box center [1294, 455] width 25 height 19
click at [1004, 604] on div "add delivery fee add discount Sub total $312.96 Tax $31.30 Total $344.26" at bounding box center [856, 661] width 1023 height 216
click at [1490, 17] on button "Submit as Purchase" at bounding box center [1492, 19] width 100 height 21
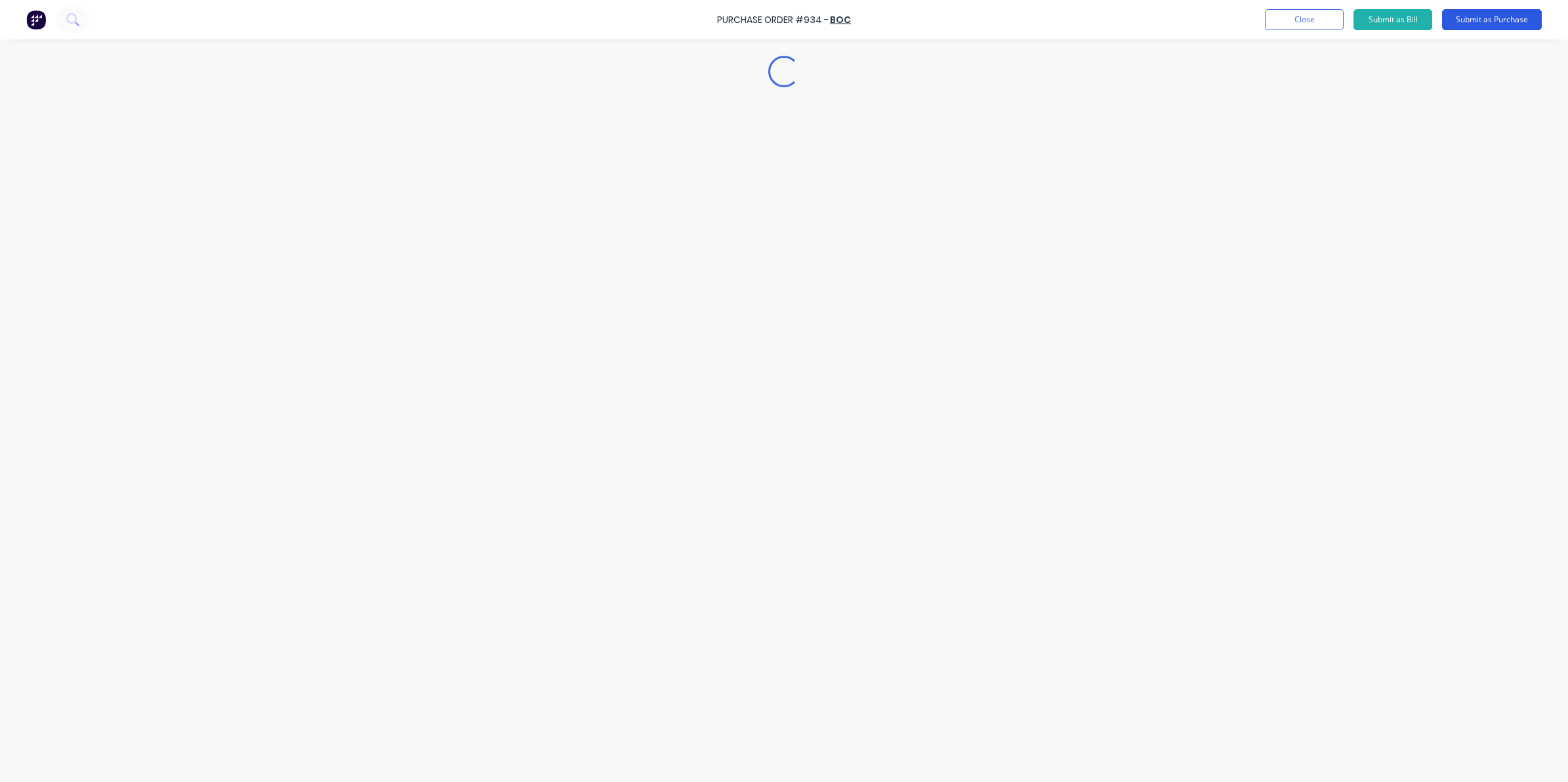
scroll to position [0, 0]
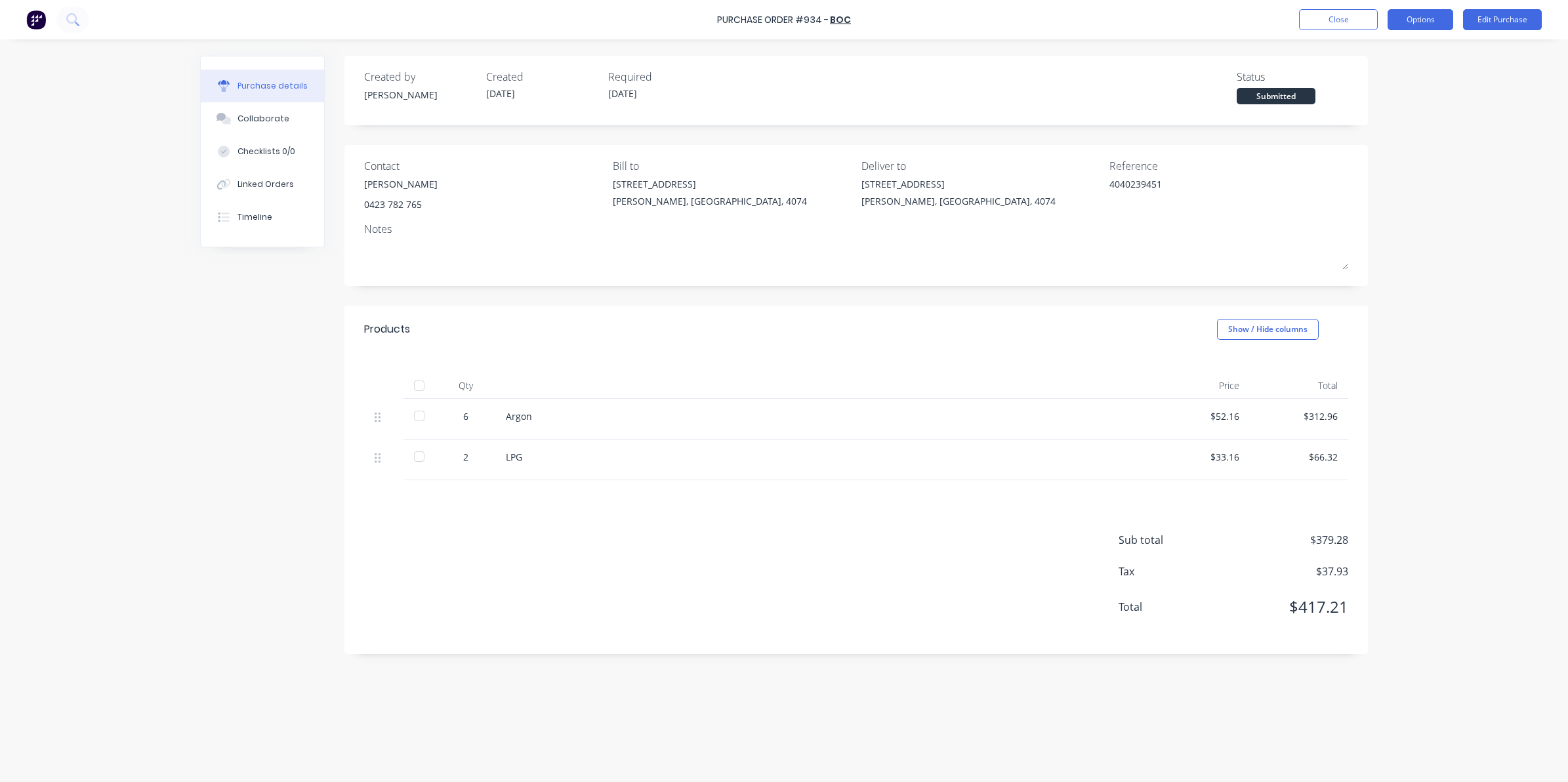
click at [1396, 20] on button "Options" at bounding box center [1420, 19] width 66 height 21
click at [1392, 81] on div "Convert to Bill" at bounding box center [1391, 79] width 101 height 19
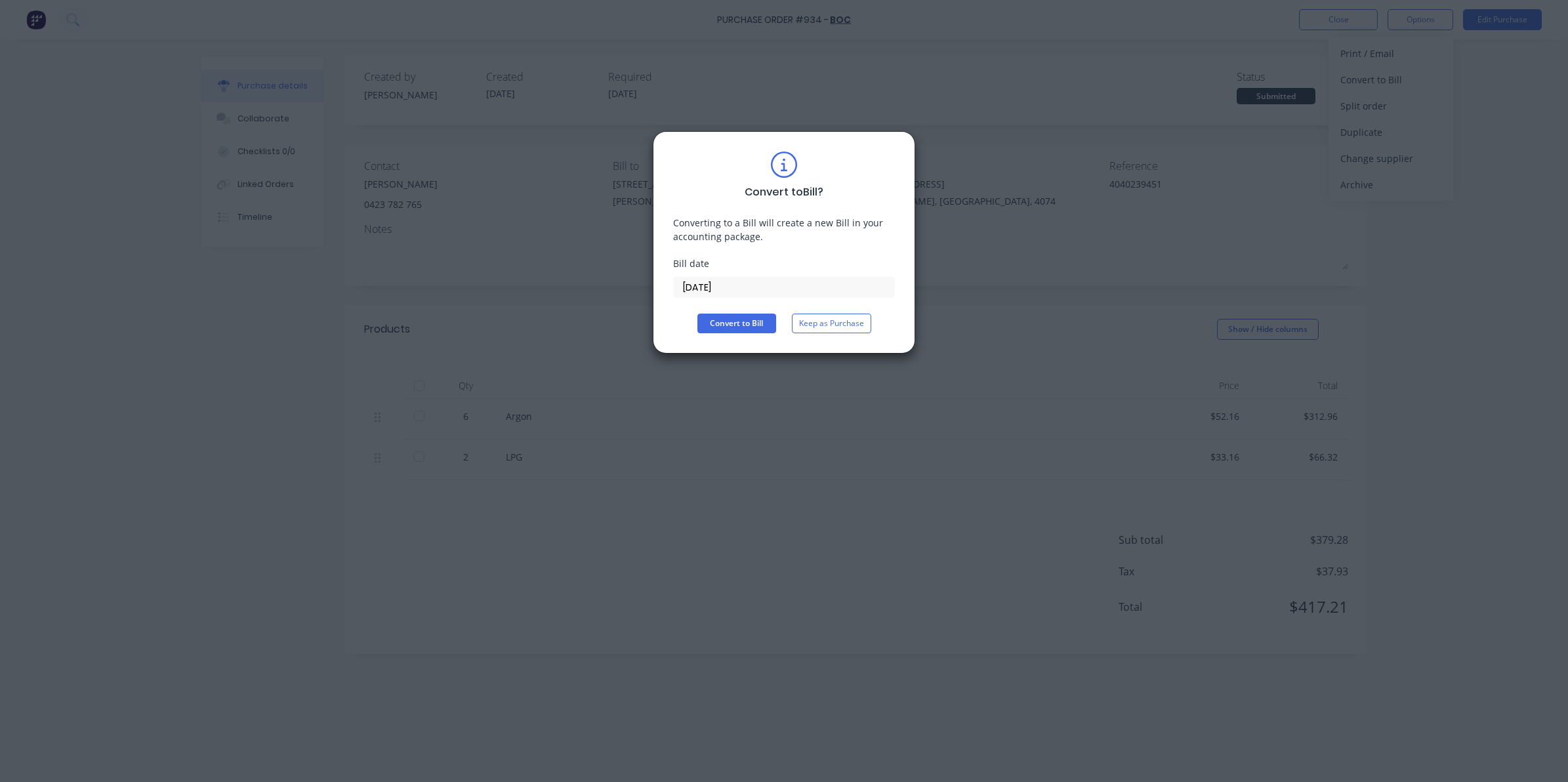
click at [775, 291] on input "08/10/25" at bounding box center [783, 287] width 220 height 20
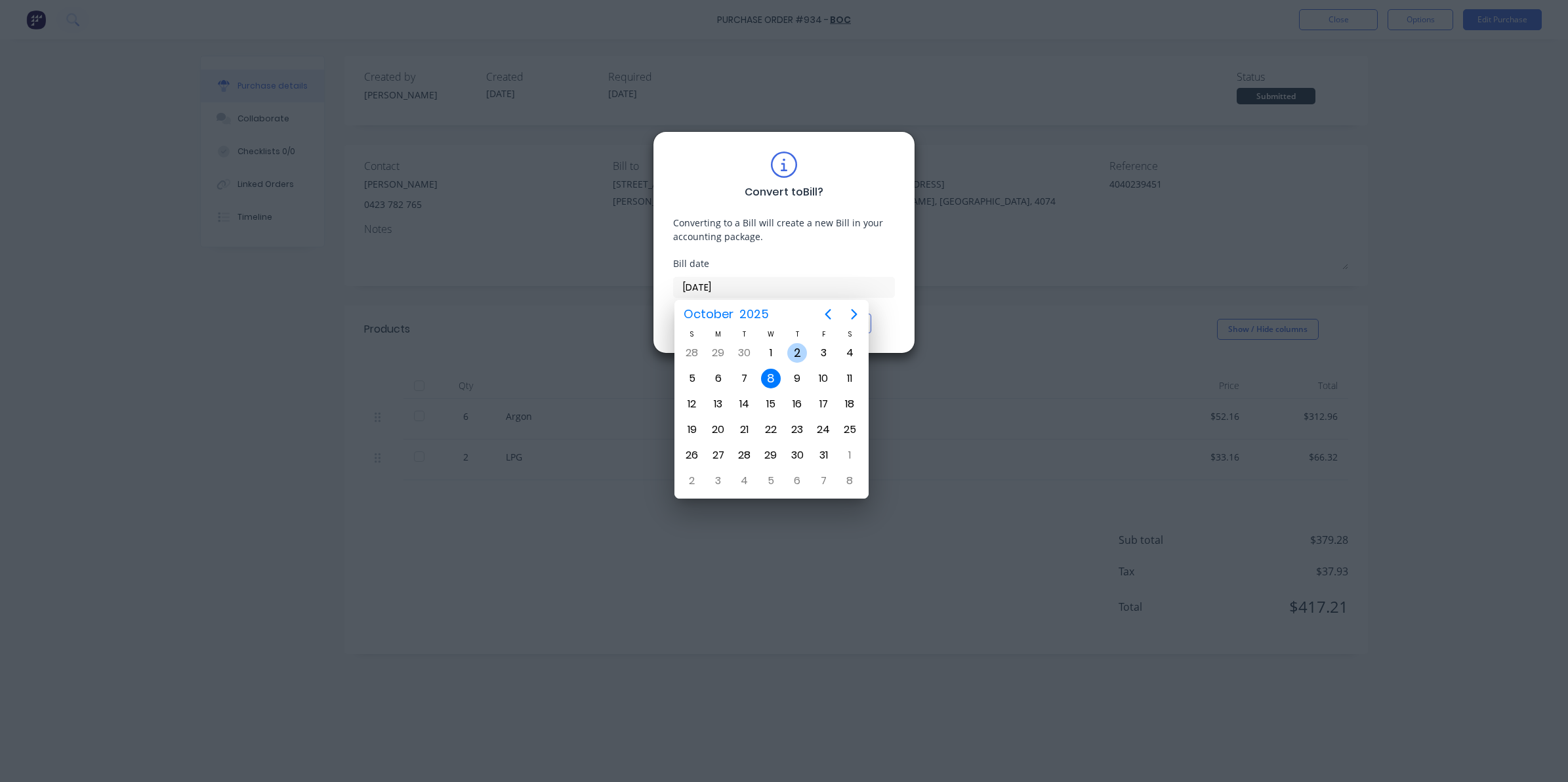
click at [795, 356] on div "2" at bounding box center [798, 353] width 20 height 20
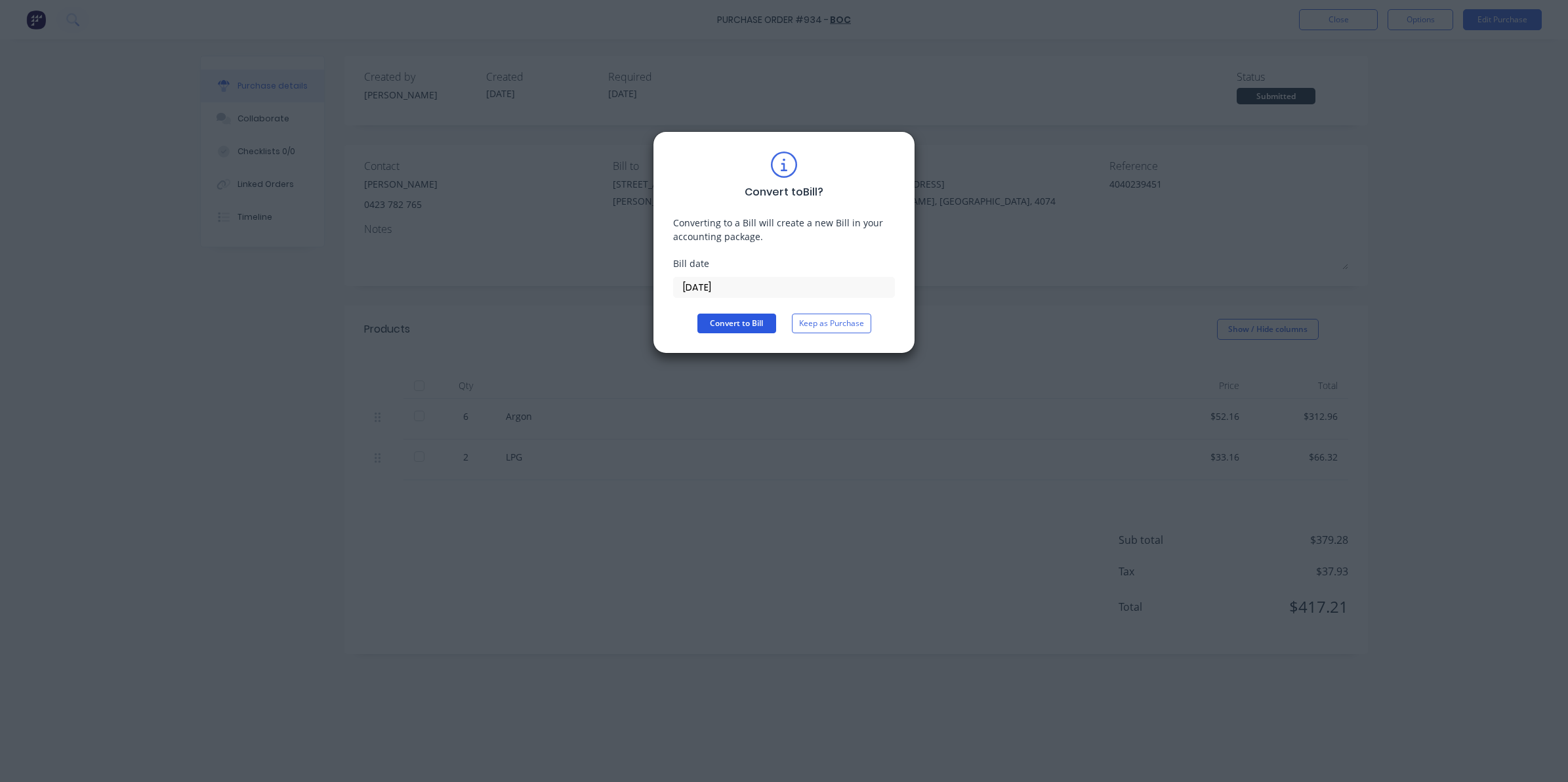
click at [730, 326] on button "Convert to Bill" at bounding box center [736, 324] width 78 height 20
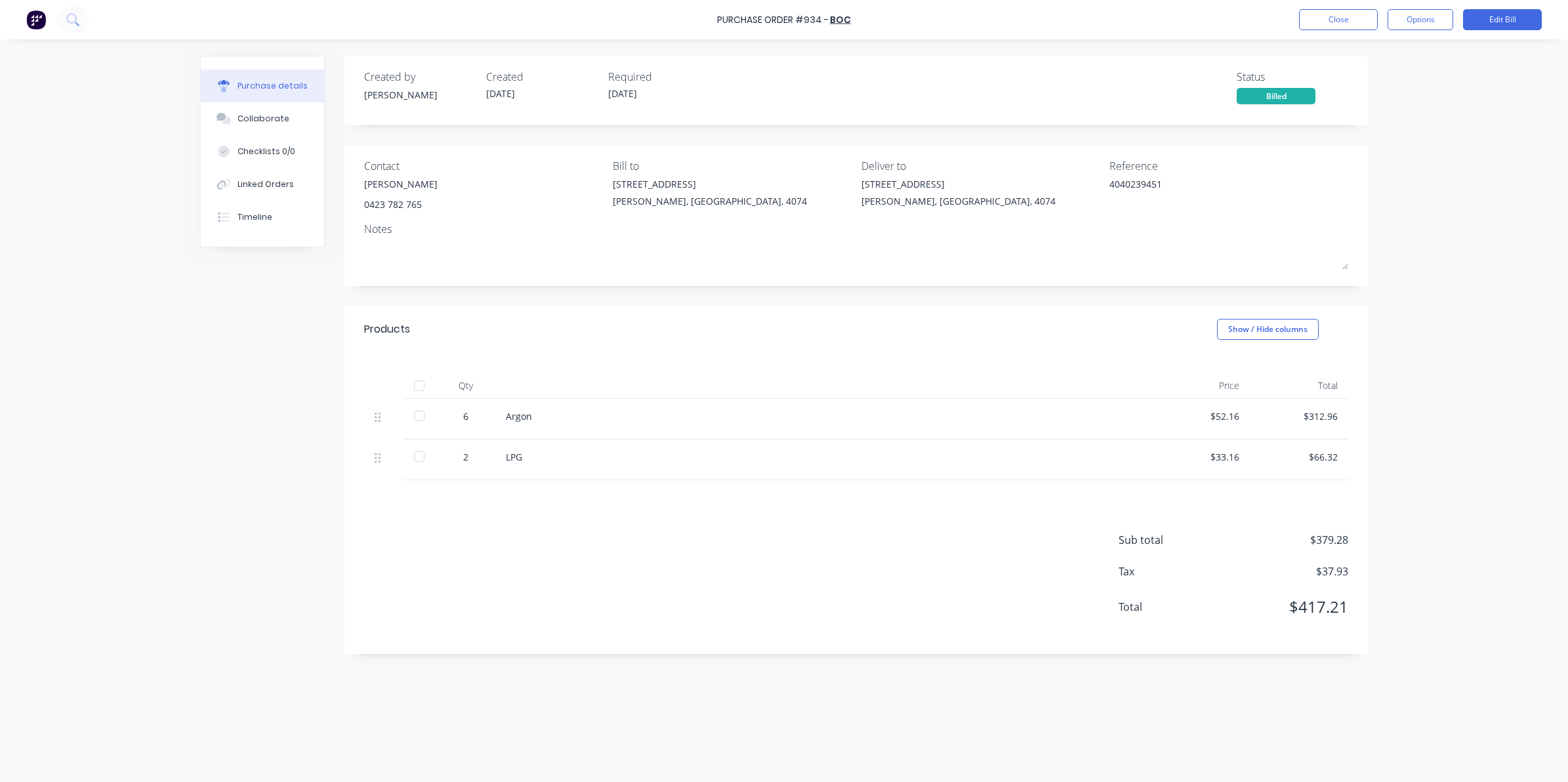
click at [417, 386] on div at bounding box center [419, 386] width 26 height 26
click at [1360, 21] on button "Close" at bounding box center [1338, 19] width 78 height 21
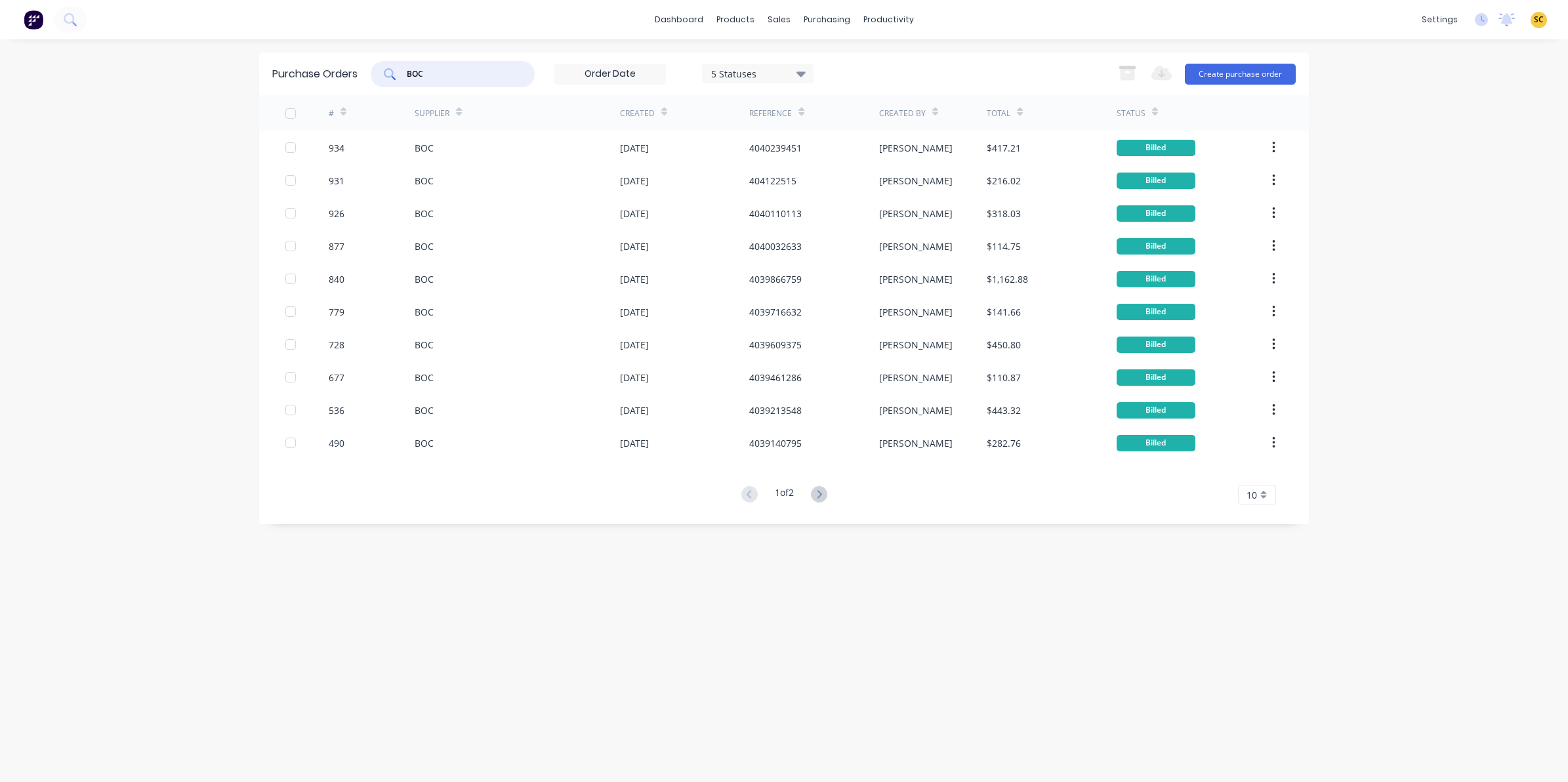
drag, startPoint x: 496, startPoint y: 73, endPoint x: 332, endPoint y: 79, distance: 164.1
click at [359, 82] on div "Purchase Orders BOC 5 Statuses 5 Statuses Export to Excel (XLSX) Create purchas…" at bounding box center [784, 74] width 1050 height 43
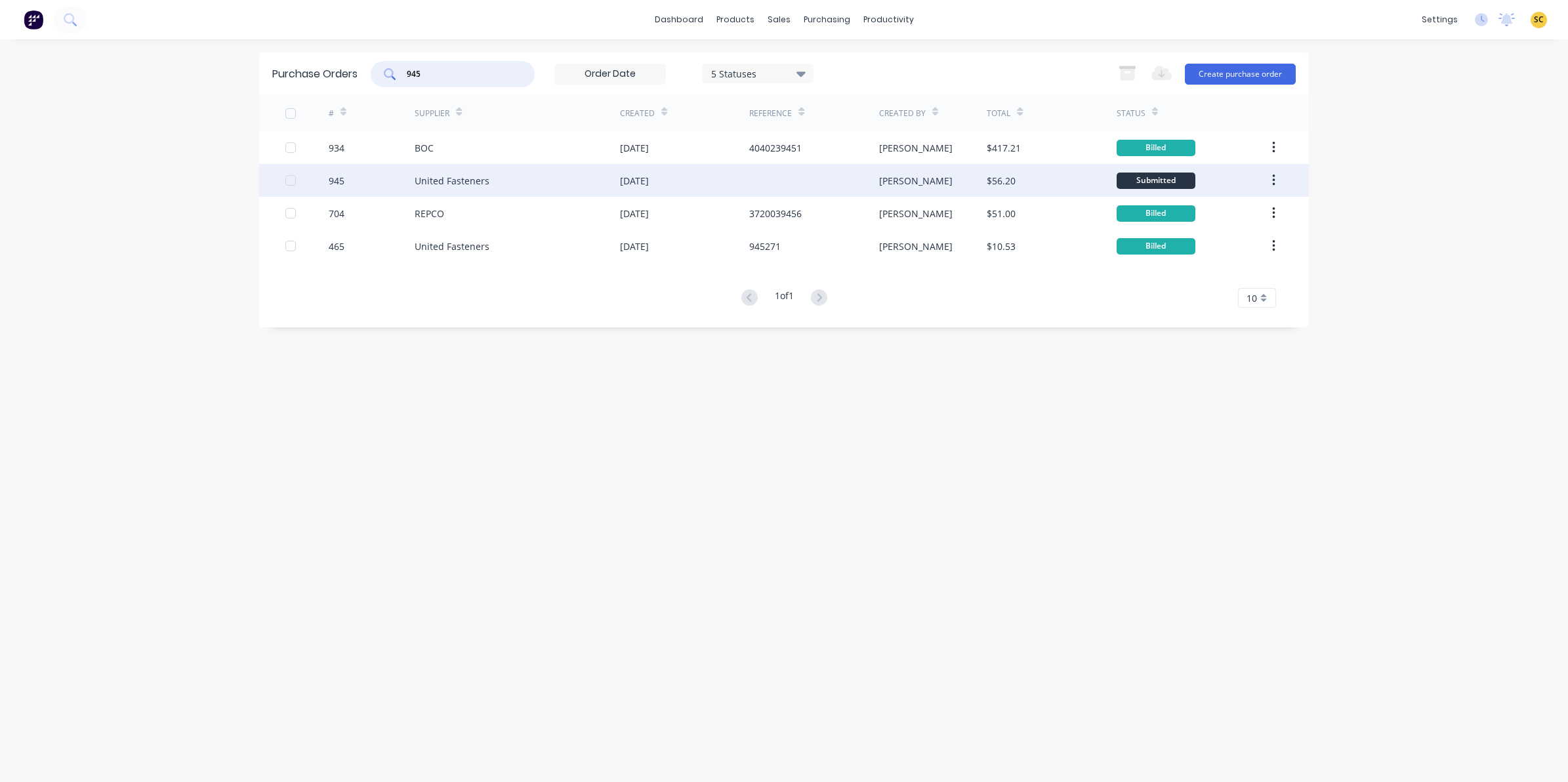
click at [497, 175] on div "United Fasteners" at bounding box center [517, 180] width 205 height 33
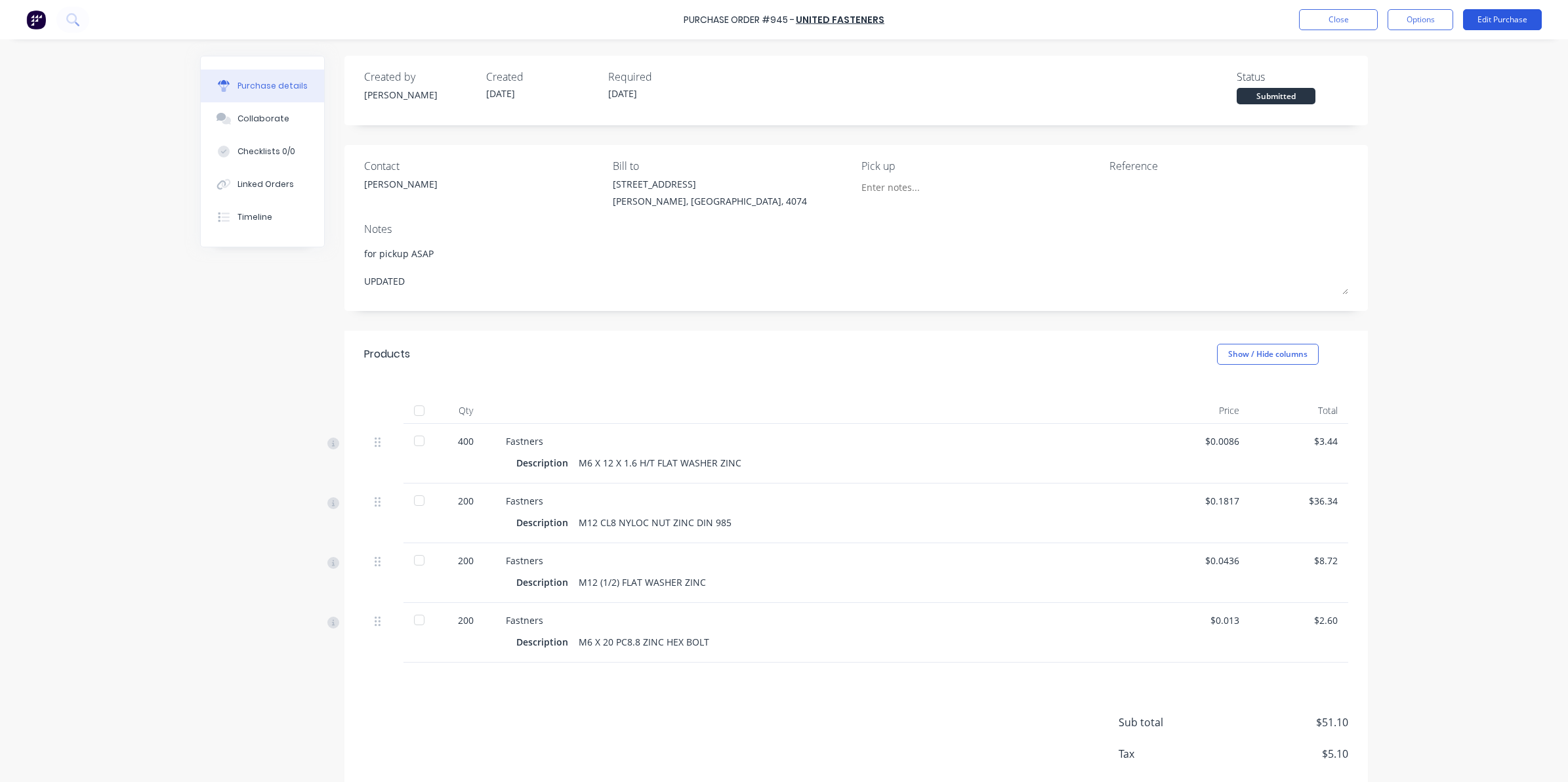
click at [1506, 19] on button "Edit Purchase" at bounding box center [1502, 19] width 78 height 21
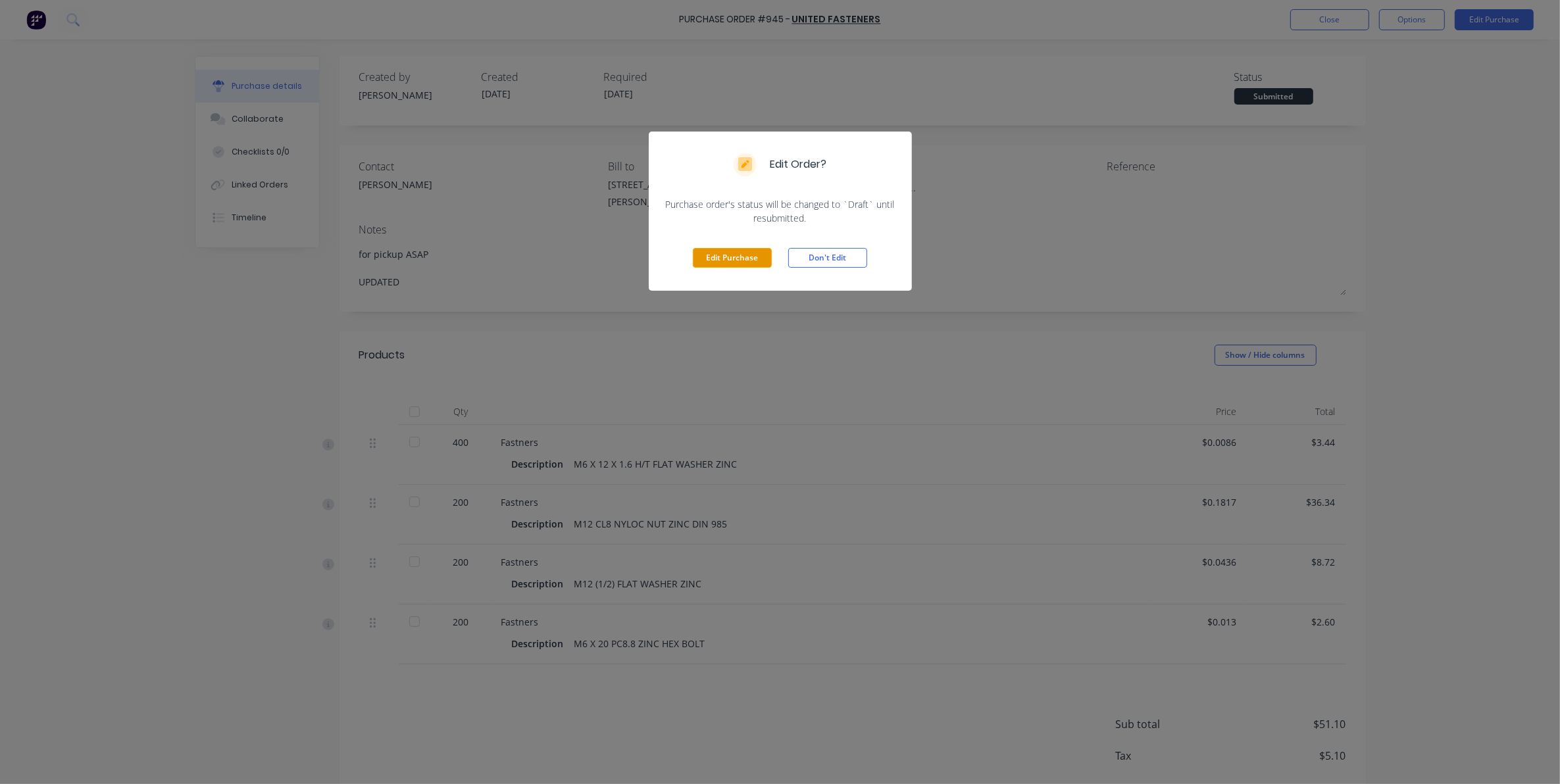
click at [724, 265] on button "Edit Purchase" at bounding box center [732, 258] width 79 height 20
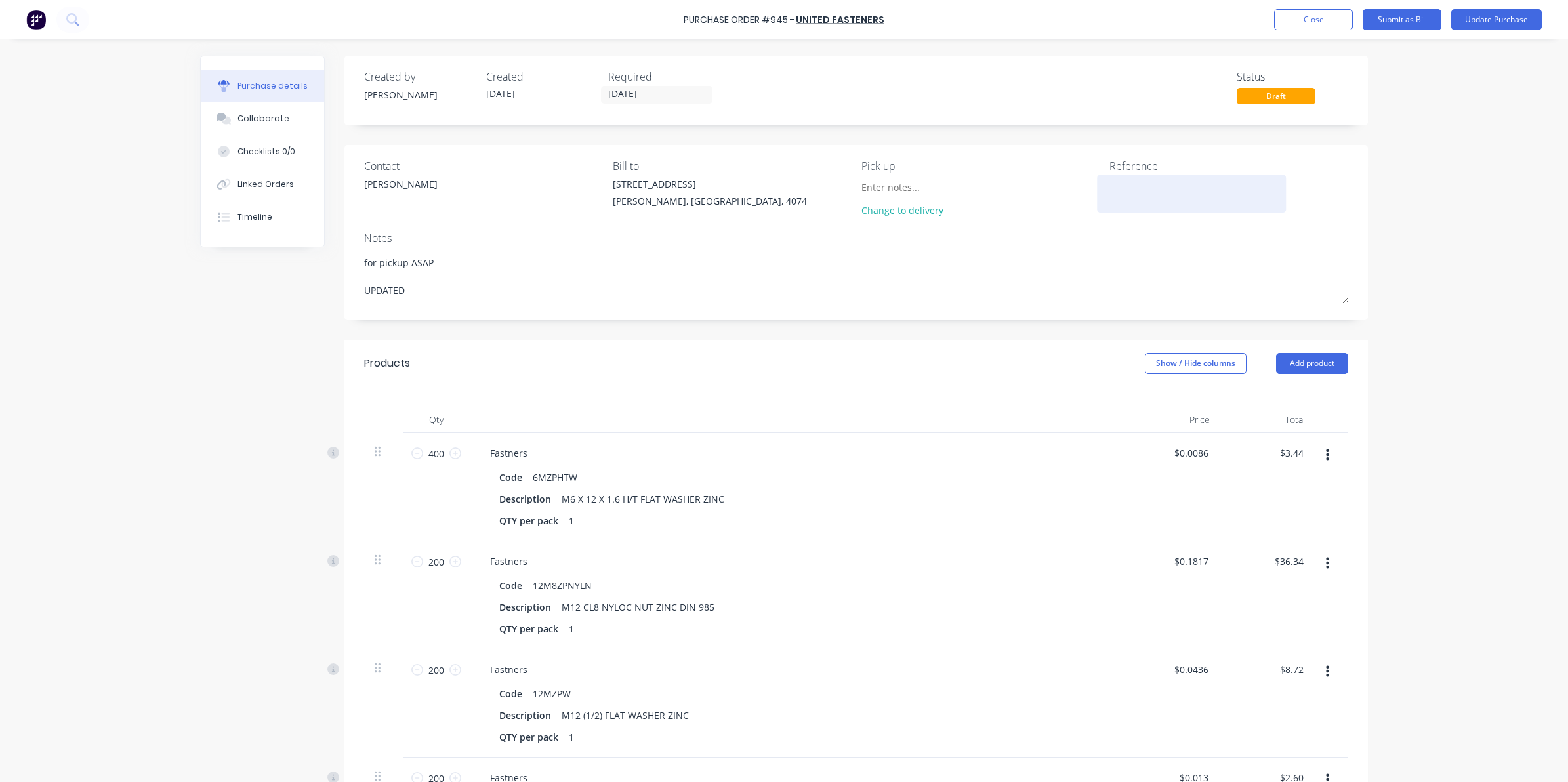
click at [1109, 181] on div at bounding box center [1191, 194] width 164 height 33
click at [1113, 188] on textarea at bounding box center [1191, 192] width 164 height 29
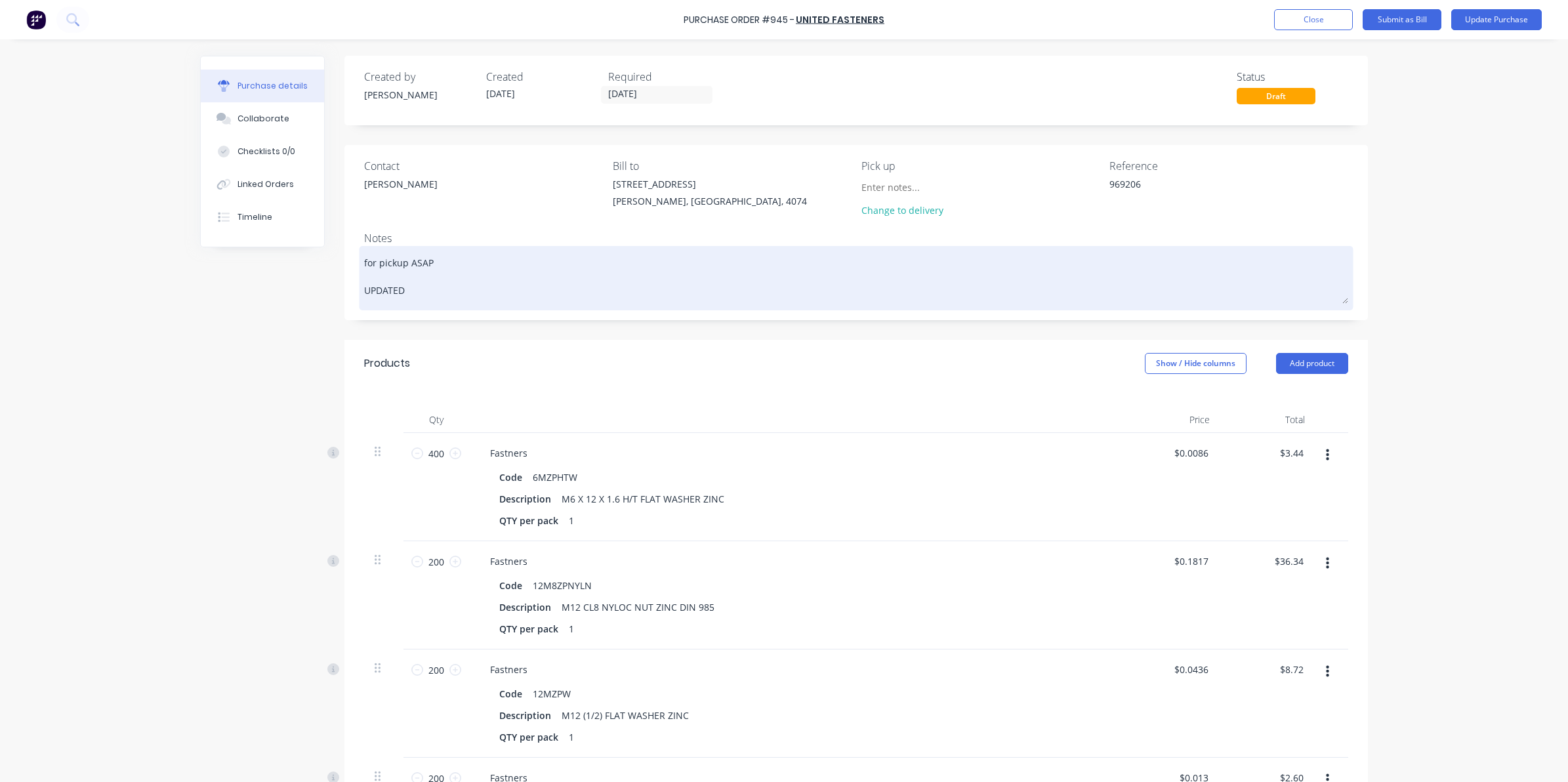
click at [1058, 267] on textarea "for pickup ASAP UPDATED" at bounding box center [856, 277] width 984 height 54
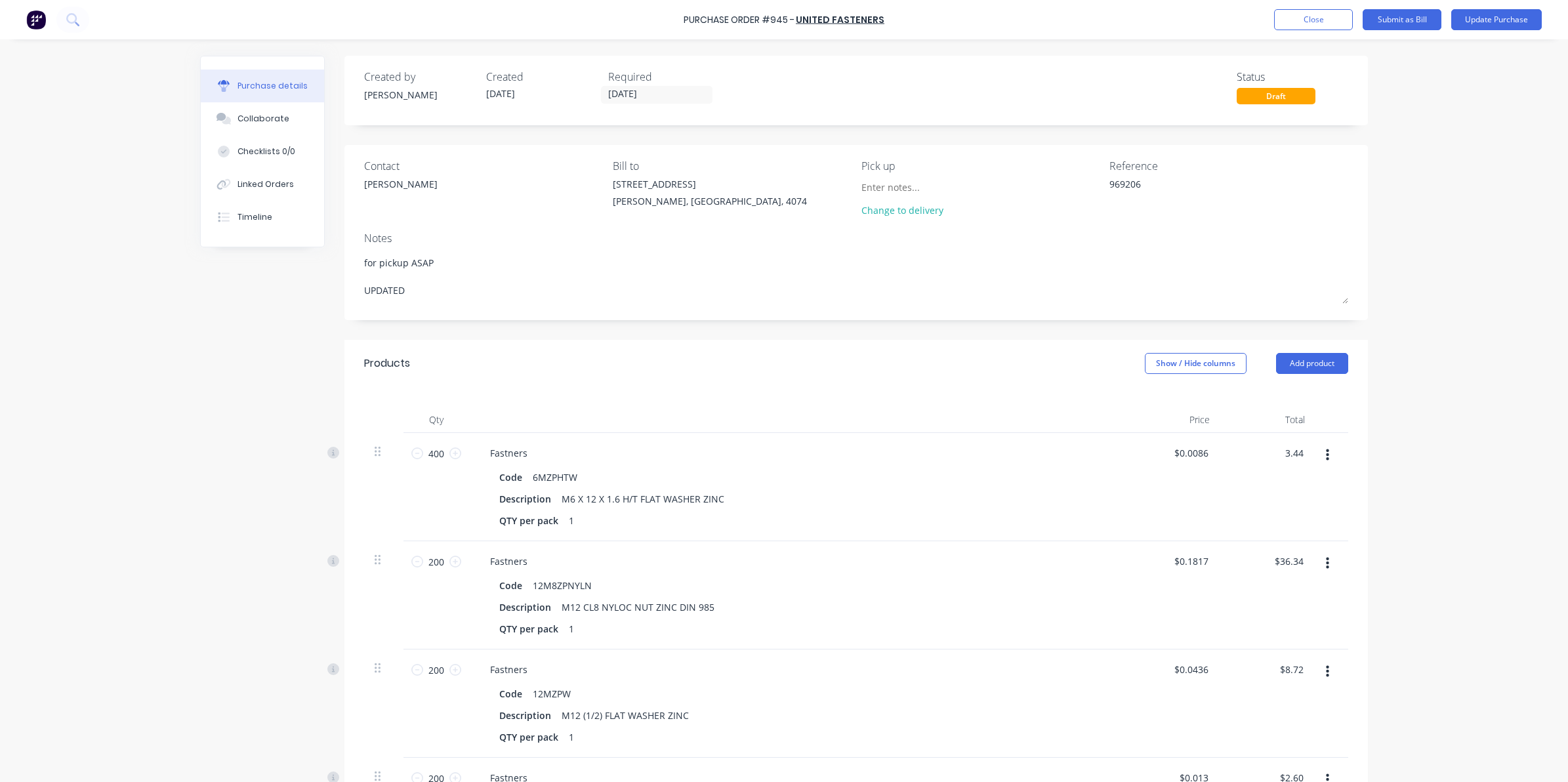
drag, startPoint x: 1281, startPoint y: 458, endPoint x: 1386, endPoint y: 456, distance: 105.0
click at [1386, 456] on div "Purchase Order #945 - United Fasteners Add product Close Submit as Bill Update …" at bounding box center [784, 391] width 1568 height 782
drag, startPoint x: 1386, startPoint y: 456, endPoint x: 1393, endPoint y: 461, distance: 8.6
click at [1393, 461] on div "Purchase Order #945 - United Fasteners Add product Close Submit as Bill Update …" at bounding box center [784, 391] width 1568 height 782
click at [1271, 562] on input "36.34" at bounding box center [1289, 561] width 36 height 19
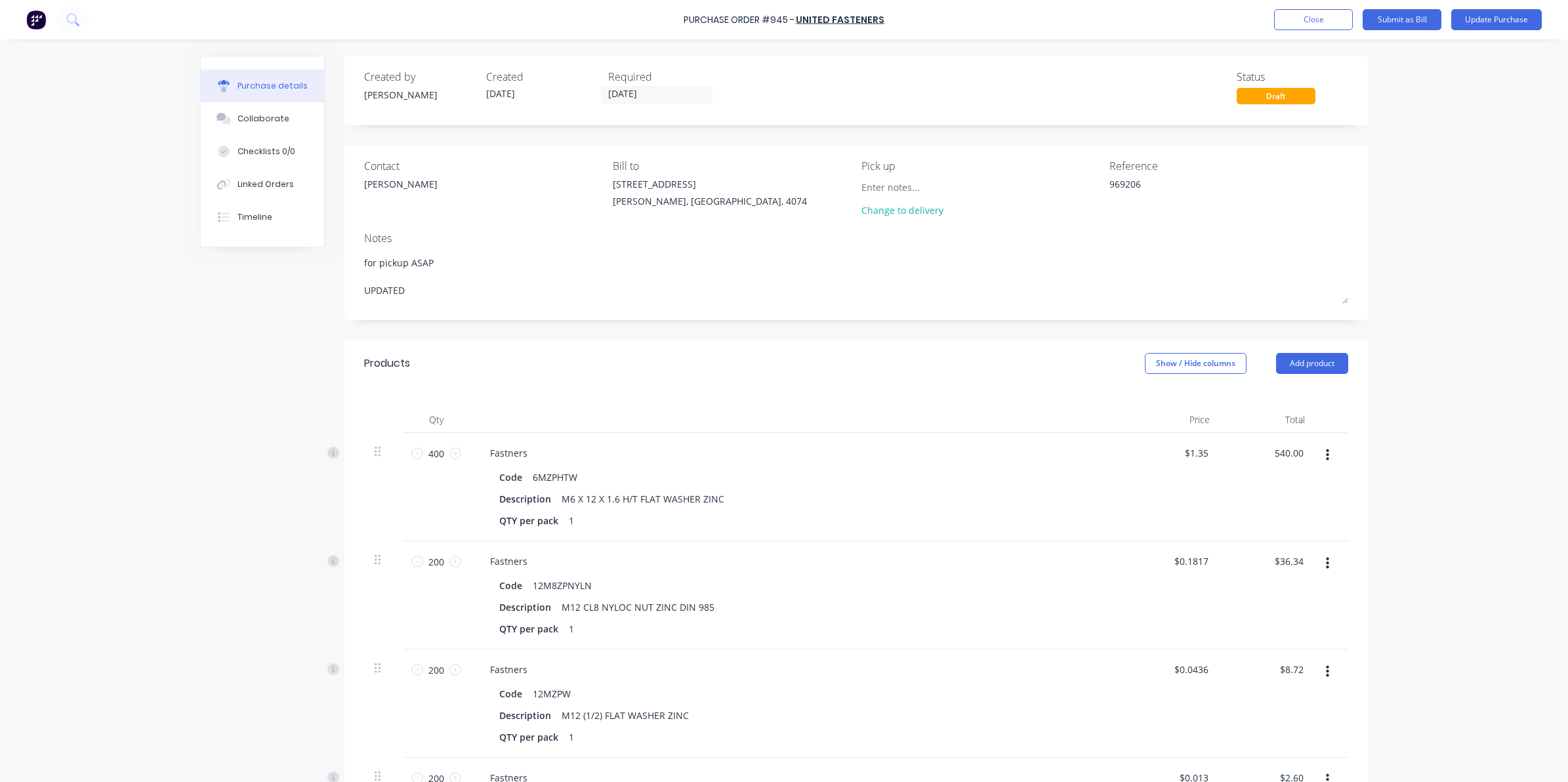
drag, startPoint x: 1267, startPoint y: 450, endPoint x: 1410, endPoint y: 446, distance: 143.1
click at [1410, 446] on div "Purchase Order #945 - United Fasteners Add product Close Submit as Bill Update …" at bounding box center [784, 391] width 1568 height 782
click at [1410, 447] on div "Purchase Order #945 - United Fasteners Add product Close Submit as Bill Update …" at bounding box center [784, 391] width 1568 height 782
drag, startPoint x: 1267, startPoint y: 562, endPoint x: 1391, endPoint y: 561, distance: 124.0
click at [1391, 561] on div "Purchase Order #945 - United Fasteners Add product Close Submit as Bill Update …" at bounding box center [784, 391] width 1568 height 782
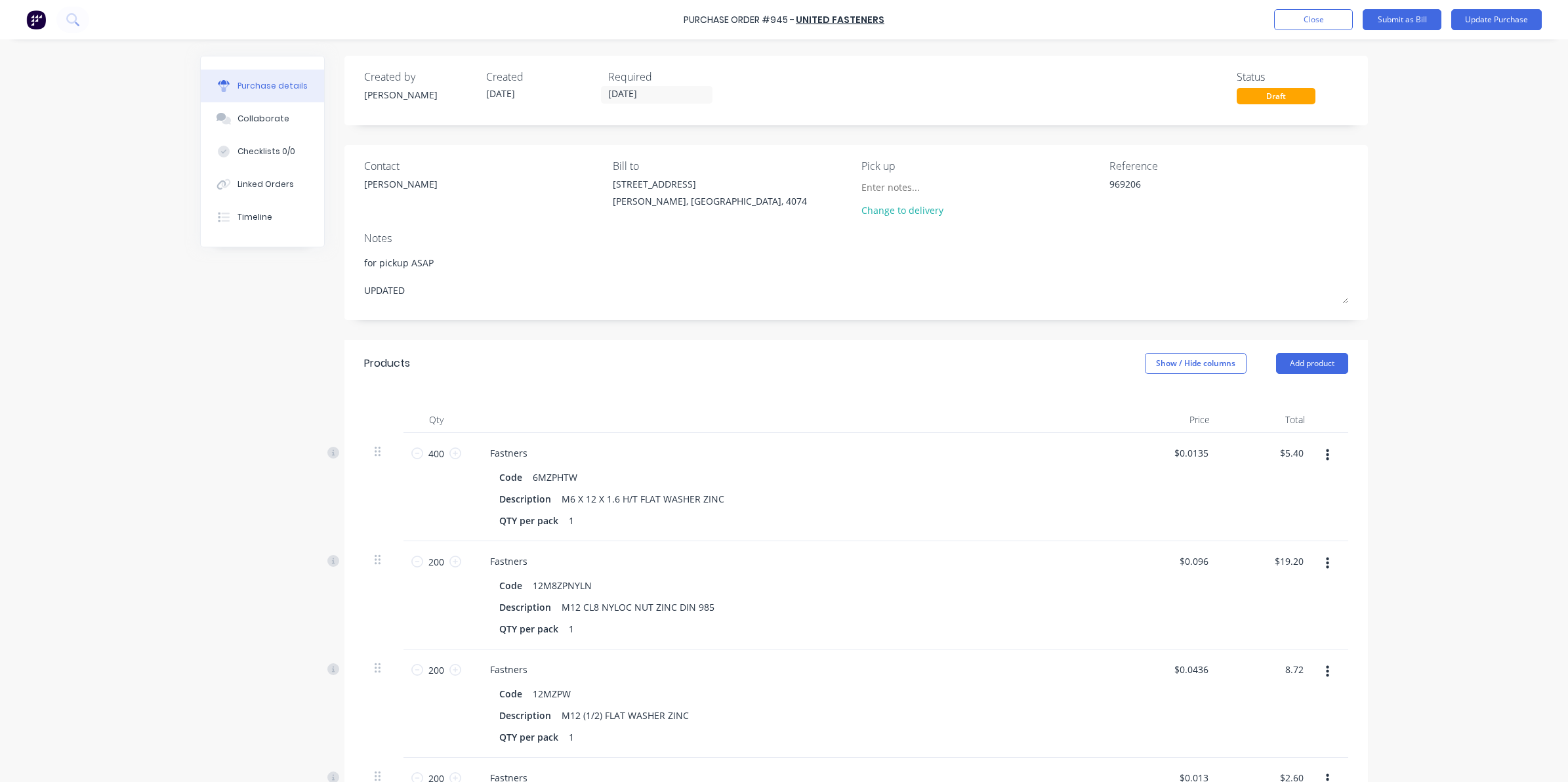
drag, startPoint x: 1290, startPoint y: 664, endPoint x: 1319, endPoint y: 667, distance: 29.2
click at [1319, 667] on div "200 200 Fastners Code 12MZPW Description M12 (1/2) FLAT WASHER ZINC QTY per pac…" at bounding box center [856, 704] width 984 height 108
click at [1414, 686] on div "Purchase Order #945 - United Fasteners Add product Close Submit as Bill Update …" at bounding box center [784, 391] width 1568 height 782
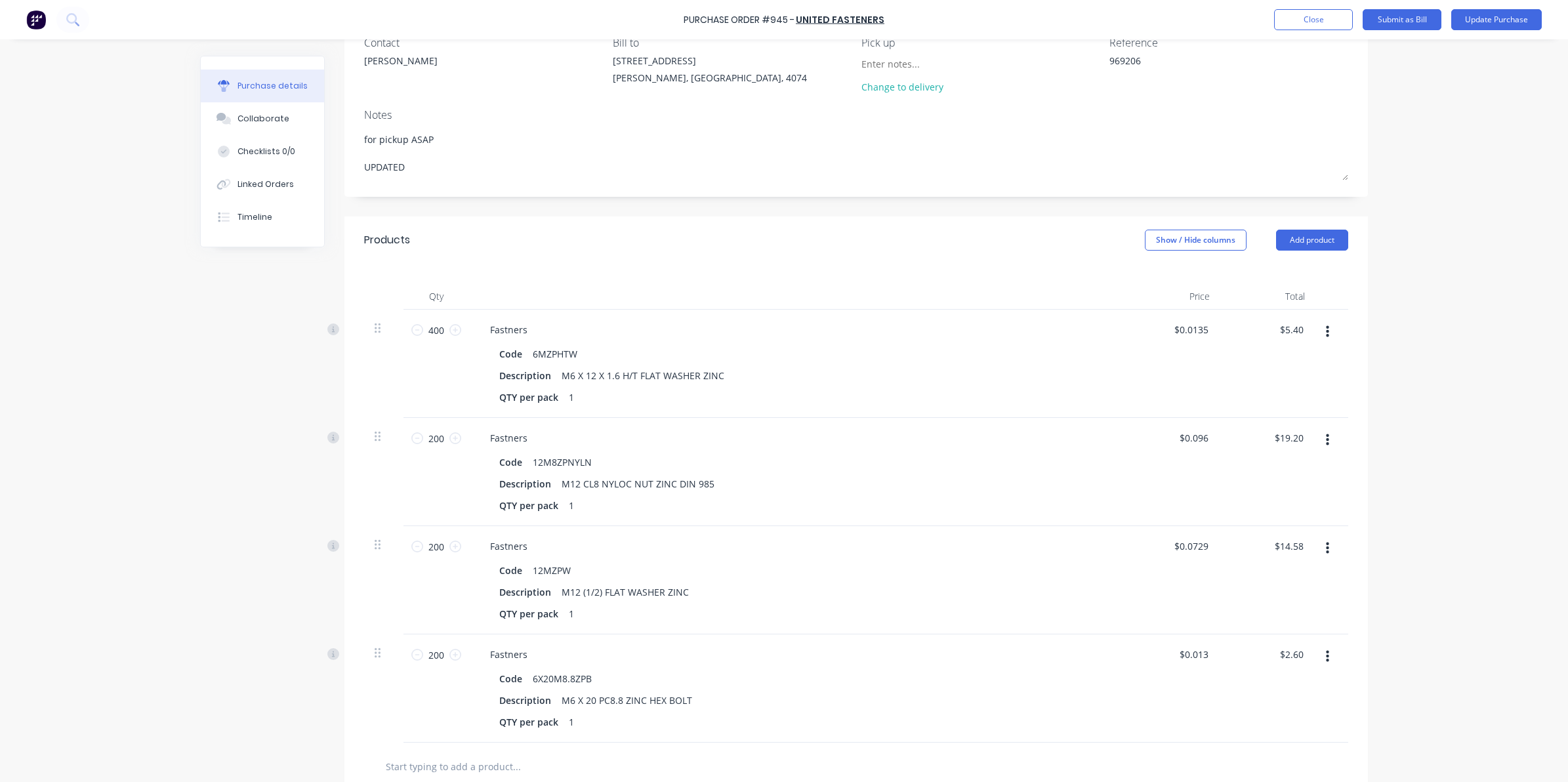
scroll to position [164, 0]
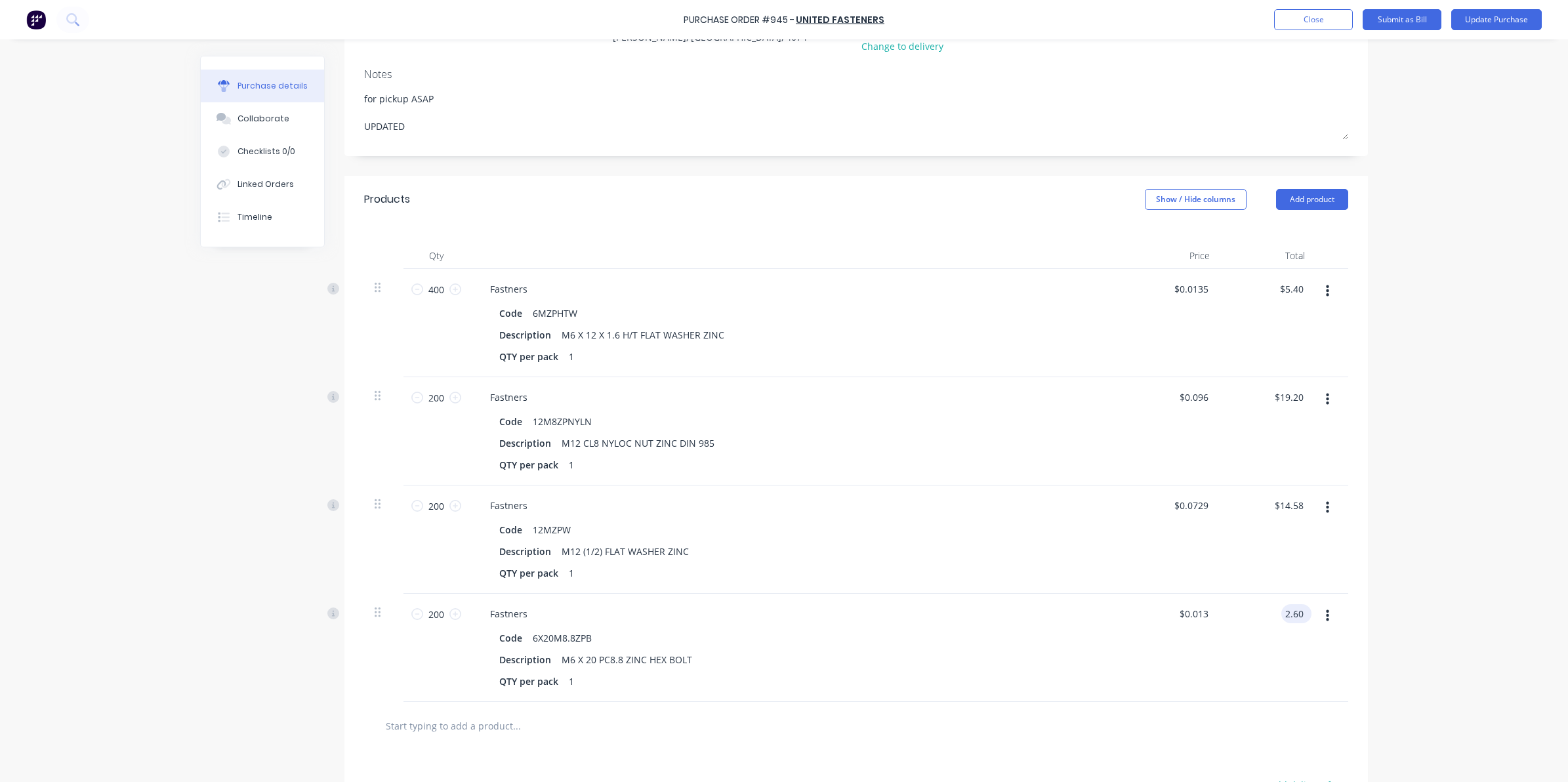
drag, startPoint x: 1276, startPoint y: 612, endPoint x: 1296, endPoint y: 614, distance: 20.1
click at [1296, 614] on input "2.60" at bounding box center [1294, 614] width 25 height 19
click at [1385, 714] on div "Purchase Order #945 - United Fasteners Add product Close Submit as Bill Update …" at bounding box center [784, 391] width 1568 height 782
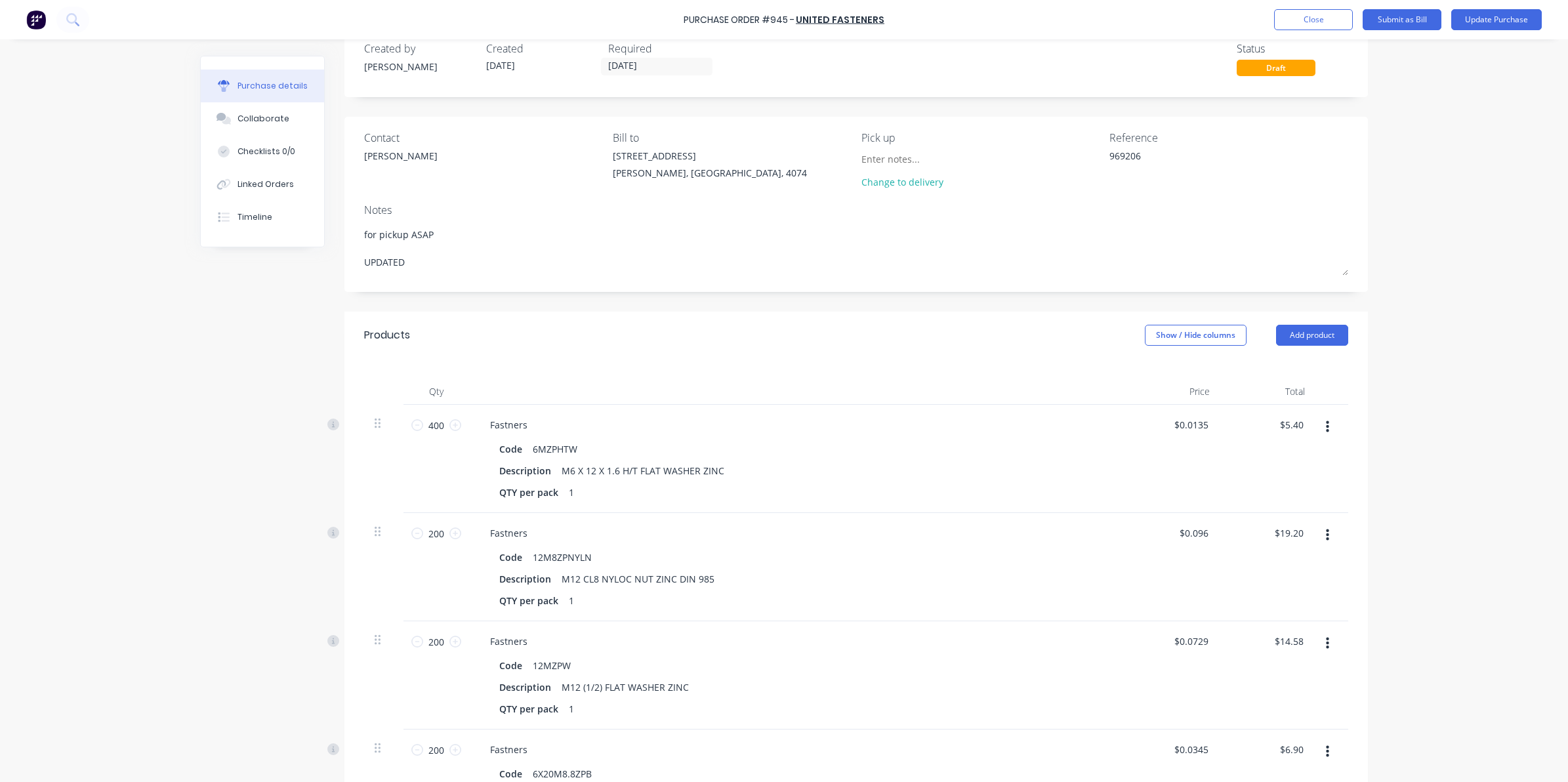
scroll to position [0, 0]
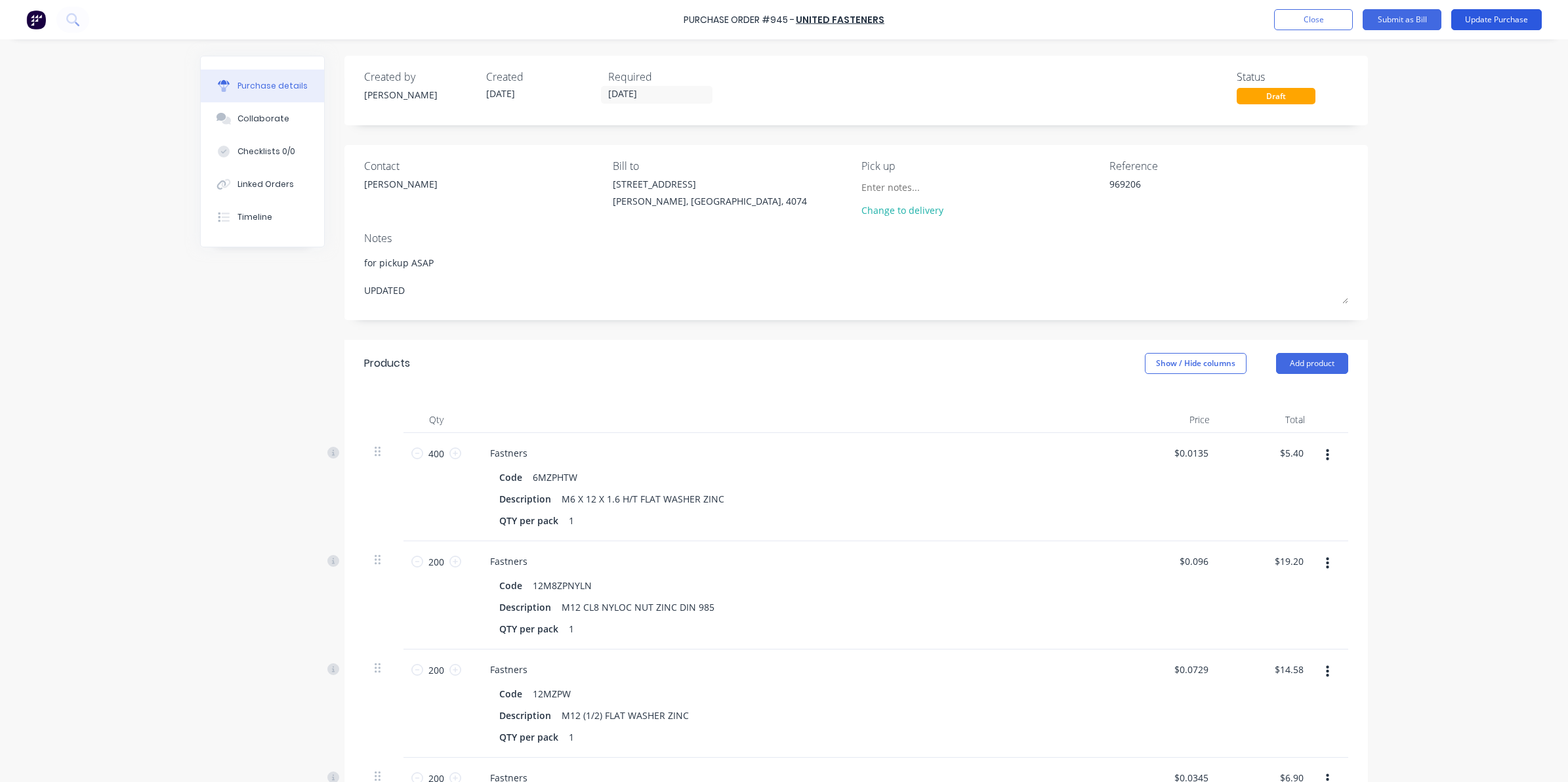
click at [1520, 19] on button "Update Purchase" at bounding box center [1496, 19] width 91 height 21
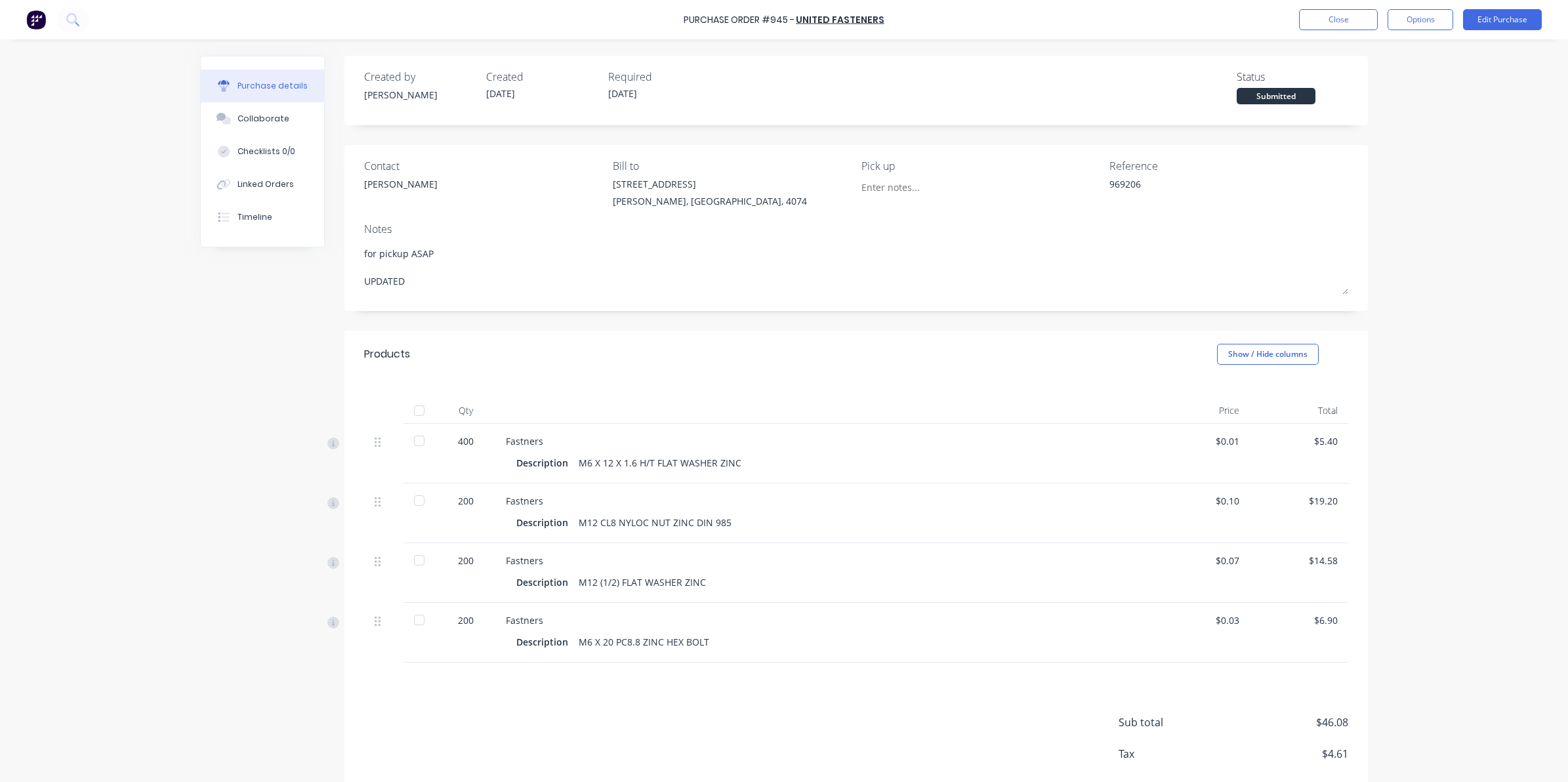
scroll to position [68, 0]
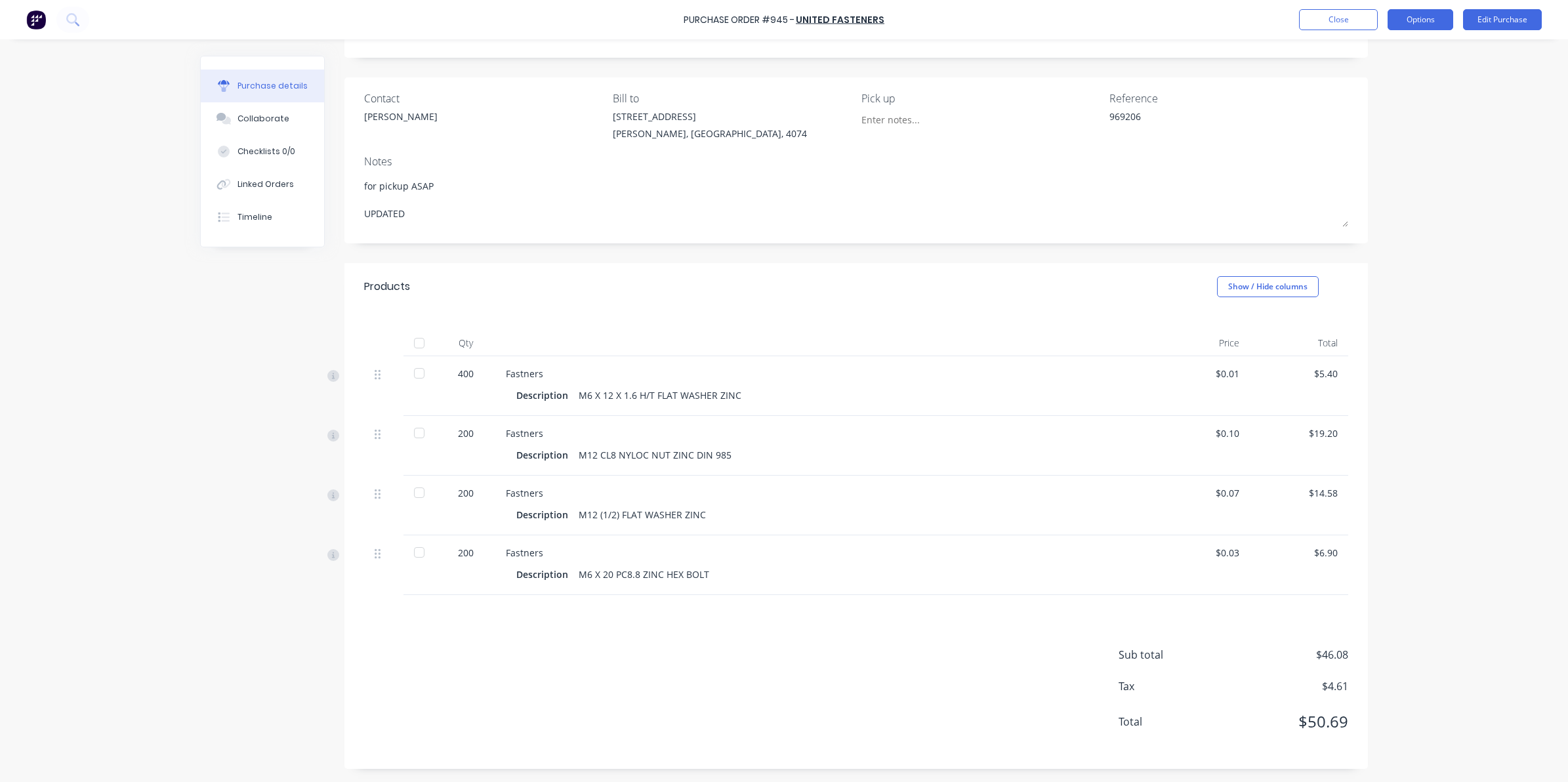
click at [1427, 24] on button "Options" at bounding box center [1420, 19] width 66 height 21
click at [1401, 81] on div "Convert to Bill" at bounding box center [1391, 79] width 101 height 19
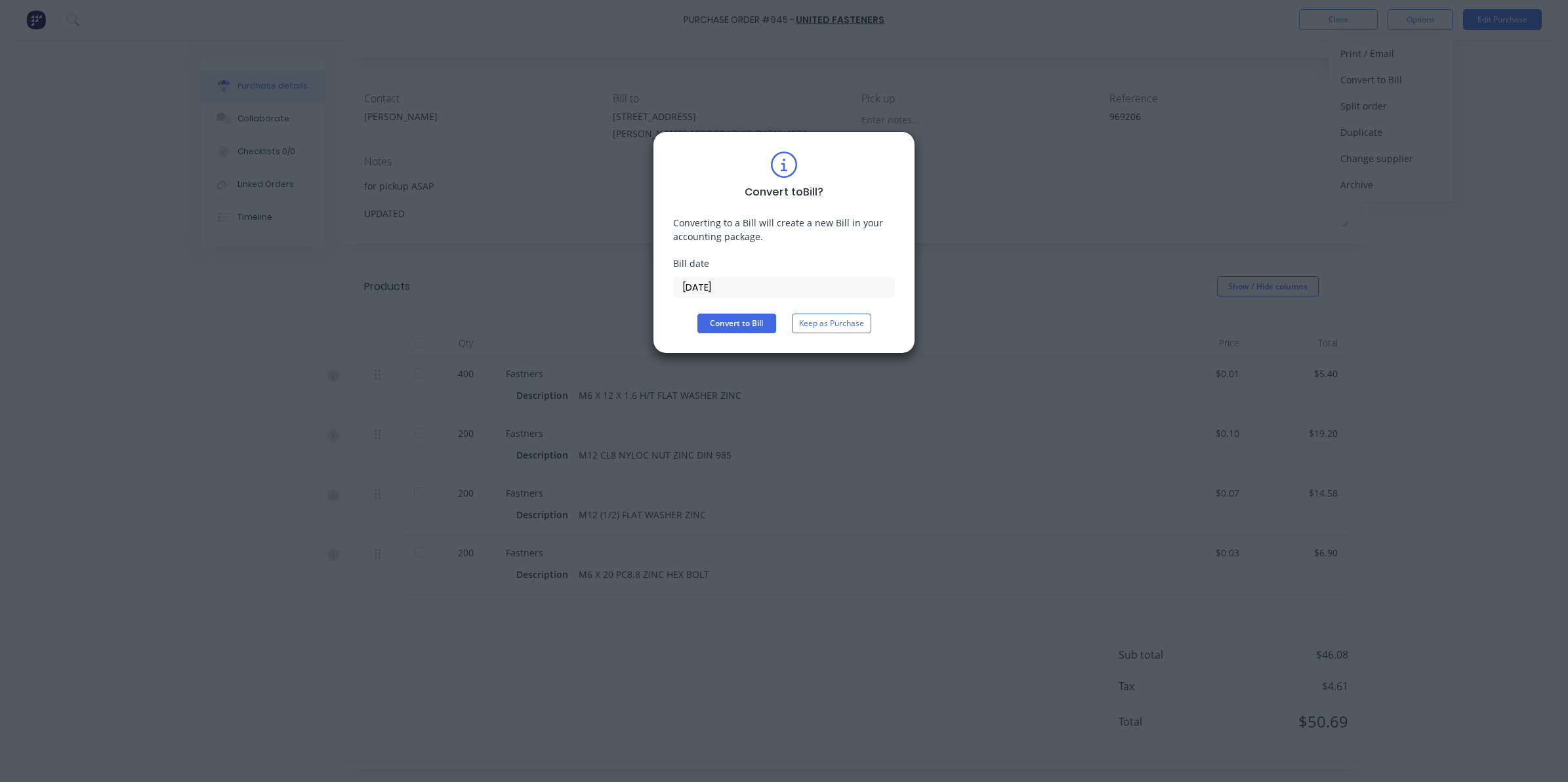
click at [877, 287] on input "08/10/25" at bounding box center [783, 287] width 220 height 20
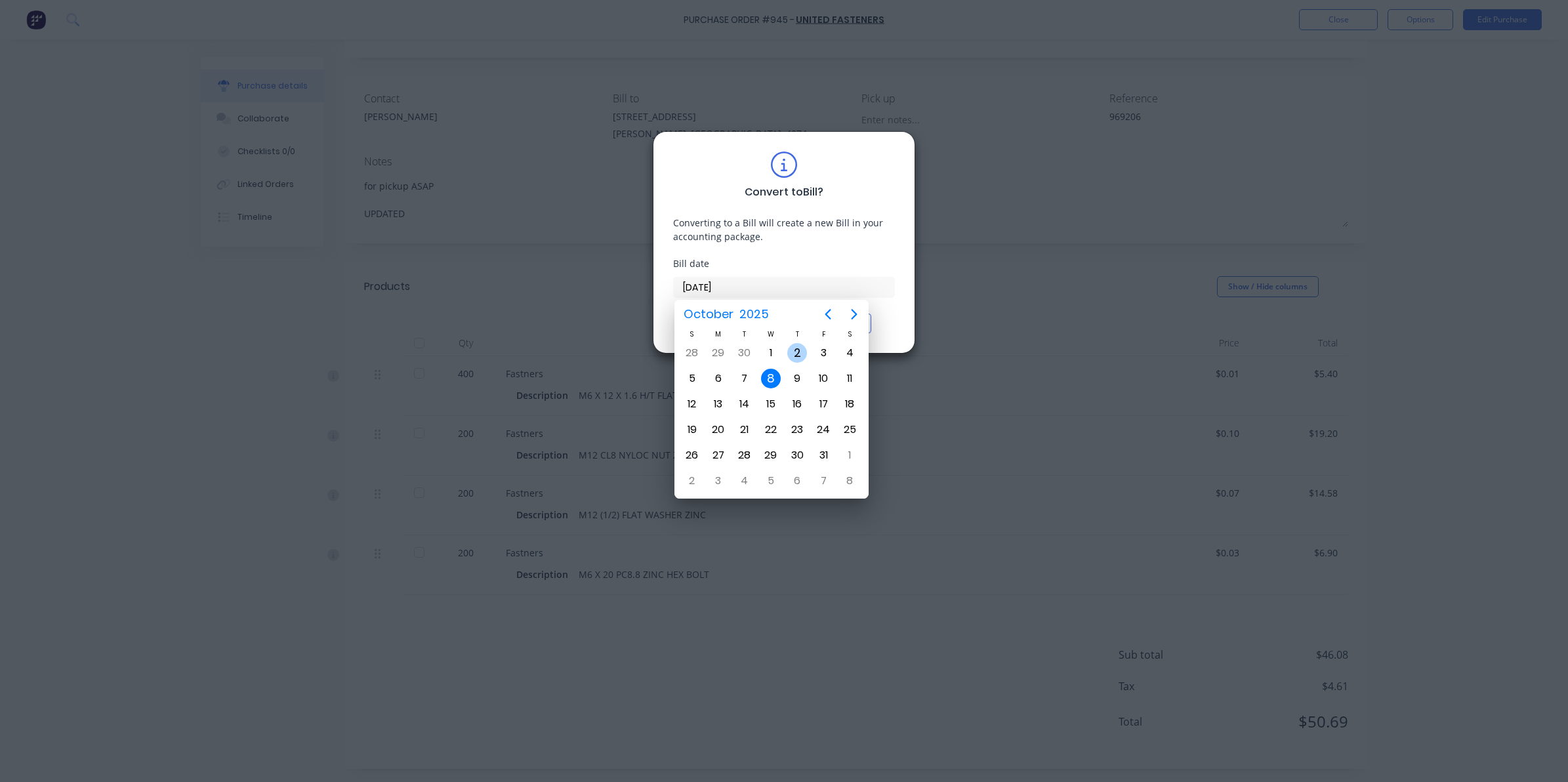
click at [799, 354] on div "2" at bounding box center [798, 353] width 20 height 20
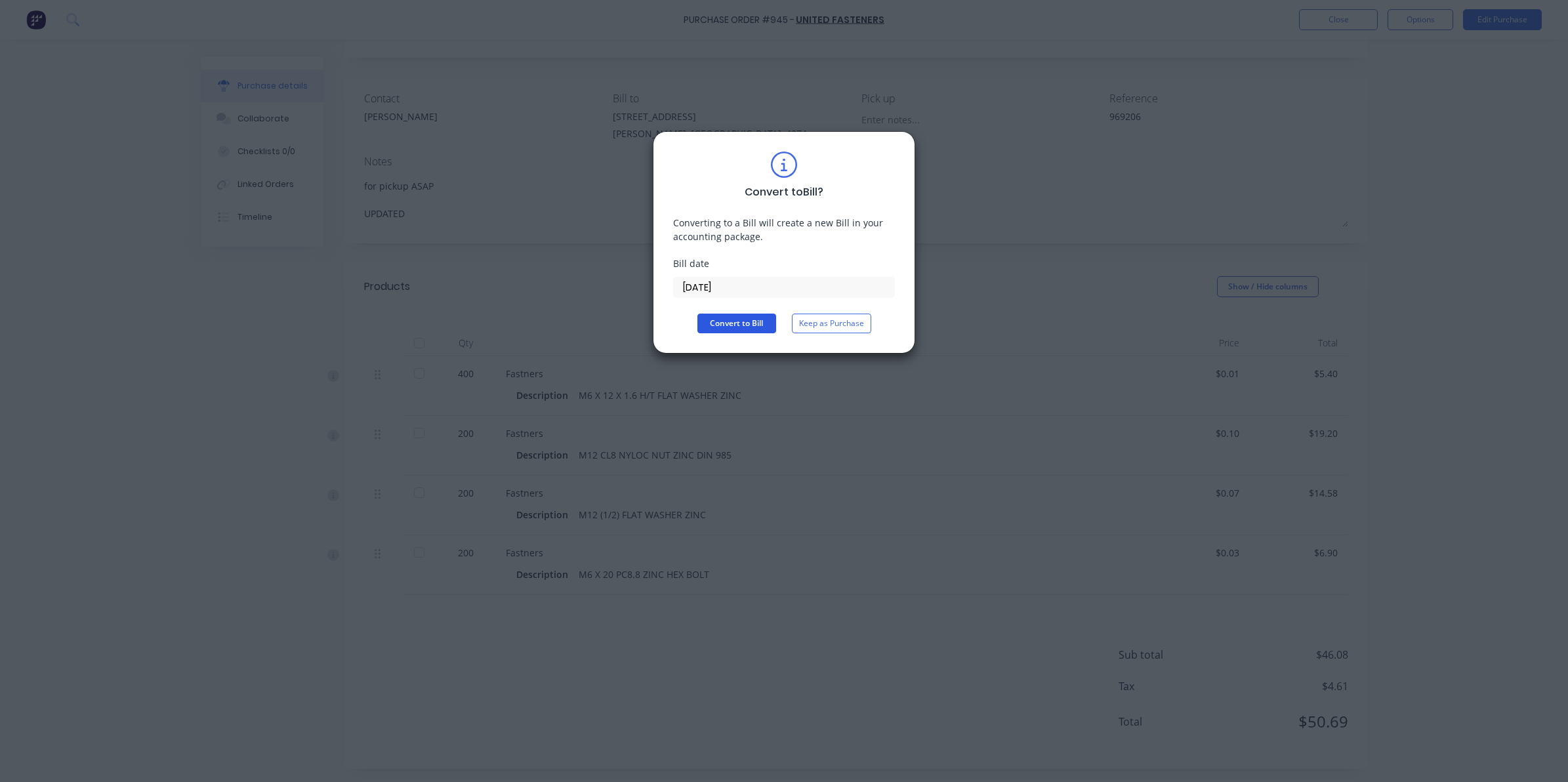
click at [725, 317] on button "Convert to Bill" at bounding box center [736, 324] width 78 height 20
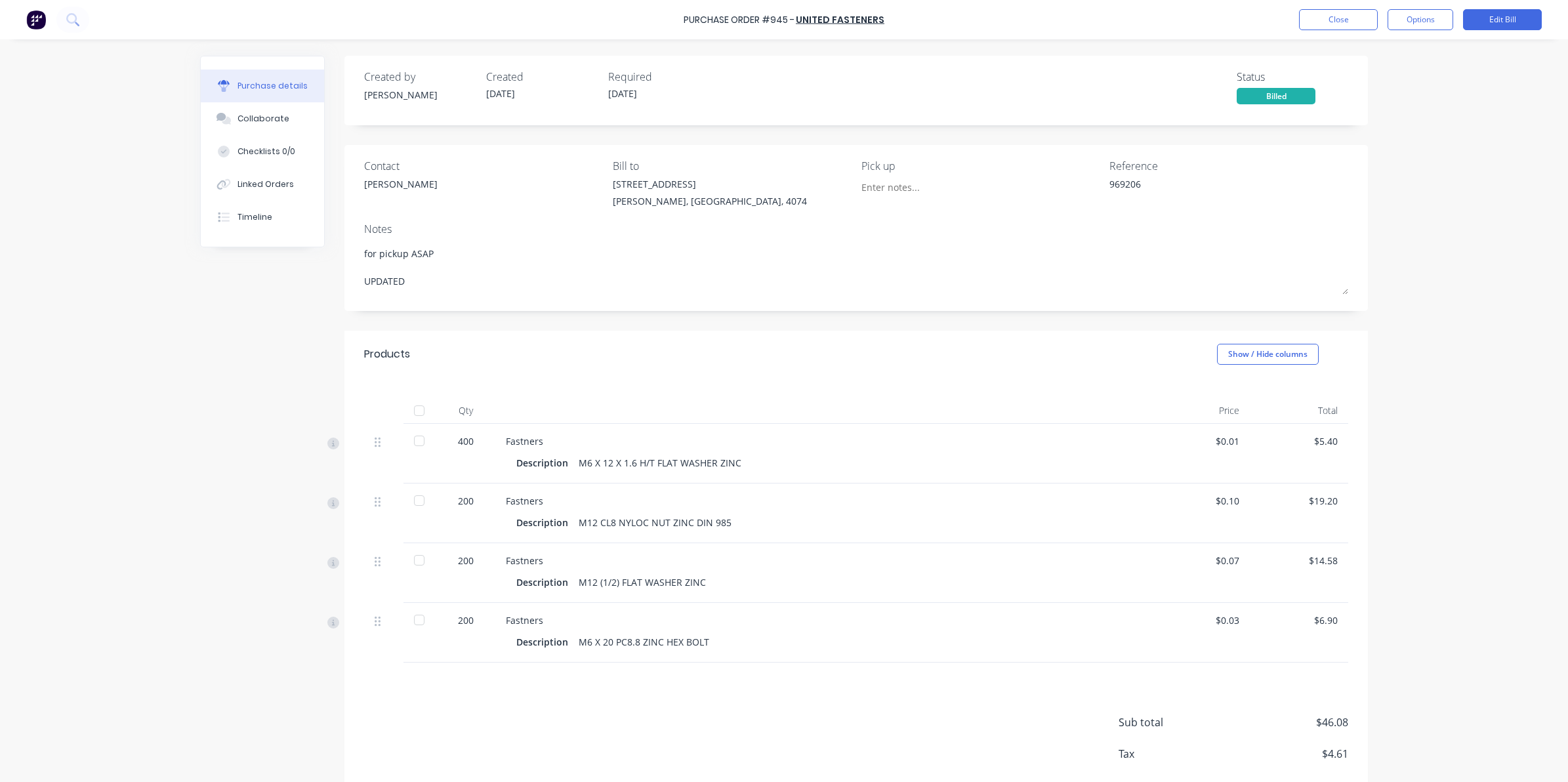
click at [416, 408] on div at bounding box center [419, 411] width 26 height 26
click at [1365, 21] on button "Close" at bounding box center [1338, 19] width 78 height 21
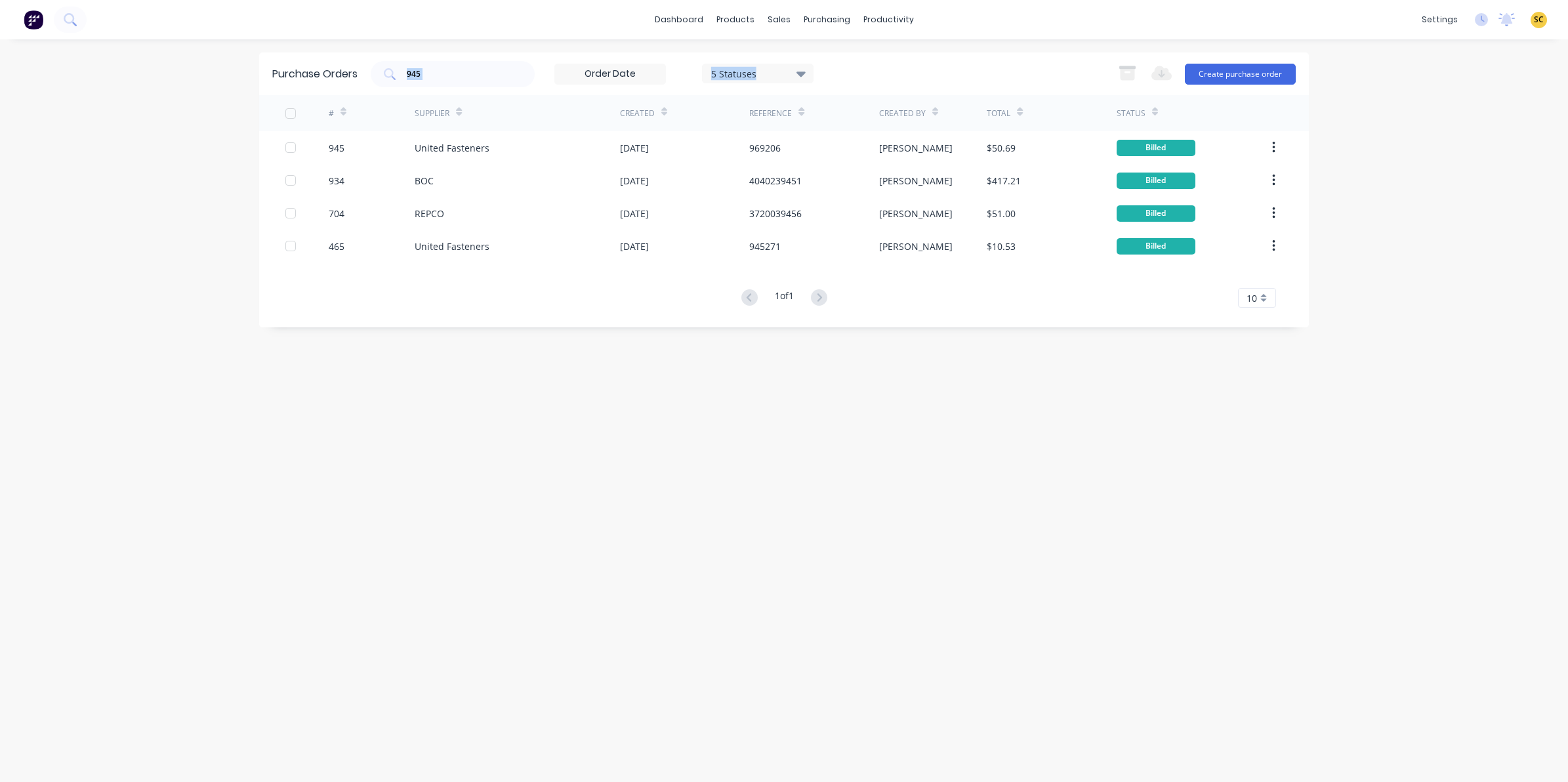
drag, startPoint x: 448, startPoint y: 82, endPoint x: 192, endPoint y: 98, distance: 256.5
click at [192, 98] on div "dashboard products sales purchasing productivity dashboard products Product Cat…" at bounding box center [784, 391] width 1568 height 782
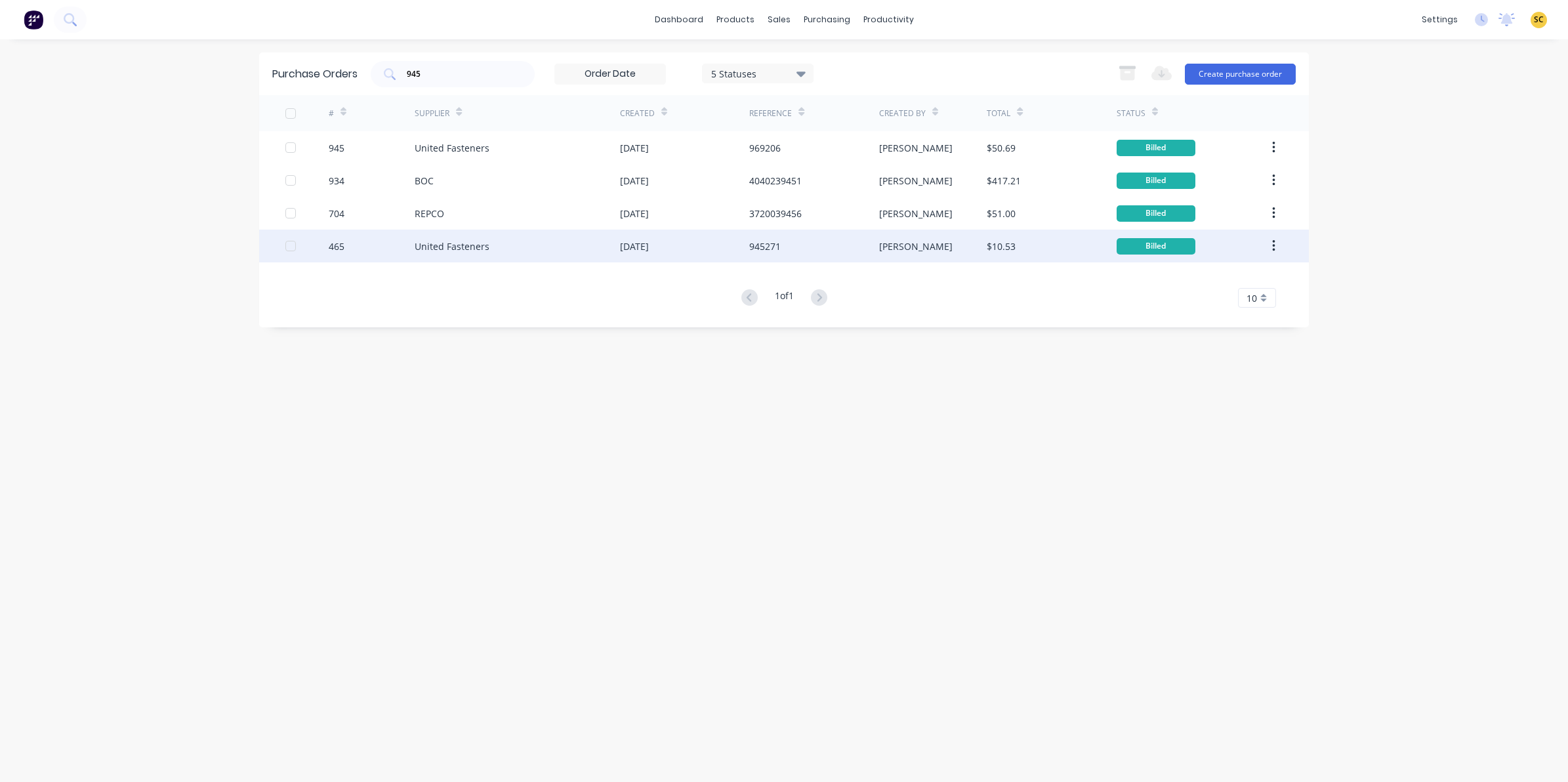
drag, startPoint x: 550, startPoint y: 317, endPoint x: 535, endPoint y: 257, distance: 61.8
click at [550, 319] on div "Purchase Orders 945 5 Statuses 5 Statuses Export to Excel (XLSX) Create purchas…" at bounding box center [784, 190] width 1050 height 275
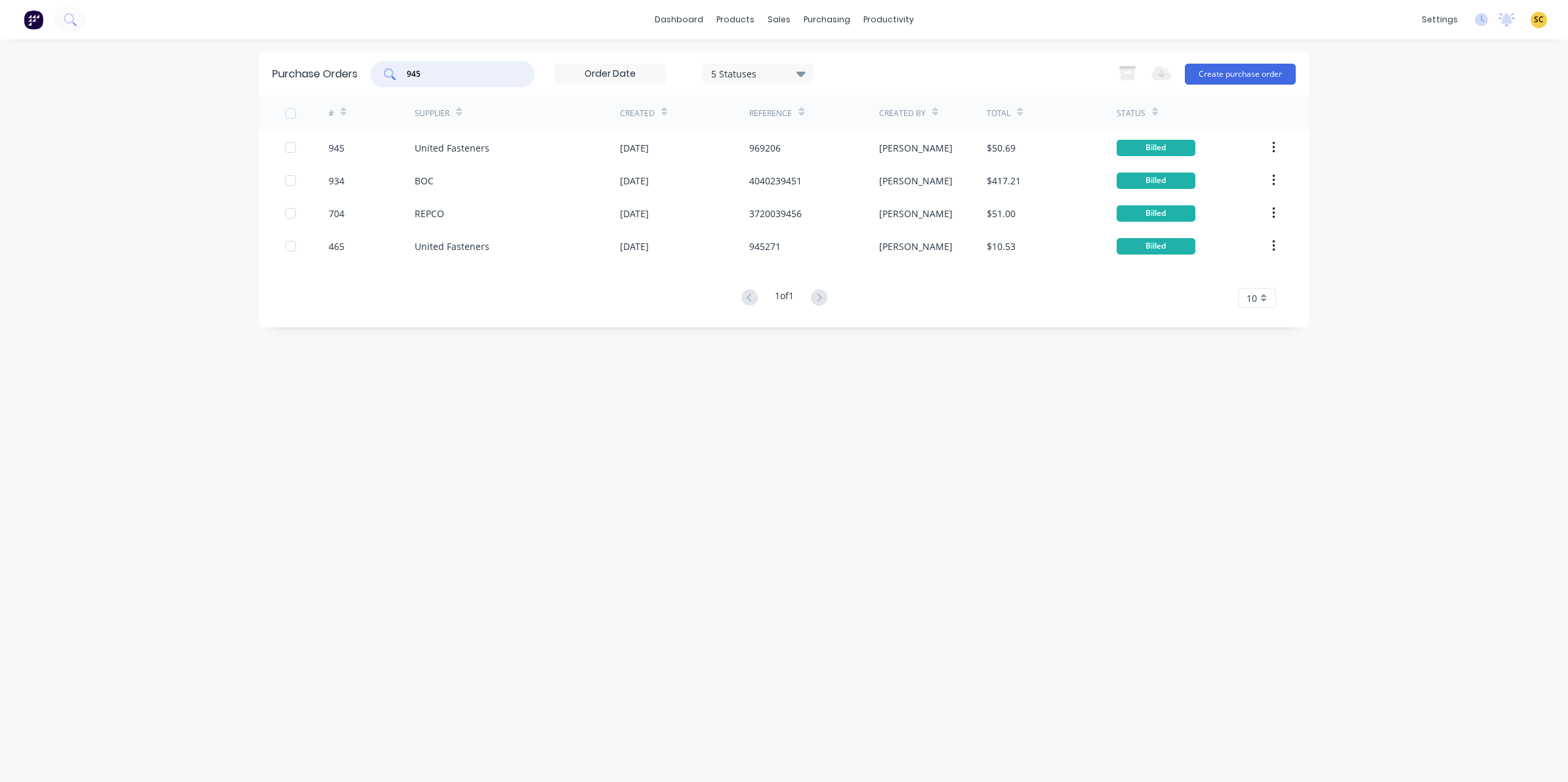
click at [473, 78] on input "945" at bounding box center [460, 74] width 109 height 13
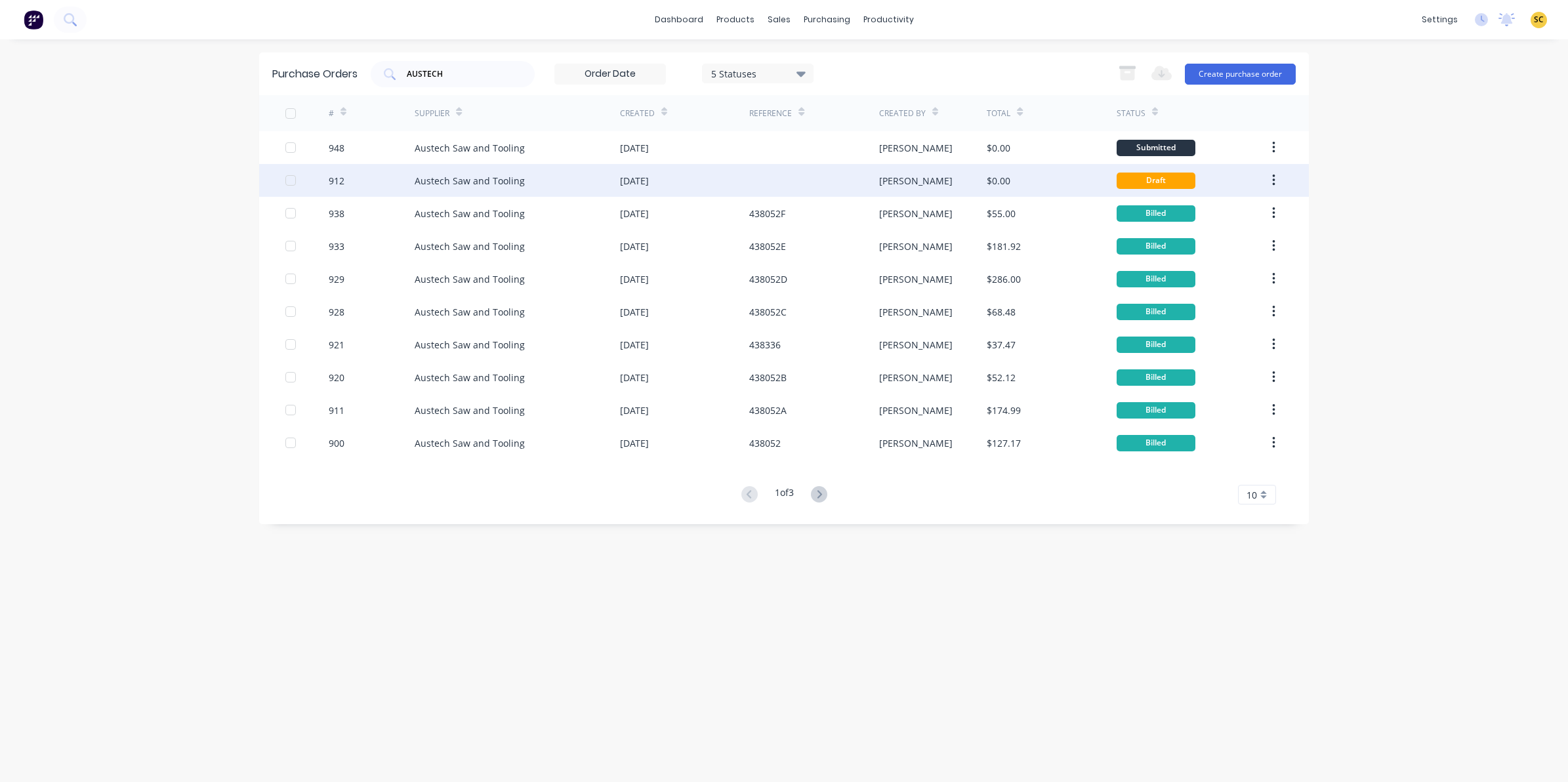
click at [735, 170] on div "23 Sep 2025" at bounding box center [684, 180] width 129 height 33
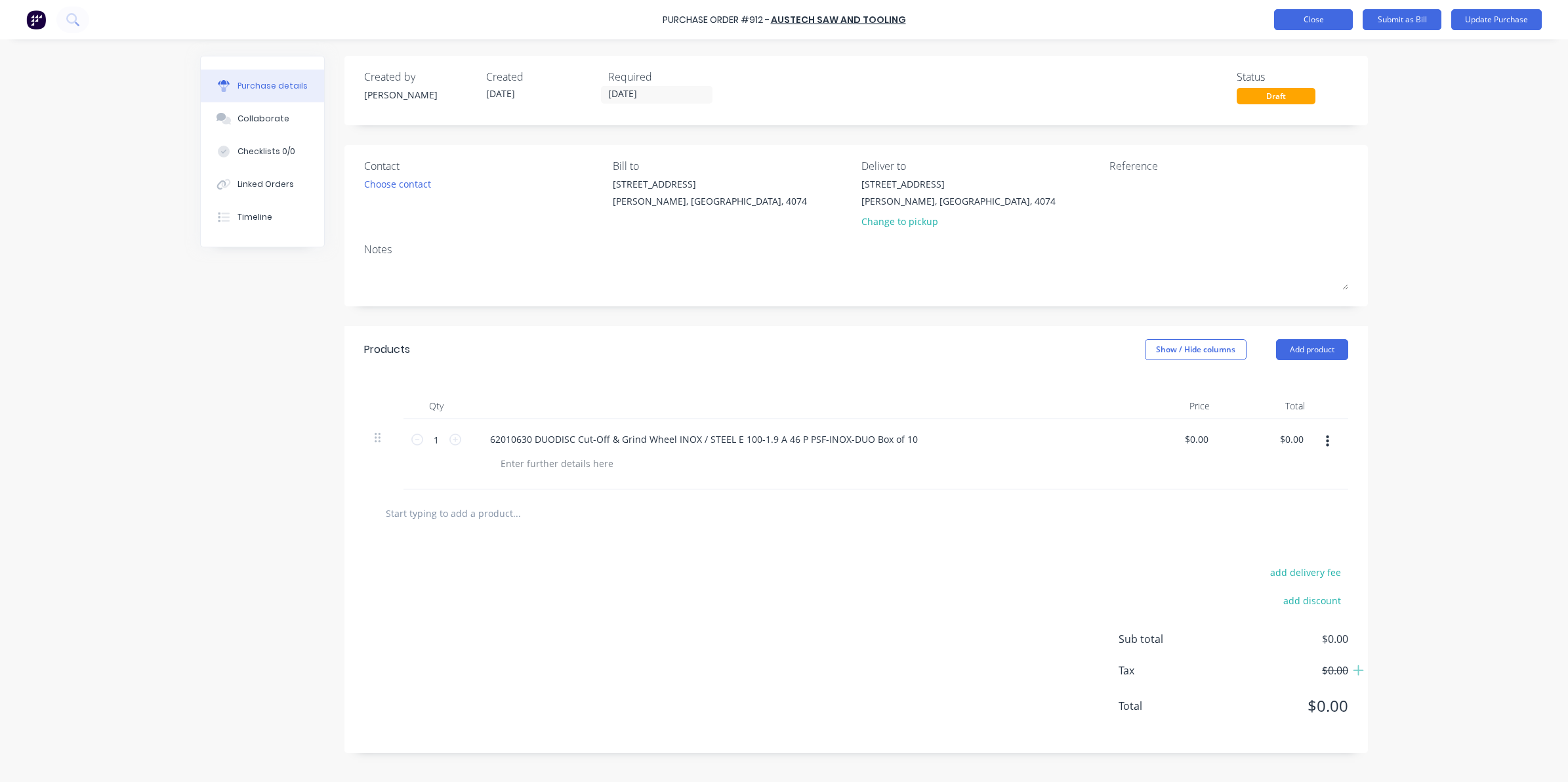
click at [1316, 16] on button "Close" at bounding box center [1313, 19] width 78 height 21
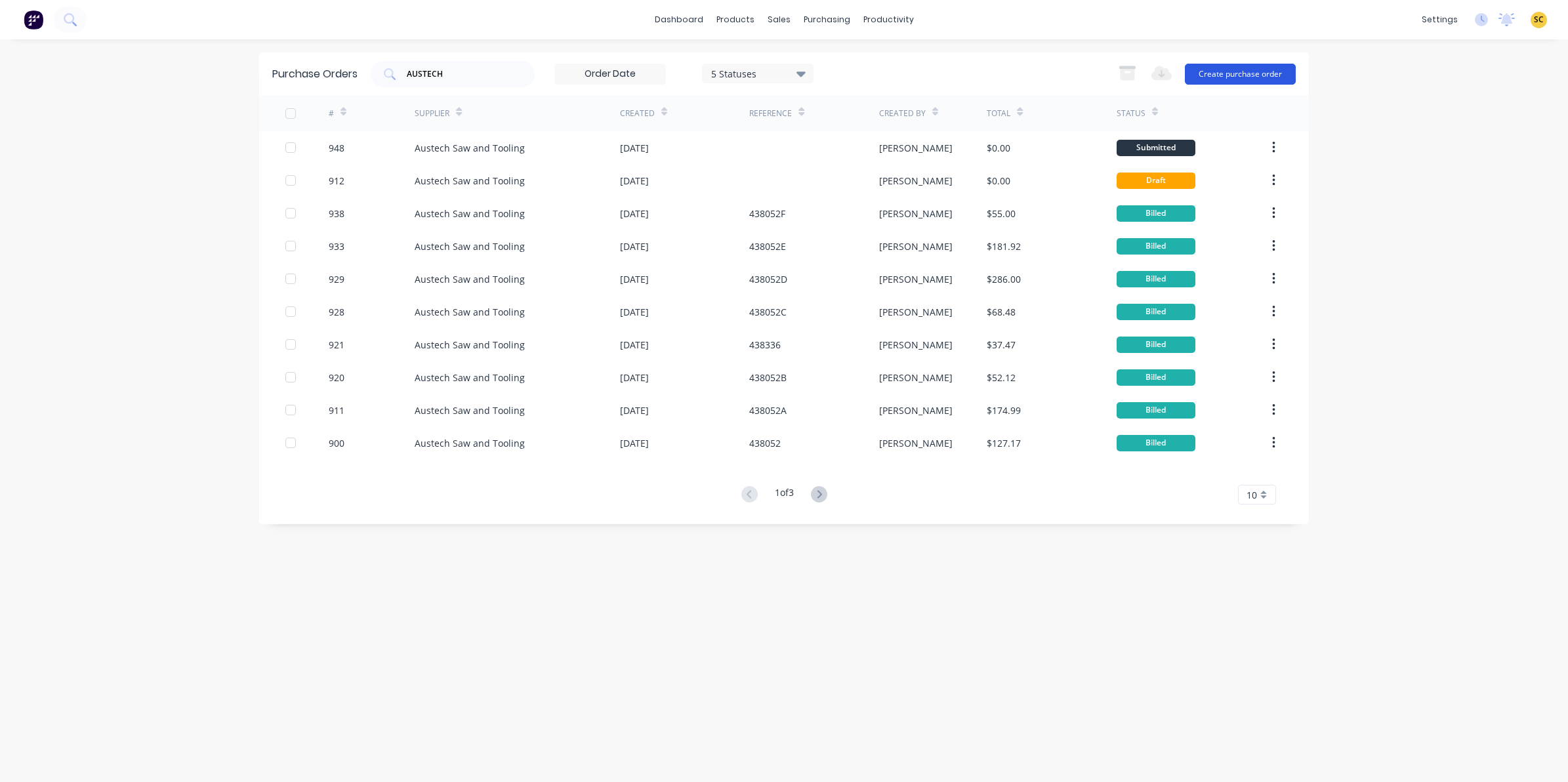
click at [1254, 73] on button "Create purchase order" at bounding box center [1240, 73] width 111 height 21
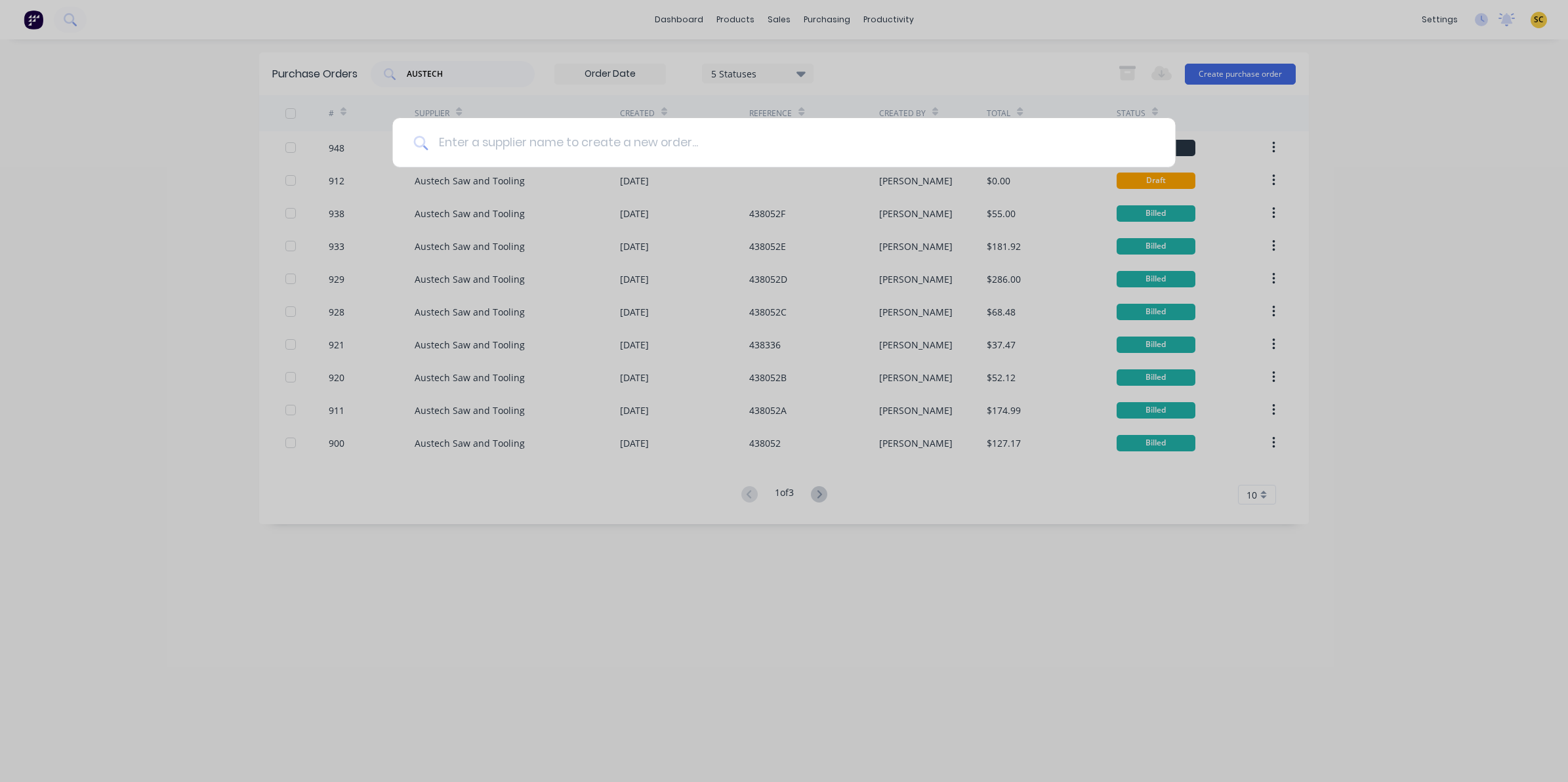
click at [725, 155] on input at bounding box center [790, 143] width 726 height 49
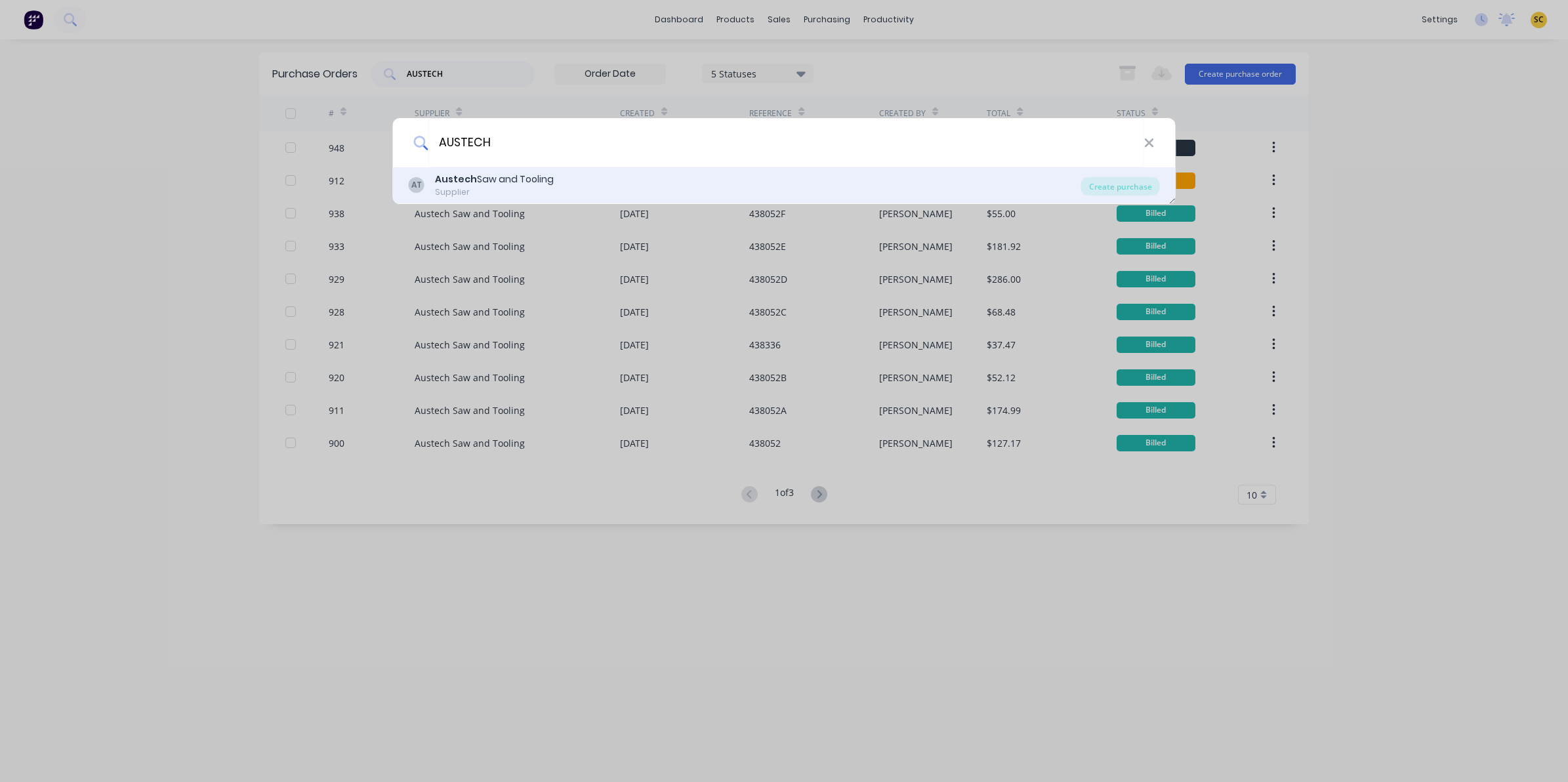
click at [812, 202] on div "AT Austech Saw and Tooling Supplier Create purchase" at bounding box center [784, 186] width 783 height 37
click at [535, 194] on div "Supplier" at bounding box center [494, 192] width 119 height 12
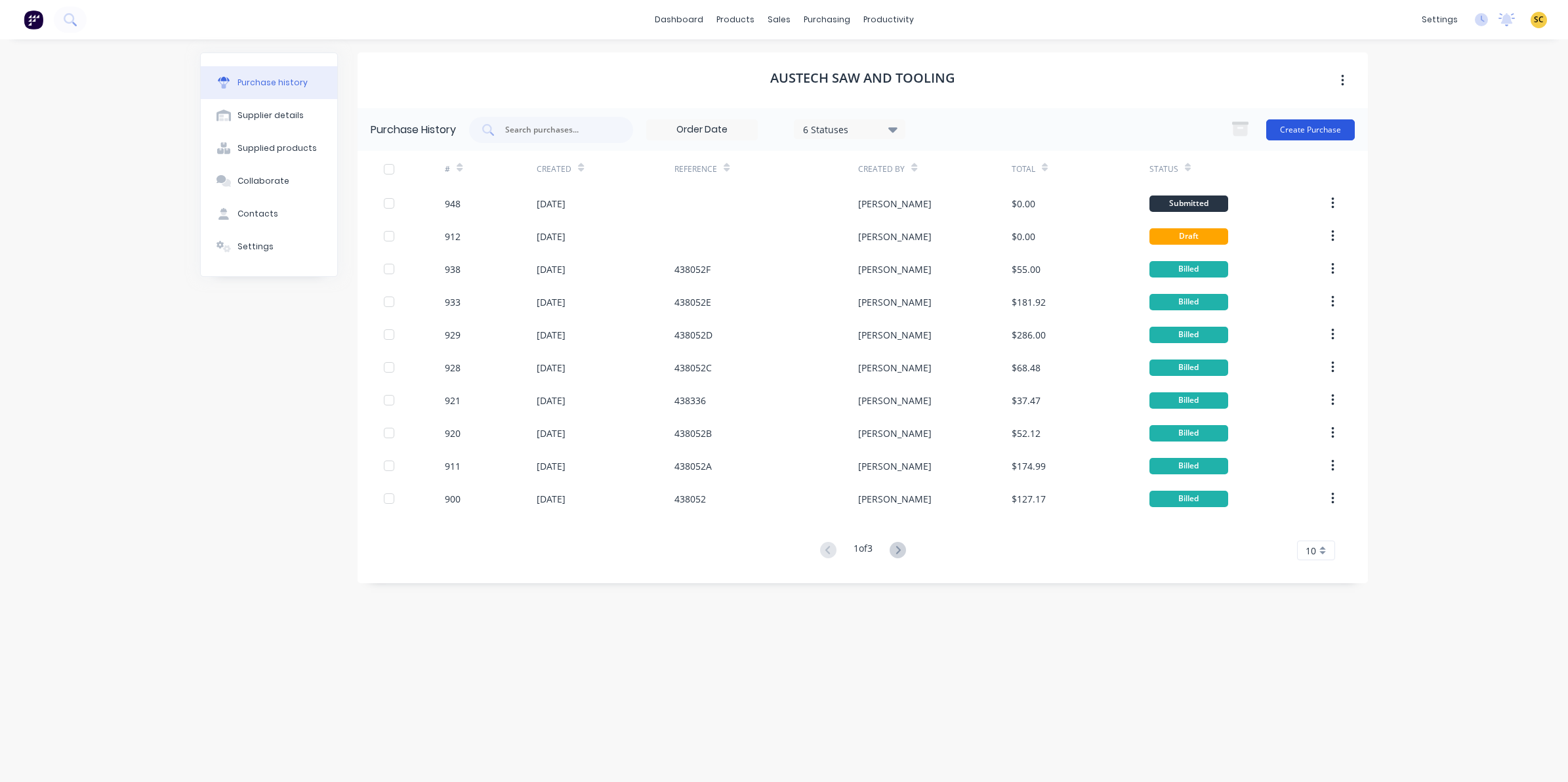
click at [1307, 136] on button "Create Purchase" at bounding box center [1310, 130] width 88 height 21
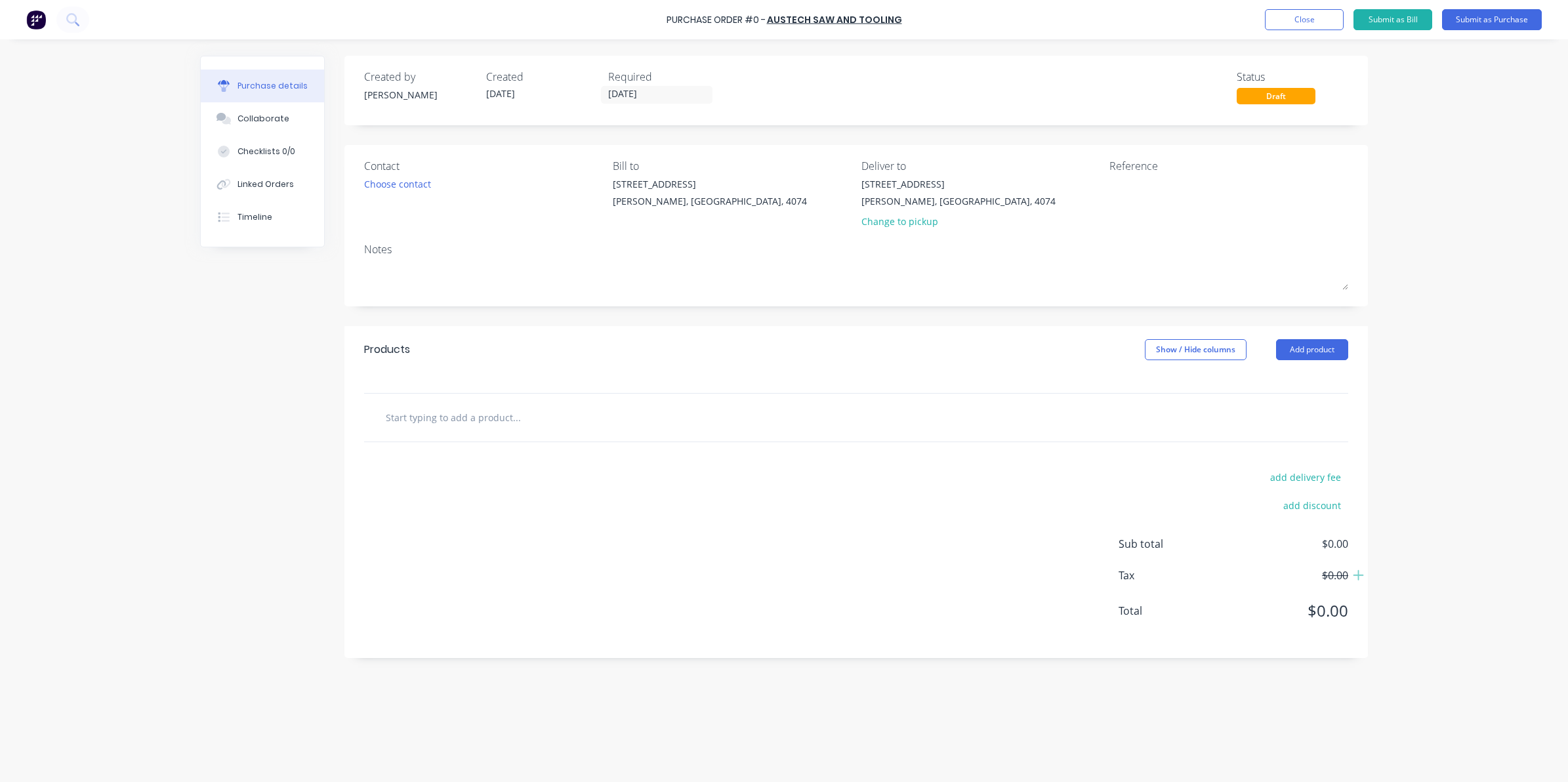
click at [564, 424] on input "text" at bounding box center [516, 417] width 262 height 26
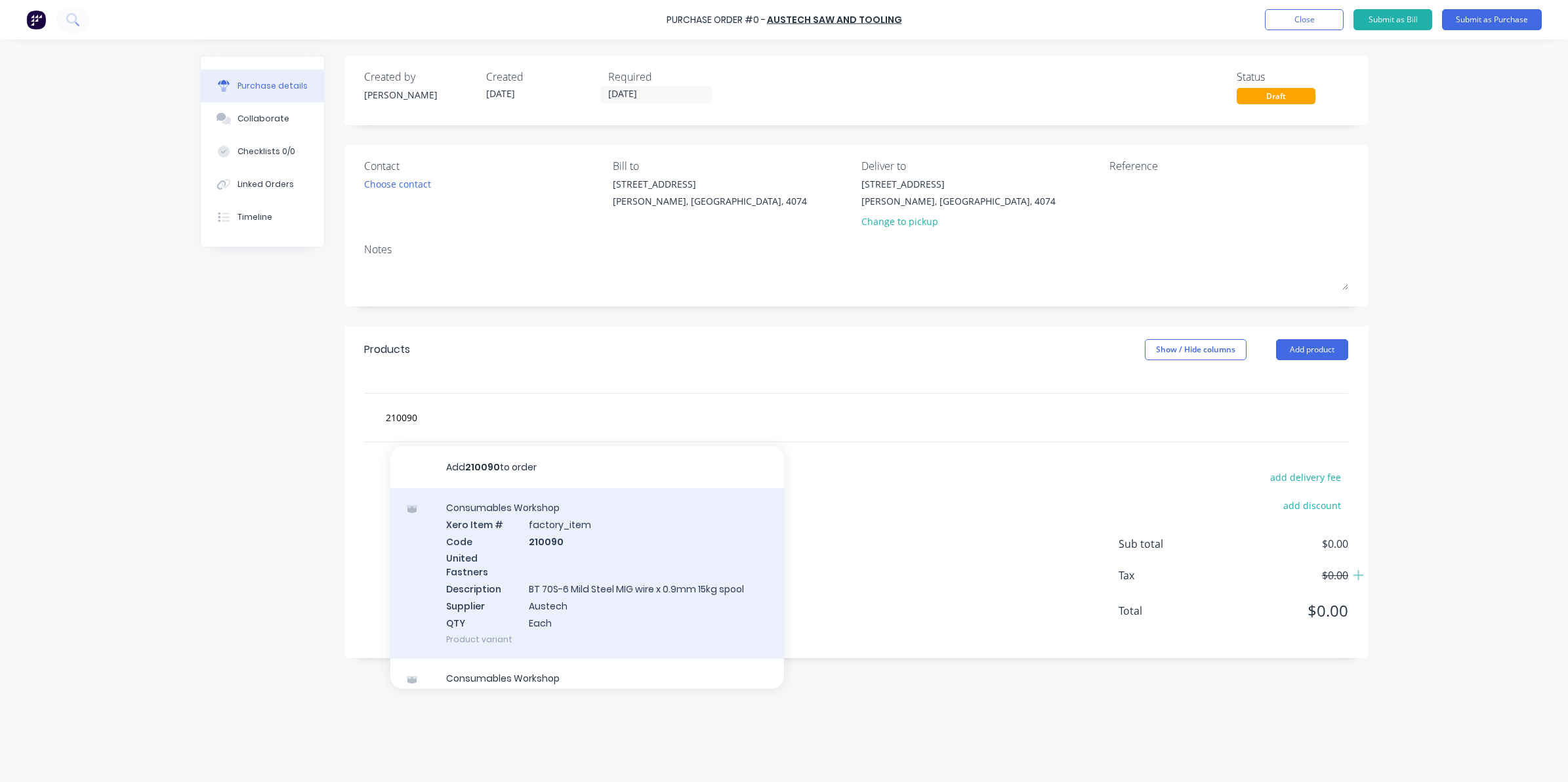
click at [535, 557] on div "Consumables Workshop Xero Item # factory_item Code 210090 United Fastners Descr…" at bounding box center [587, 573] width 393 height 170
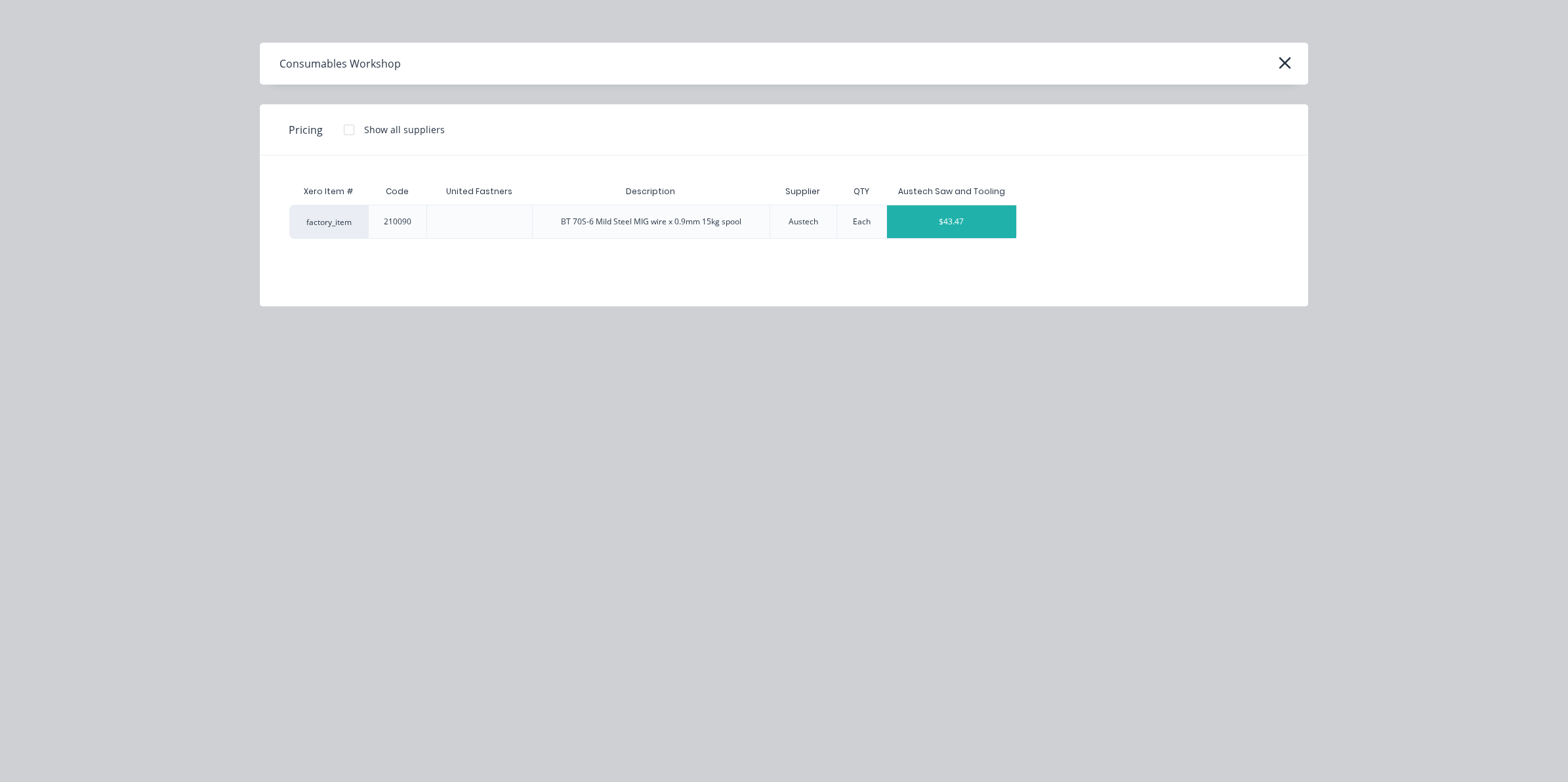
click at [938, 205] on div "$43.47" at bounding box center [951, 222] width 130 height 33
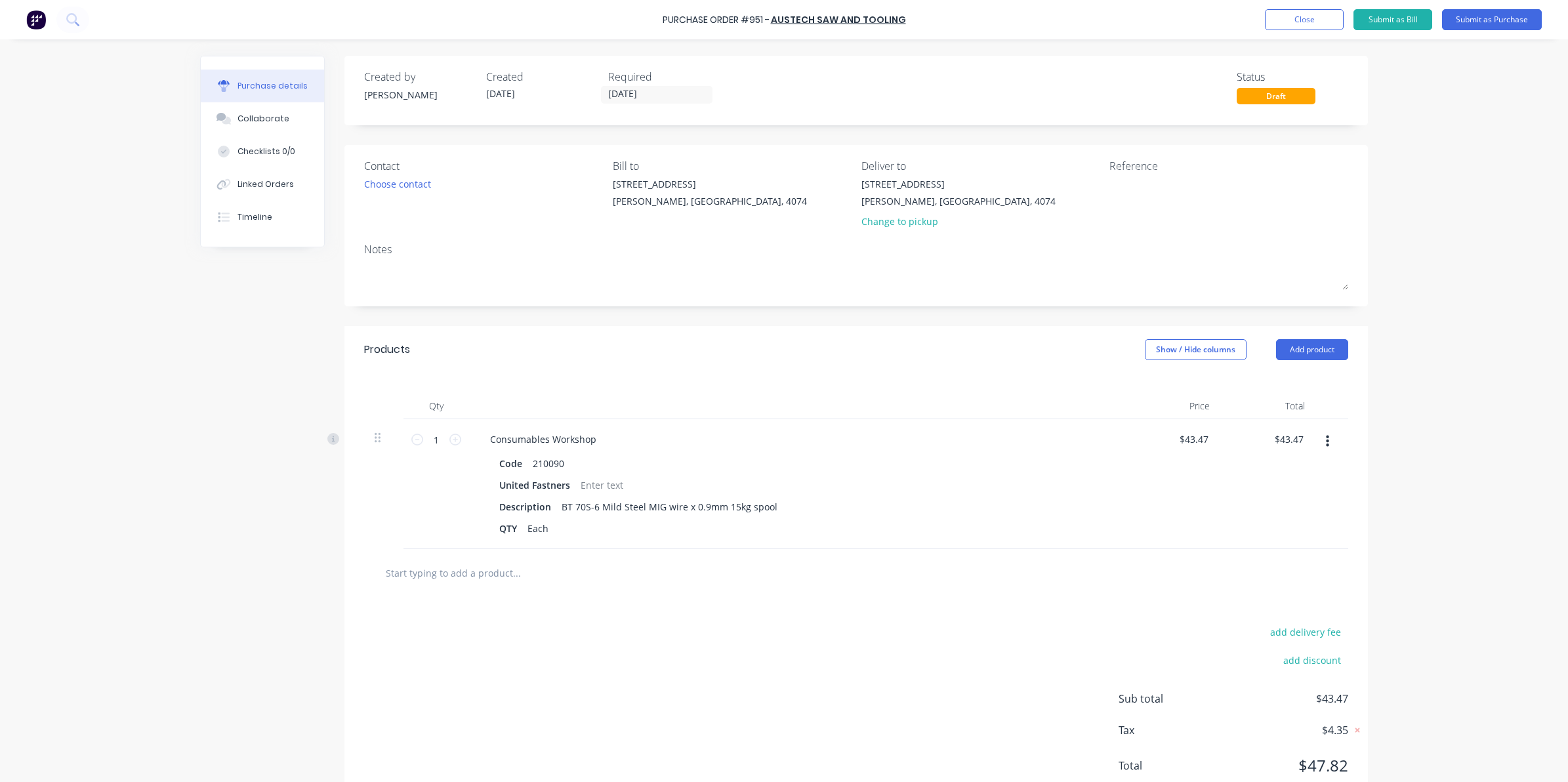
drag, startPoint x: 954, startPoint y: 399, endPoint x: 784, endPoint y: 542, distance: 222.1
click at [784, 551] on div at bounding box center [856, 572] width 984 height 48
drag, startPoint x: 1199, startPoint y: 433, endPoint x: 1103, endPoint y: 441, distance: 96.3
click at [1109, 440] on div "1 1 Consumables Workshop Code 210090 United Fastners Description BT 70S-6 Mild …" at bounding box center [856, 484] width 984 height 130
click at [1073, 642] on div "add delivery fee add discount Sub total $43.47 Tax $4.35 Total $47.82" at bounding box center [856, 705] width 1023 height 216
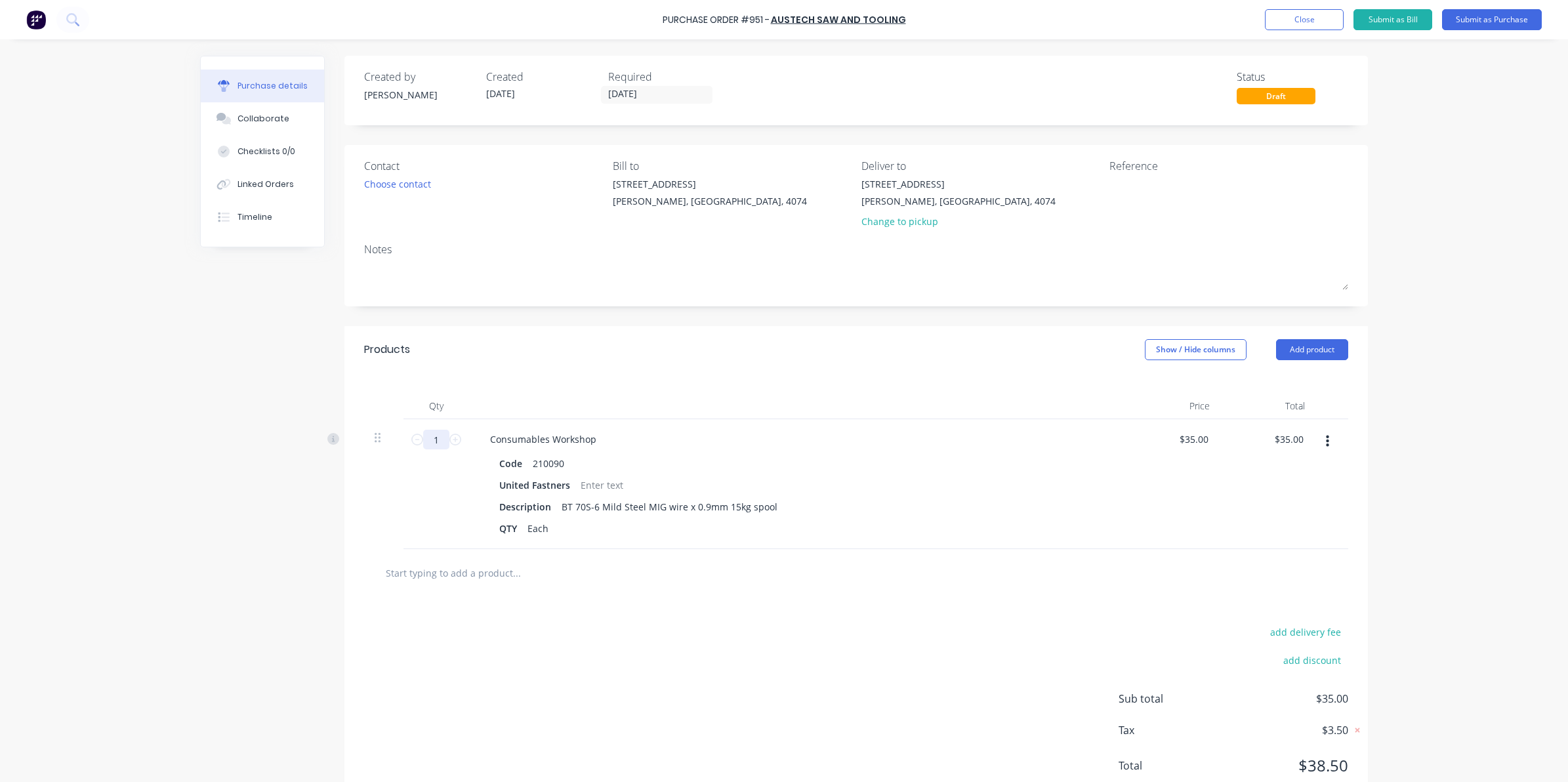
click at [432, 437] on input "1" at bounding box center [436, 440] width 26 height 20
click at [562, 667] on div "add delivery fee add discount Sub total $175.00 Tax $17.50 Total $192.50" at bounding box center [856, 705] width 1023 height 216
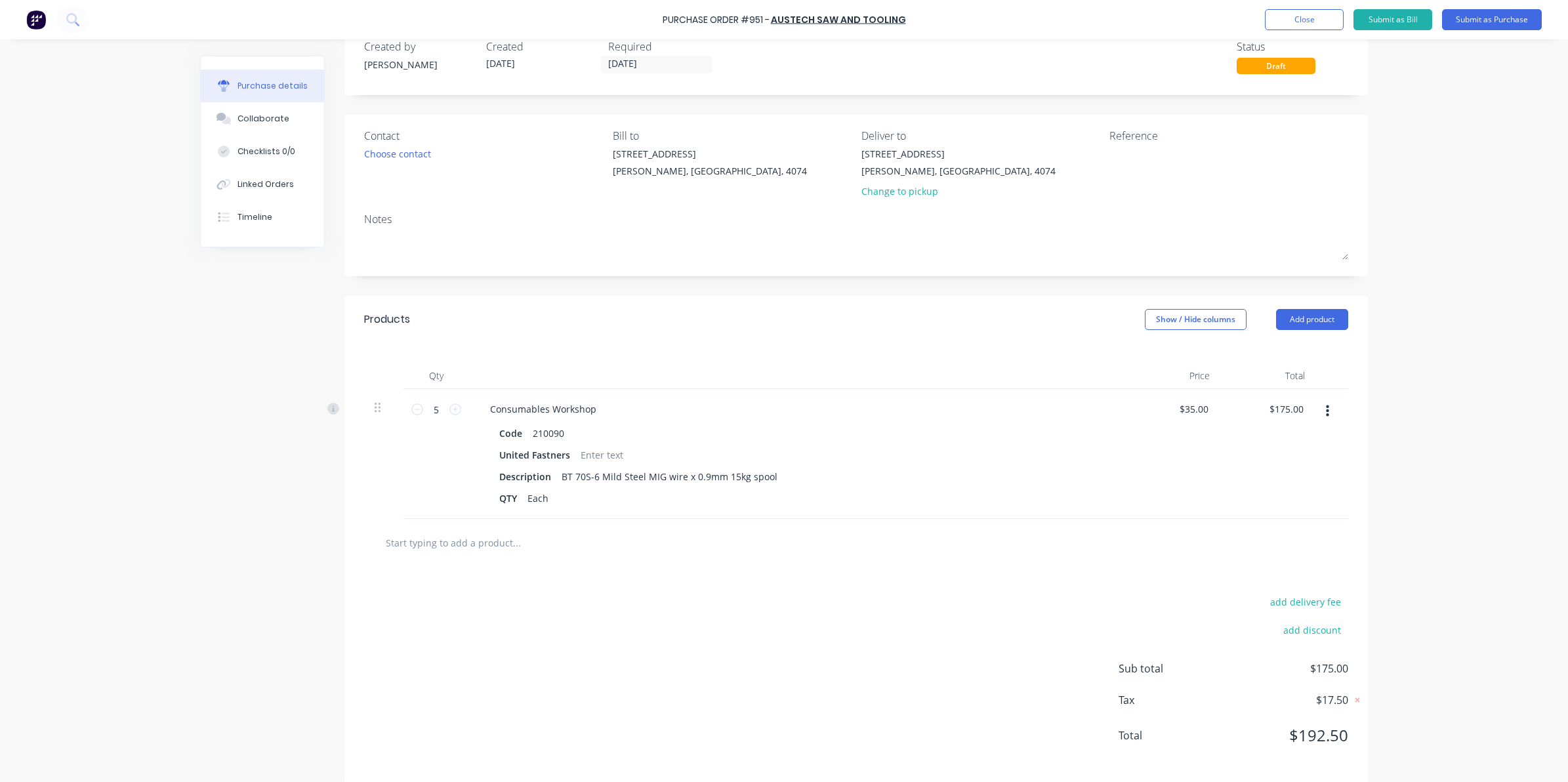
scroll to position [46, 0]
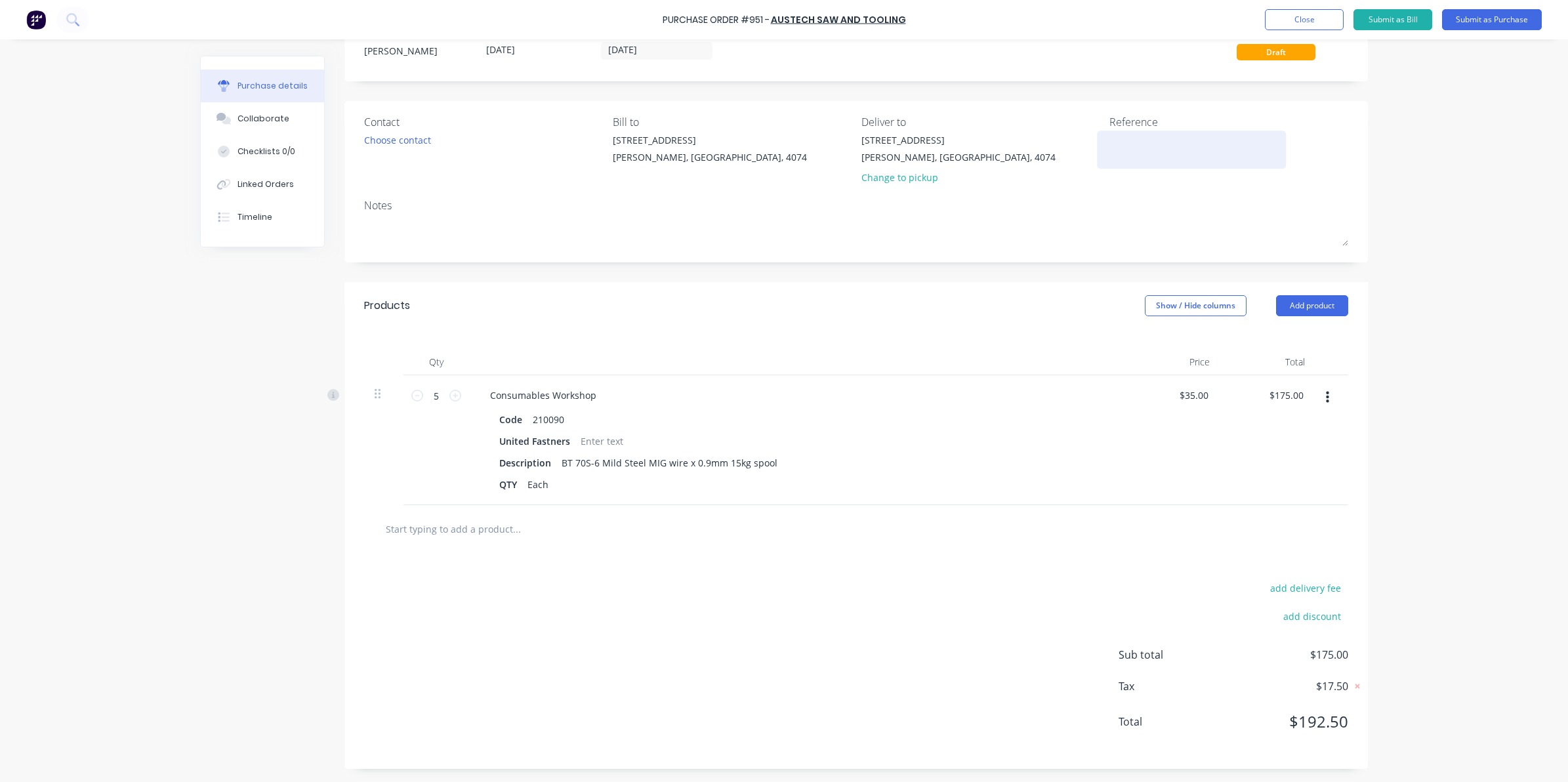
click at [1151, 133] on textarea at bounding box center [1191, 148] width 164 height 29
click at [490, 182] on div "Contact Choose contact" at bounding box center [483, 153] width 239 height 77
click at [397, 139] on div "Choose contact" at bounding box center [398, 140] width 67 height 14
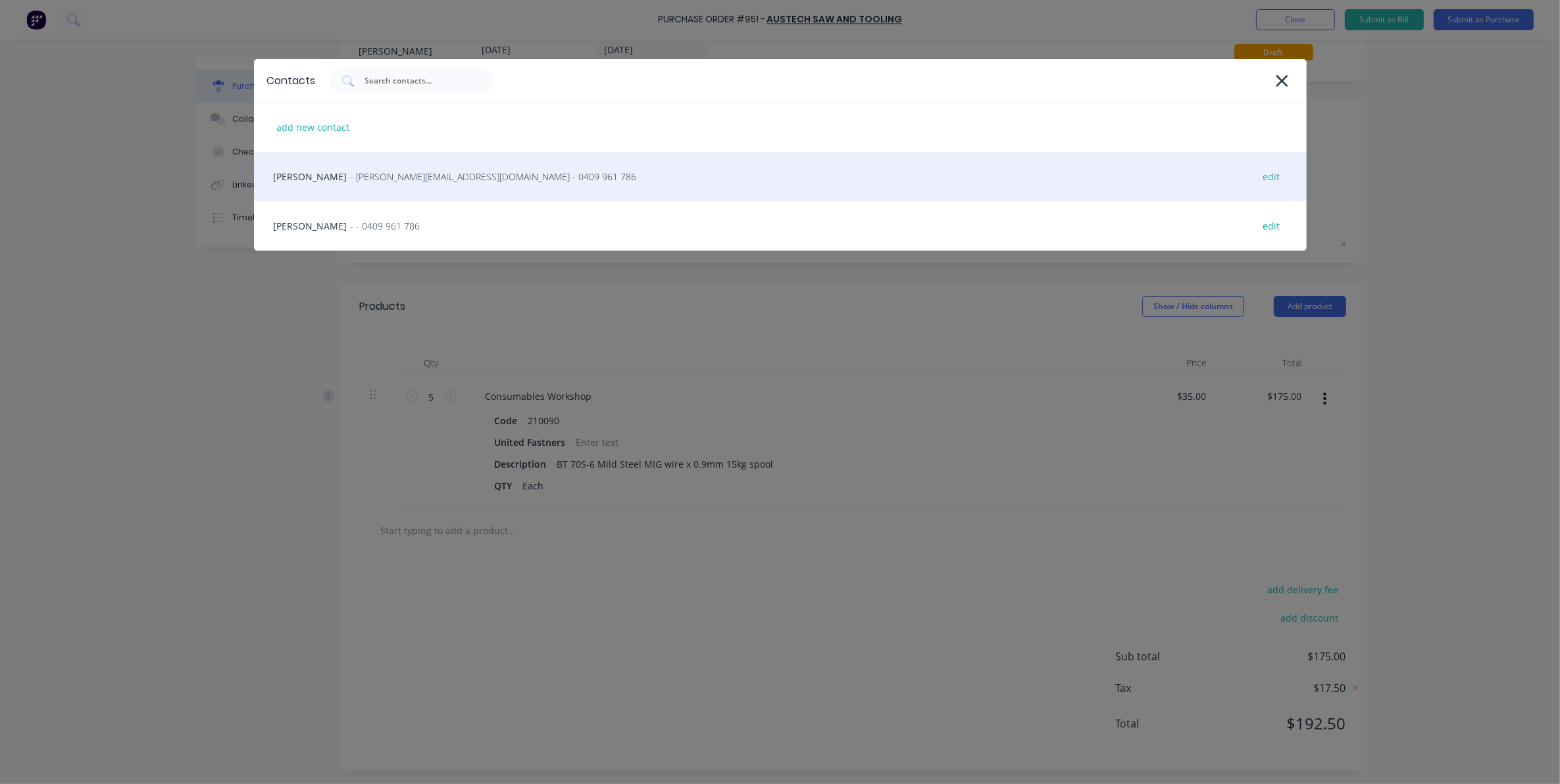
click at [382, 175] on span "- tony@austechsaw.com.au - 0409 961 786" at bounding box center [494, 176] width 286 height 14
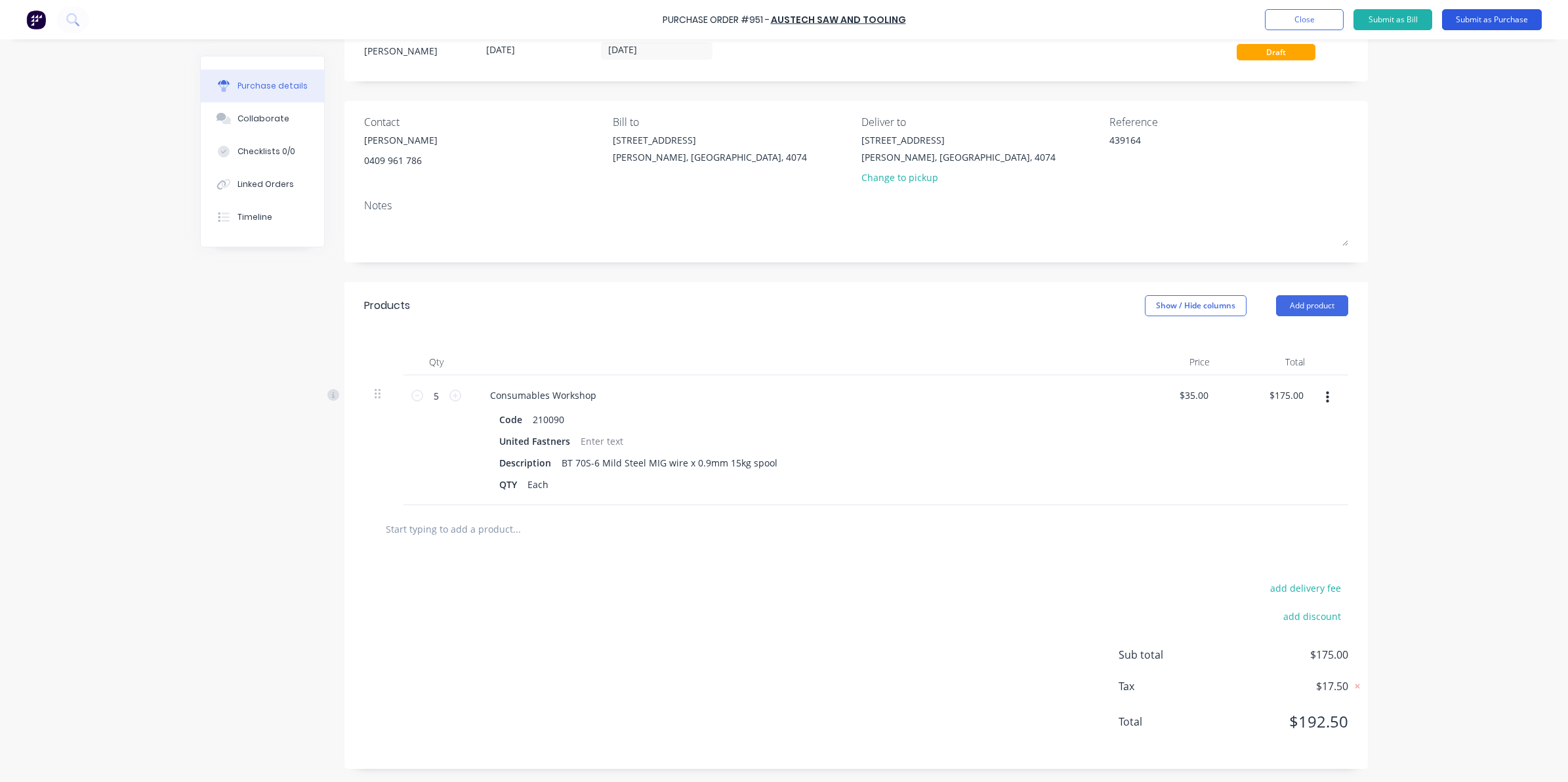
click at [1488, 21] on button "Submit as Purchase" at bounding box center [1492, 19] width 100 height 21
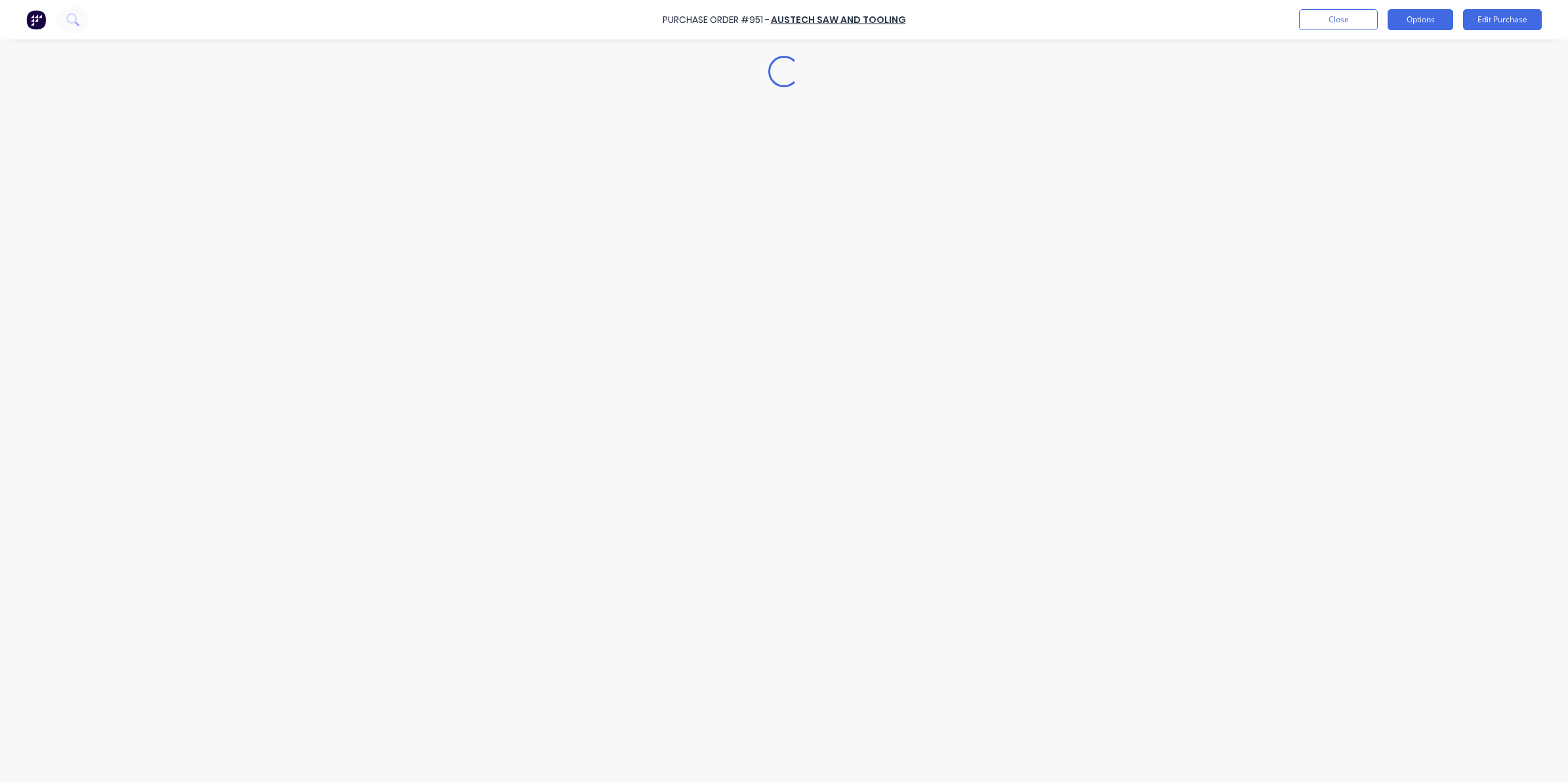
click at [1417, 17] on button "Options" at bounding box center [1420, 19] width 66 height 21
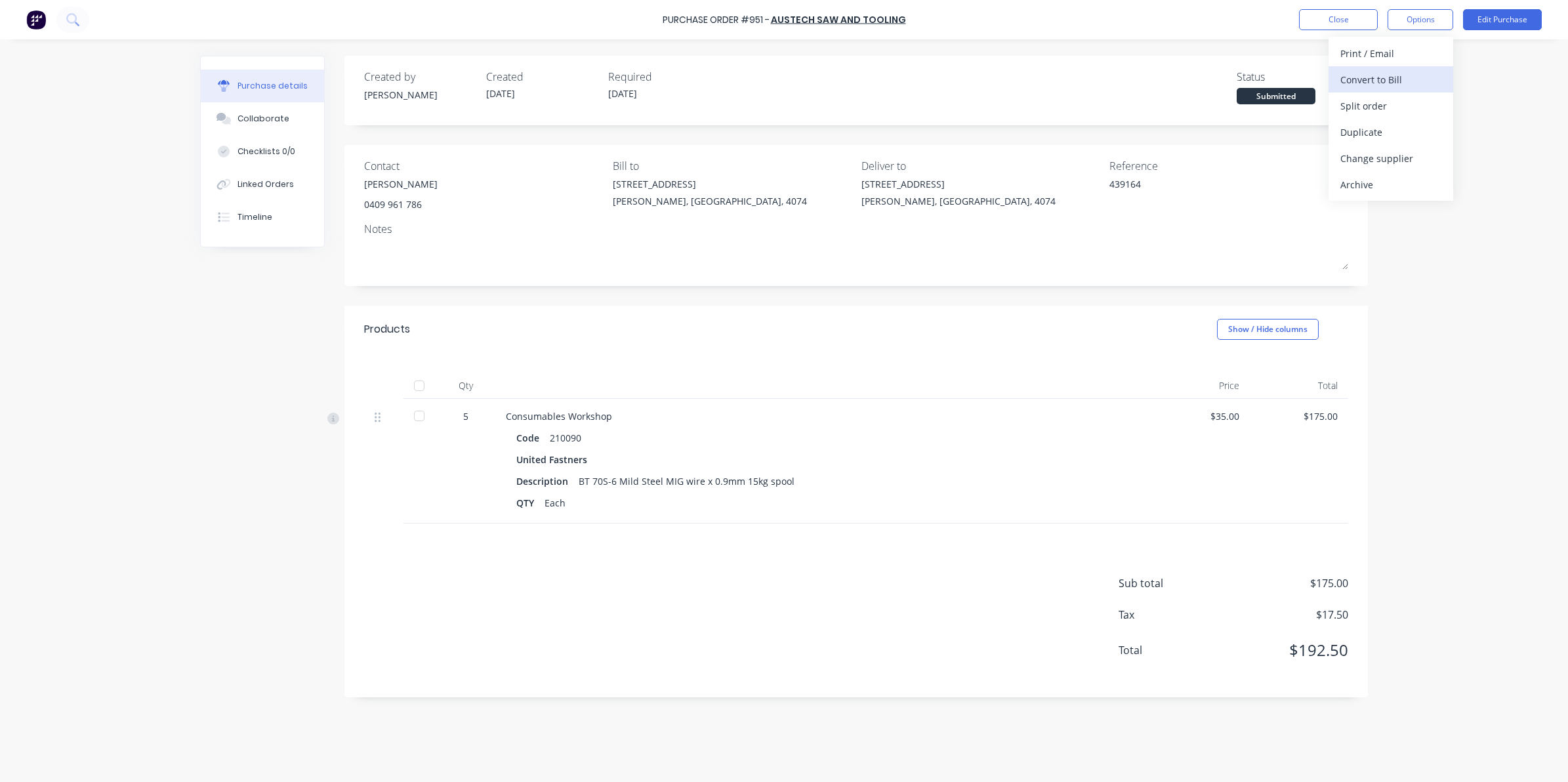
click at [1401, 83] on div "Convert to Bill" at bounding box center [1391, 79] width 101 height 19
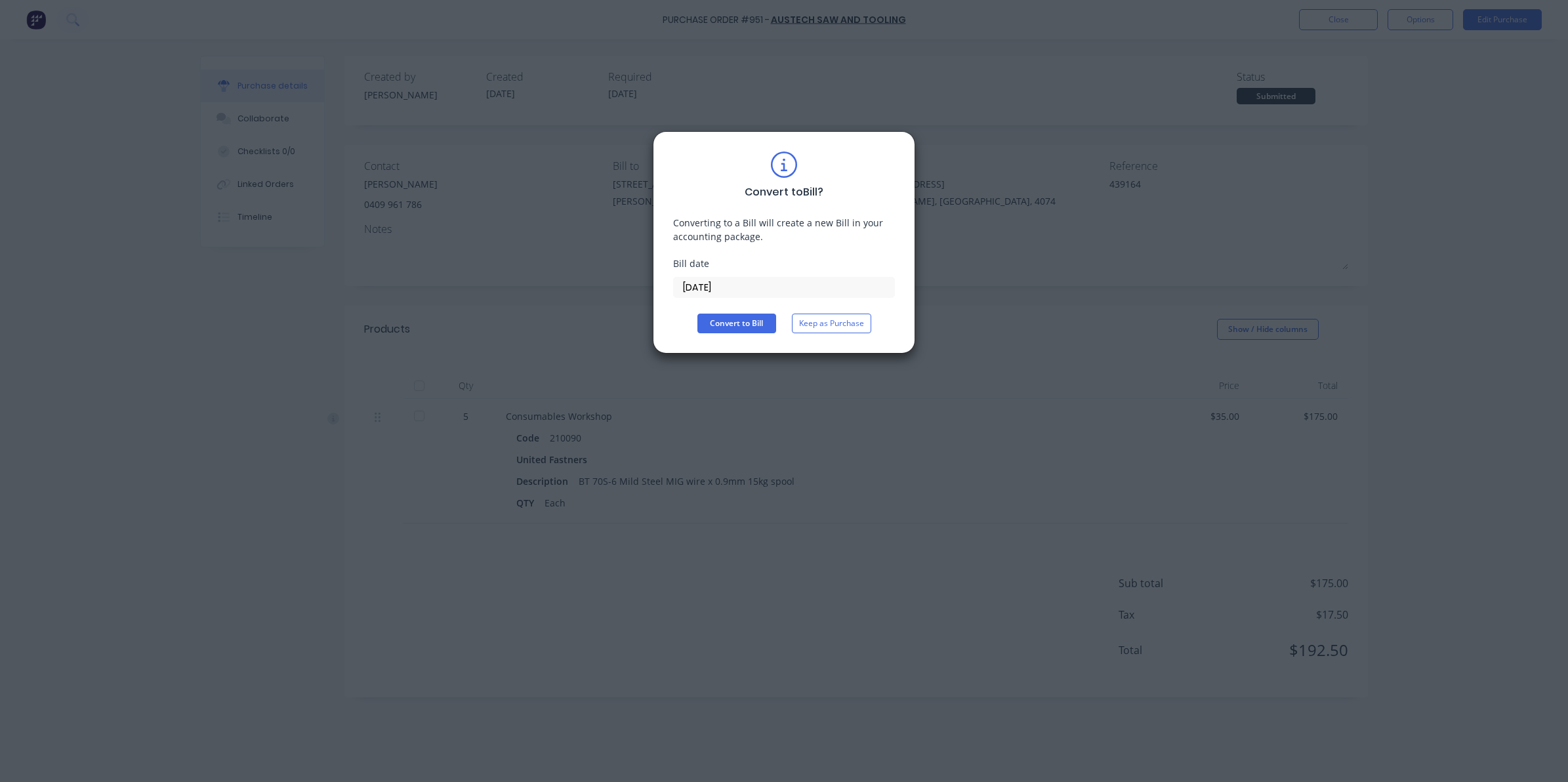
click at [735, 284] on input "08/10/25" at bounding box center [783, 287] width 220 height 20
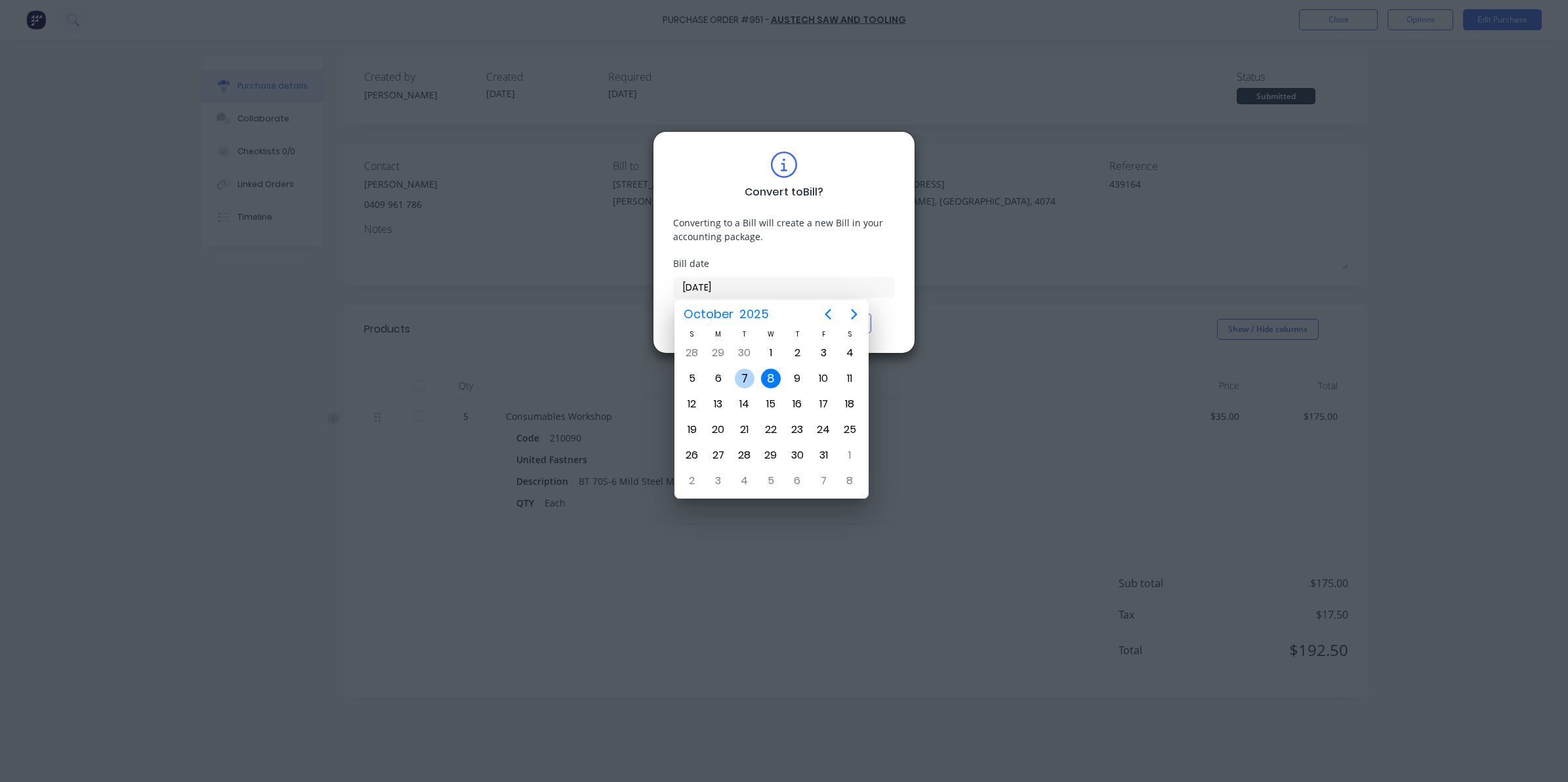
click at [745, 381] on div "7" at bounding box center [745, 379] width 20 height 20
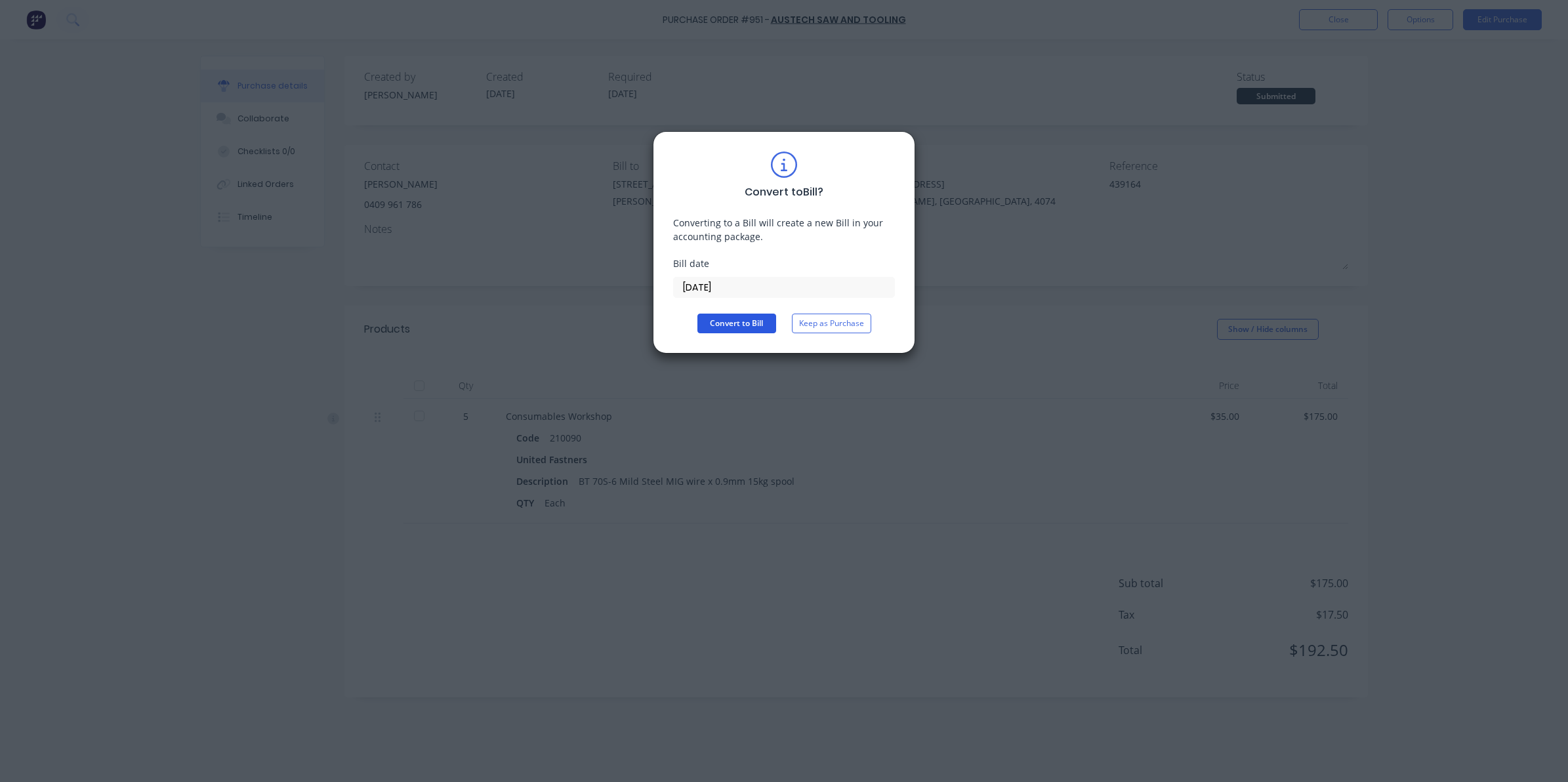
click at [743, 319] on button "Convert to Bill" at bounding box center [736, 324] width 78 height 20
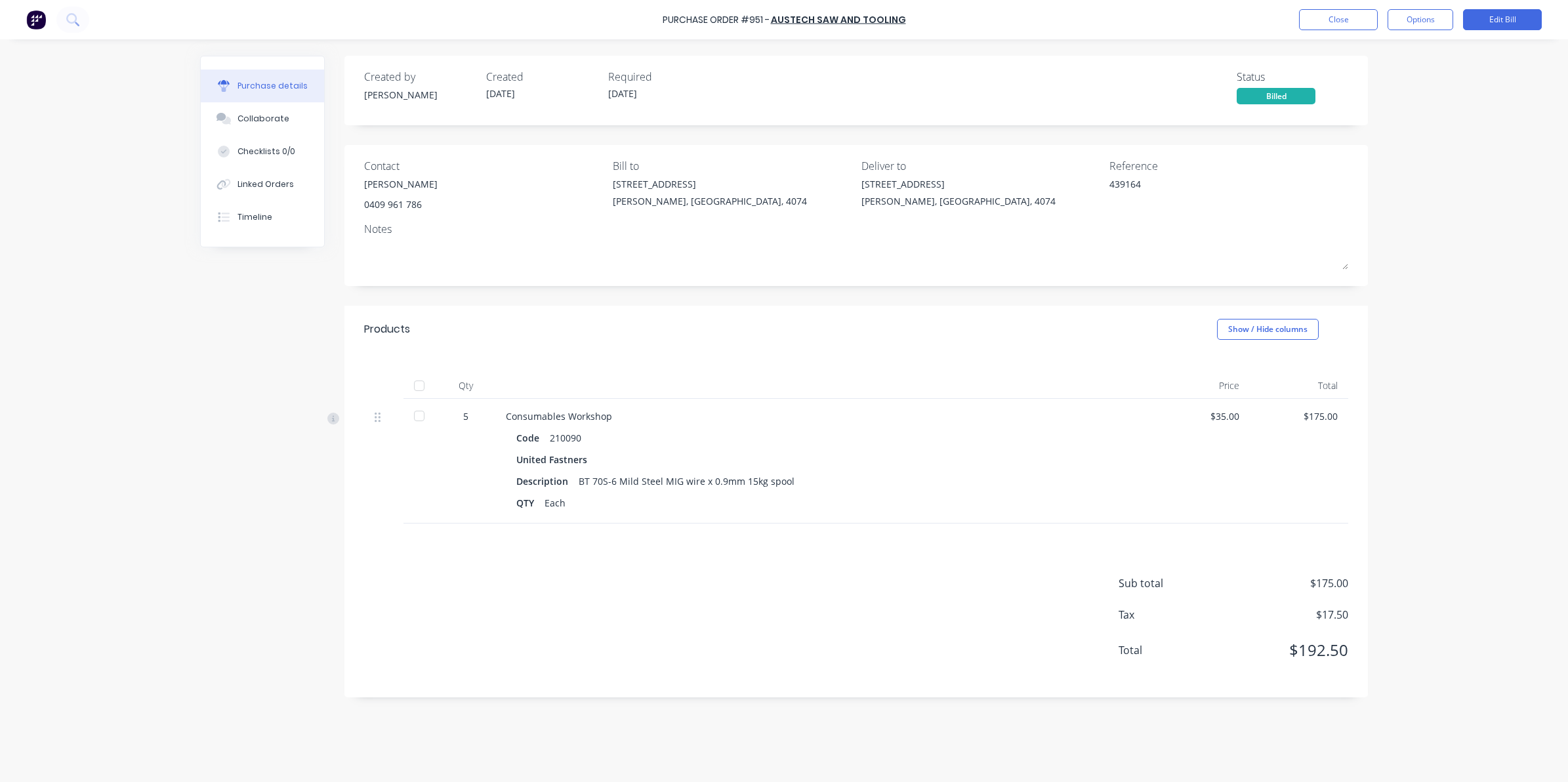
click at [412, 391] on div at bounding box center [419, 386] width 26 height 26
click at [1340, 27] on button "Close" at bounding box center [1338, 19] width 78 height 21
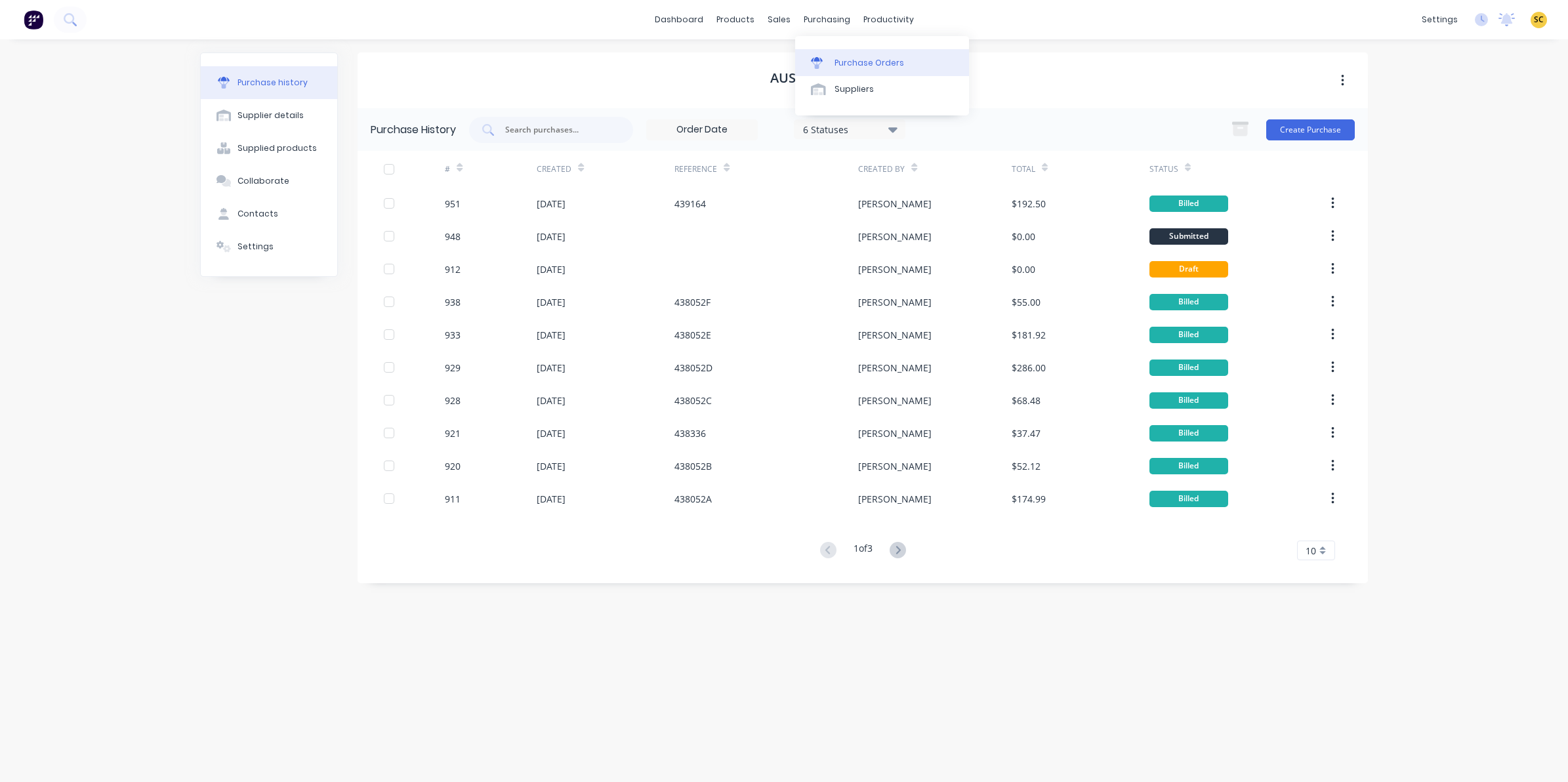
click at [842, 48] on div "Purchase Orders Suppliers" at bounding box center [882, 76] width 174 height 79
click at [846, 67] on div "Purchase Orders" at bounding box center [870, 63] width 70 height 12
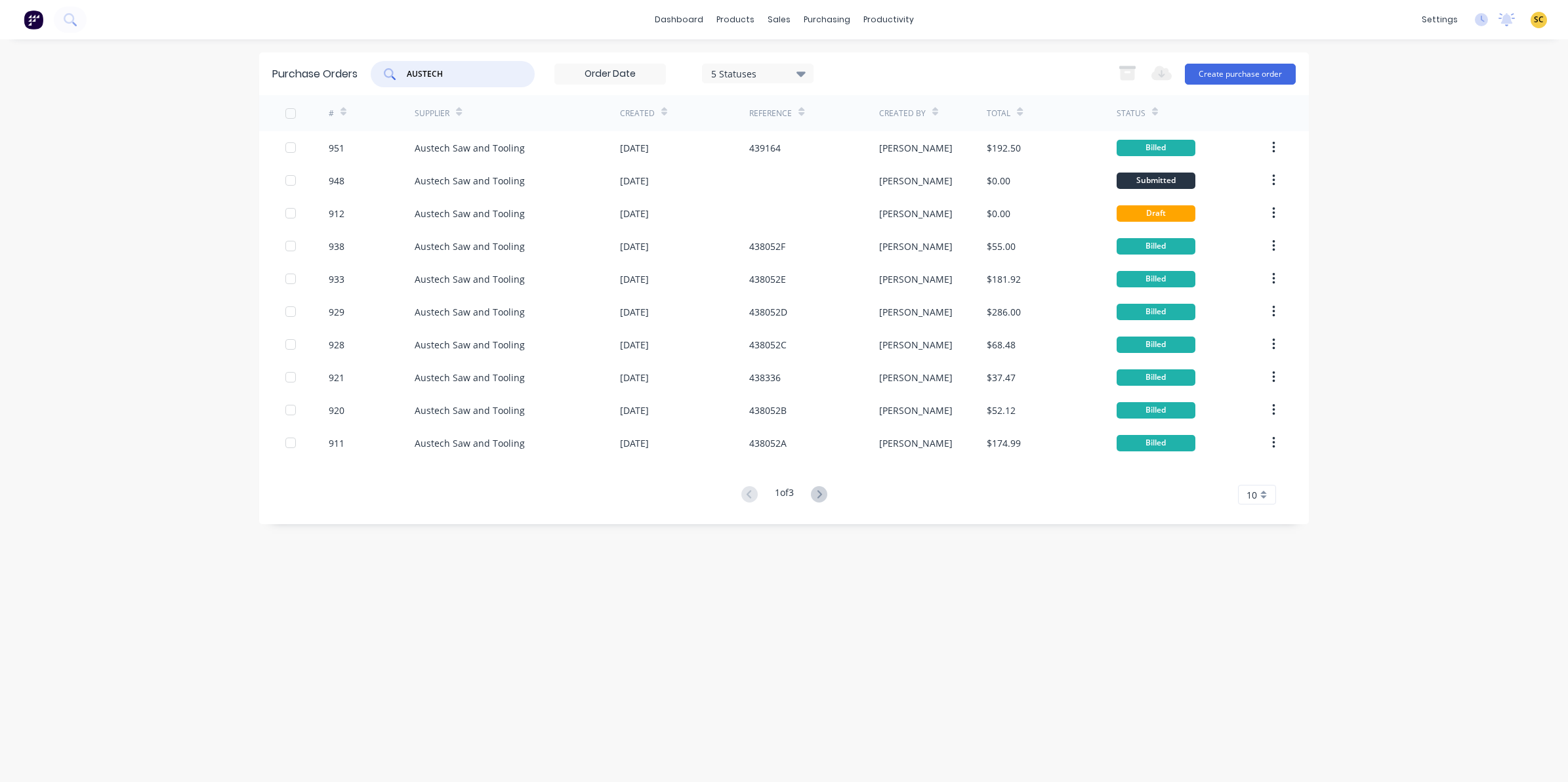
click at [483, 76] on input "AUSTECH" at bounding box center [460, 74] width 109 height 13
click at [279, 76] on div "Purchase Orders AUSTECH 5 Statuses 5 Statuses Export to Excel (XLSX) Create pur…" at bounding box center [784, 74] width 1050 height 43
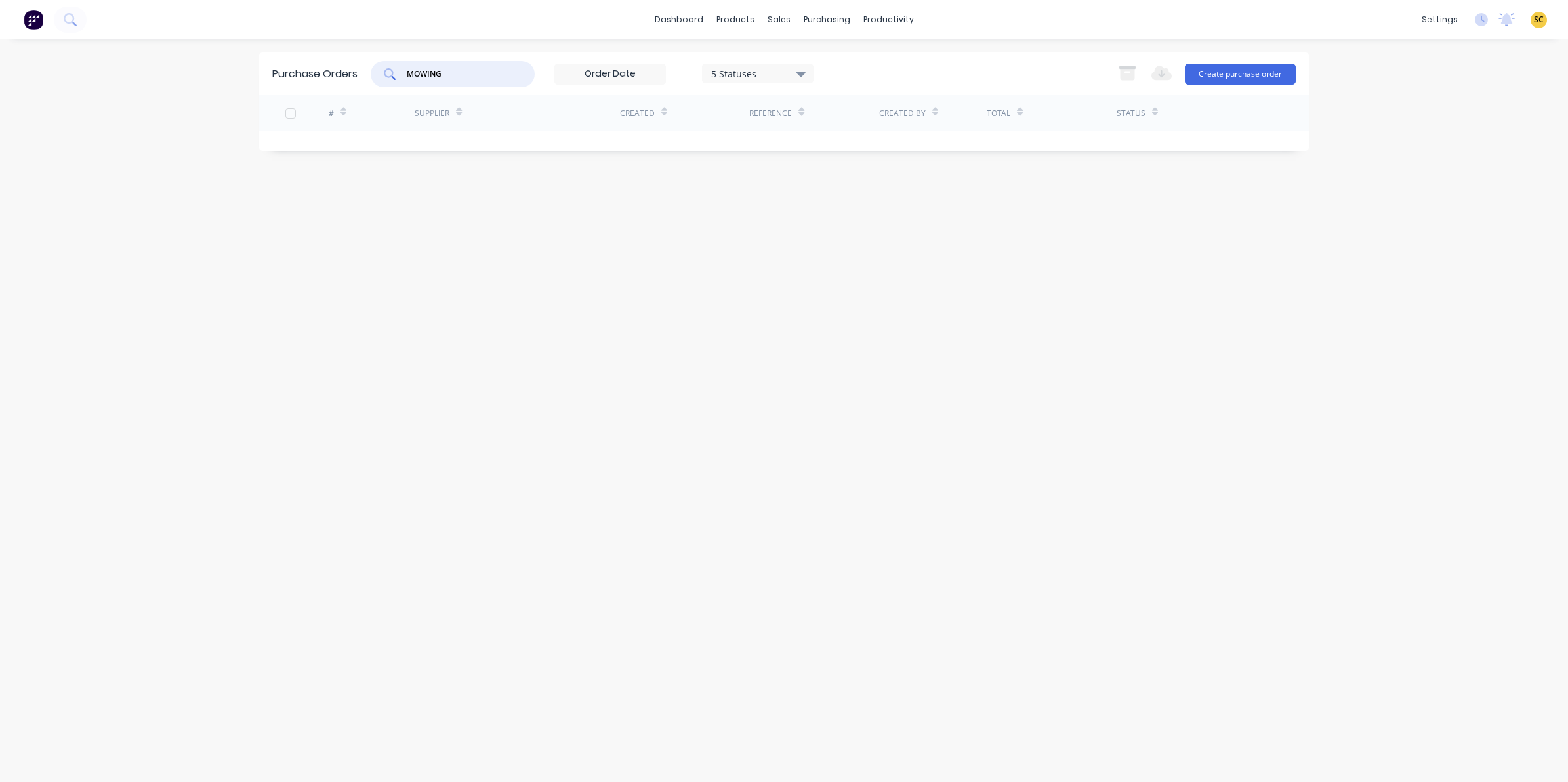
click at [805, 71] on icon at bounding box center [800, 73] width 9 height 5
click at [845, 107] on div at bounding box center [846, 108] width 26 height 26
click at [1012, 332] on div "Purchase Orders MOWING 7 Statuses 7 Statuses Export to Excel (XLSX) Create purc…" at bounding box center [784, 411] width 1050 height 716
click at [951, 86] on div "Purchase Orders MOWING 7 Statuses 7 Statuses Export to Excel (XLSX) Create purc…" at bounding box center [784, 74] width 1050 height 43
click at [485, 77] on input "MOWING" at bounding box center [460, 74] width 109 height 13
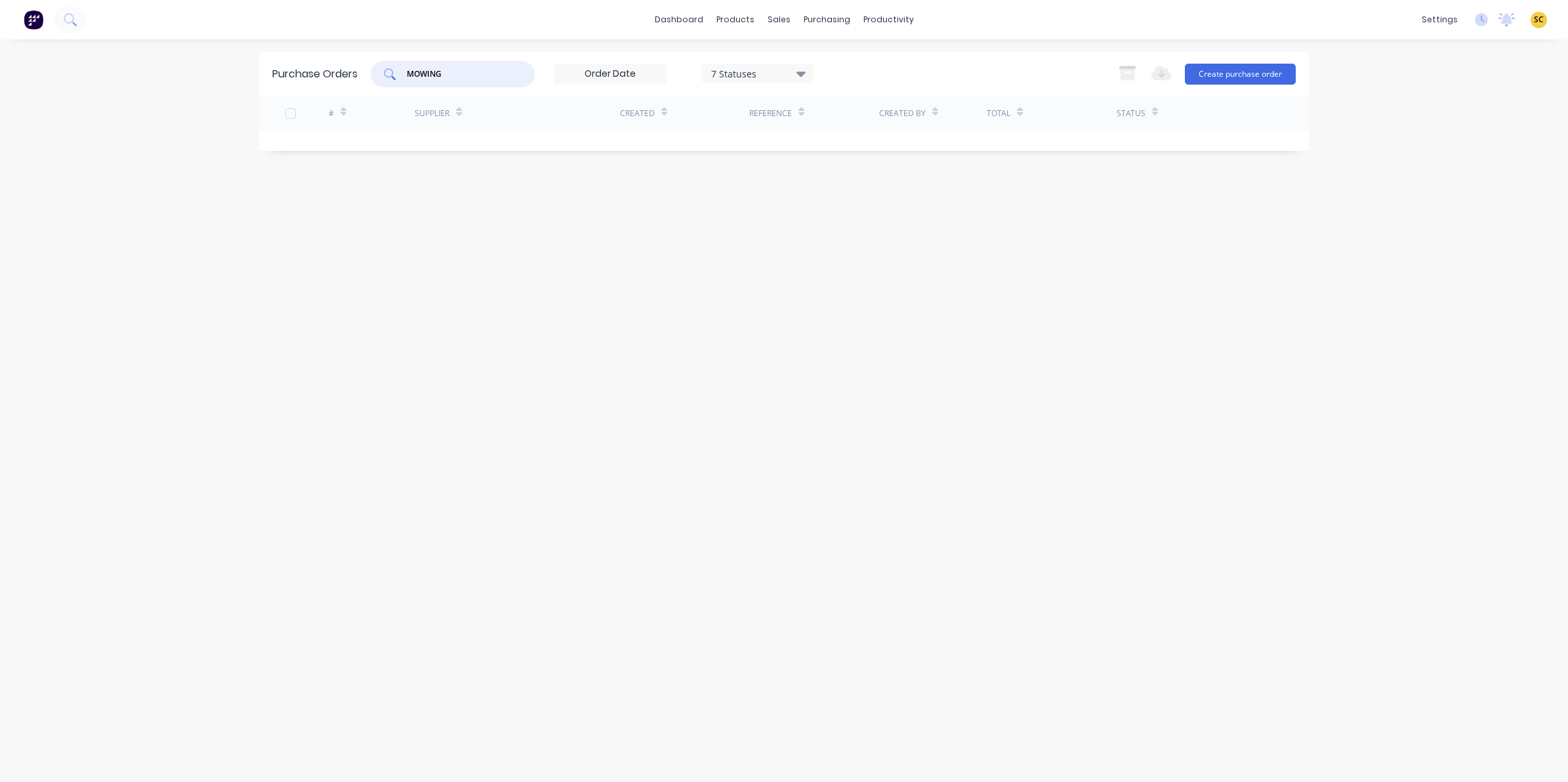
drag, startPoint x: 536, startPoint y: 81, endPoint x: 502, endPoint y: 76, distance: 34.4
click at [514, 78] on div "MOWING 7 Statuses 7 Statuses" at bounding box center [592, 74] width 443 height 26
drag, startPoint x: 500, startPoint y: 76, endPoint x: 381, endPoint y: 78, distance: 119.0
click at [381, 78] on div "MOWING" at bounding box center [453, 74] width 164 height 26
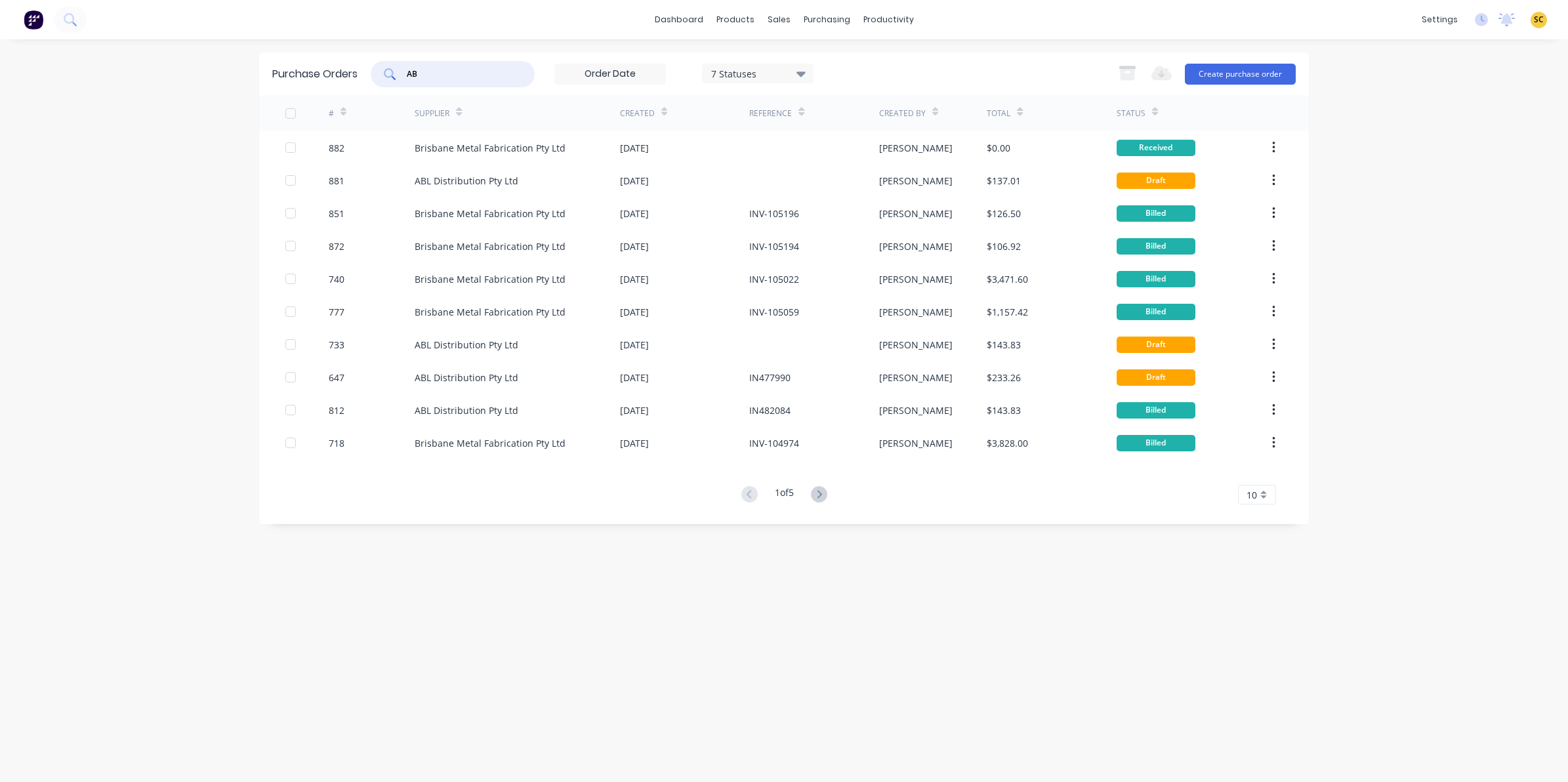
drag, startPoint x: 437, startPoint y: 78, endPoint x: 334, endPoint y: 79, distance: 103.0
click at [342, 78] on div "Purchase Orders AB 7 Statuses 7 Statuses Export to Excel (XLSX) Create purchase…" at bounding box center [784, 74] width 1050 height 43
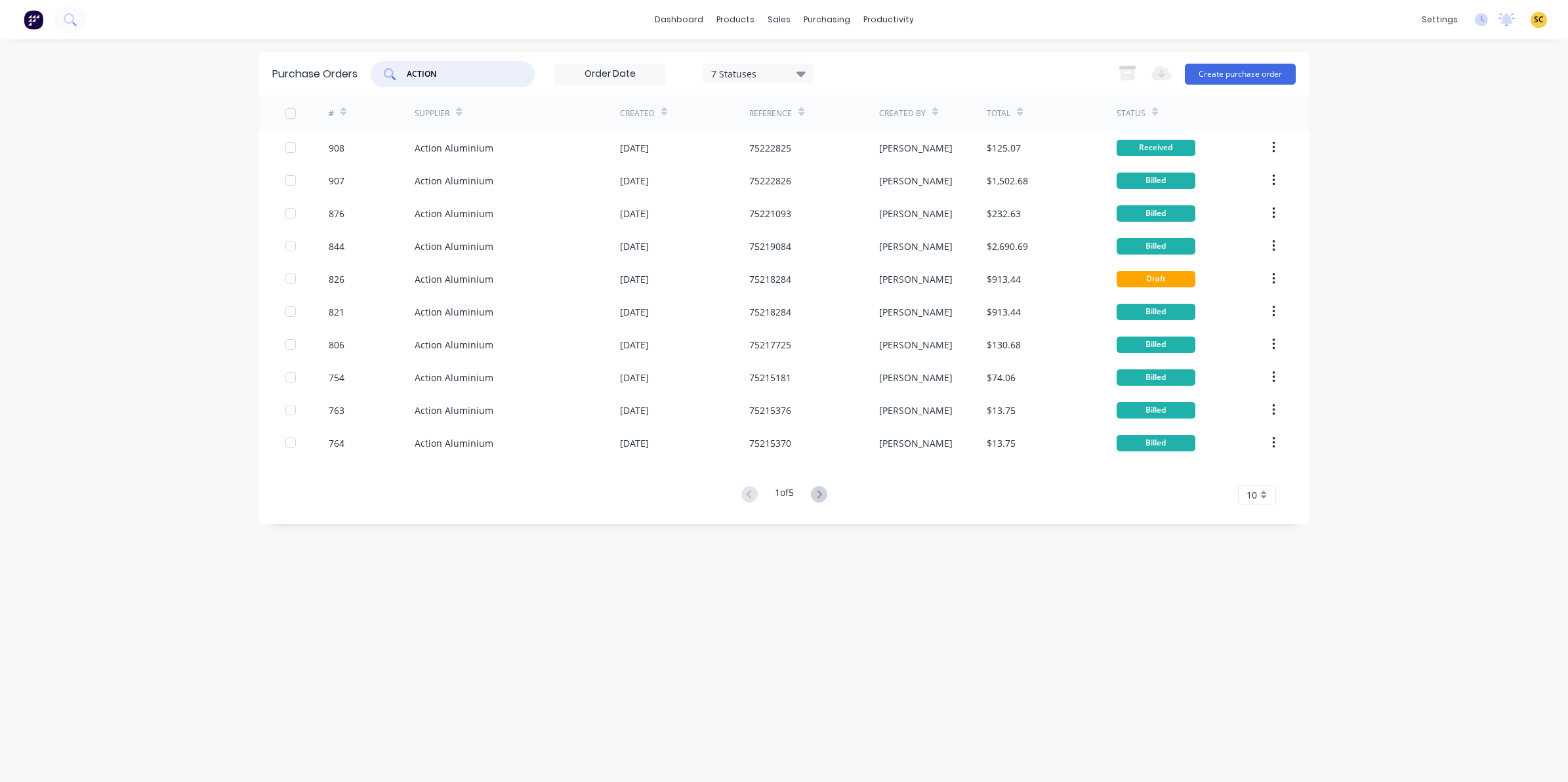
click at [1234, 88] on div "Purchase Orders ACTION 7 Statuses 7 Statuses Export to Excel (XLSX) Create purc…" at bounding box center [784, 74] width 1050 height 43
click at [1233, 78] on button "Create purchase order" at bounding box center [1240, 73] width 111 height 21
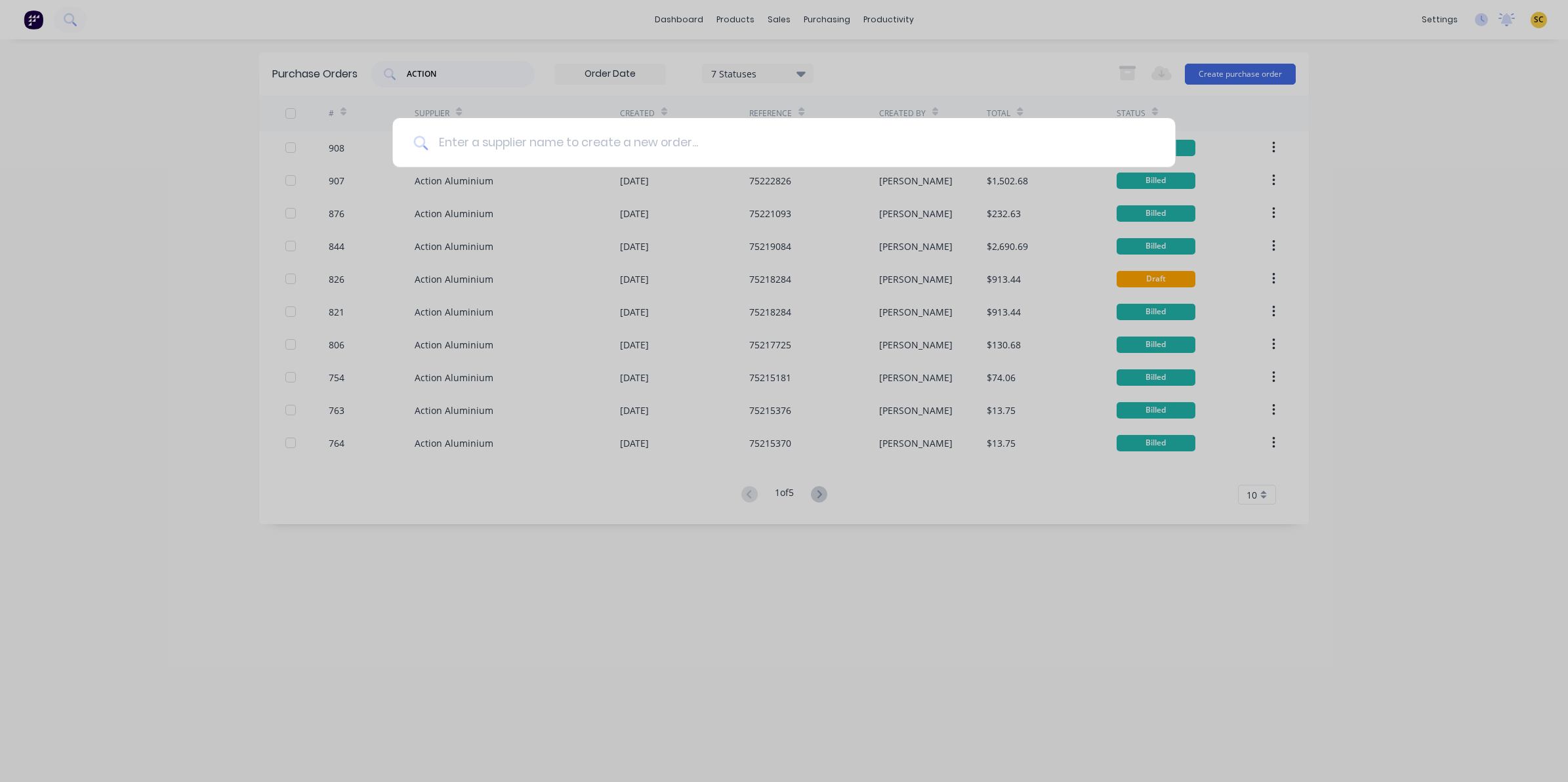
click at [525, 143] on input at bounding box center [790, 143] width 726 height 49
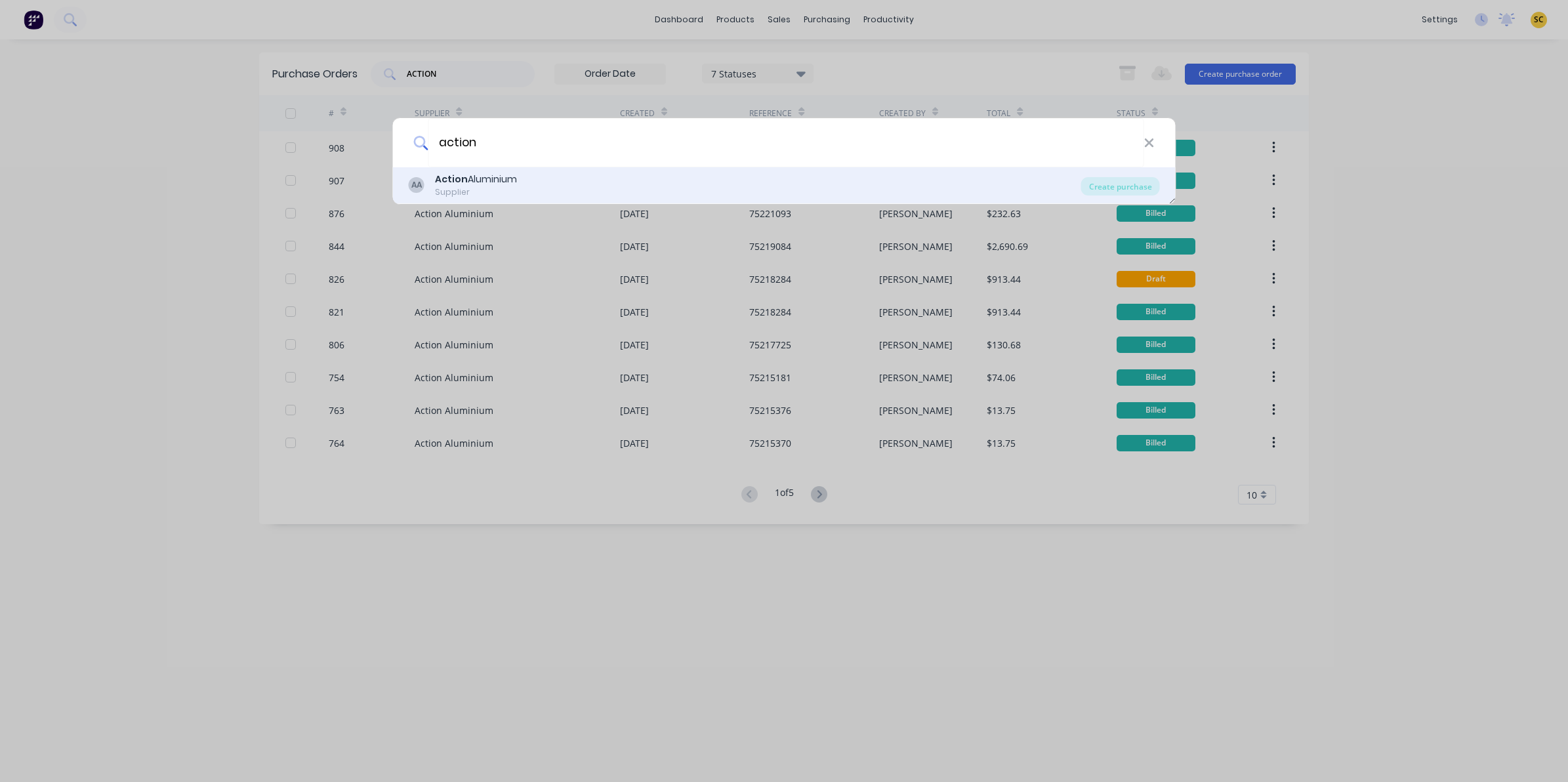
click at [913, 191] on div "AA Action Aluminium Supplier" at bounding box center [744, 185] width 672 height 26
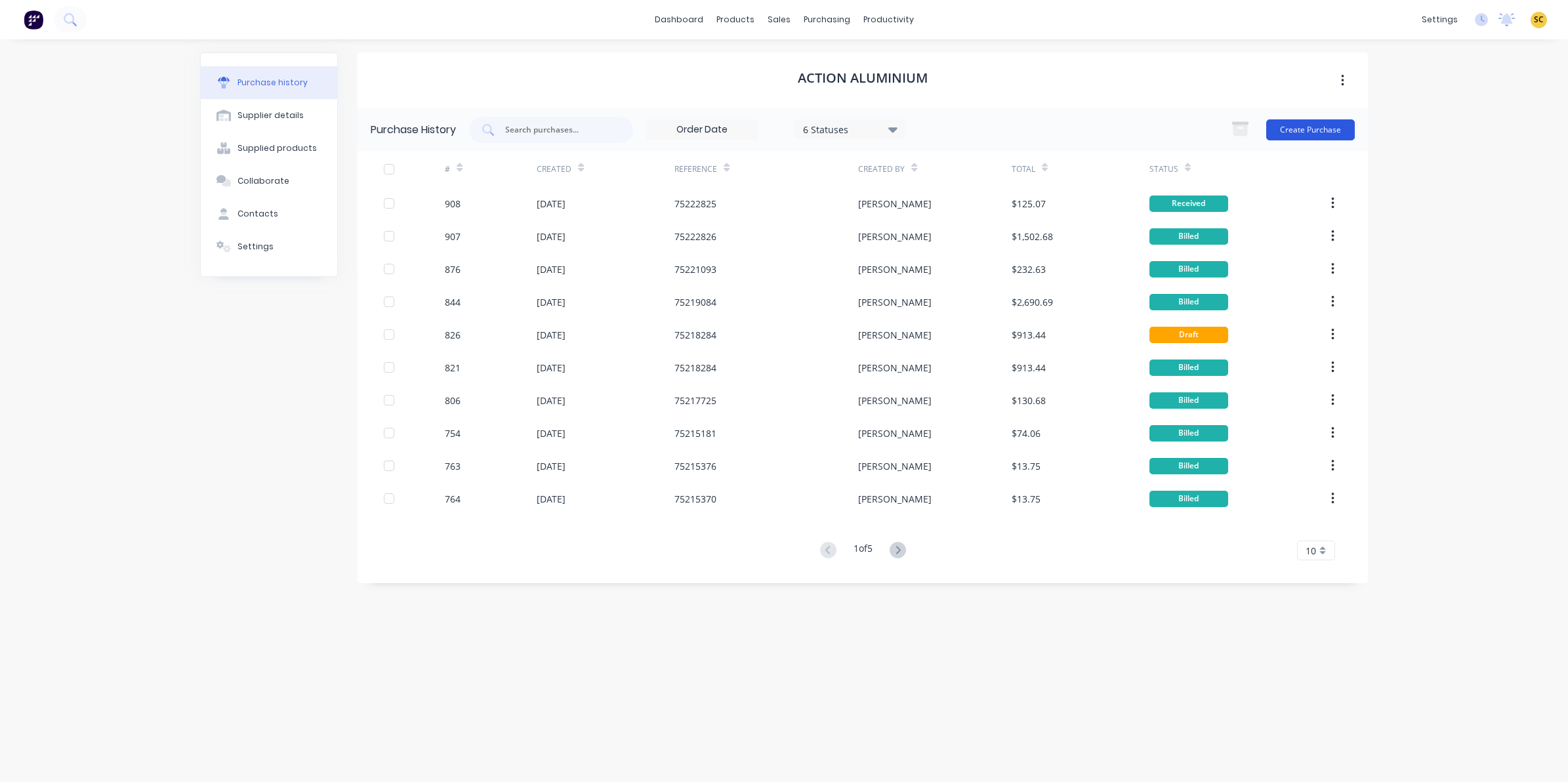
click at [1322, 123] on button "Create Purchase" at bounding box center [1310, 130] width 88 height 21
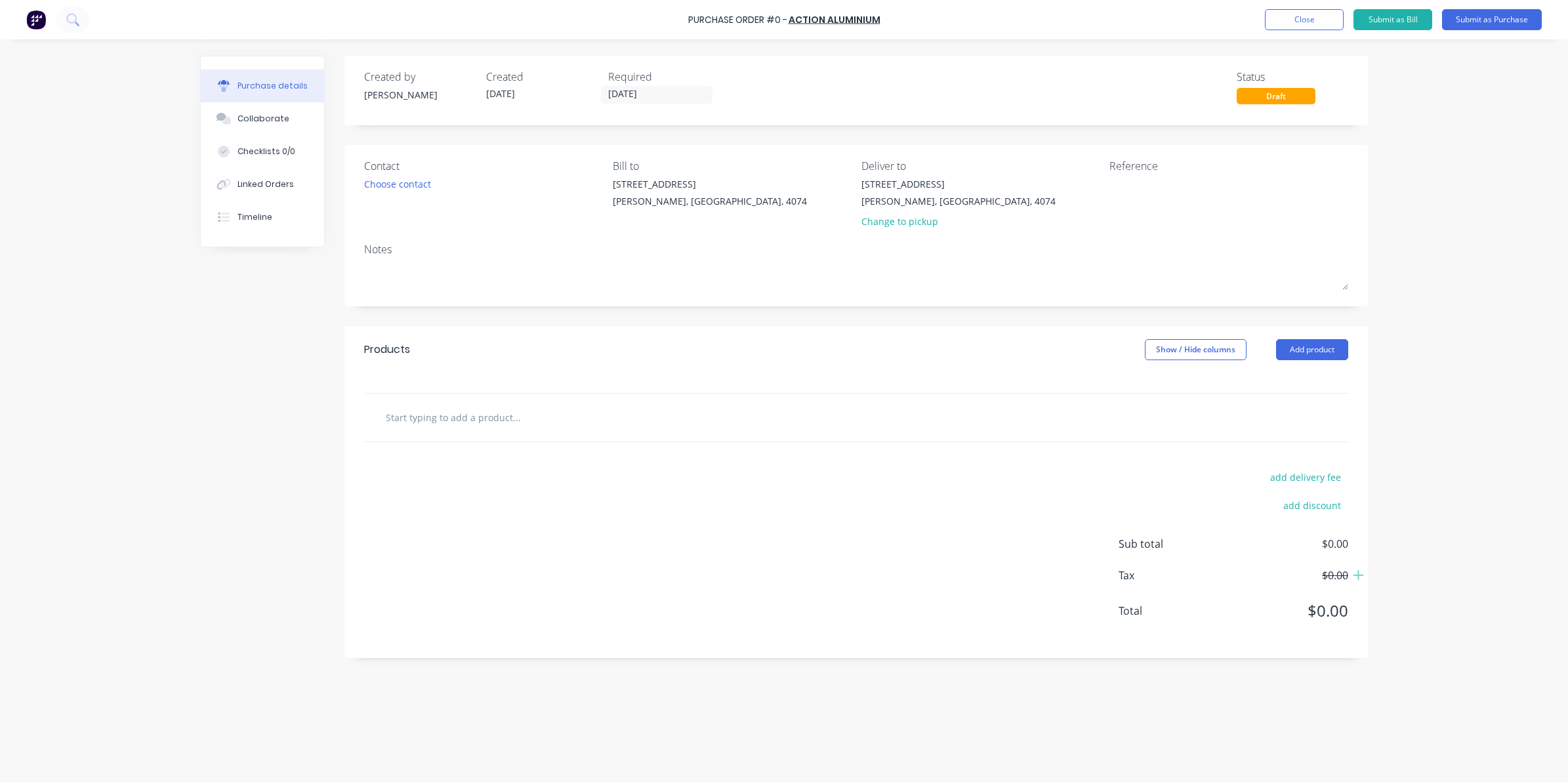
click at [421, 408] on input "text" at bounding box center [516, 417] width 262 height 26
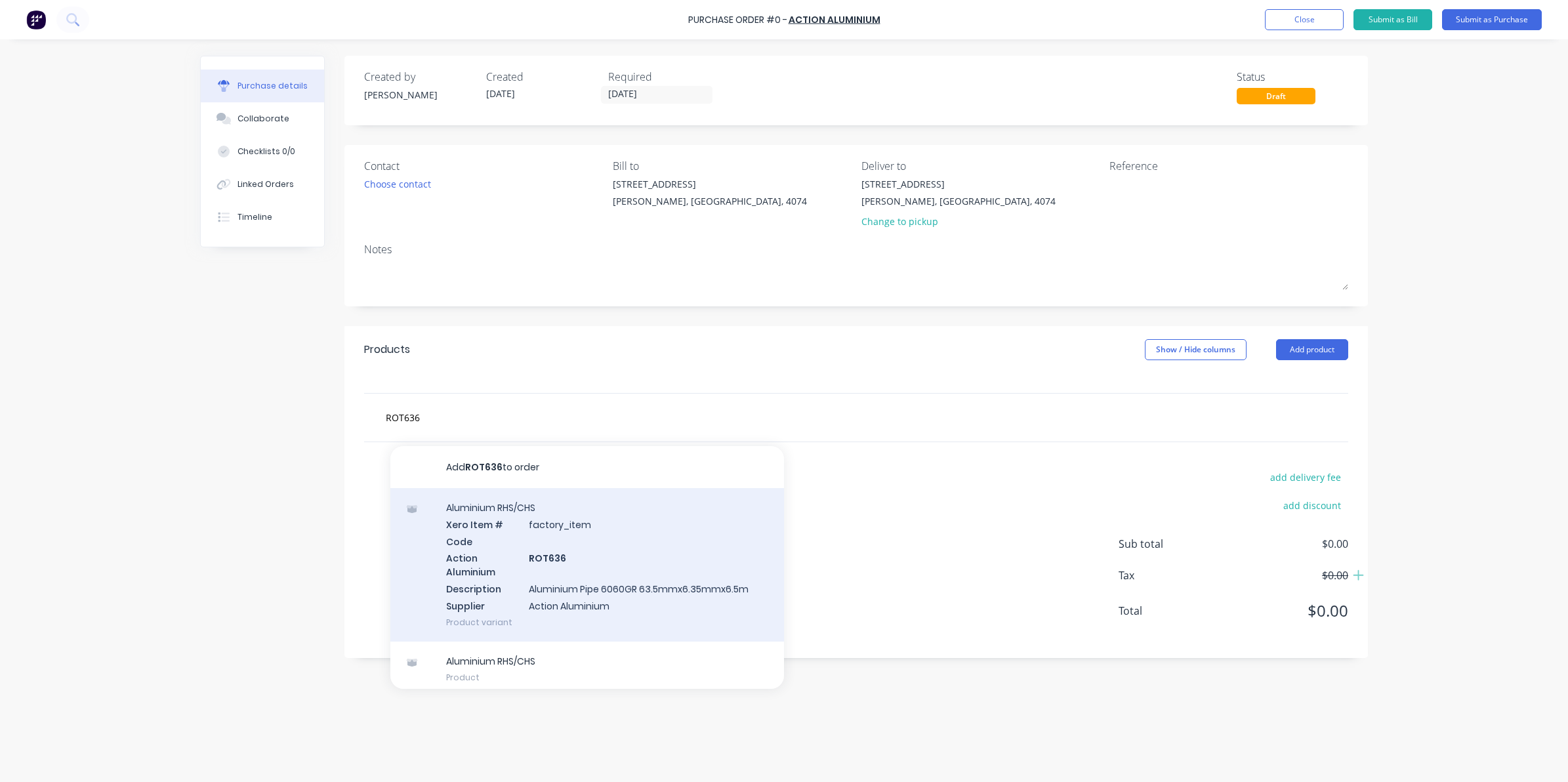
click at [493, 562] on div "Aluminium RHS/CHS Xero Item # factory_item Code Action Aluminium ROT636 Descrip…" at bounding box center [587, 565] width 393 height 153
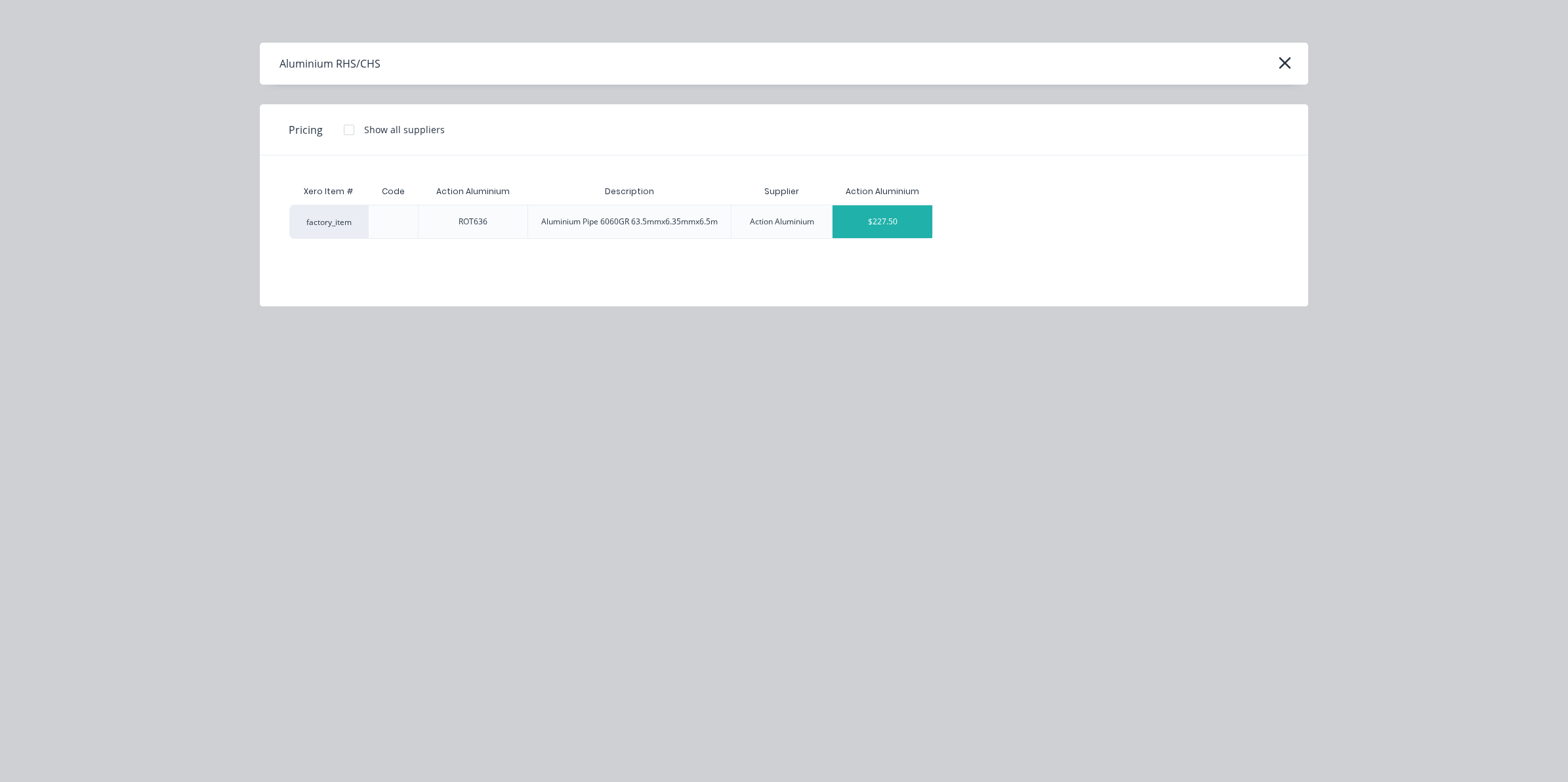
click at [887, 211] on div "$227.50" at bounding box center [882, 222] width 100 height 33
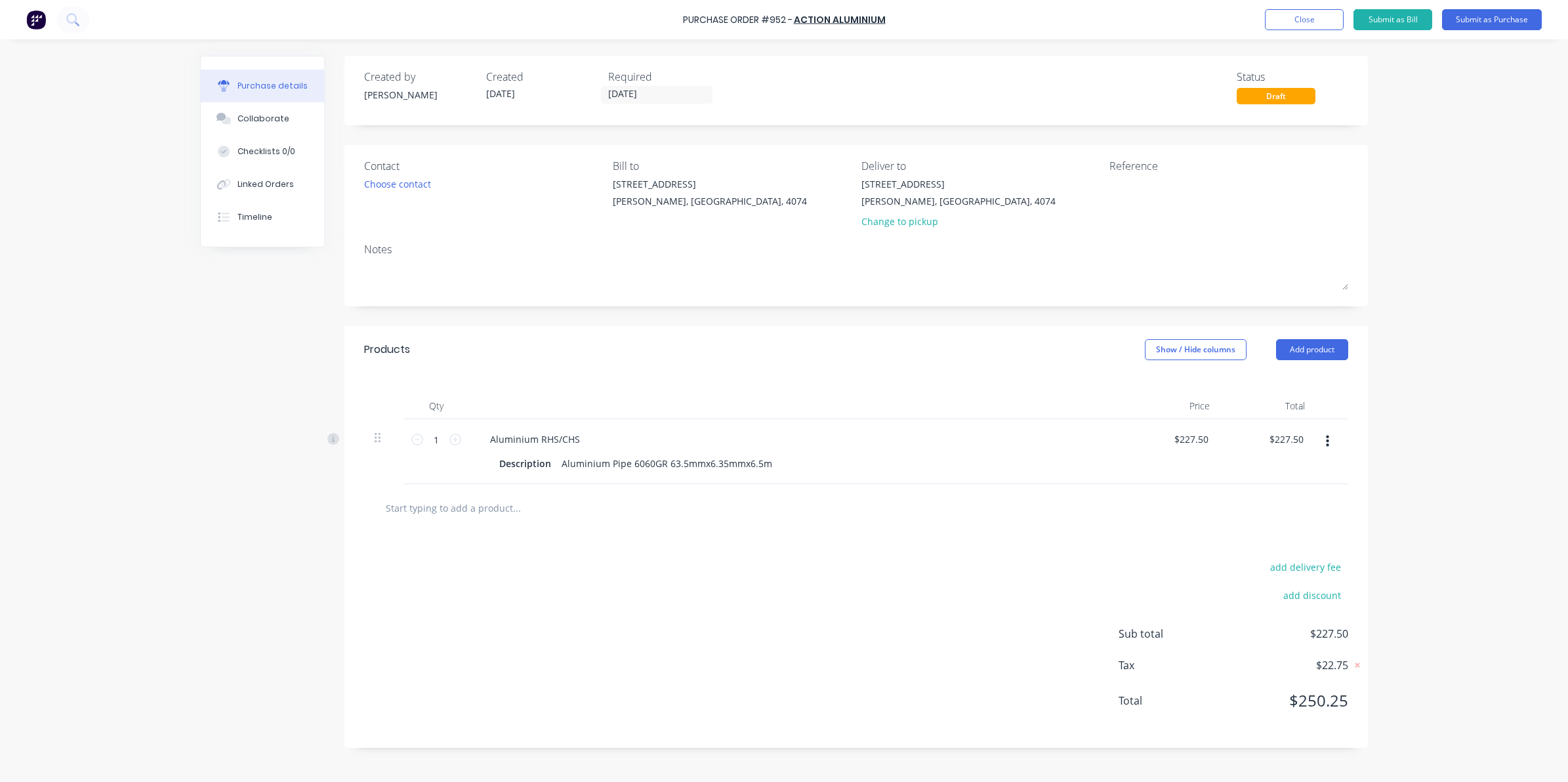
click at [533, 523] on div at bounding box center [856, 508] width 984 height 48
click at [516, 507] on input "text" at bounding box center [516, 508] width 262 height 26
drag, startPoint x: 468, startPoint y: 515, endPoint x: 350, endPoint y: 496, distance: 119.5
click at [350, 496] on div "RSS65 Add RSS65 to order No results found" at bounding box center [856, 508] width 1023 height 48
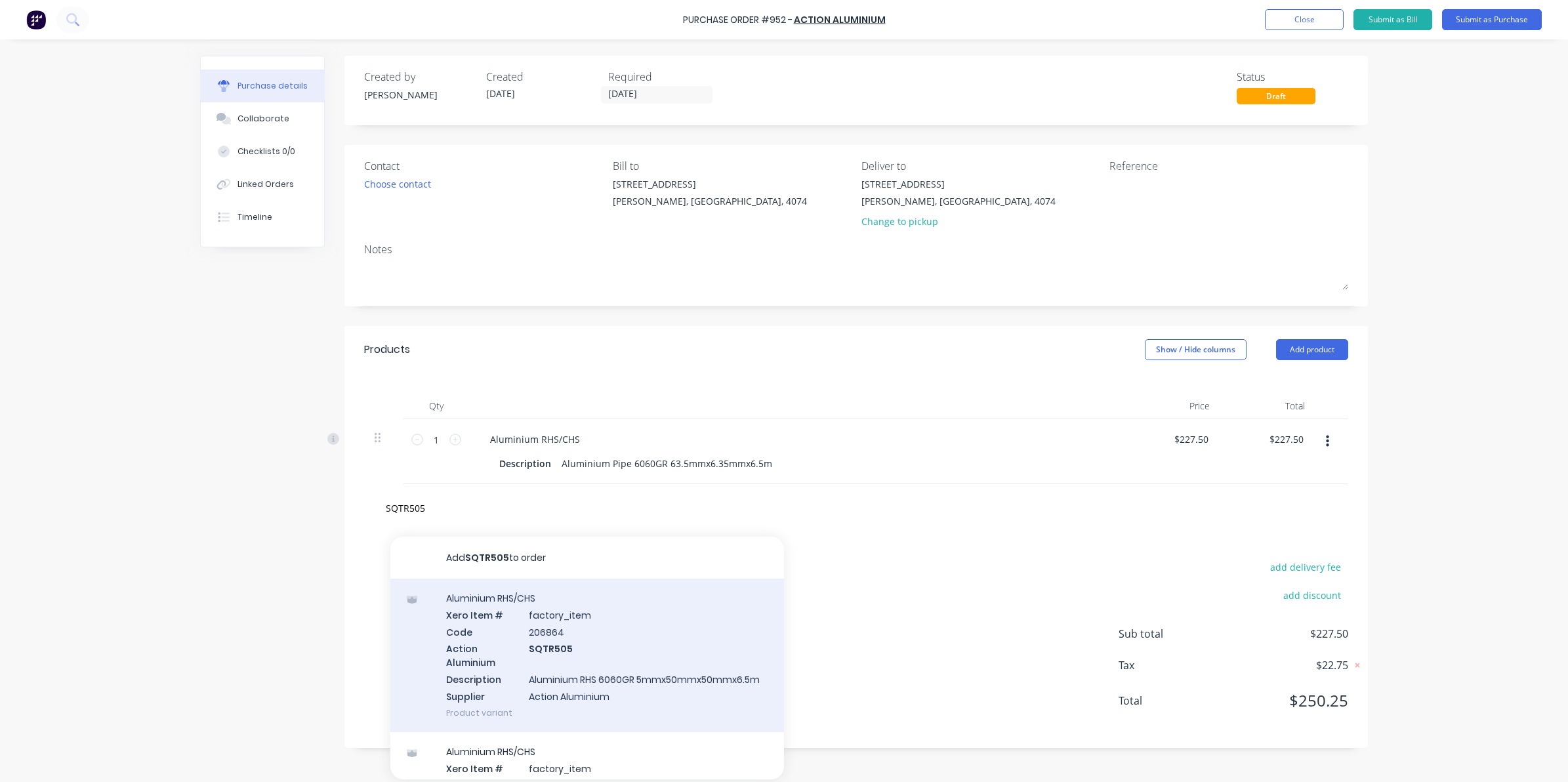
click at [641, 694] on div "Aluminium RHS/CHS Xero Item # factory_item Code 206864 Action Aluminium SQTR505…" at bounding box center [587, 655] width 393 height 153
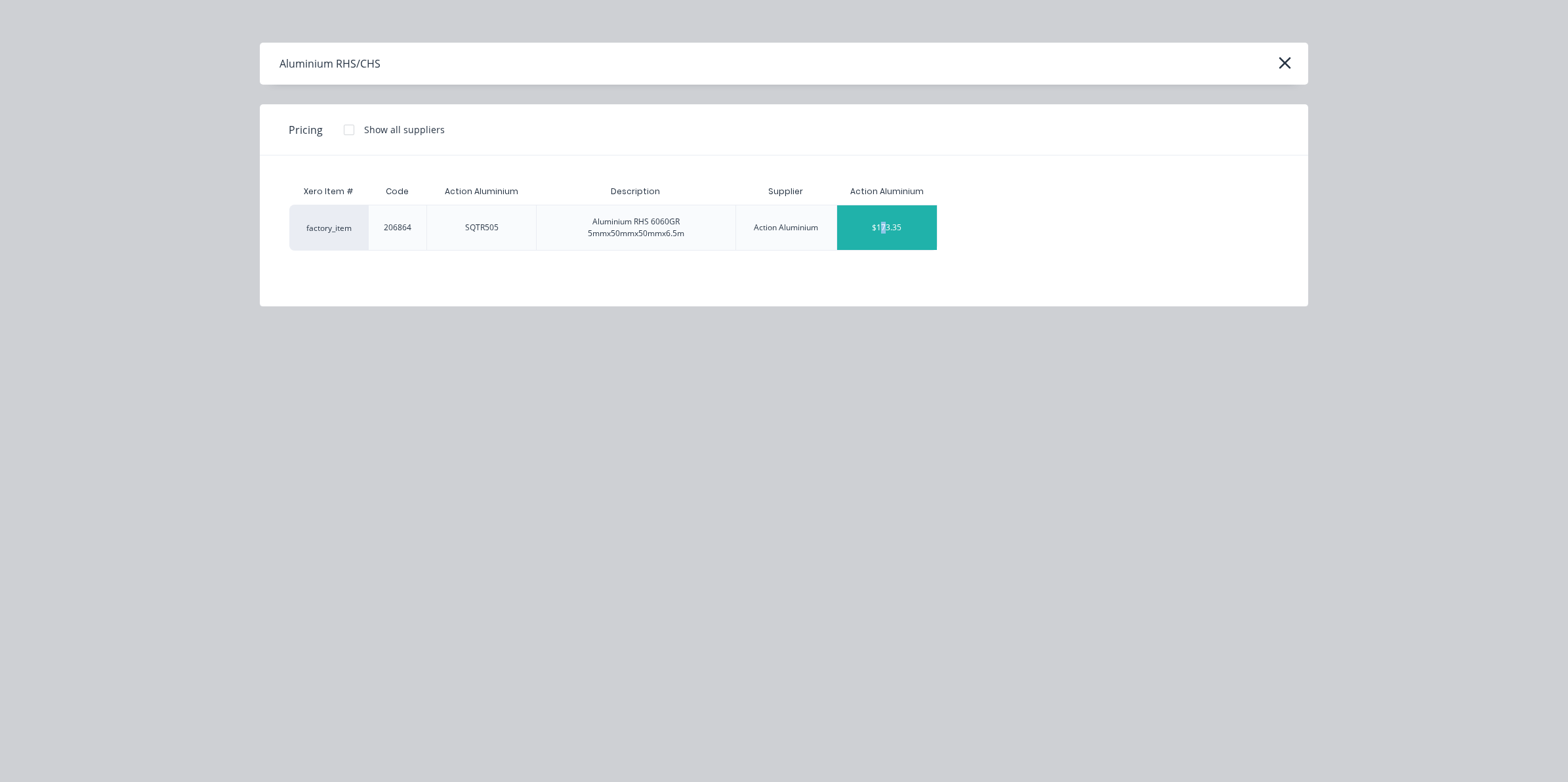
click at [884, 227] on div "$173.35" at bounding box center [887, 227] width 100 height 45
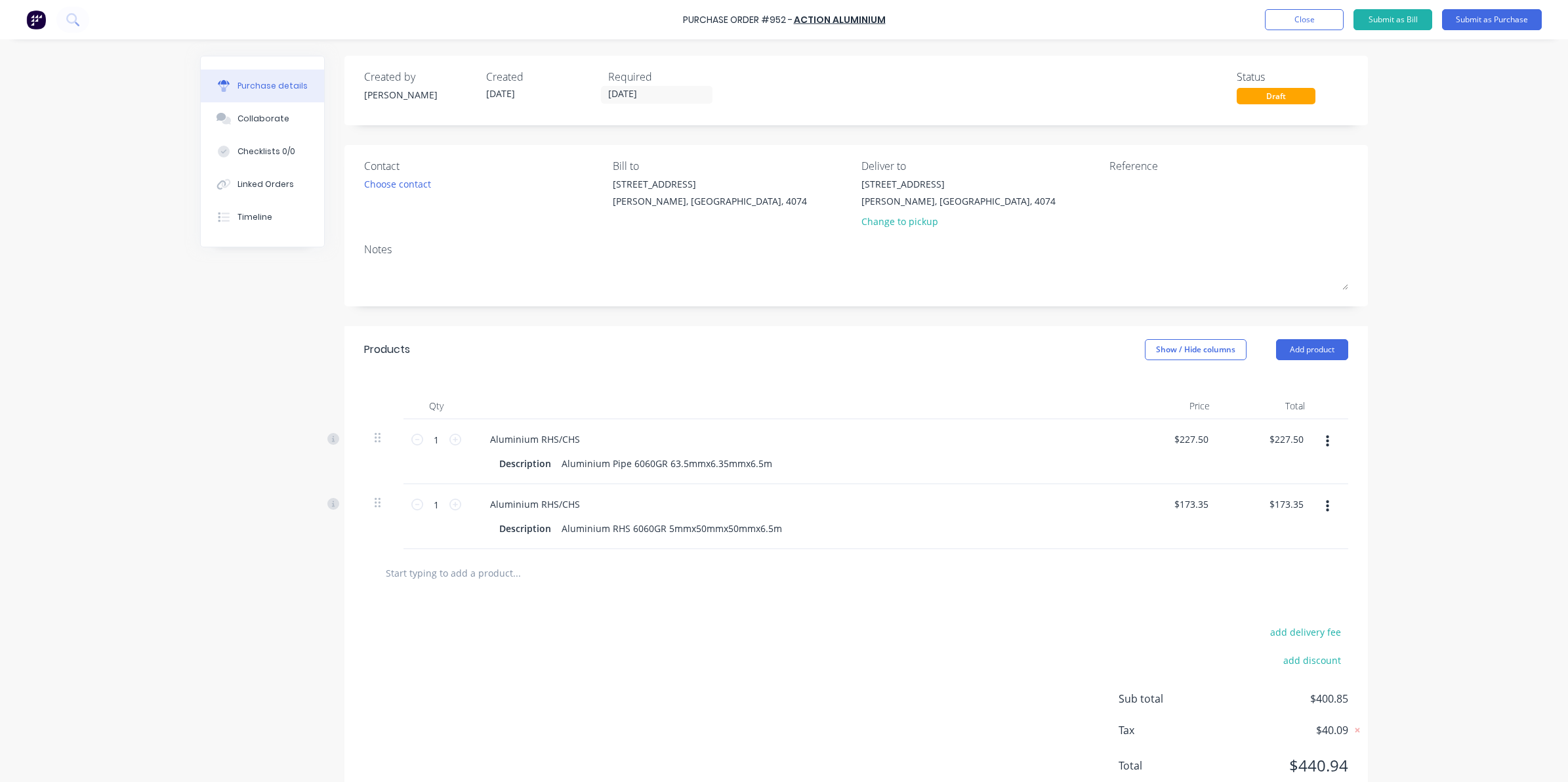
click at [463, 560] on input "text" at bounding box center [516, 572] width 262 height 26
click at [1306, 351] on button "Add product" at bounding box center [1311, 349] width 72 height 21
click at [1306, 386] on div "Product catalogue" at bounding box center [1286, 384] width 101 height 19
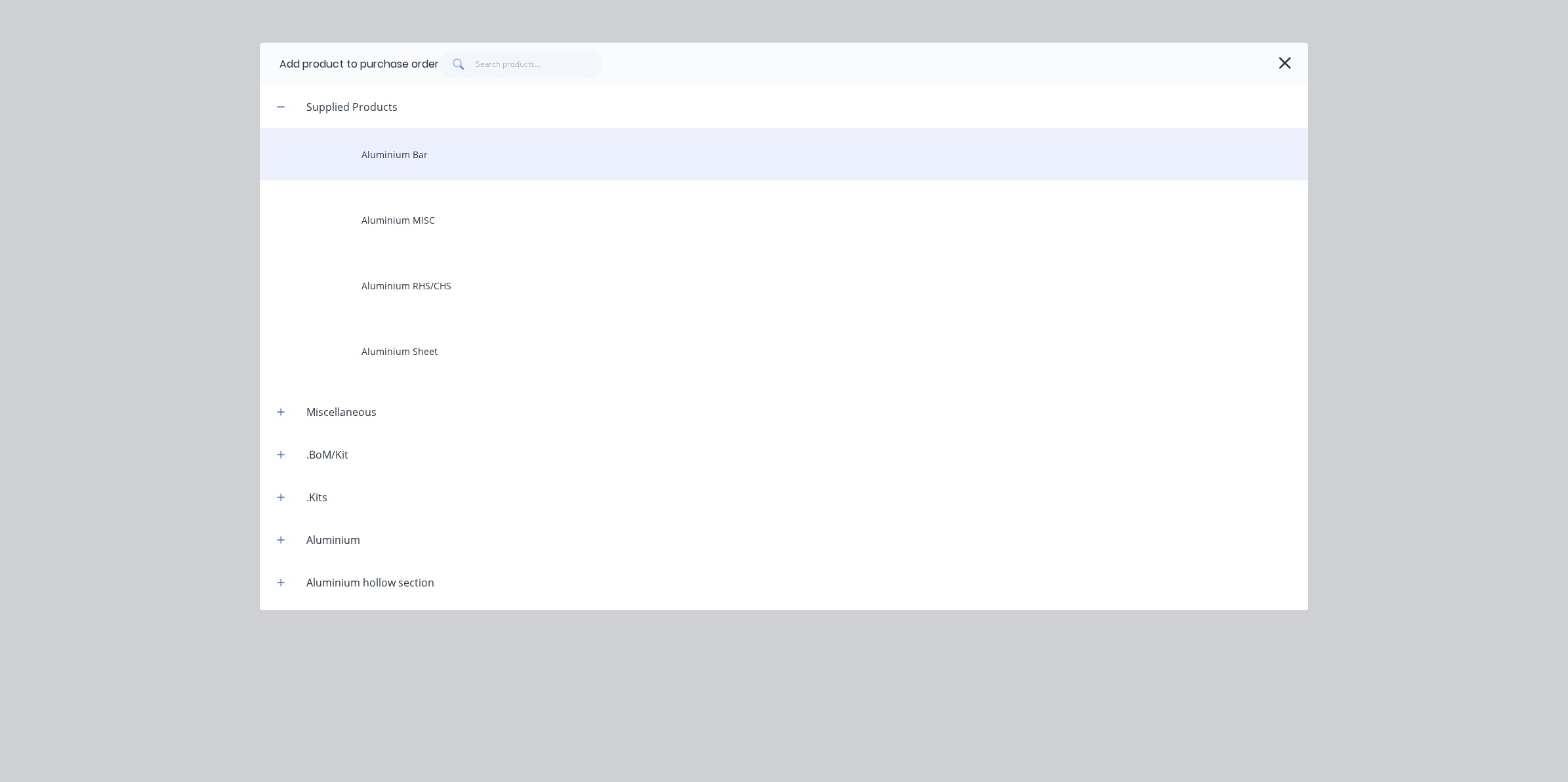
click at [400, 155] on div "Aluminium Bar" at bounding box center [783, 154] width 1048 height 53
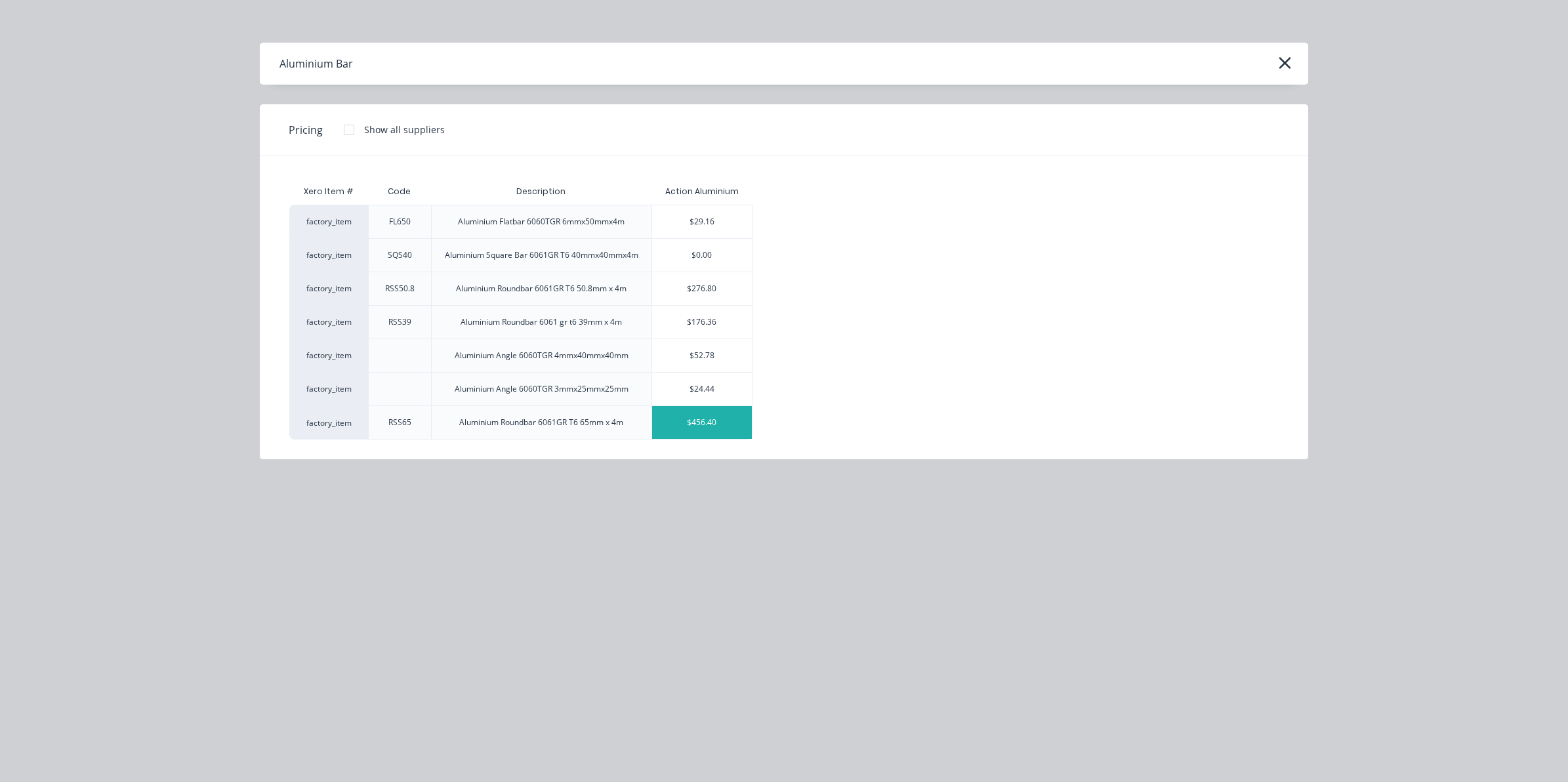
click at [683, 431] on div "$456.40" at bounding box center [702, 423] width 100 height 33
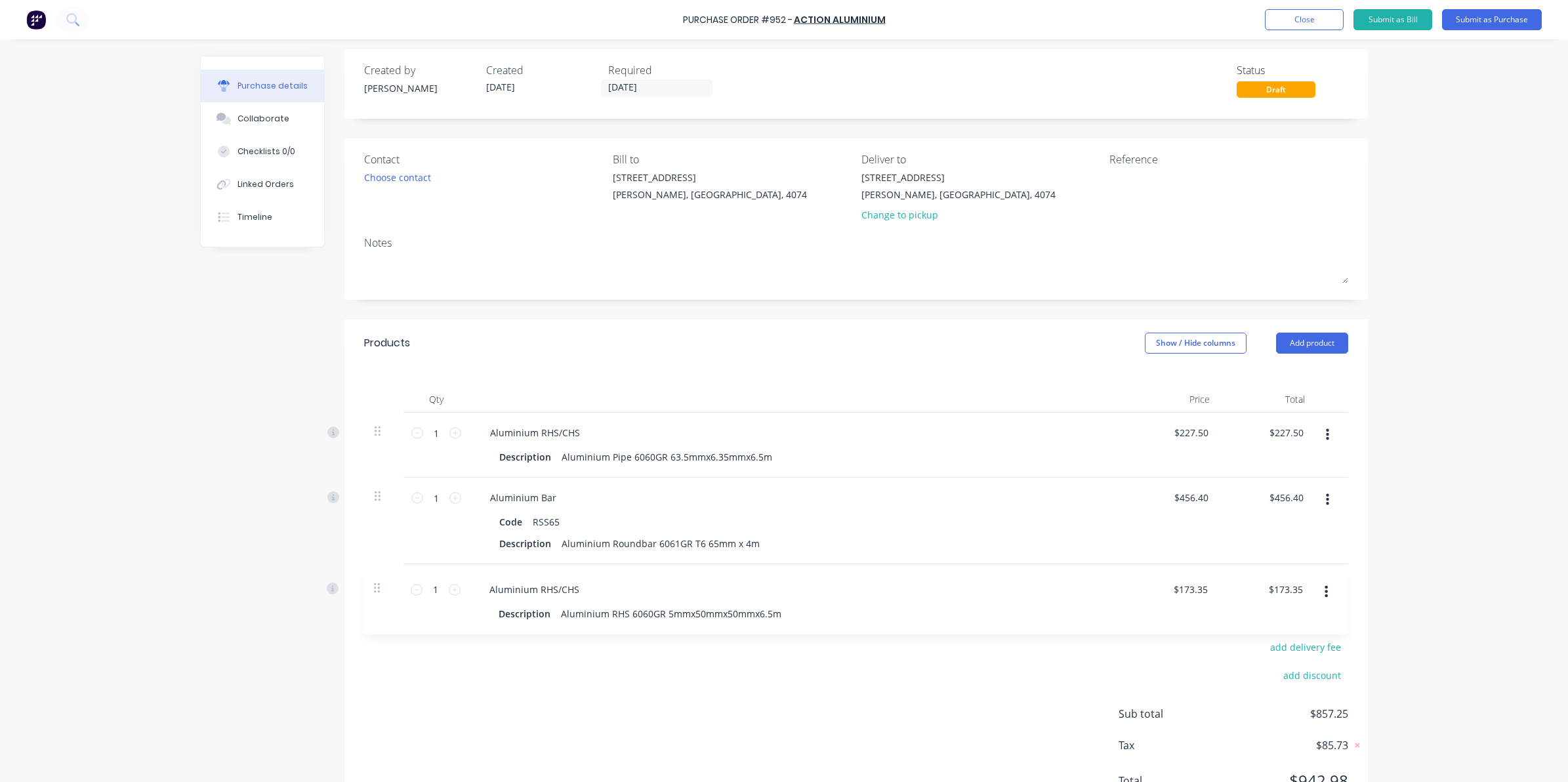
drag, startPoint x: 371, startPoint y: 502, endPoint x: 379, endPoint y: 590, distance: 88.4
click at [379, 590] on div "Products Show / Hide columns Add product Qty Price Total 1 1 Aluminium RHS/CHS …" at bounding box center [856, 573] width 1023 height 508
click at [382, 427] on div at bounding box center [384, 427] width 19 height 16
click at [434, 431] on input "1" at bounding box center [436, 429] width 26 height 20
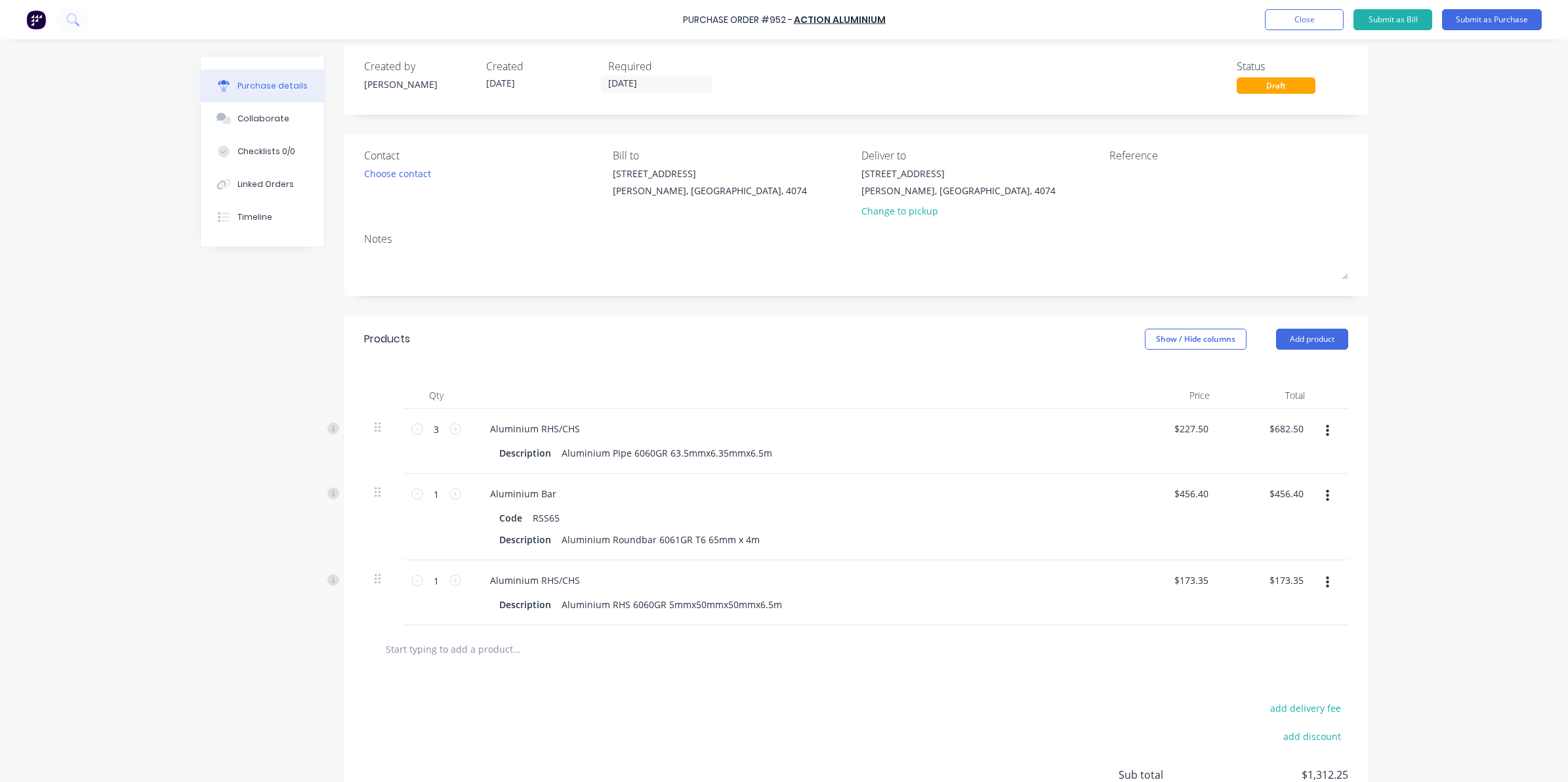
click at [432, 745] on div "add delivery fee add discount Sub total $1,312.25 Tax $131.23 Total $1,443.48" at bounding box center [856, 781] width 1023 height 216
click at [431, 584] on input "1" at bounding box center [436, 581] width 26 height 20
click at [604, 753] on div "add delivery fee add discount Sub total $1,658.95 Tax $165.90 Total $1,824.85" at bounding box center [856, 781] width 1023 height 216
click at [696, 694] on div "add delivery fee add discount Sub total $1,658.95 Tax $165.90 Total $1,824.85" at bounding box center [856, 781] width 1023 height 216
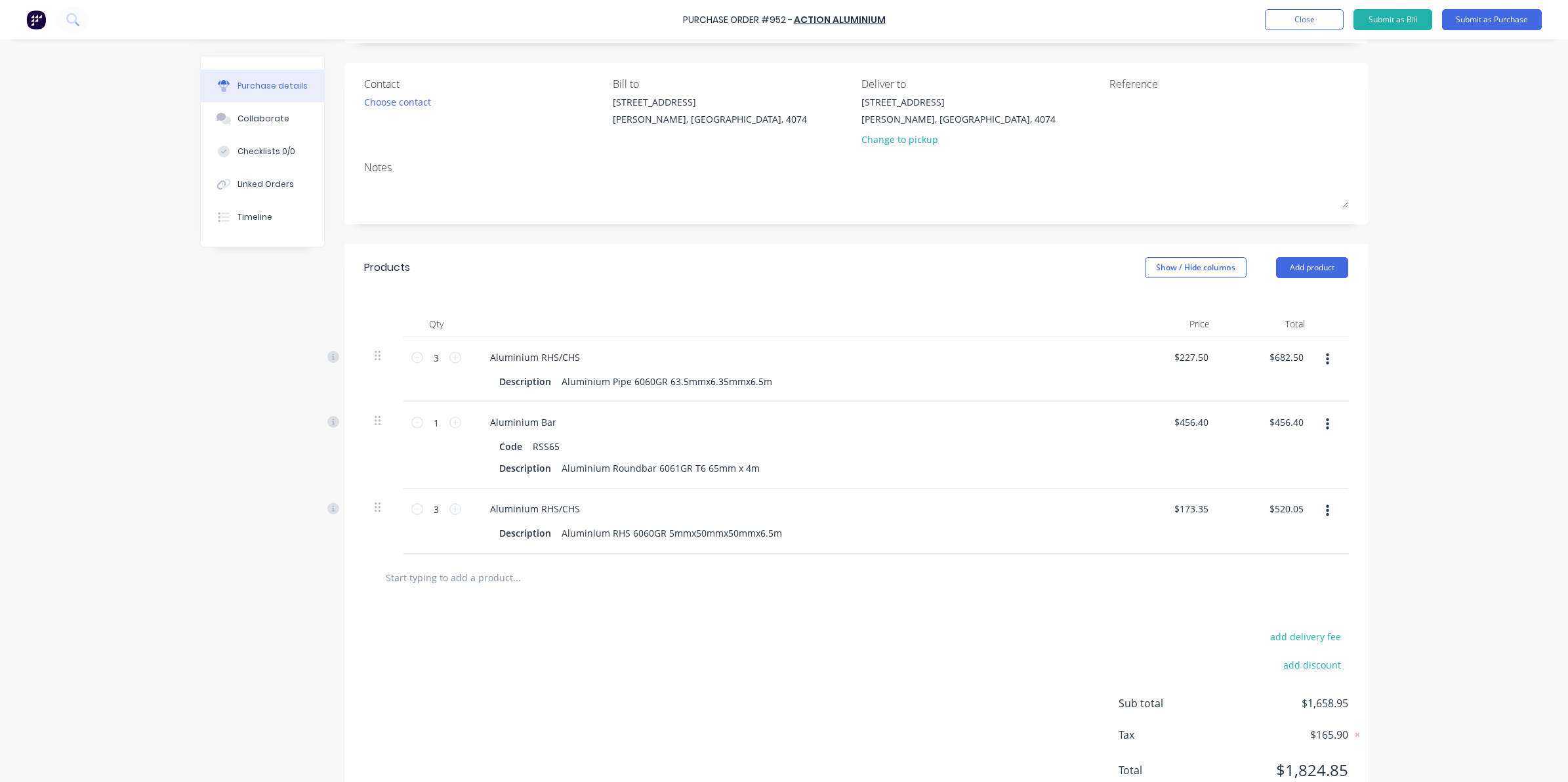
scroll to position [132, 0]
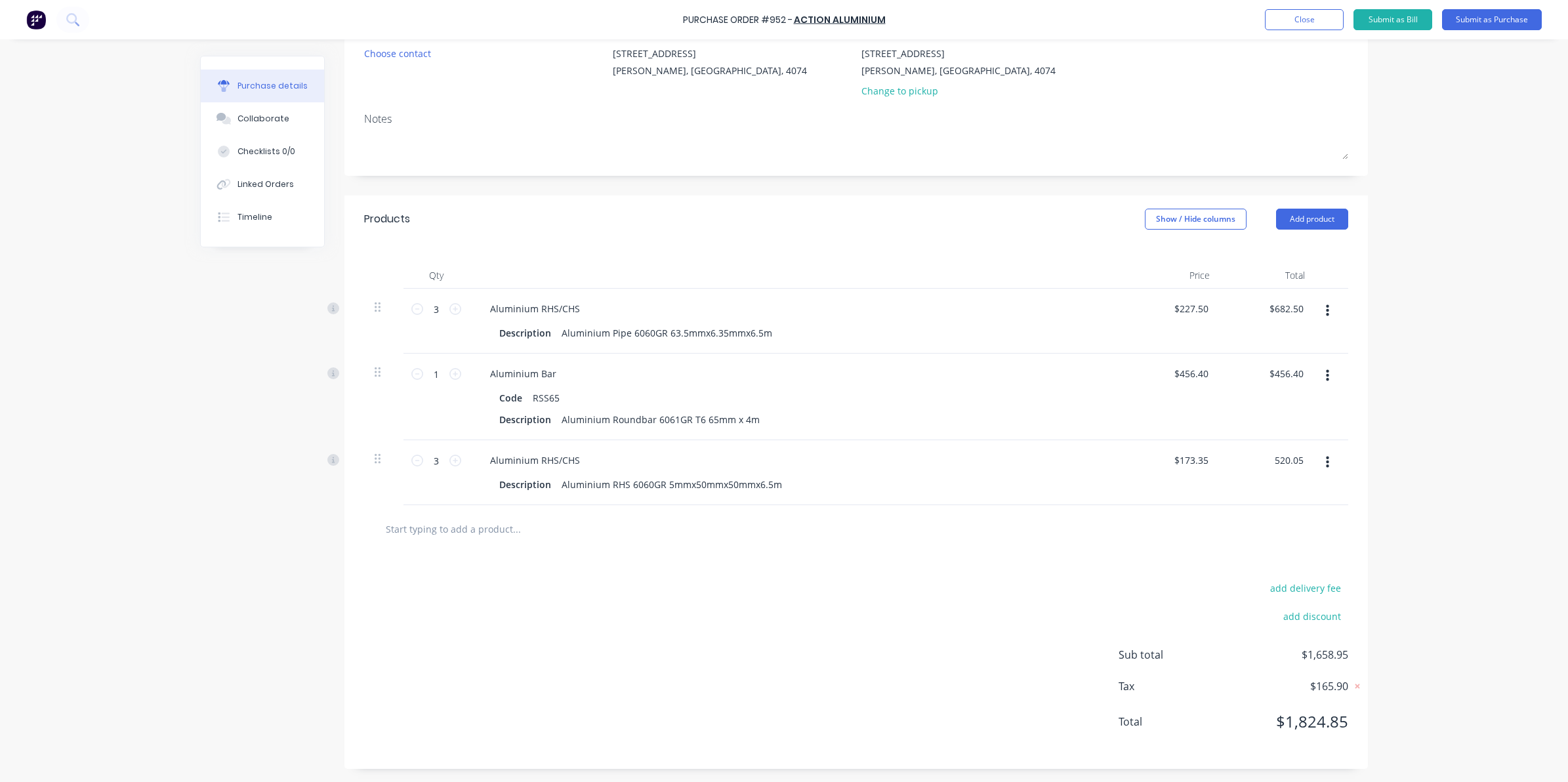
drag, startPoint x: 1298, startPoint y: 459, endPoint x: 1160, endPoint y: 468, distance: 138.3
click at [1160, 468] on div "3 3 Aluminium RHS/CHS Description Aluminium RHS 6060GR 5mmx50mmx50mmx6.5m $173.…" at bounding box center [856, 473] width 984 height 65
drag, startPoint x: 1303, startPoint y: 469, endPoint x: 1319, endPoint y: 460, distance: 18.4
click at [1303, 470] on div "$521.24 $521.24" at bounding box center [1267, 473] width 95 height 65
drag, startPoint x: 1296, startPoint y: 301, endPoint x: 1175, endPoint y: 307, distance: 121.1
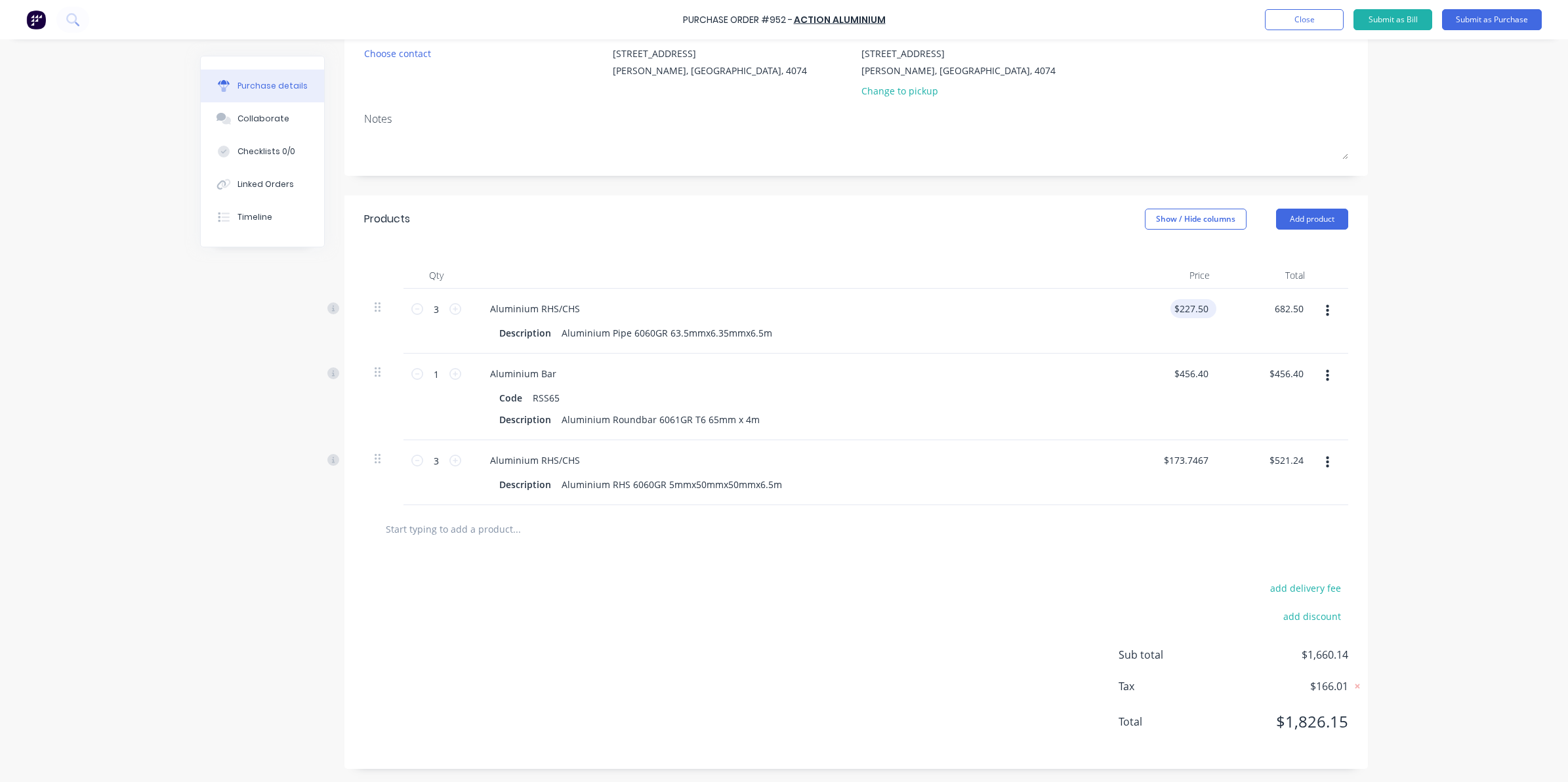
click at [1175, 307] on div "3 3 Aluminium RHS/CHS Description Aluminium Pipe 6060GR 63.5mmx6.35mmx6.5m $227…" at bounding box center [856, 321] width 984 height 65
click at [1381, 378] on div "Purchase Order #952 - Action Aluminium Add product Close Submit as Bill Submit …" at bounding box center [784, 391] width 1568 height 782
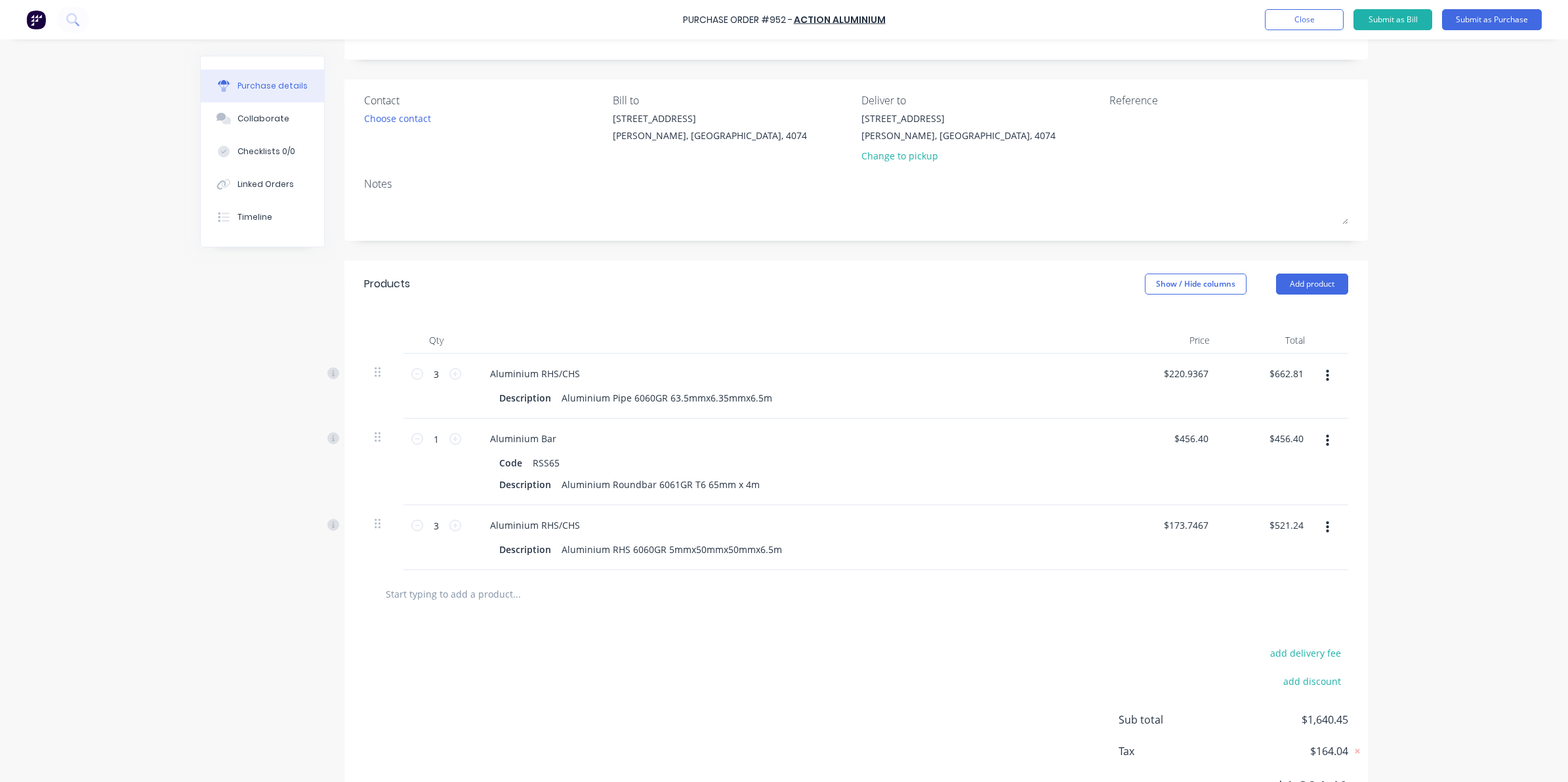
scroll to position [0, 0]
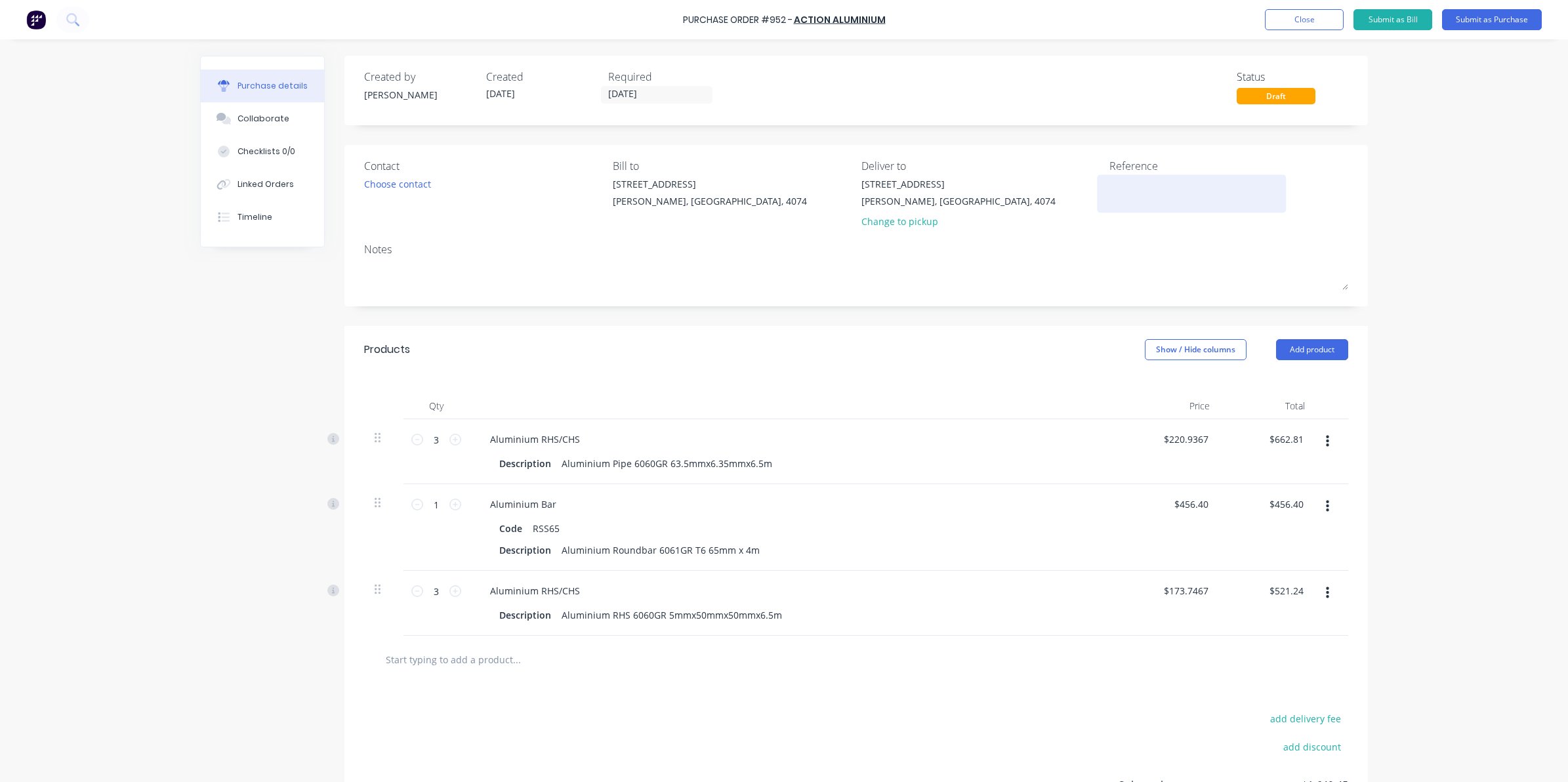
click at [1109, 203] on textarea at bounding box center [1191, 192] width 164 height 29
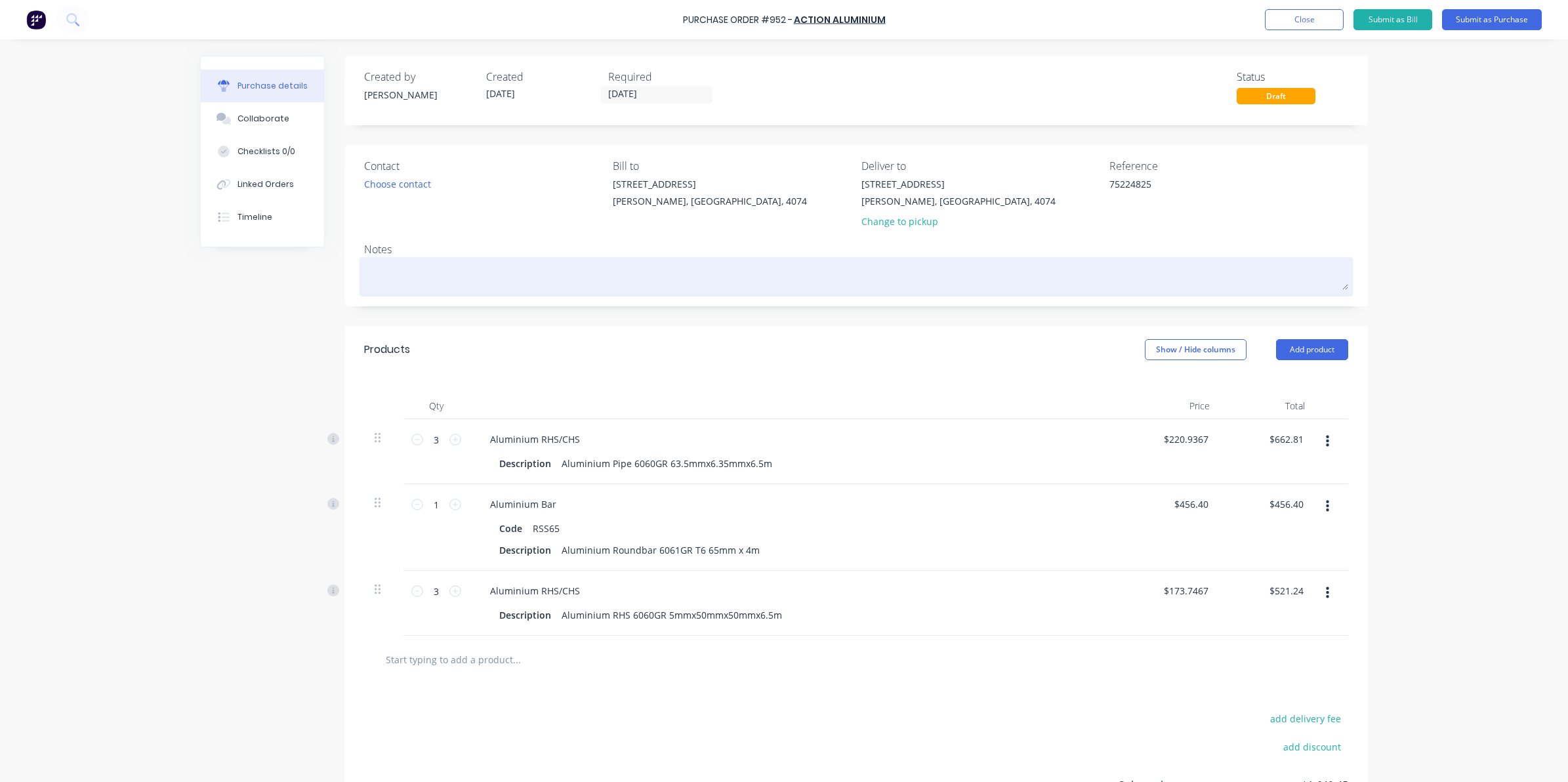
click at [704, 267] on textarea at bounding box center [856, 274] width 984 height 29
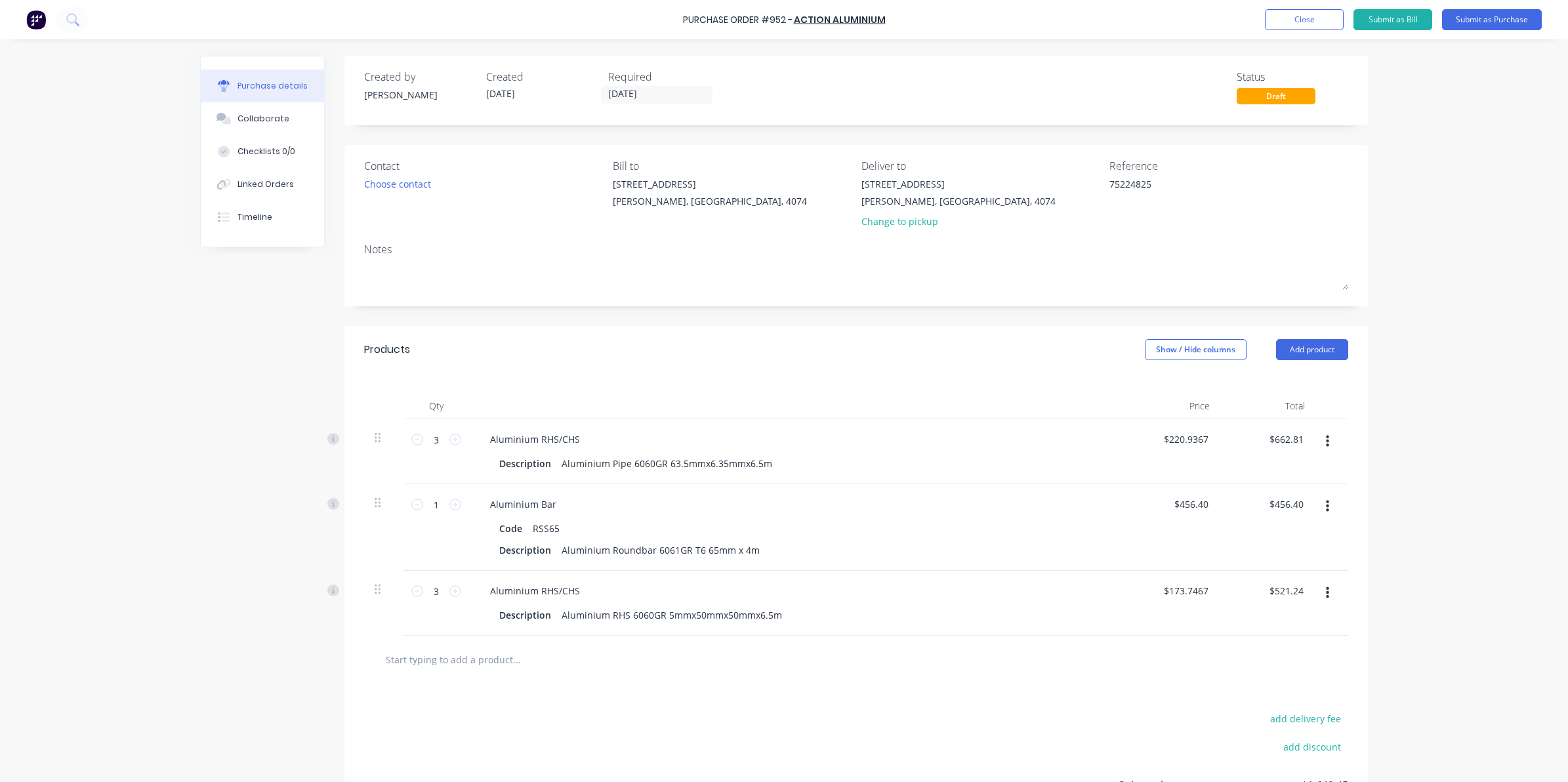
click at [1538, 77] on div "Purchase Order #952 - Action Aluminium Add product Close Submit as Bill Submit …" at bounding box center [784, 391] width 1568 height 782
click at [1472, 25] on button "Submit as Purchase" at bounding box center [1492, 19] width 100 height 21
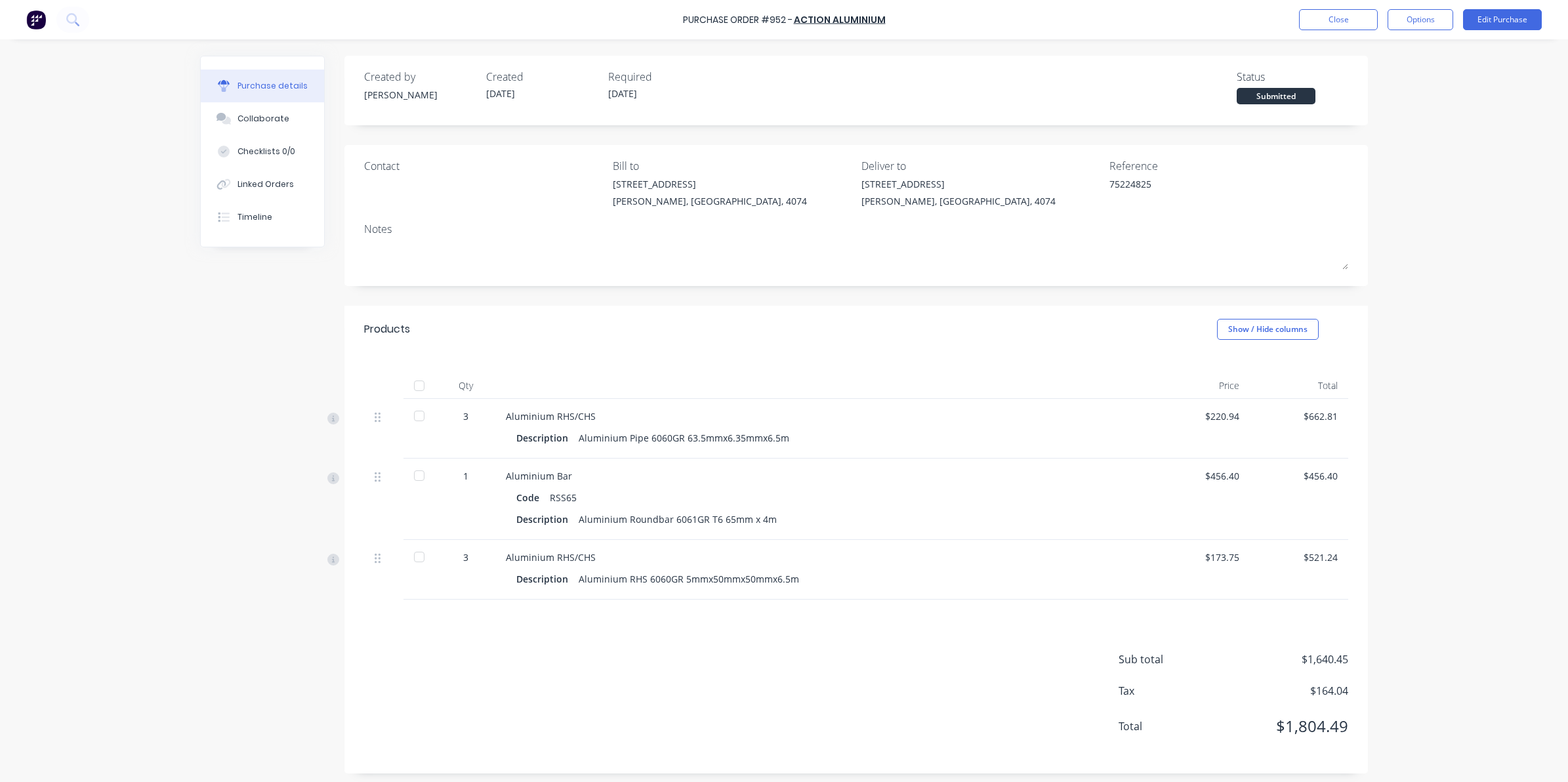
click at [1403, 19] on button "Options" at bounding box center [1420, 19] width 66 height 21
click at [1381, 86] on div "Convert to Bill" at bounding box center [1391, 79] width 101 height 19
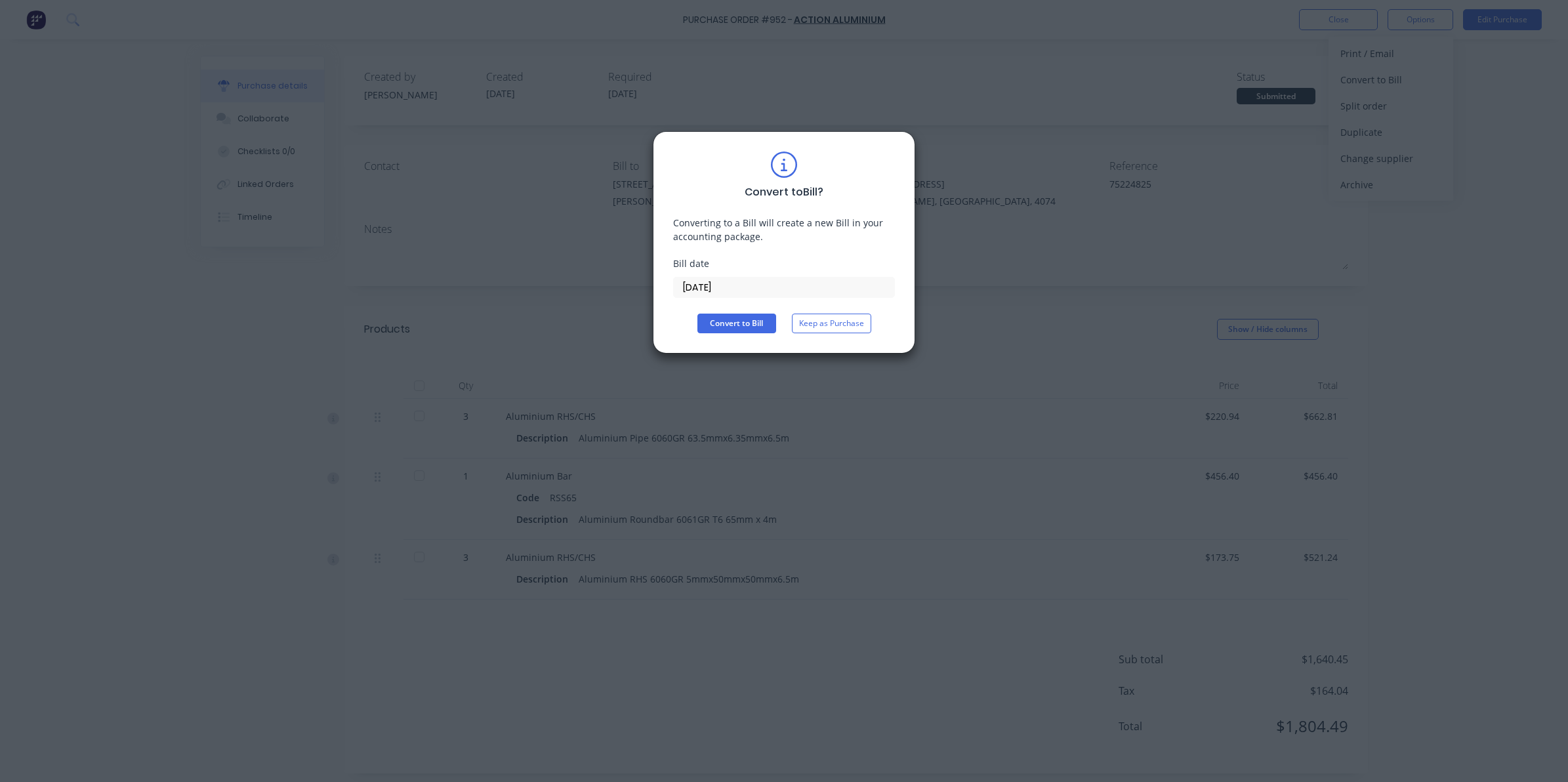
click at [768, 284] on input "08/10/25" at bounding box center [783, 287] width 220 height 20
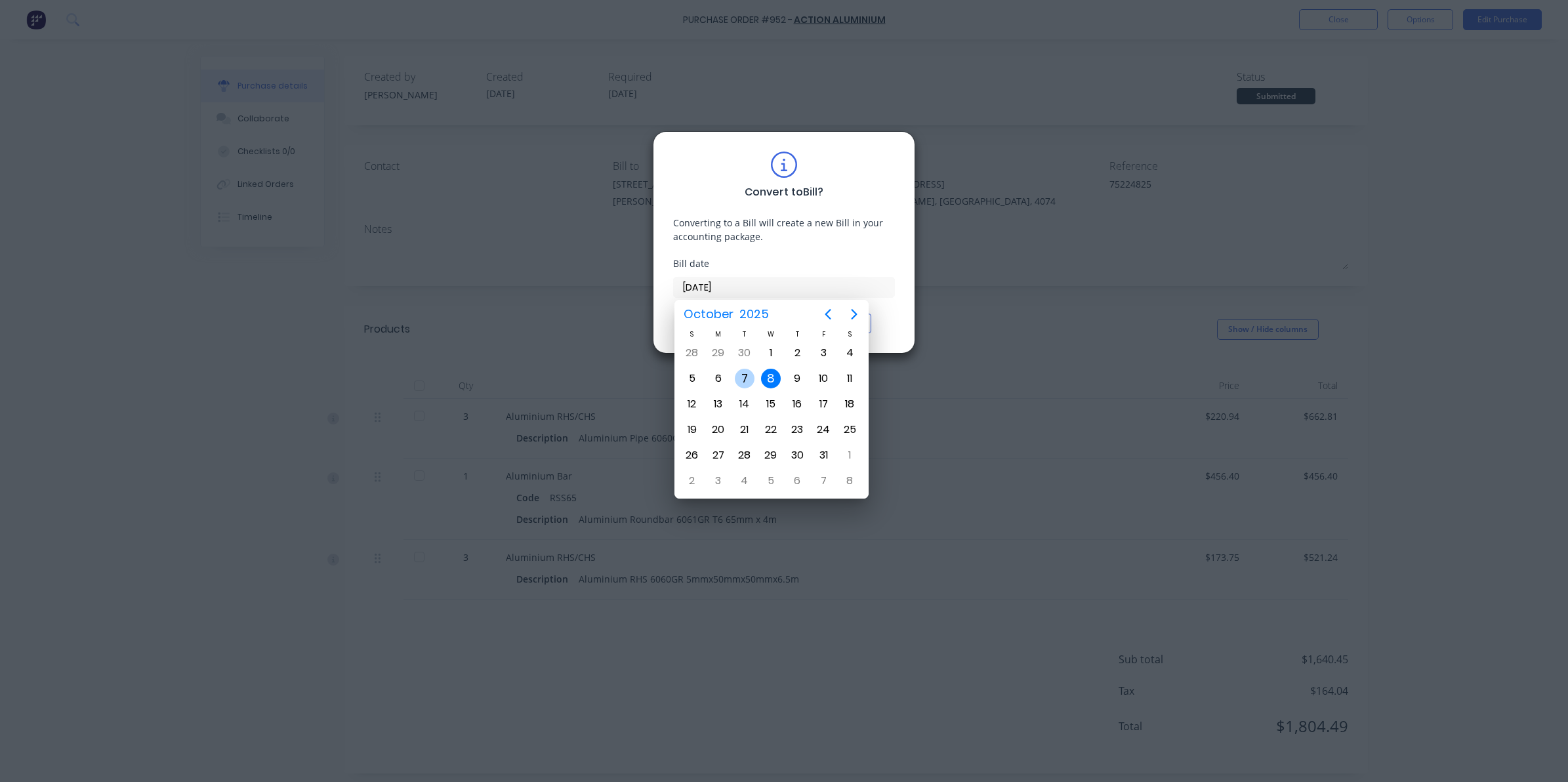
click at [743, 375] on div "7" at bounding box center [745, 379] width 20 height 20
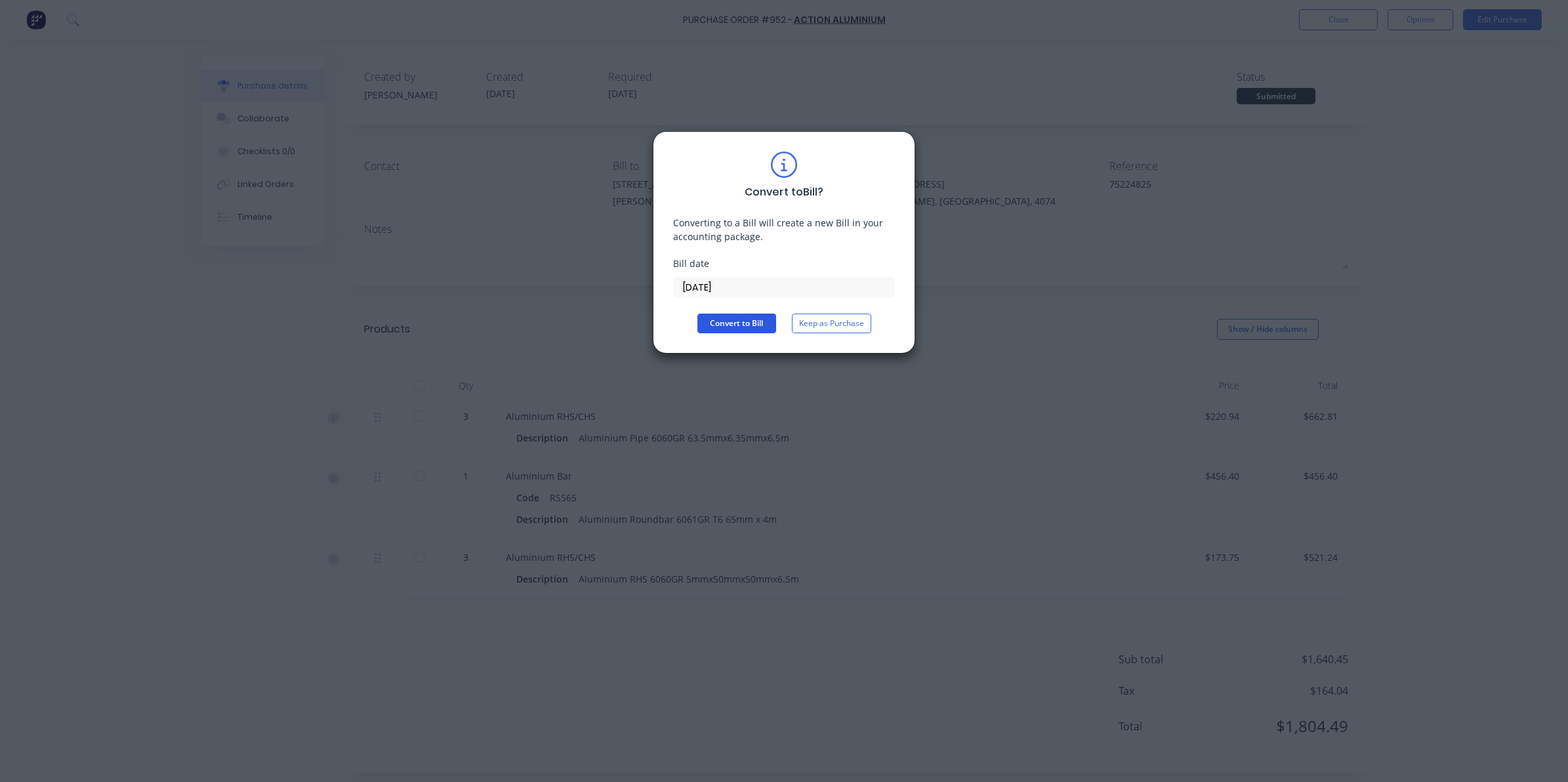
click at [727, 321] on button "Convert to Bill" at bounding box center [736, 324] width 78 height 20
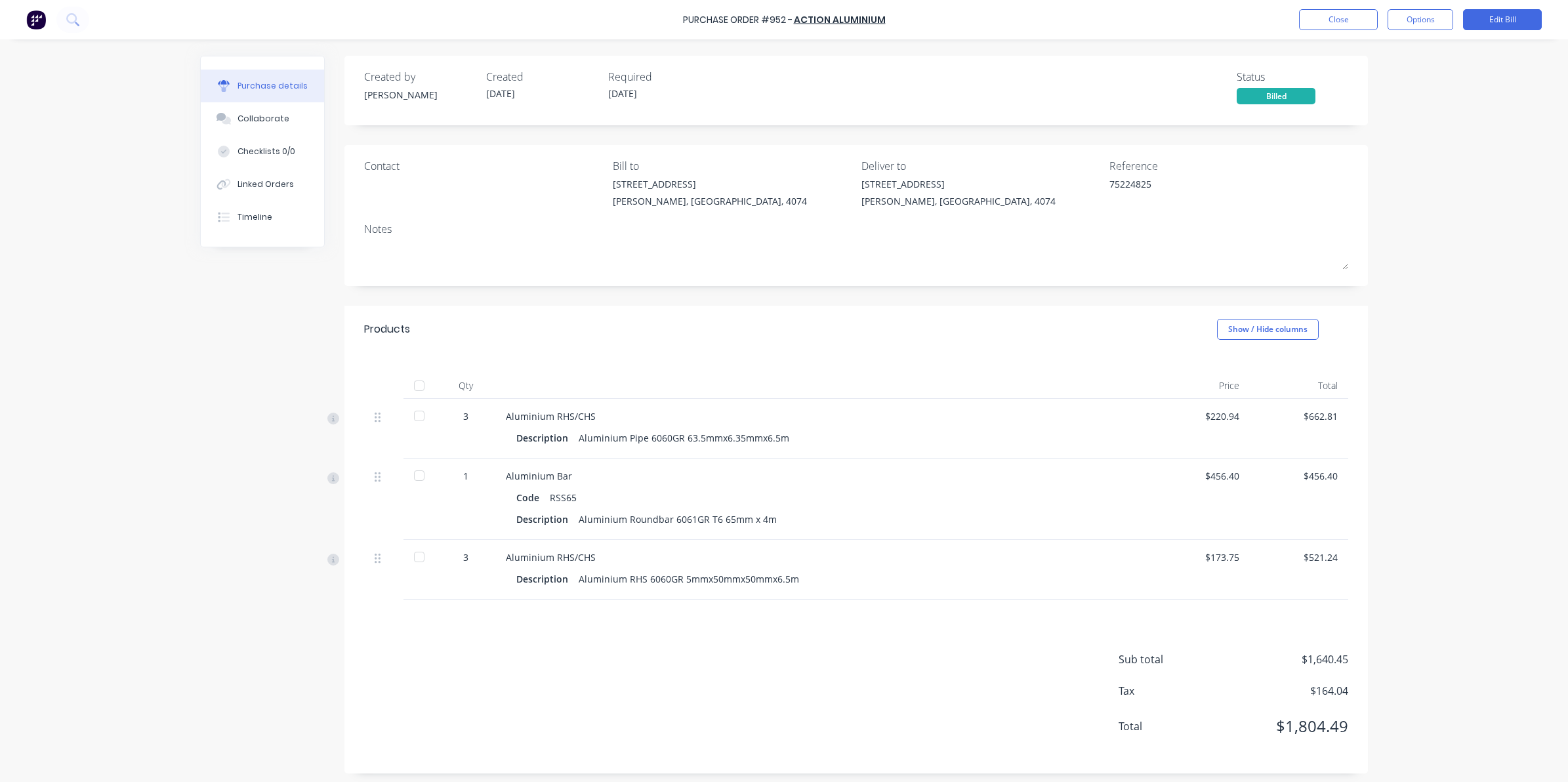
click at [411, 378] on div at bounding box center [419, 386] width 26 height 26
click at [1323, 18] on button "Close" at bounding box center [1338, 19] width 78 height 21
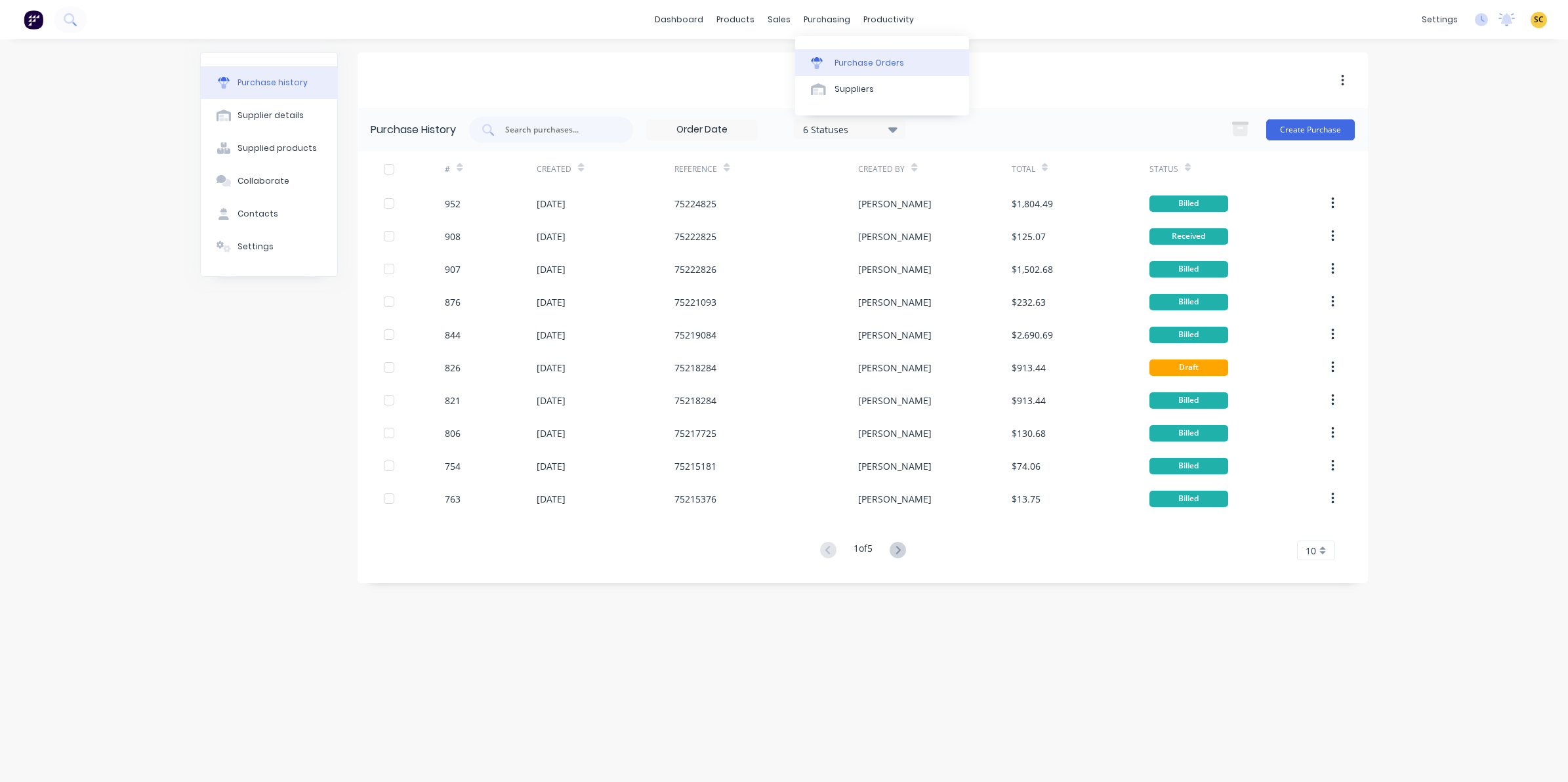
click at [846, 61] on div "Purchase Orders" at bounding box center [870, 63] width 70 height 12
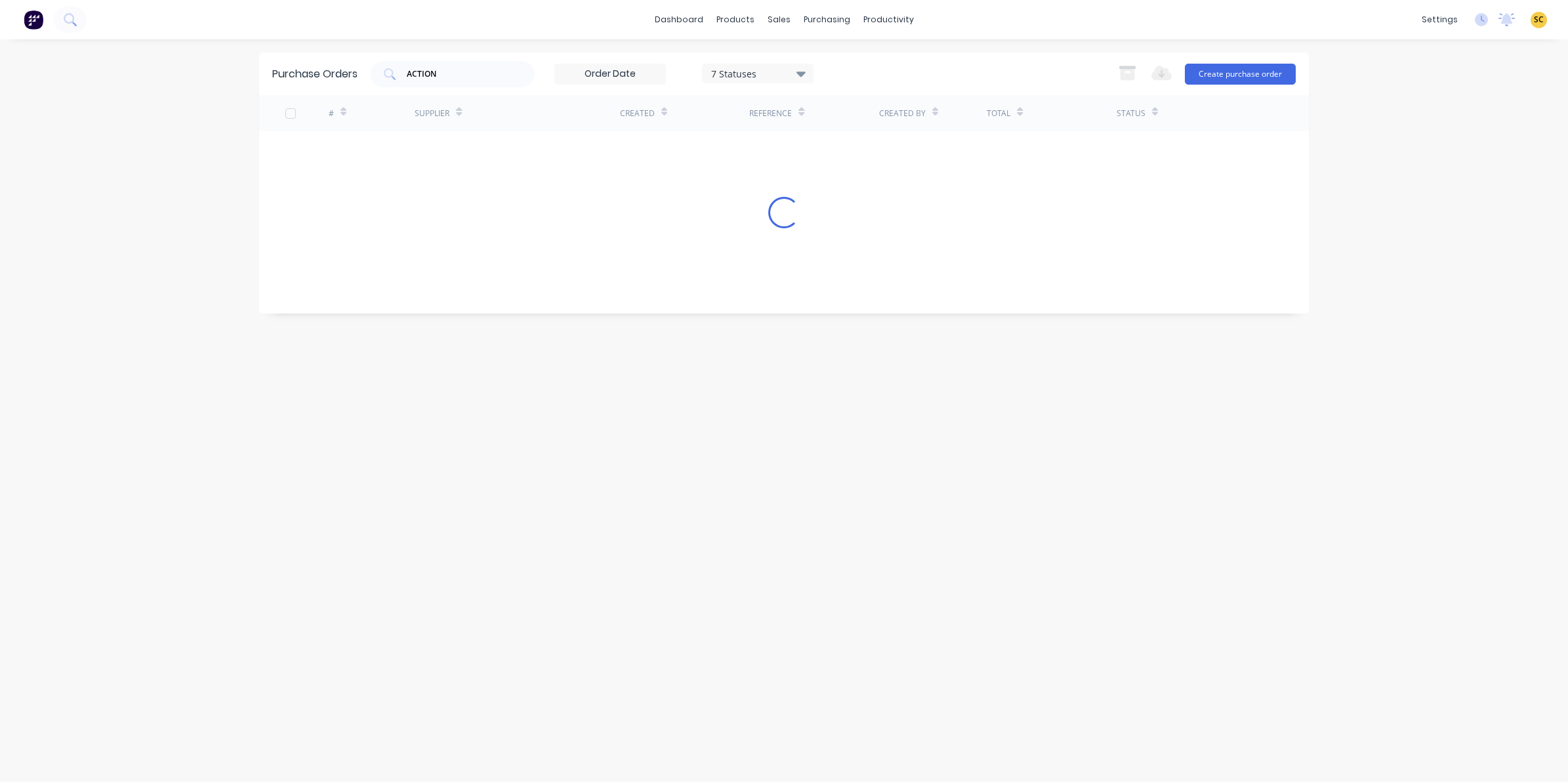
drag, startPoint x: 480, startPoint y: 71, endPoint x: 307, endPoint y: 74, distance: 173.0
click at [311, 74] on div "Purchase Orders ACTION 7 Statuses 7 Statuses Export to Excel (XLSX) Create purc…" at bounding box center [784, 74] width 1050 height 43
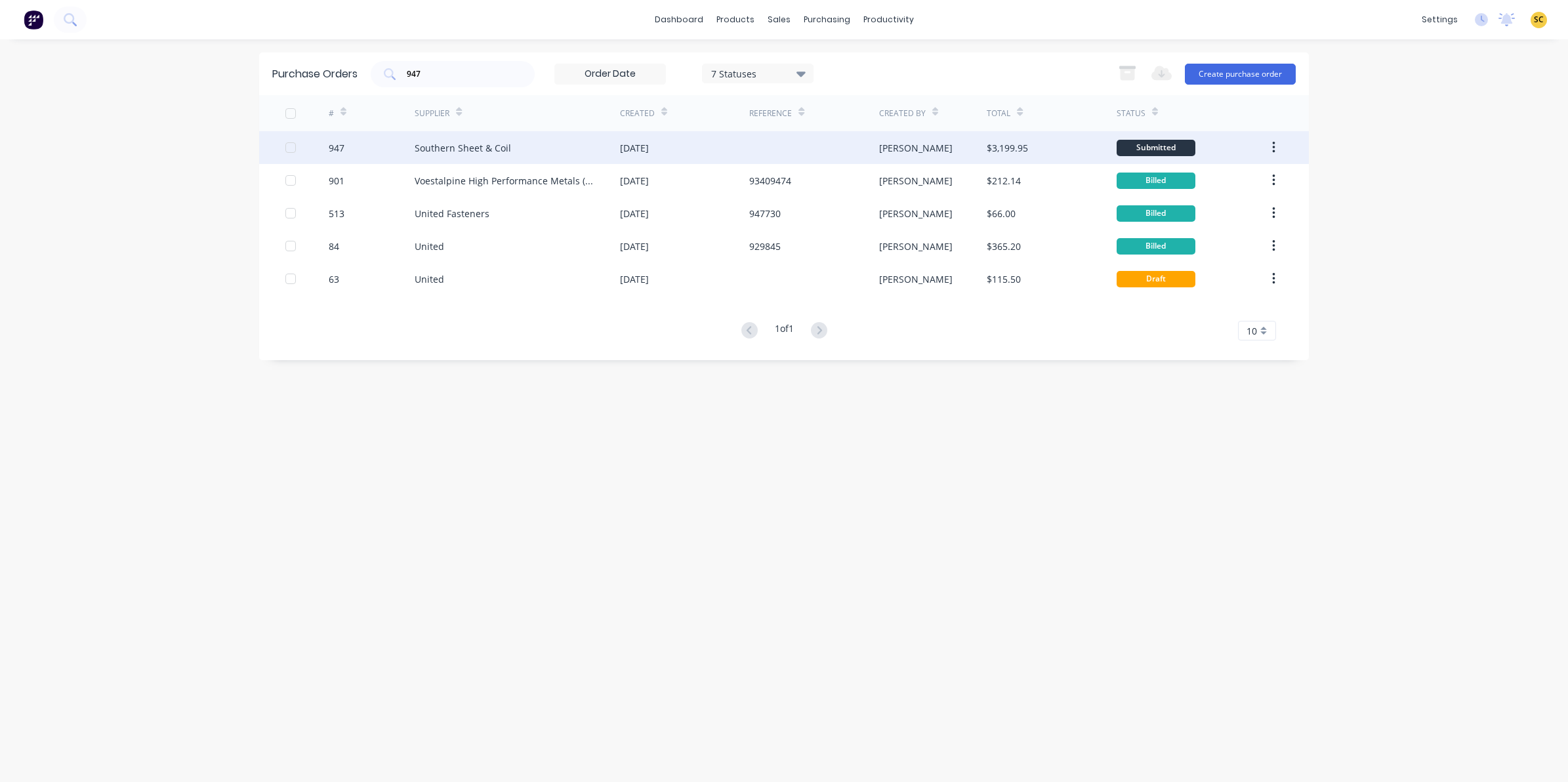
click at [461, 156] on div "Southern Sheet & Coil" at bounding box center [517, 148] width 205 height 33
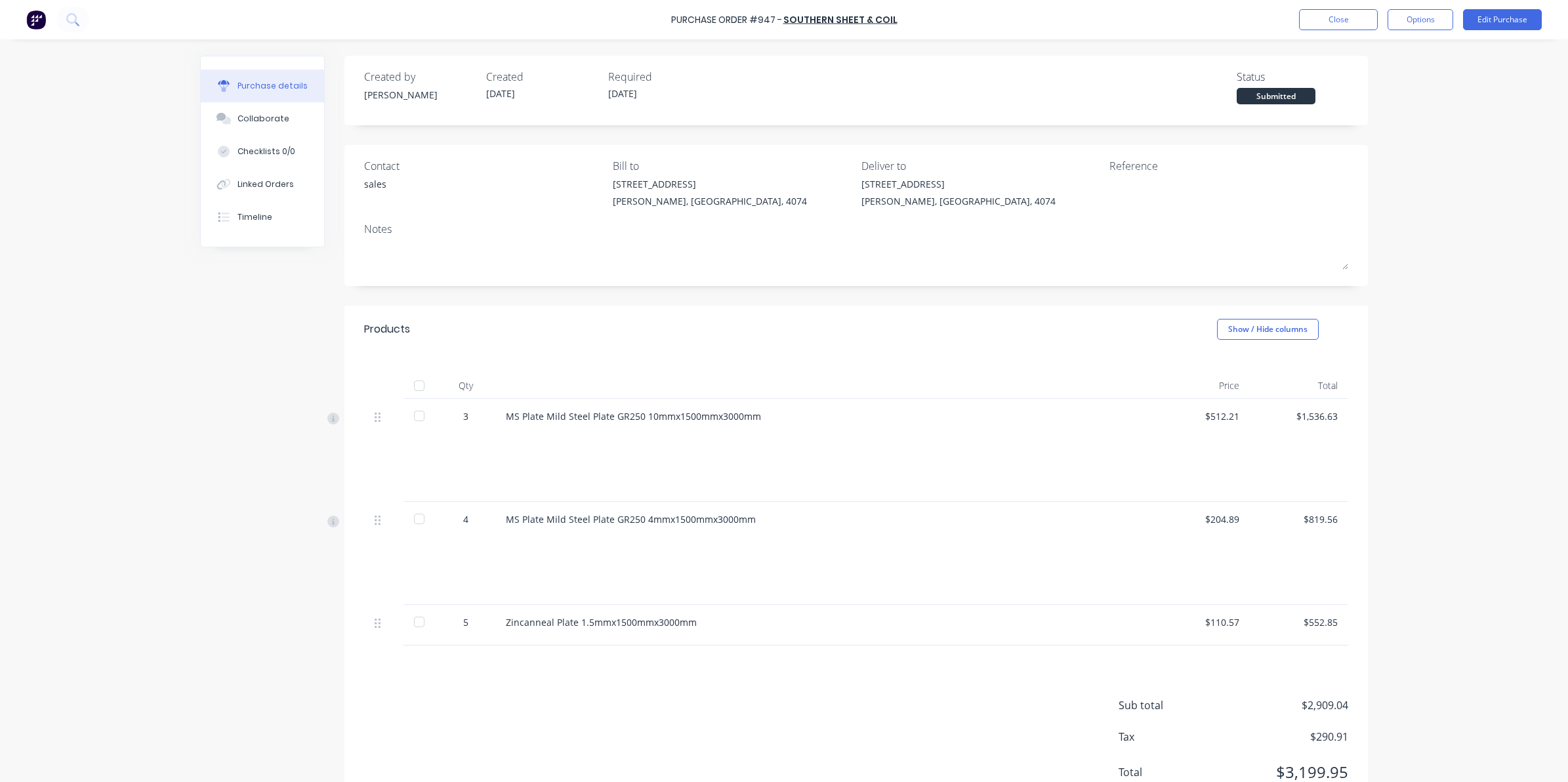
click at [516, 477] on div at bounding box center [521, 481] width 11 height 19
click at [530, 457] on div at bounding box center [823, 459] width 614 height 19
click at [569, 441] on div at bounding box center [823, 438] width 614 height 19
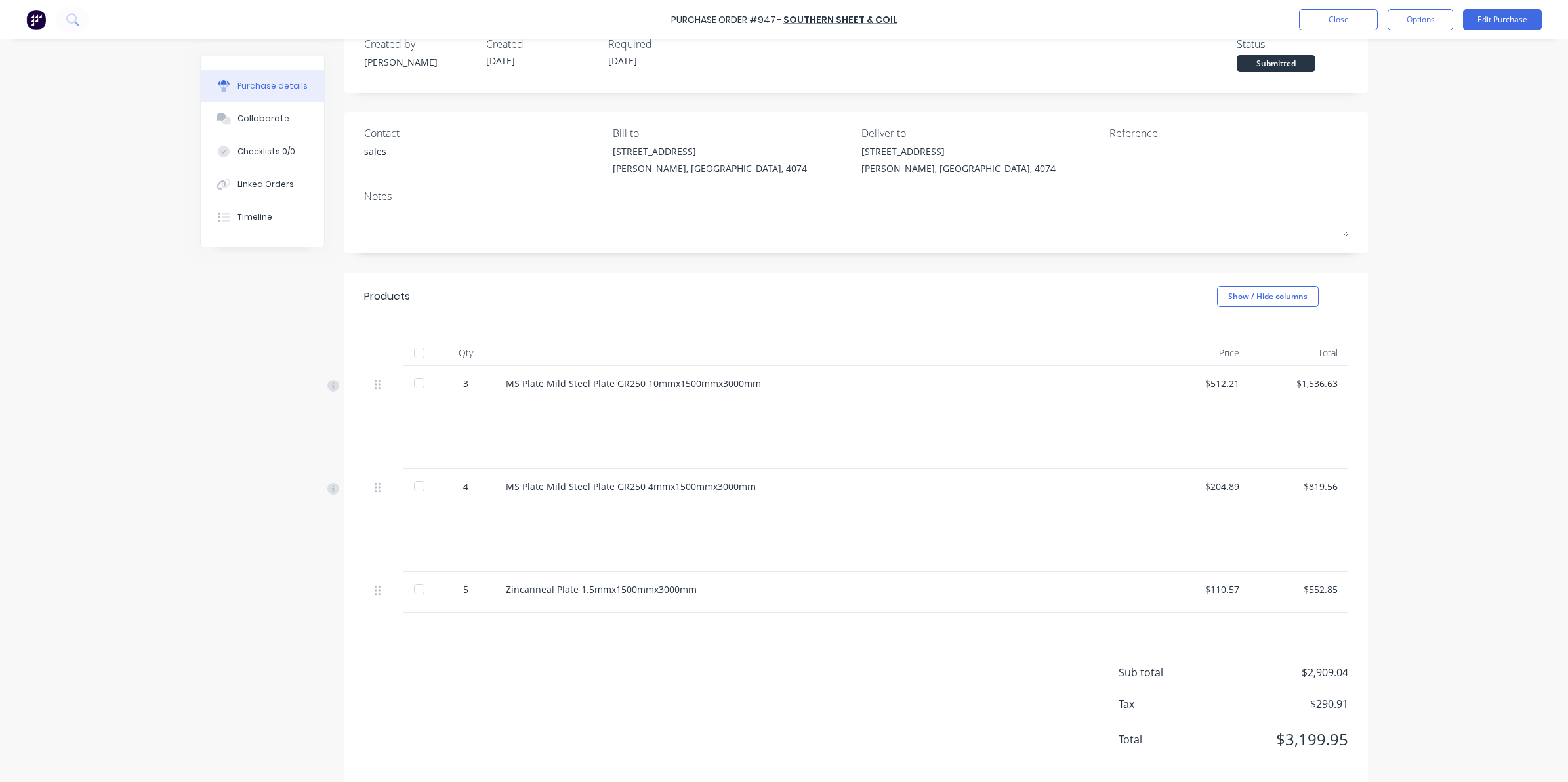
scroll to position [51, 0]
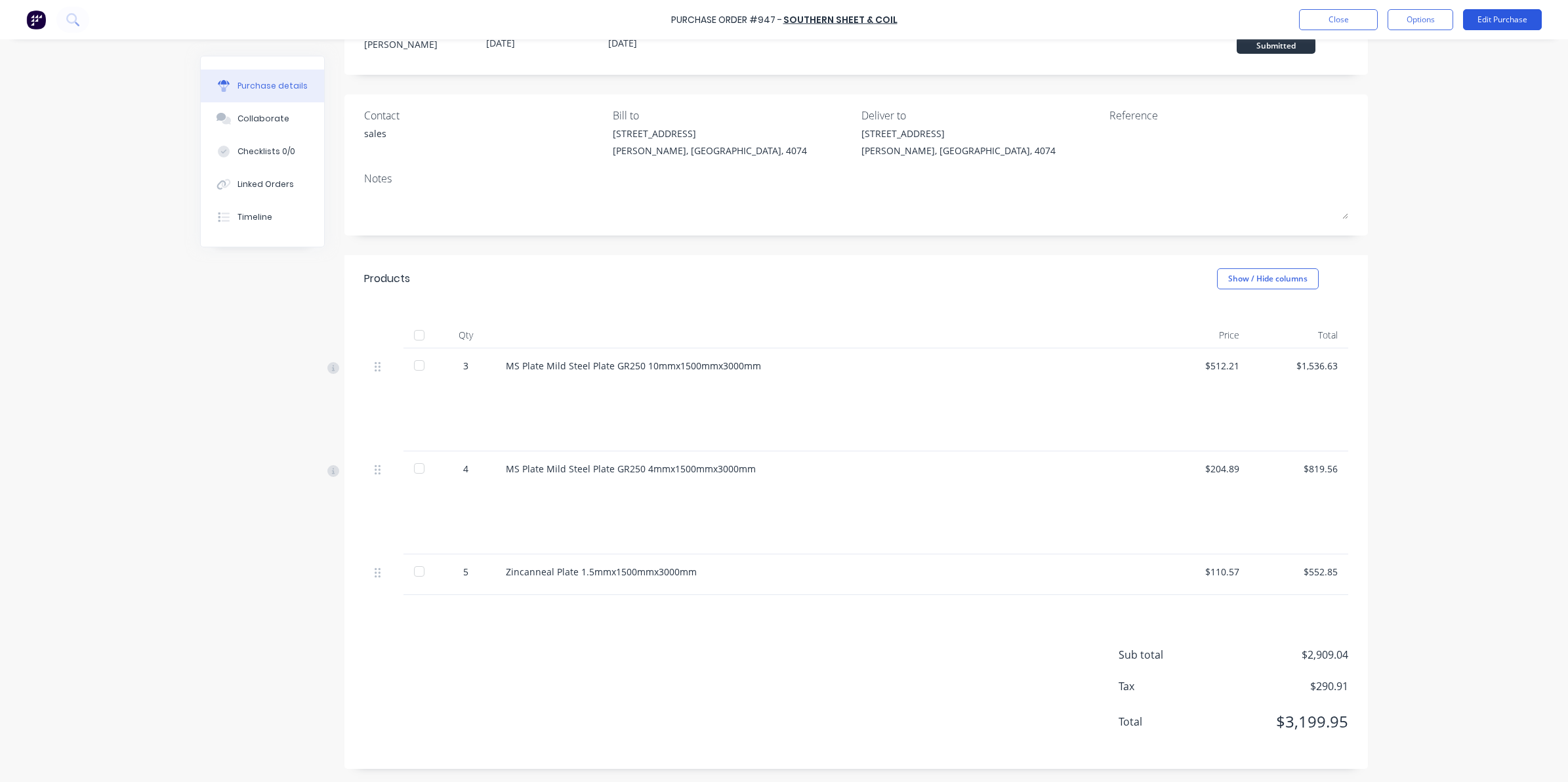
click at [1497, 21] on button "Edit Purchase" at bounding box center [1502, 19] width 78 height 21
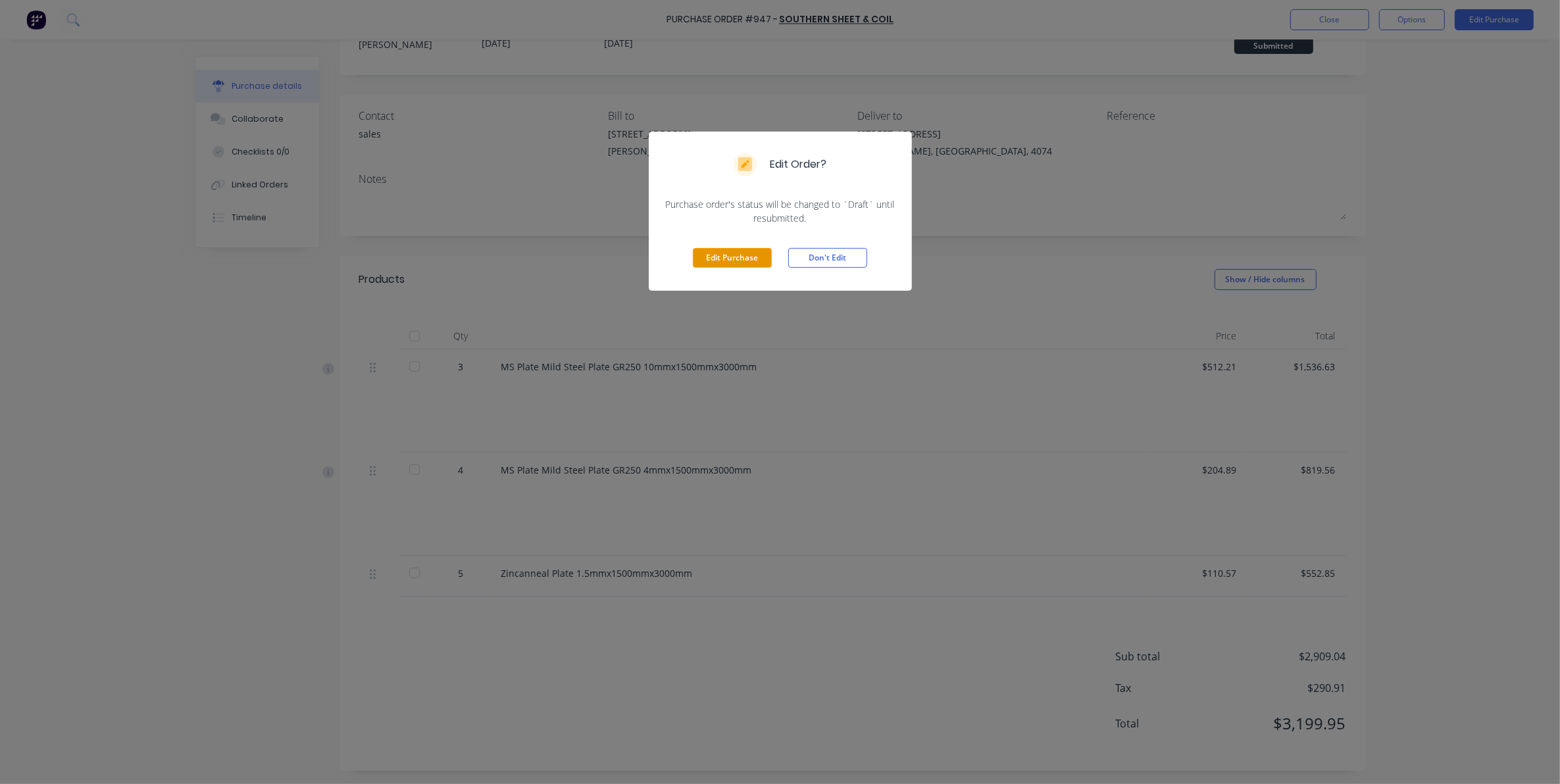
click at [706, 254] on button "Edit Purchase" at bounding box center [732, 258] width 79 height 20
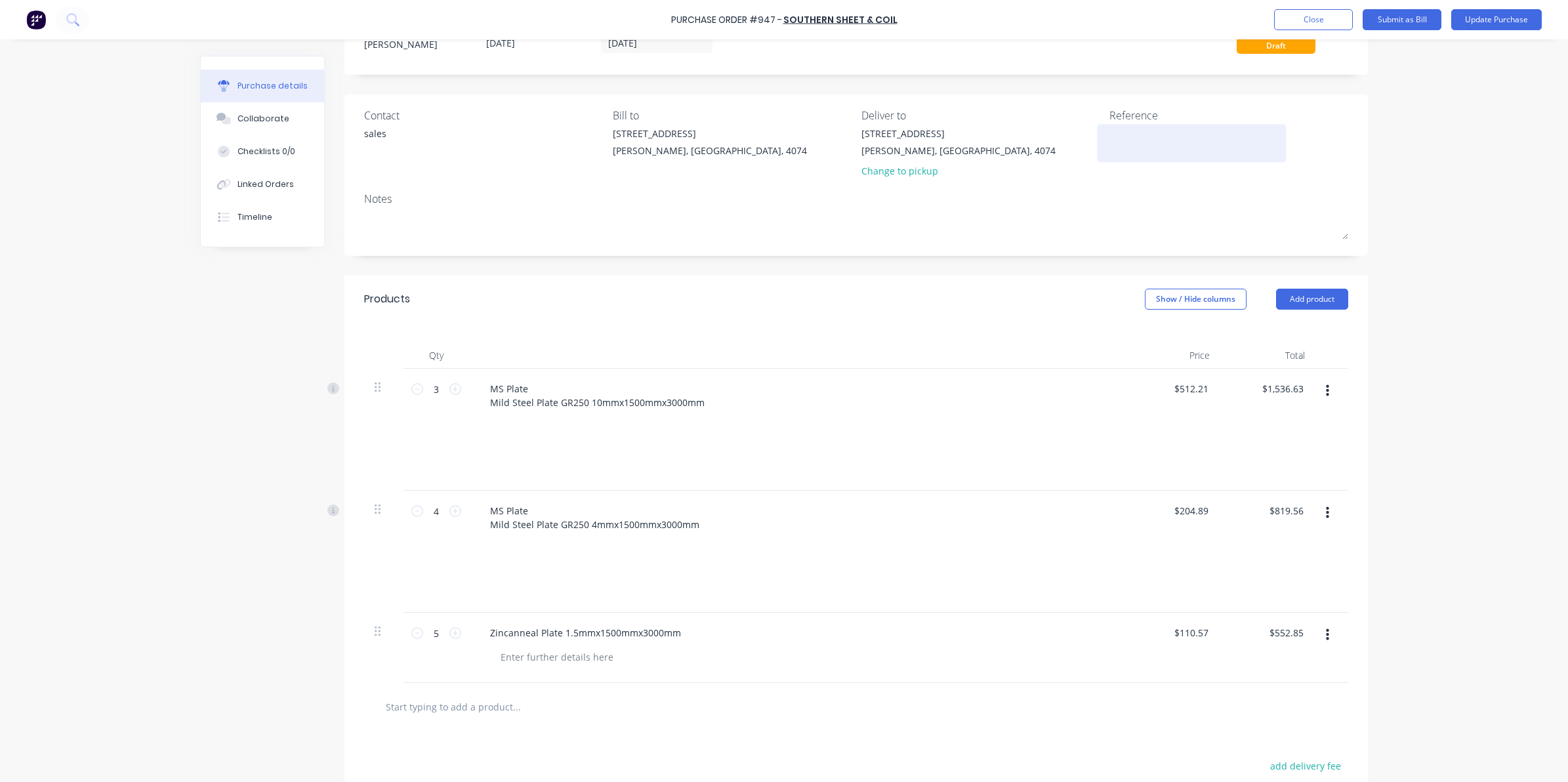
click at [1109, 138] on textarea at bounding box center [1191, 141] width 164 height 29
click at [1051, 201] on div "Notes" at bounding box center [856, 199] width 984 height 16
click at [1462, 29] on button "Update Purchase" at bounding box center [1496, 19] width 91 height 21
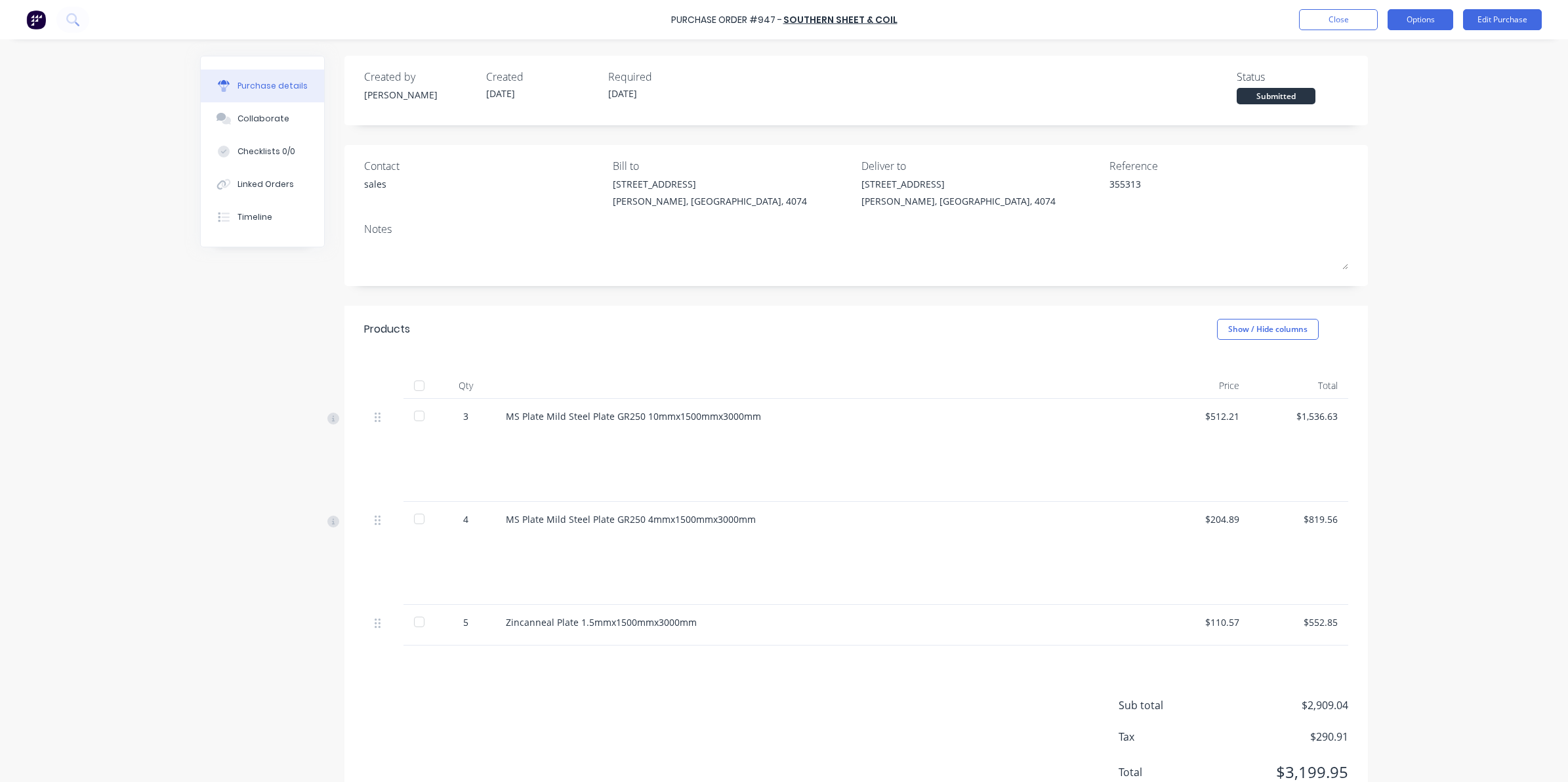
click at [1415, 15] on button "Options" at bounding box center [1420, 19] width 66 height 21
click at [1383, 84] on div "Convert to Bill" at bounding box center [1391, 79] width 101 height 19
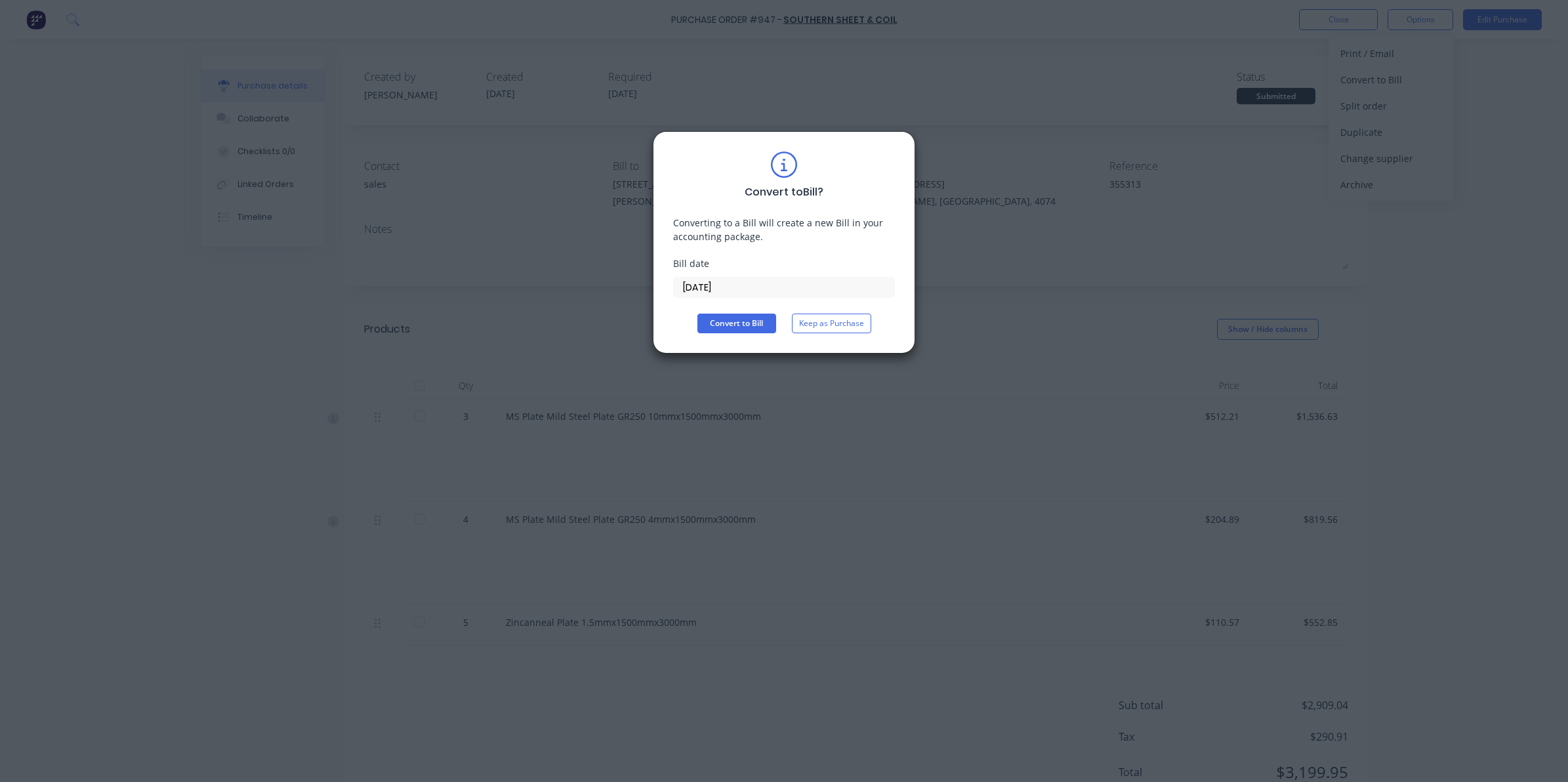
click at [771, 289] on input "08/10/25" at bounding box center [783, 287] width 220 height 20
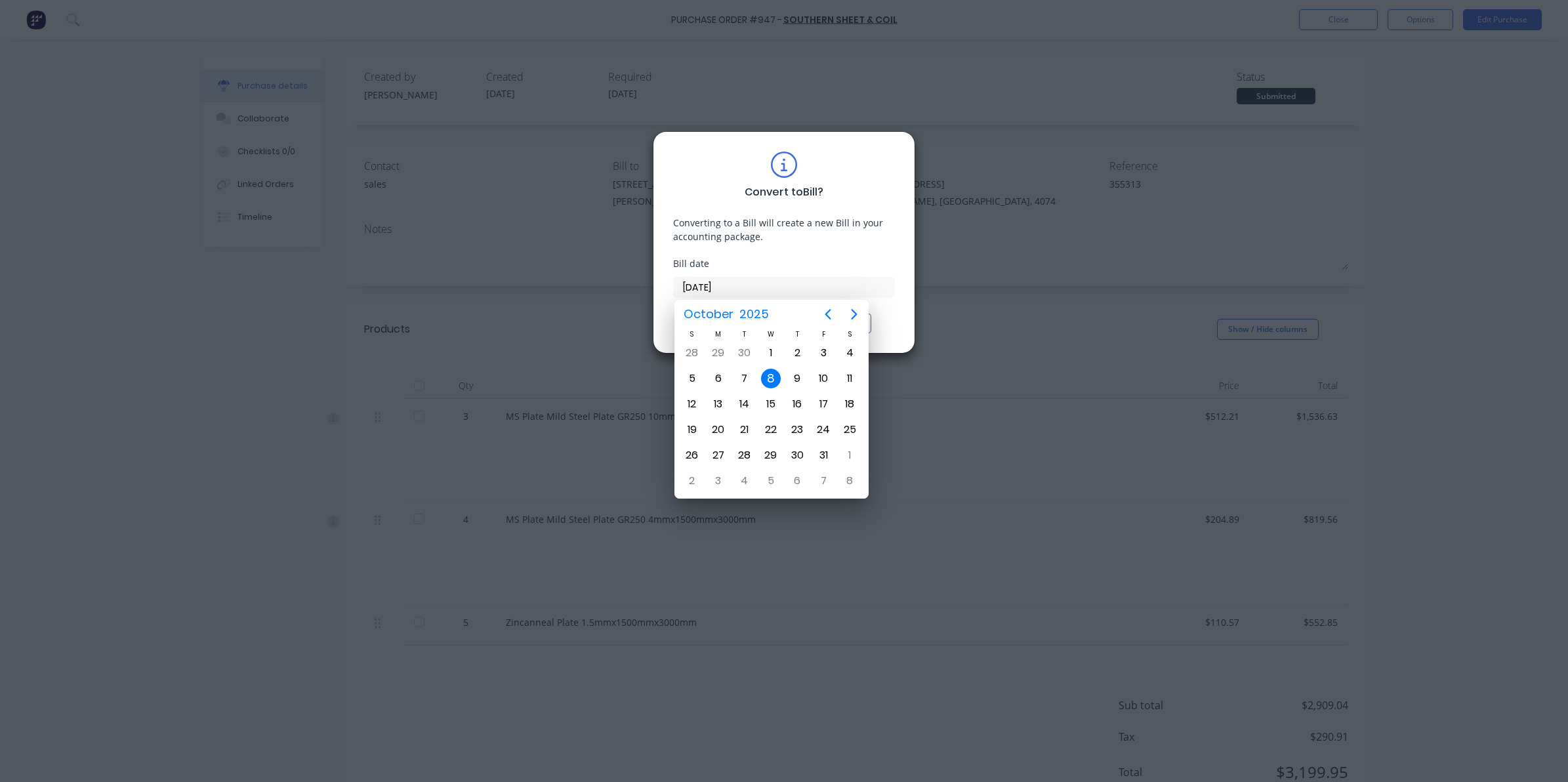
click at [774, 374] on div "8" at bounding box center [771, 379] width 20 height 20
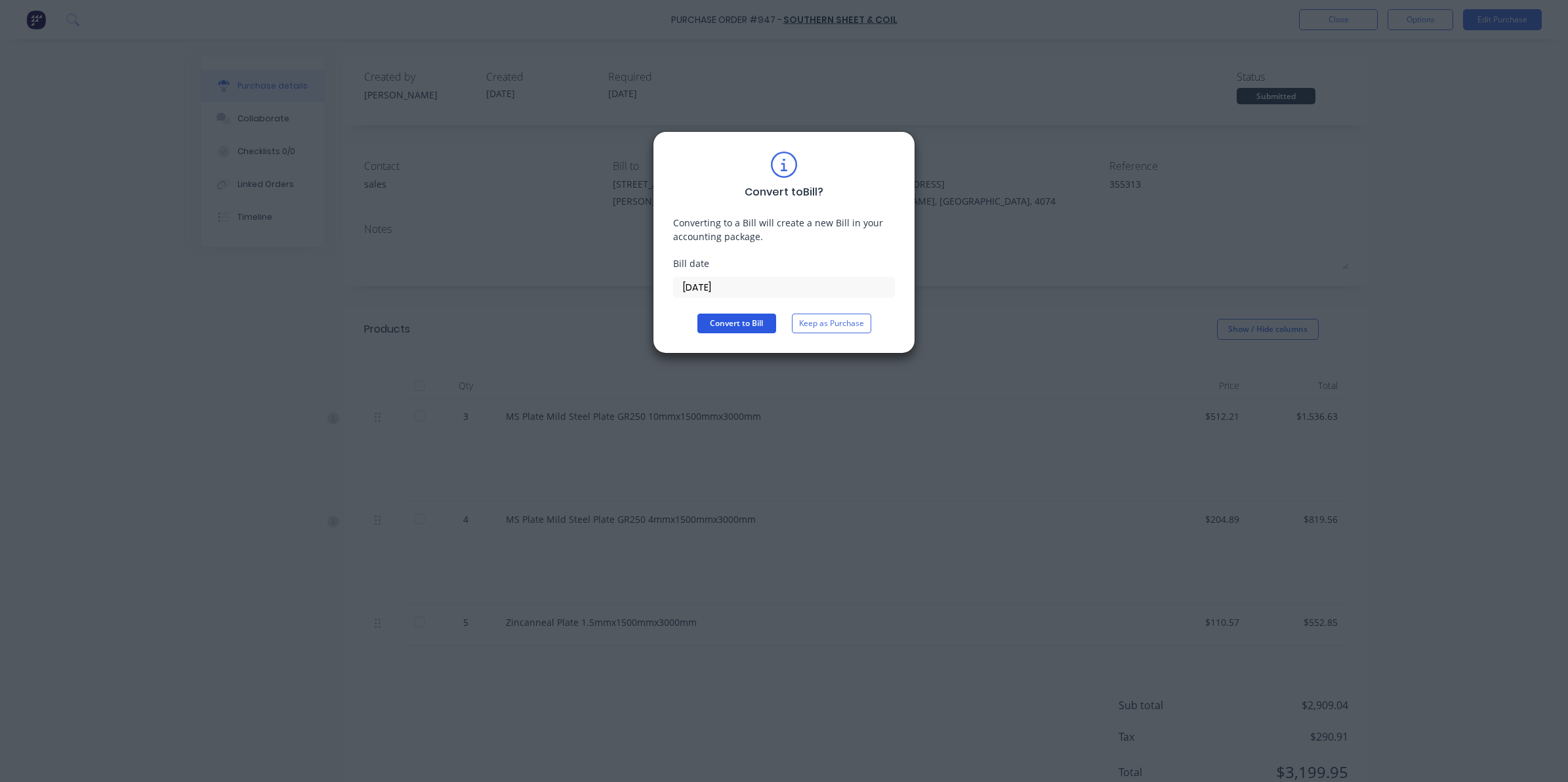
click at [713, 328] on button "Convert to Bill" at bounding box center [736, 324] width 78 height 20
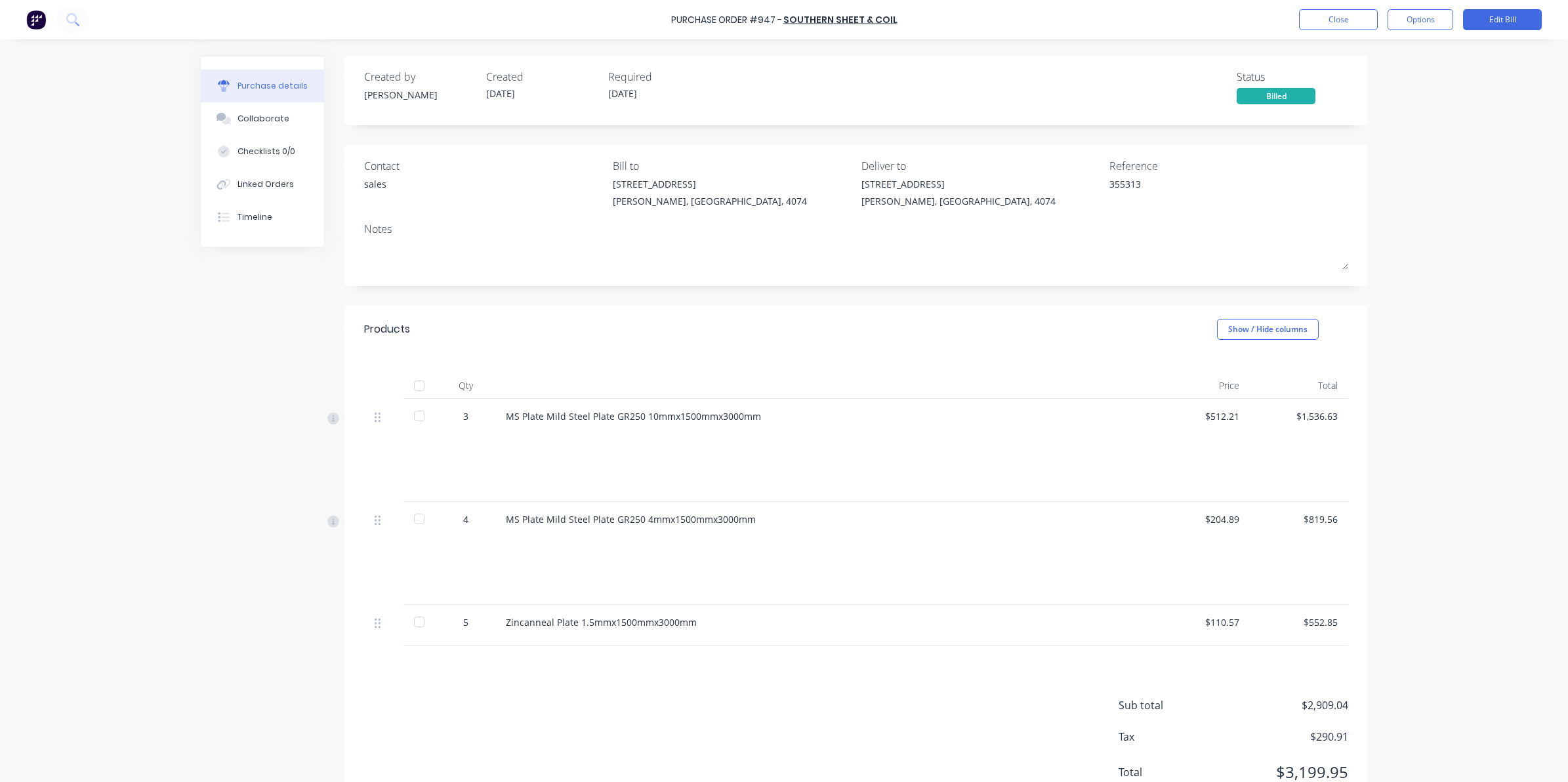
click at [406, 384] on div at bounding box center [419, 386] width 26 height 26
click at [1345, 20] on button "Close" at bounding box center [1338, 19] width 78 height 21
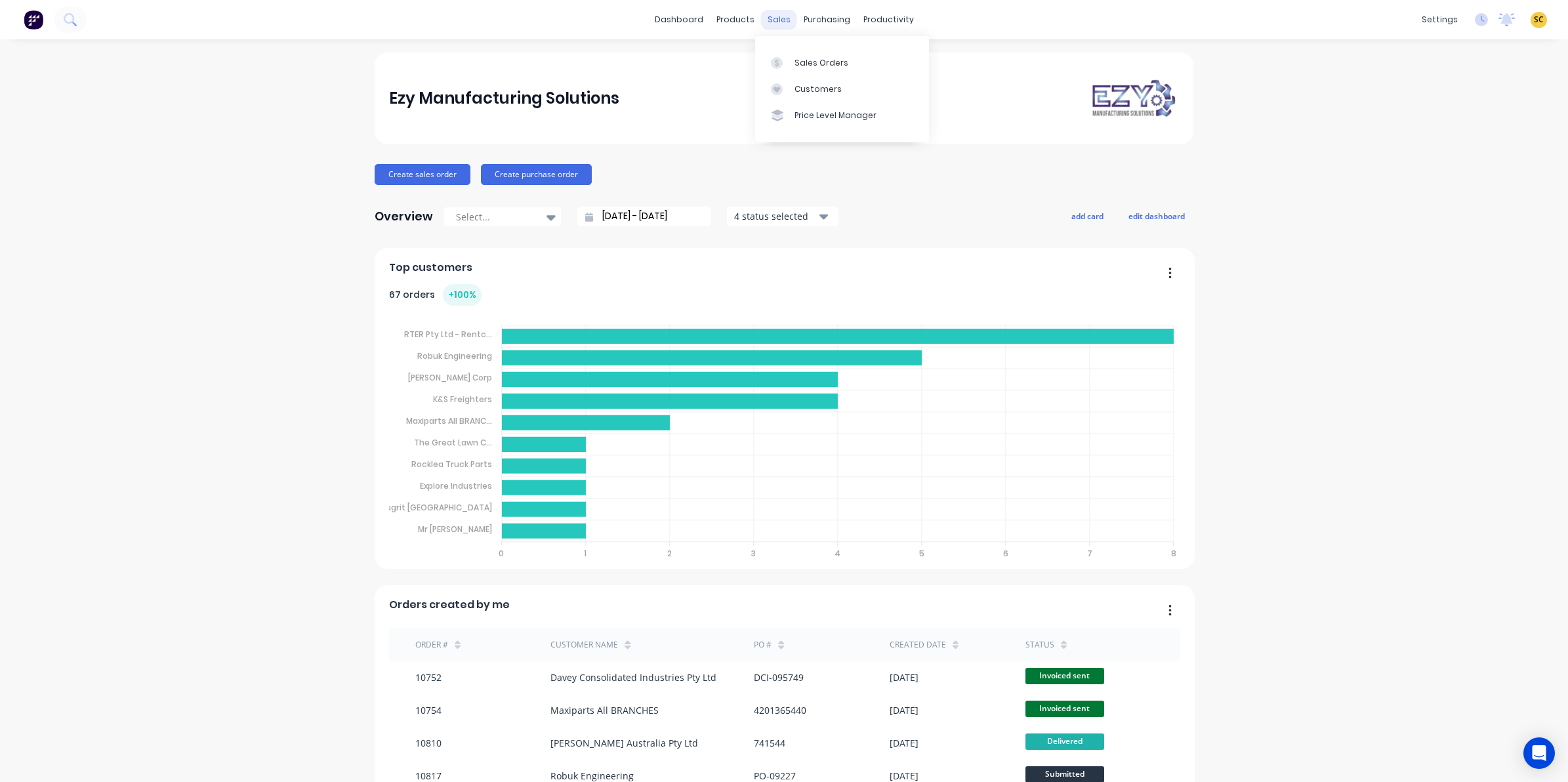
click at [785, 13] on div "sales" at bounding box center [779, 20] width 36 height 20
drag, startPoint x: 716, startPoint y: 21, endPoint x: 718, endPoint y: 29, distance: 8.2
click at [716, 21] on div "products" at bounding box center [736, 20] width 51 height 20
click at [737, 63] on div at bounding box center [733, 63] width 20 height 12
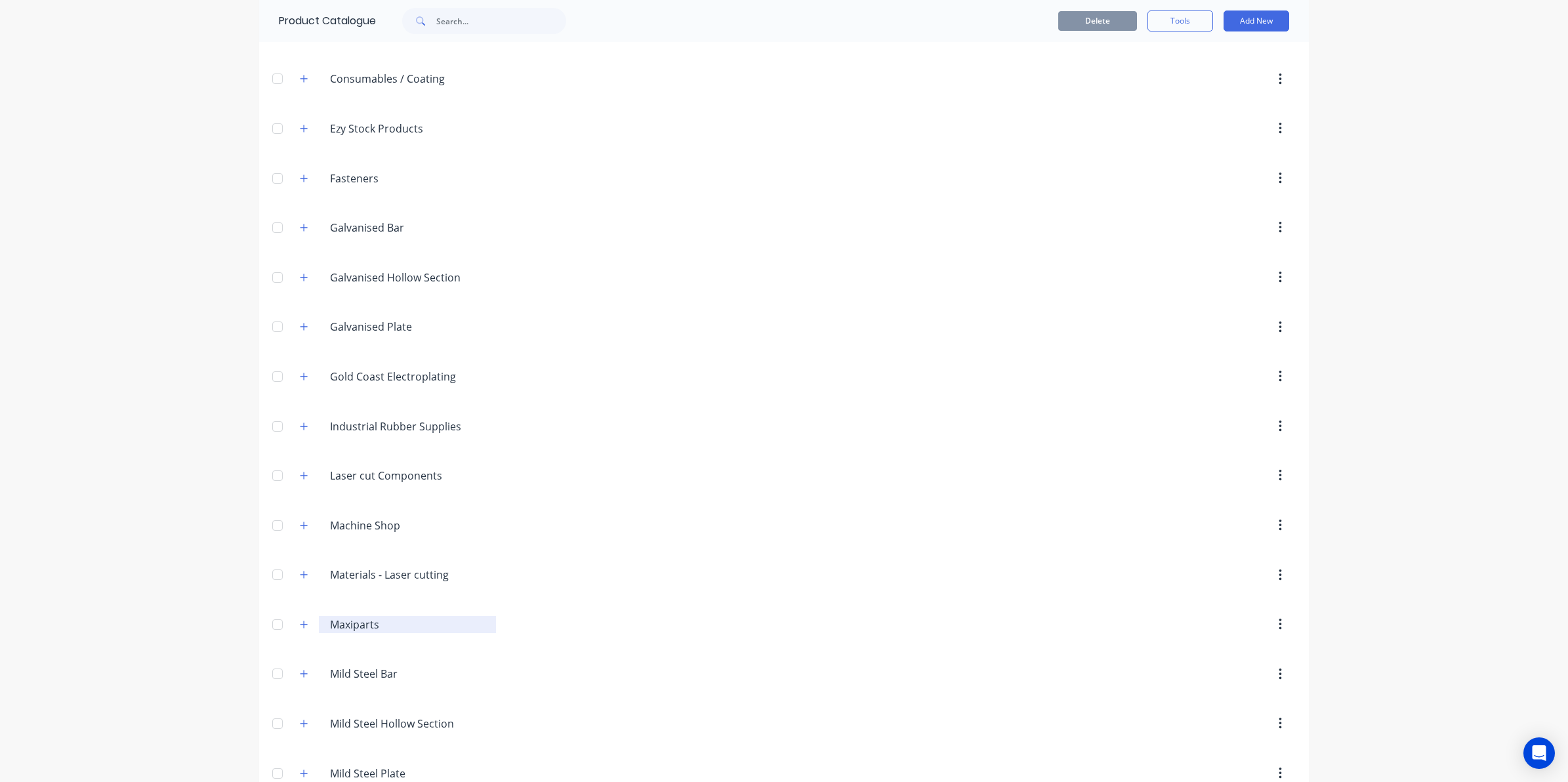
scroll to position [410, 0]
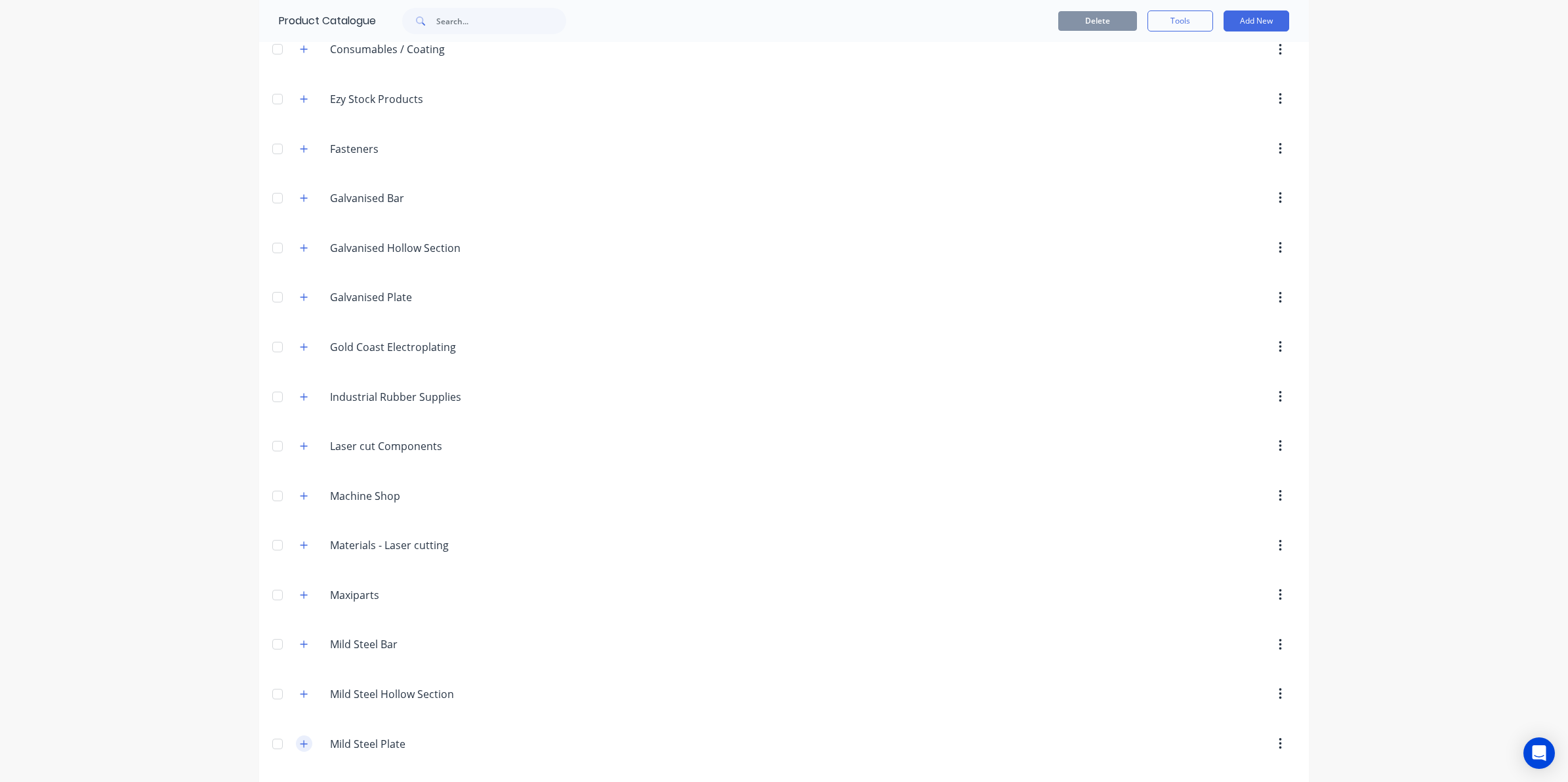
click at [301, 746] on icon "button" at bounding box center [304, 744] width 8 height 9
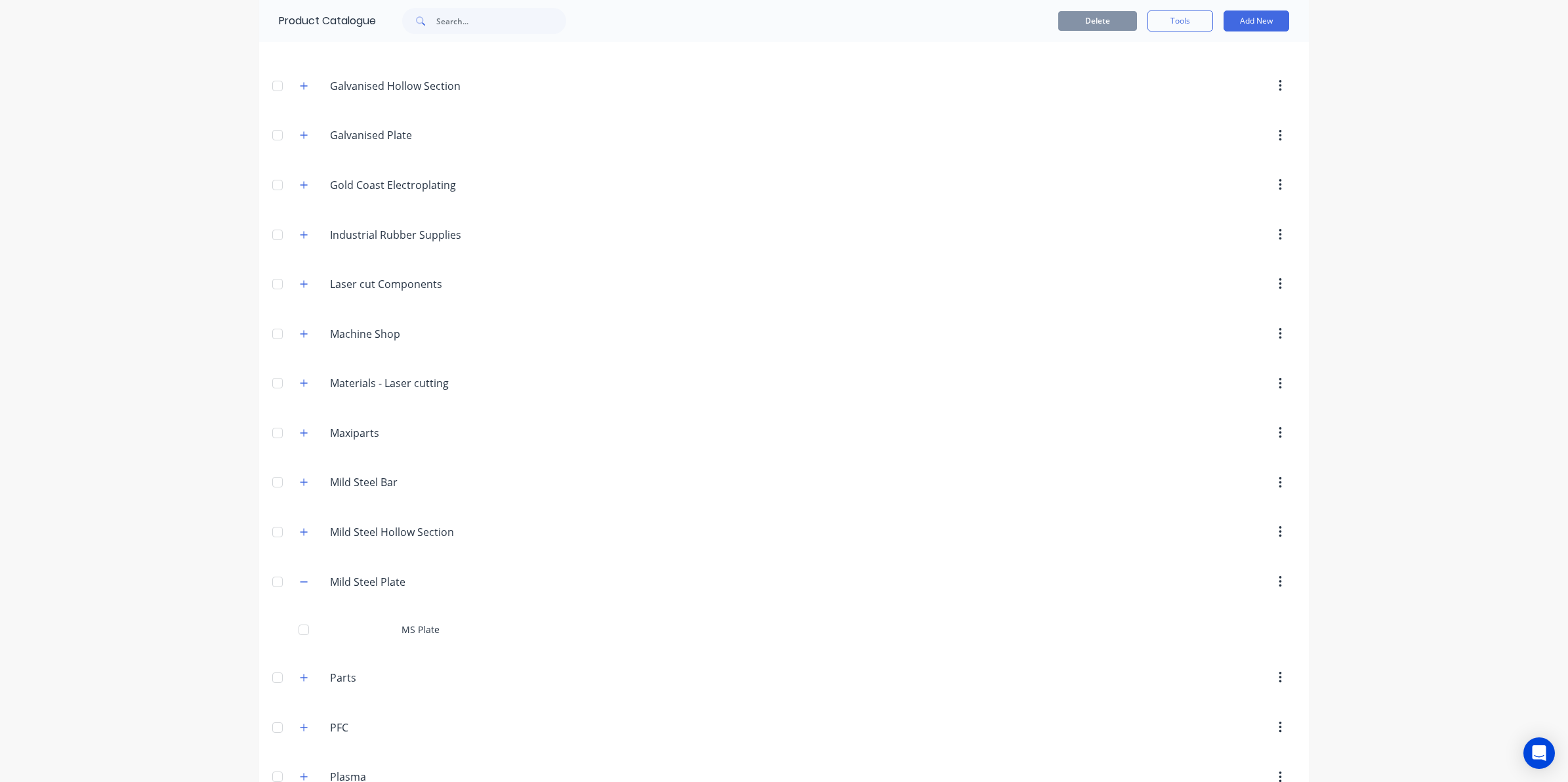
scroll to position [574, 0]
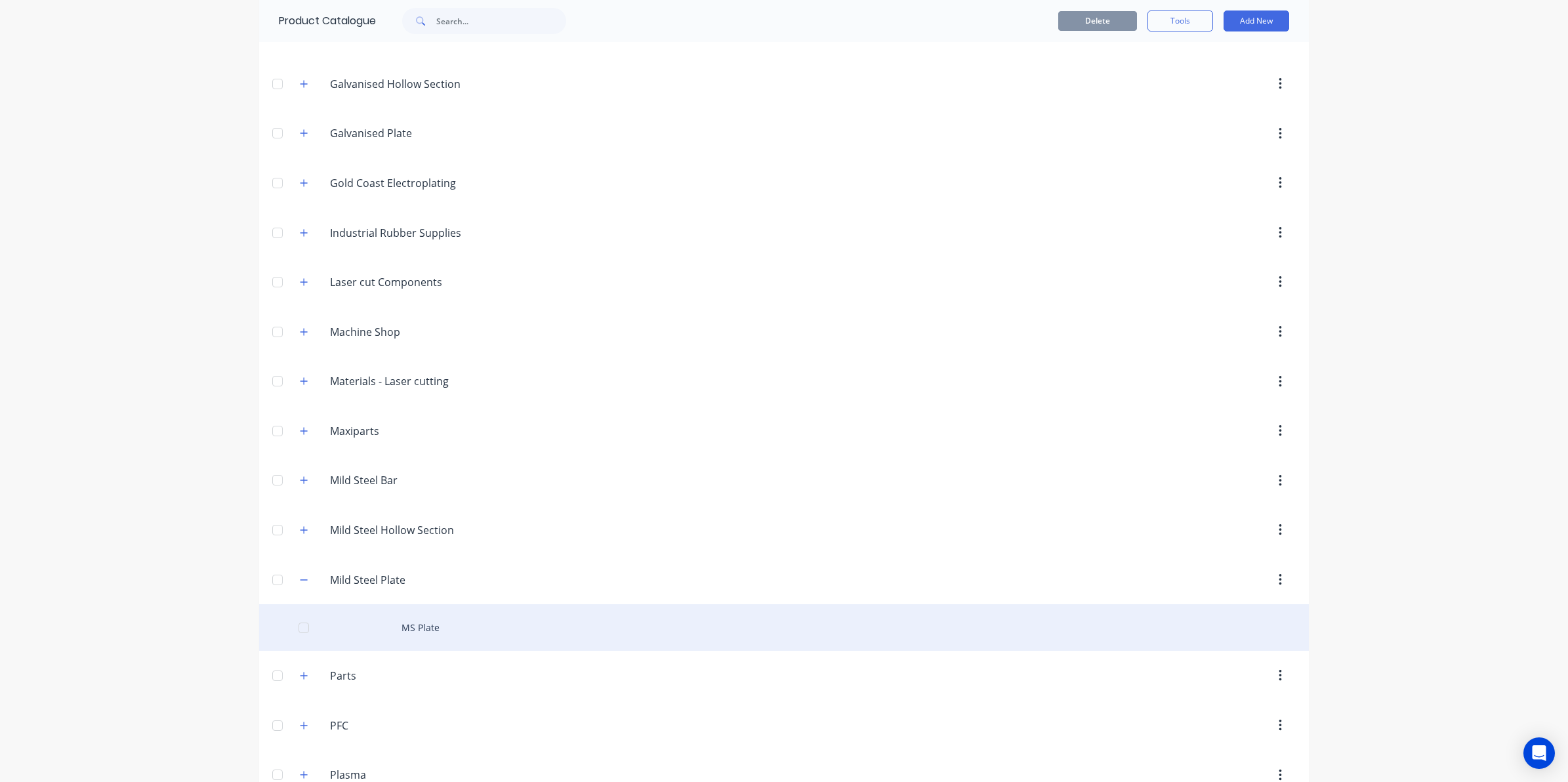
click at [430, 637] on div "MS Plate" at bounding box center [784, 627] width 1050 height 46
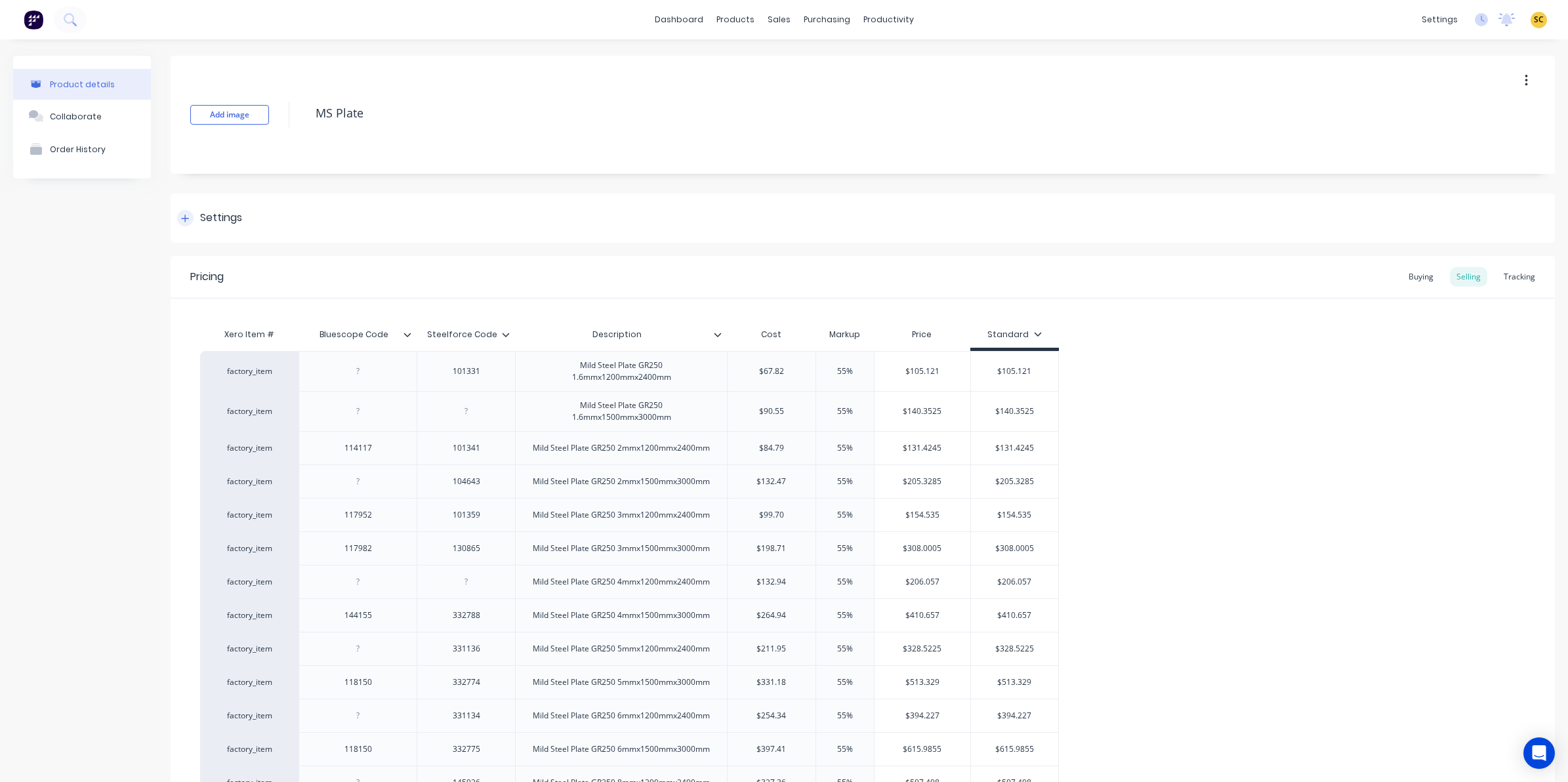
type textarea "x"
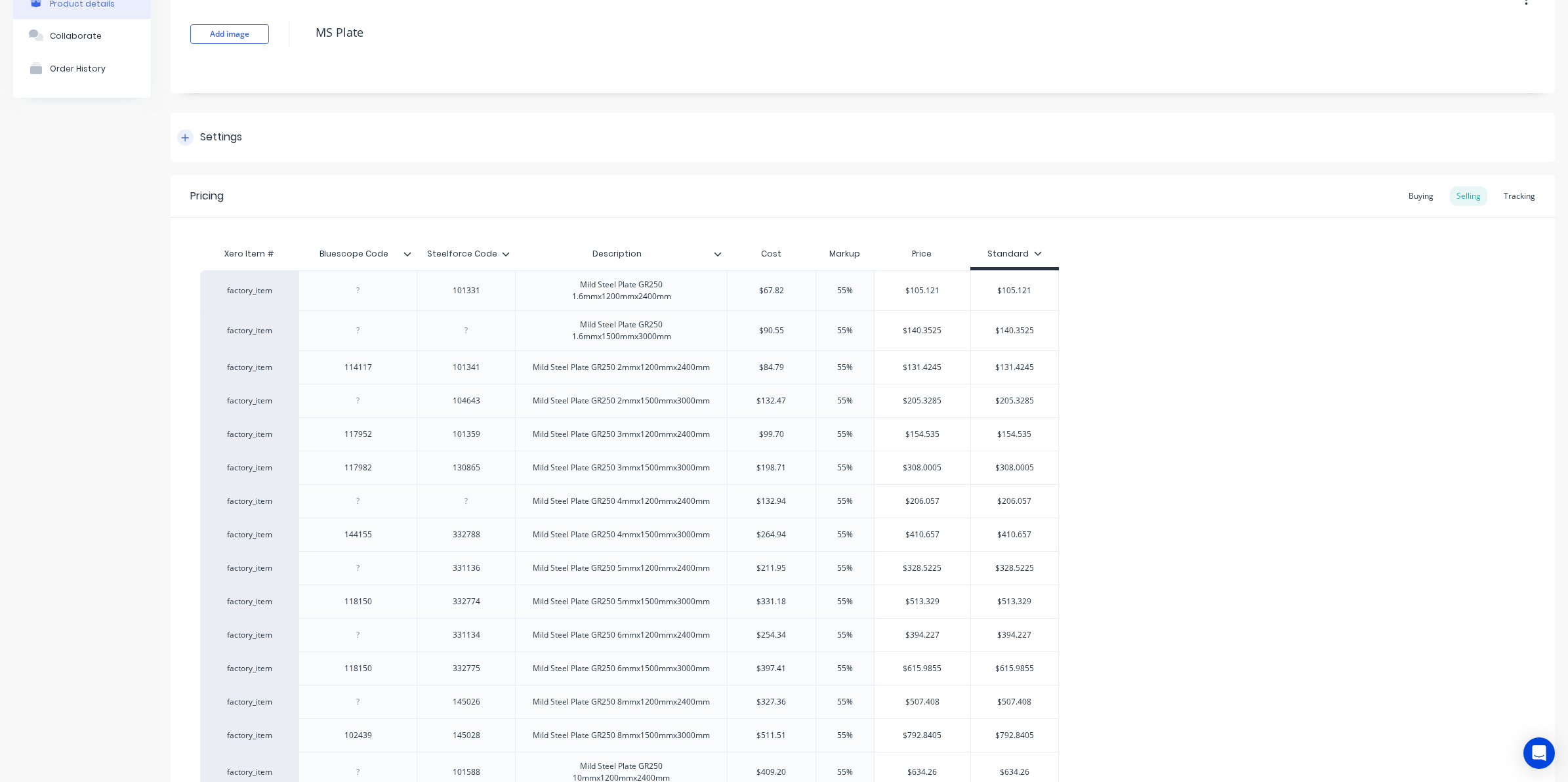
scroll to position [82, 0]
type input "Steelforce Code"
click at [506, 257] on input "Steelforce Code" at bounding box center [461, 252] width 91 height 12
click at [506, 252] on icon at bounding box center [505, 252] width 8 height 8
type textarea "x"
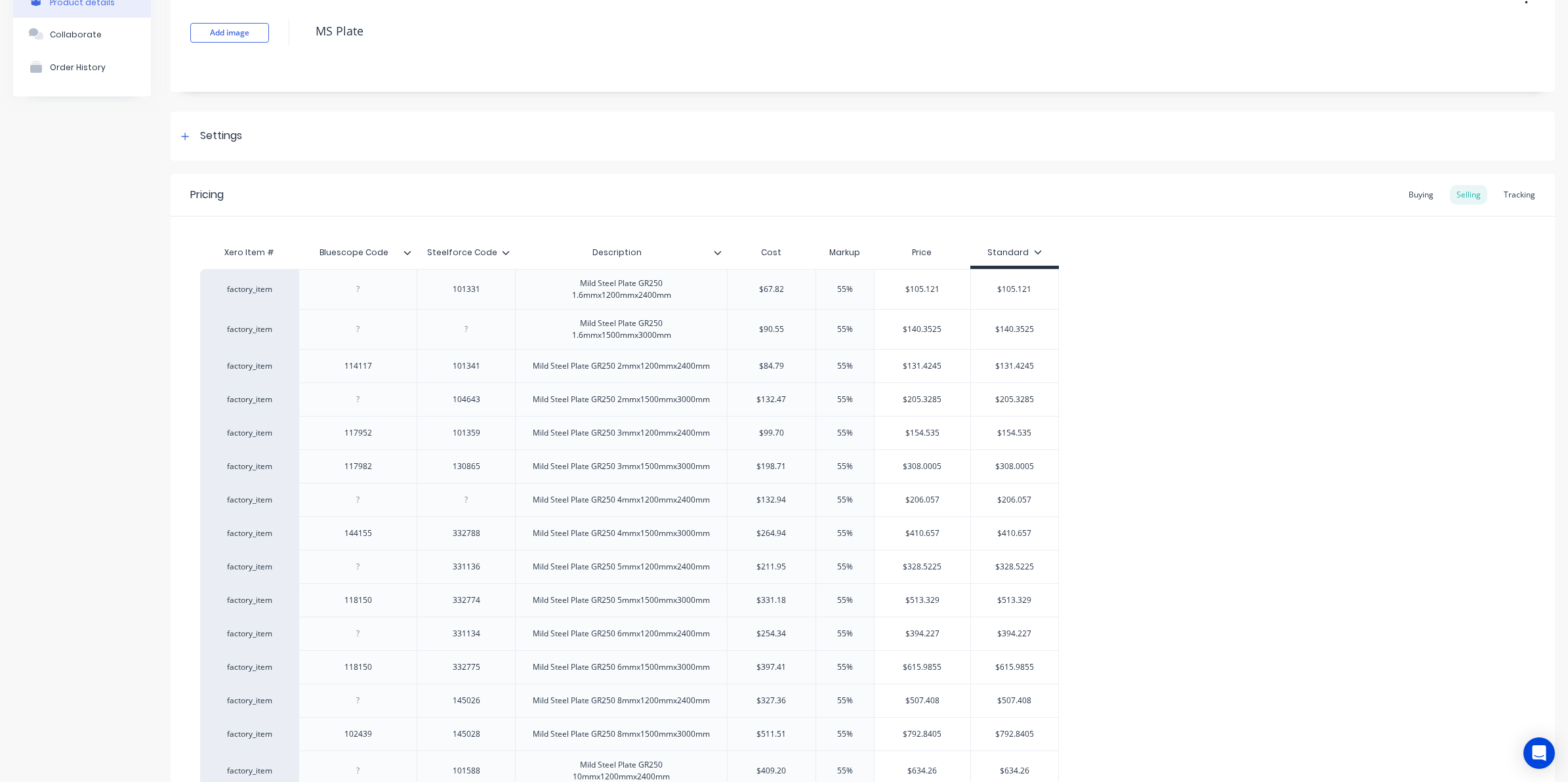
type input "Steelforce Code"
click at [502, 257] on input "Steelforce Code" at bounding box center [461, 252] width 91 height 12
click at [504, 252] on icon at bounding box center [506, 253] width 7 height 4
click at [182, 132] on icon at bounding box center [185, 136] width 8 height 9
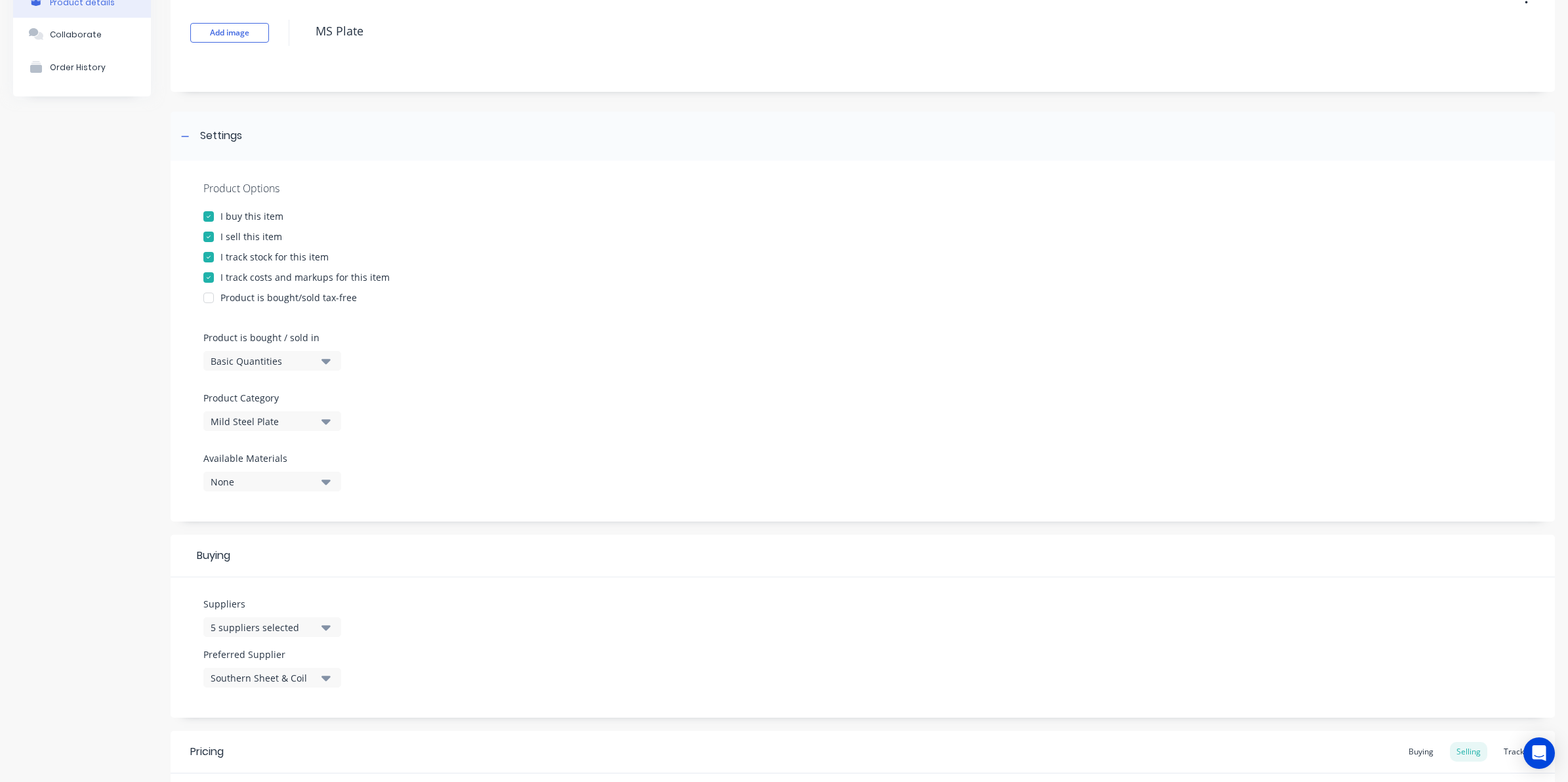
scroll to position [328, 0]
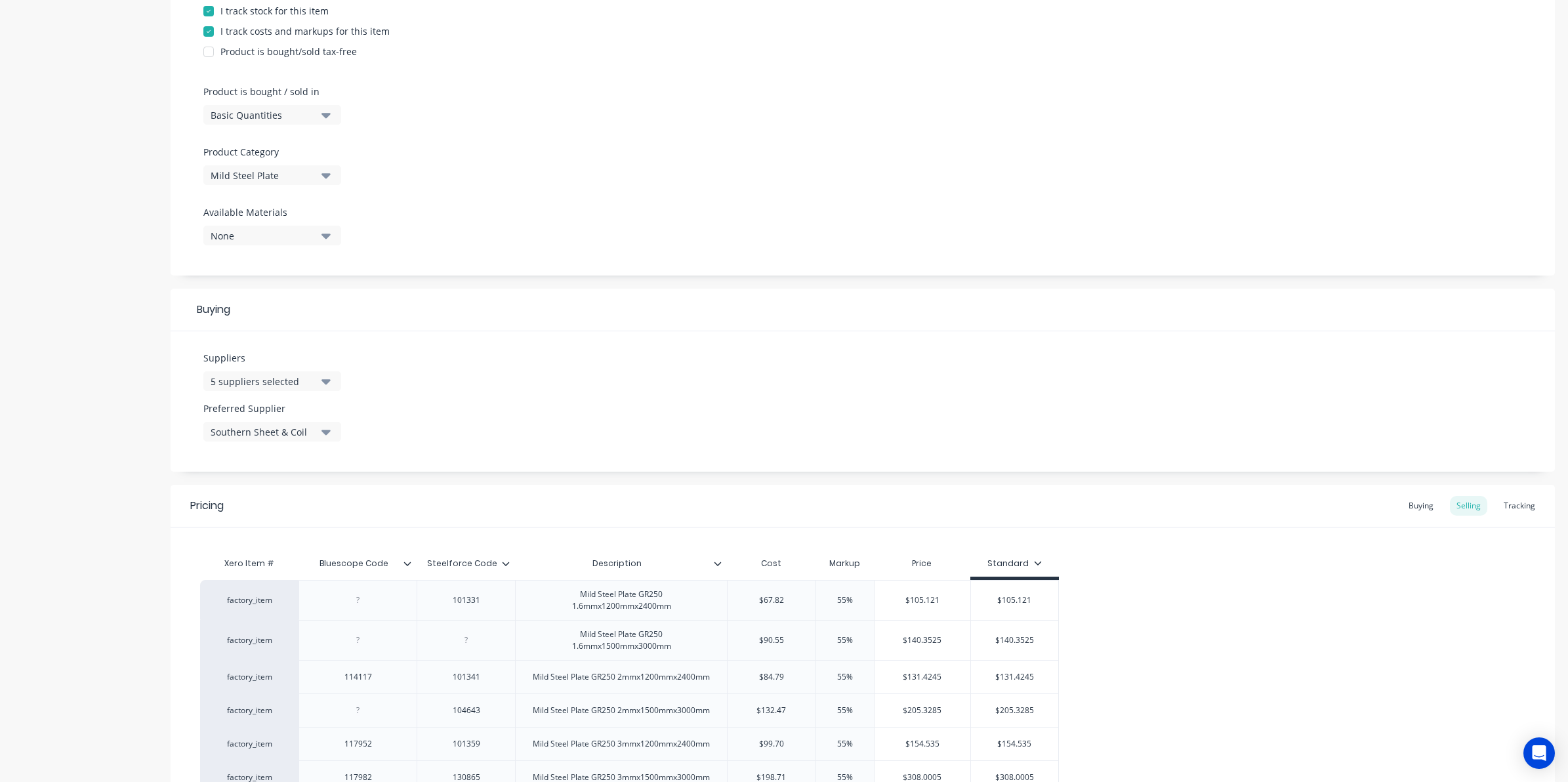
click at [507, 566] on icon at bounding box center [505, 563] width 8 height 8
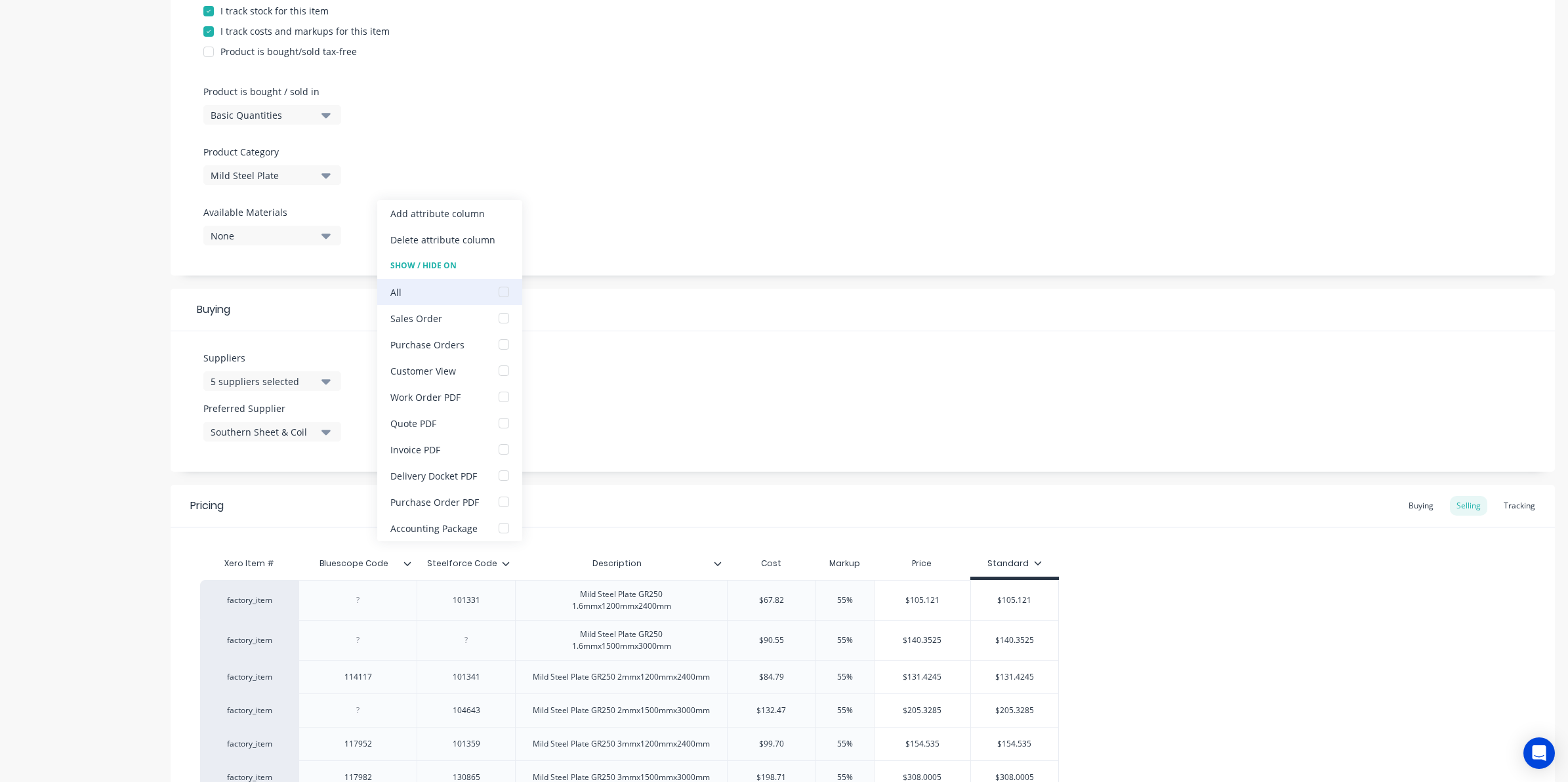
click at [411, 296] on div "All" at bounding box center [449, 292] width 145 height 26
click at [500, 291] on div at bounding box center [503, 292] width 26 height 26
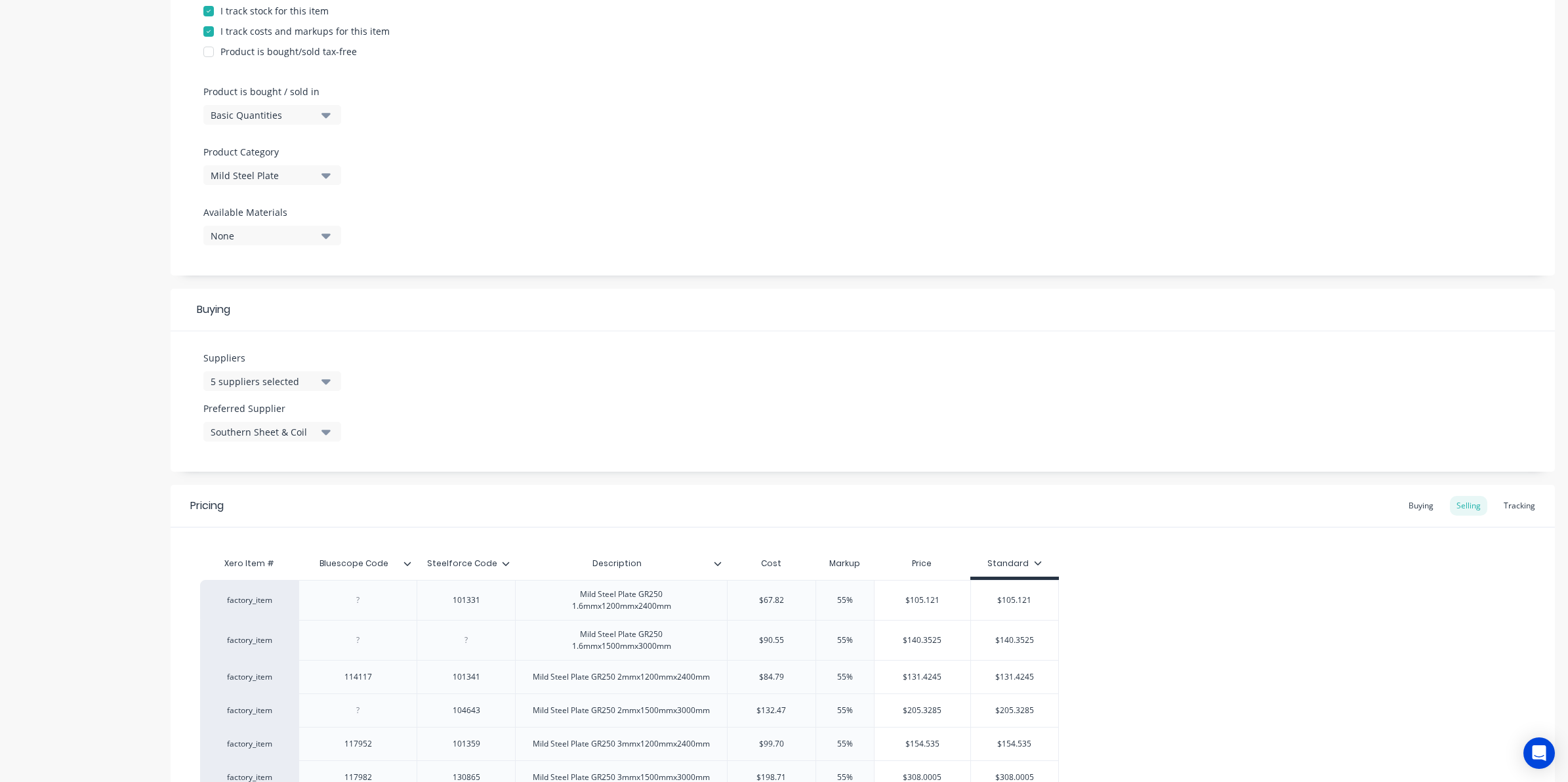
click at [715, 385] on div "Suppliers 5 suppliers selected Preferred Supplier Southern Sheet & Coil" at bounding box center [862, 401] width 1384 height 140
click at [411, 565] on icon at bounding box center [407, 563] width 8 height 8
click at [666, 388] on div "Suppliers 5 suppliers selected Preferred Supplier Southern Sheet & Coil" at bounding box center [862, 401] width 1384 height 140
click at [1415, 500] on div "Buying" at bounding box center [1420, 506] width 38 height 20
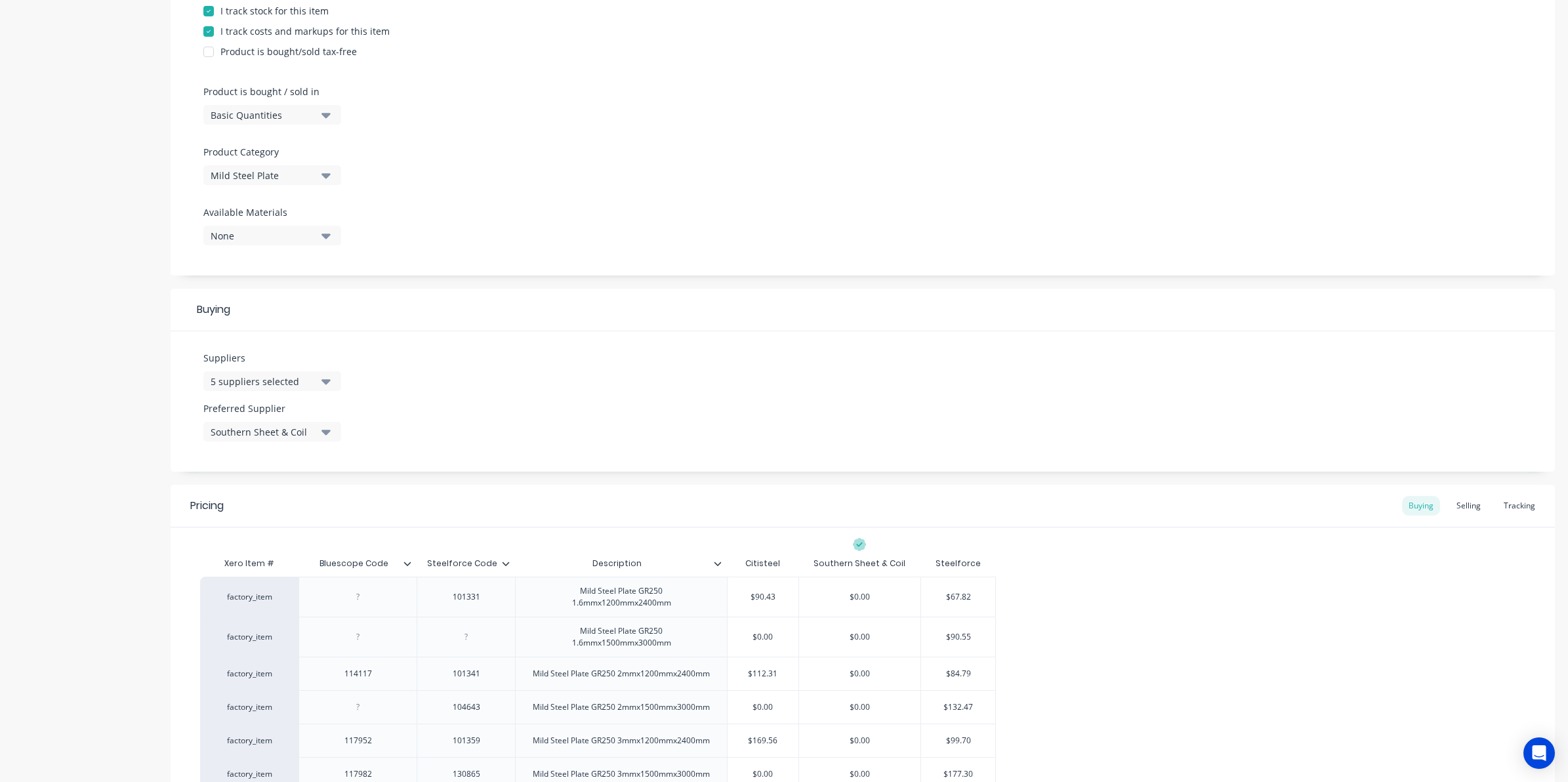
click at [505, 561] on icon at bounding box center [505, 563] width 8 height 8
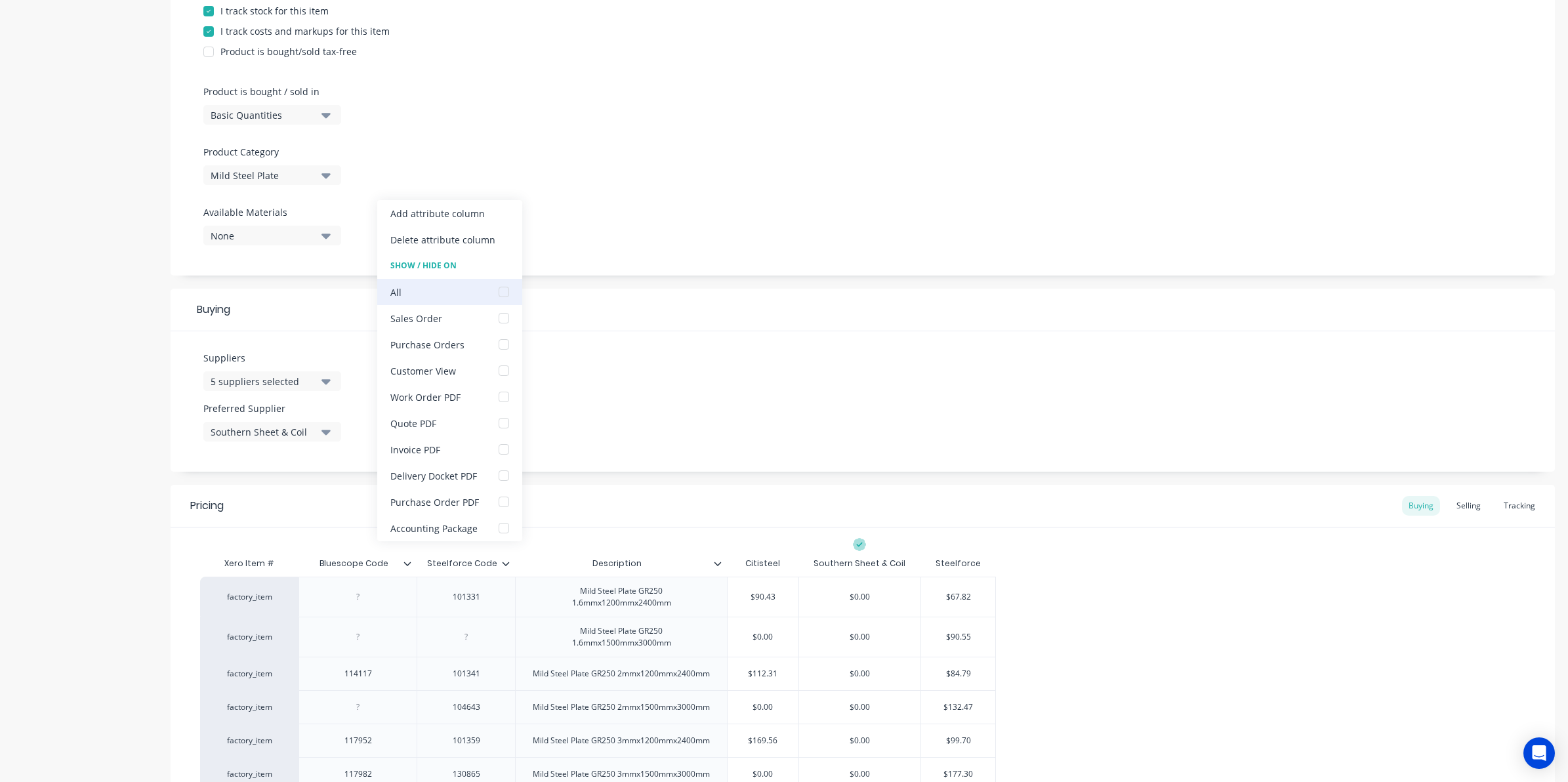
click at [493, 294] on div at bounding box center [503, 292] width 26 height 26
type textarea "x"
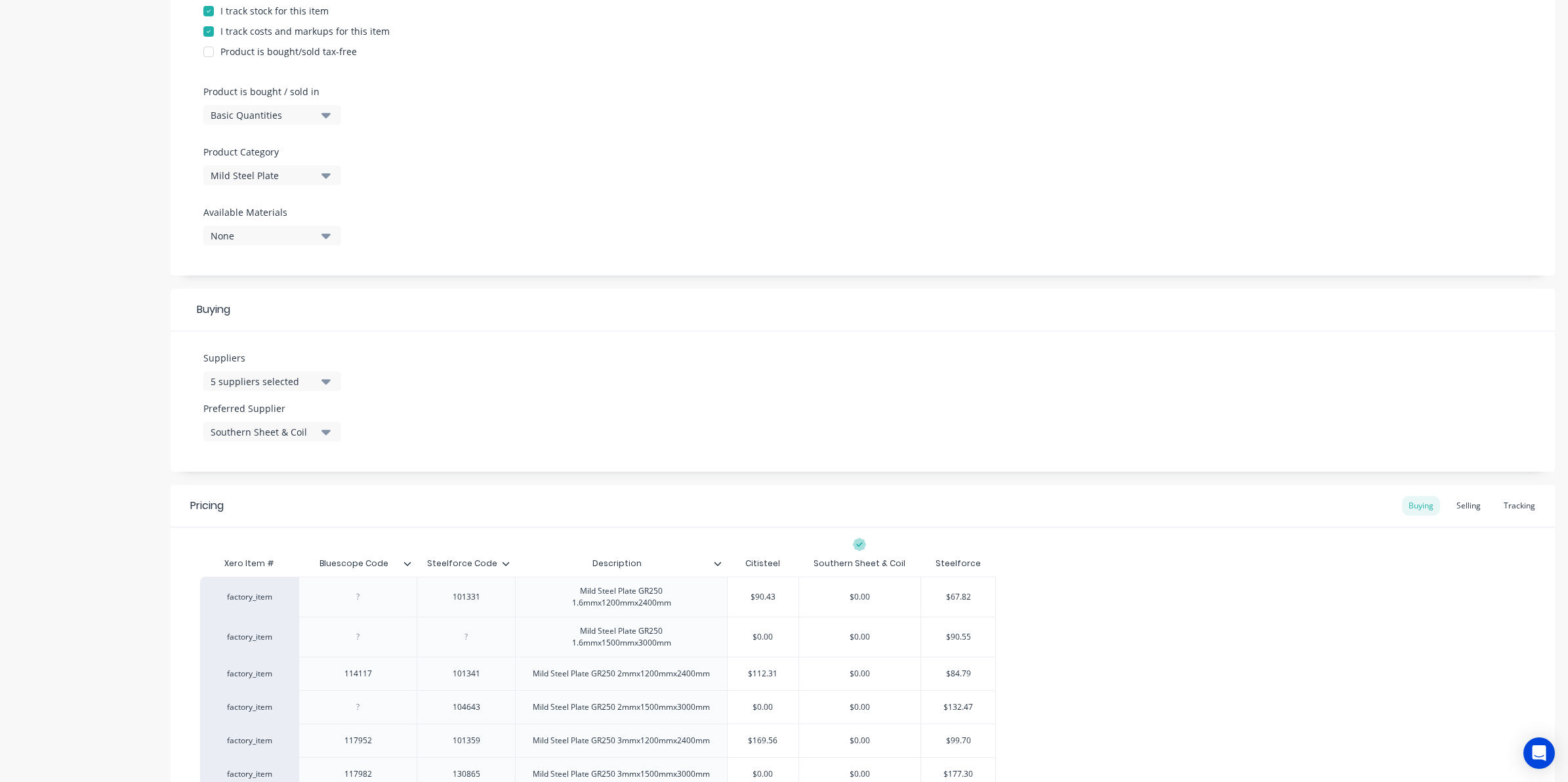
click at [618, 421] on div "Suppliers 5 suppliers selected Preferred Supplier Southern Sheet & Coil" at bounding box center [862, 401] width 1384 height 140
click at [401, 571] on div "Bluescope Code" at bounding box center [354, 564] width 110 height 33
type input "Bluescope Code"
click at [404, 568] on input "Bluescope Code" at bounding box center [354, 563] width 110 height 12
click at [405, 565] on icon at bounding box center [407, 563] width 8 height 8
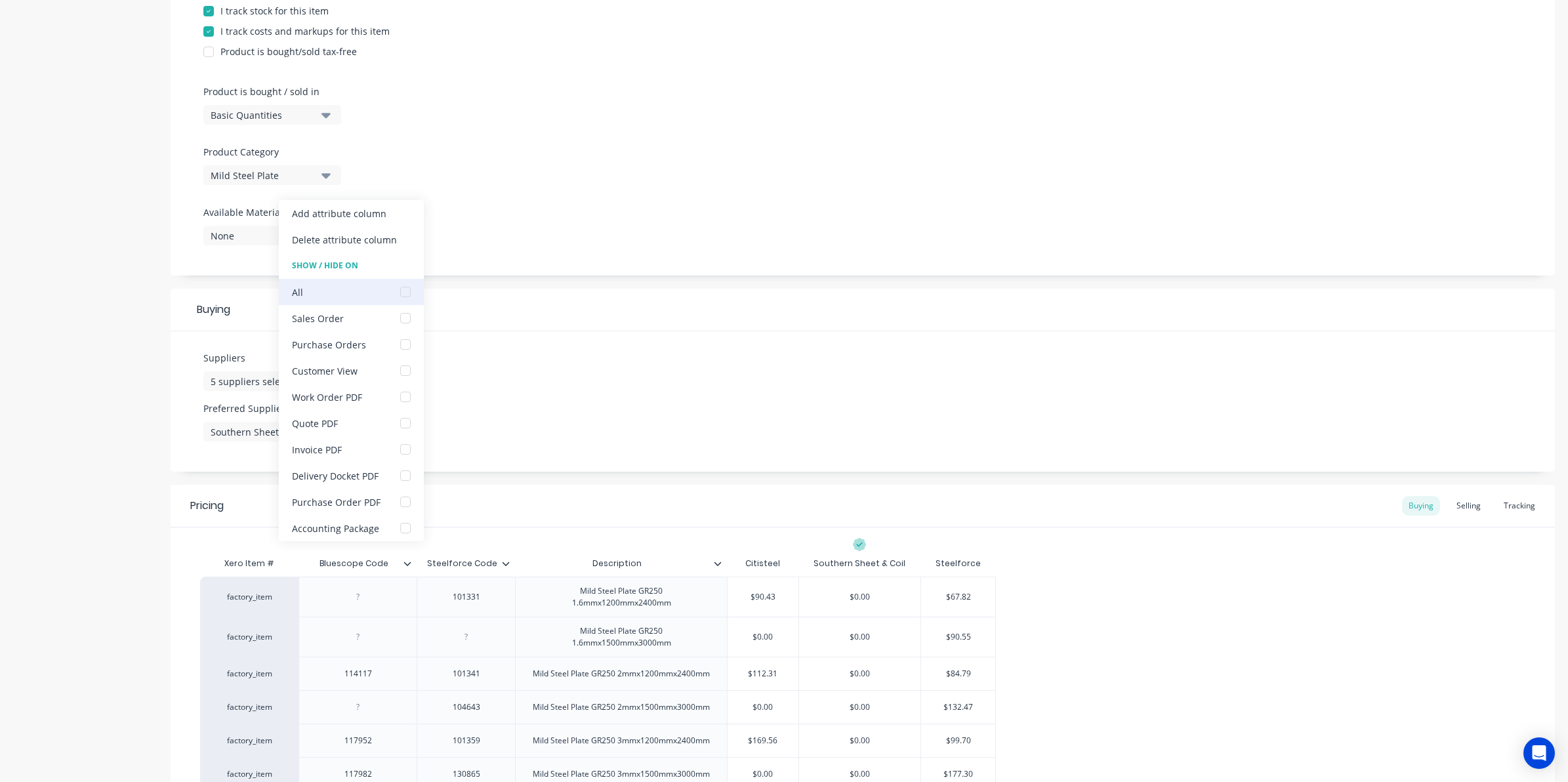
click at [406, 290] on div at bounding box center [405, 292] width 26 height 26
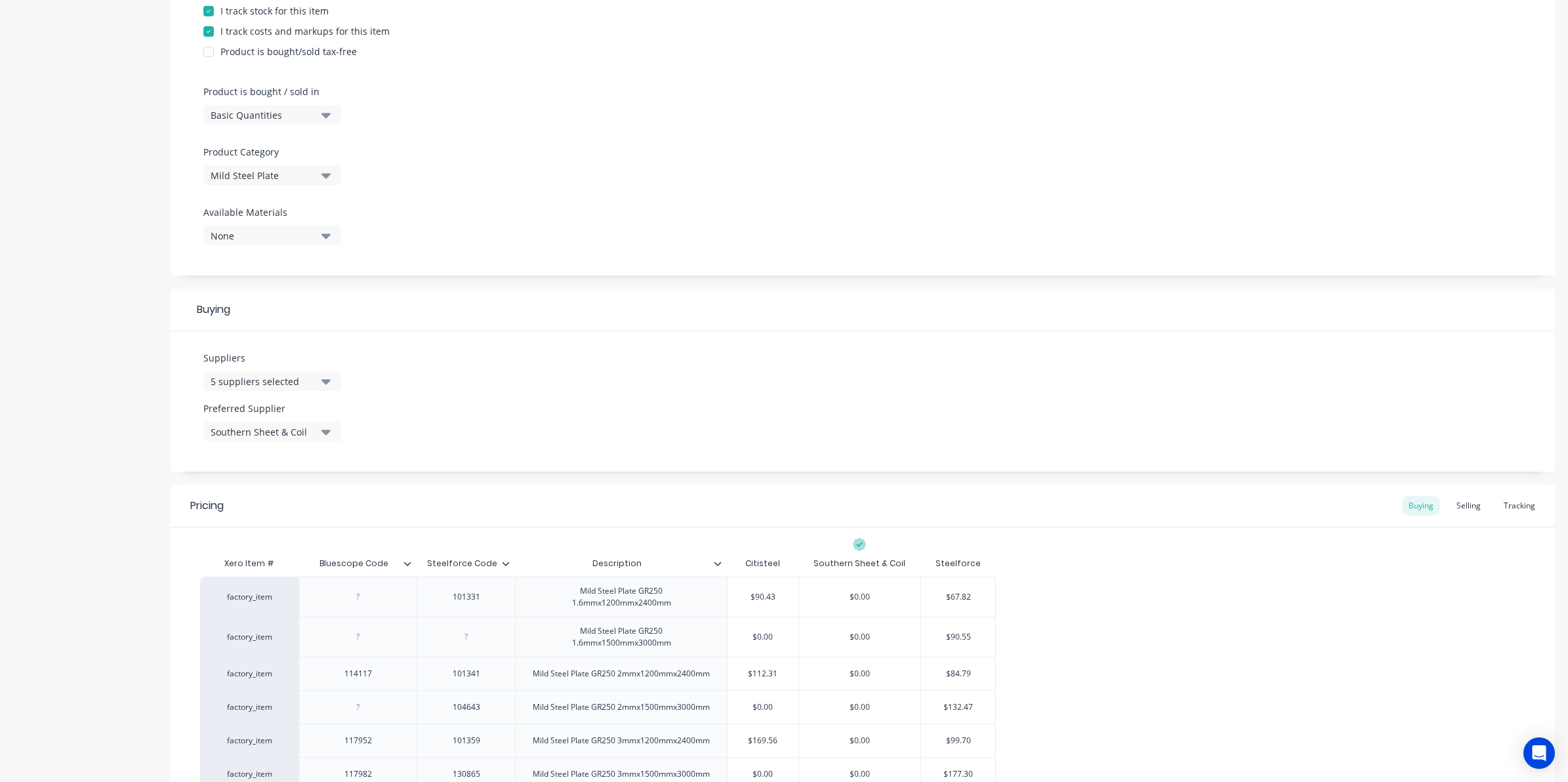
drag, startPoint x: 746, startPoint y: 410, endPoint x: 773, endPoint y: 411, distance: 27.0
click at [746, 411] on div "Suppliers 5 suppliers selected Preferred Supplier Southern Sheet & Coil" at bounding box center [862, 401] width 1384 height 140
click at [408, 565] on icon at bounding box center [407, 563] width 8 height 8
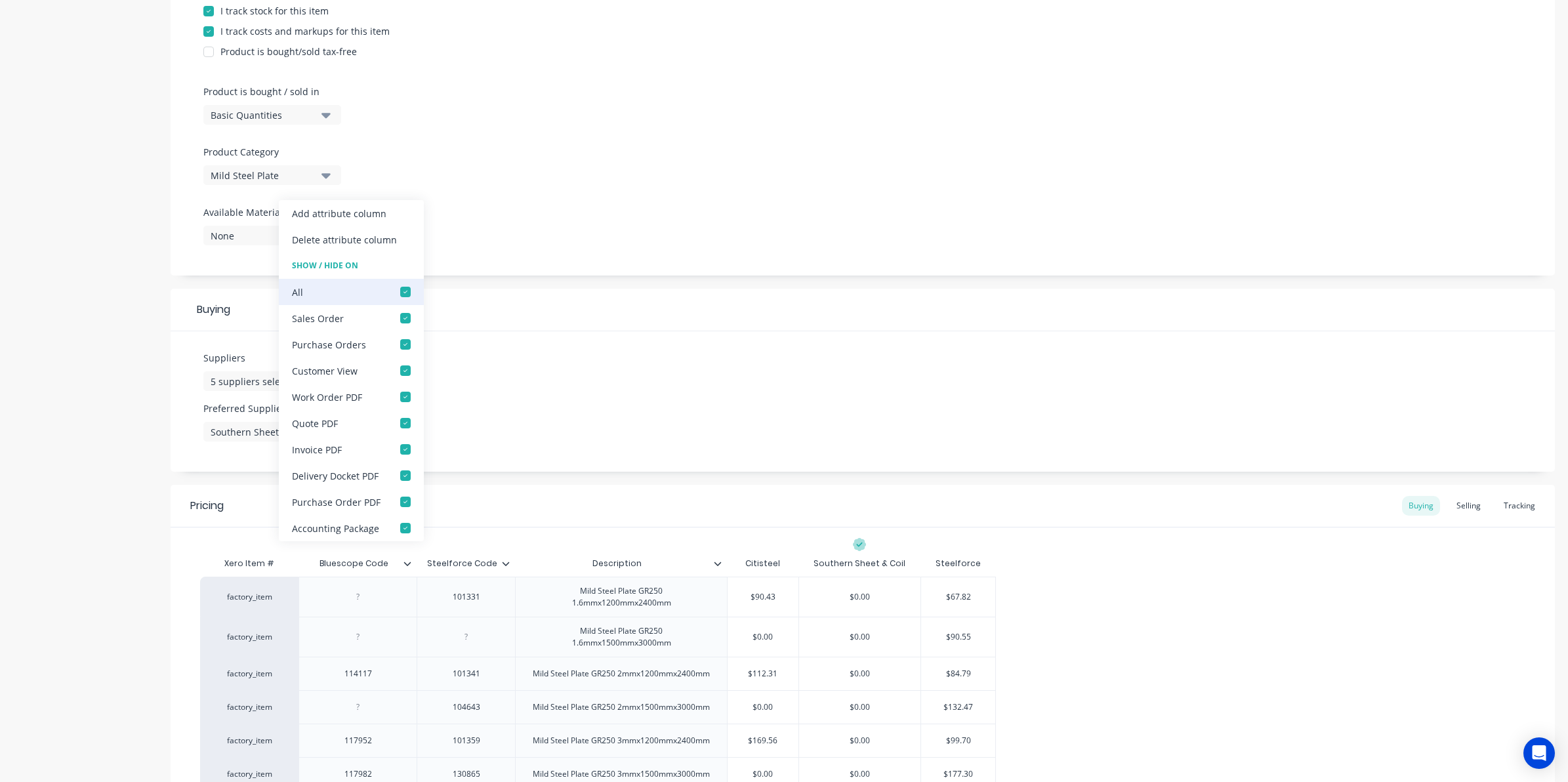
click at [401, 290] on div at bounding box center [405, 292] width 26 height 26
type textarea "x"
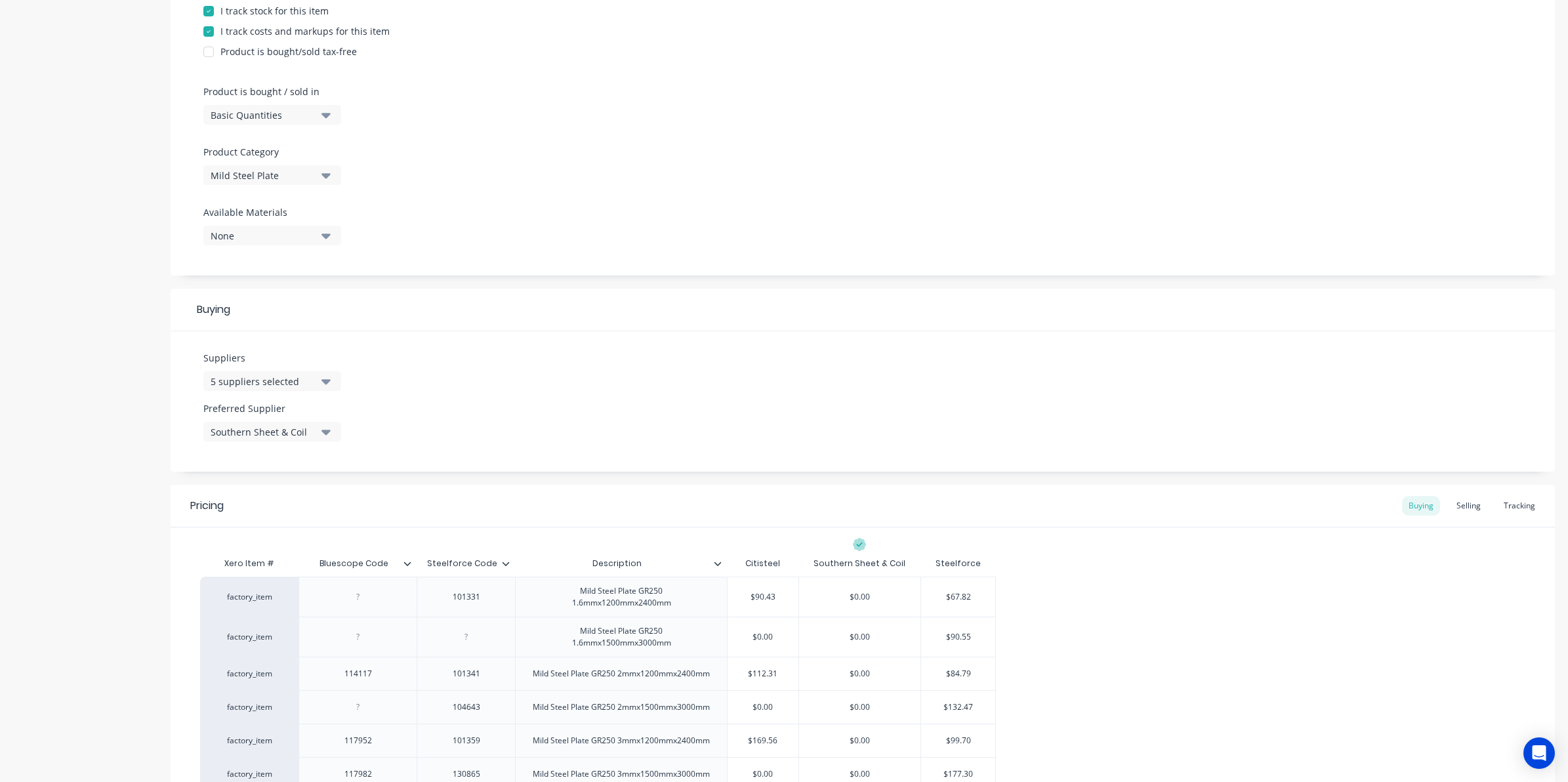
click at [513, 573] on div "Steelforce Code" at bounding box center [465, 564] width 98 height 33
type input "Steelforce Code"
click at [507, 569] on input "Steelforce Code" at bounding box center [461, 563] width 91 height 12
click at [502, 563] on icon at bounding box center [505, 563] width 8 height 8
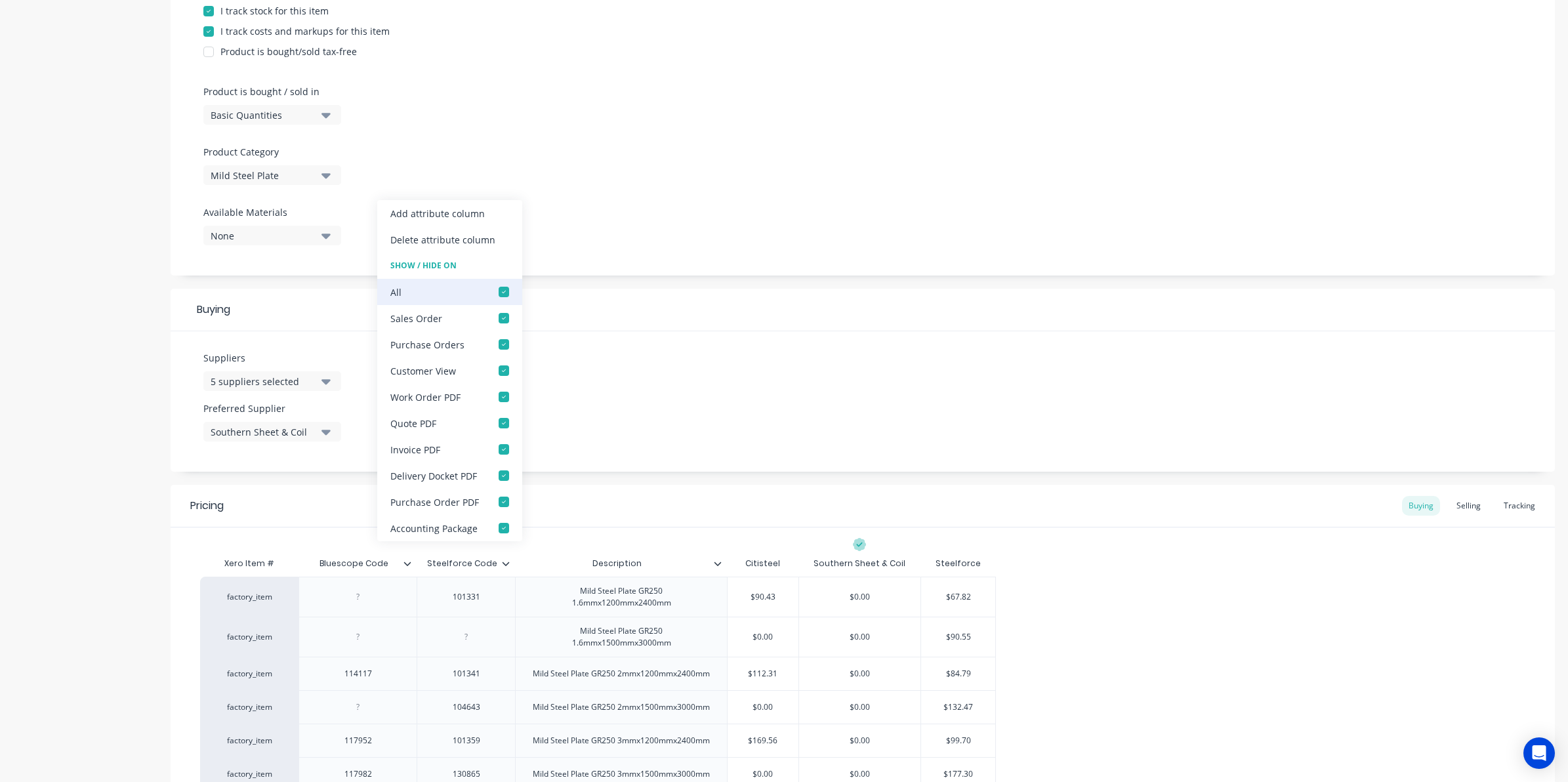
click at [499, 286] on div at bounding box center [503, 292] width 26 height 26
type textarea "x"
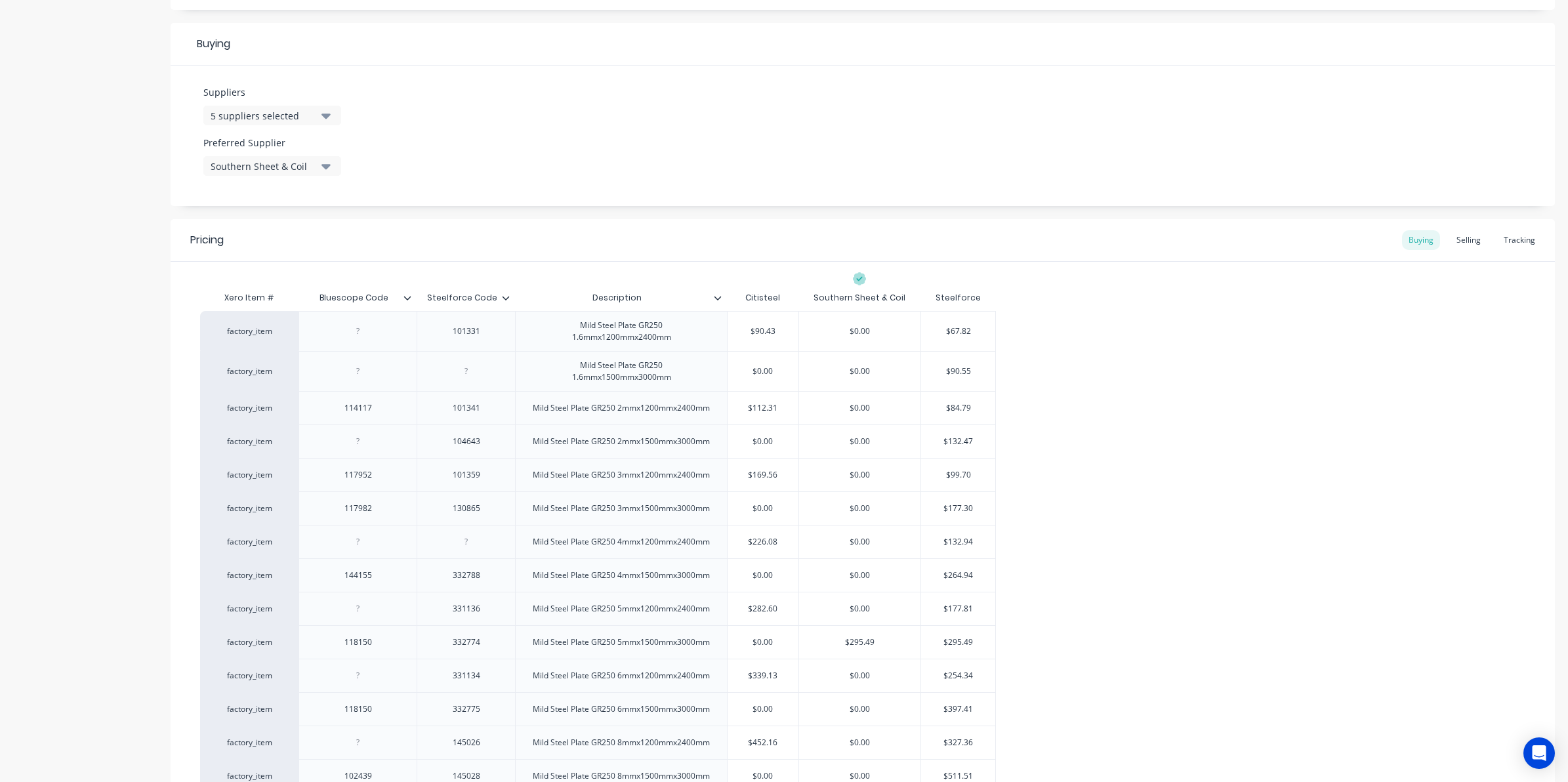
scroll to position [574, 0]
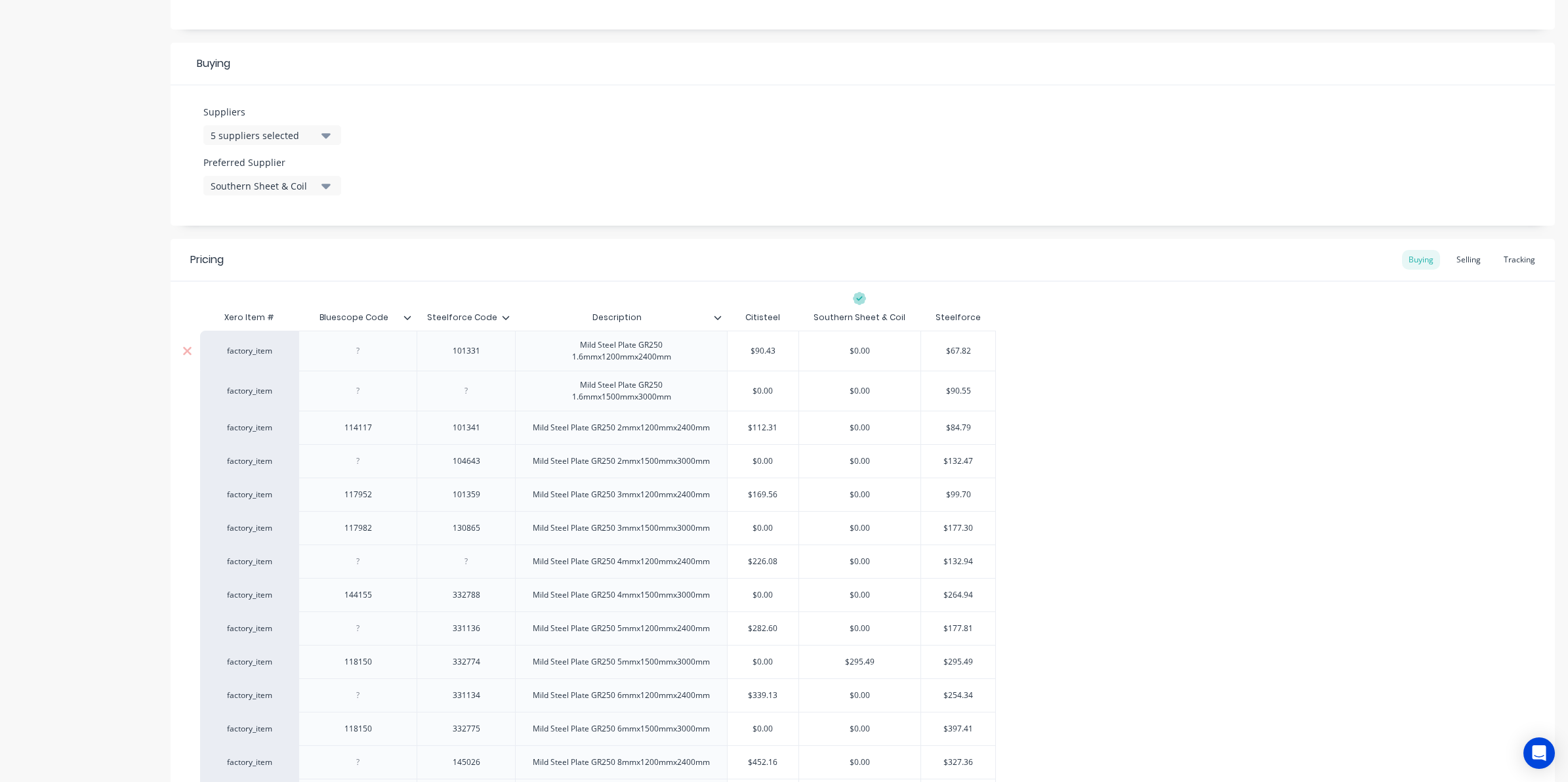
click at [251, 361] on div "factory_item" at bounding box center [249, 351] width 98 height 40
click at [256, 316] on div "Xero Item #" at bounding box center [249, 317] width 98 height 26
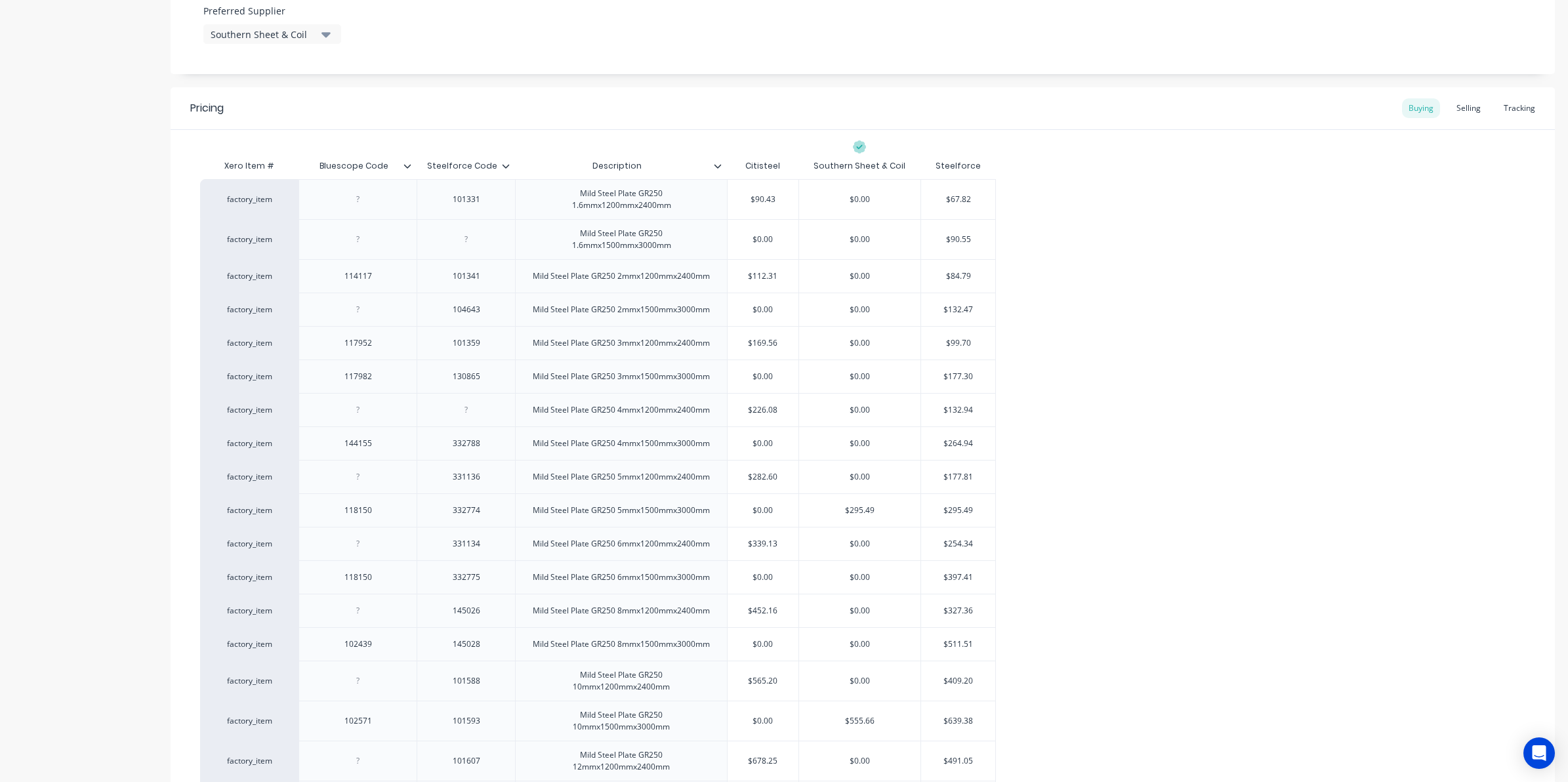
scroll to position [738, 0]
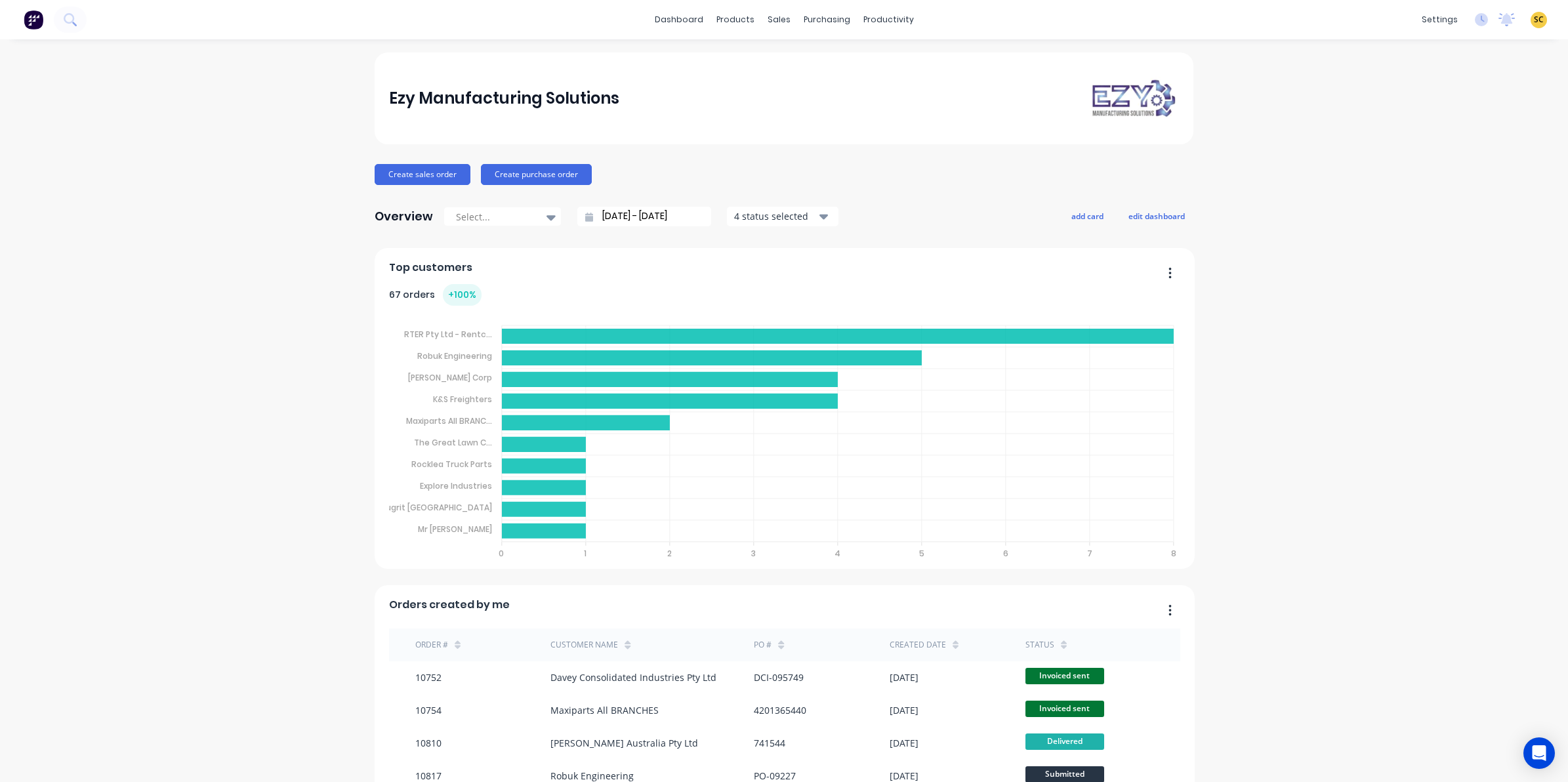
click at [39, 34] on div "dashboard products sales purchasing productivity dashboard products Product Cat…" at bounding box center [784, 19] width 1568 height 39
click at [69, 21] on icon at bounding box center [69, 19] width 12 height 12
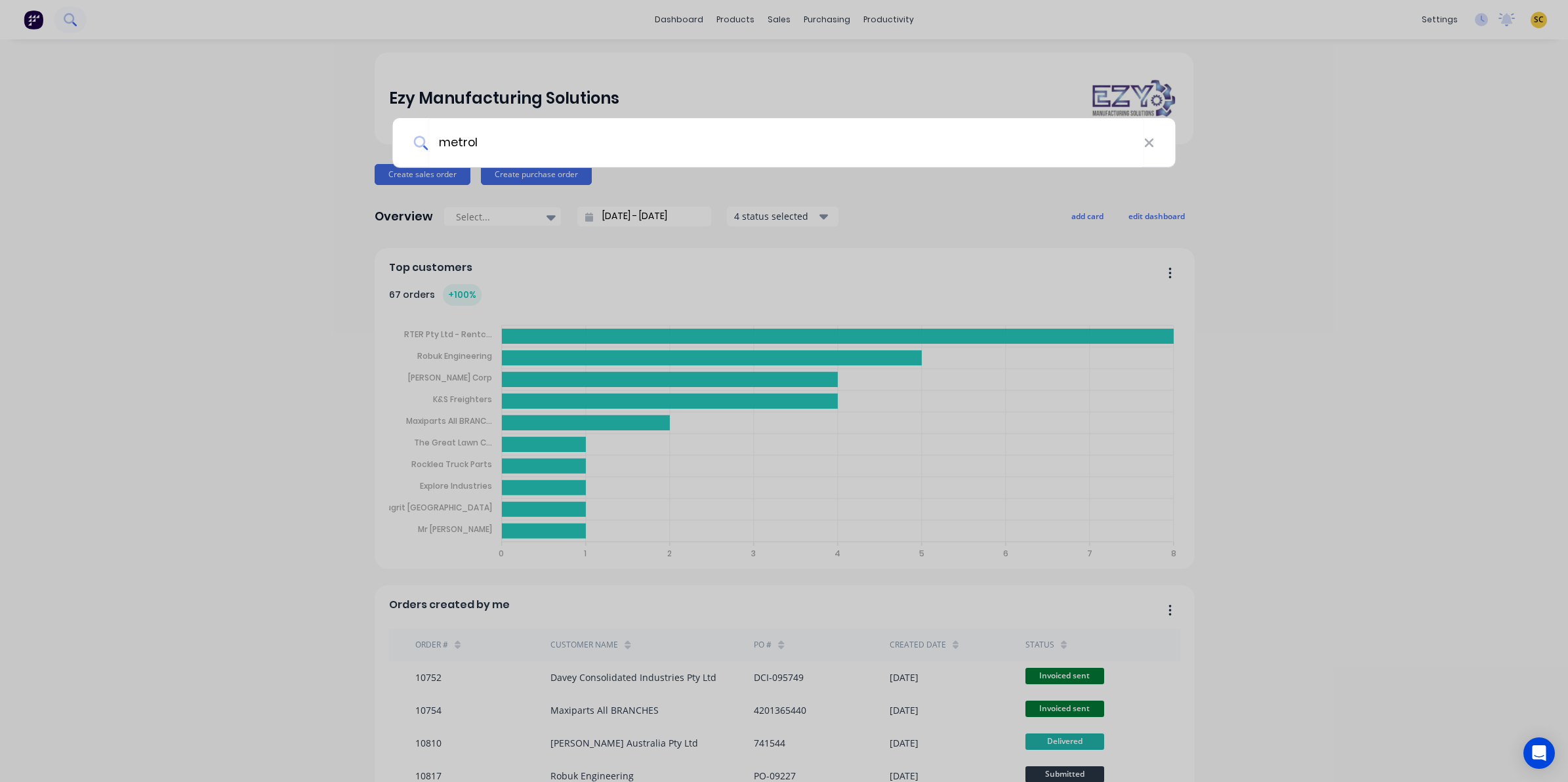
type input "metrol"
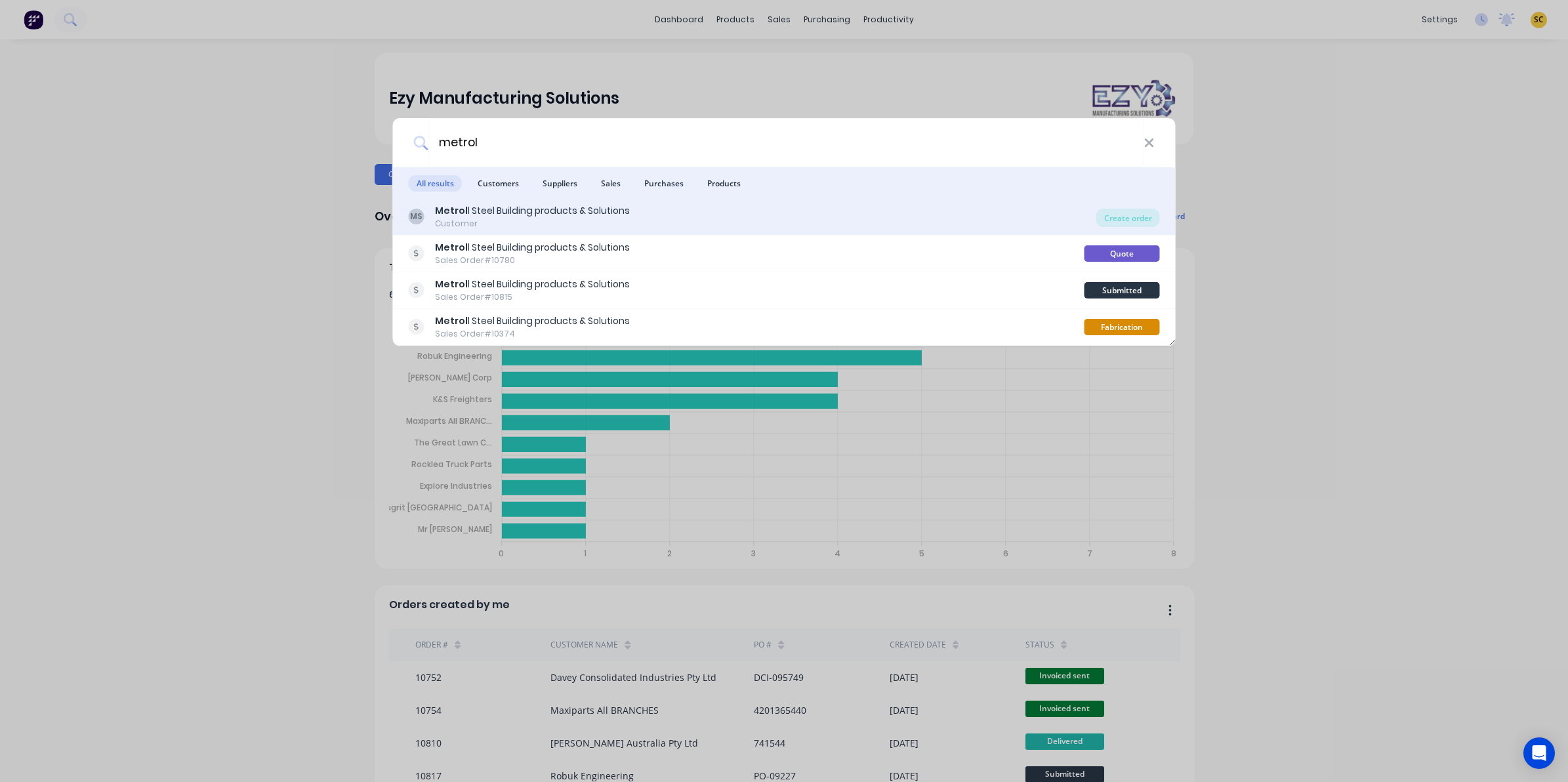
click at [621, 210] on div "Metrol l Steel Building products & Solutions" at bounding box center [532, 210] width 195 height 14
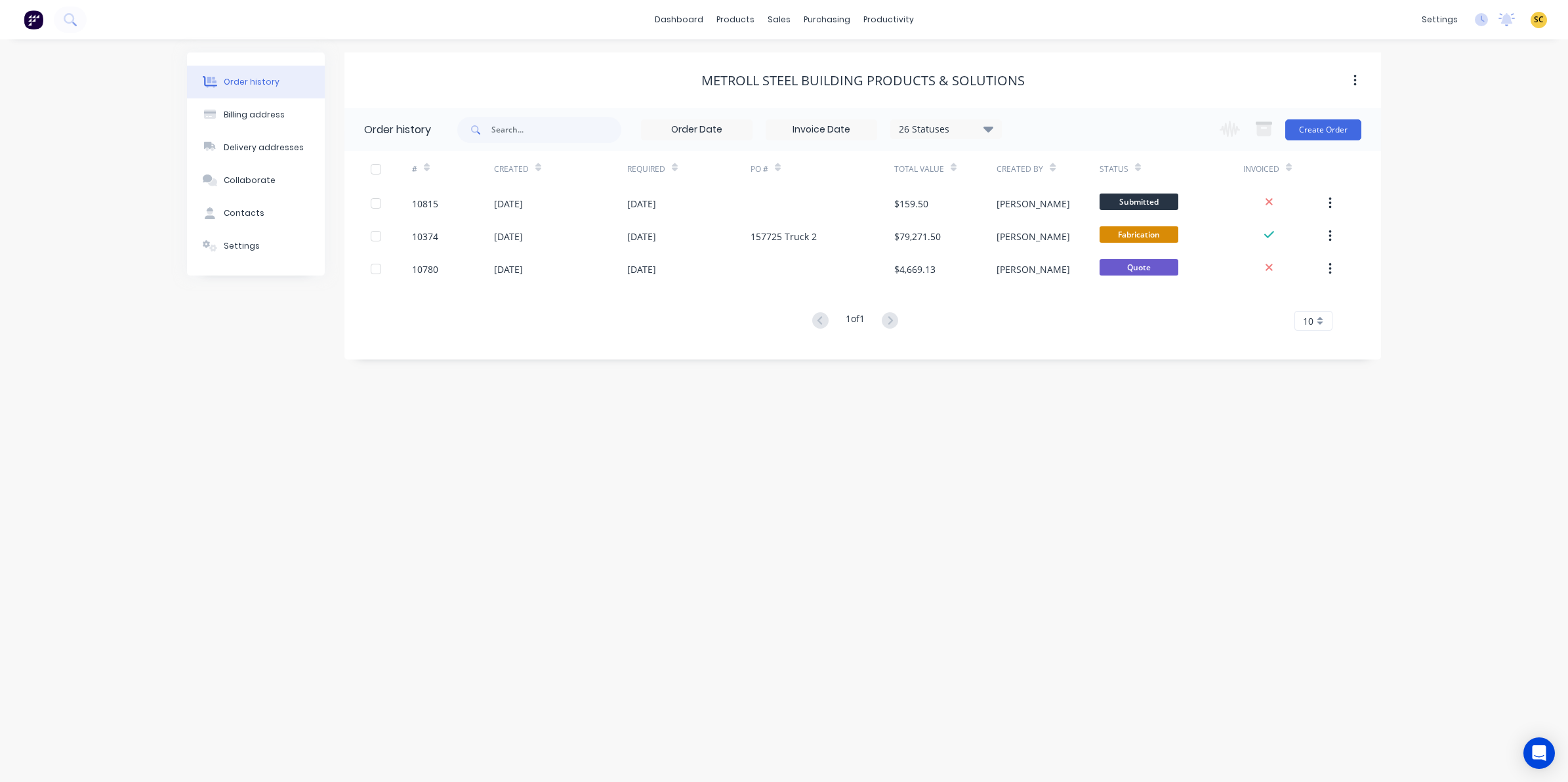
click at [989, 126] on icon at bounding box center [989, 129] width 10 height 6
click at [1054, 280] on label at bounding box center [1054, 280] width 0 height 0
click at [1054, 287] on input "checkbox" at bounding box center [1059, 286] width 11 height 12
checkbox input "true"
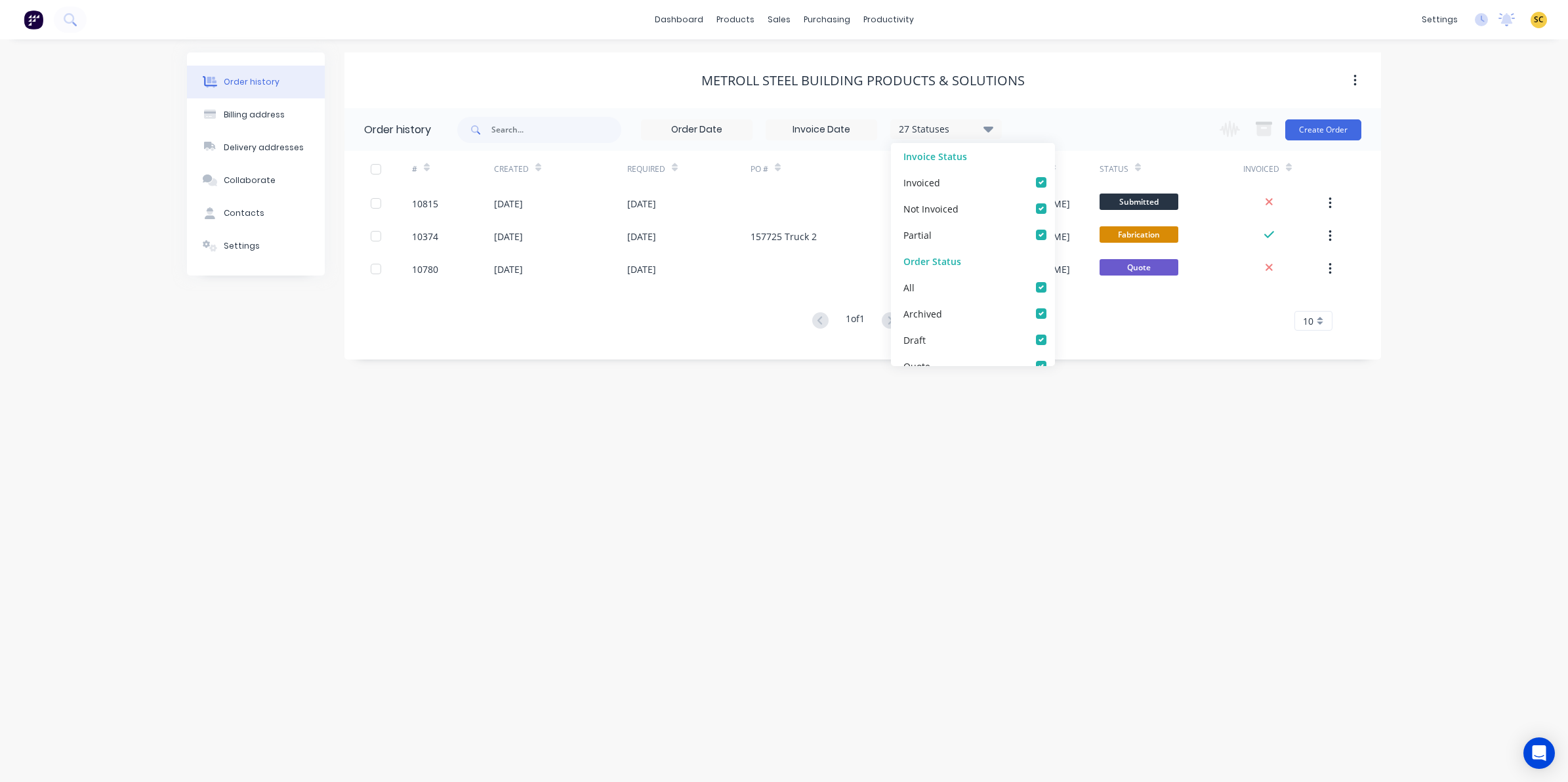
click at [1085, 480] on div "Order history Billing address Delivery addresses Collaborate Contacts Settings …" at bounding box center [784, 411] width 1568 height 743
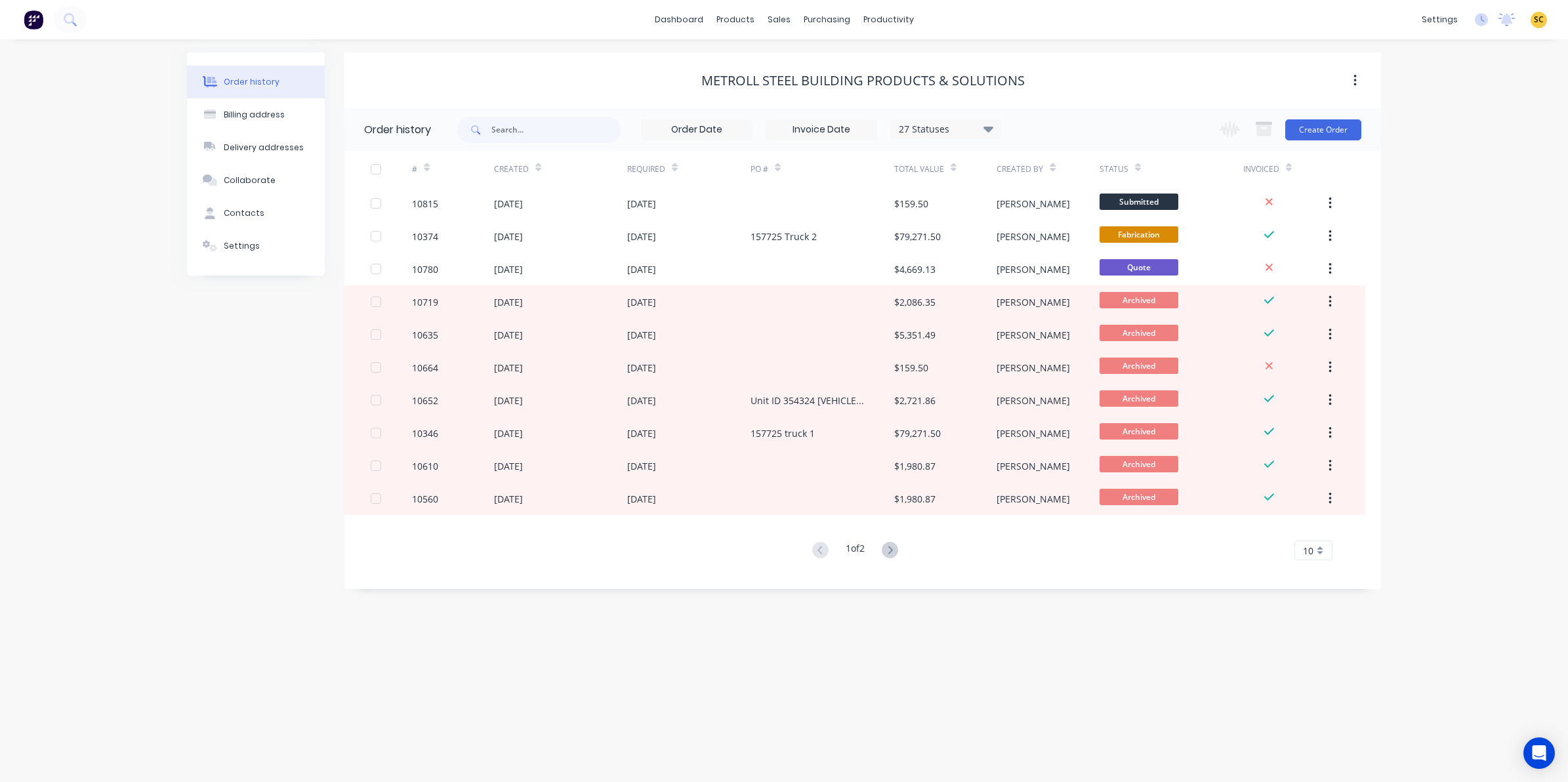
drag, startPoint x: 896, startPoint y: 175, endPoint x: 330, endPoint y: 493, distance: 649.2
click at [332, 493] on div "Order history Billing address Delivery addresses Collaborate Contacts Settings …" at bounding box center [783, 321] width 1194 height 537
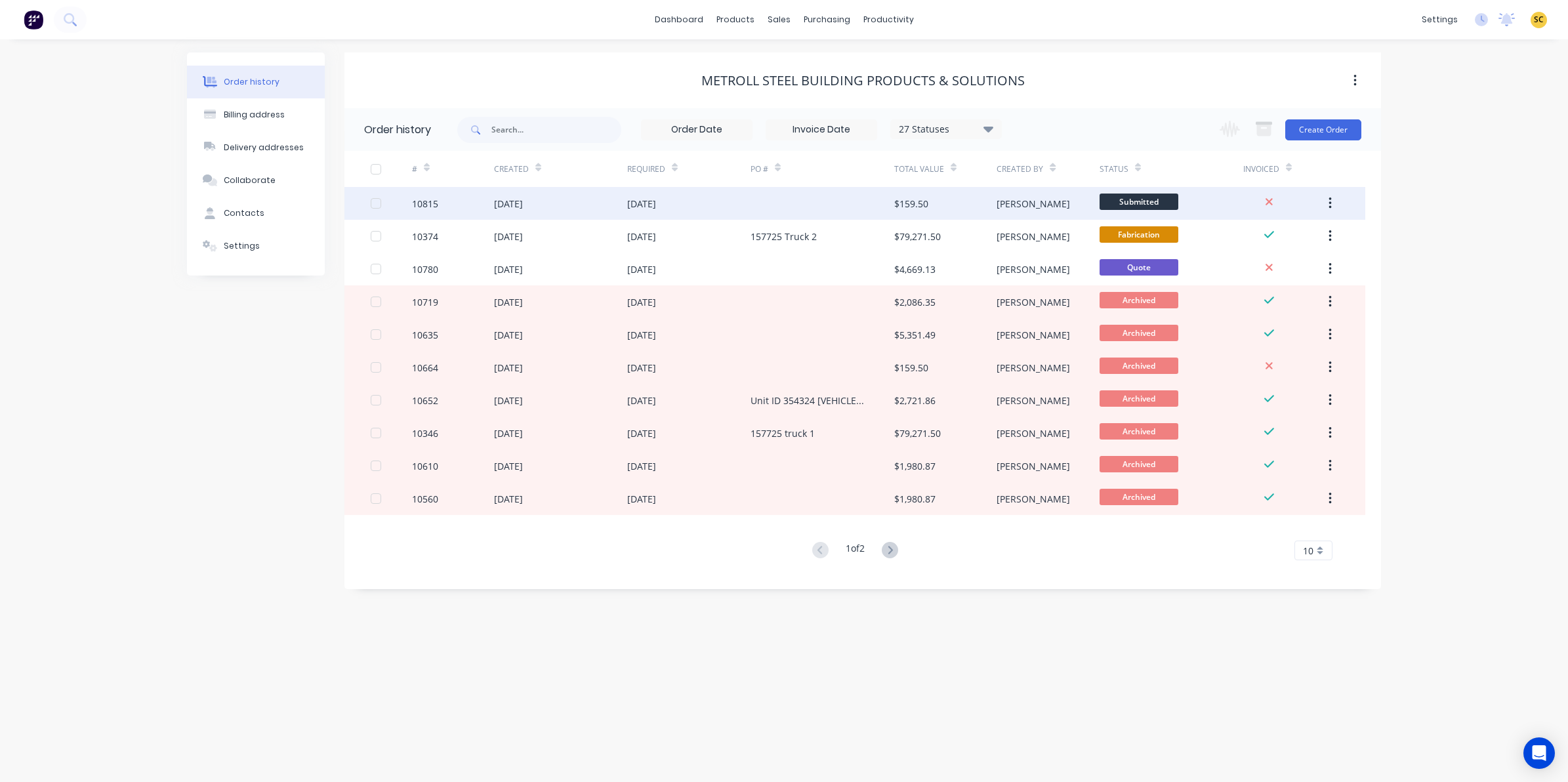
click at [915, 209] on div "$159.50" at bounding box center [912, 203] width 34 height 14
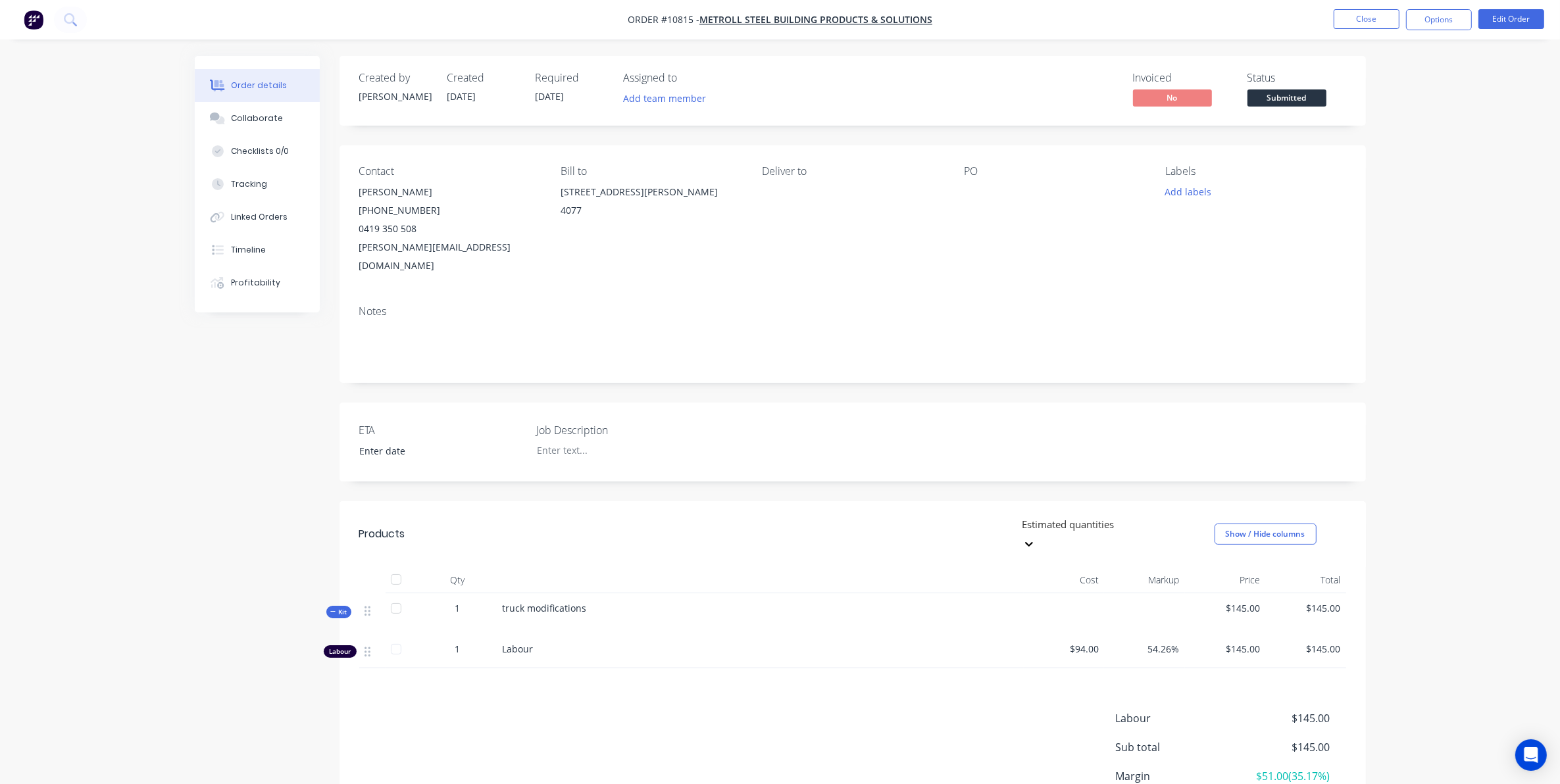
drag, startPoint x: 918, startPoint y: 209, endPoint x: 126, endPoint y: 497, distance: 842.7
click at [126, 497] on div "Order details Collaborate Checklists 0/0 Tracking Linked Orders Timeline Profit…" at bounding box center [780, 451] width 1560 height 903
click at [1278, 93] on span "Submitted" at bounding box center [1287, 97] width 79 height 16
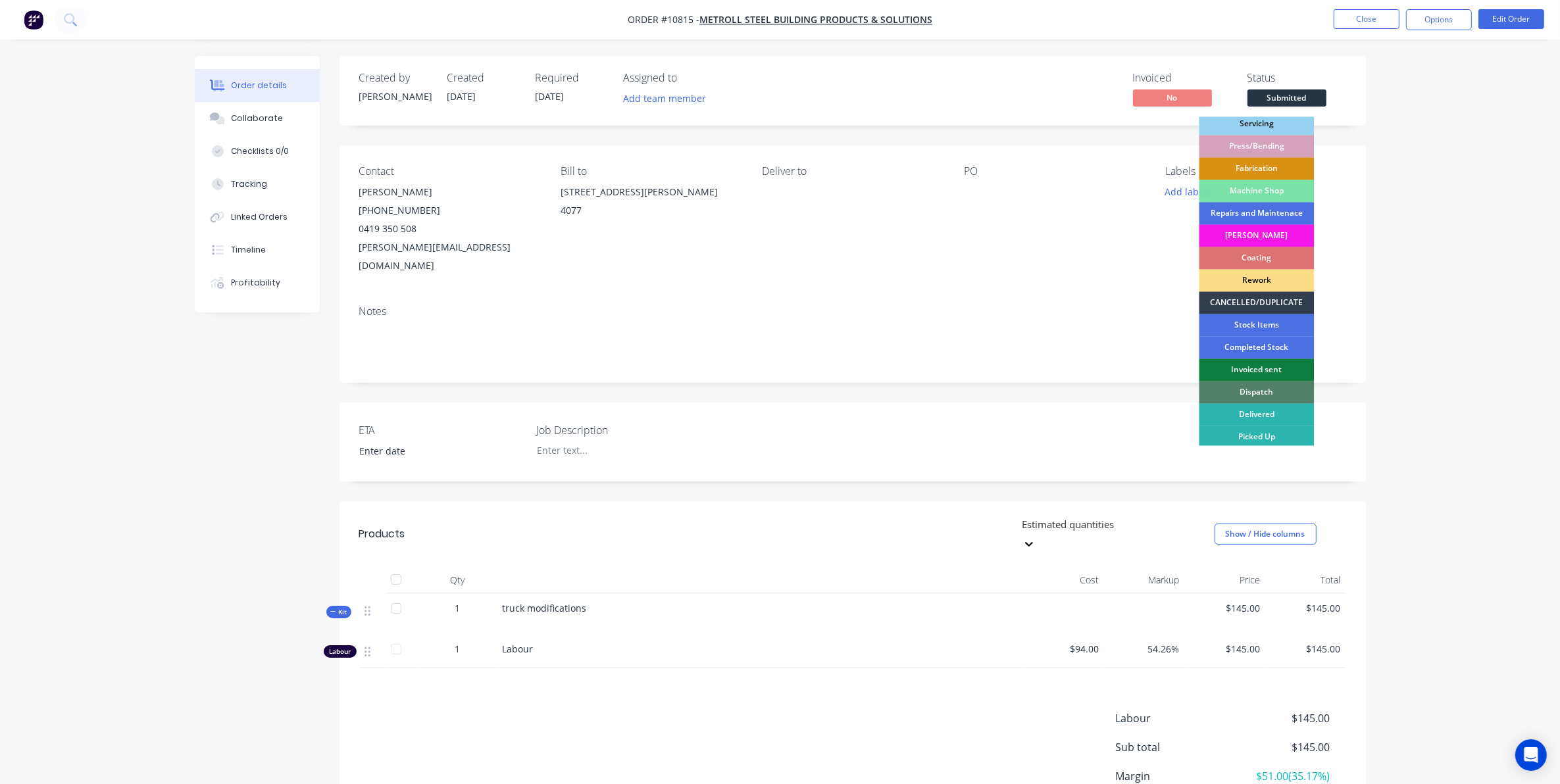
scroll to position [119, 0]
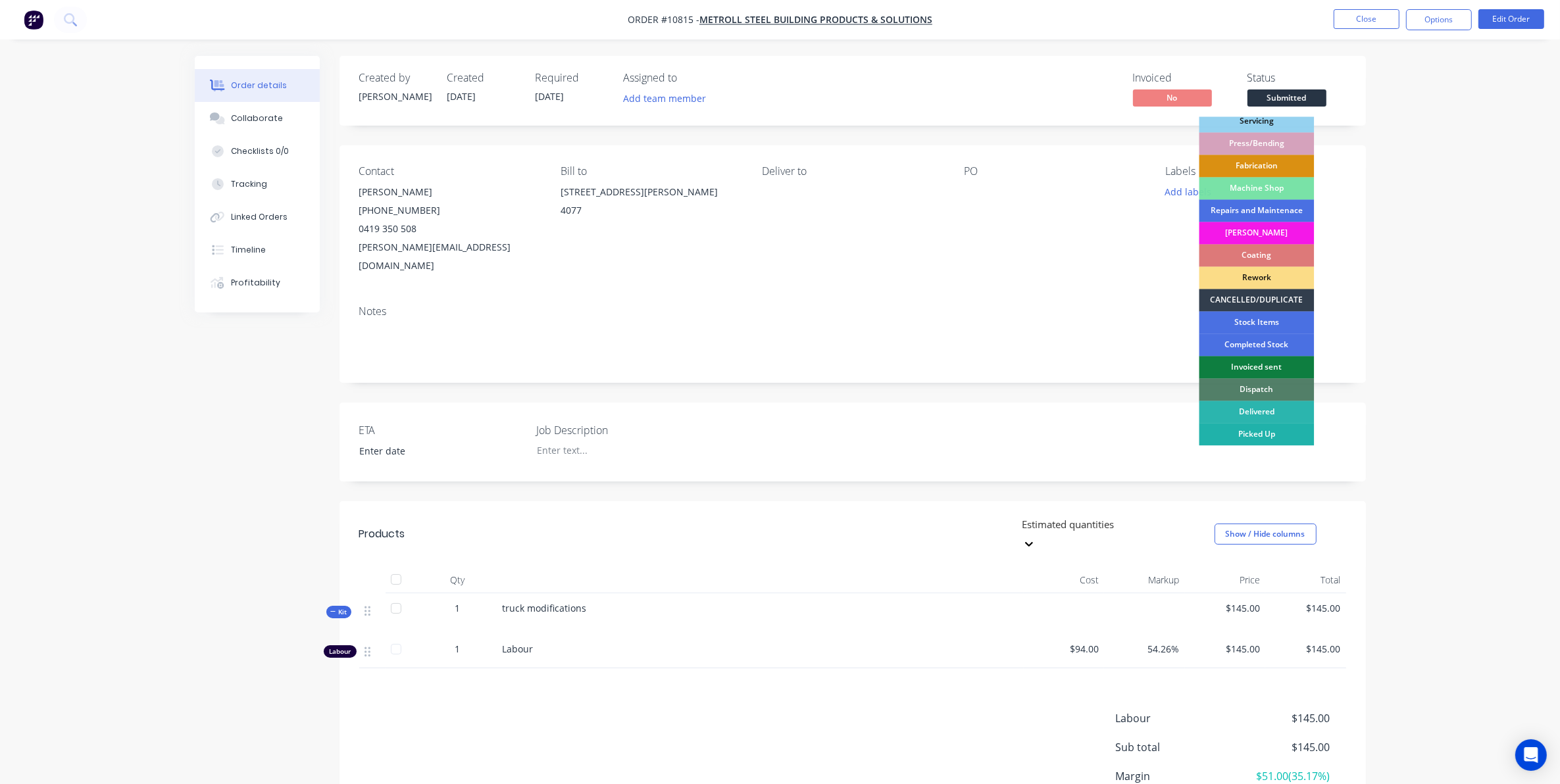
click at [1267, 436] on div "Picked Up" at bounding box center [1257, 435] width 115 height 22
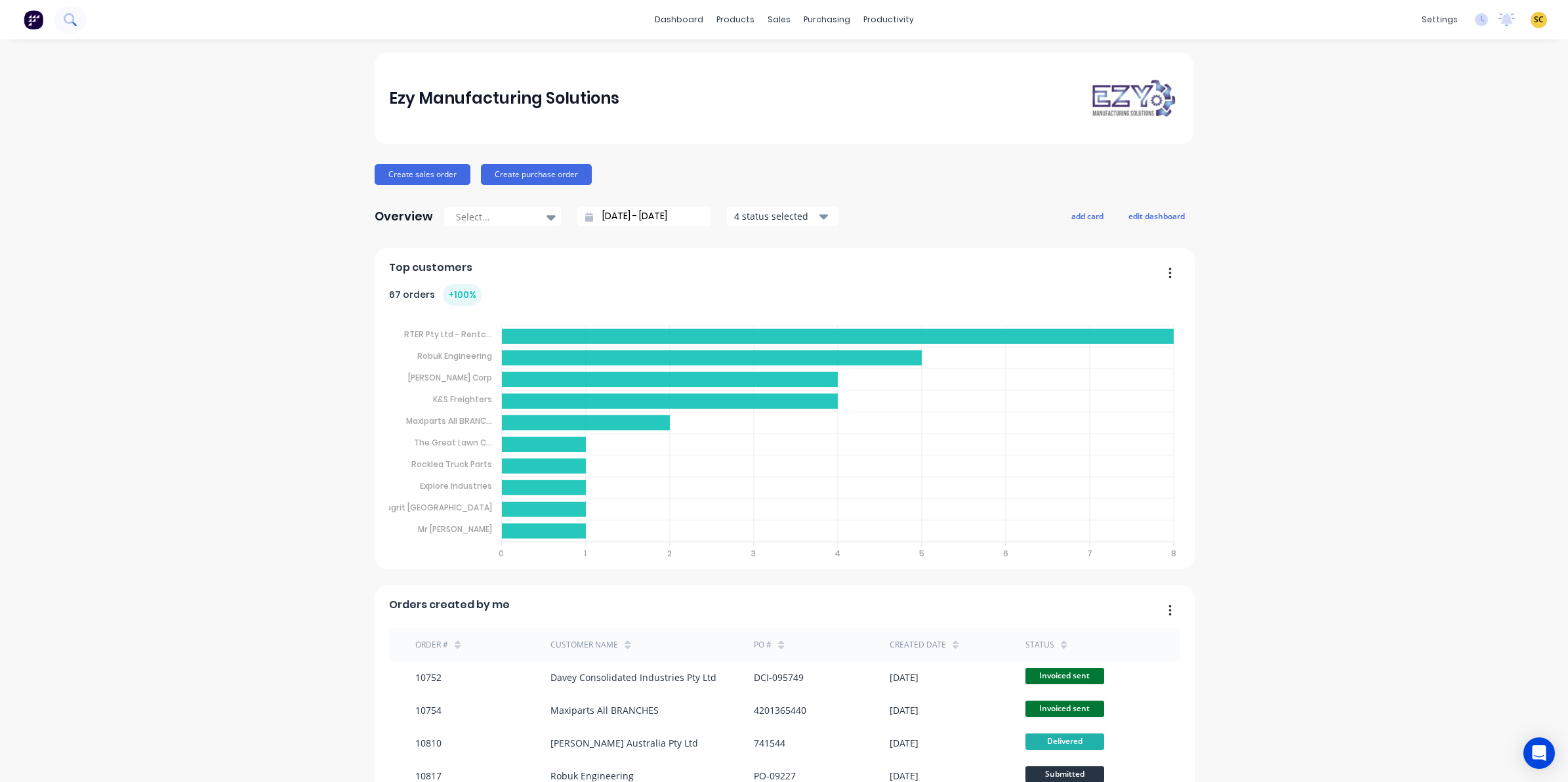
click at [77, 24] on button at bounding box center [70, 19] width 33 height 26
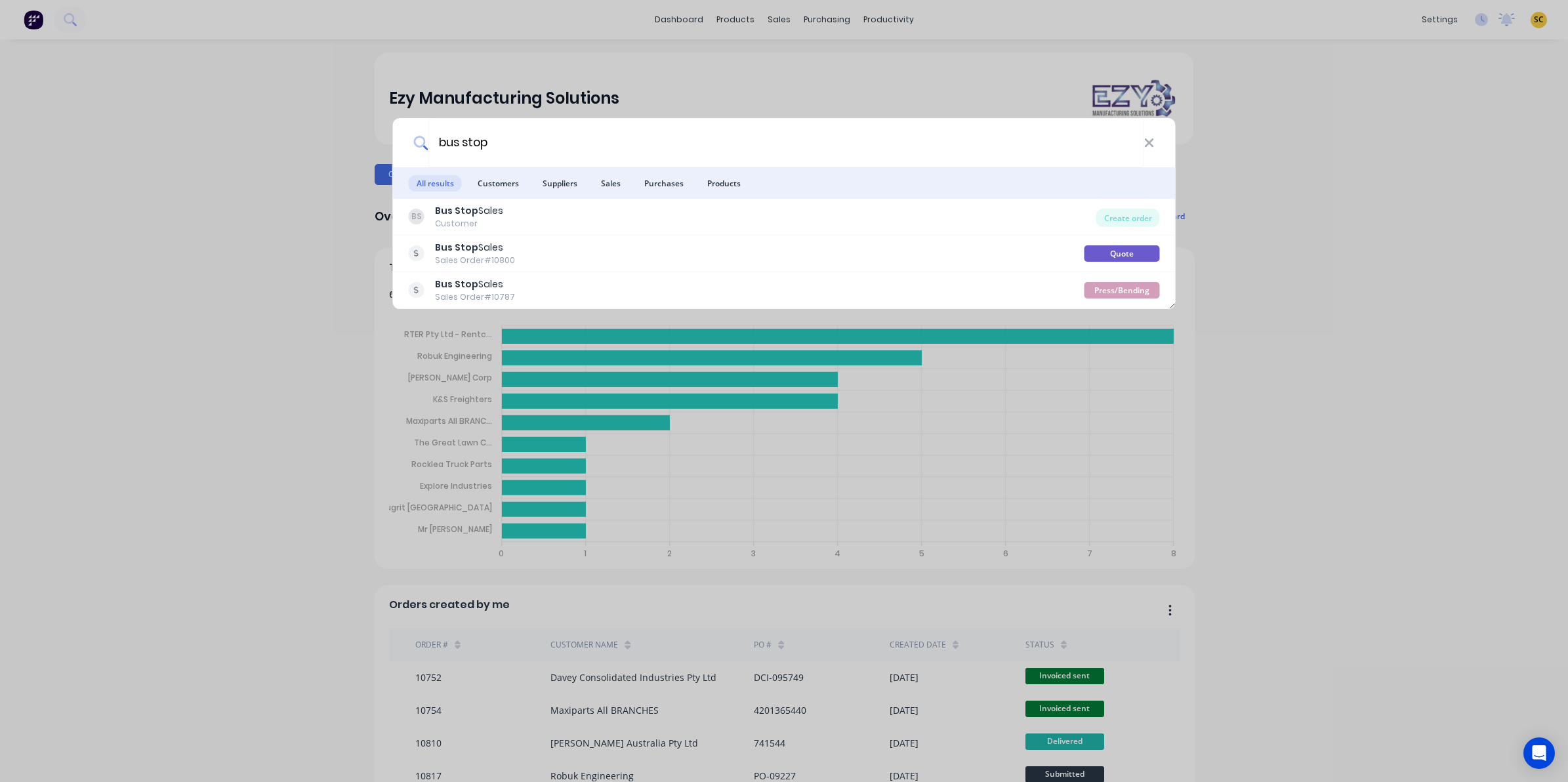
type input "bus stop"
click at [1151, 136] on icon at bounding box center [1148, 143] width 11 height 14
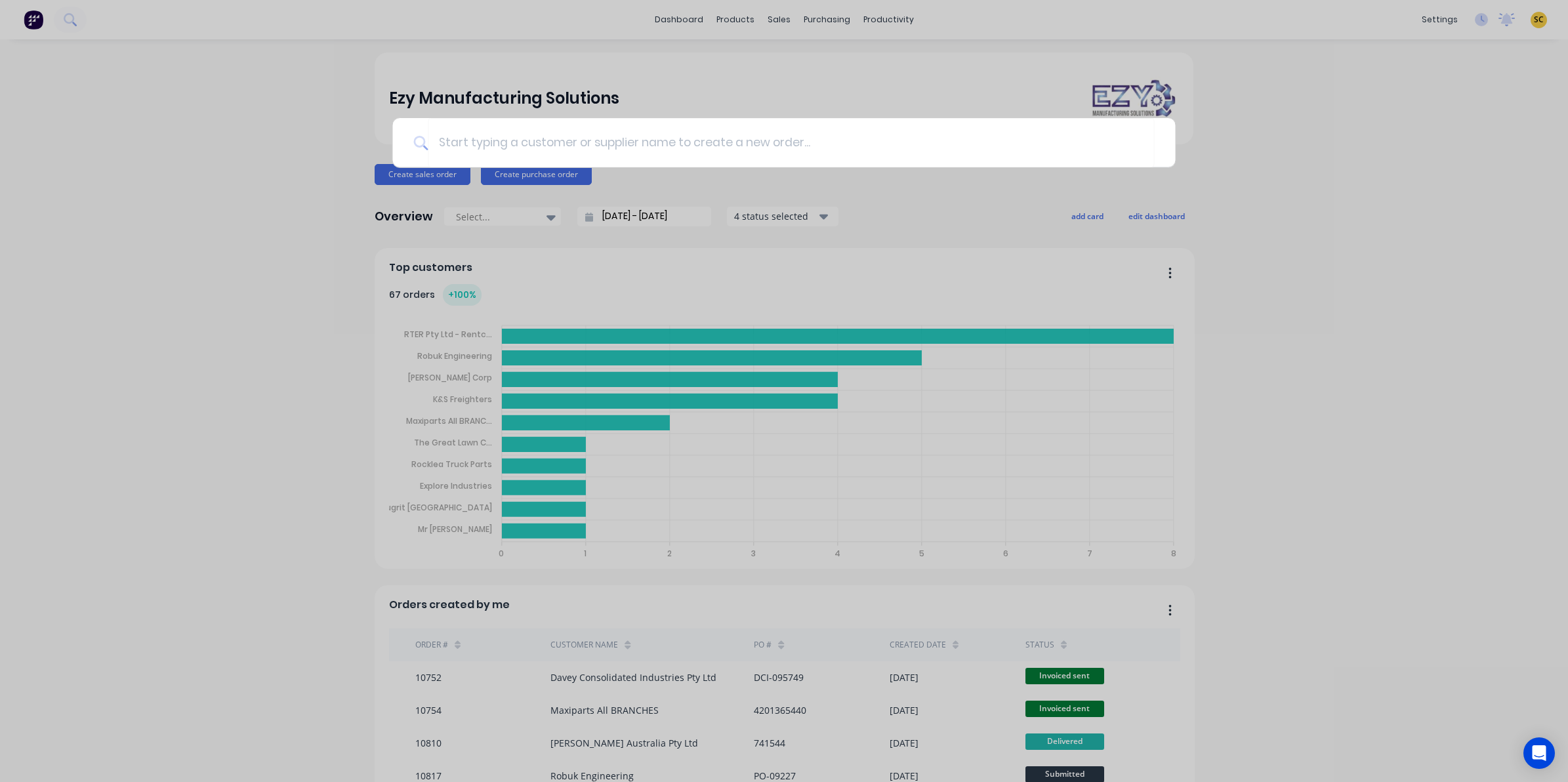
click at [194, 163] on div at bounding box center [784, 391] width 1568 height 782
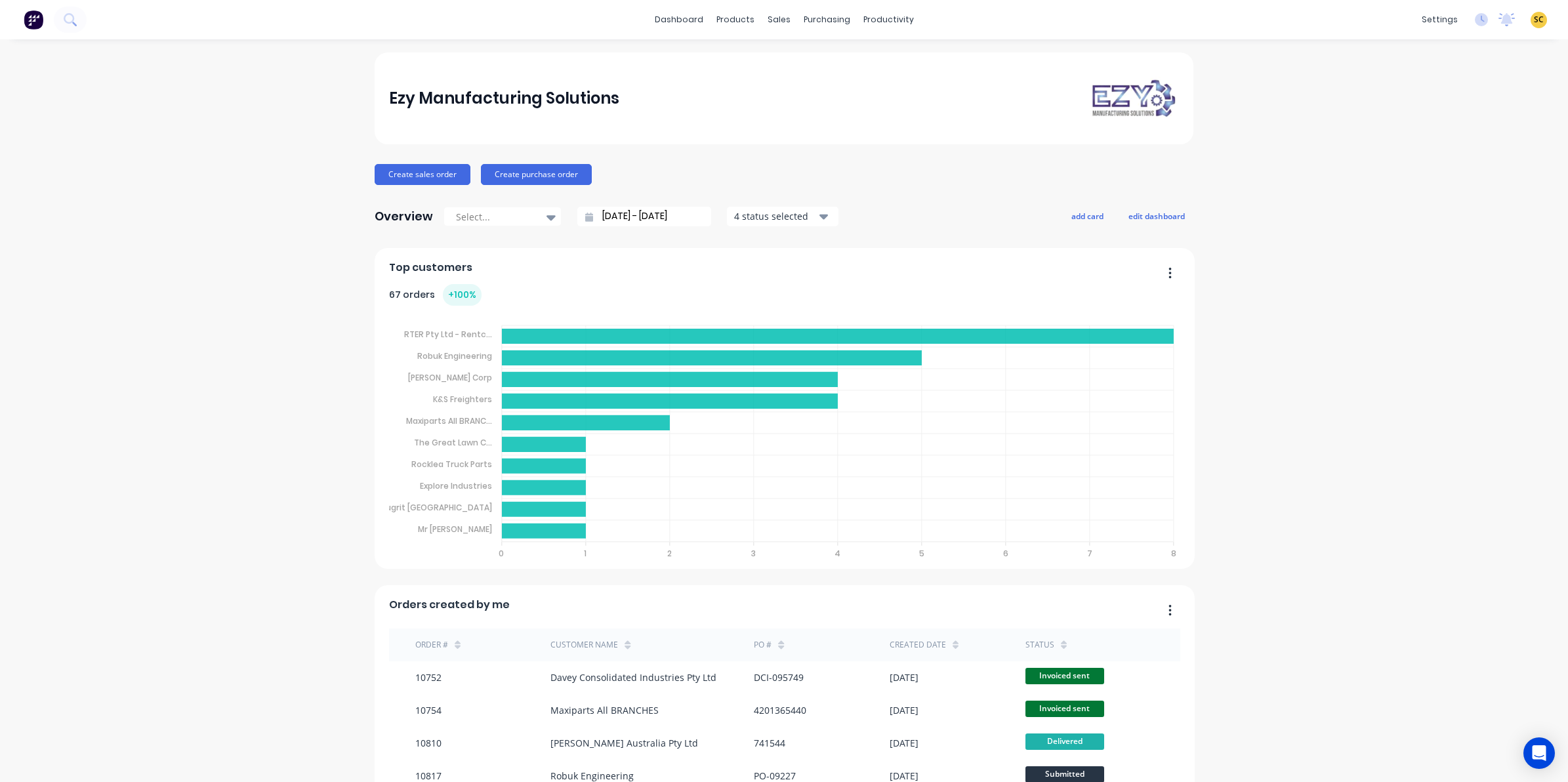
click at [33, 15] on img at bounding box center [33, 20] width 20 height 20
click at [815, 49] on link "Sales Orders" at bounding box center [842, 62] width 174 height 26
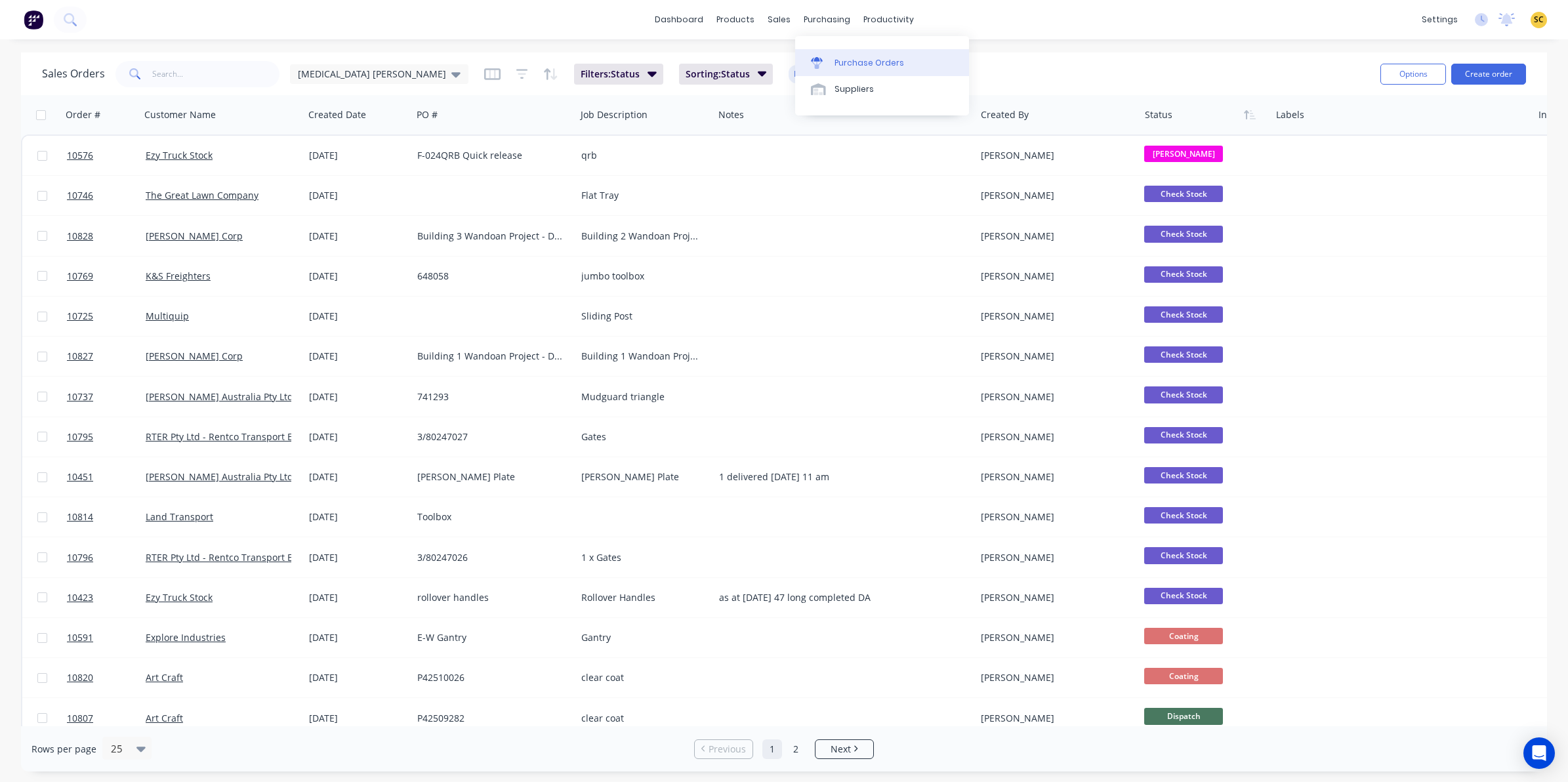
click at [841, 64] on div "Purchase Orders" at bounding box center [870, 63] width 70 height 12
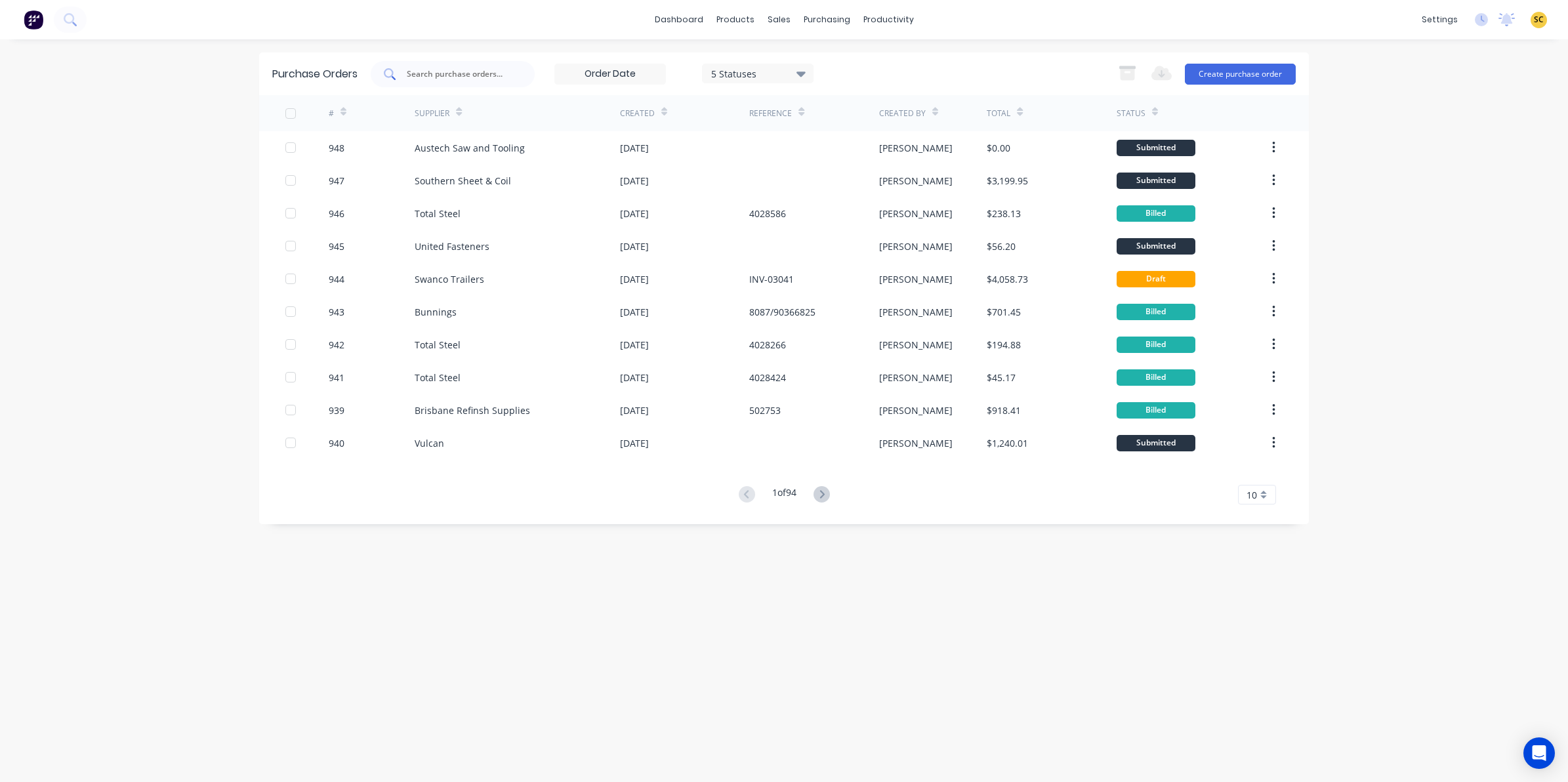
click at [451, 73] on input "text" at bounding box center [460, 74] width 109 height 13
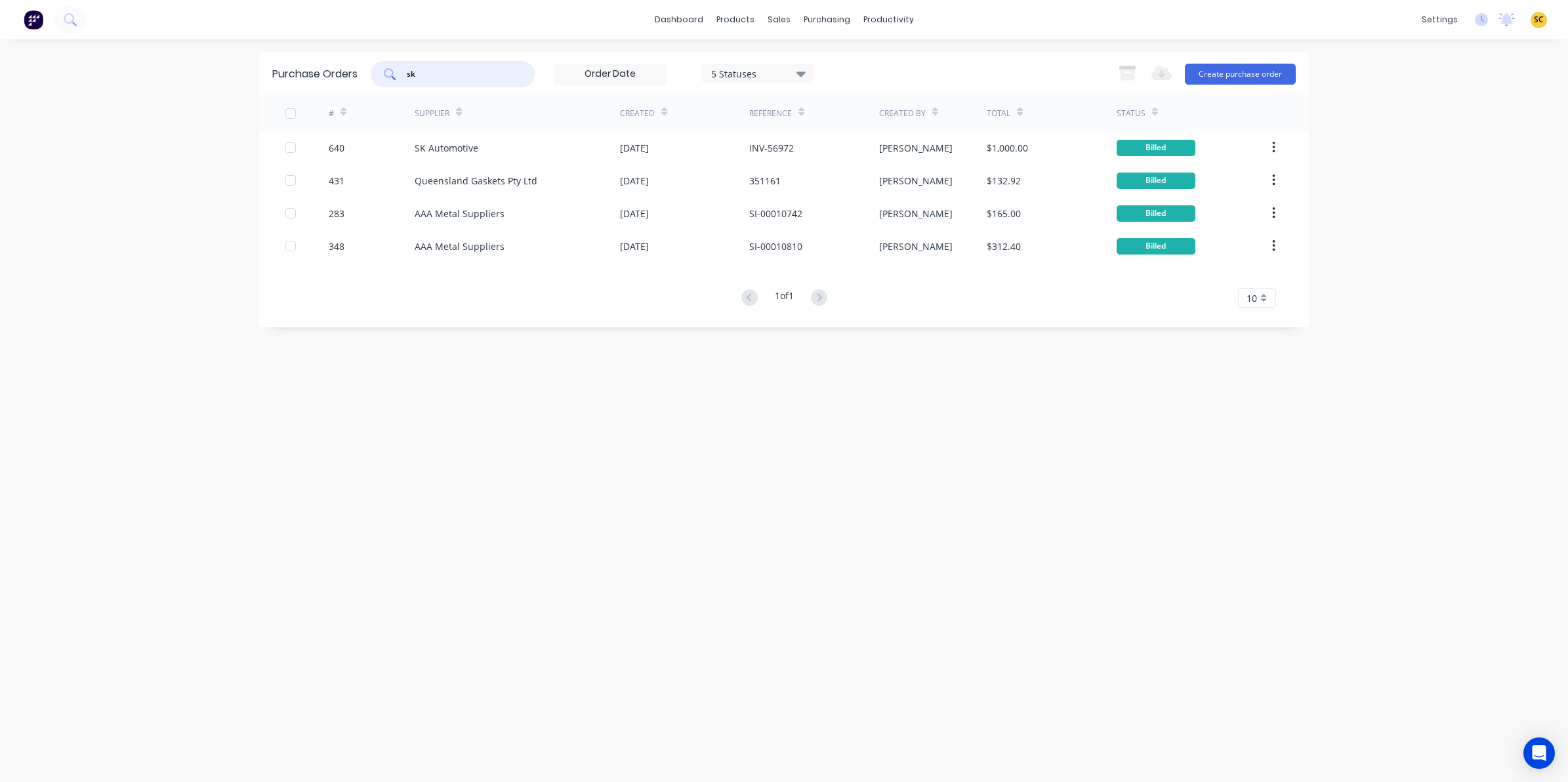
click at [444, 74] on input "sk" at bounding box center [460, 74] width 109 height 13
type input "s k"
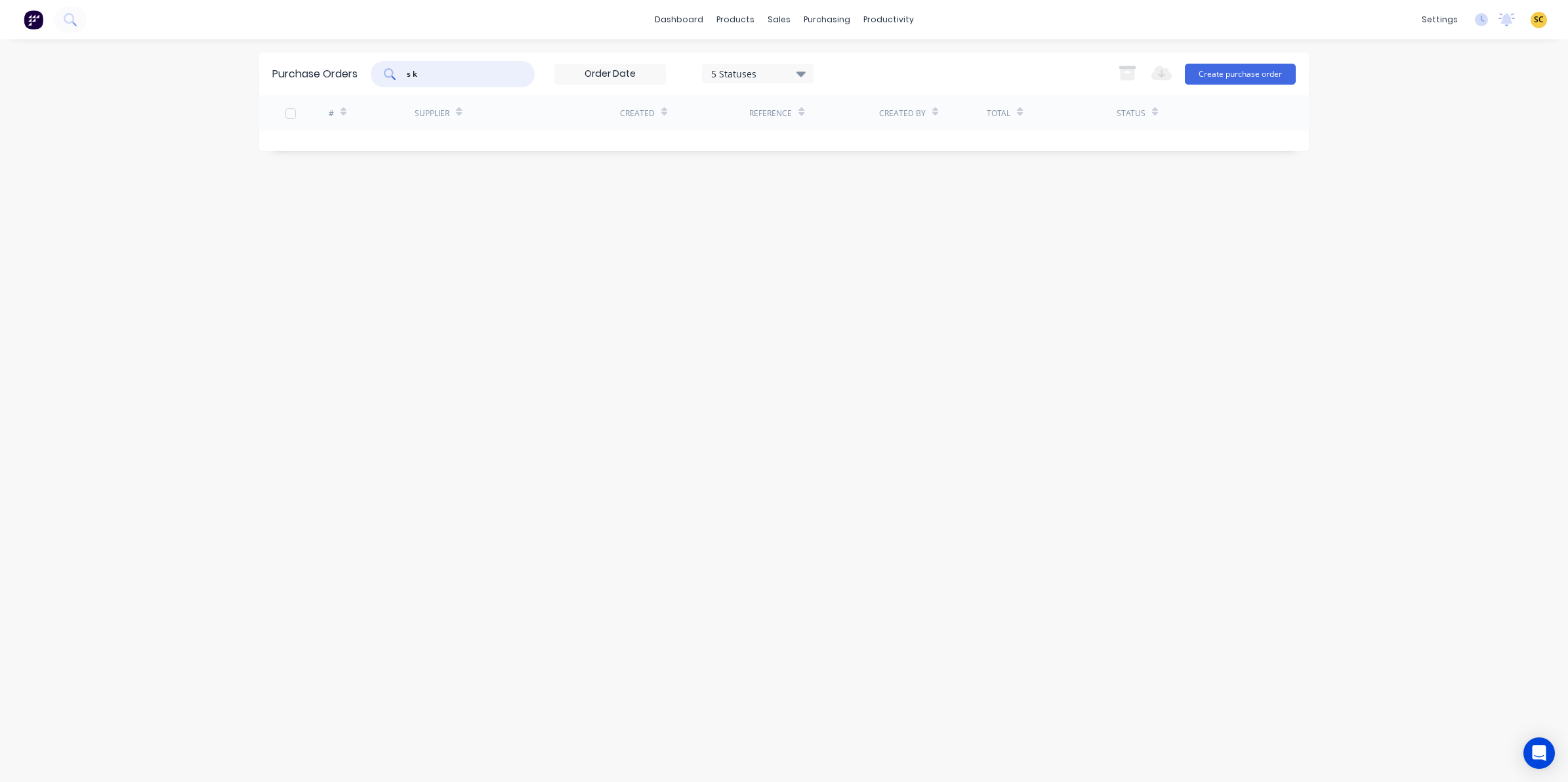
drag, startPoint x: 444, startPoint y: 74, endPoint x: 375, endPoint y: 83, distance: 69.6
click at [375, 83] on div "s k 5 Statuses 5 Statuses" at bounding box center [592, 74] width 443 height 26
click at [529, 676] on div "Purchase Orders 5 Statuses 5 Statuses Export to Excel (XLSX) Create purchase or…" at bounding box center [784, 411] width 1050 height 716
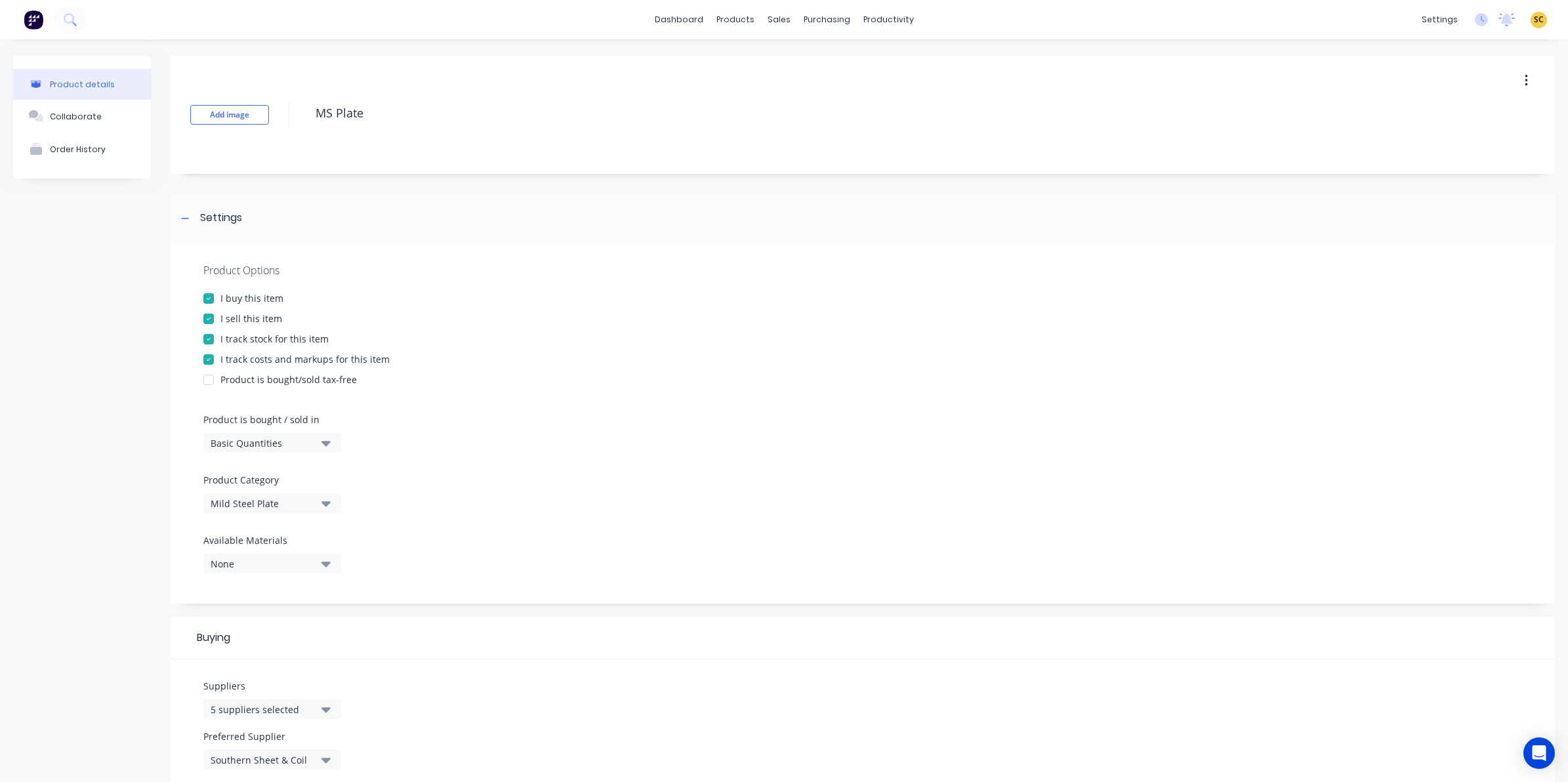
scroll to position [738, 0]
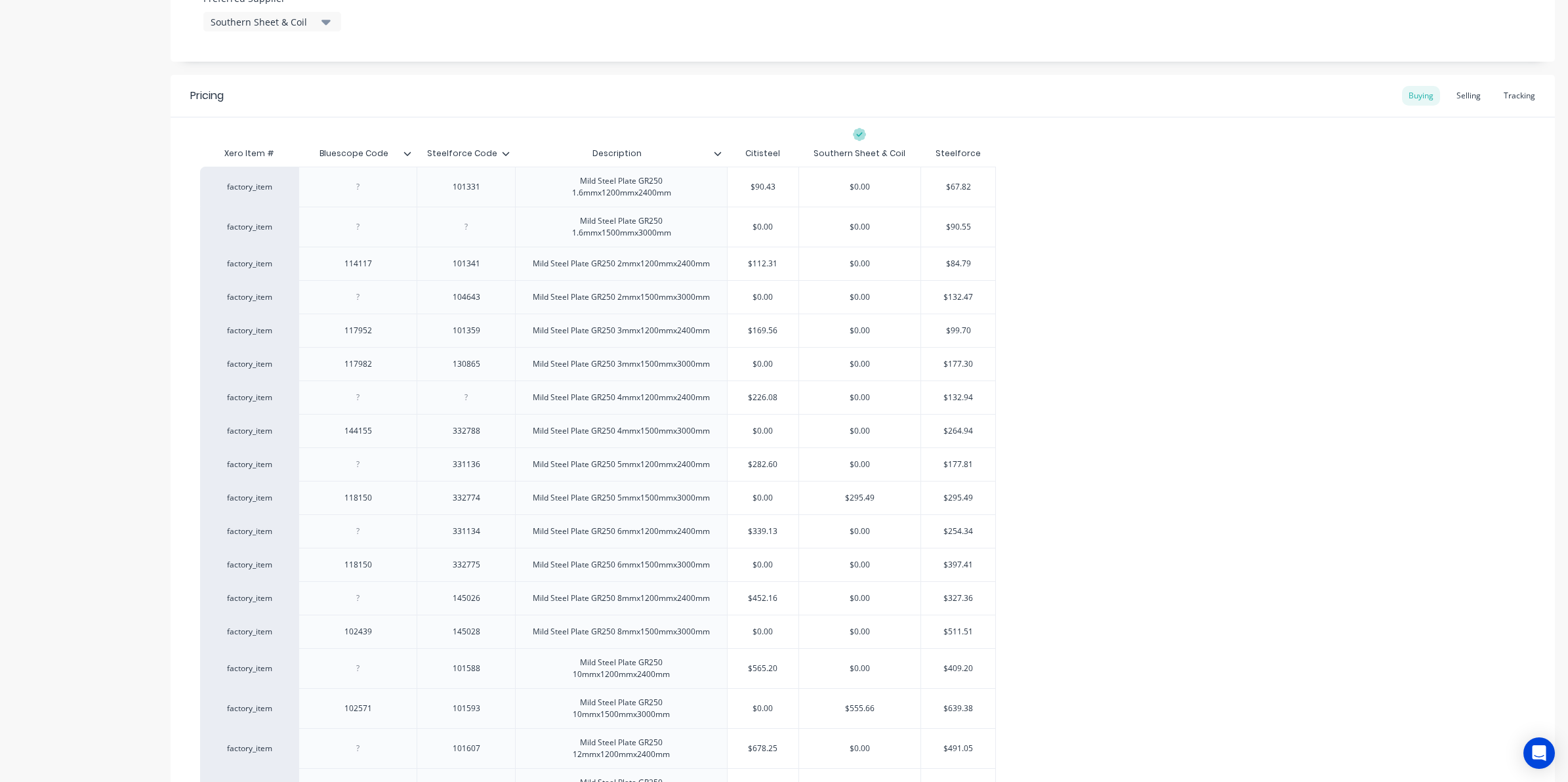
click at [1320, 468] on div "factory_item 101331 Mild Steel Plate GR250 1.6mmx1200mmx2400mm $90.43 $0.00 $67…" at bounding box center [862, 772] width 1325 height 1210
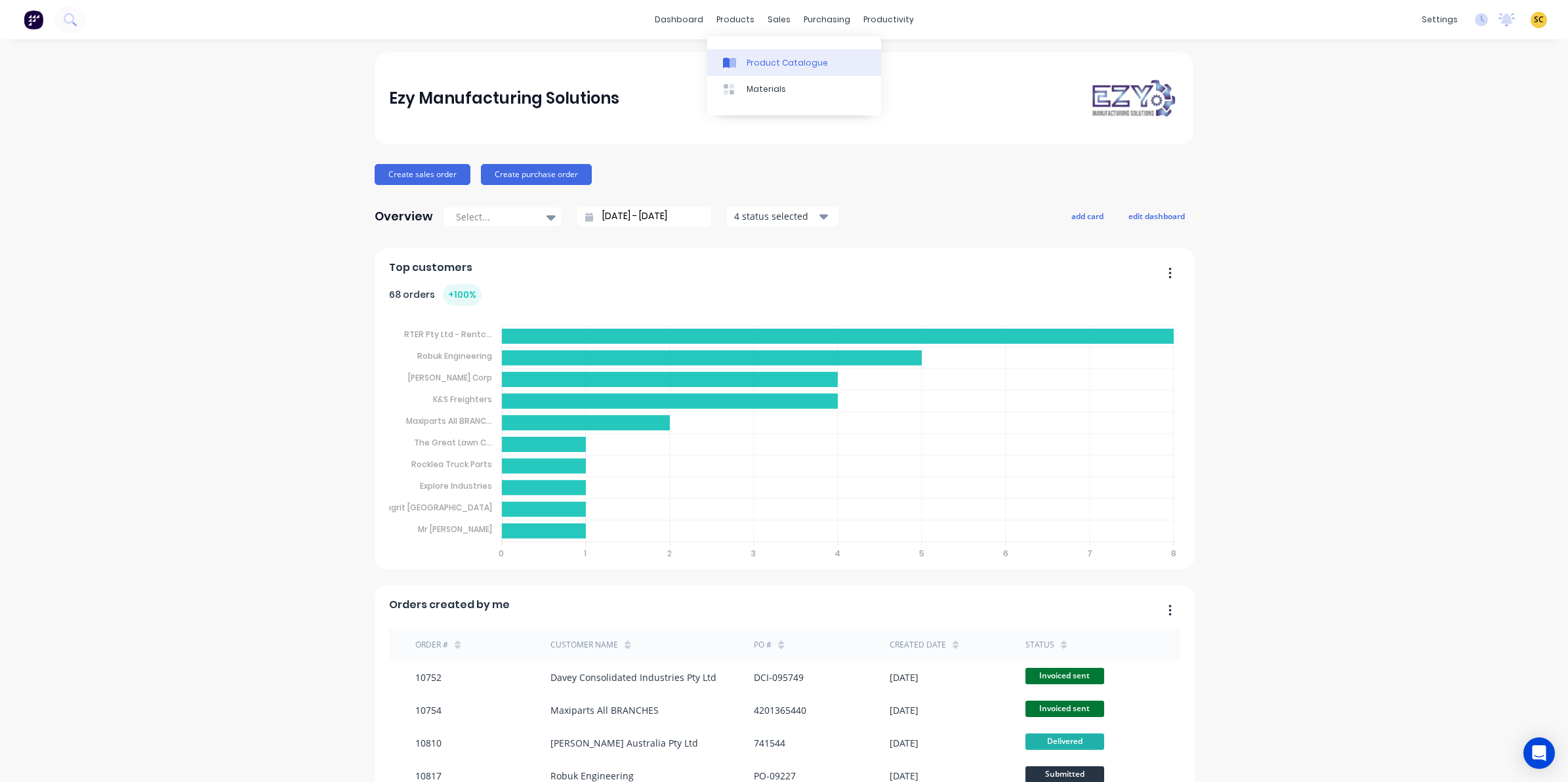
click at [765, 53] on link "Product Catalogue" at bounding box center [794, 62] width 174 height 26
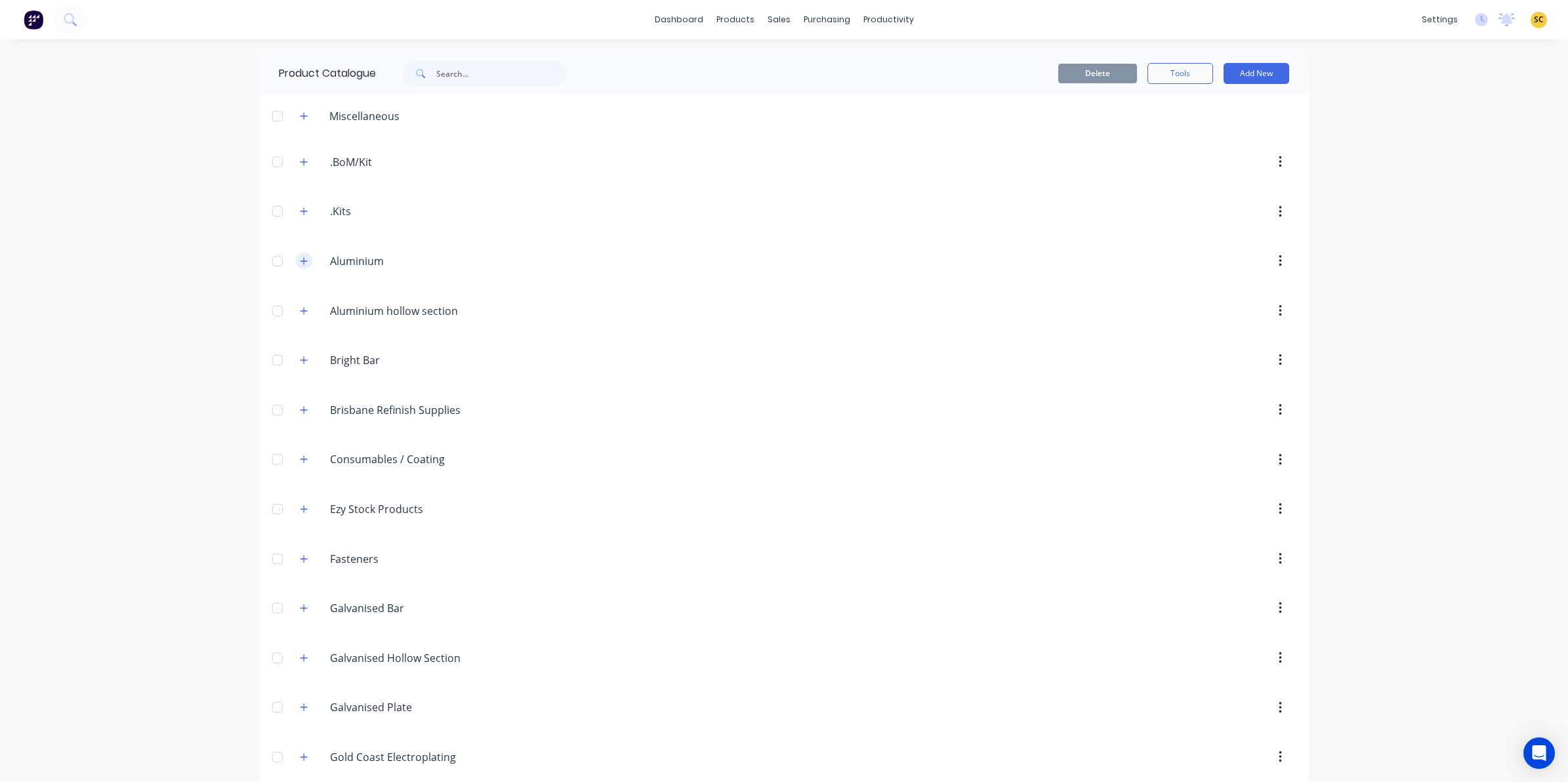
click at [300, 259] on icon "button" at bounding box center [304, 261] width 8 height 9
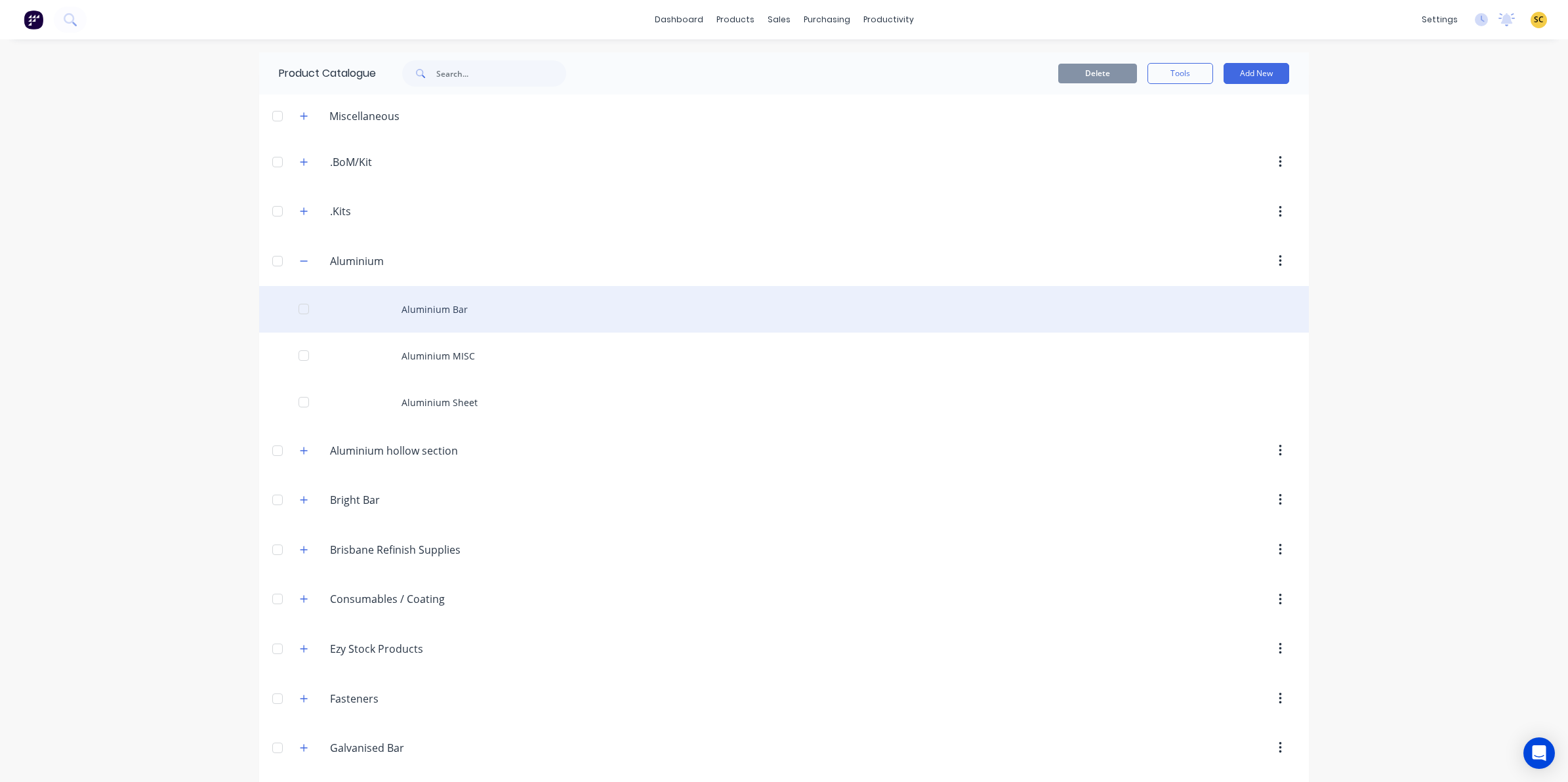
click at [444, 316] on div "Aluminium Bar" at bounding box center [784, 309] width 1050 height 46
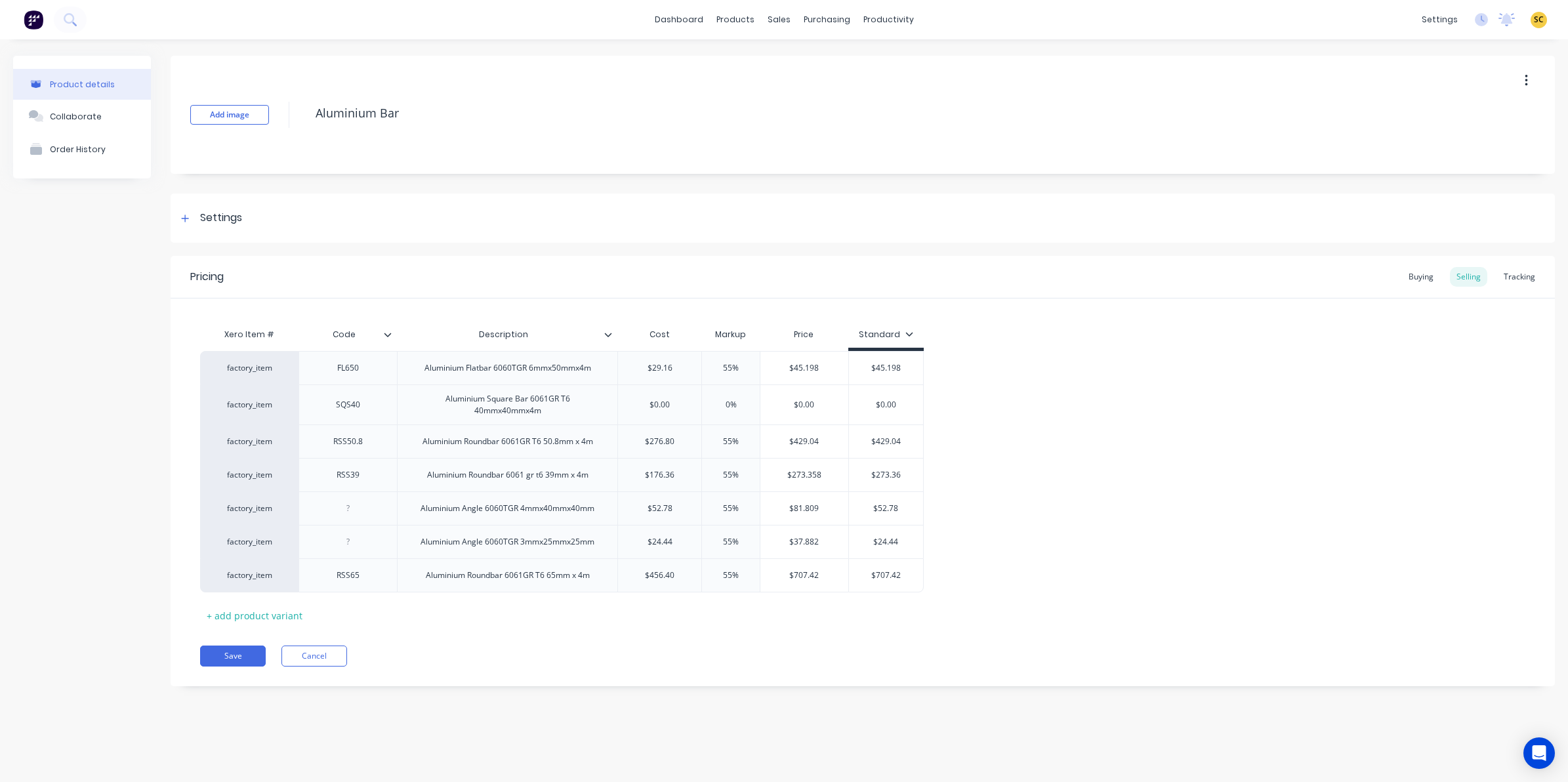
type textarea "x"
